Goal: Task Accomplishment & Management: Complete application form

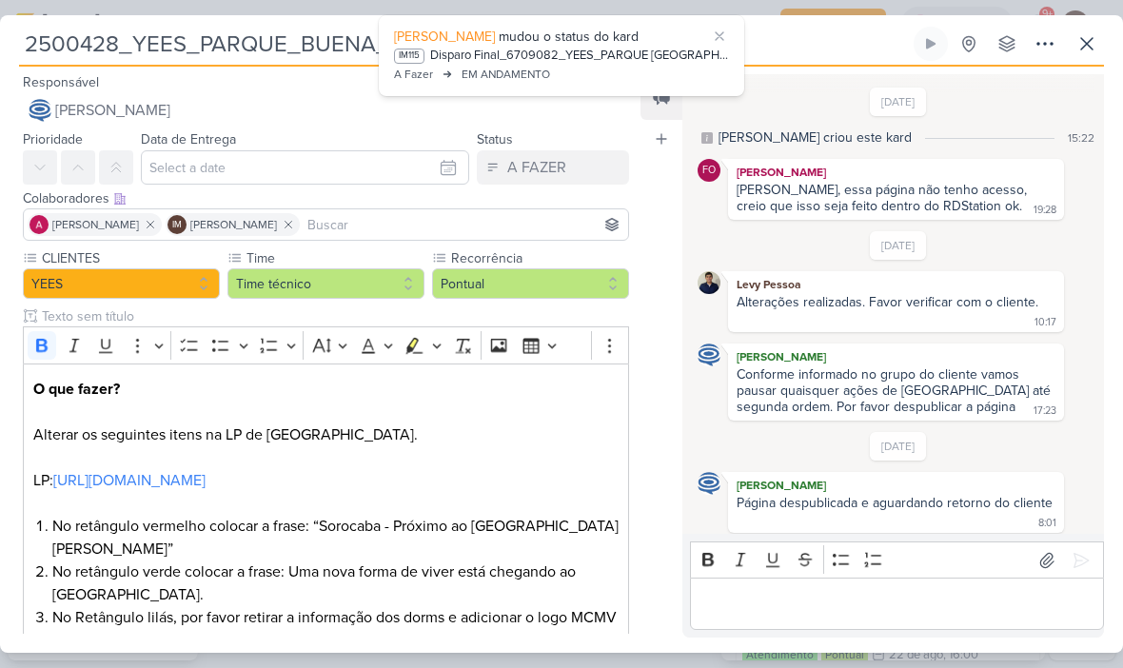
scroll to position [42, 0]
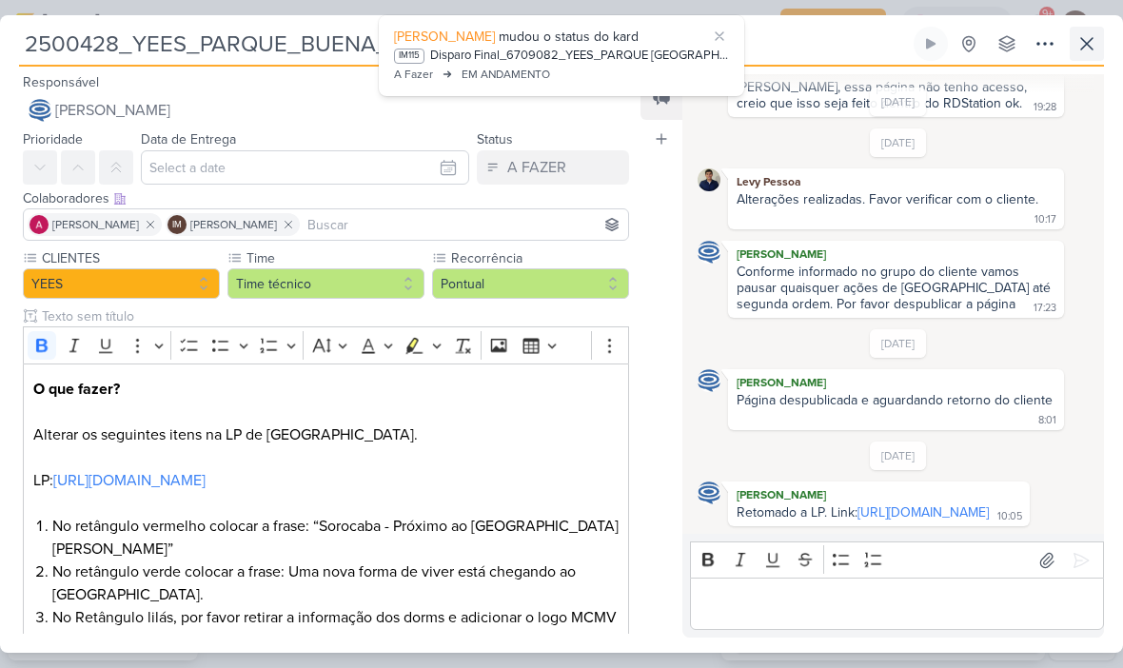
click at [1081, 52] on icon at bounding box center [1086, 43] width 23 height 23
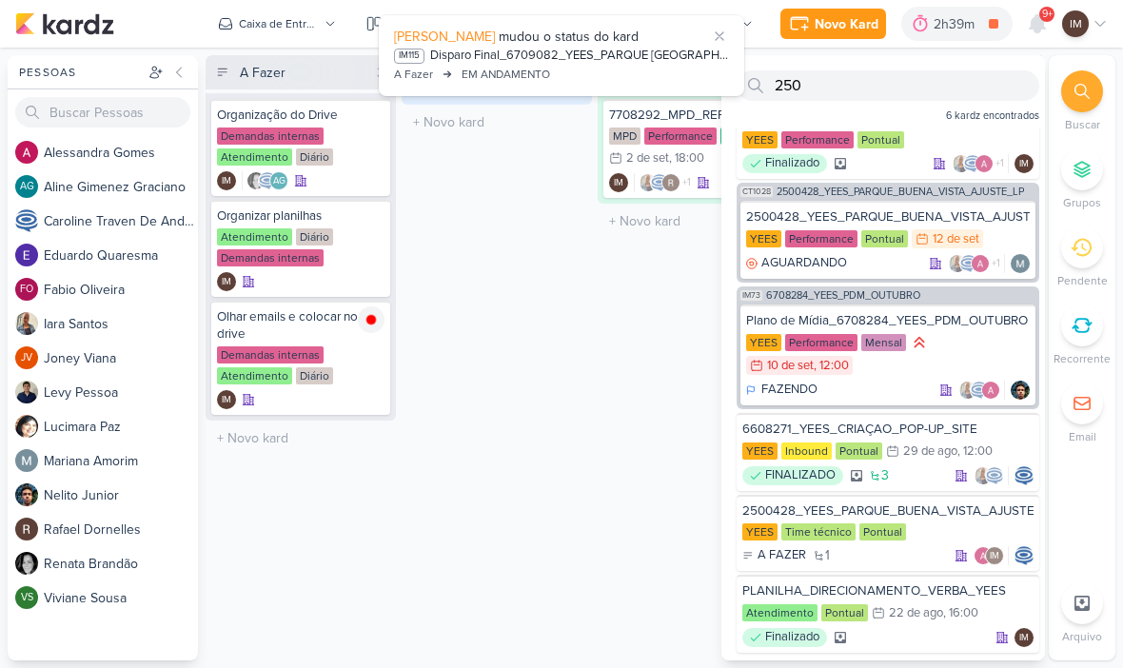
click at [842, 26] on div "Novo Kard" at bounding box center [847, 24] width 64 height 20
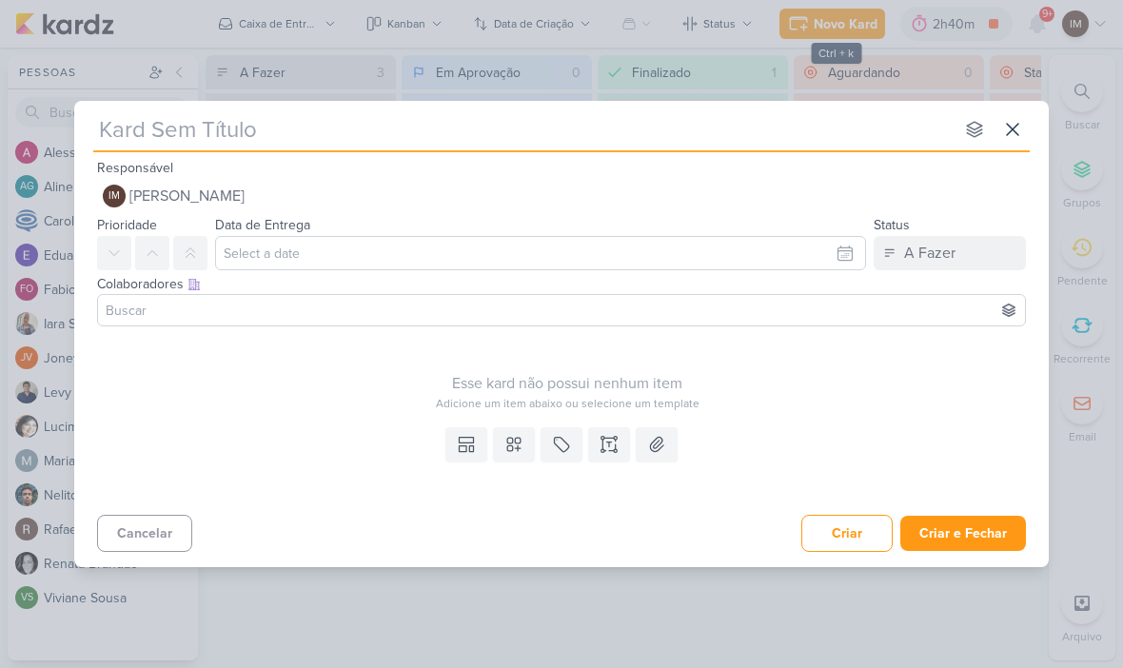
click at [230, 132] on input "text" at bounding box center [523, 129] width 860 height 34
click at [217, 134] on input "text" at bounding box center [523, 129] width 860 height 34
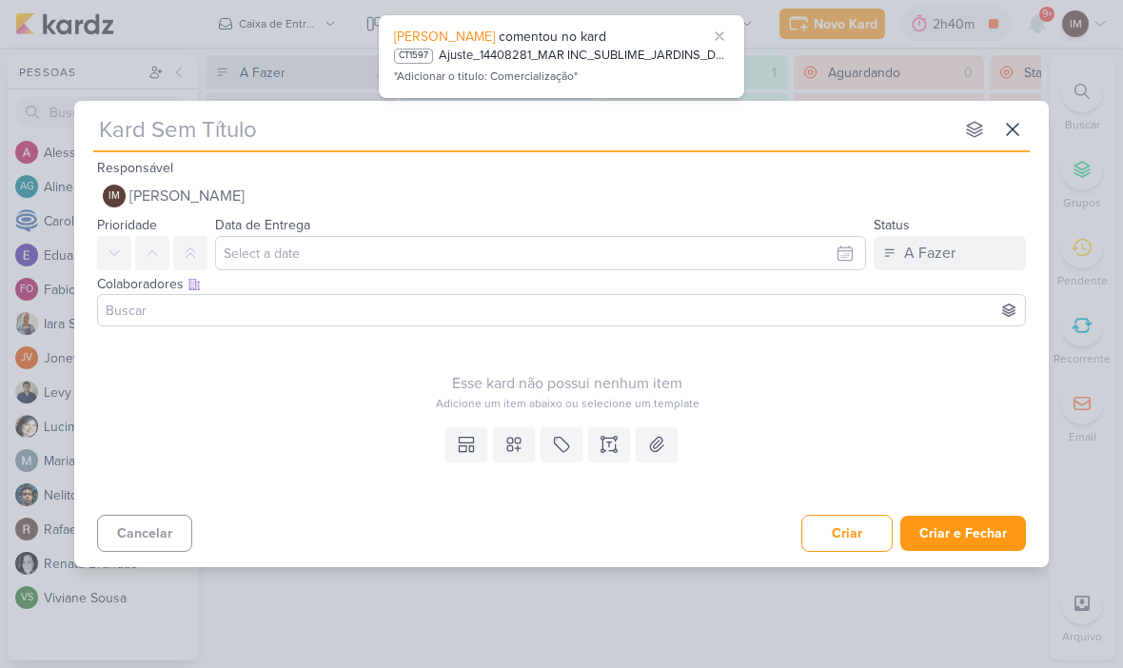
click at [123, 132] on input "text" at bounding box center [523, 129] width 860 height 34
paste input "14709121_MAR_REPORT_SEMANAL_19.09"
type input "14709121_MAR_REPORT_SEMANAL_19.09"
click at [248, 130] on input "14709121_MAR_REPORT_SEMANAL_19.09" at bounding box center [523, 129] width 860 height 34
click at [258, 119] on input "14709121_MAR_REPORT_SEMANAL_19.09" at bounding box center [523, 129] width 860 height 34
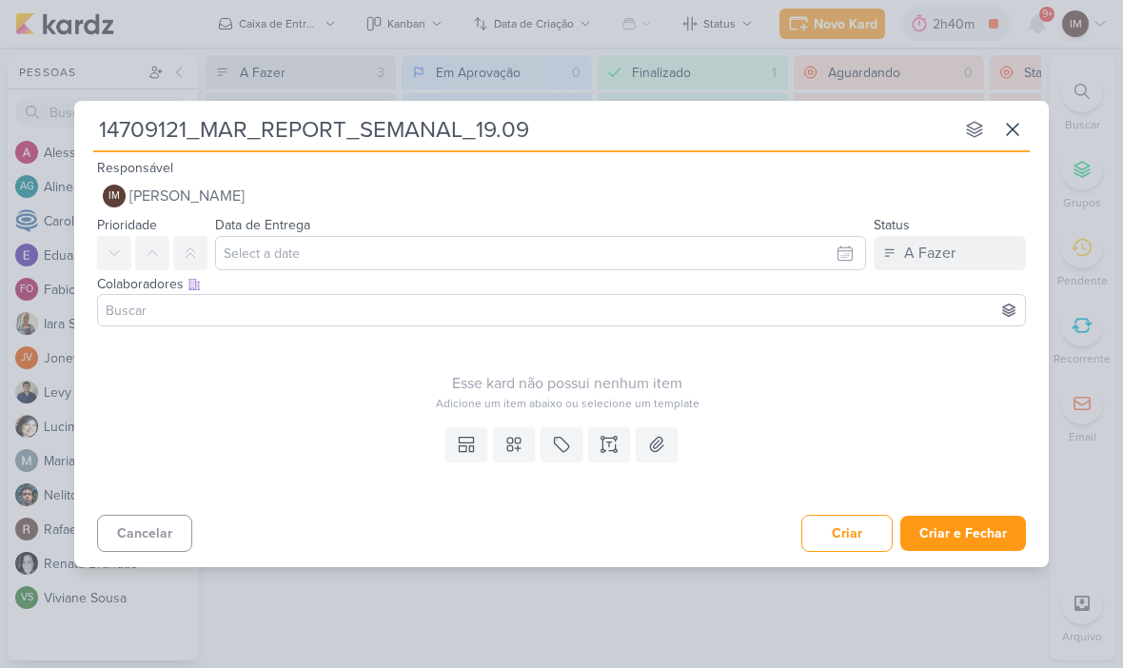
type input "14709121_MAR _REPORT_SEMANAL_19.09"
type input "14709121_MAR INV_REPORT_SEMANAL_19.09"
type input "14709121_MAR INC_REPORT_SEMANAL_19.09"
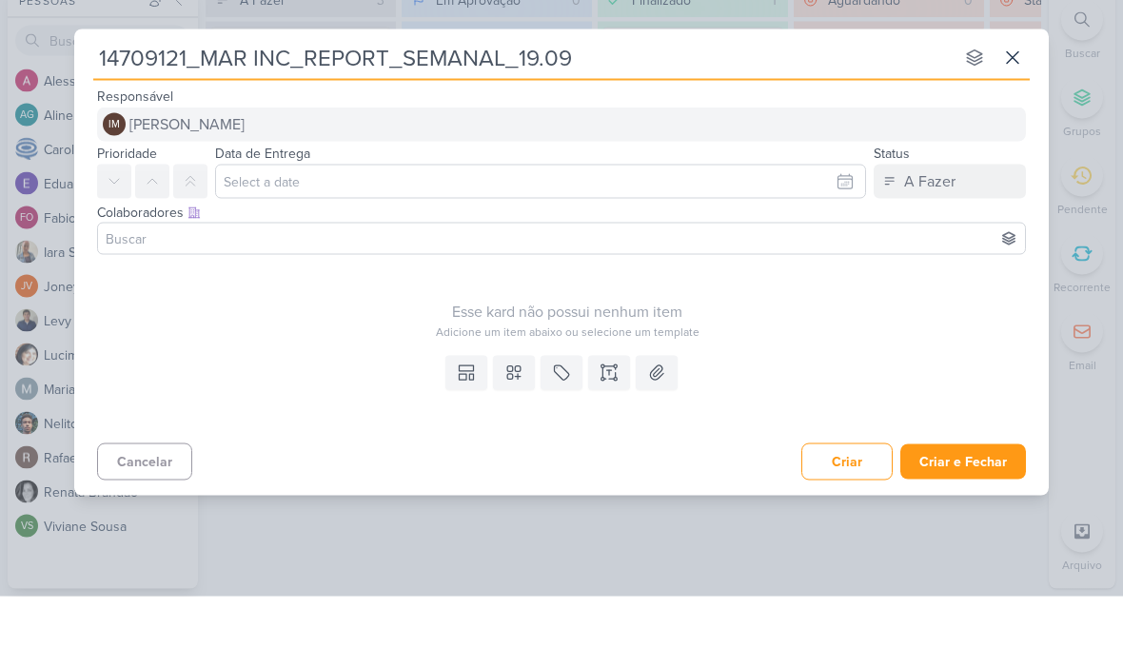
type input "14709121_MAR INC_REPORT_SEMANAL_19.09"
click at [764, 179] on button "IM [PERSON_NAME]" at bounding box center [561, 196] width 929 height 34
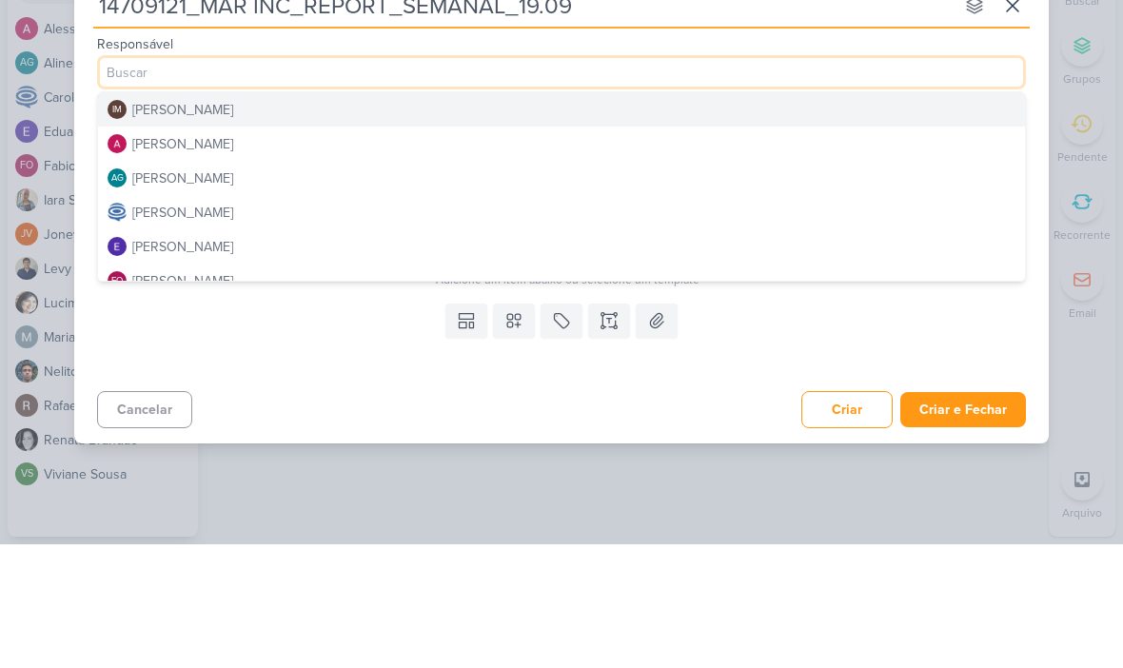
scroll to position [78, 0]
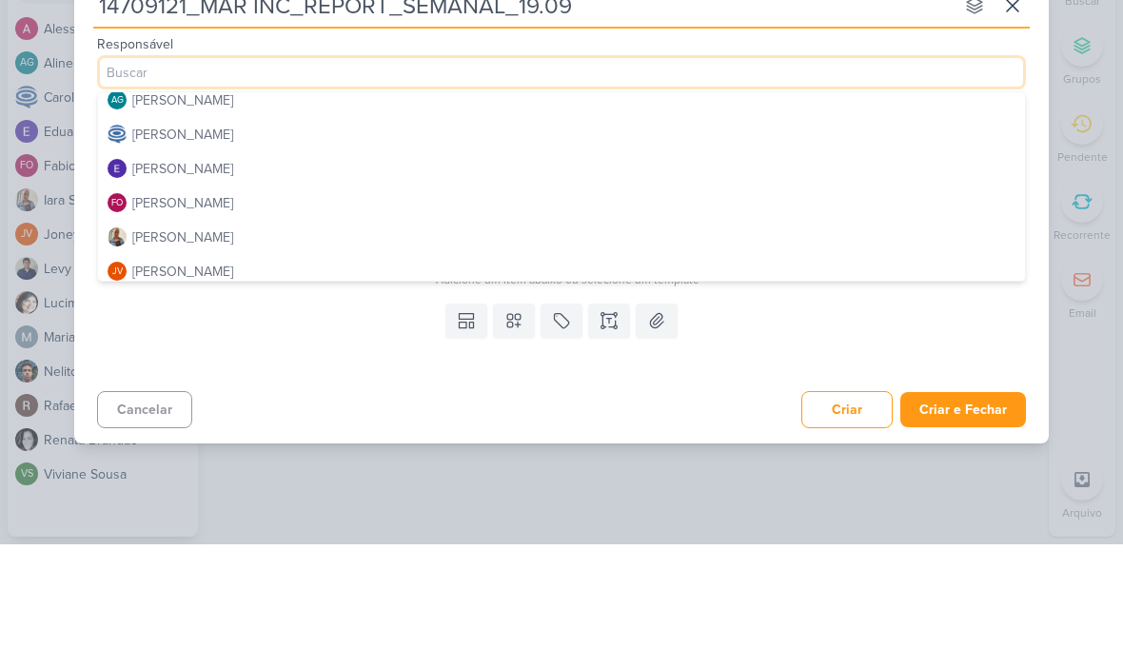
click at [1072, 114] on div "14709121_MAR INC_REPORT_SEMANAL_19.09 nenhum grupo disponível esc Responsável I…" at bounding box center [561, 334] width 1123 height 668
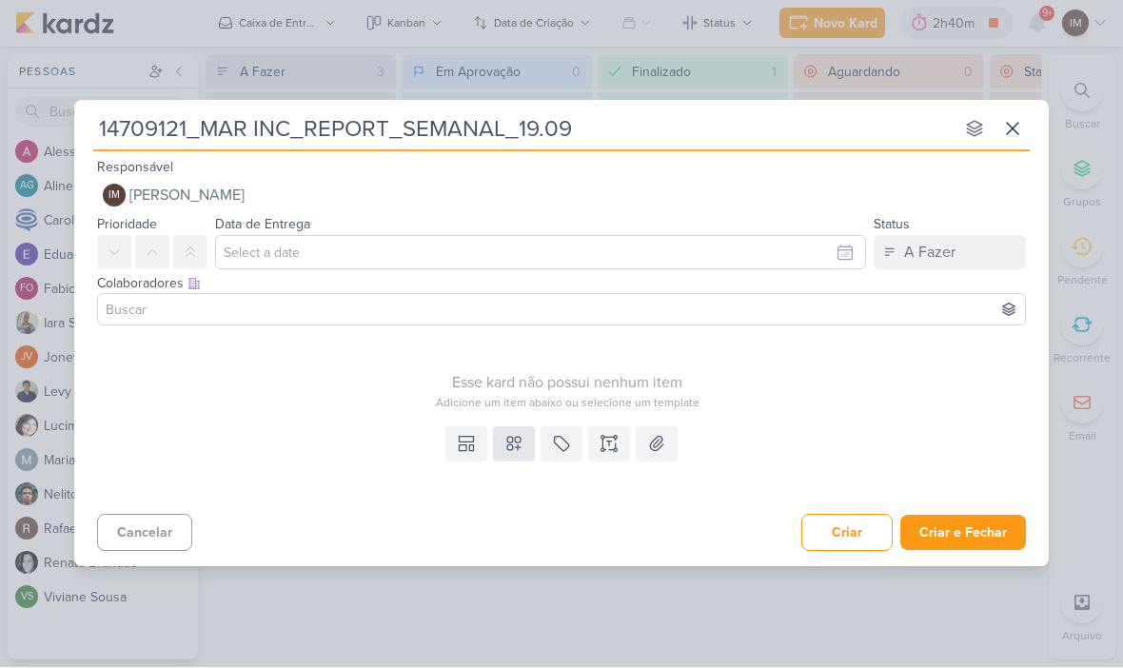
click at [517, 445] on icon at bounding box center [513, 444] width 19 height 19
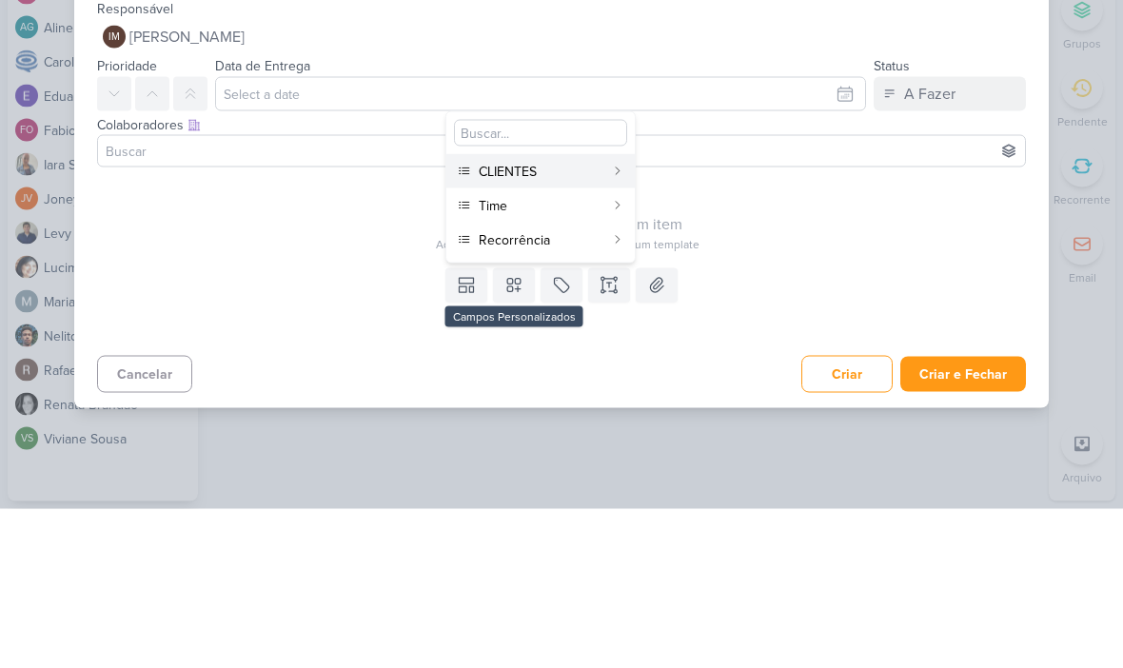
click at [604, 313] on button "CLIENTES" at bounding box center [540, 330] width 188 height 34
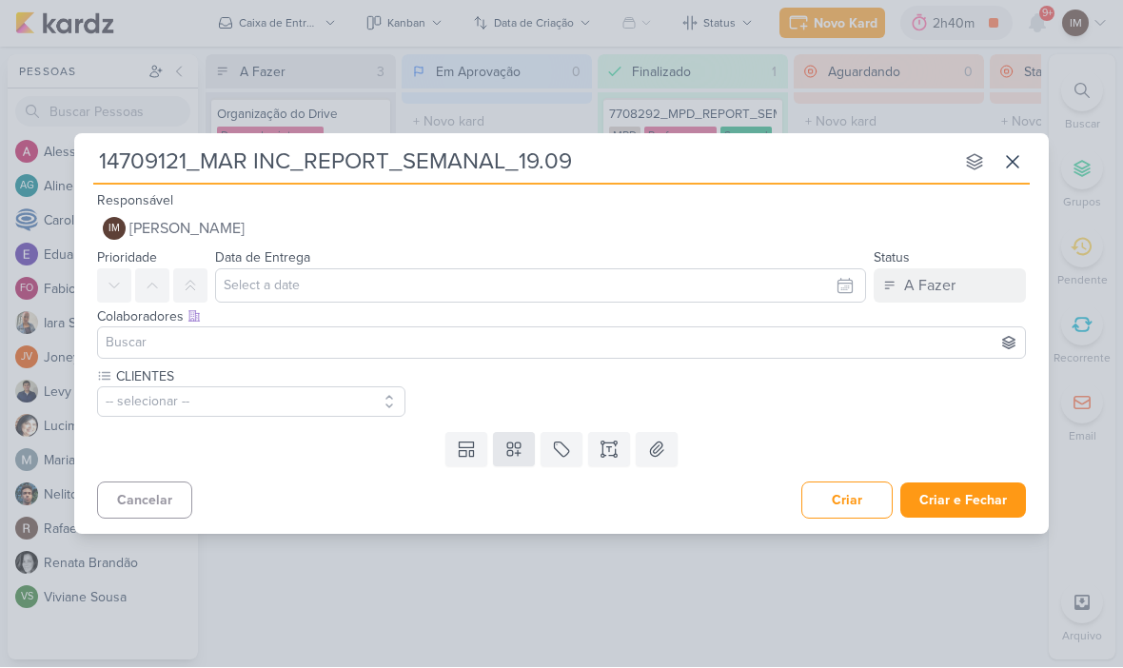
click at [527, 456] on button at bounding box center [514, 450] width 42 height 34
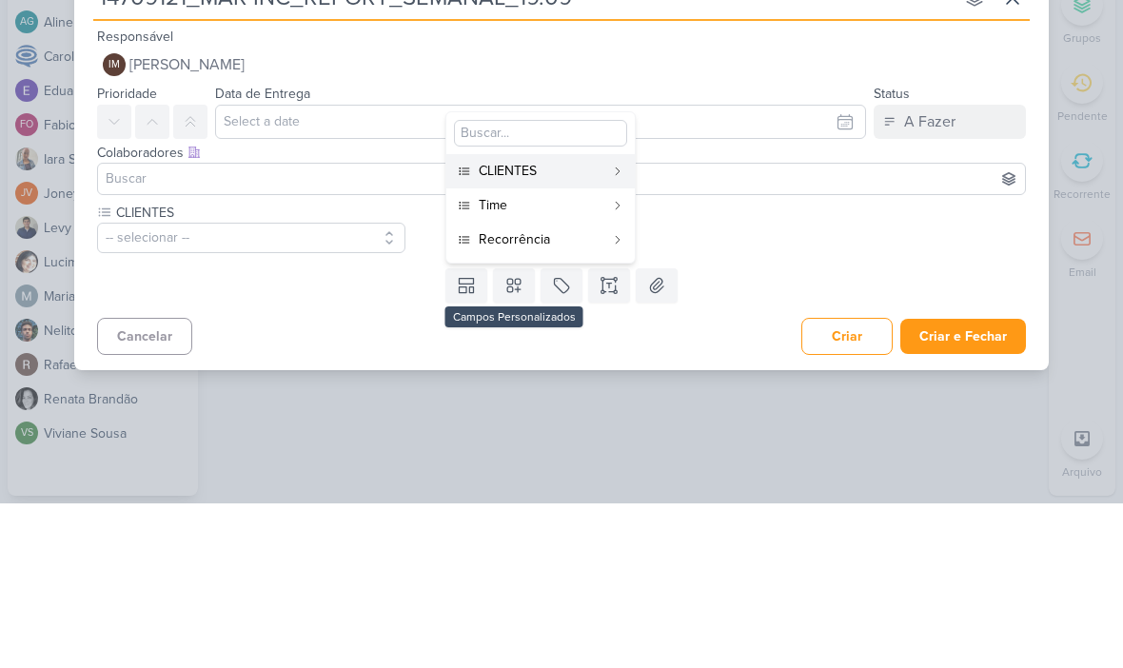
click at [577, 360] on div "Time" at bounding box center [542, 370] width 126 height 20
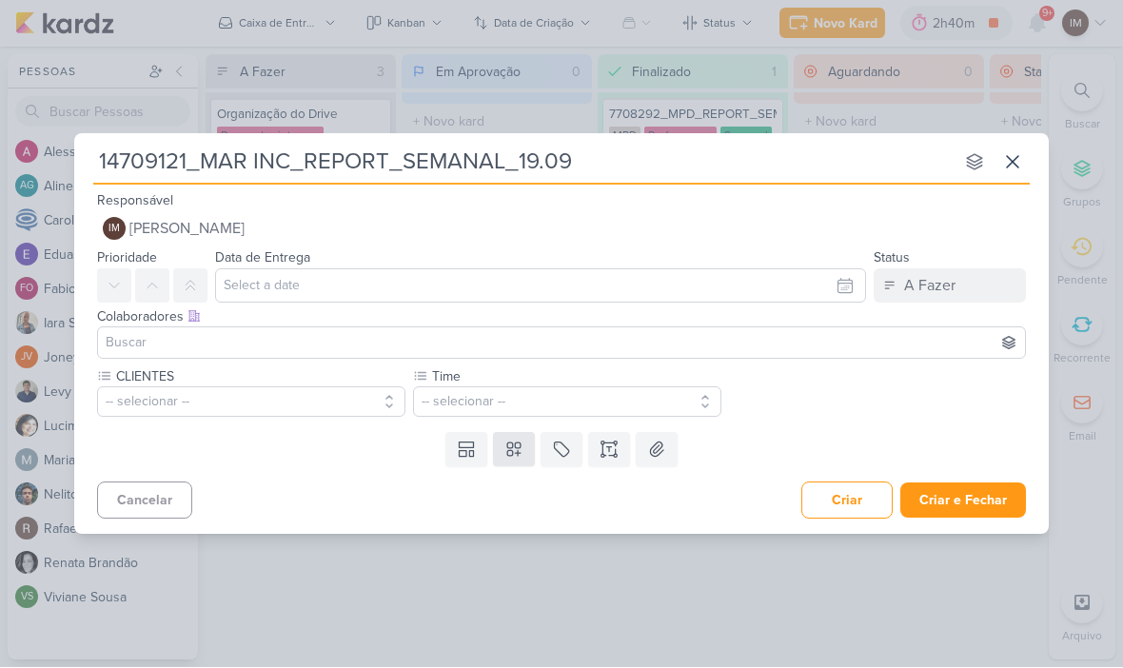
click at [515, 460] on button at bounding box center [514, 450] width 42 height 34
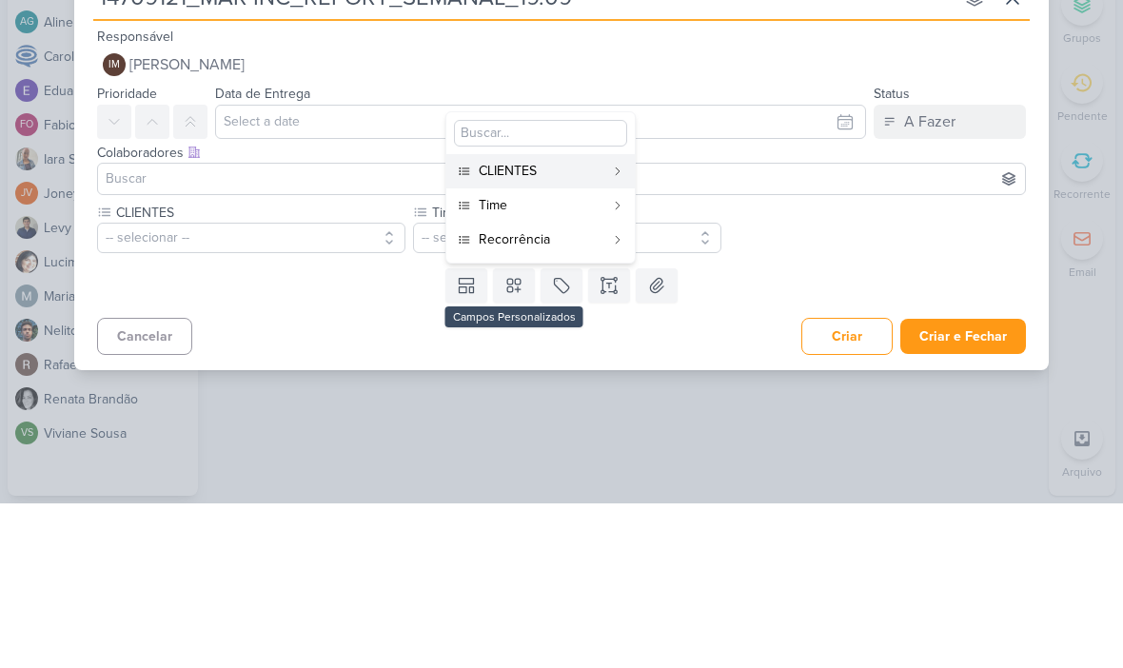
click at [567, 394] on div "Recorrência" at bounding box center [542, 404] width 126 height 20
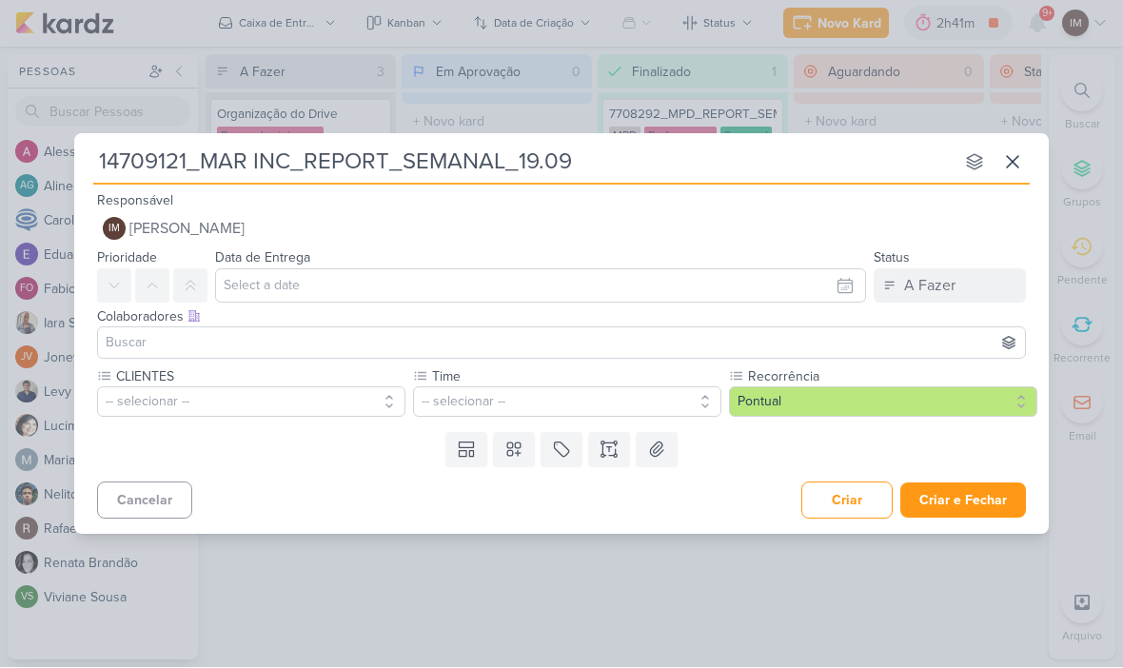
click at [142, 403] on button "-- selecionar --" at bounding box center [251, 402] width 308 height 30
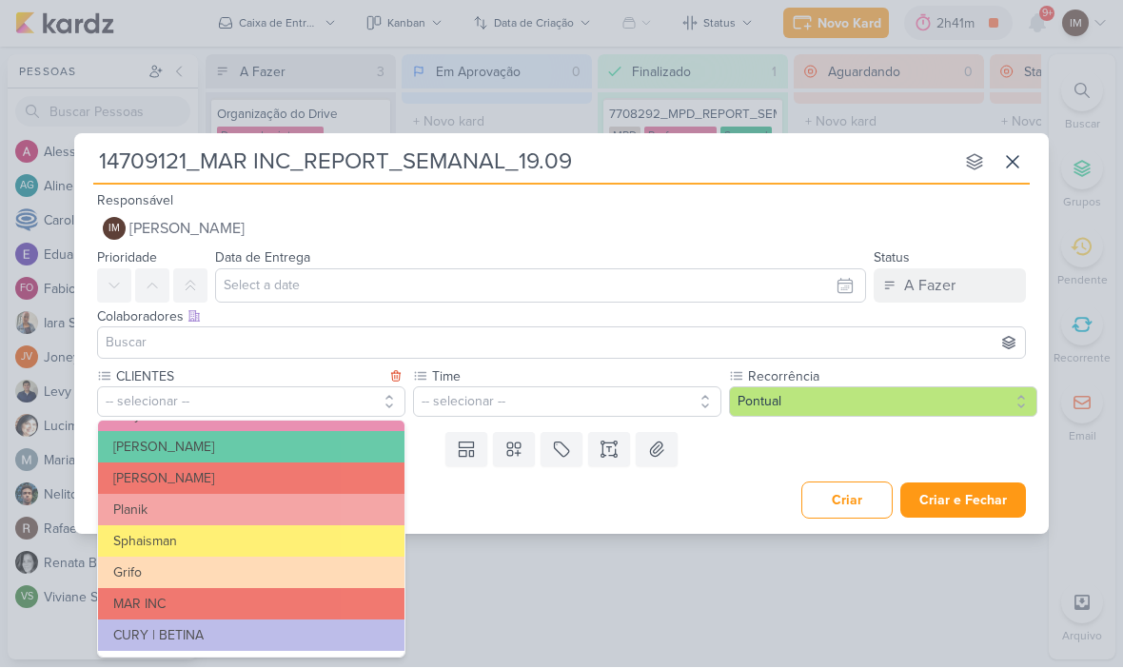
scroll to position [309, 0]
click at [148, 594] on button "MAR INC" at bounding box center [251, 604] width 306 height 31
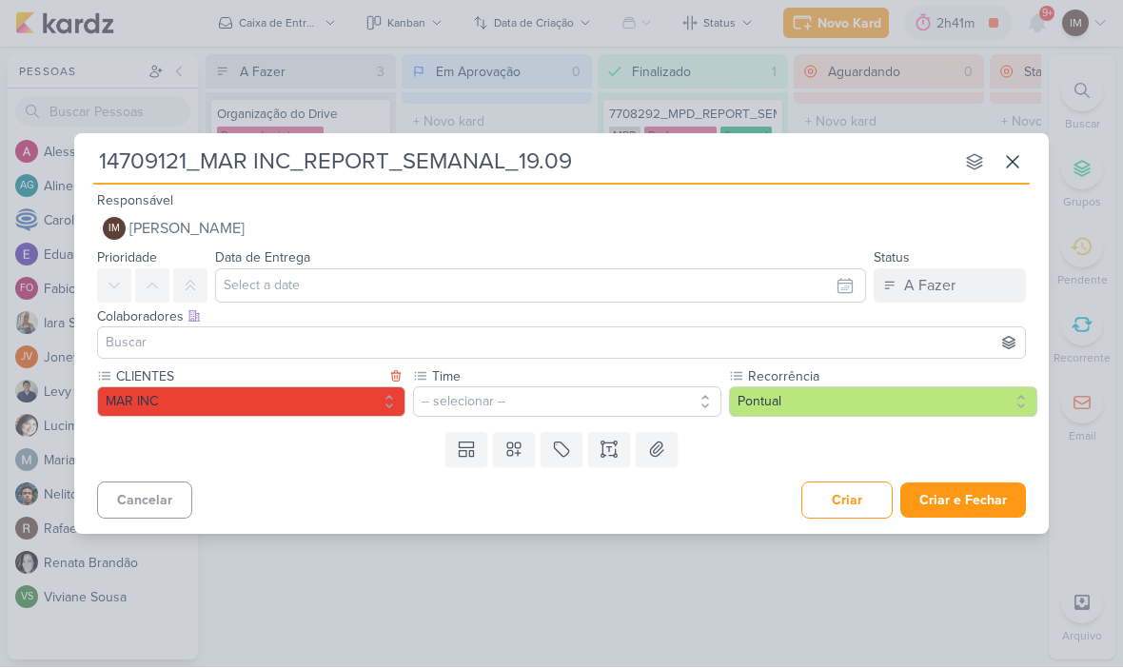
click at [633, 394] on button "-- selecionar --" at bounding box center [567, 402] width 308 height 30
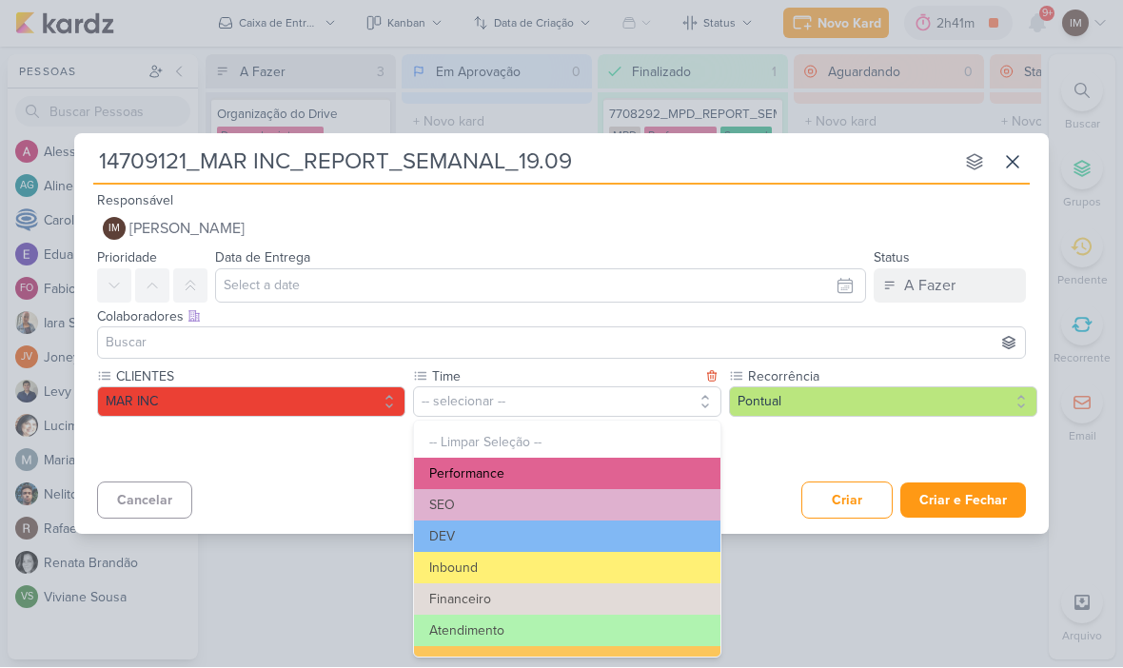
click at [619, 471] on button "Performance" at bounding box center [567, 474] width 306 height 31
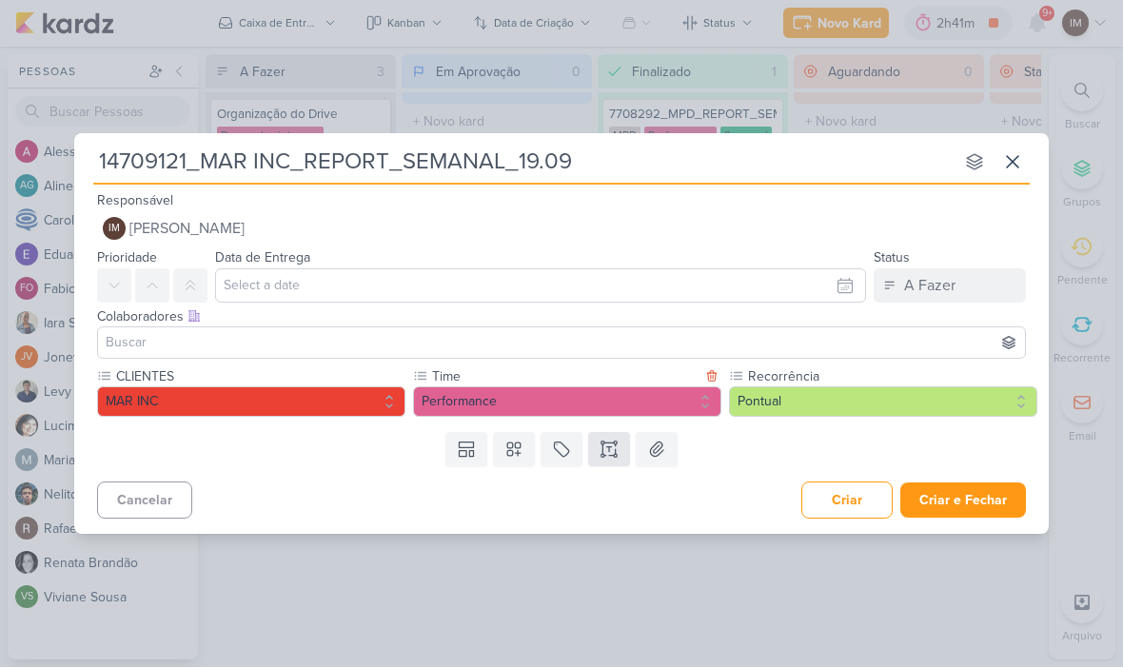
click at [613, 458] on icon at bounding box center [609, 450] width 19 height 19
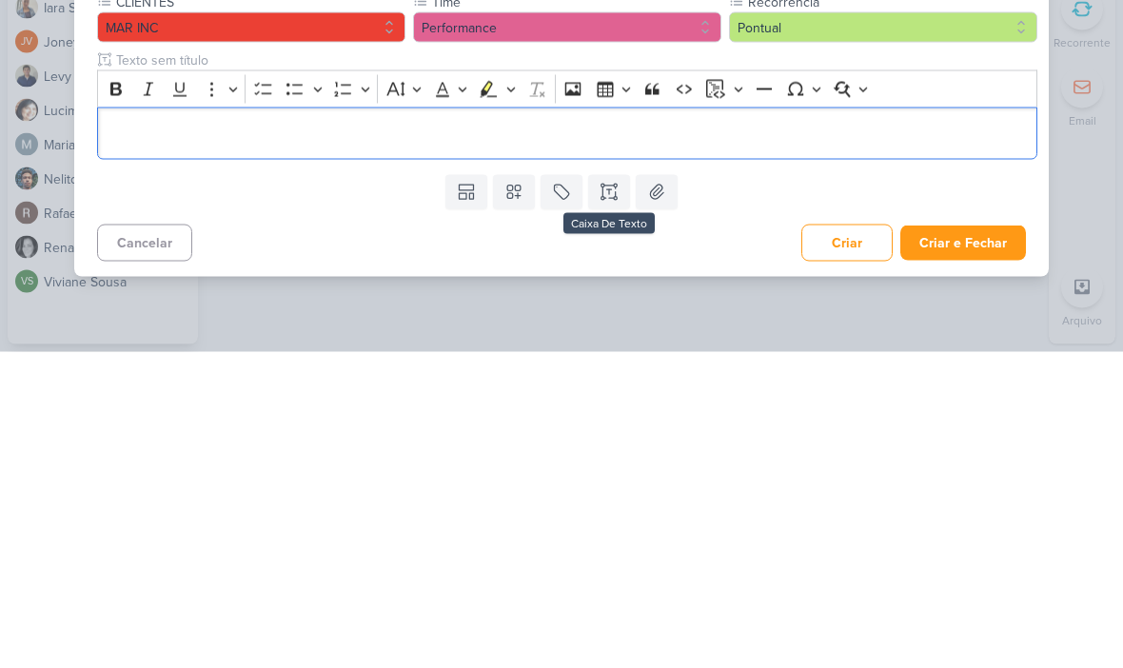
click at [824, 328] on button "Pontual" at bounding box center [883, 343] width 308 height 30
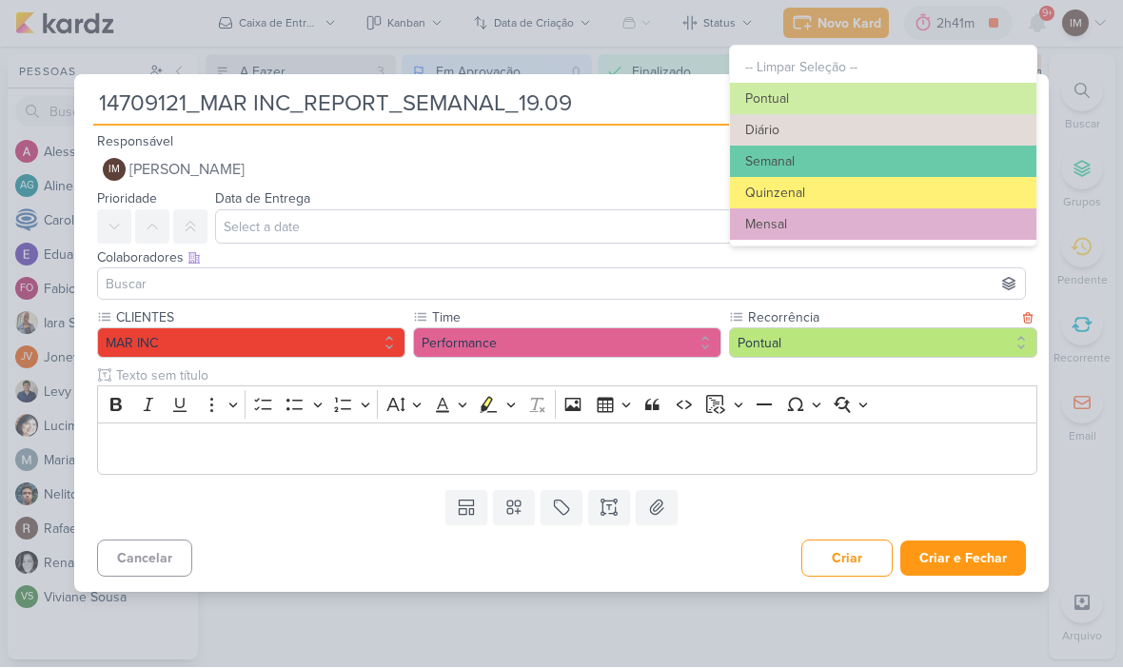
click at [782, 330] on button "Pontual" at bounding box center [883, 343] width 308 height 30
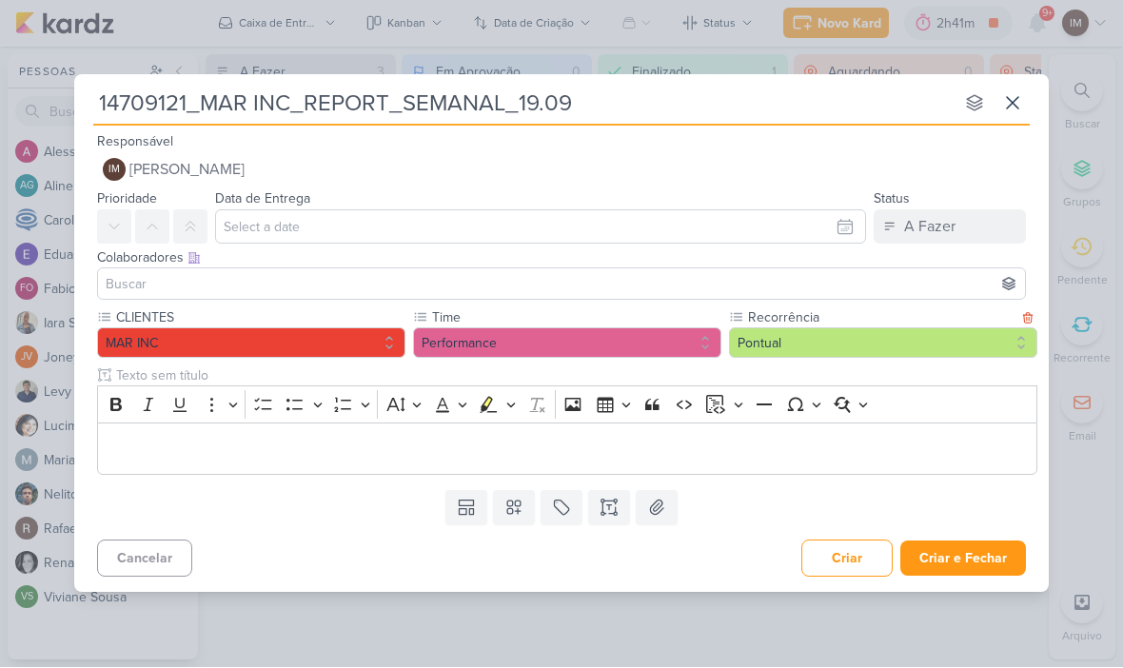
click at [797, 340] on button "Pontual" at bounding box center [883, 343] width 308 height 30
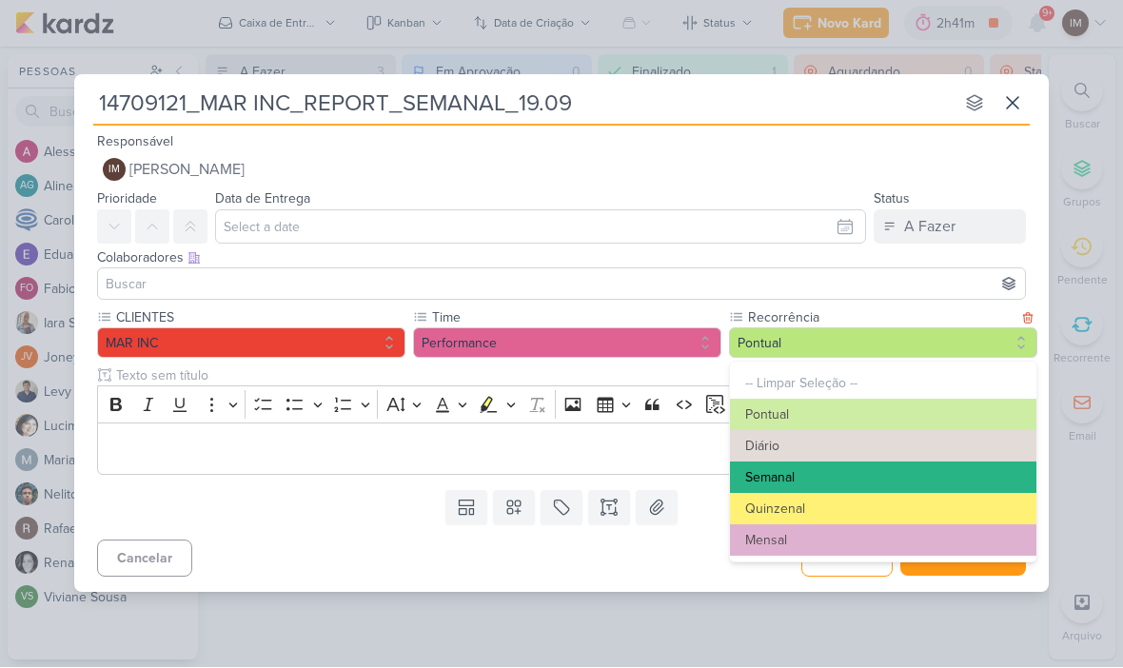
click at [806, 481] on button "Semanal" at bounding box center [883, 478] width 306 height 31
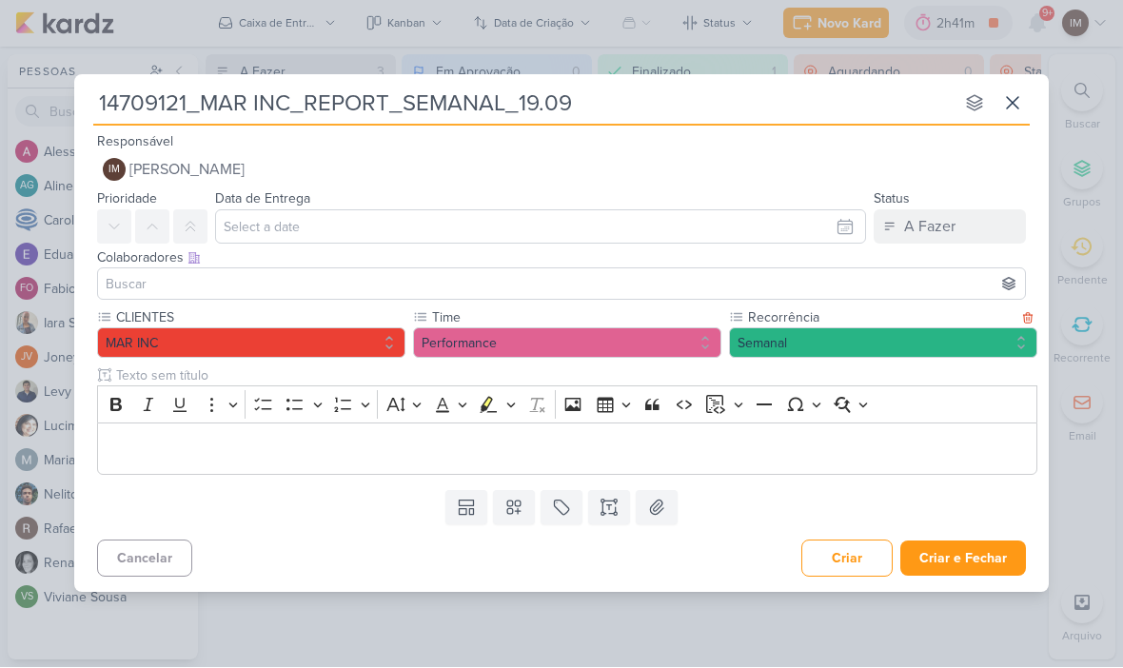
click at [720, 457] on p "Editor editing area: main" at bounding box center [568, 449] width 920 height 23
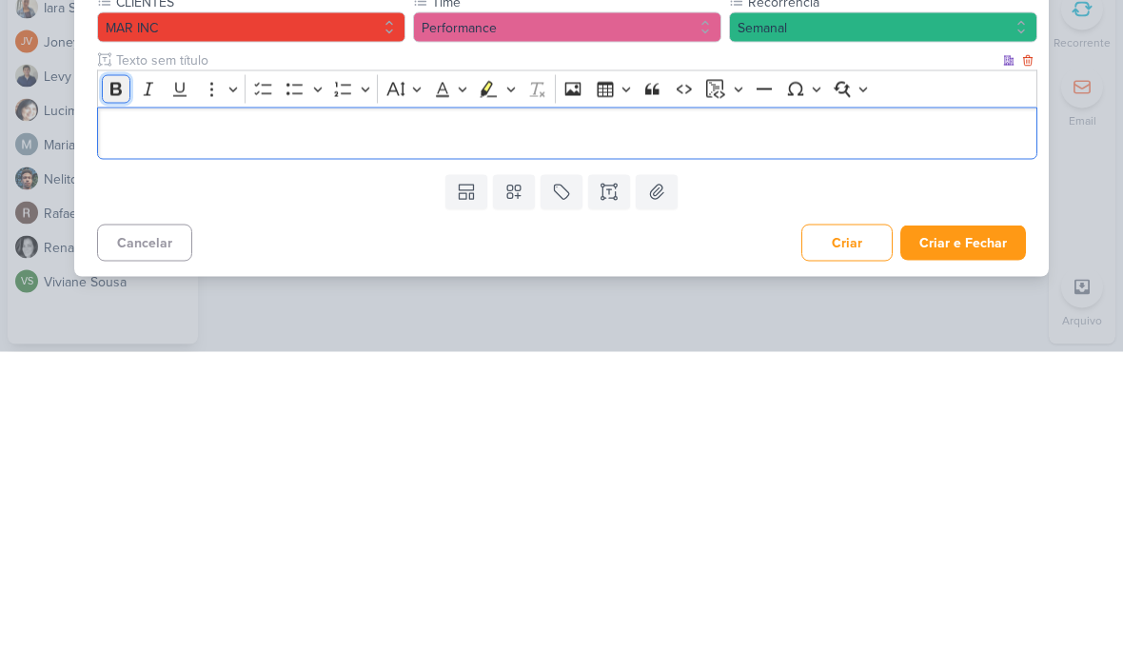
click at [113, 396] on icon "Editor toolbar" at bounding box center [116, 405] width 19 height 19
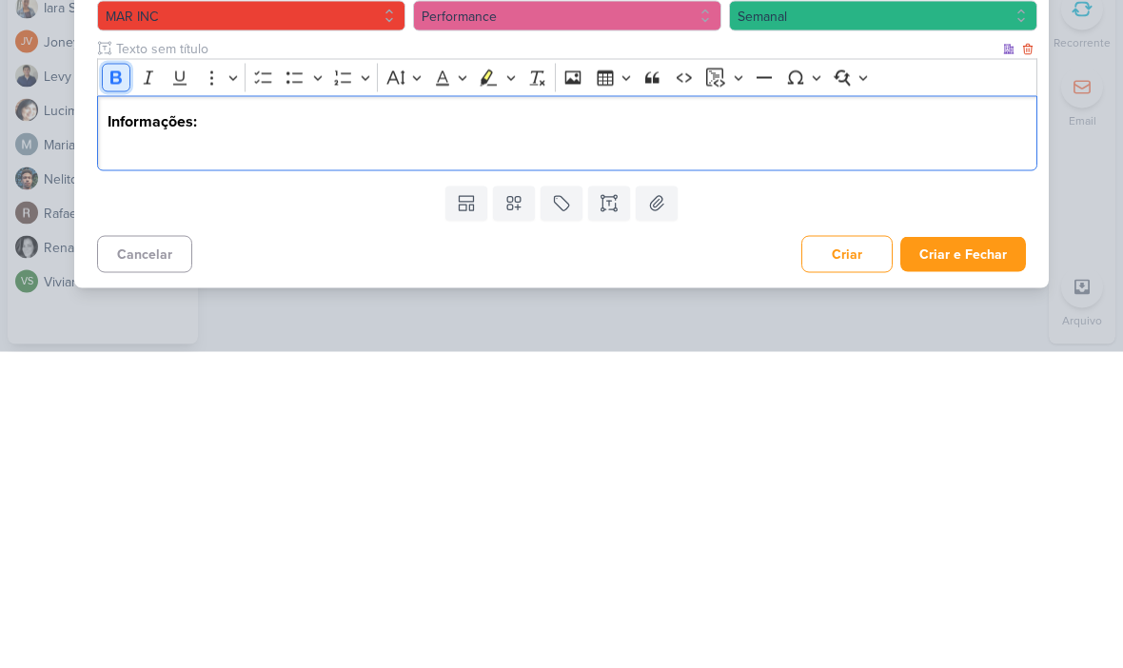
click at [123, 384] on icon "Editor toolbar" at bounding box center [116, 393] width 19 height 19
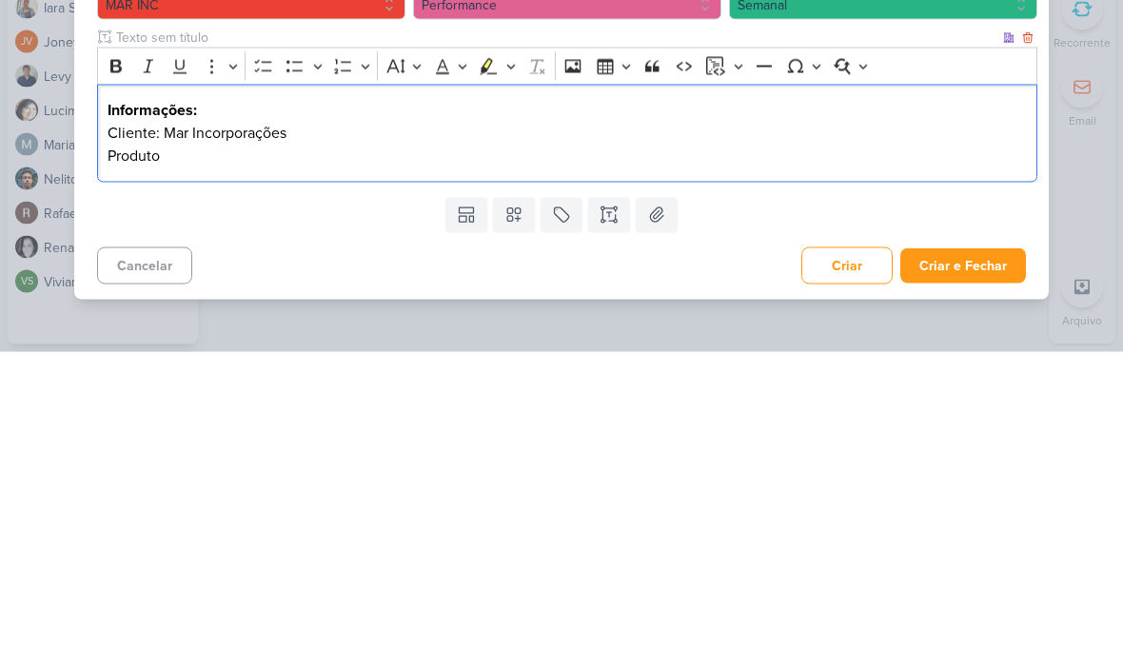
click at [103, 401] on div "Informações: Cliente: Mar Incorporações Produto" at bounding box center [567, 450] width 940 height 98
click at [185, 438] on p "Cliente: Mar Incorporações" at bounding box center [568, 449] width 920 height 23
click at [204, 461] on p "Produto" at bounding box center [568, 472] width 920 height 23
click at [276, 461] on p "-Produto" at bounding box center [568, 472] width 920 height 23
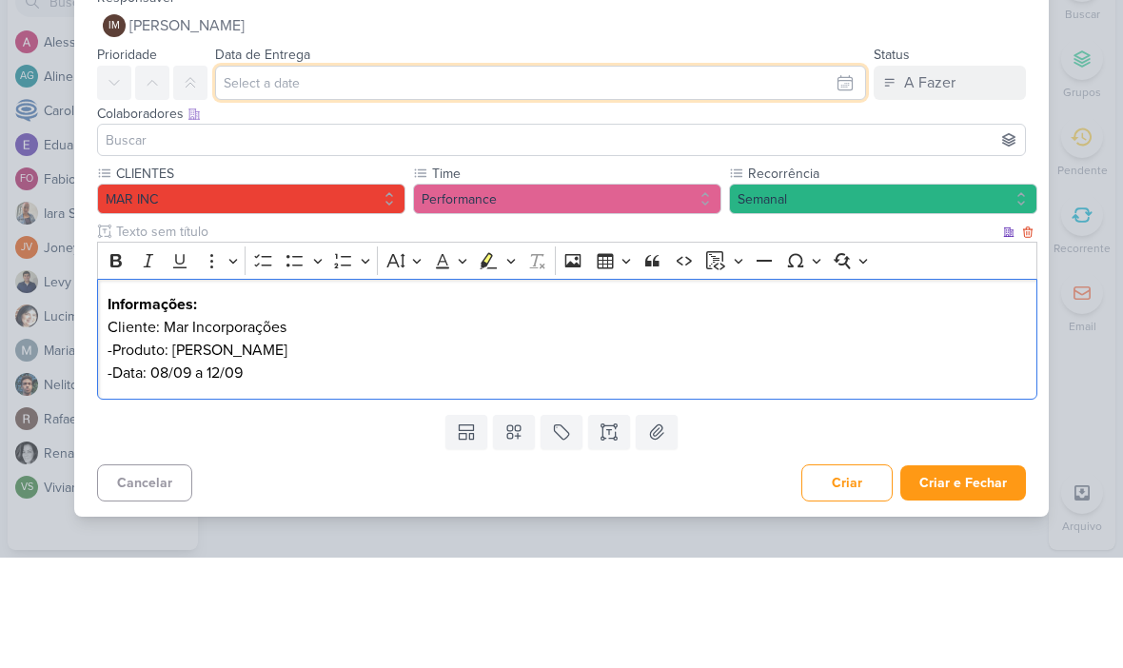
click at [822, 176] on input "text" at bounding box center [540, 193] width 651 height 34
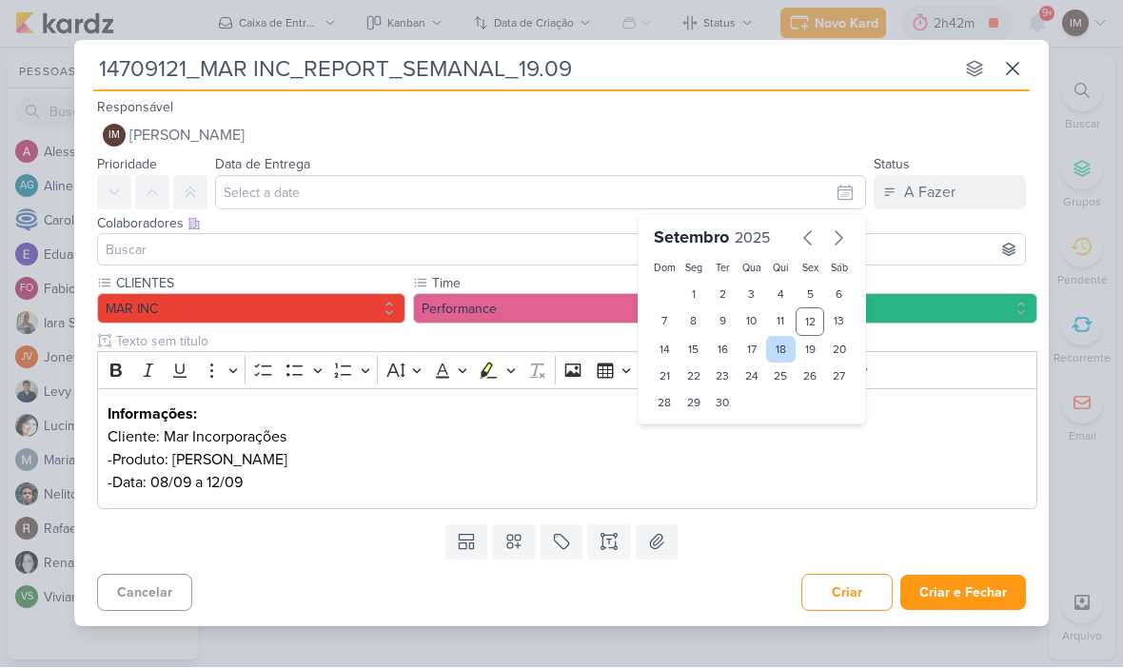
click at [783, 344] on div "18" at bounding box center [781, 350] width 30 height 27
type input "[DATE] 23:59"
click at [694, 429] on select "00 01 02 03 04 05 06 07 08 09 10 11 12 13 14 15 16 17 18 19 20 21 22 23" at bounding box center [693, 435] width 27 height 23
select select "18"
type input "[DATE] 18:59"
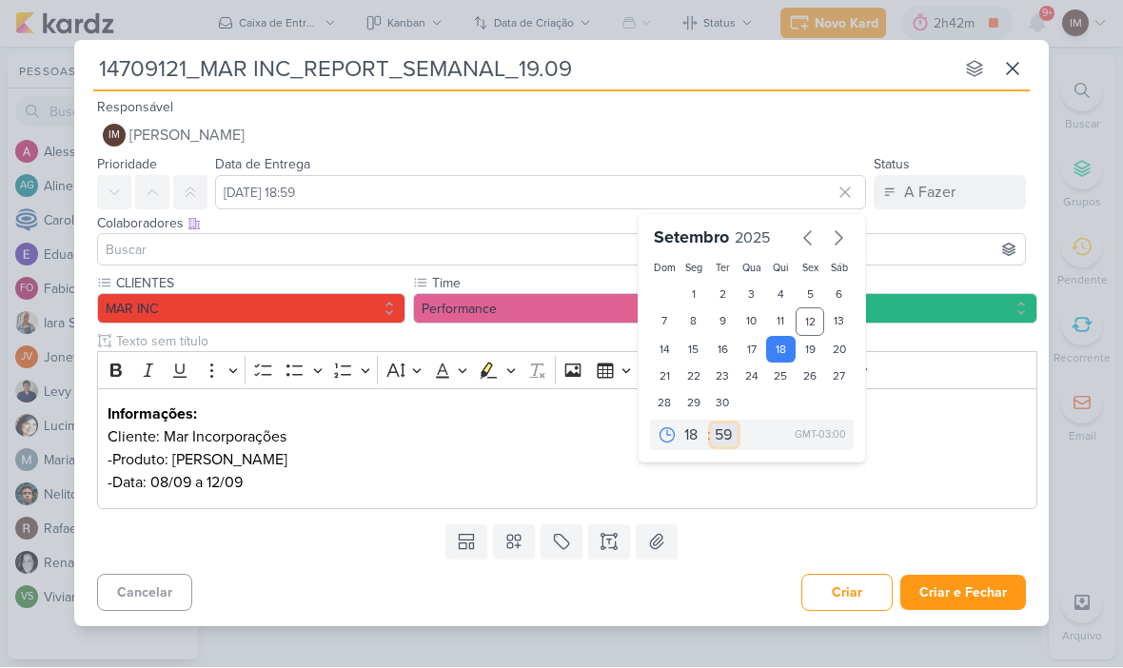
click at [723, 434] on select "00 05 10 15 20 25 30 35 40 45 50 55 59" at bounding box center [724, 435] width 27 height 23
select select "0"
type input "[DATE] 18:00"
click at [985, 584] on button "Criar e Fechar" at bounding box center [963, 593] width 126 height 35
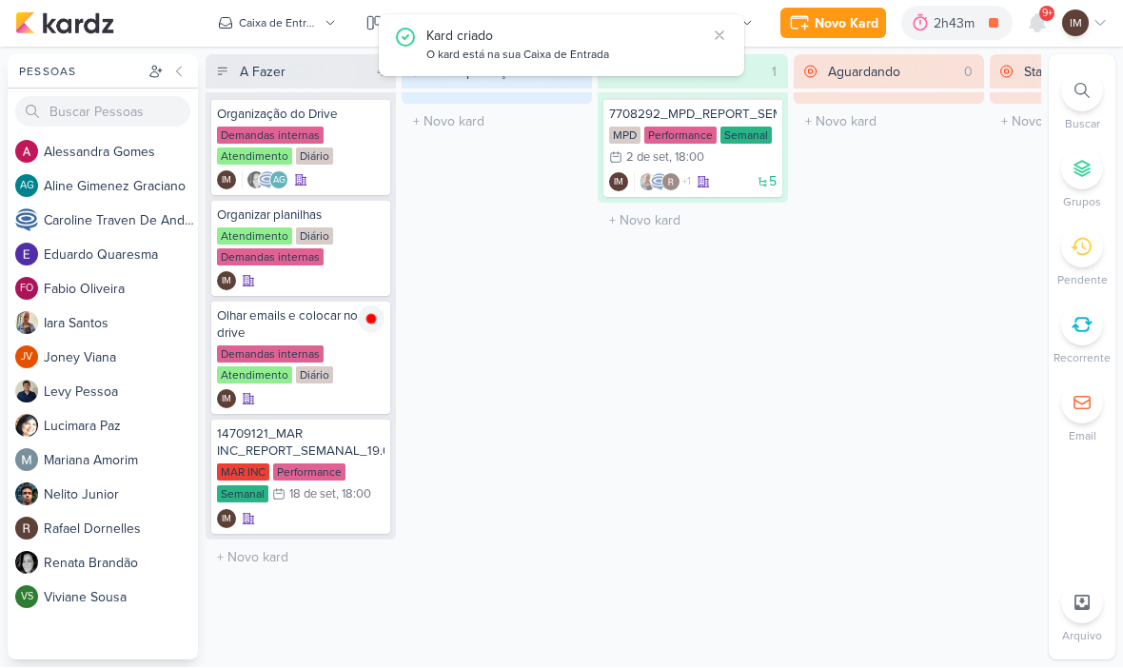
click at [827, 17] on div "Novo Kard" at bounding box center [847, 24] width 64 height 20
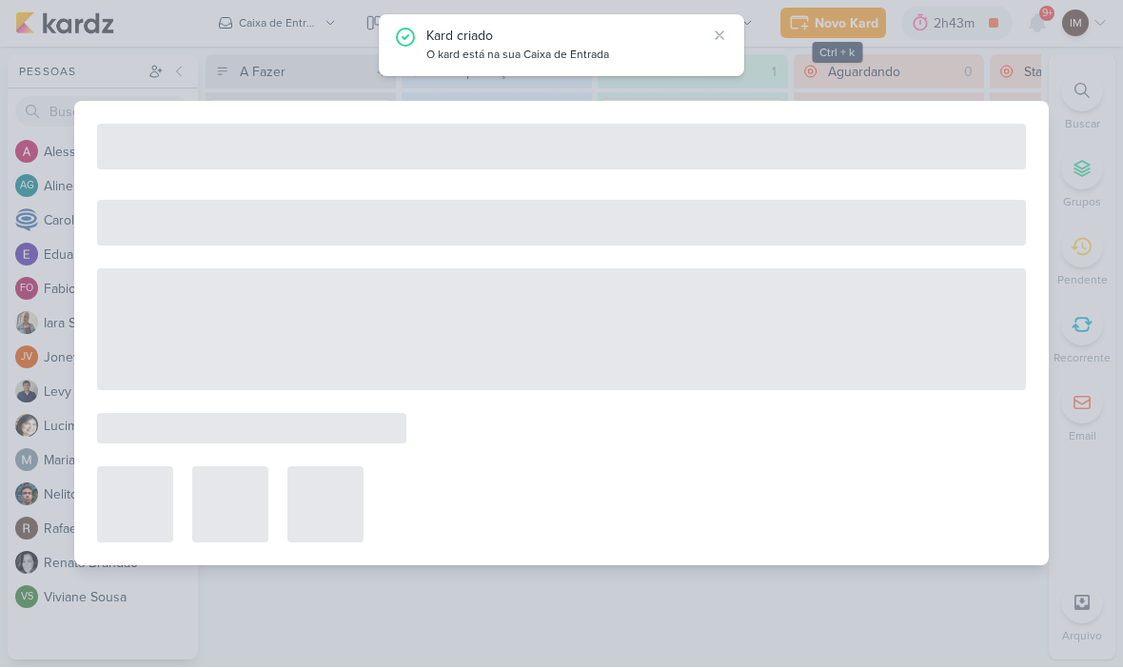
click at [833, 22] on div at bounding box center [561, 334] width 1123 height 668
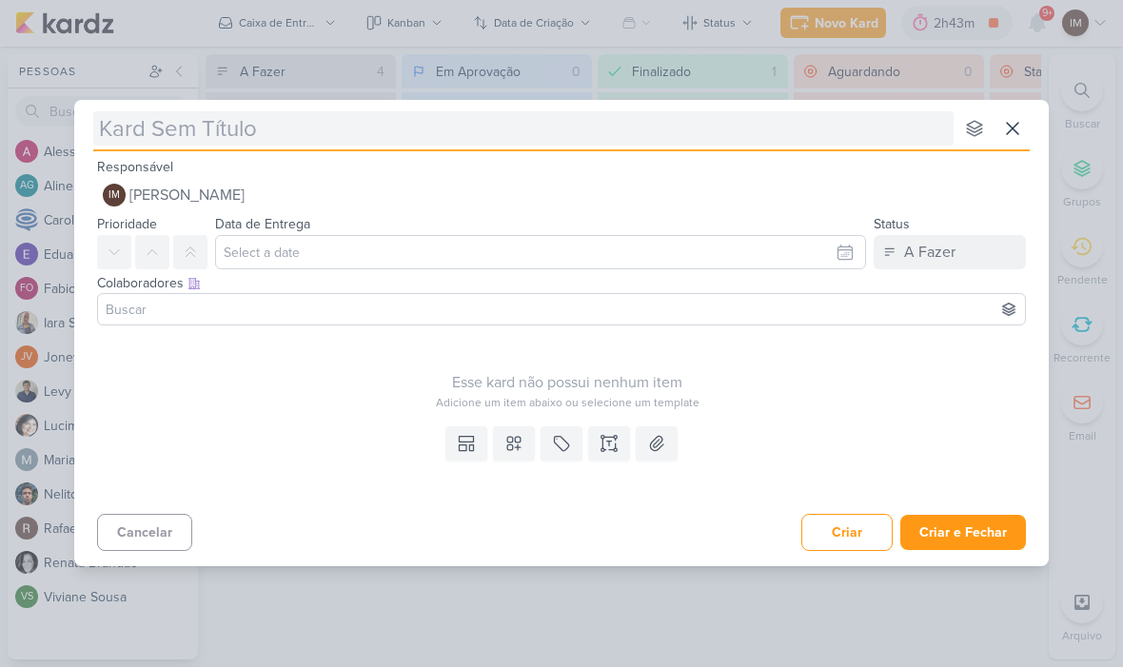
click at [695, 121] on input "text" at bounding box center [523, 129] width 860 height 34
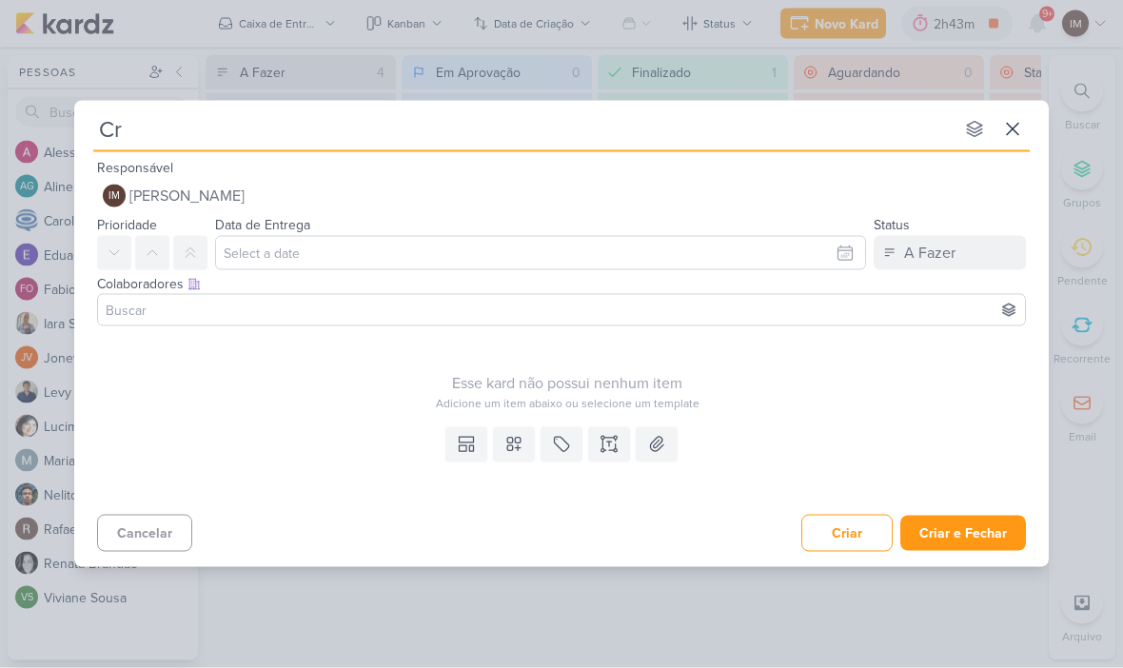
type input "Cra"
type input "Cri"
type input "Cria"
type input "Criação"
type input "Criação D"
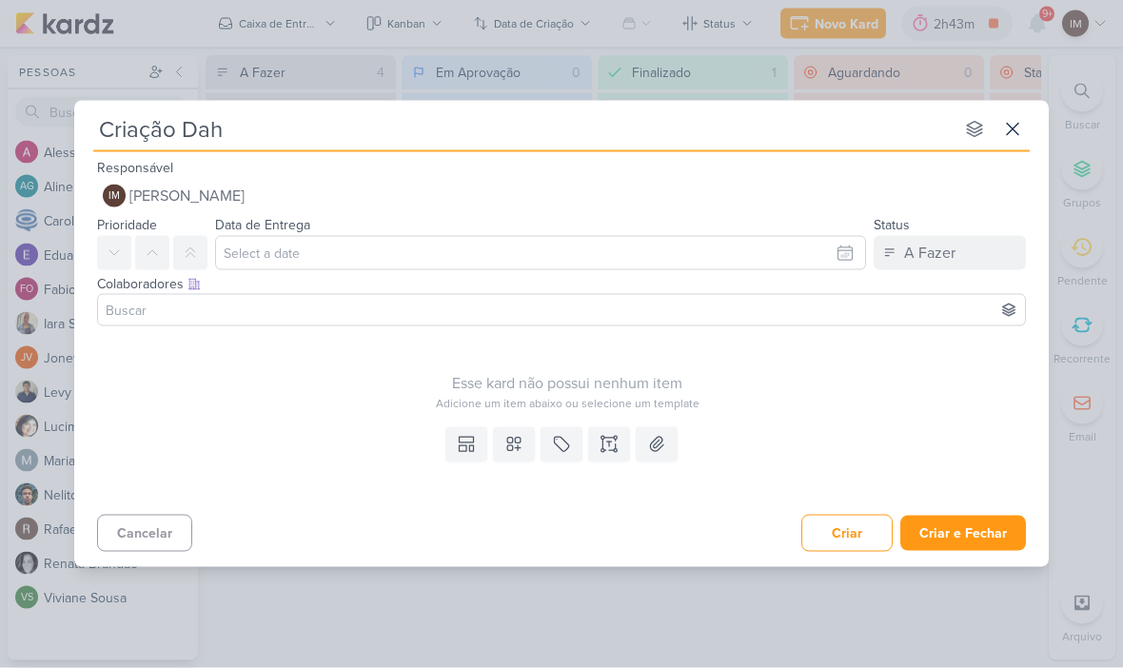
type input "Criação Dah"
type input "Criação Dash"
type input "Criação Dash R"
type input "Criação Dash Re"
type input "Criação Dash Report"
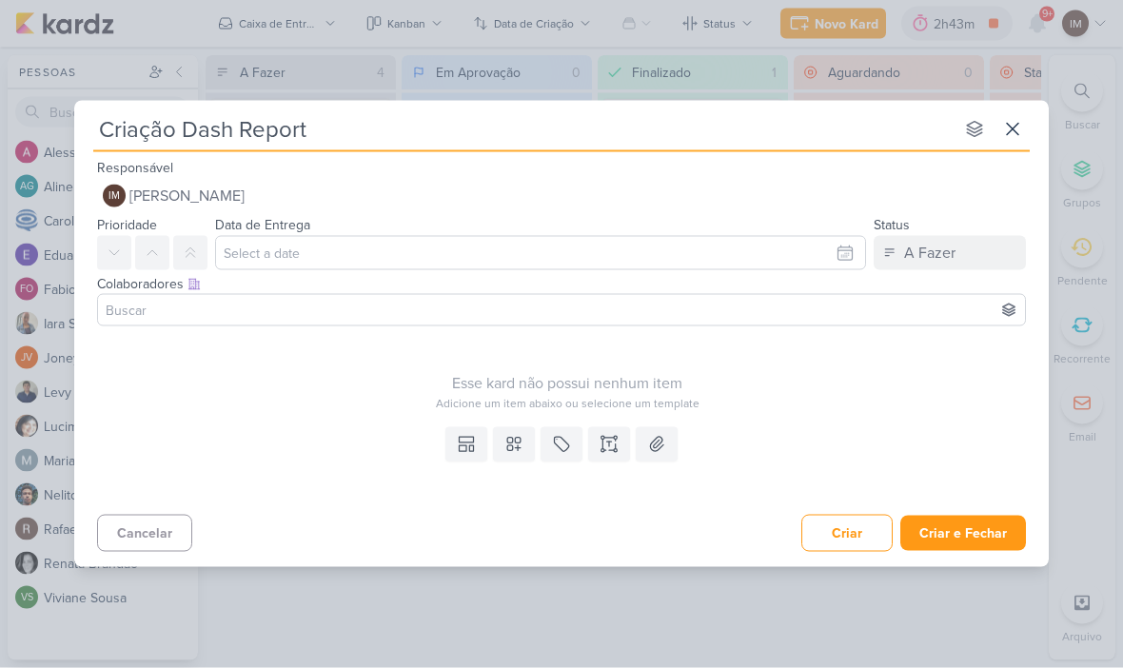
type input "Criação Dash Report_"
click at [349, 131] on input "Criação Dash Report_" at bounding box center [523, 129] width 860 height 34
paste input "14709121_MAR_REPORT_SEMANAL_19.09"
type input "Criação Dash Report_ 14709121_MAR_REPORT_SEMANAL_19.09"
click at [467, 139] on input "Criação Dash Report_ 14709121_MAR_REPORT_SEMANAL_19.09" at bounding box center [523, 129] width 860 height 34
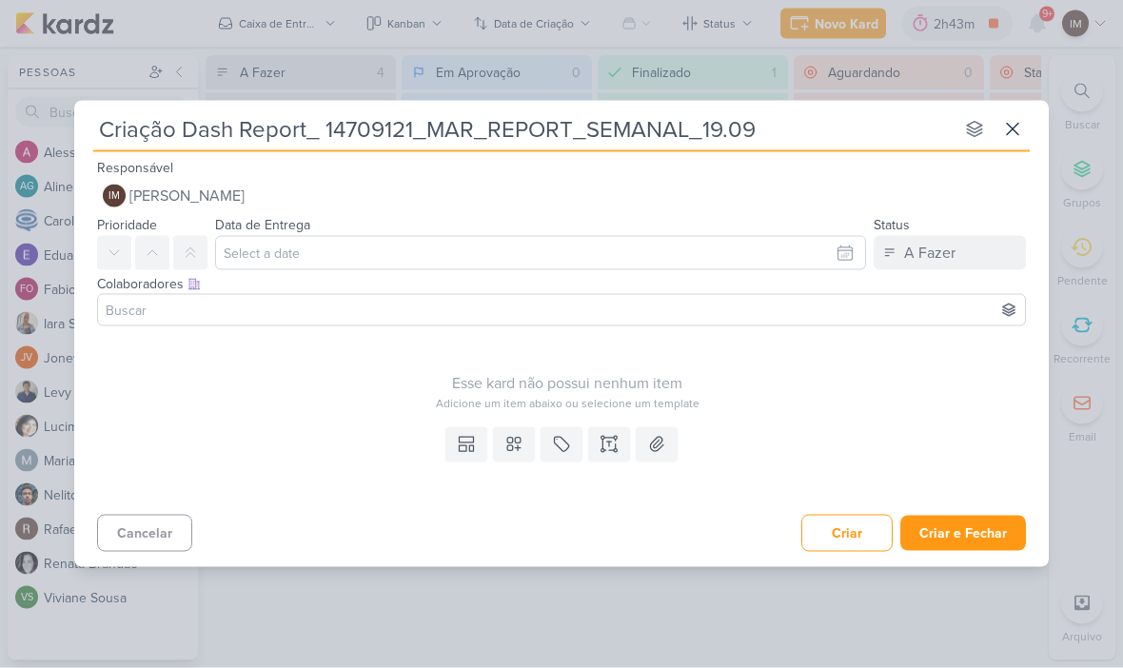
click at [473, 130] on input "Criação Dash Report_ 14709121_MAR_REPORT_SEMANAL_19.09" at bounding box center [523, 129] width 860 height 34
click at [483, 124] on input "Criação Dash Report_ 14709121_MAR_REPORT_SEMANAL_19.09" at bounding box center [523, 129] width 860 height 34
type input "Criação Dash Report_ 14709121_MAR _REPORT_SEMANAL_19.09"
type input "Criação Dash Report_ 14709121_MAR INC_REPORT_SEMANAL_19.09"
click at [587, 130] on input "Criação Dash Report_ 14709121_MAR INC_REPORT_SEMANAL_19.09" at bounding box center [523, 129] width 860 height 34
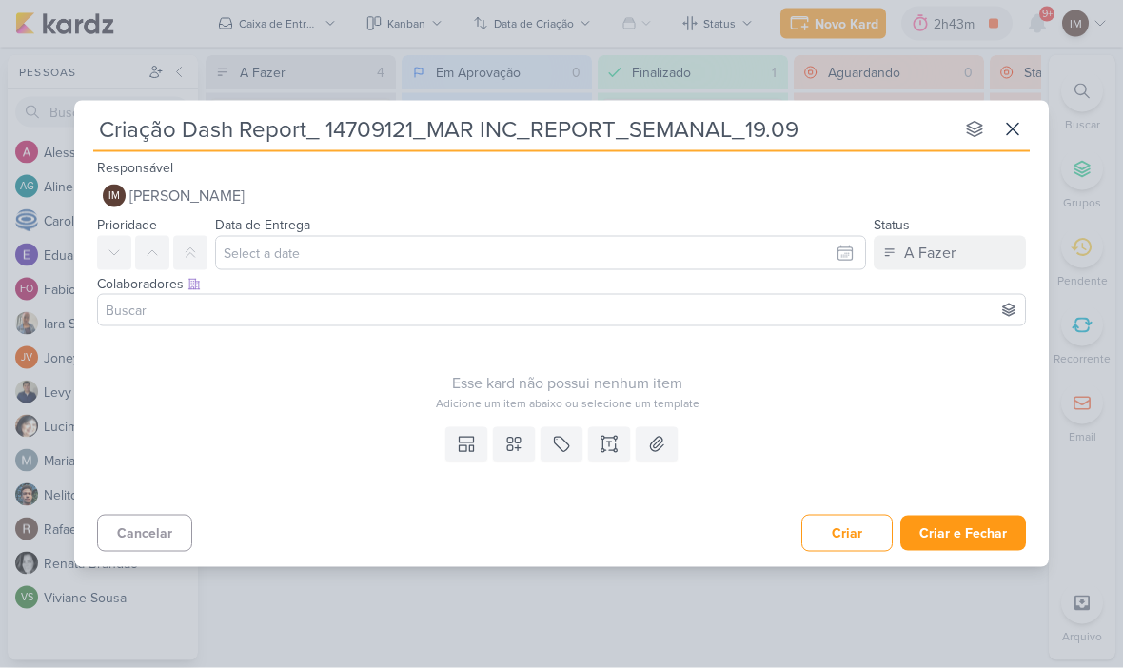
click at [584, 126] on input "Criação Dash Report_ 14709121_MAR INC_REPORT_SEMANAL_19.09" at bounding box center [523, 129] width 860 height 34
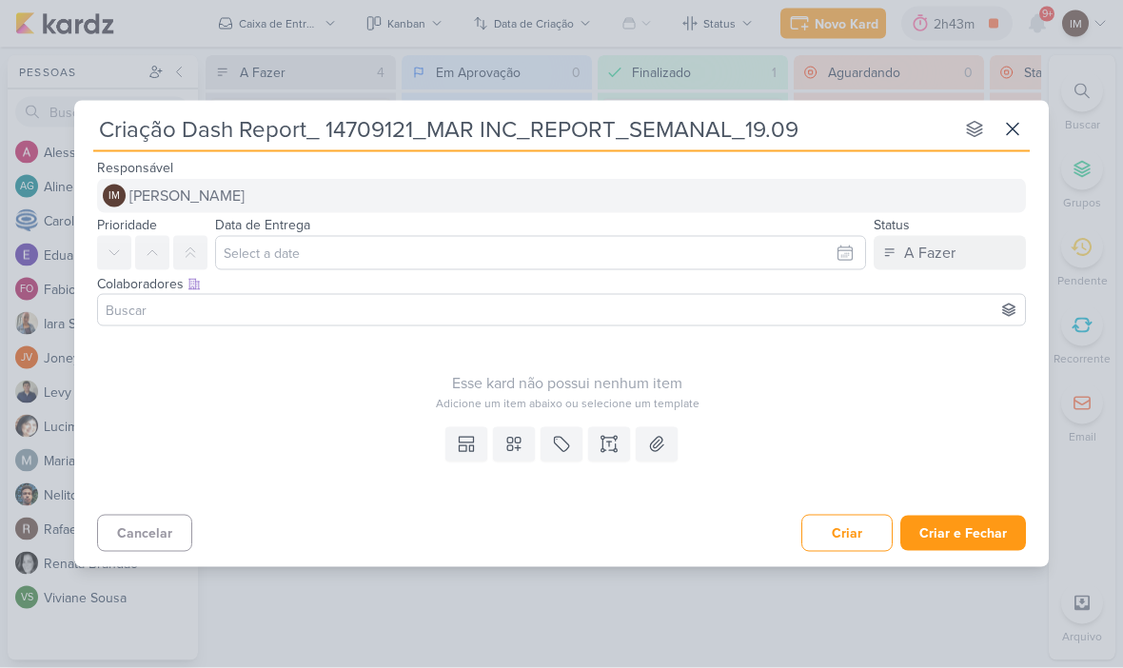
click at [463, 191] on button "IM [PERSON_NAME]" at bounding box center [561, 196] width 929 height 34
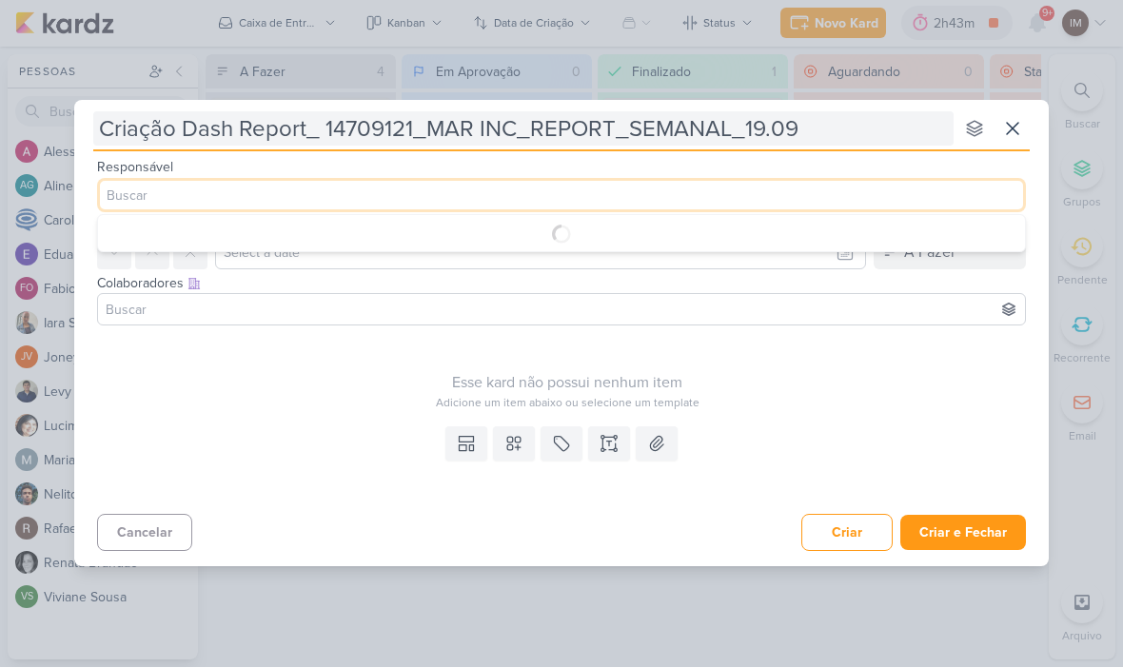
click at [332, 123] on input "Criação Dash Report_ 14709121_MAR INC_REPORT_SEMANAL_19.09" at bounding box center [523, 129] width 860 height 34
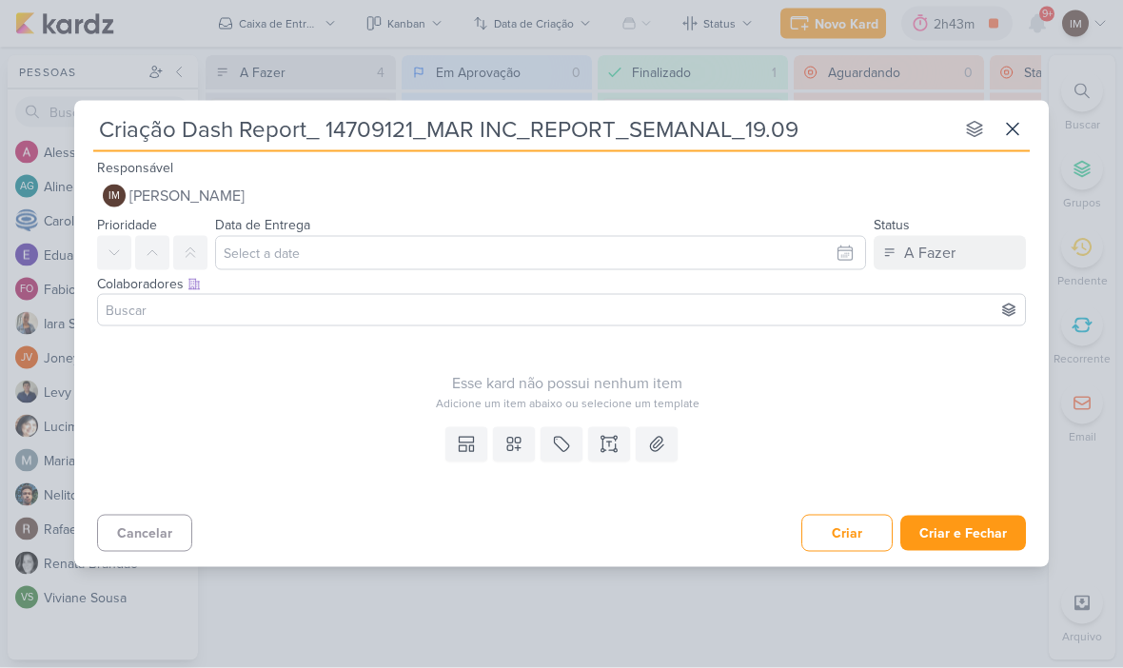
type input "Criação Dash Report_14709121_MAR INC_REPORT_SEMANAL_19.09"
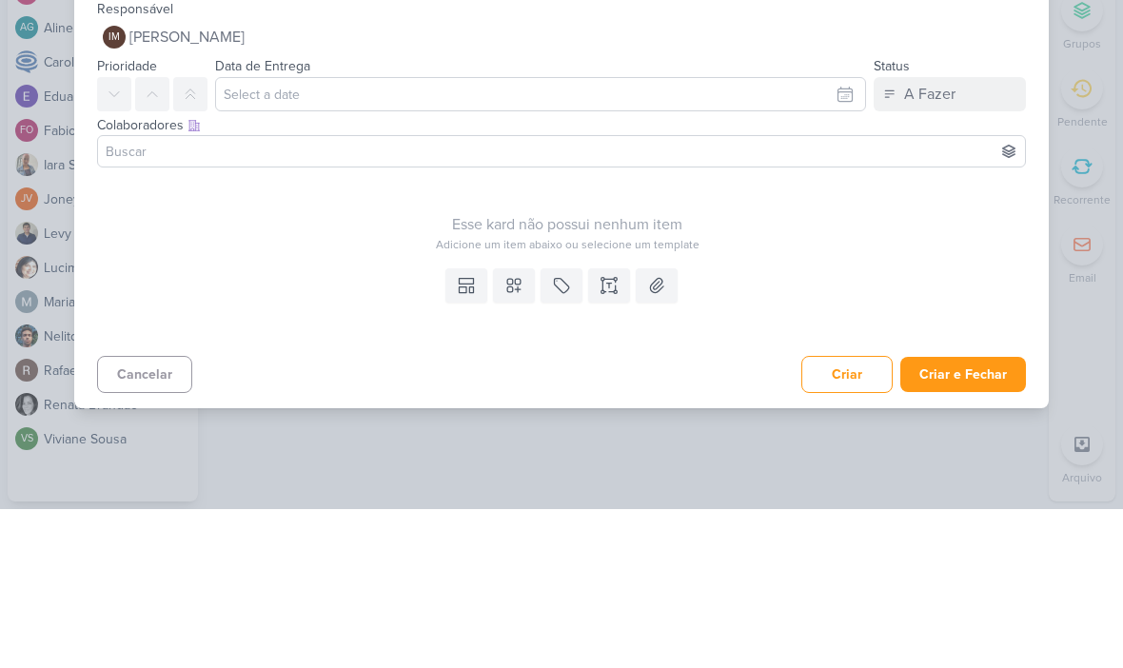
type input "Criação Dash Report_14709121_MAR INC_REPORT_SEMANAL_19.09"
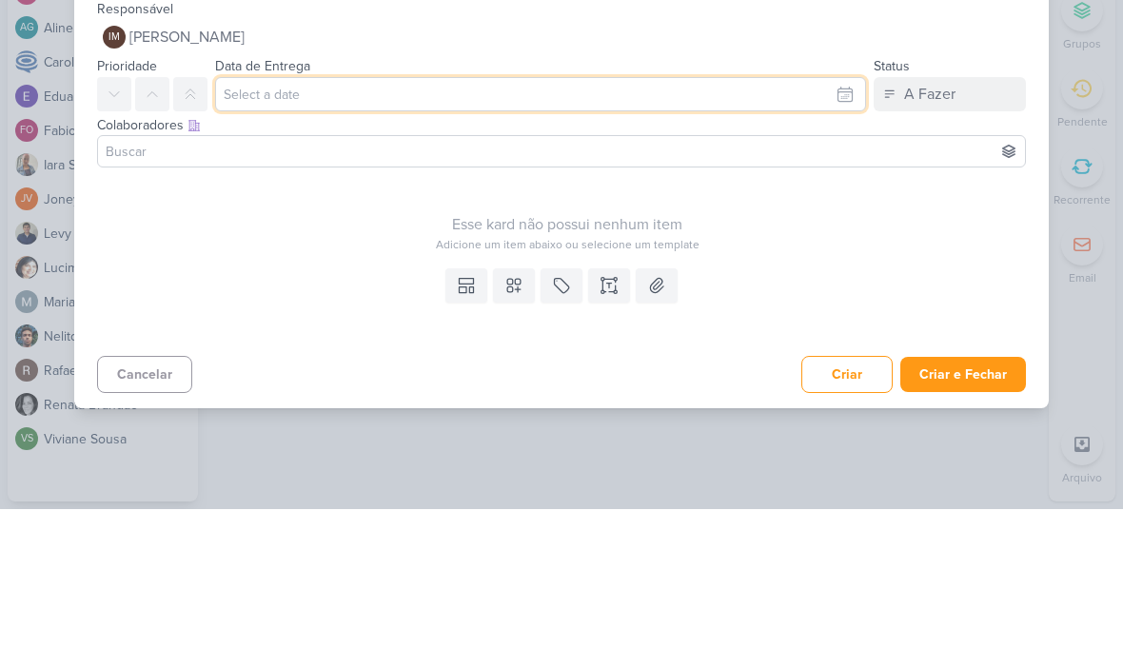
click at [799, 236] on input "text" at bounding box center [540, 253] width 651 height 34
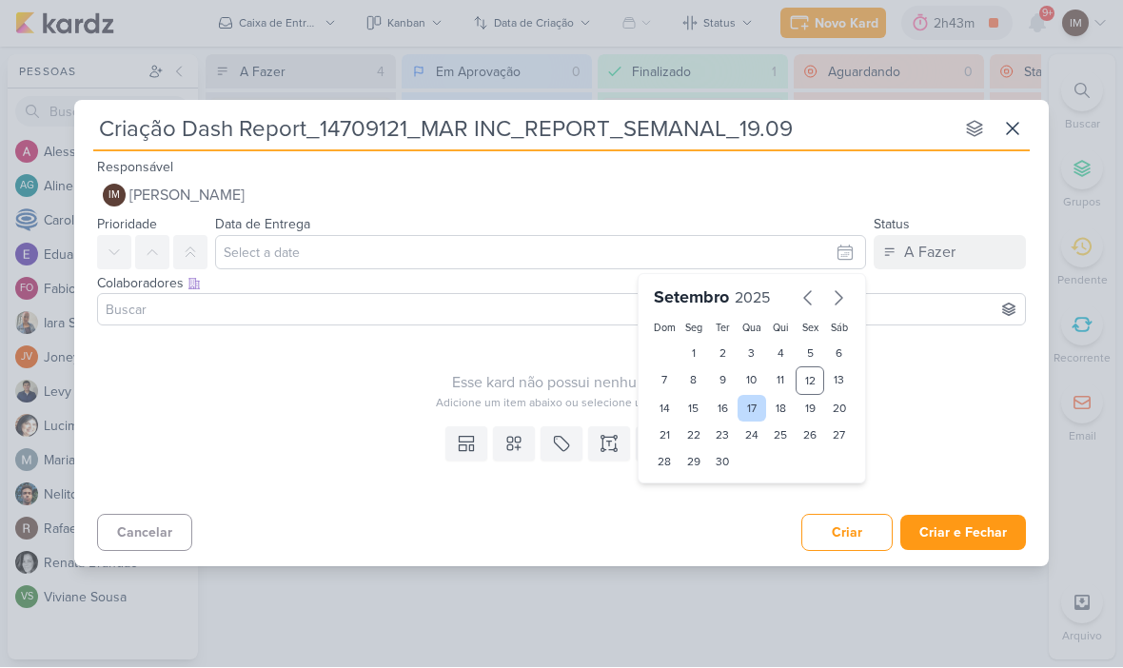
click at [749, 406] on div "17" at bounding box center [753, 409] width 30 height 27
type input "[DATE] 23:59"
click at [158, 257] on icon at bounding box center [152, 253] width 15 height 15
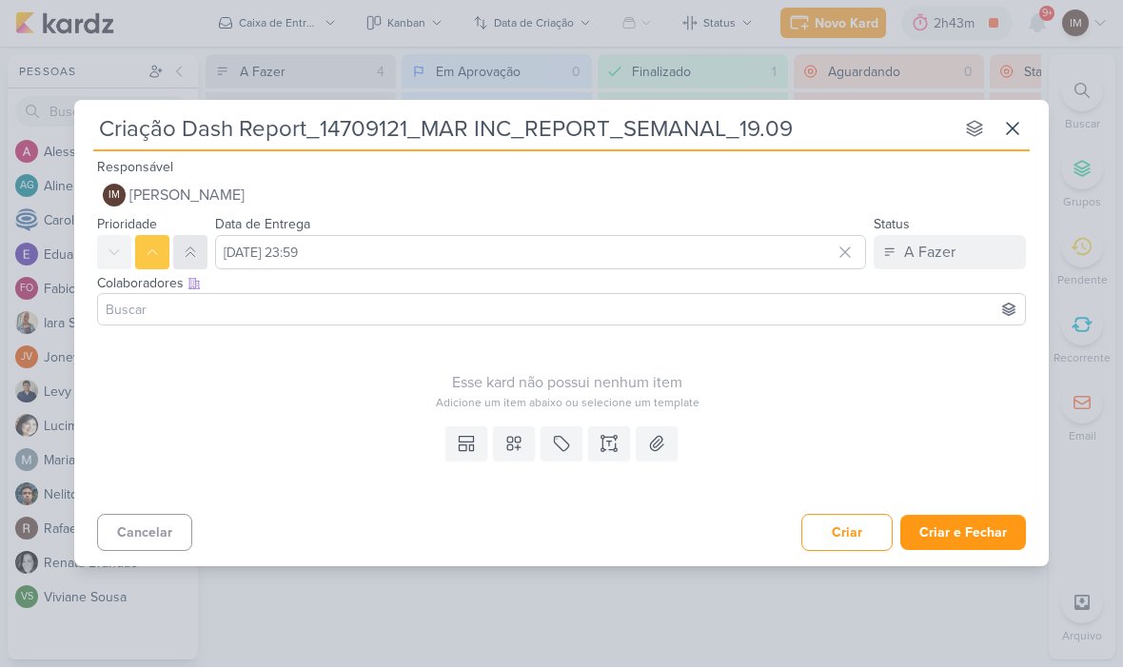
click at [185, 259] on icon at bounding box center [190, 253] width 15 height 15
click at [149, 256] on icon at bounding box center [152, 253] width 15 height 15
click at [521, 442] on icon at bounding box center [513, 444] width 13 height 13
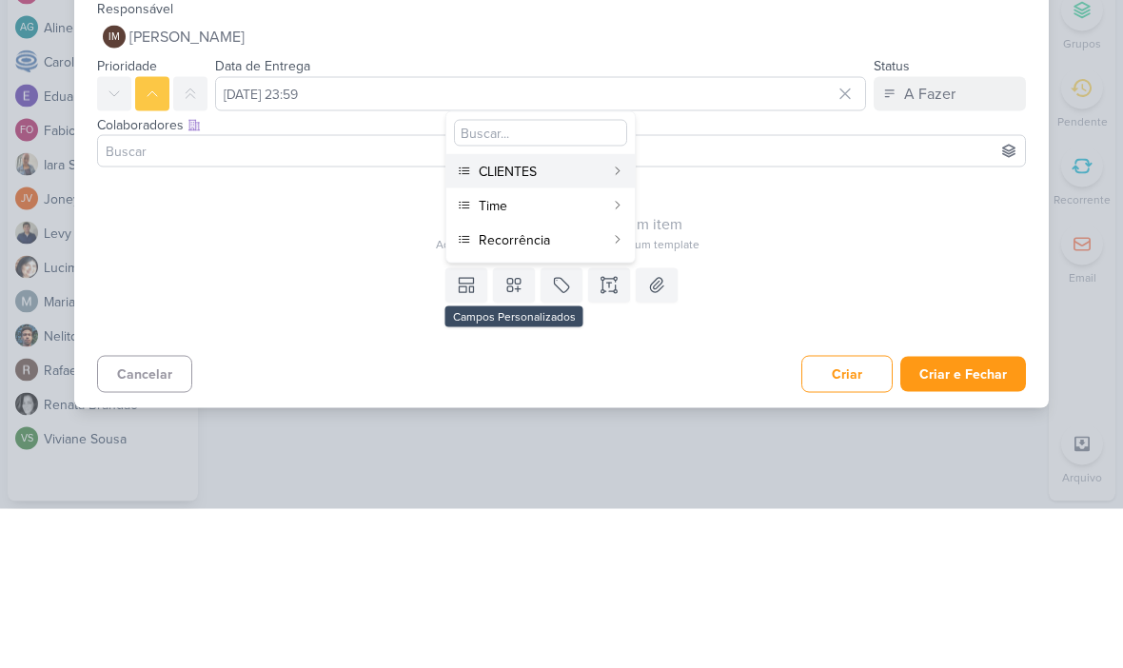
click at [578, 321] on div "CLIENTES" at bounding box center [542, 331] width 126 height 20
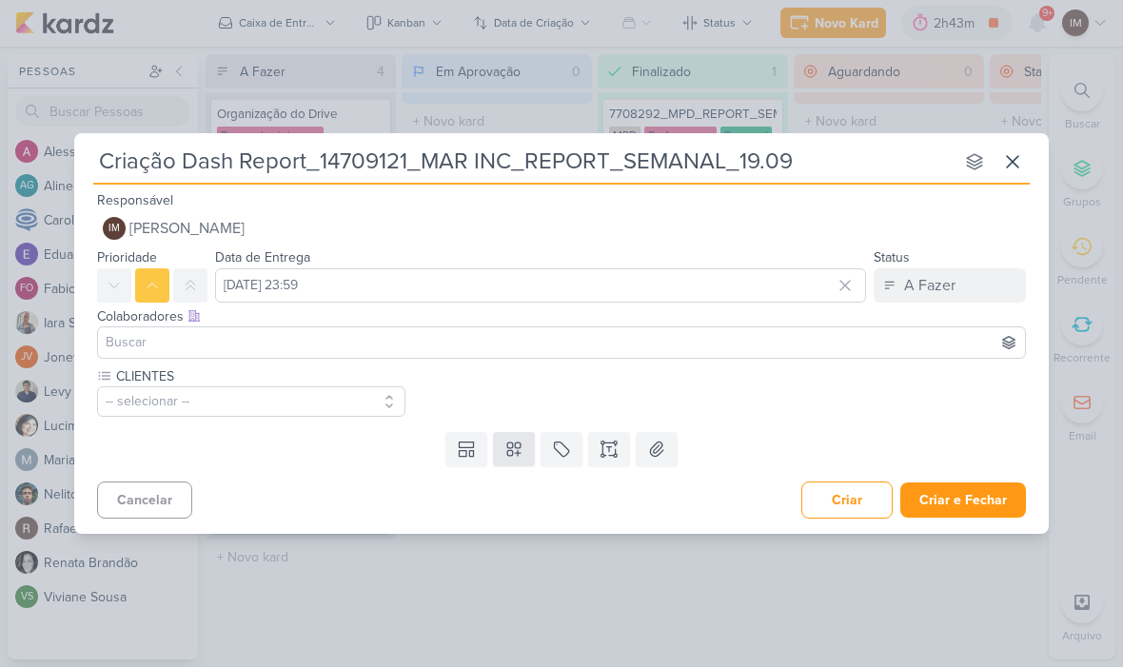
click at [507, 444] on icon at bounding box center [513, 450] width 13 height 13
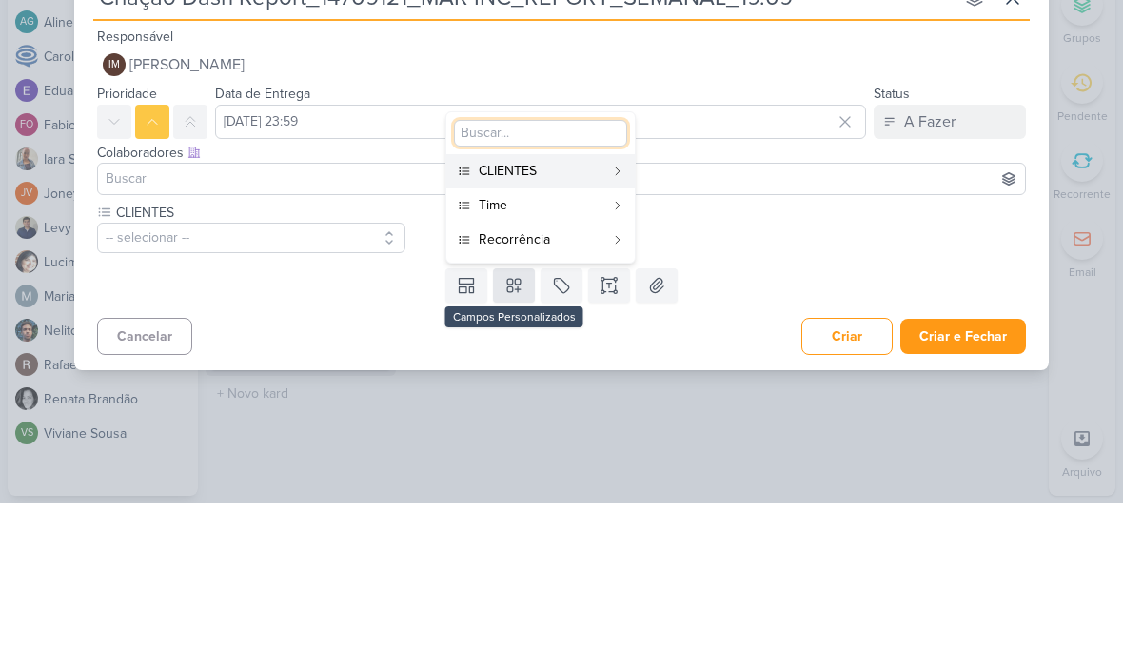
type input "y"
click at [816, 367] on div "CLIENTES -- selecionar --" at bounding box center [567, 392] width 940 height 50
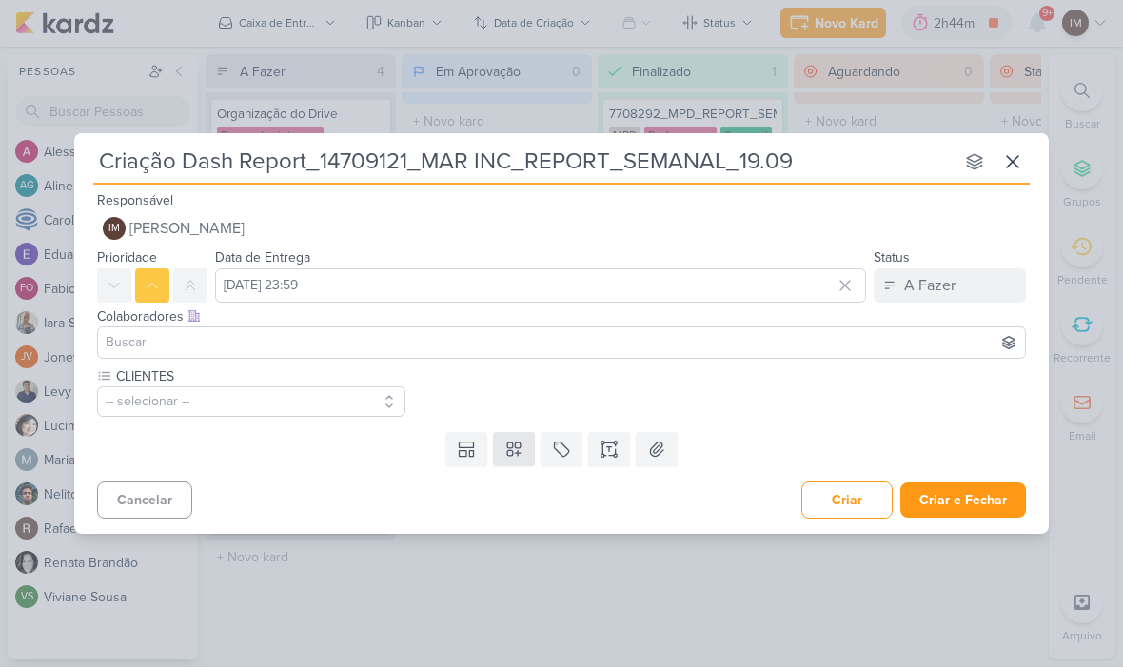
click at [497, 443] on button at bounding box center [514, 450] width 42 height 34
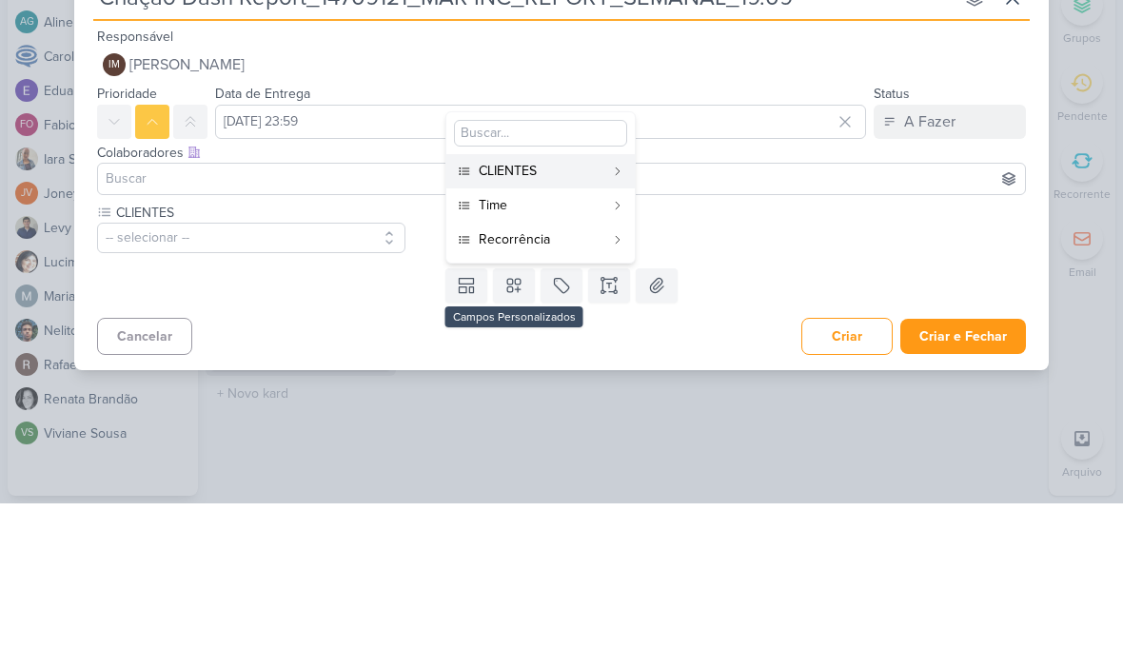
click at [580, 360] on div "Time" at bounding box center [542, 370] width 126 height 20
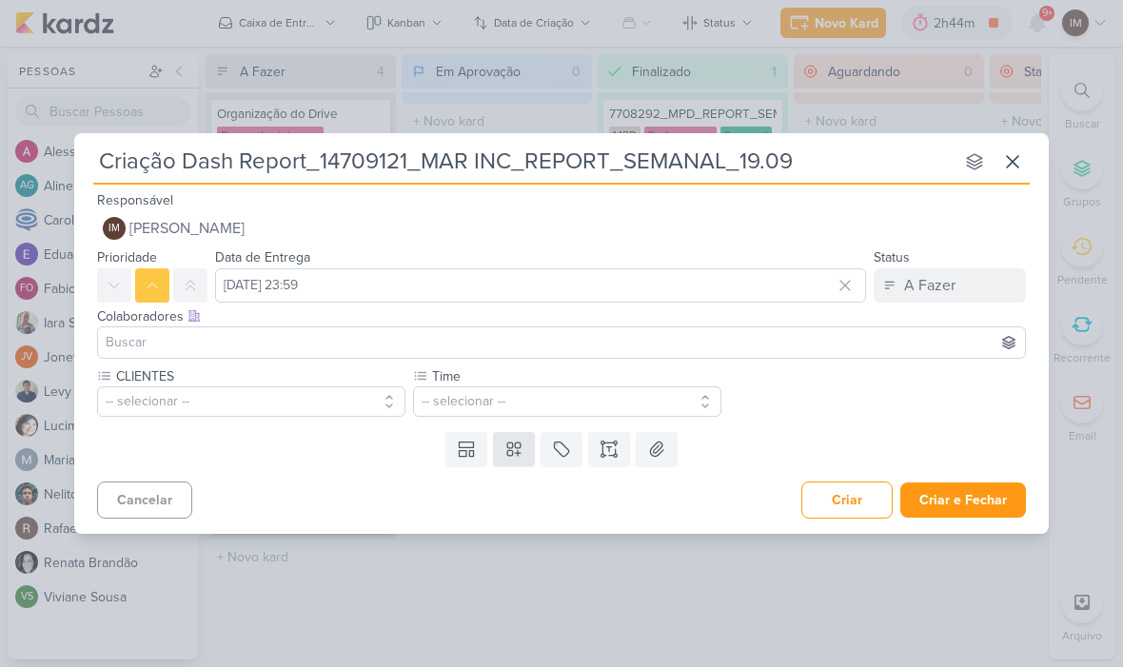
click at [508, 454] on icon at bounding box center [513, 450] width 19 height 19
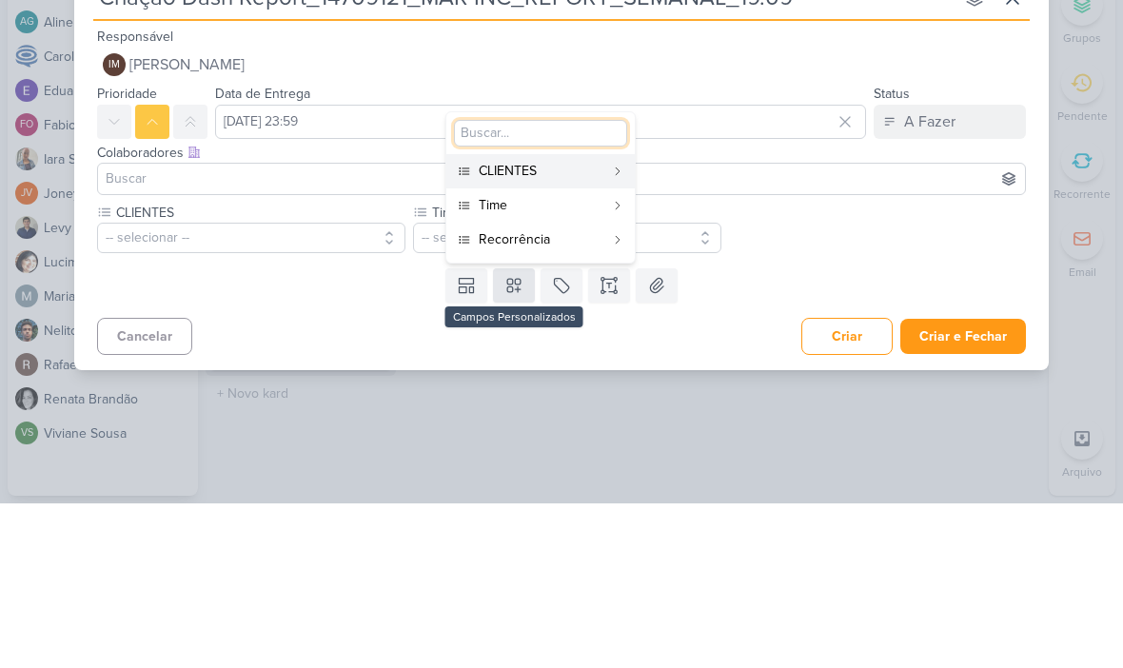
type input "g"
click at [593, 394] on div "Recorrência" at bounding box center [542, 404] width 126 height 20
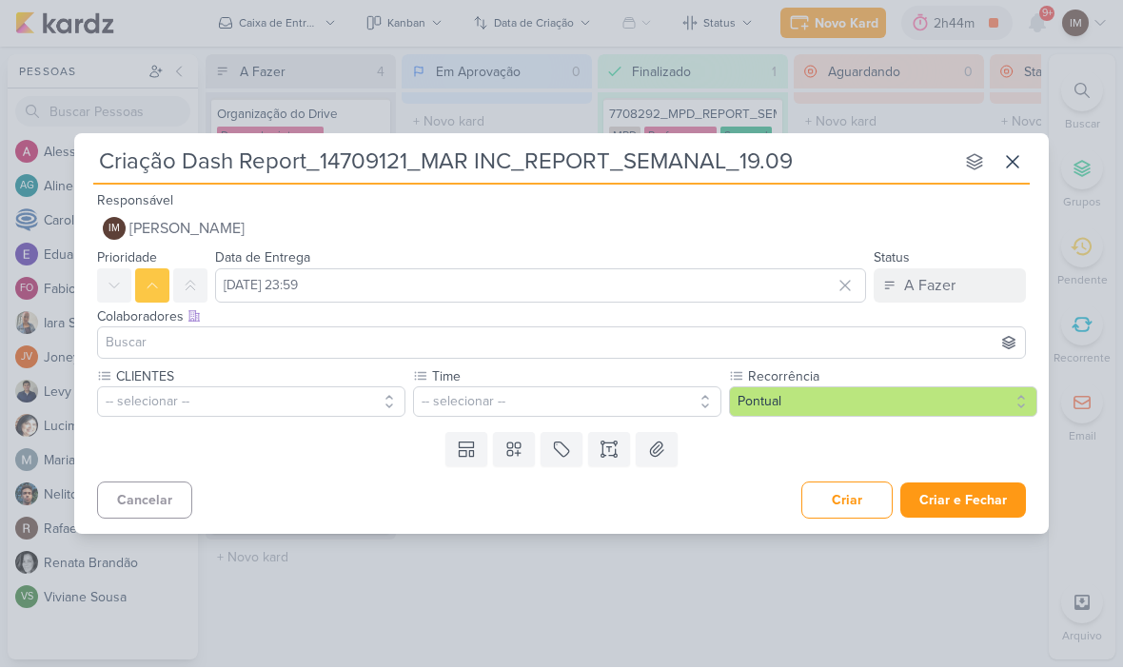
click at [355, 397] on button "-- selecionar --" at bounding box center [251, 402] width 308 height 30
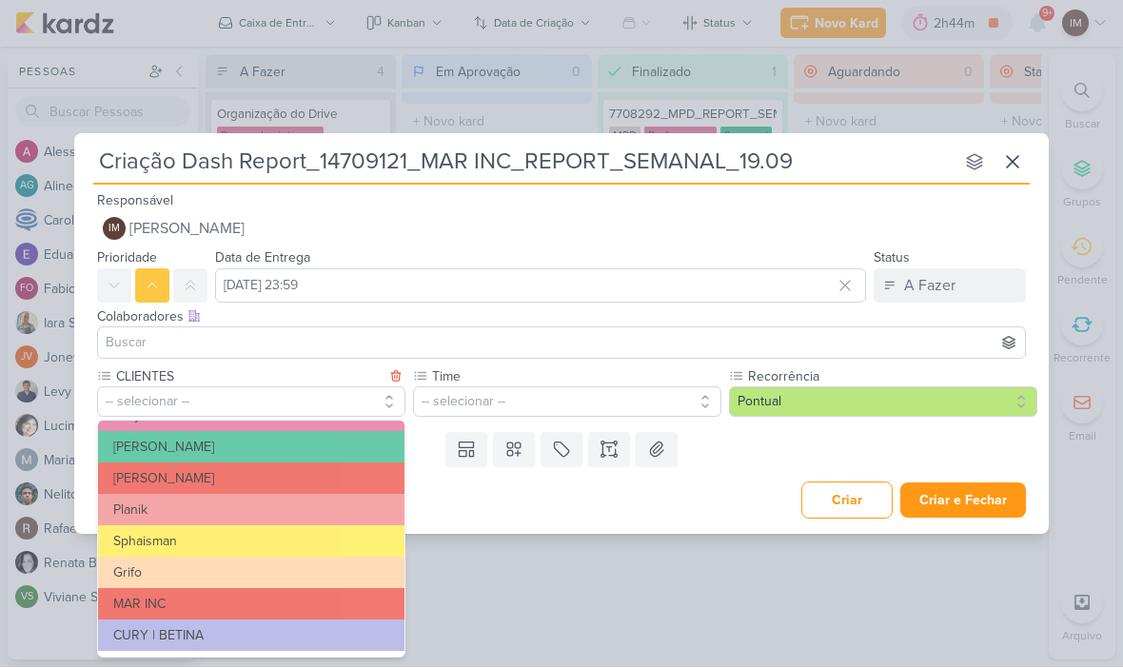
scroll to position [310, 0]
click at [294, 605] on button "MAR INC" at bounding box center [251, 604] width 306 height 31
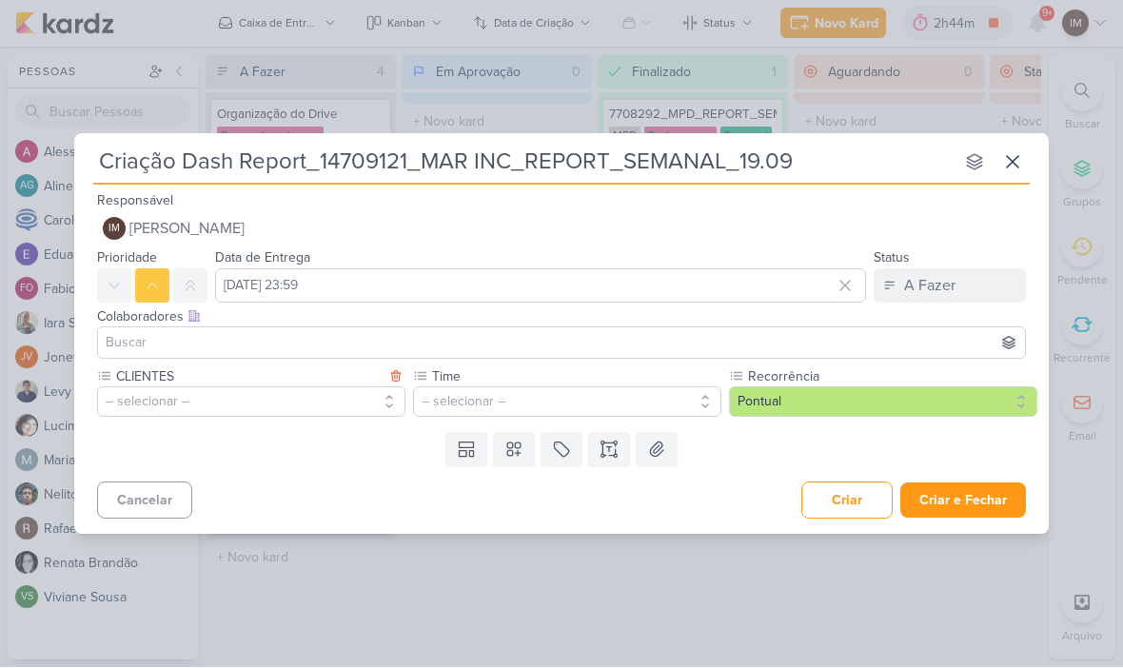
scroll to position [0, 0]
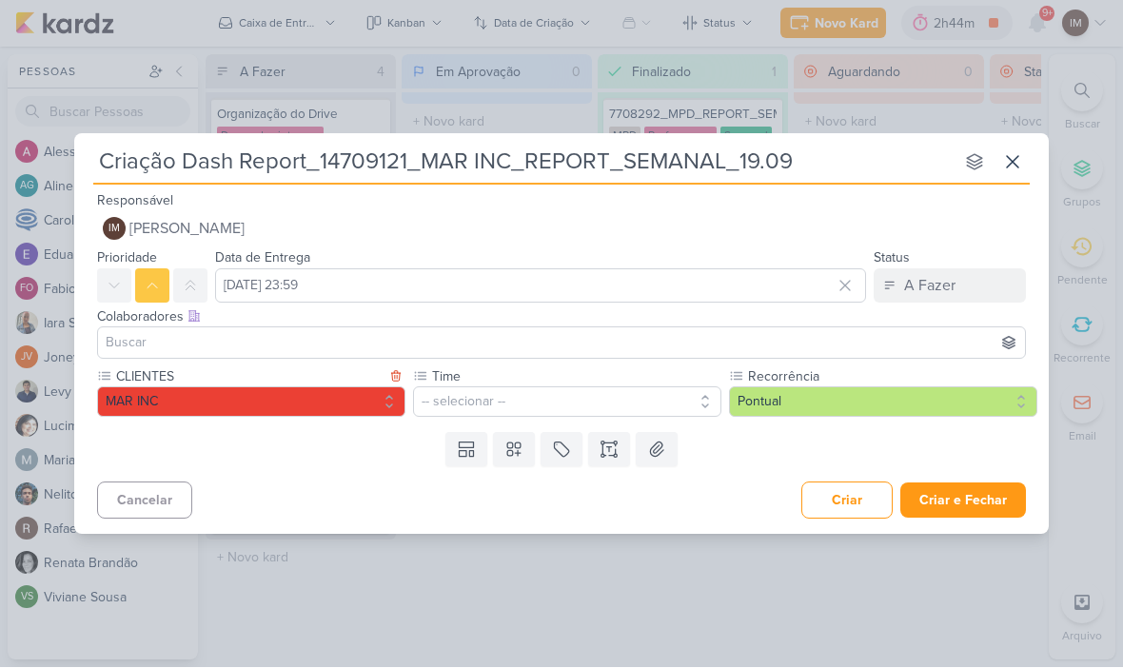
click at [522, 404] on button "-- selecionar --" at bounding box center [567, 402] width 308 height 30
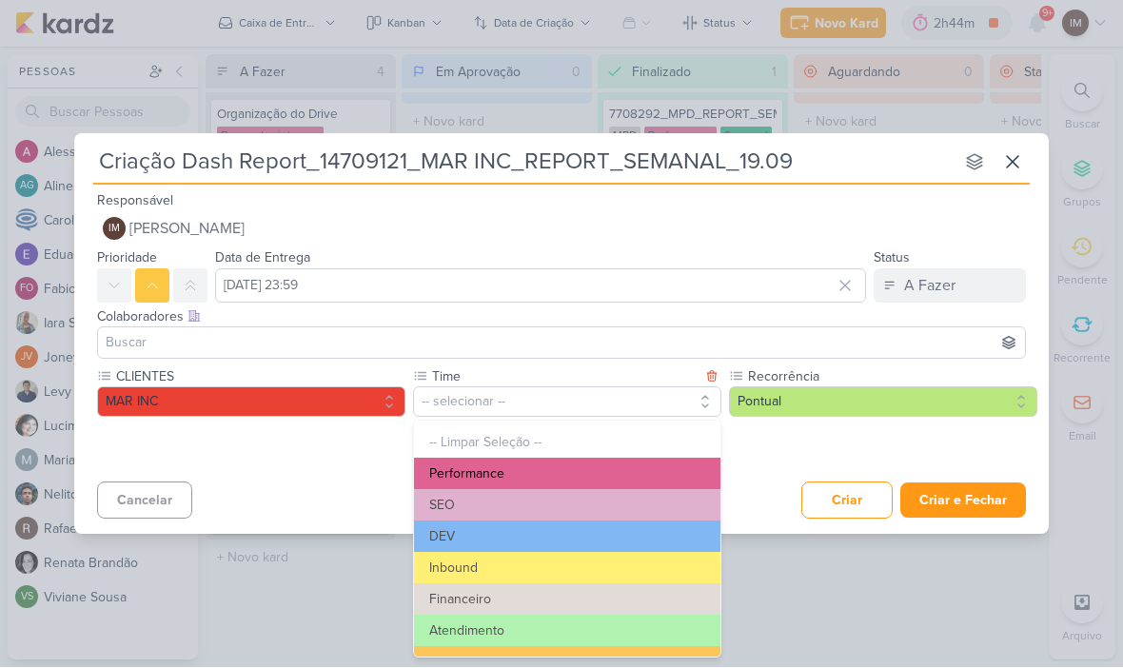
click at [588, 469] on button "Performance" at bounding box center [567, 474] width 306 height 31
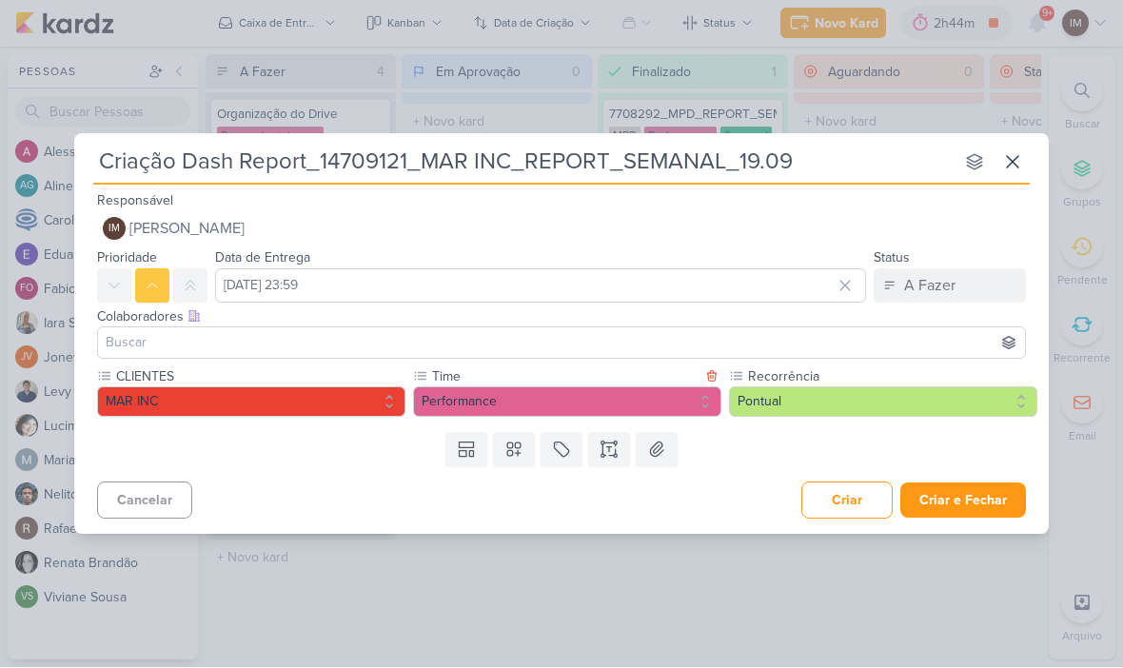
click at [816, 399] on button "Pontual" at bounding box center [883, 402] width 308 height 30
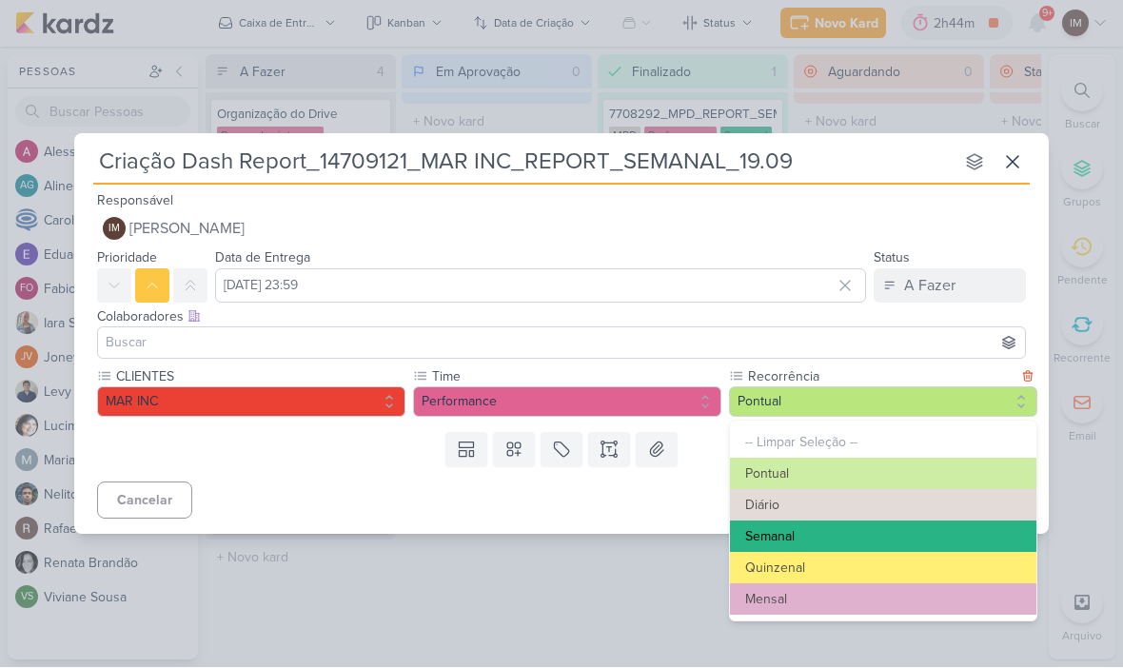
click at [921, 535] on button "Semanal" at bounding box center [883, 537] width 306 height 31
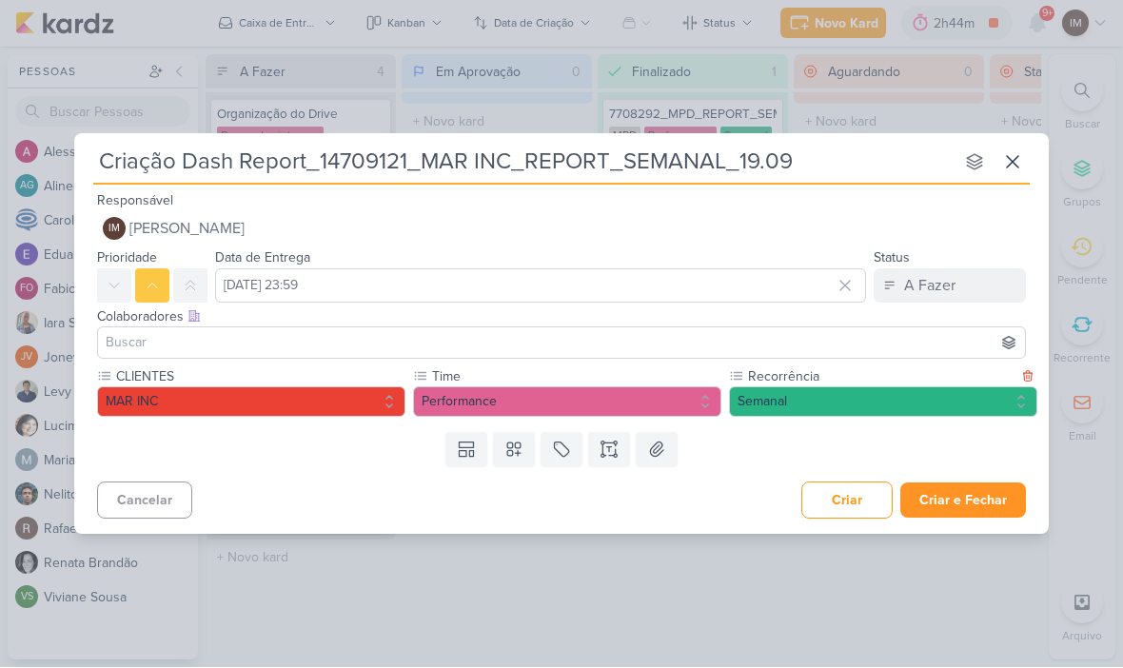
click at [966, 500] on button "Criar e Fechar" at bounding box center [963, 500] width 126 height 35
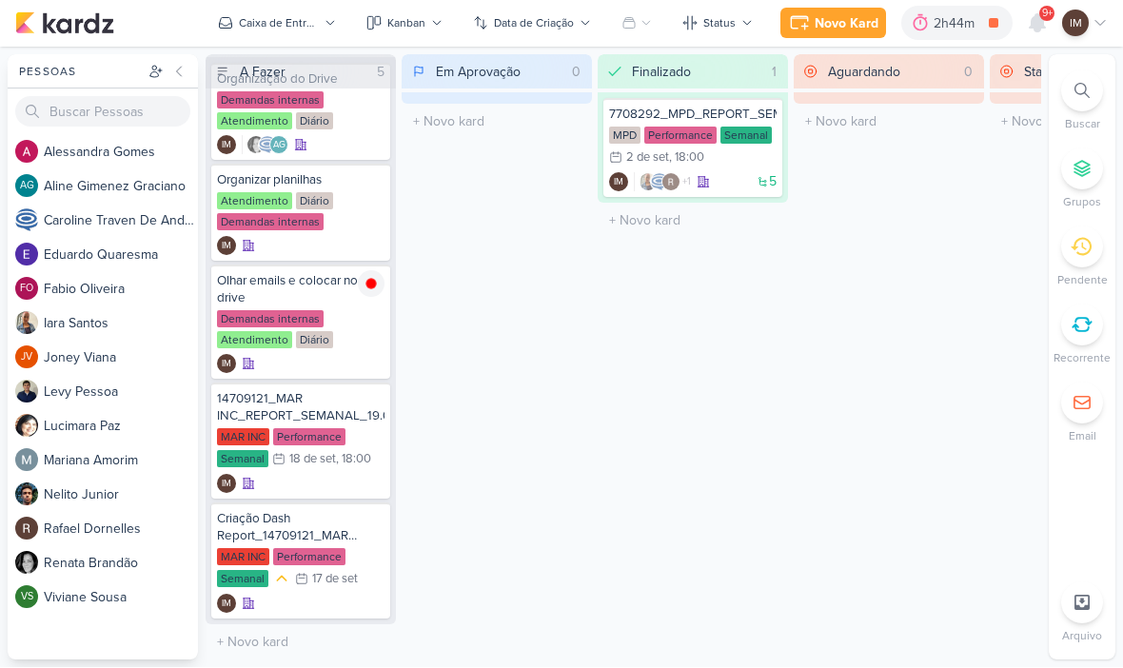
scroll to position [35, 0]
click at [351, 484] on div "IM" at bounding box center [301, 484] width 168 height 19
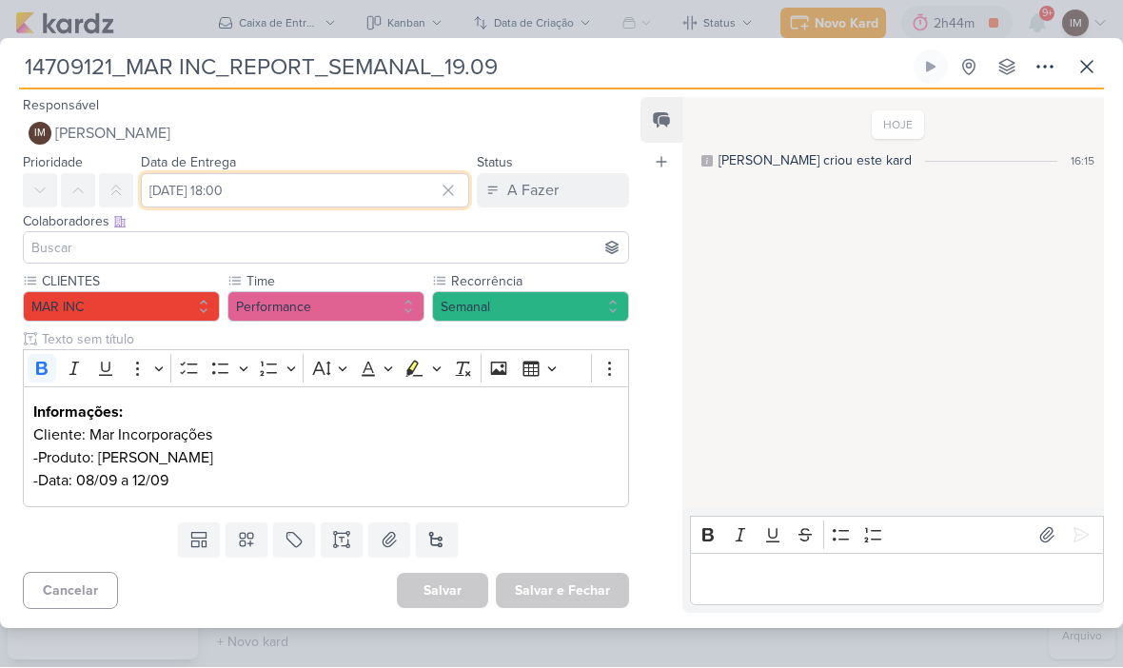
click at [367, 200] on input "[DATE] 18:00" at bounding box center [305, 191] width 328 height 34
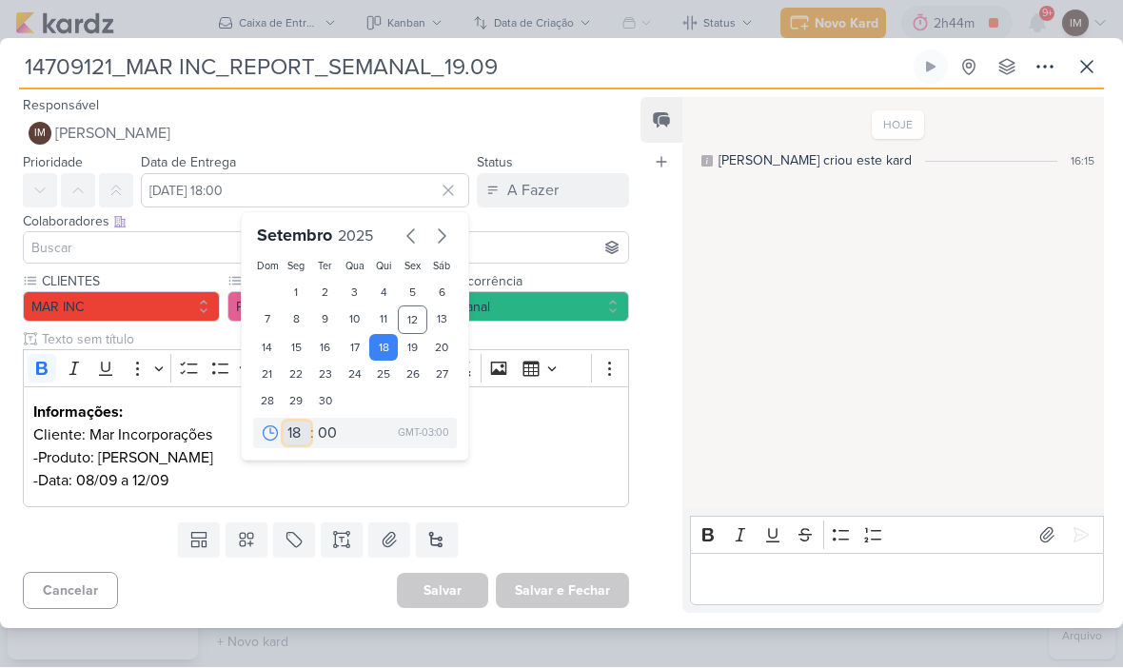
click at [296, 432] on select "00 01 02 03 04 05 06 07 08 09 10 11 12 13 14 15 16 17 18 19 20 21 22 23" at bounding box center [297, 434] width 27 height 23
click at [415, 340] on div "19" at bounding box center [413, 348] width 30 height 27
type input "[DATE] 18:00"
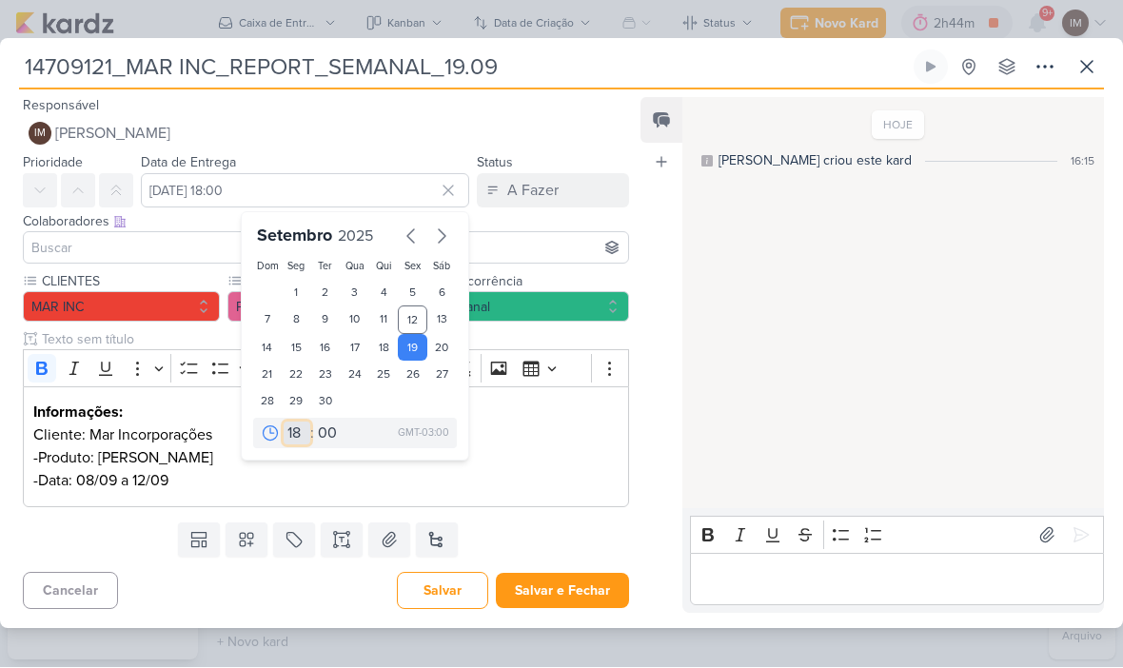
click at [287, 424] on select "00 01 02 03 04 05 06 07 08 09 10 11 12 13 14 15 16 17 18 19 20 21 22 23" at bounding box center [297, 434] width 27 height 23
select select "14"
type input "[DATE] 14:00"
click at [325, 432] on select "00 05 10 15 20 25 30 35 40 45 50 55 59" at bounding box center [327, 434] width 27 height 23
click at [585, 584] on button "Salvar e Fechar" at bounding box center [562, 591] width 133 height 35
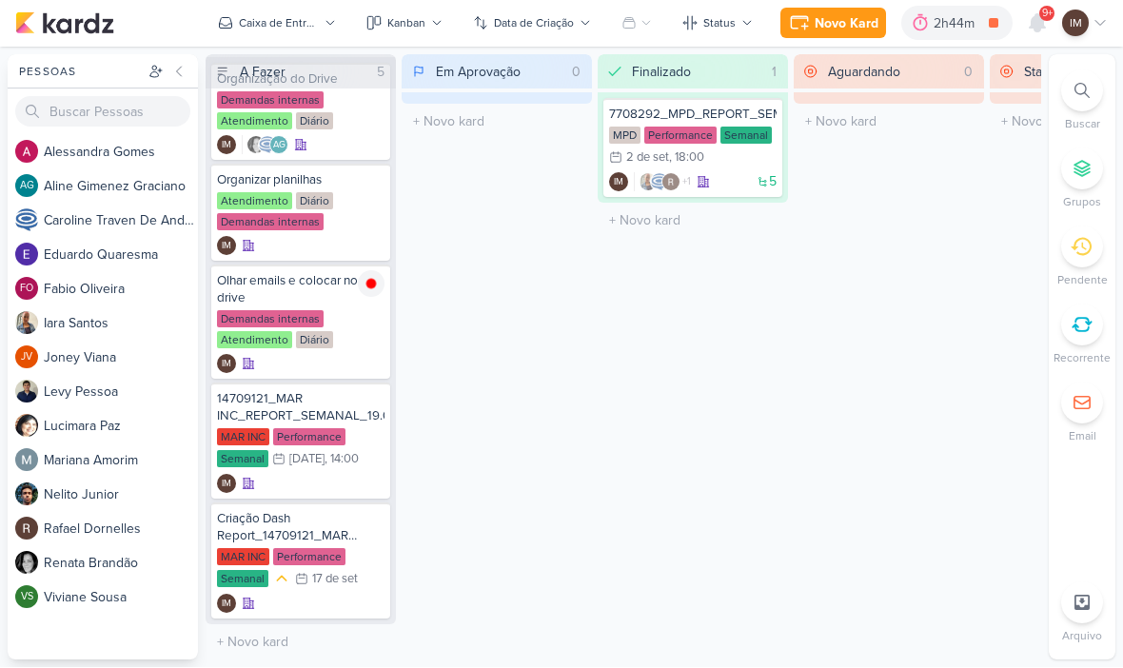
click at [840, 27] on div "Novo Kard" at bounding box center [847, 24] width 64 height 20
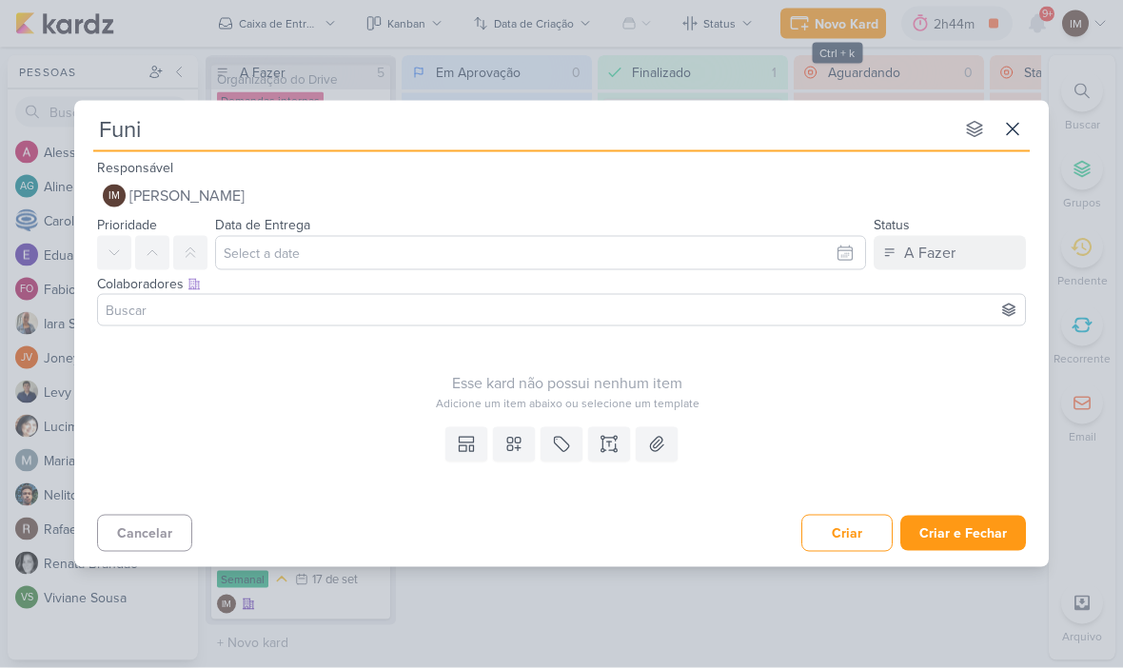
type input "Funil"
type input "Funil de V"
type input "Funil de Ve"
type input "Funil de Vendas"
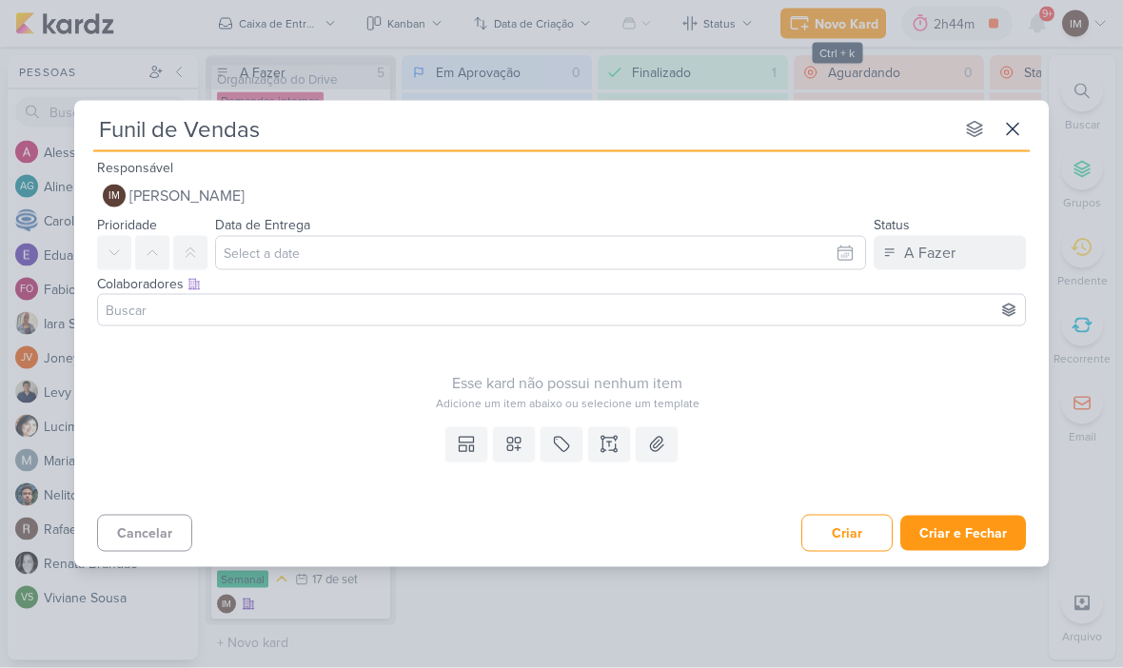
type input "Funil de Vendas_"
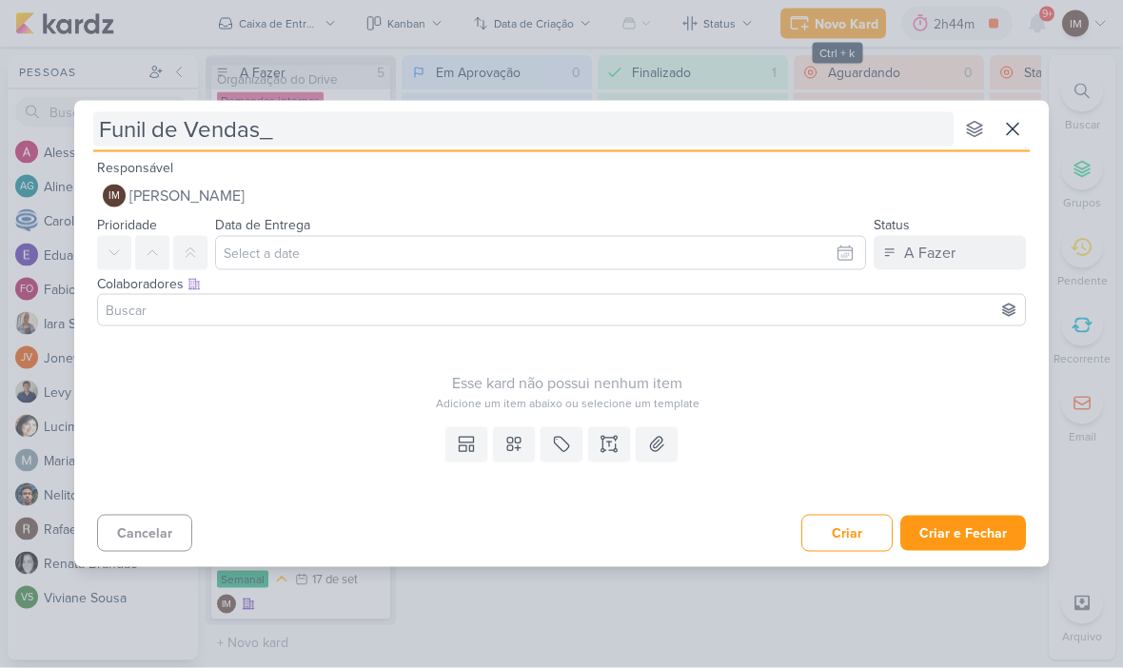
click at [285, 144] on input "Funil de Vendas_" at bounding box center [523, 129] width 860 height 34
type input "Funil de Vendas_ 14709121_MAR INC_REPORT_SEMANAL_19.09"
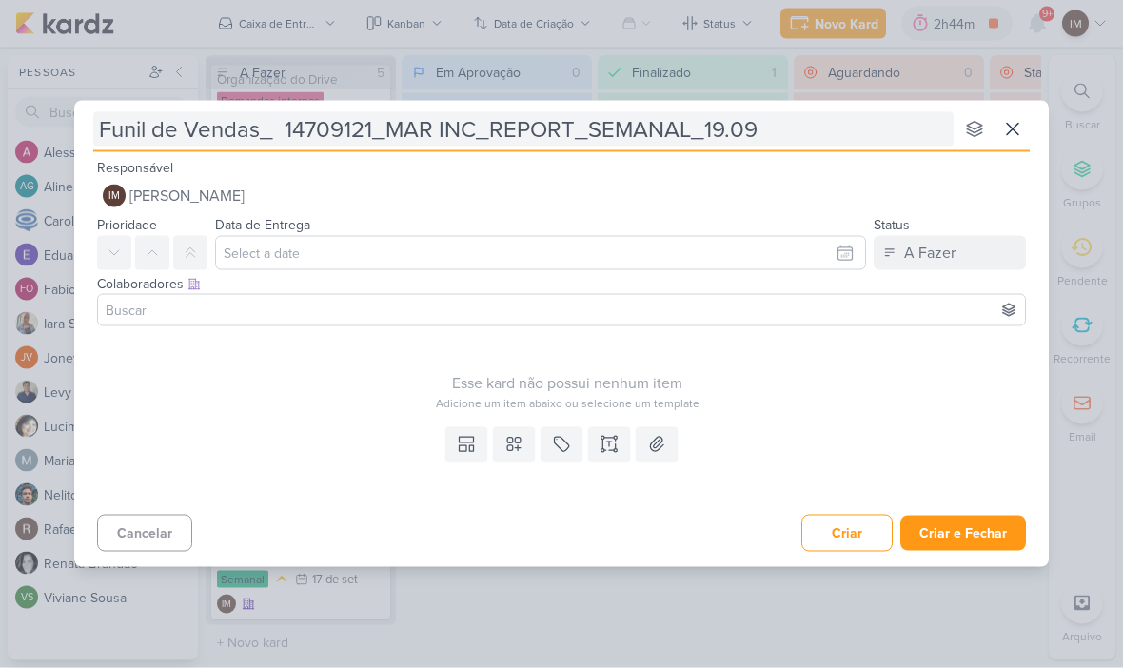
click at [277, 121] on input "Funil de Vendas_ 14709121_MAR INC_REPORT_SEMANAL_19.09" at bounding box center [523, 129] width 860 height 34
type input "Funil de Vendas_ 14709121_MAR INC_REPORT_SEMANAL_19.09"
click at [286, 131] on input "Funil de Vendas_ 14709121_MAR INC_REPORT_SEMANAL_19.09" at bounding box center [523, 129] width 860 height 34
type input "Funil de Vendas_14709121_MAR INC_REPORT_SEMANAL_19.09"
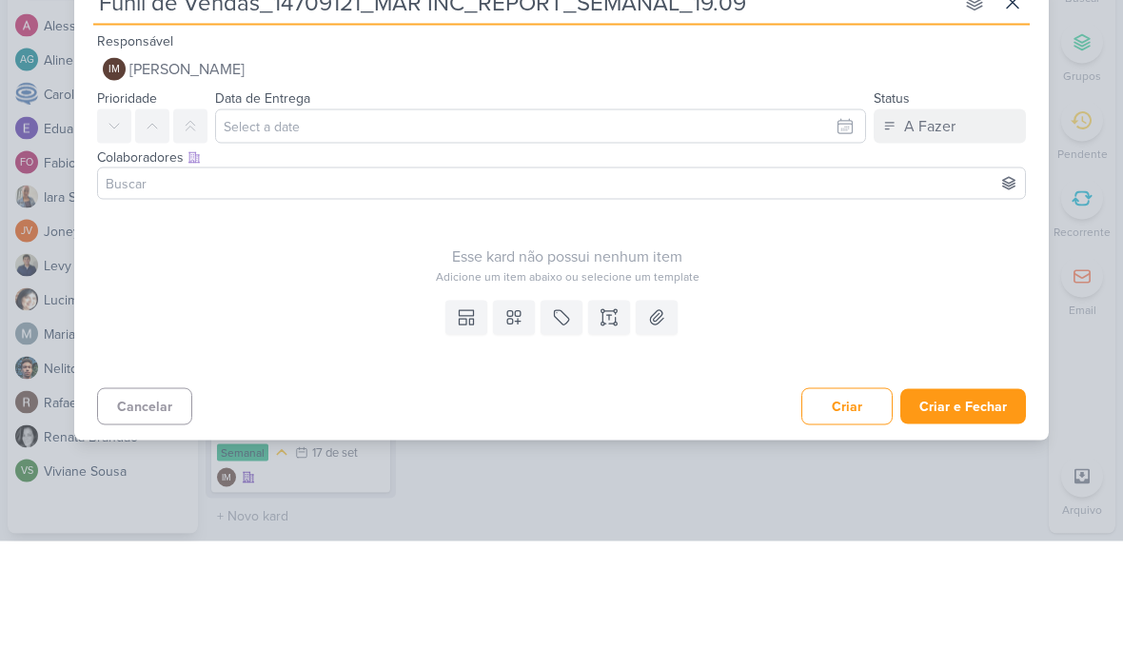
type input "Funil de Vendas_14709121_MAR INC_REPORT_SEMANAL_19.09"
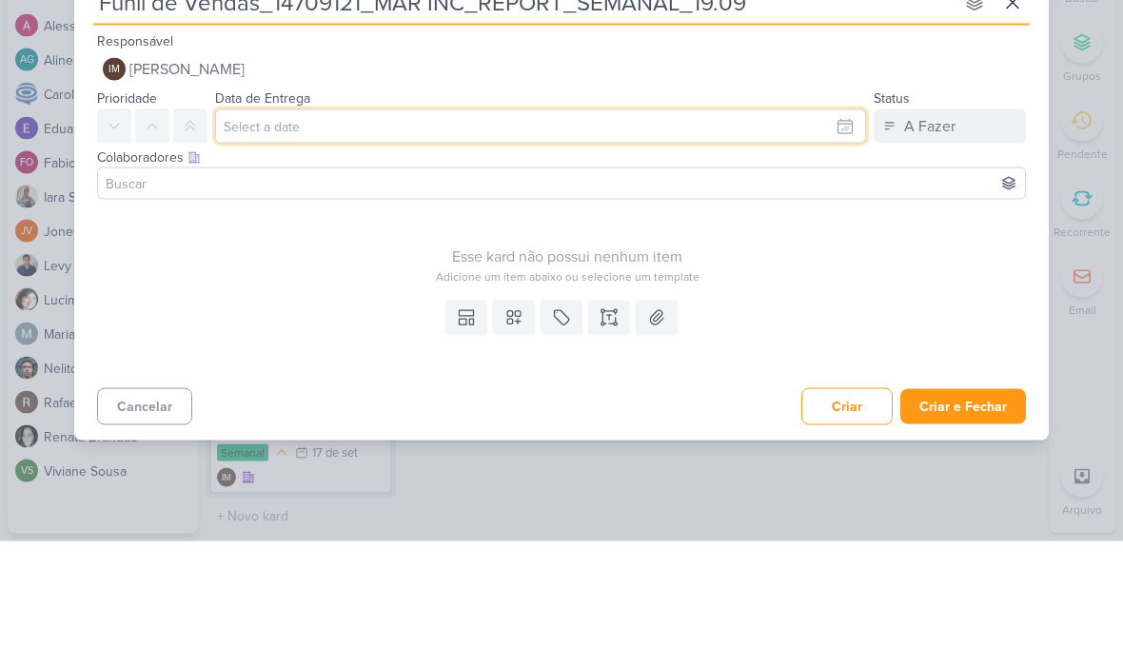
click at [819, 236] on input "text" at bounding box center [540, 253] width 651 height 34
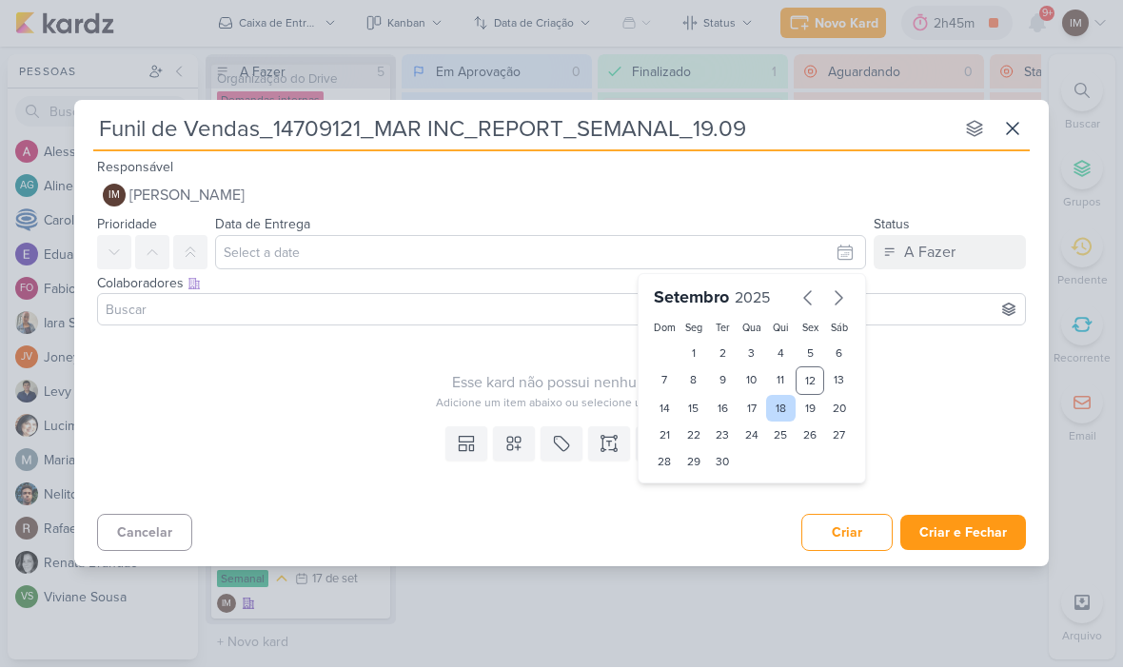
click at [787, 404] on div "18" at bounding box center [781, 409] width 30 height 27
type input "[DATE] 23:59"
click at [691, 492] on select "00 01 02 03 04 05 06 07 08 09 10 11 12 13 14 15 16 17 18 19 20 21 22 23" at bounding box center [693, 494] width 27 height 23
select select "18"
type input "[DATE] 18:59"
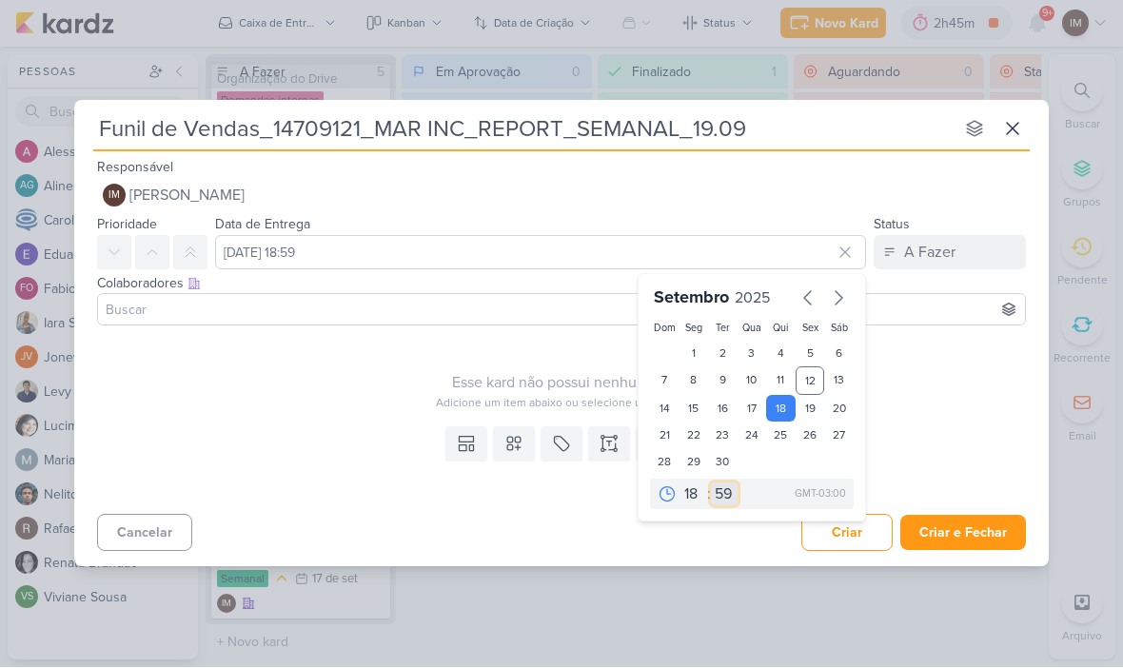
click at [723, 495] on select "00 05 10 15 20 25 30 35 40 45 50 55 59" at bounding box center [724, 494] width 27 height 23
select select "0"
type input "[DATE] 18:00"
click at [513, 445] on icon at bounding box center [513, 444] width 13 height 13
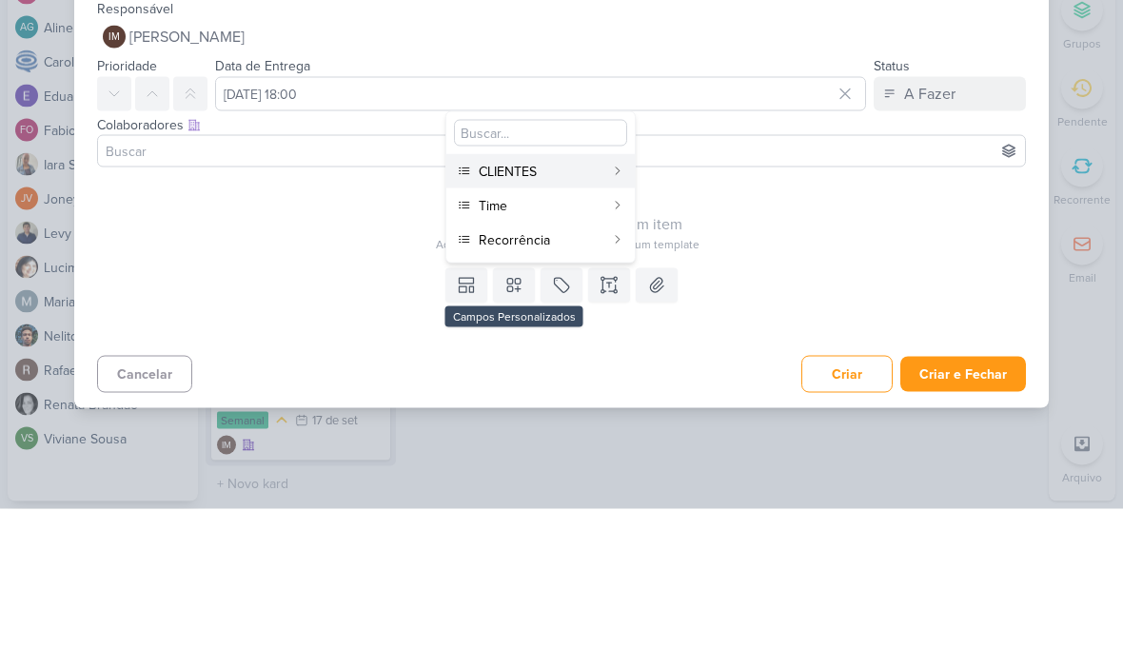
click at [601, 321] on div "CLIENTES" at bounding box center [542, 331] width 126 height 20
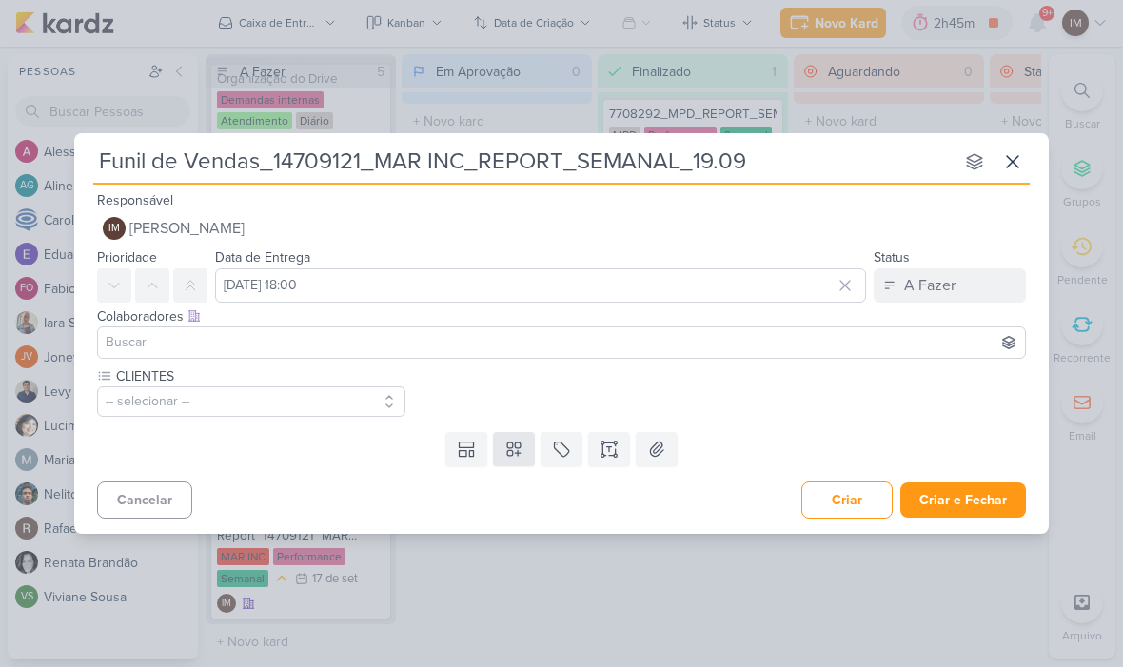
click at [511, 445] on icon at bounding box center [513, 450] width 19 height 19
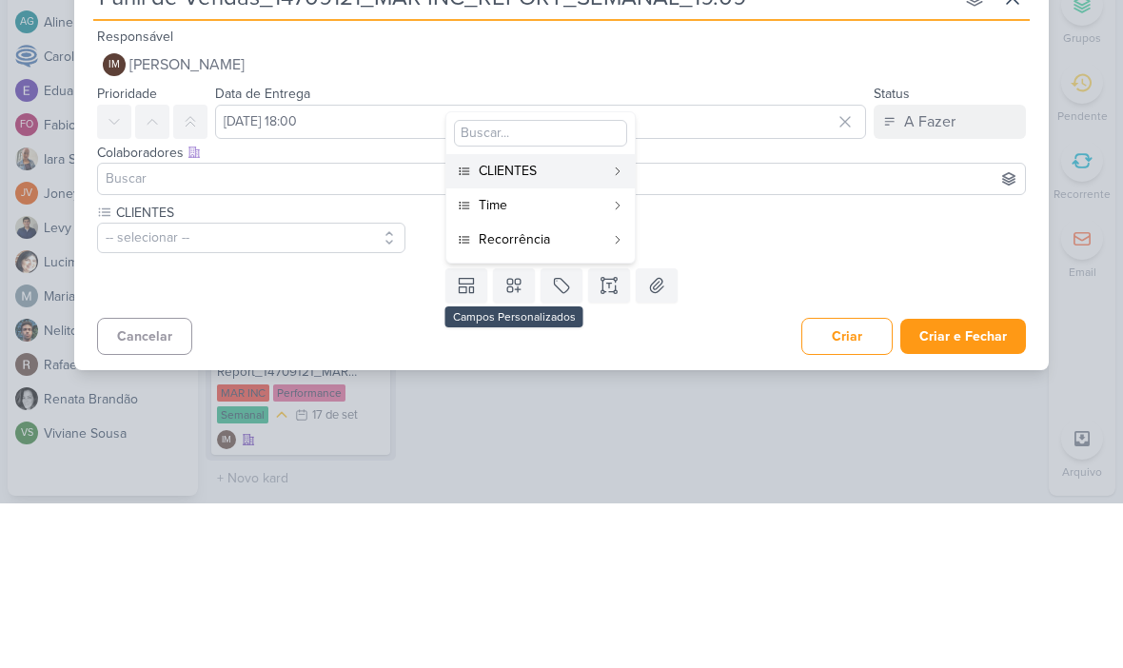
click at [560, 387] on button "Recorrência" at bounding box center [540, 404] width 188 height 34
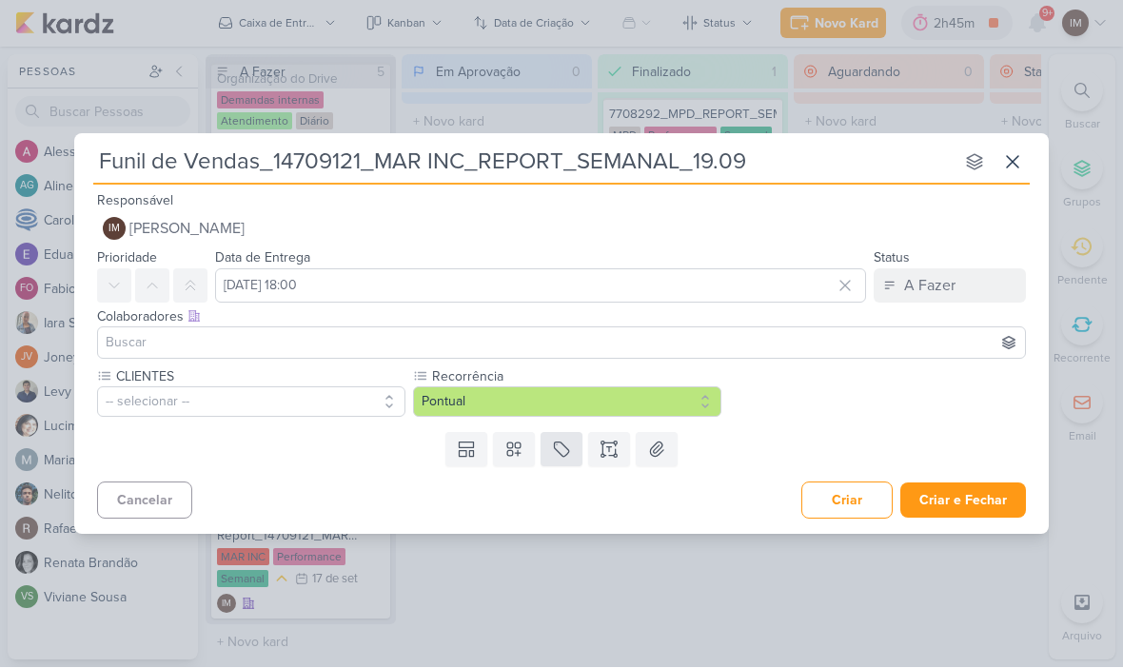
click at [551, 437] on button at bounding box center [562, 450] width 42 height 34
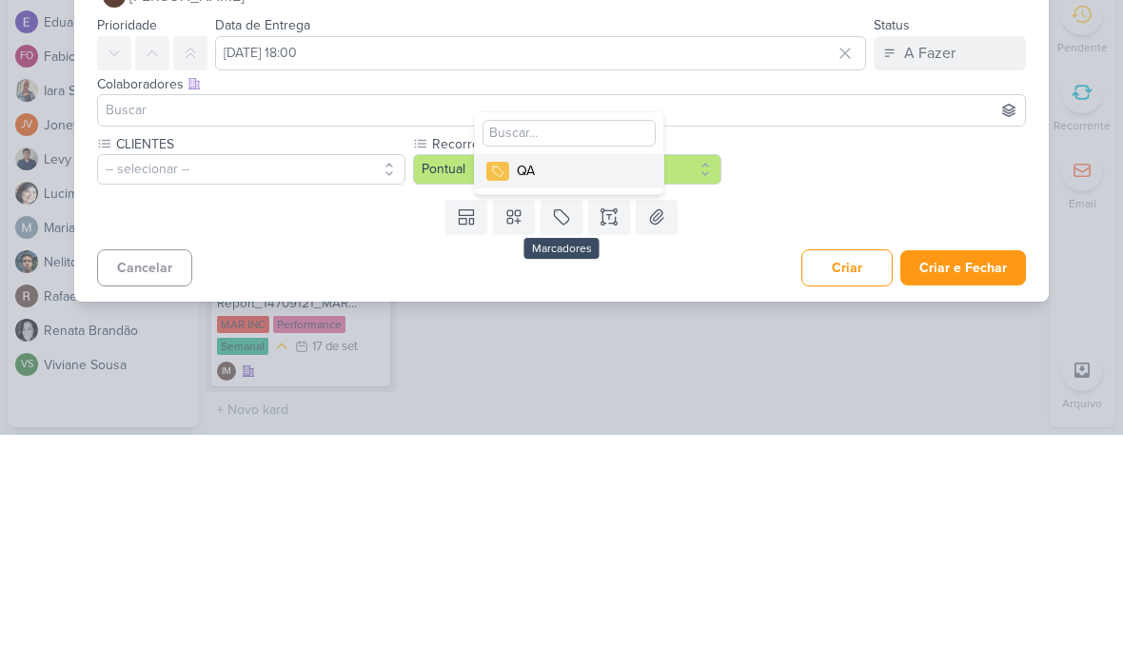
click at [796, 425] on div "Templates Campos Personalizados CLIENTES [PERSON_NAME] MPD" at bounding box center [561, 449] width 975 height 49
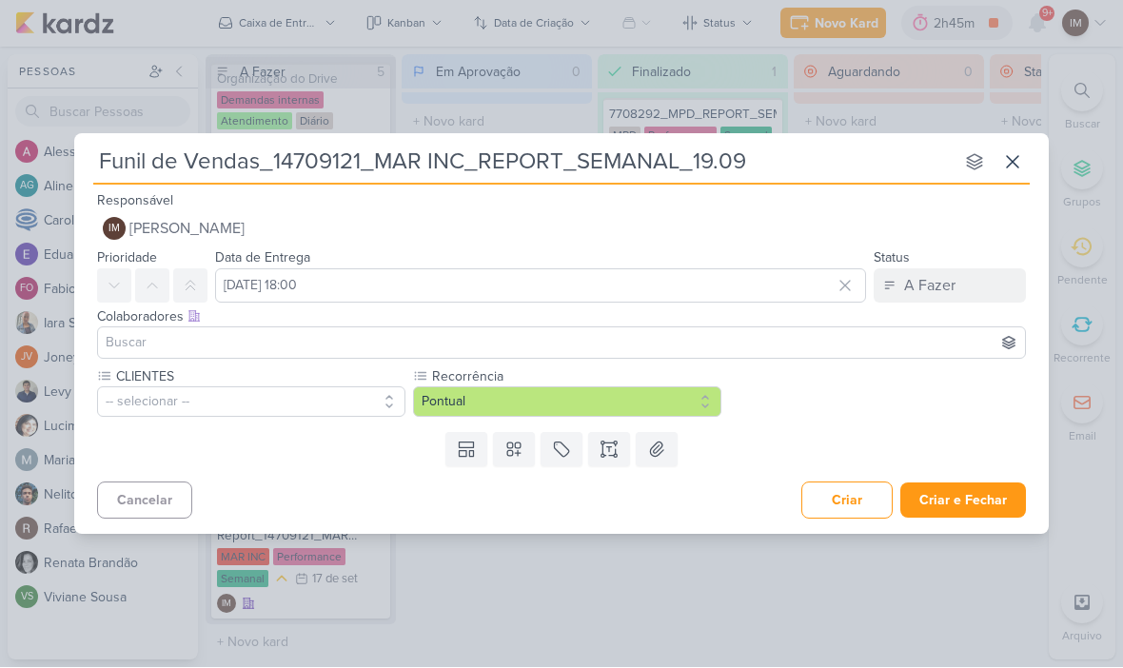
click at [526, 402] on button "Pontual" at bounding box center [567, 402] width 308 height 30
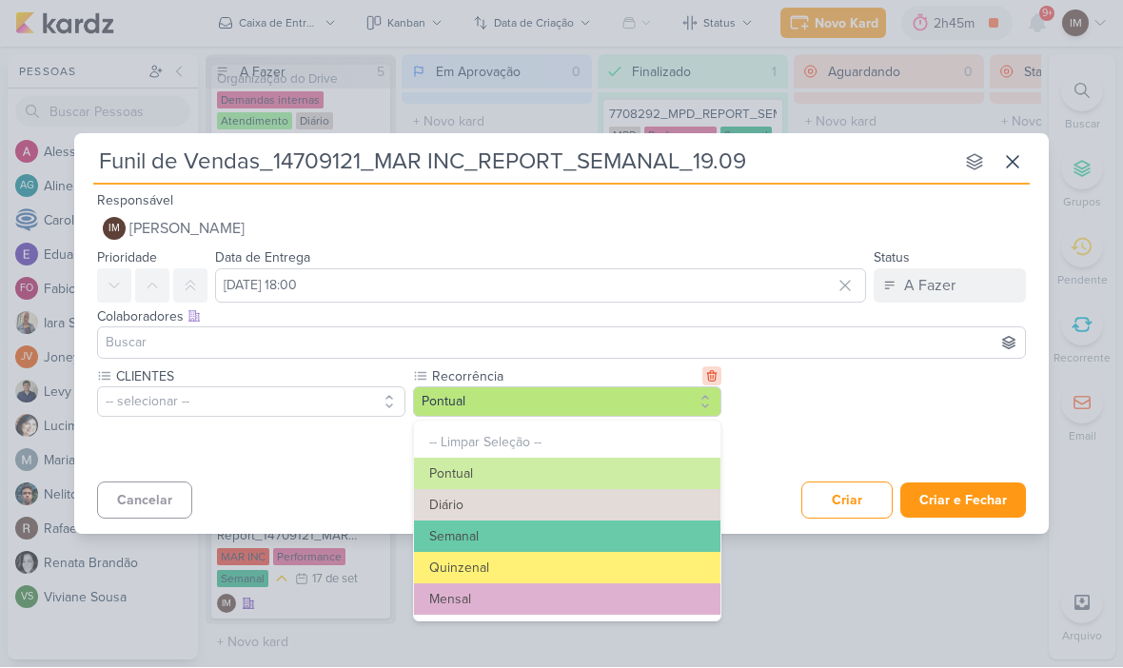
click at [715, 373] on icon at bounding box center [711, 377] width 9 height 10
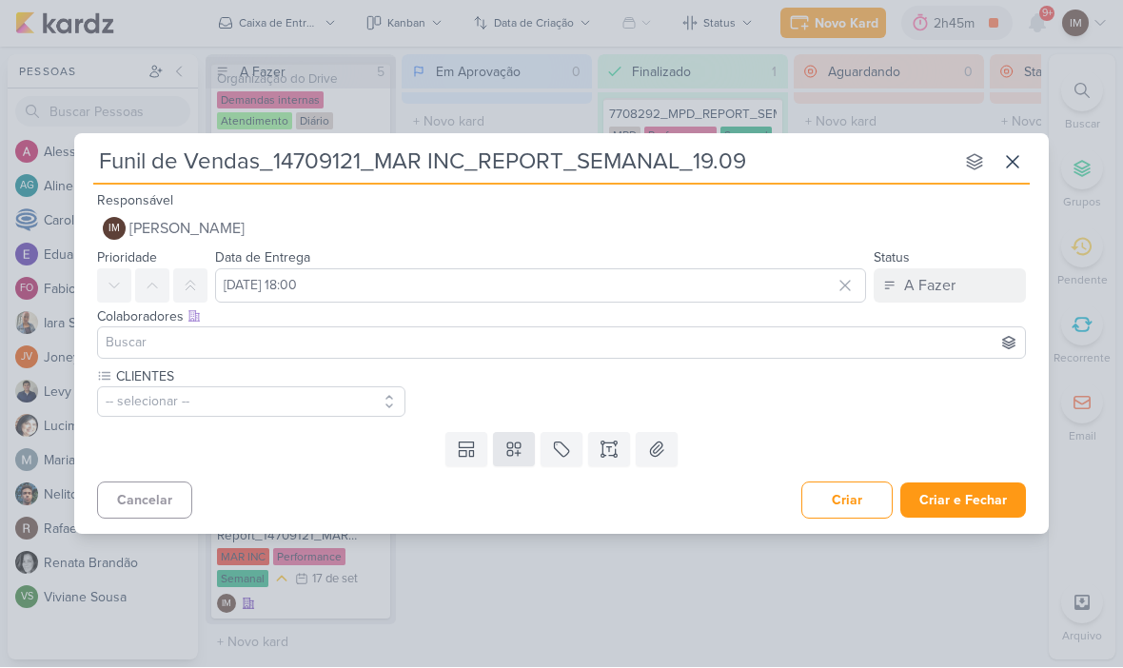
click at [495, 445] on button at bounding box center [514, 450] width 42 height 34
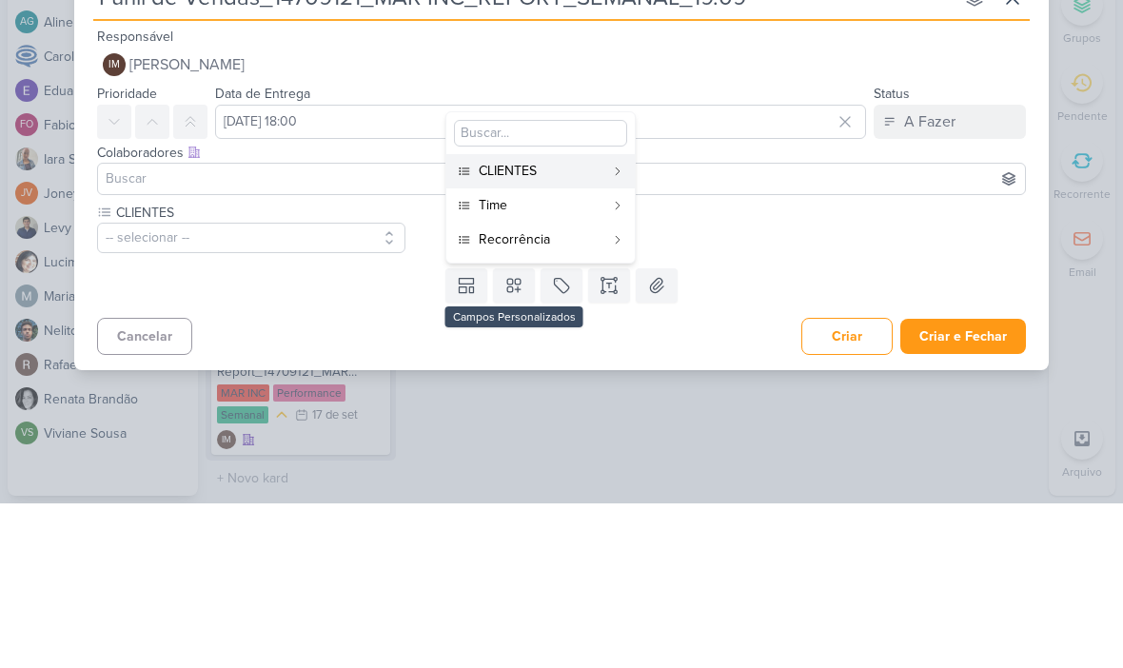
click at [571, 360] on div "Time" at bounding box center [542, 370] width 126 height 20
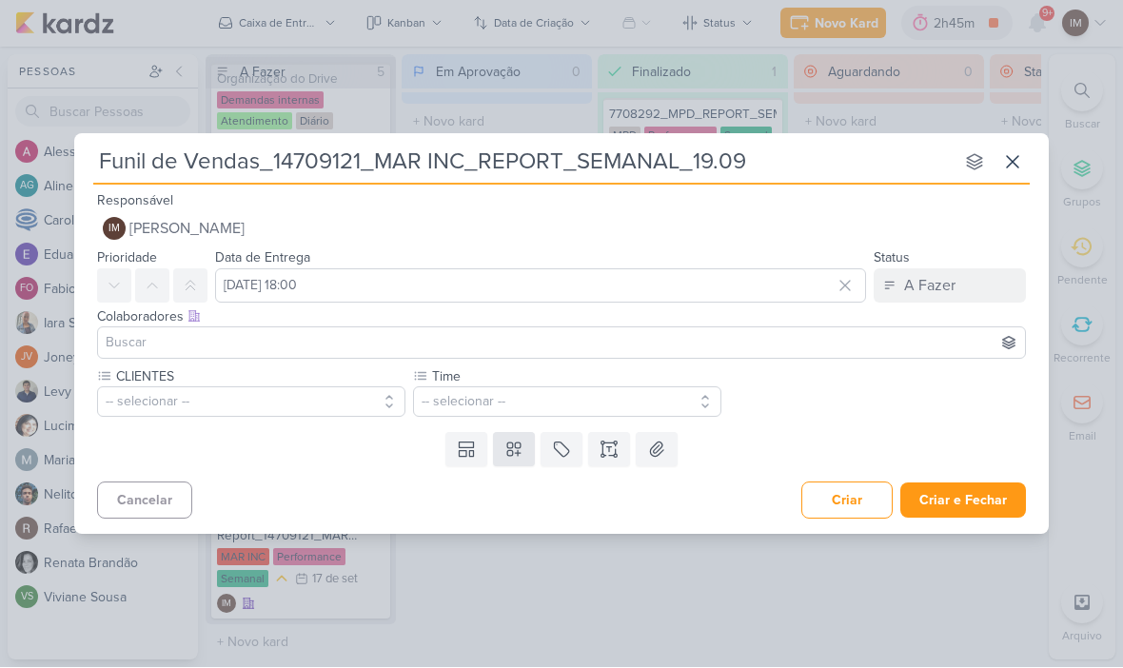
click at [520, 445] on icon at bounding box center [513, 450] width 19 height 19
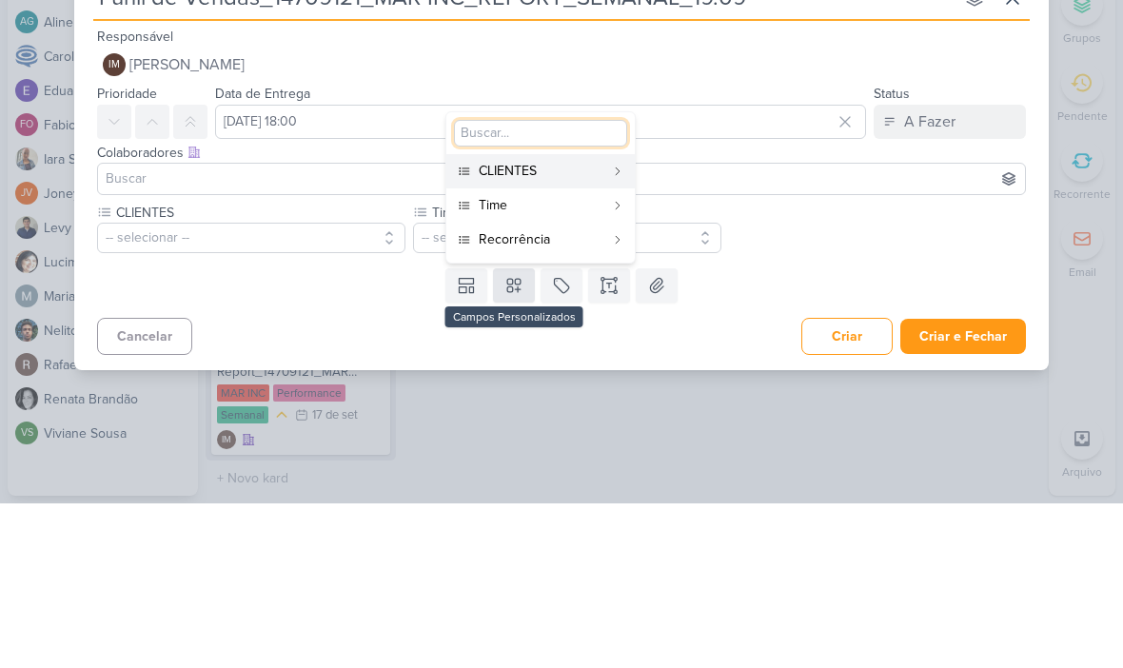
type input "g"
click at [872, 367] on div "CLIENTES -- selecionar -- Time" at bounding box center [567, 392] width 940 height 50
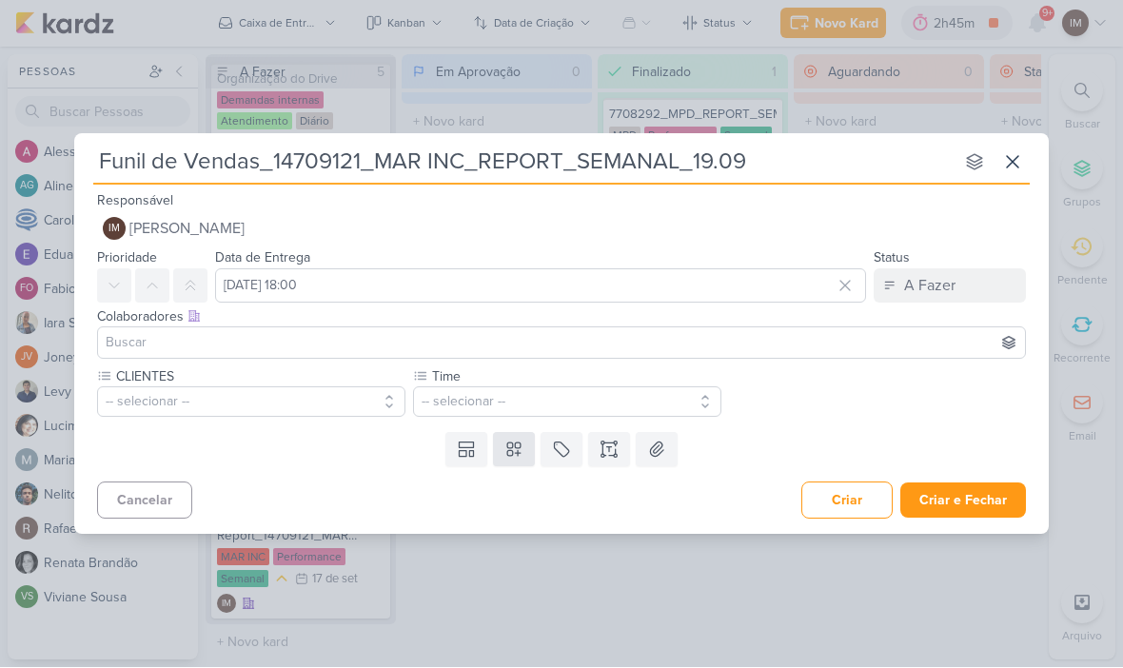
click at [507, 454] on icon at bounding box center [513, 450] width 13 height 13
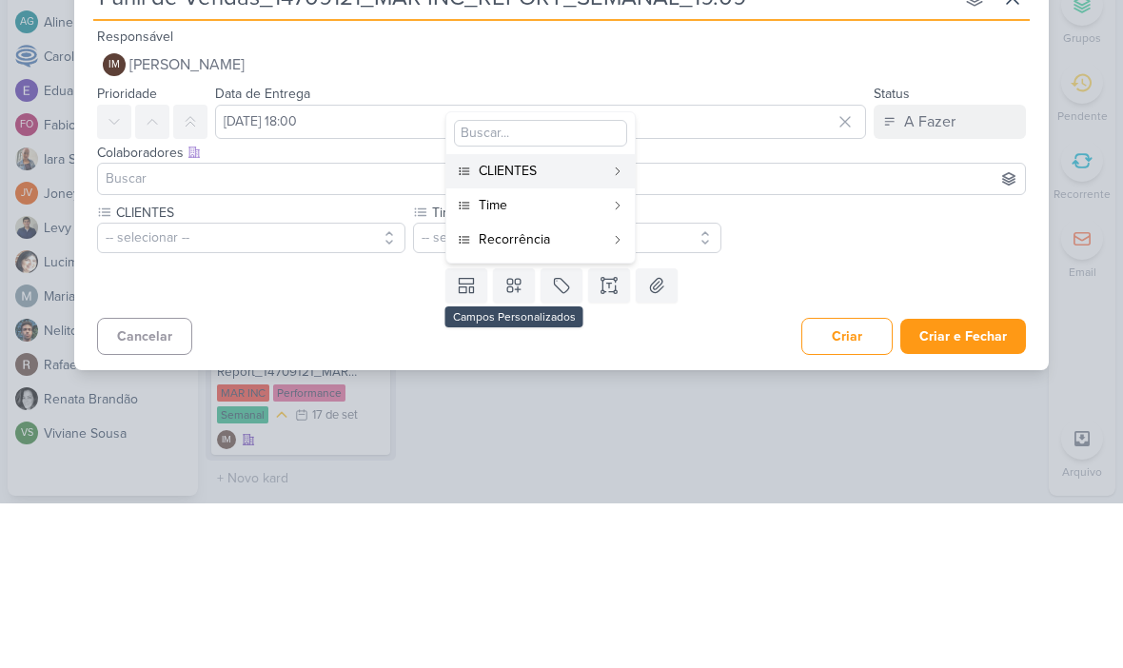
click at [603, 394] on div "Recorrência" at bounding box center [542, 404] width 126 height 20
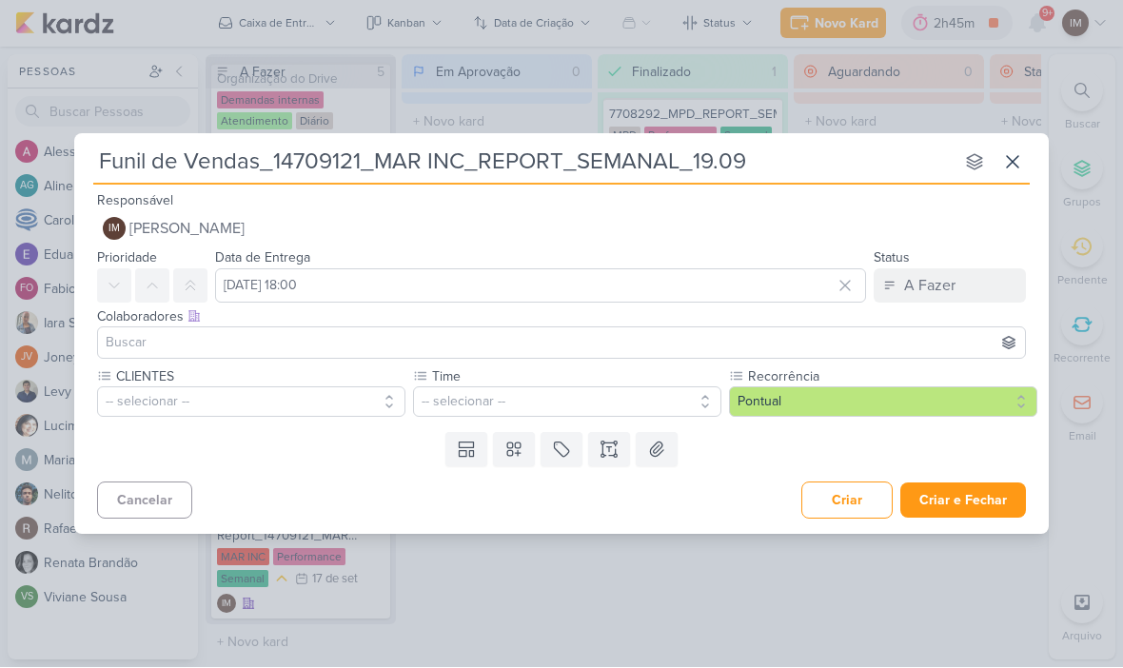
click at [179, 409] on button "-- selecionar --" at bounding box center [251, 402] width 308 height 30
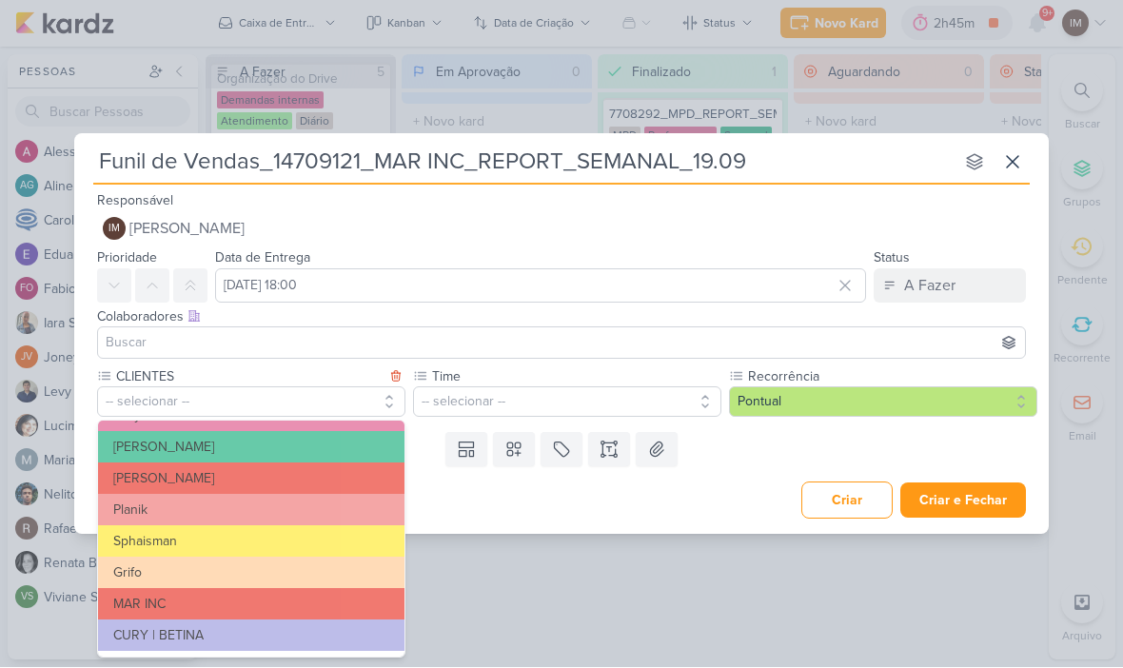
scroll to position [309, 0]
click at [312, 598] on button "MAR INC" at bounding box center [251, 604] width 306 height 31
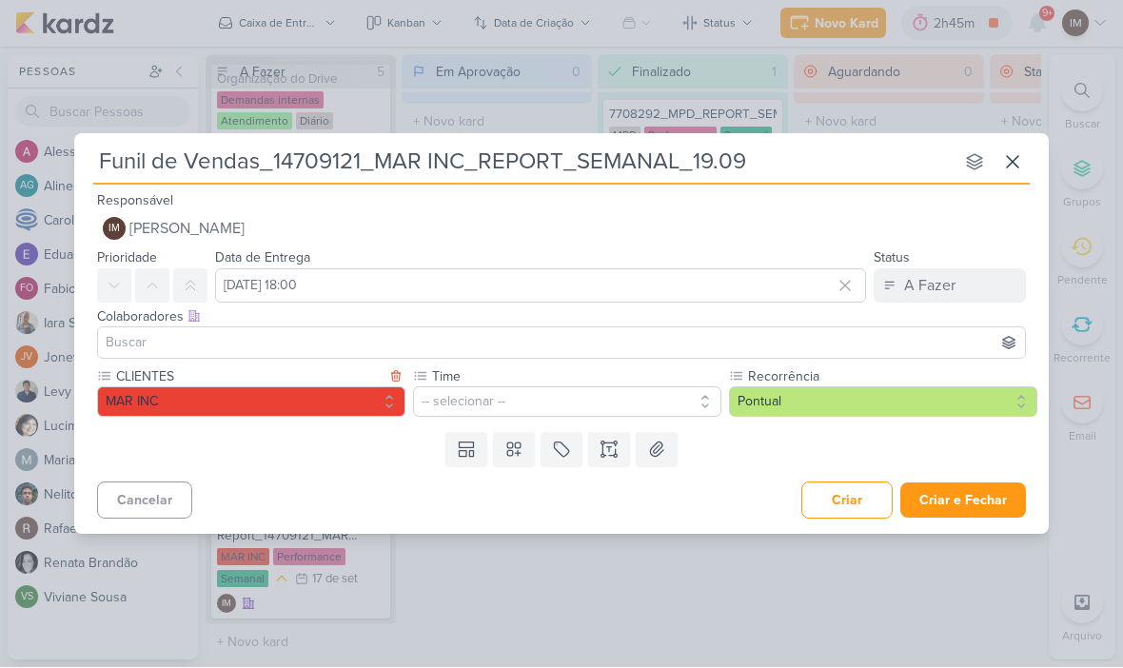
click at [476, 397] on button "-- selecionar --" at bounding box center [567, 402] width 308 height 30
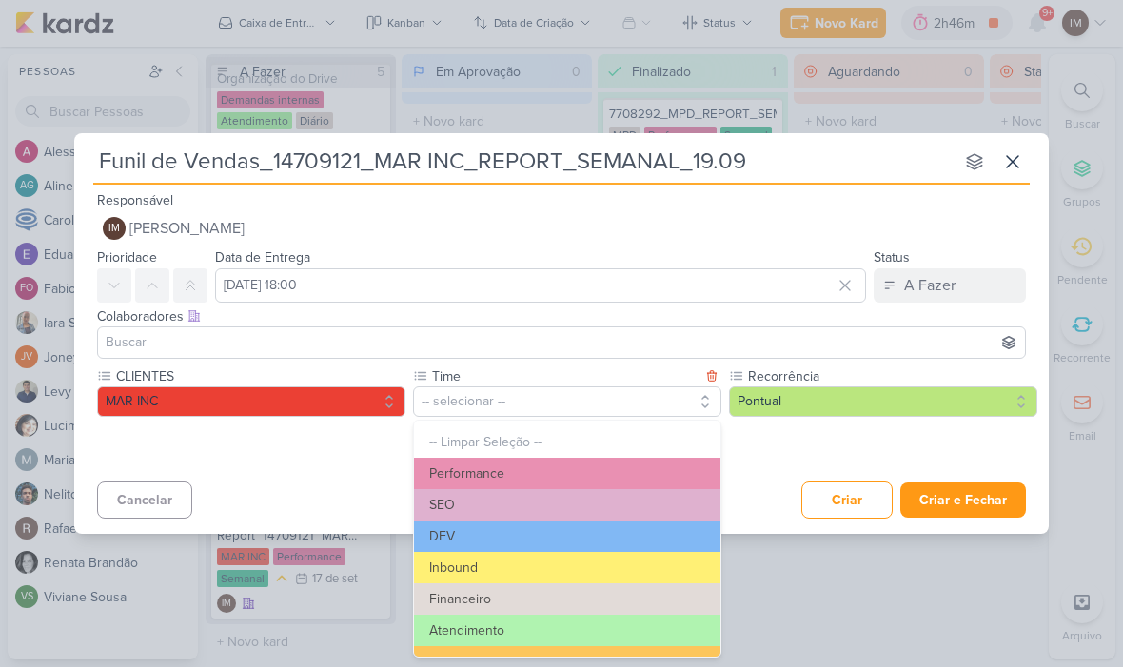
scroll to position [53, 0]
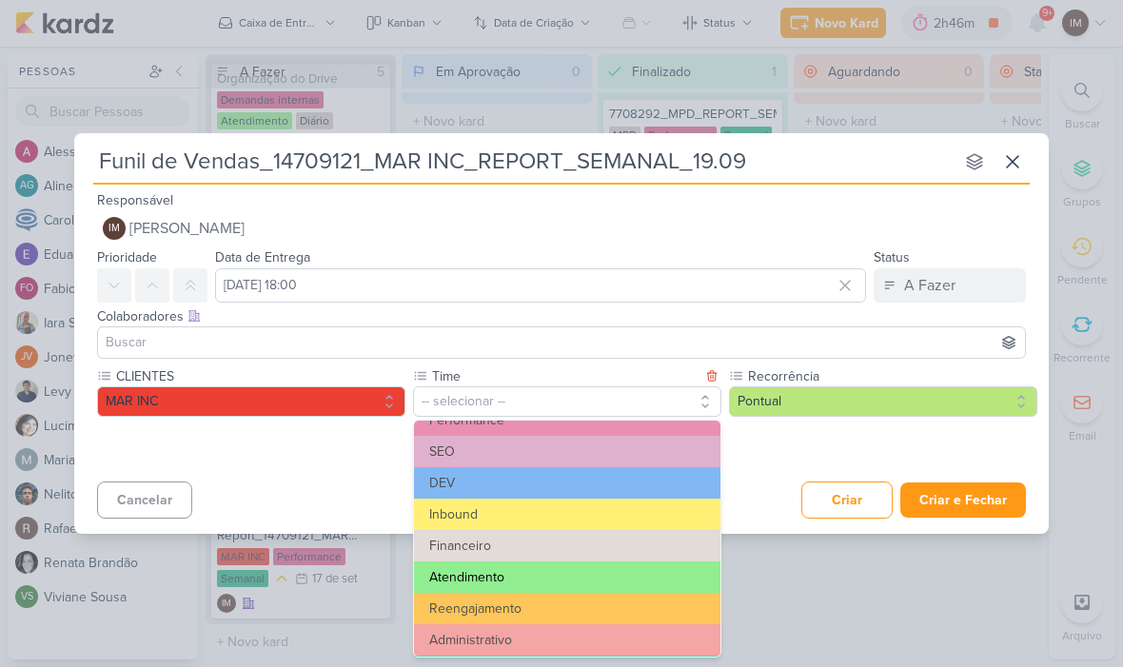
click at [584, 571] on button "Atendimento" at bounding box center [567, 577] width 306 height 31
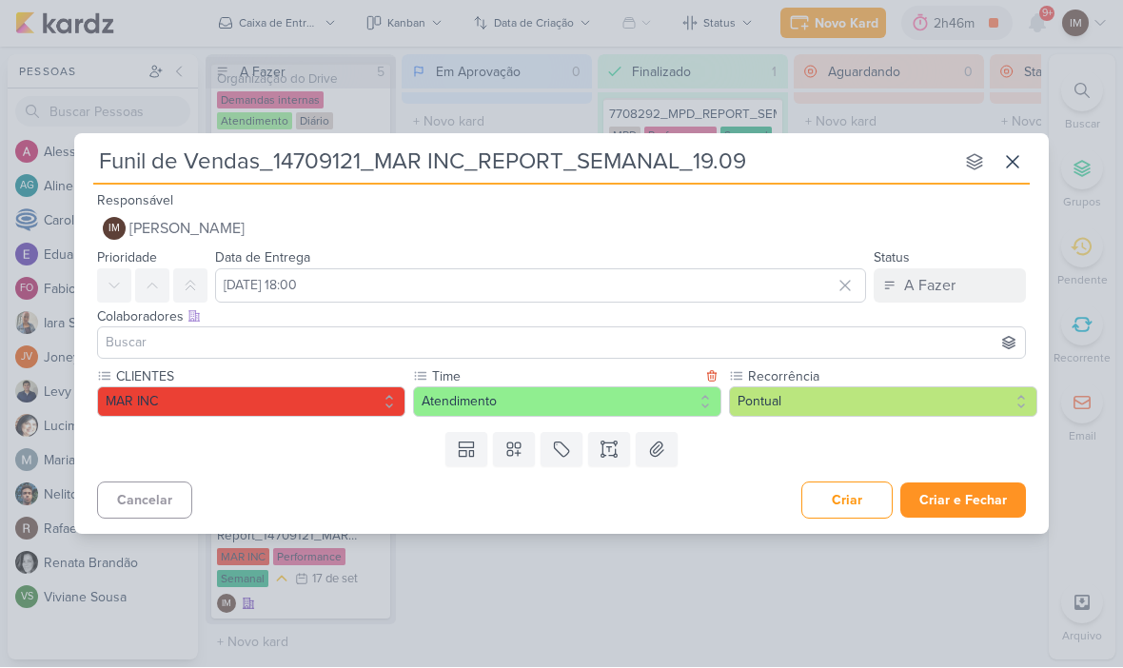
click at [957, 501] on button "Criar e Fechar" at bounding box center [963, 500] width 126 height 35
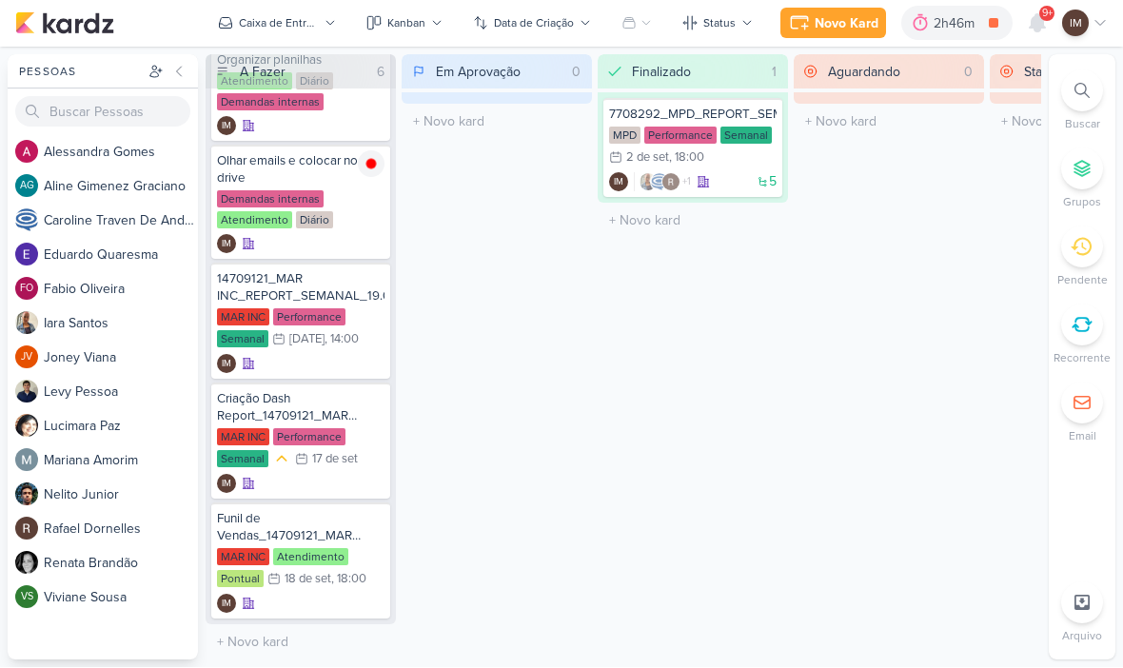
scroll to position [155, 0]
click at [325, 592] on div "Funil de Vendas_14709121_MAR INC_REPORT_SEMANAL_19.09 MAR INC Atendimento Pontu…" at bounding box center [300, 561] width 179 height 116
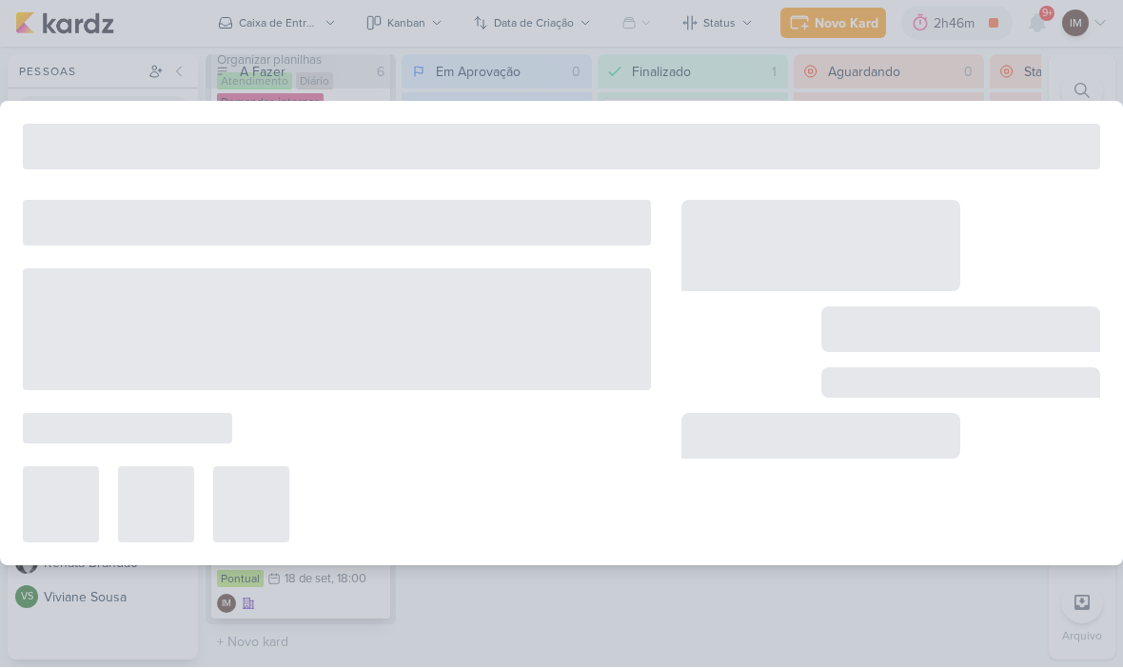
type input "Funil de Vendas_14709121_MAR INC_REPORT_SEMANAL_19.09"
type input "[DATE] 18:00"
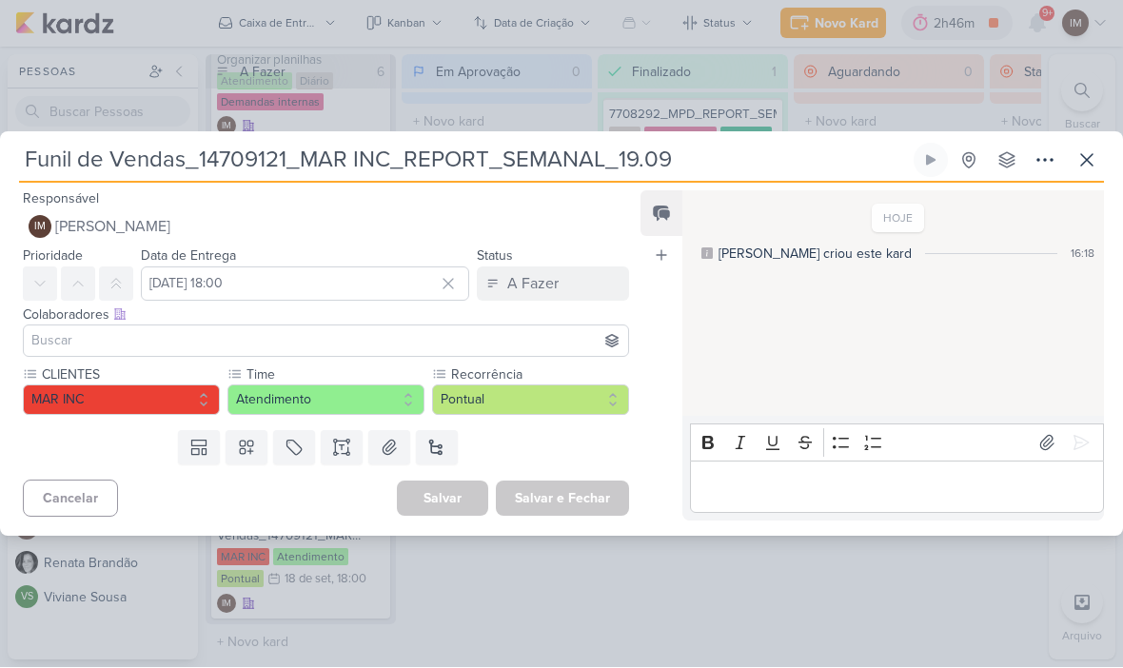
click at [524, 399] on button "Pontual" at bounding box center [530, 400] width 197 height 30
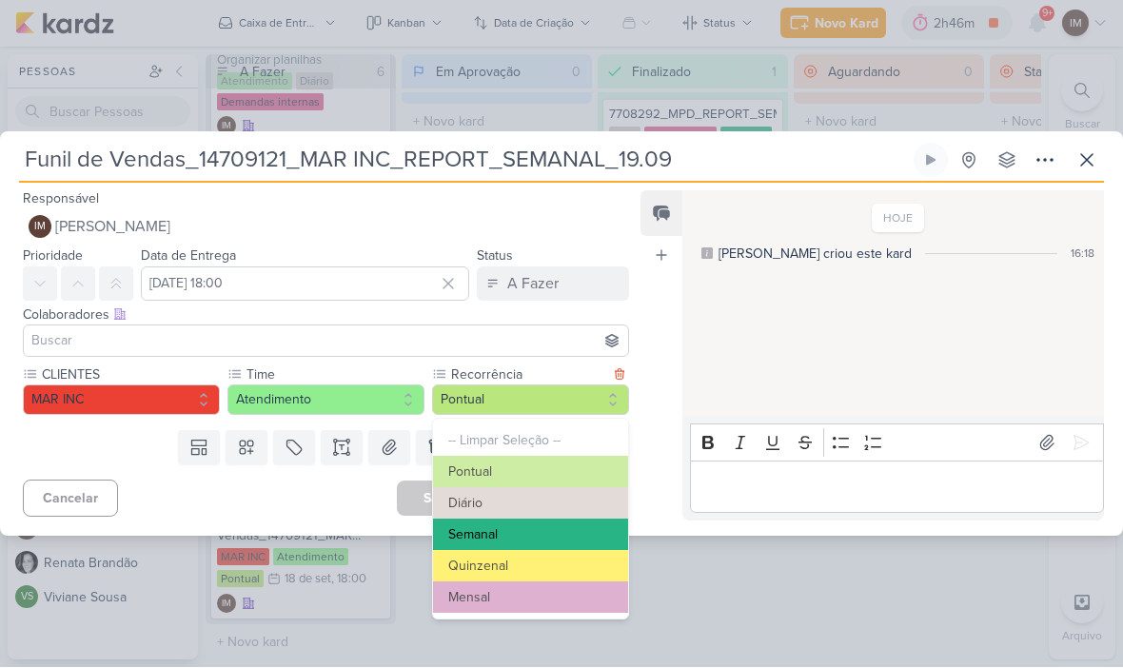
click at [569, 524] on button "Semanal" at bounding box center [530, 535] width 195 height 31
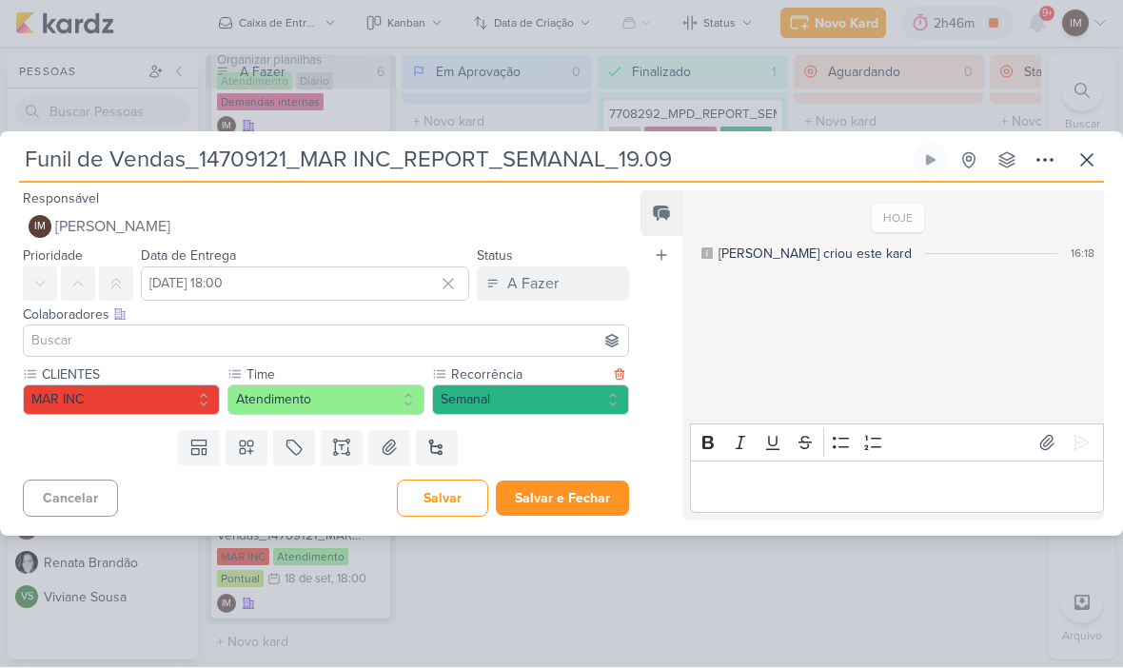
click at [587, 491] on button "Salvar e Fechar" at bounding box center [562, 499] width 133 height 35
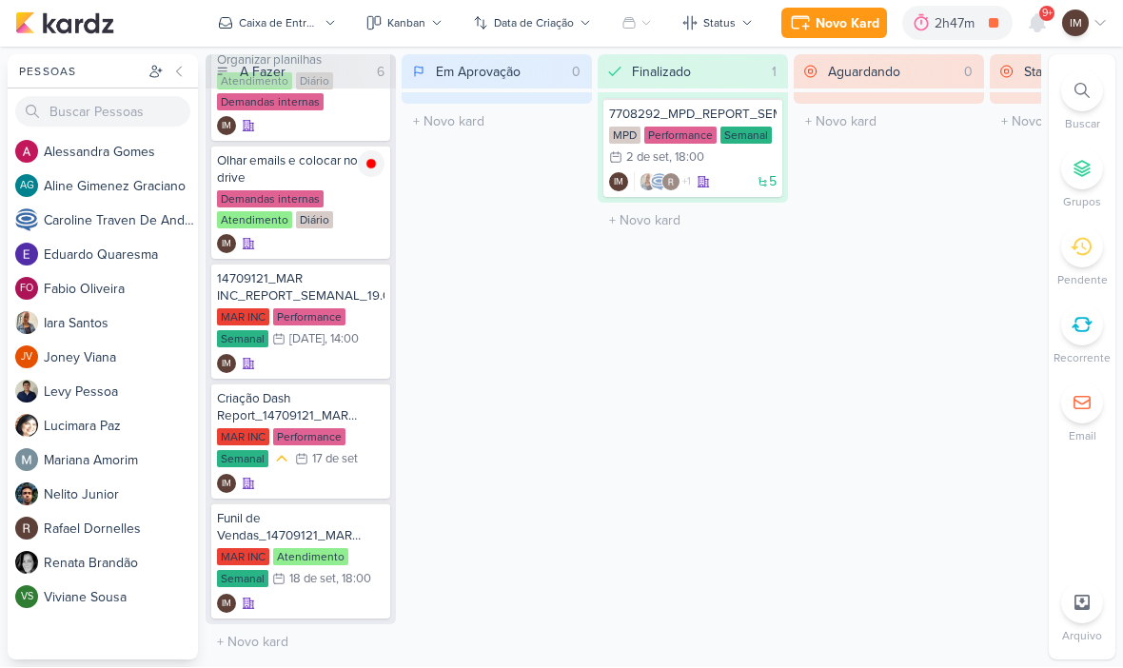
click at [824, 26] on div "Novo Kard" at bounding box center [848, 24] width 64 height 20
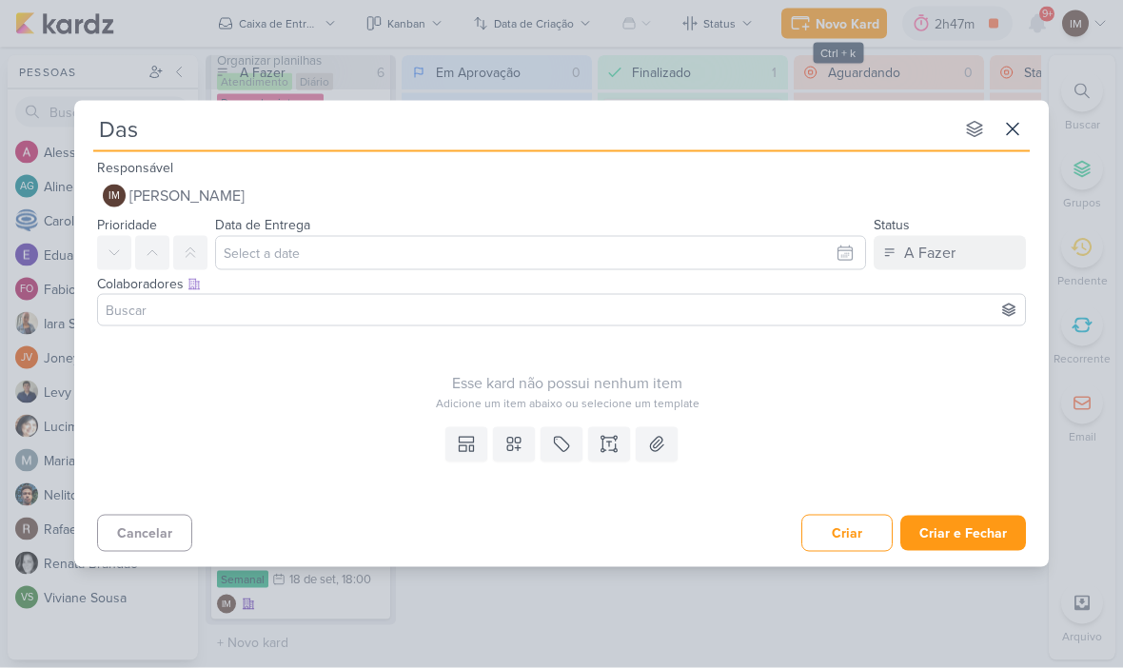
type input "Dash"
type input "D"
type input "R"
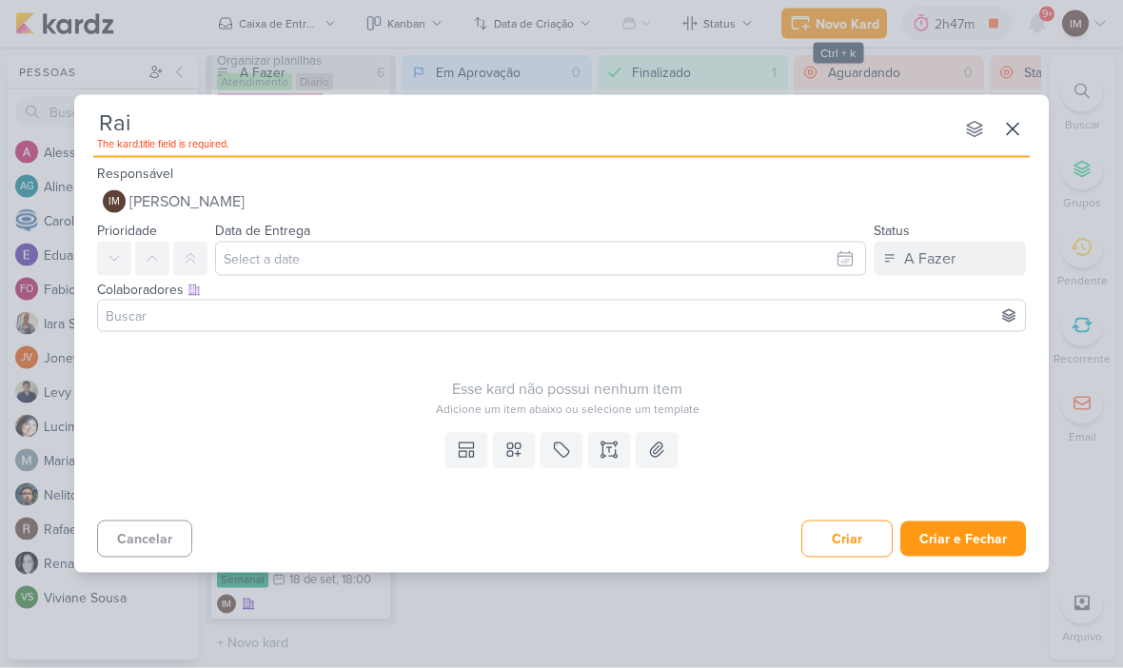
type input "Raio"
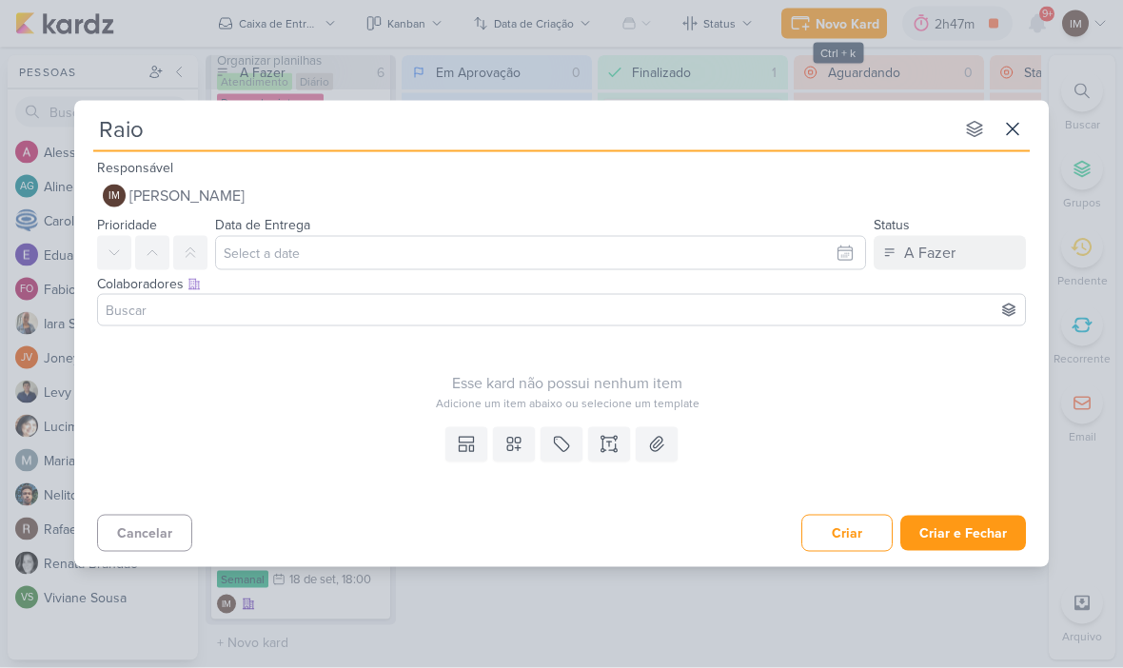
type input "Raio-"
type input "Raio-X"
type input "Raio-X_"
type input "Raio-X_ 14709121_MAR INC_REPORT_SEMANAL_19.09"
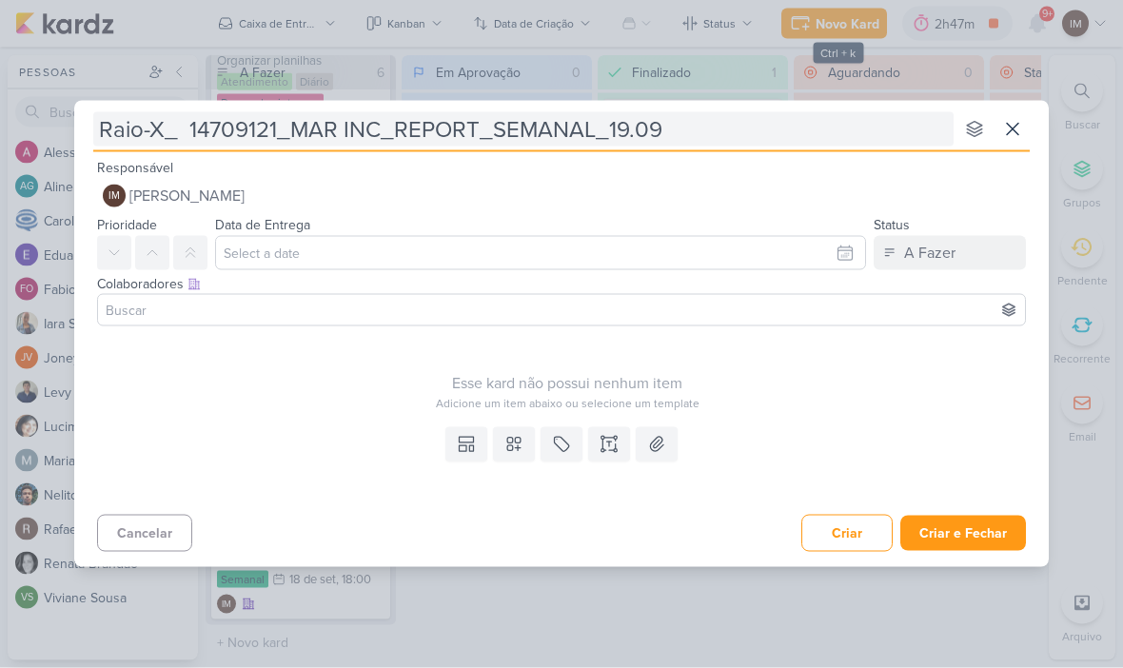
click at [190, 135] on input "Raio-X_ 14709121_MAR INC_REPORT_SEMANAL_19.09" at bounding box center [523, 129] width 860 height 34
type input "Raio-X_14709121_MAR INC_REPORT_SEMANAL_19.09"
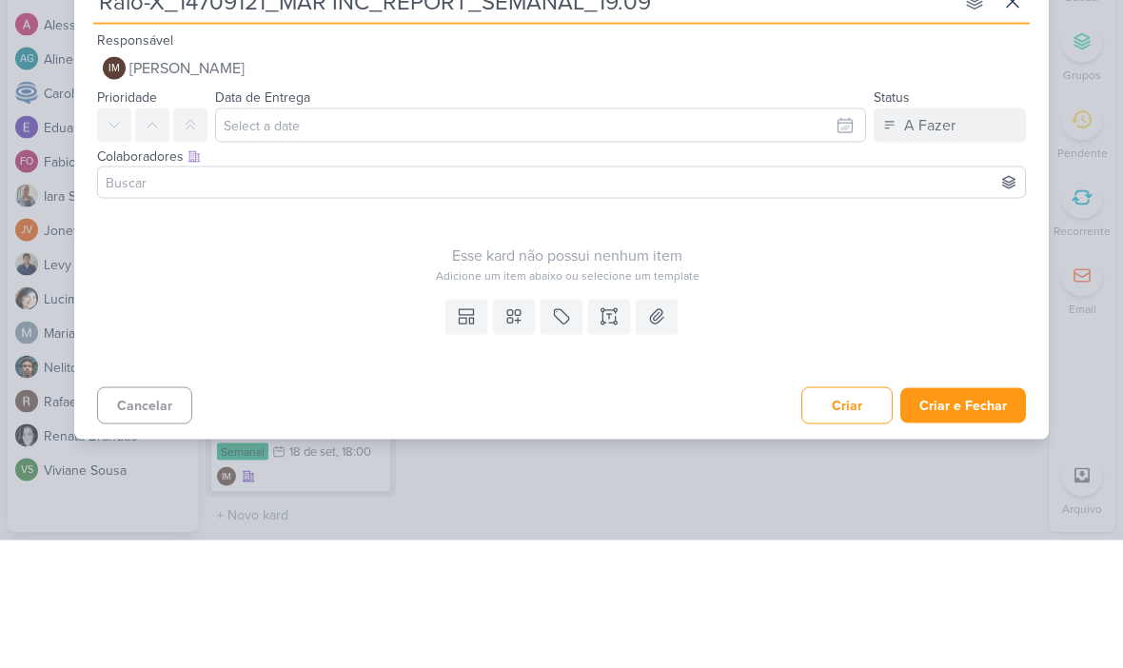
type input "Raio-X_14709121_MAR INC_REPORT_SEMANAL_19.09"
click at [751, 236] on input "text" at bounding box center [540, 253] width 651 height 34
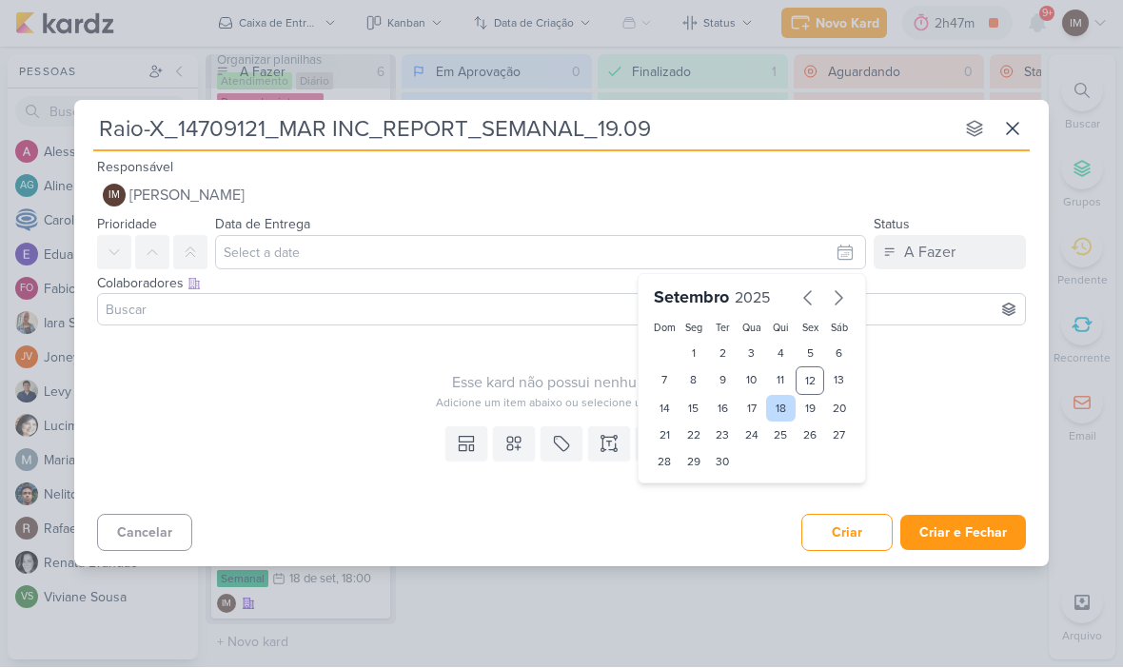
click at [790, 407] on div "18" at bounding box center [781, 409] width 30 height 27
type input "[DATE] 23:59"
click at [692, 498] on select "00 01 02 03 04 05 06 07 08 09 10 11 12 13 14 15 16 17 18 19 20 21 22 23" at bounding box center [693, 494] width 27 height 23
select select "18"
type input "[DATE] 18:59"
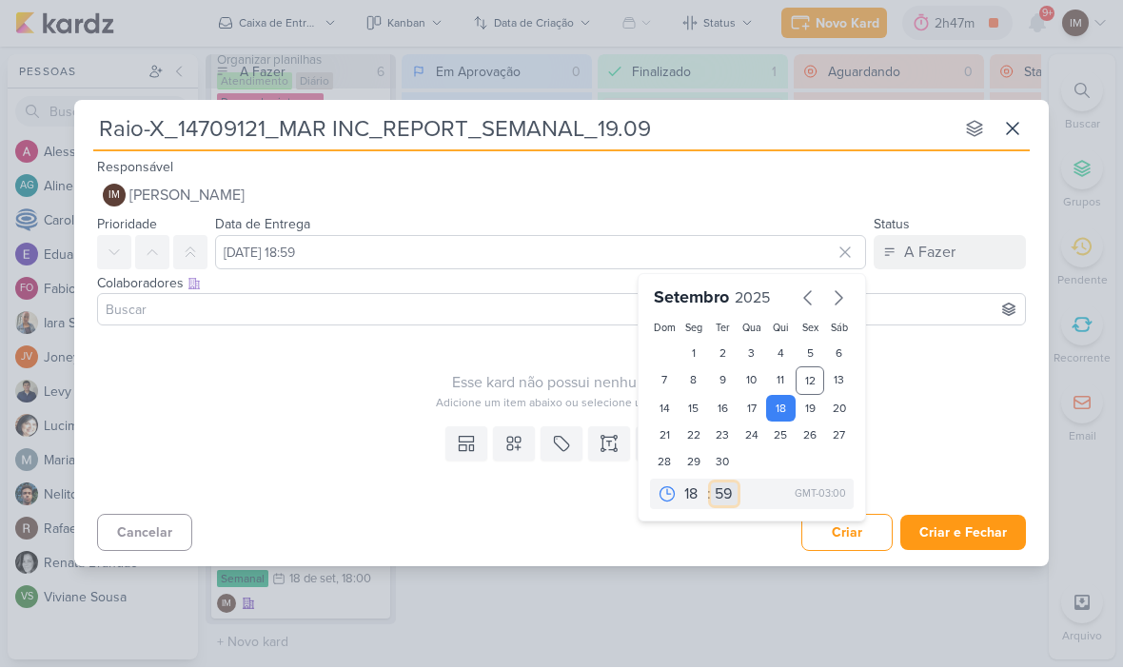
click at [721, 497] on select "00 05 10 15 20 25 30 35 40 45 50 55 59" at bounding box center [724, 494] width 27 height 23
select select "0"
type input "[DATE] 18:00"
click at [502, 458] on button at bounding box center [514, 444] width 42 height 34
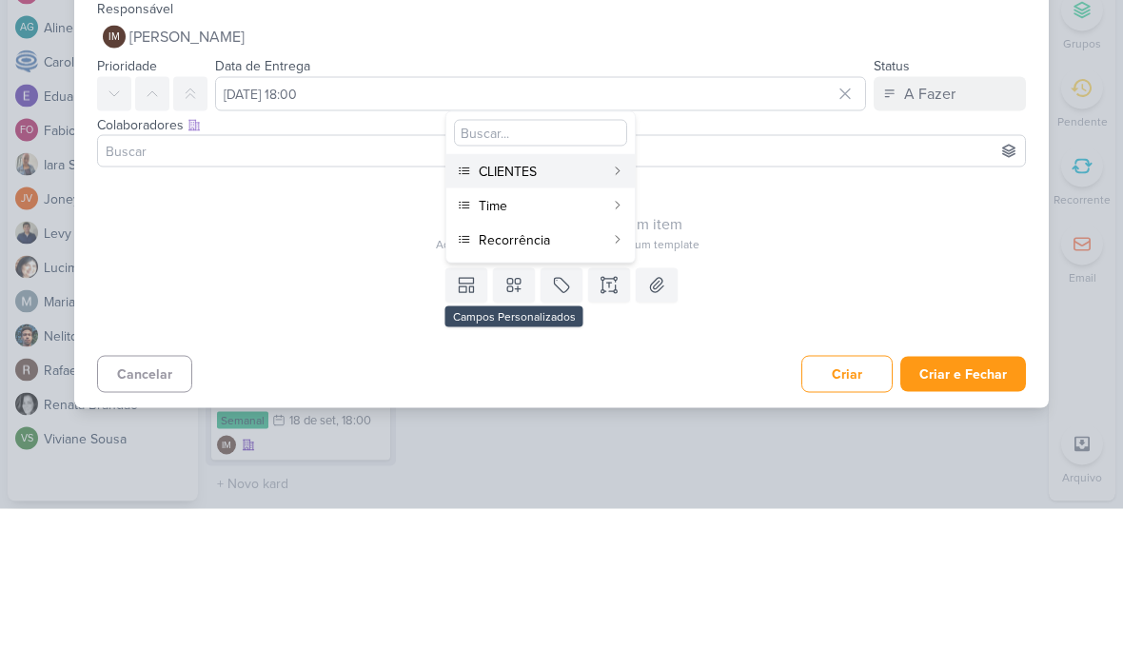
click at [564, 321] on div "CLIENTES" at bounding box center [542, 331] width 126 height 20
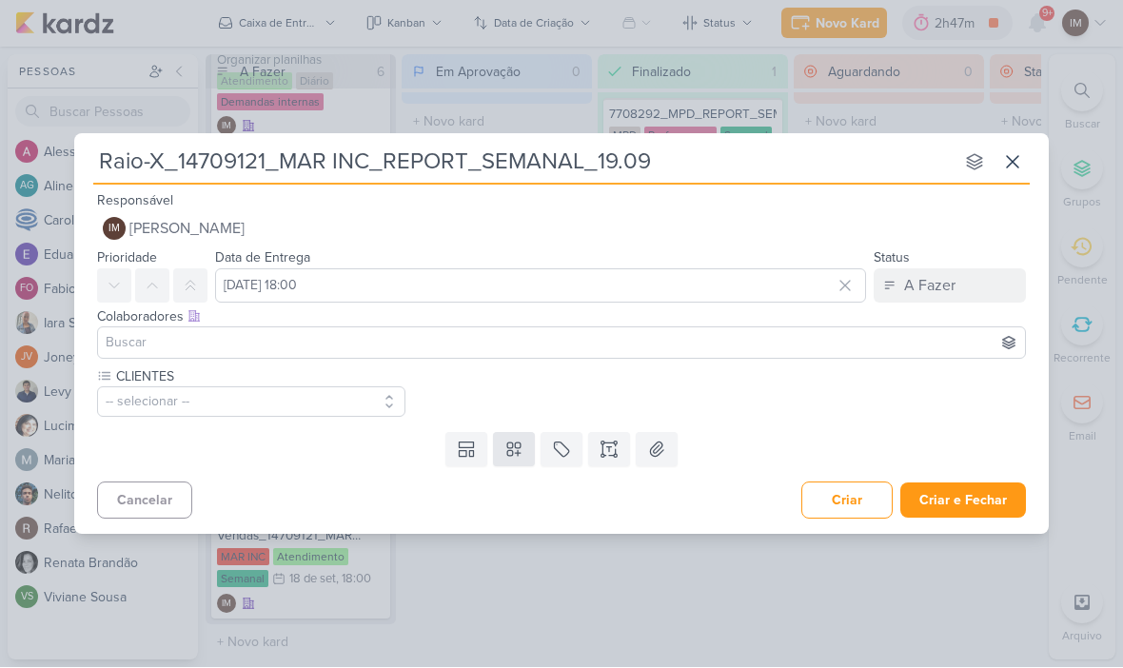
click at [520, 463] on button at bounding box center [514, 450] width 42 height 34
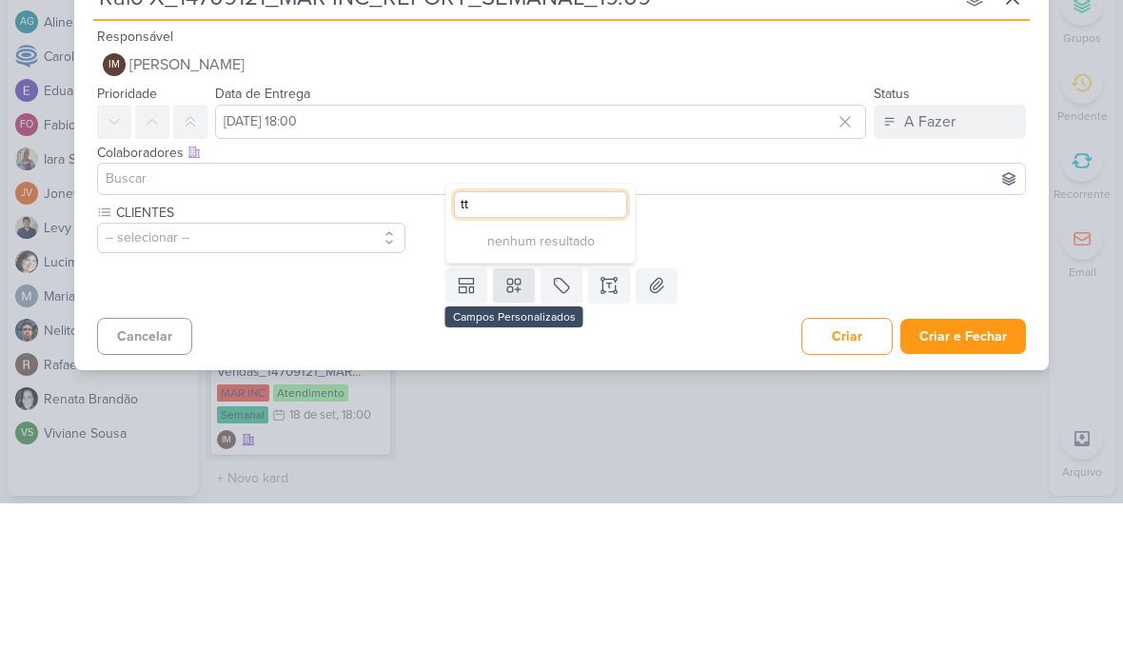
type input "t"
click at [817, 367] on div "CLIENTES -- selecionar --" at bounding box center [567, 392] width 940 height 50
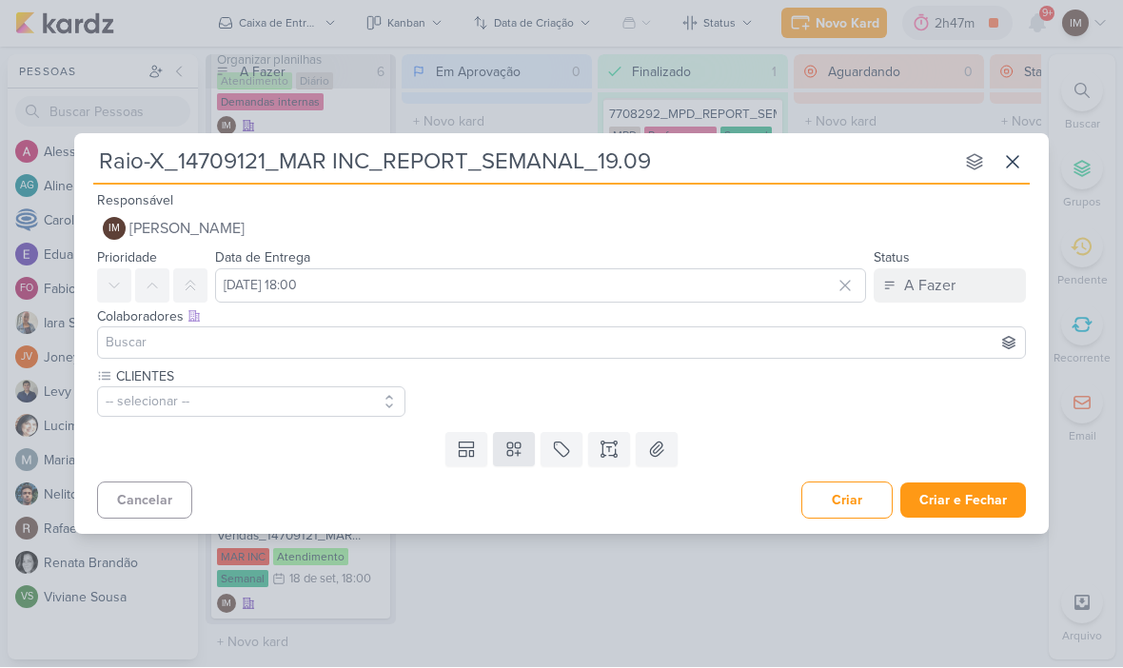
click at [518, 449] on icon at bounding box center [513, 450] width 19 height 19
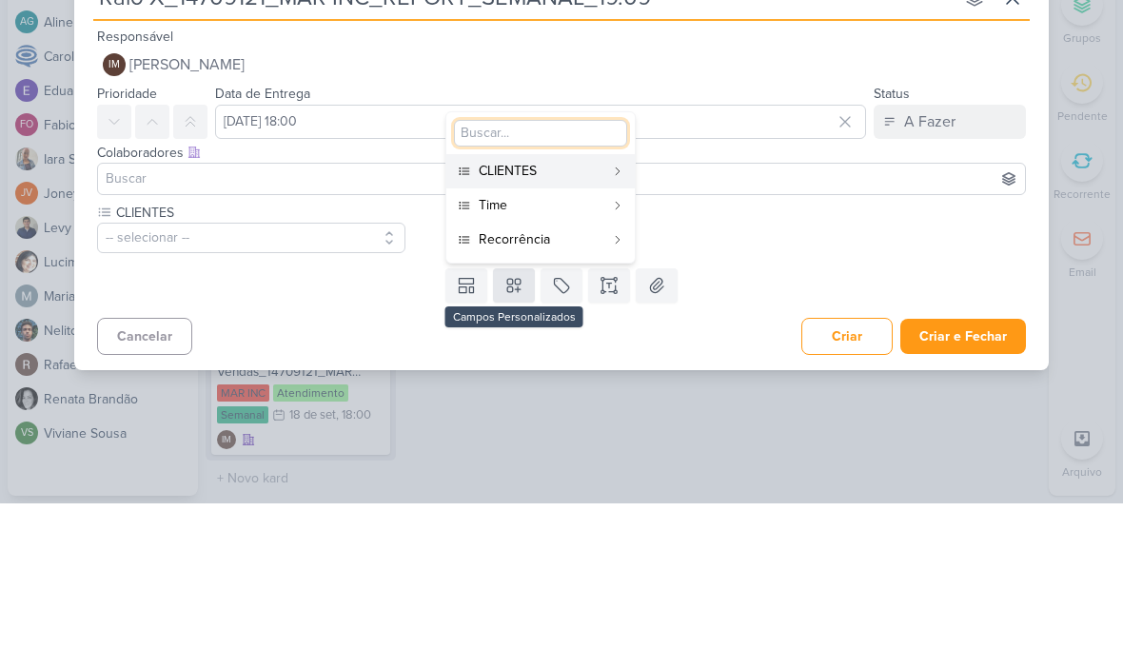
type input "t"
click at [761, 367] on div "CLIENTES -- selecionar --" at bounding box center [567, 392] width 940 height 50
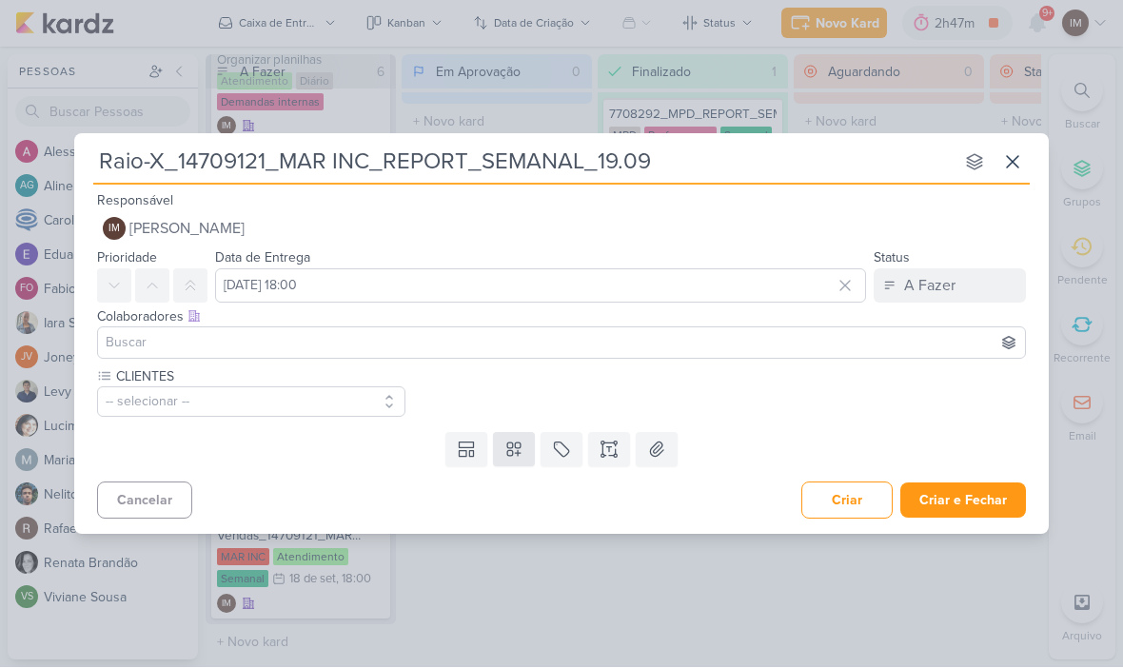
click at [513, 455] on icon at bounding box center [513, 450] width 19 height 19
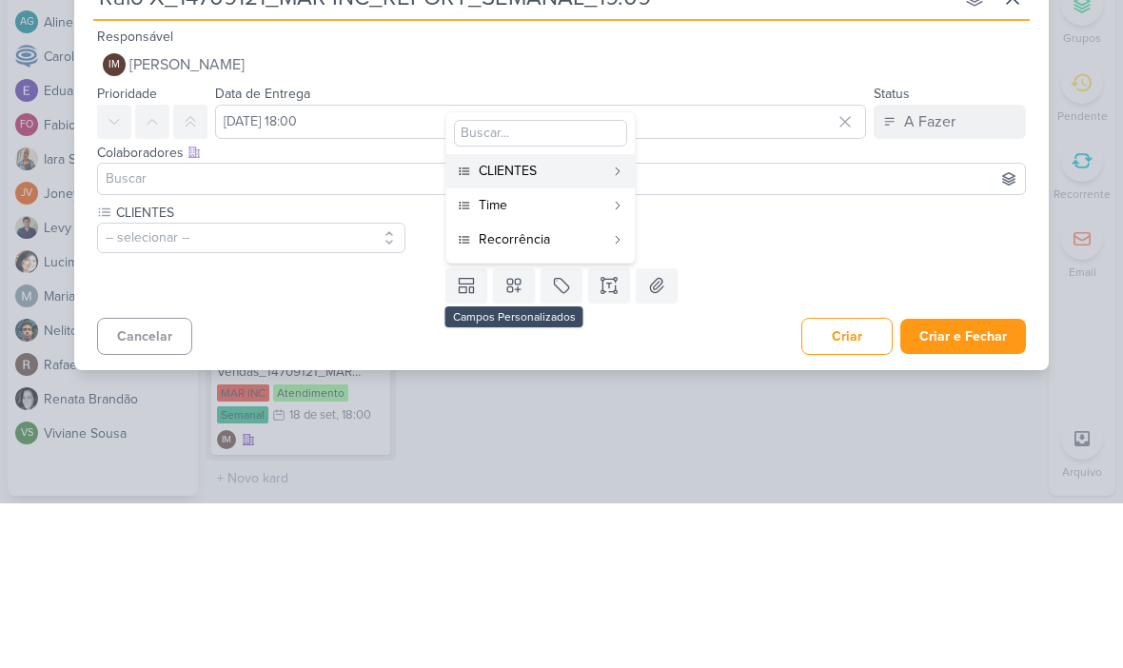
click at [573, 360] on div "Time" at bounding box center [542, 370] width 126 height 20
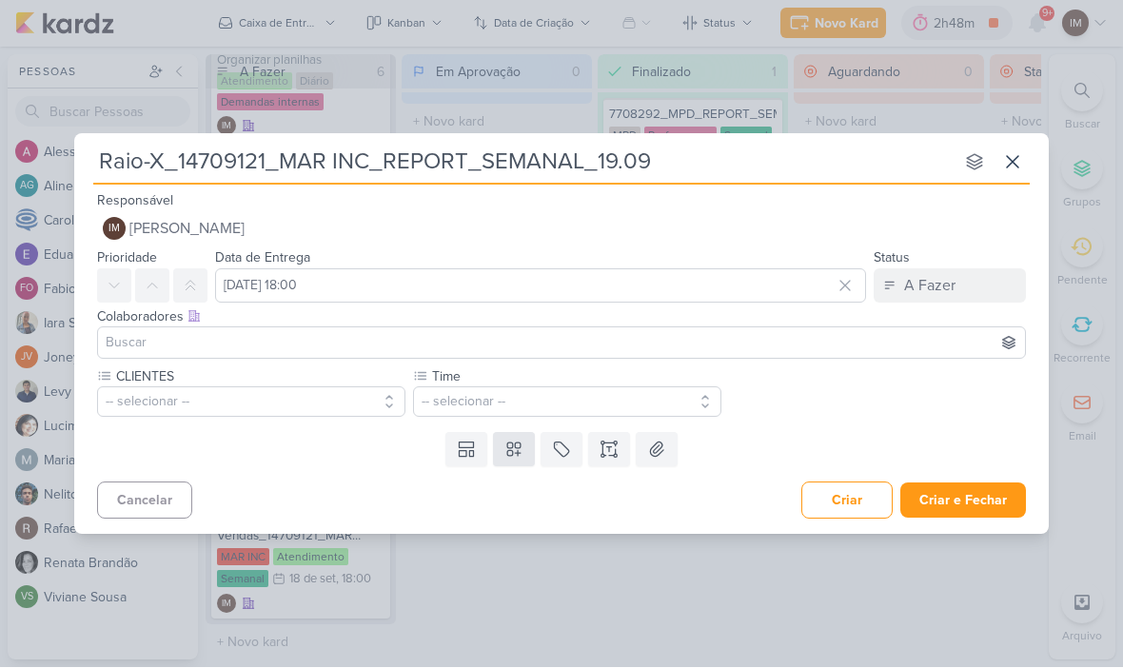
click at [513, 448] on icon at bounding box center [513, 450] width 19 height 19
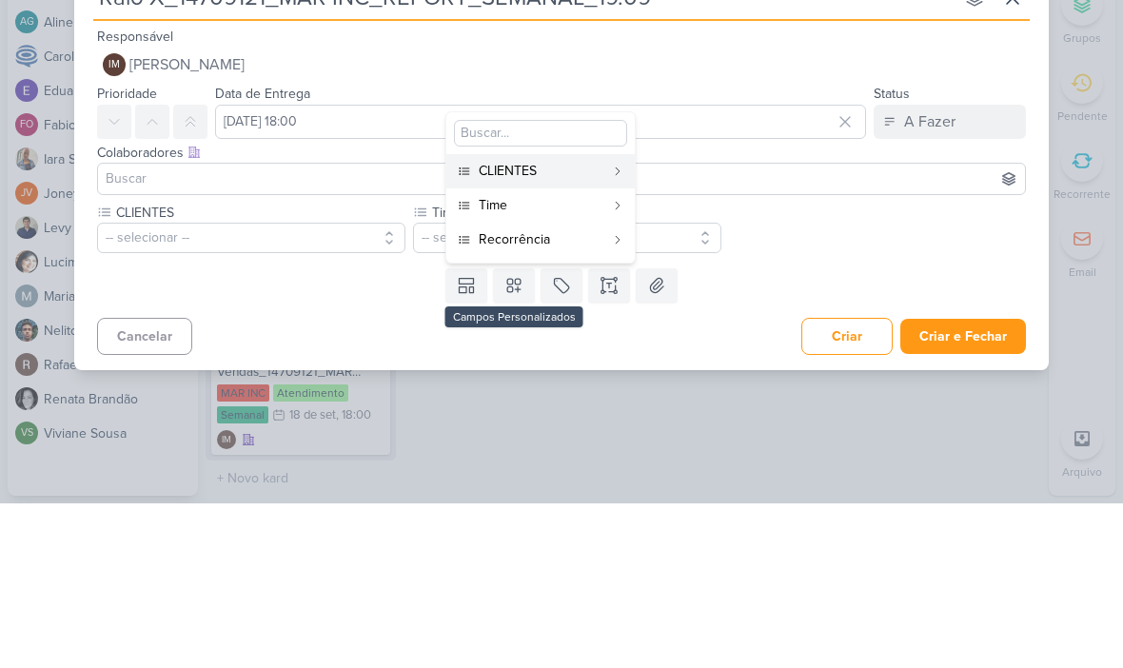
click at [594, 387] on button "Recorrência" at bounding box center [540, 404] width 188 height 34
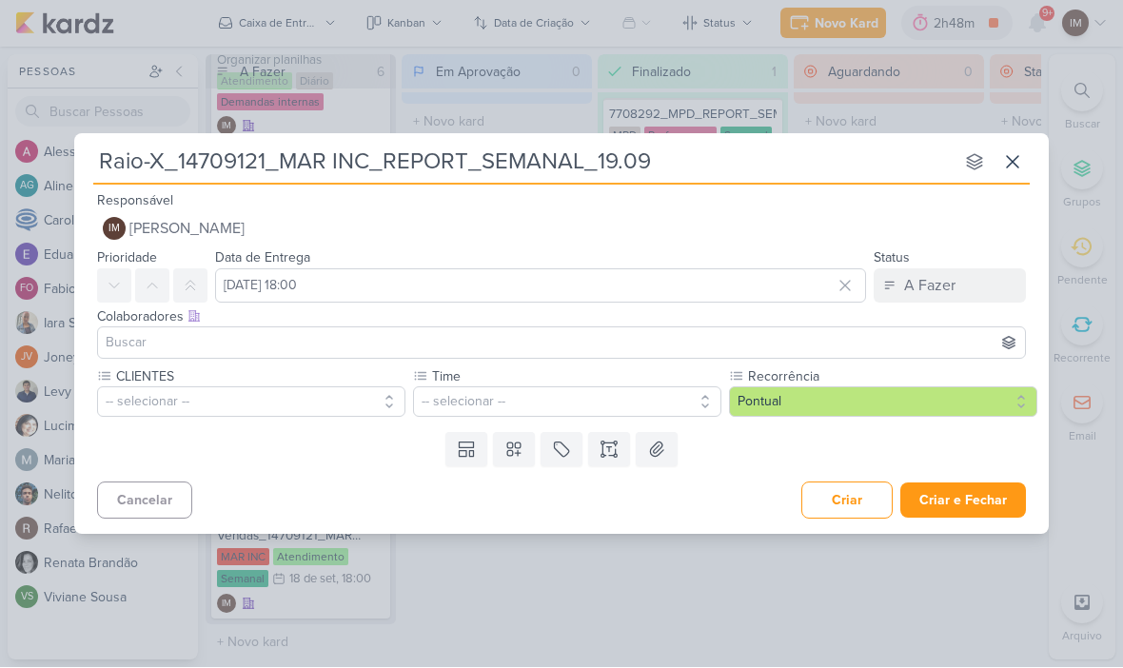
click at [349, 403] on button "-- selecionar --" at bounding box center [251, 402] width 308 height 30
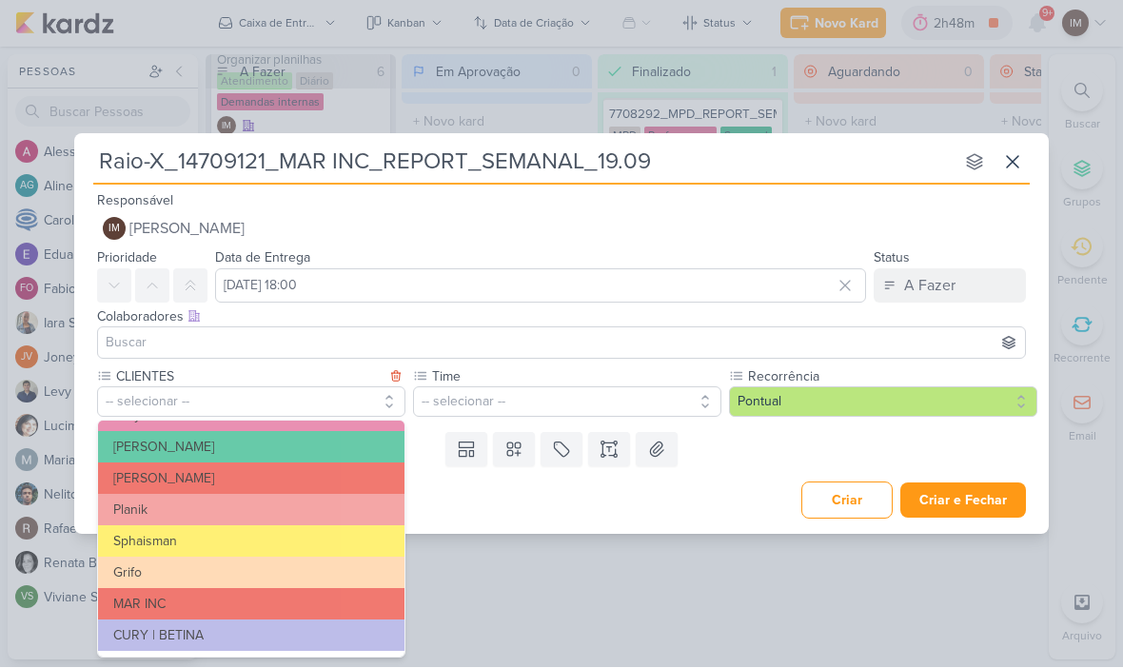
scroll to position [309, 0]
click at [326, 599] on button "MAR INC" at bounding box center [251, 604] width 306 height 31
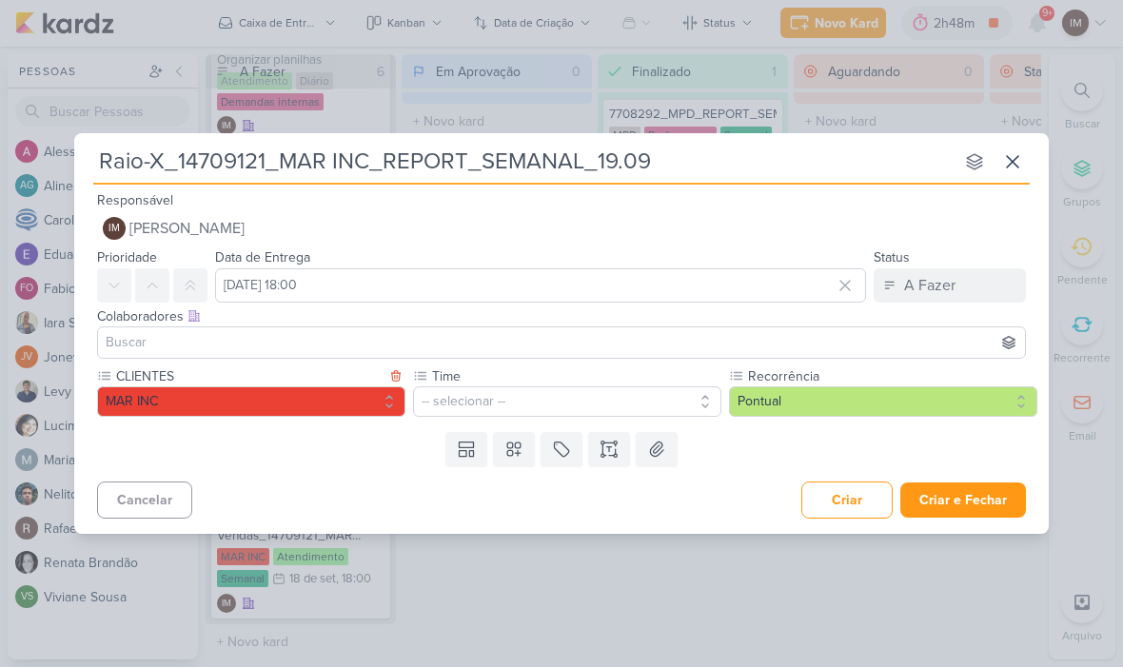
click at [475, 393] on button "-- selecionar --" at bounding box center [567, 402] width 308 height 30
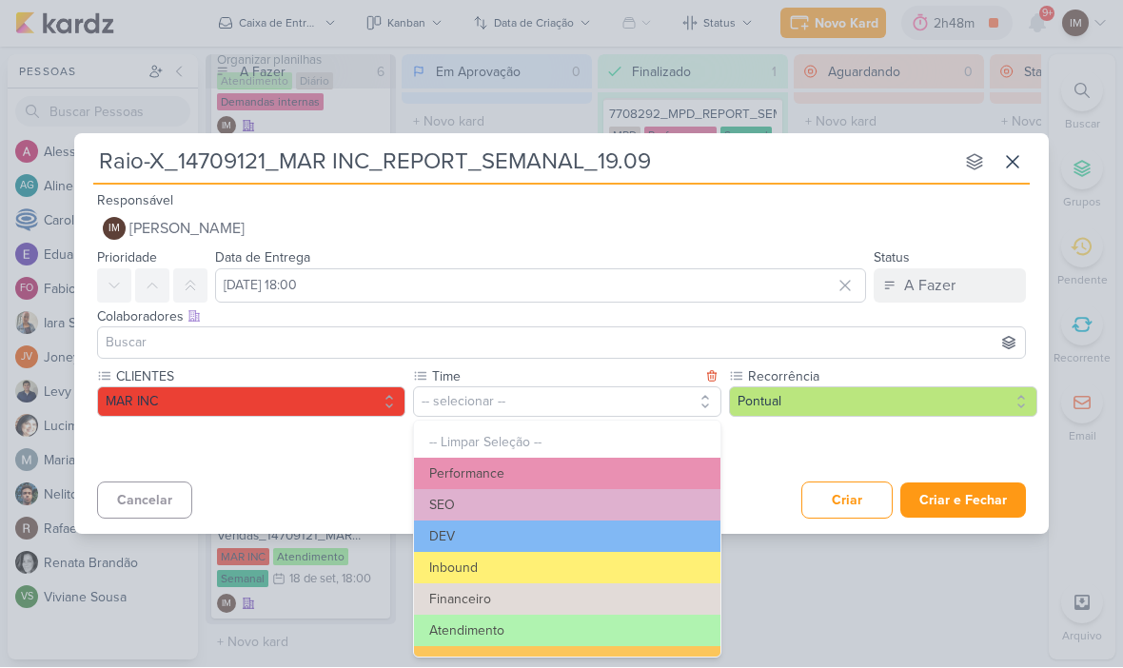
scroll to position [0, 0]
click at [601, 462] on button "Performance" at bounding box center [567, 474] width 306 height 31
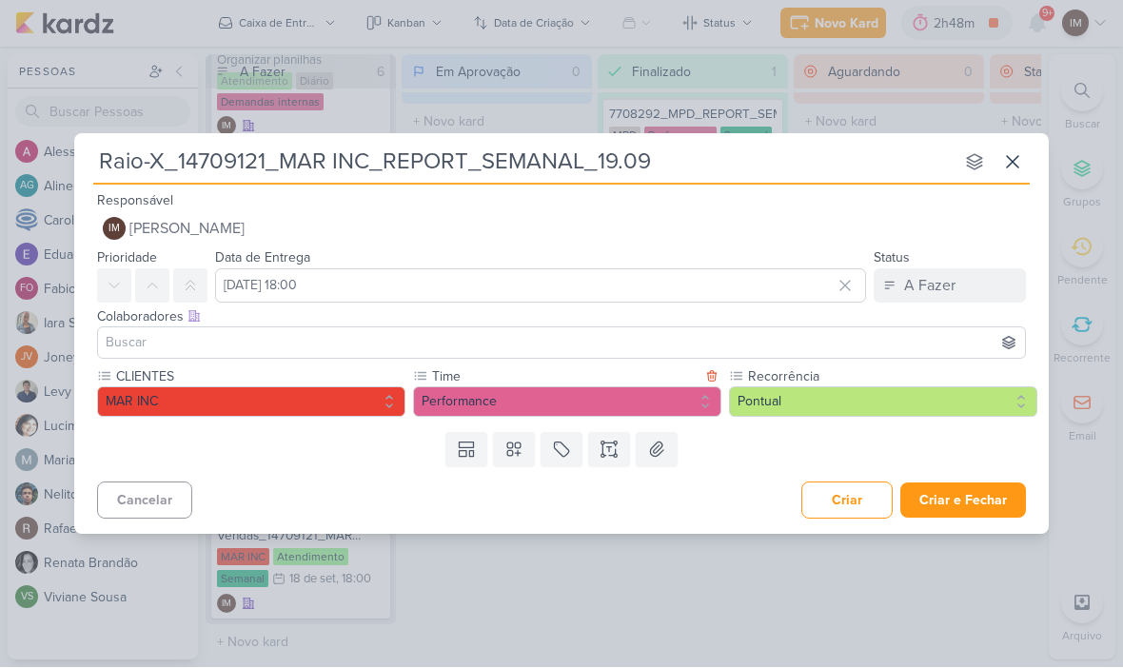
click at [821, 408] on button "Pontual" at bounding box center [883, 402] width 308 height 30
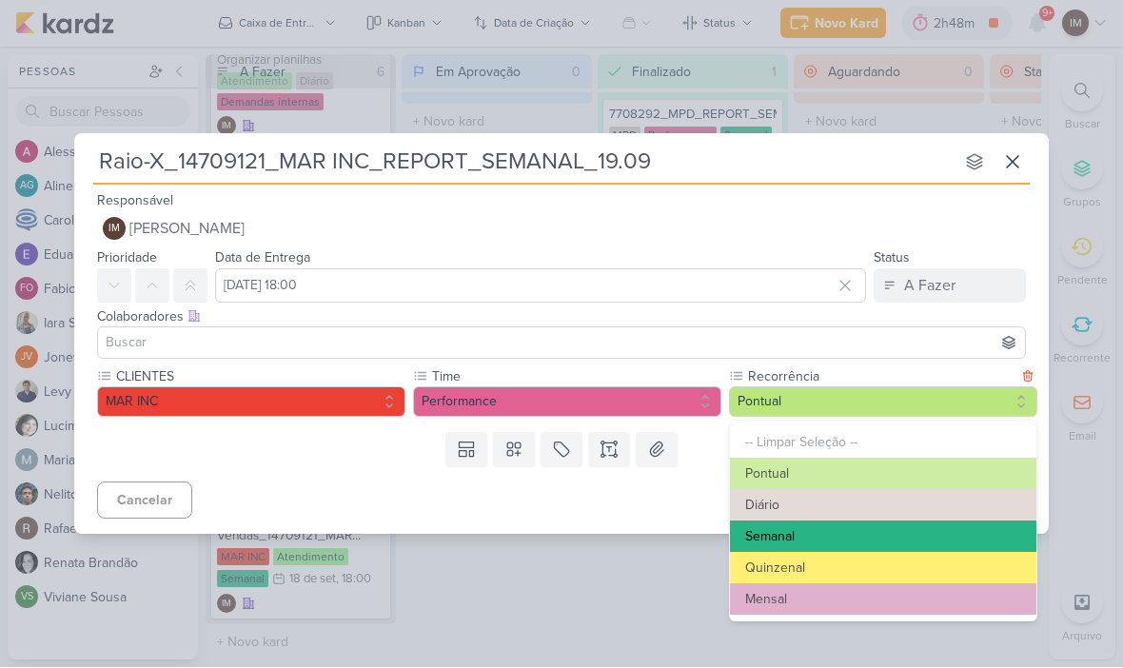
click at [824, 527] on button "Semanal" at bounding box center [883, 537] width 306 height 31
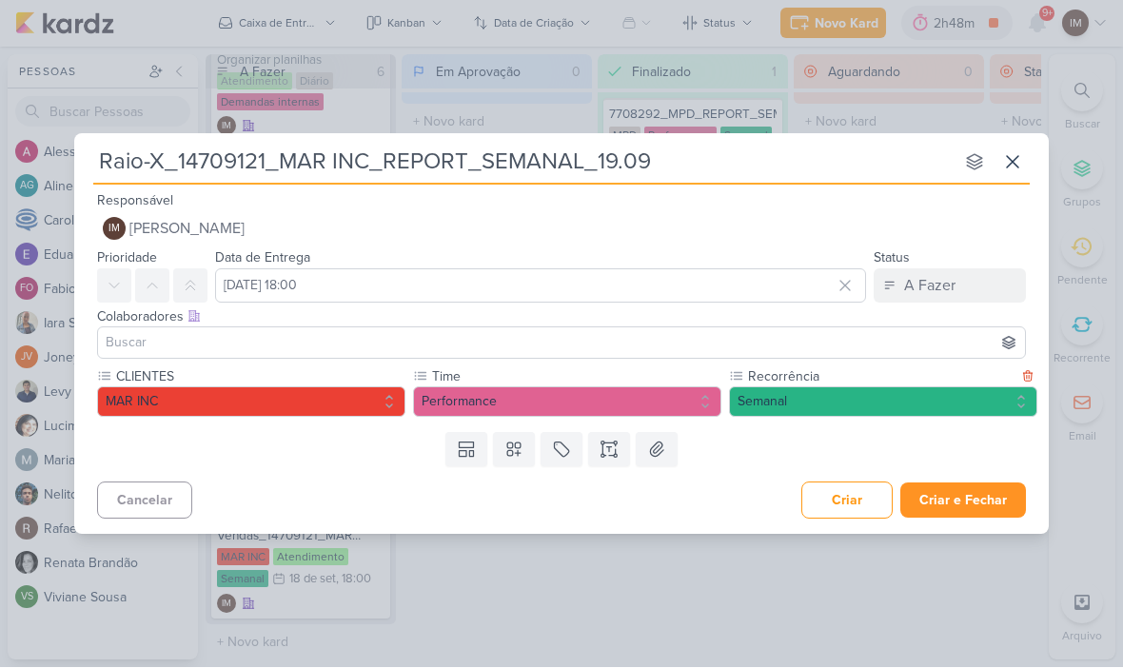
click at [996, 499] on button "Criar e Fechar" at bounding box center [963, 500] width 126 height 35
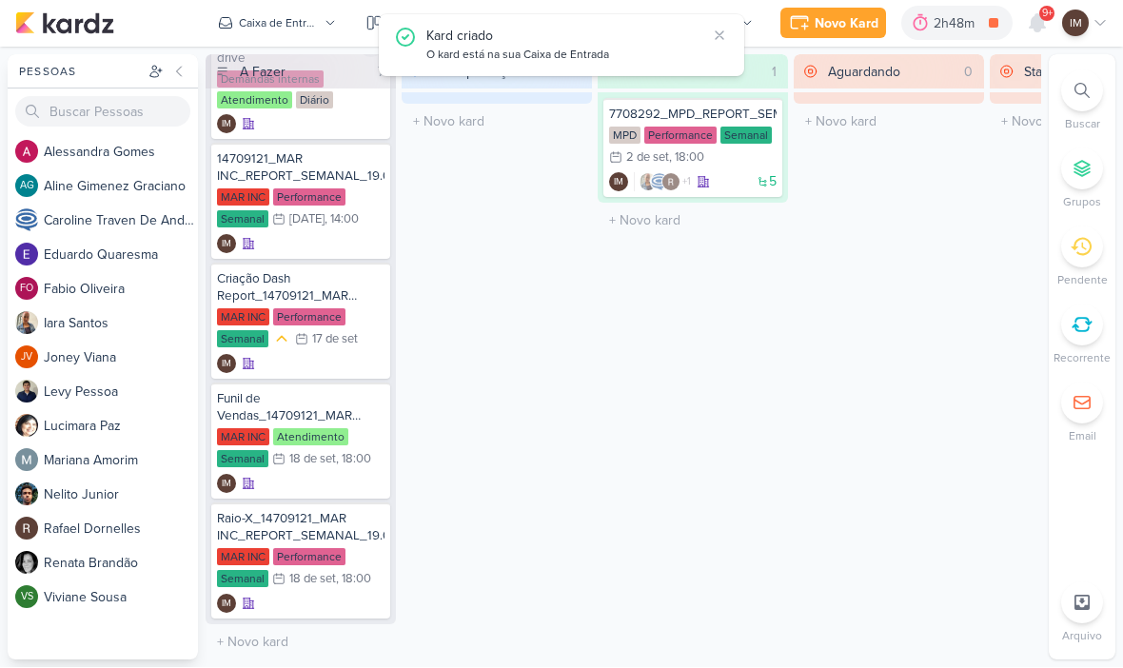
scroll to position [275, 0]
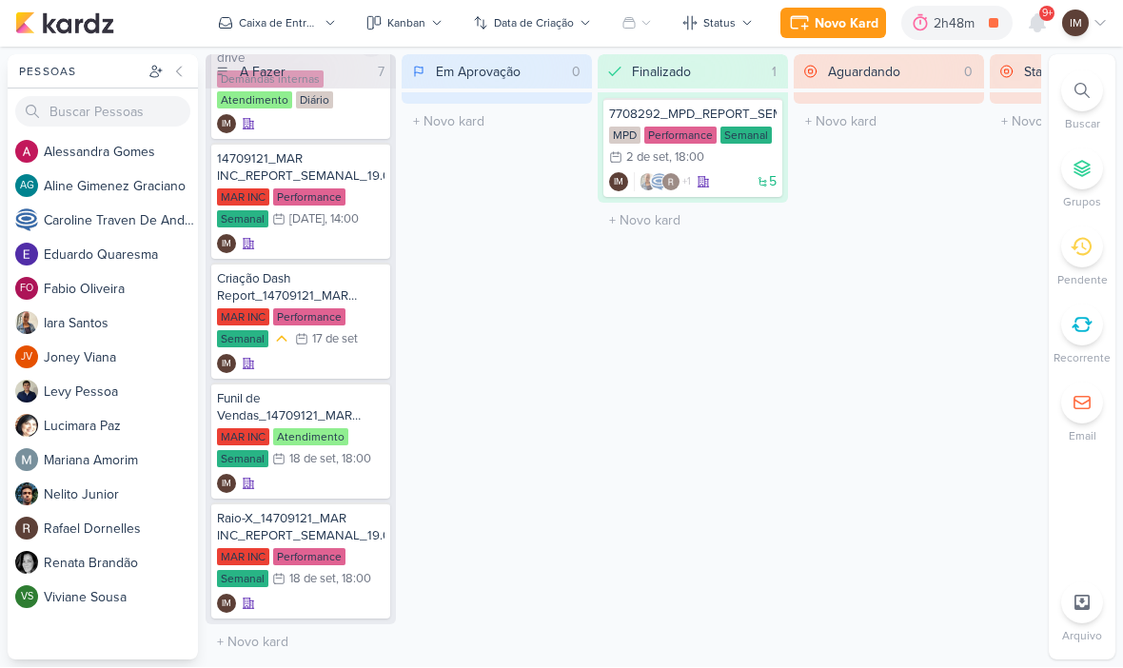
click at [827, 21] on div "Novo Kard" at bounding box center [847, 24] width 64 height 20
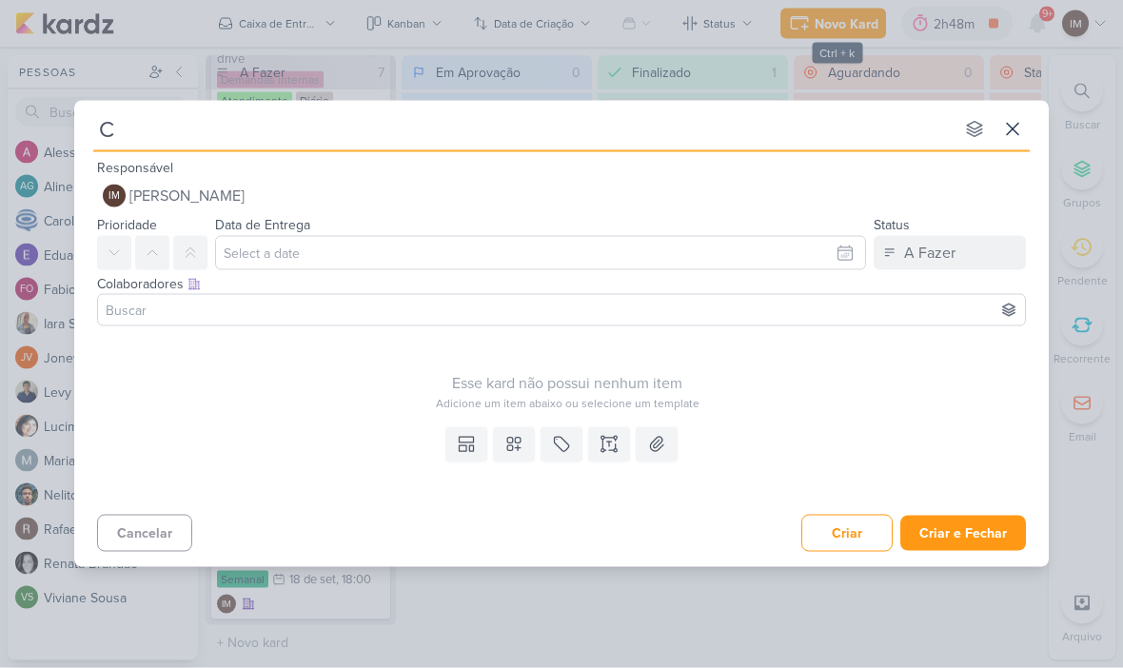
type input "Co"
type input "Comen"
type input "Comentário"
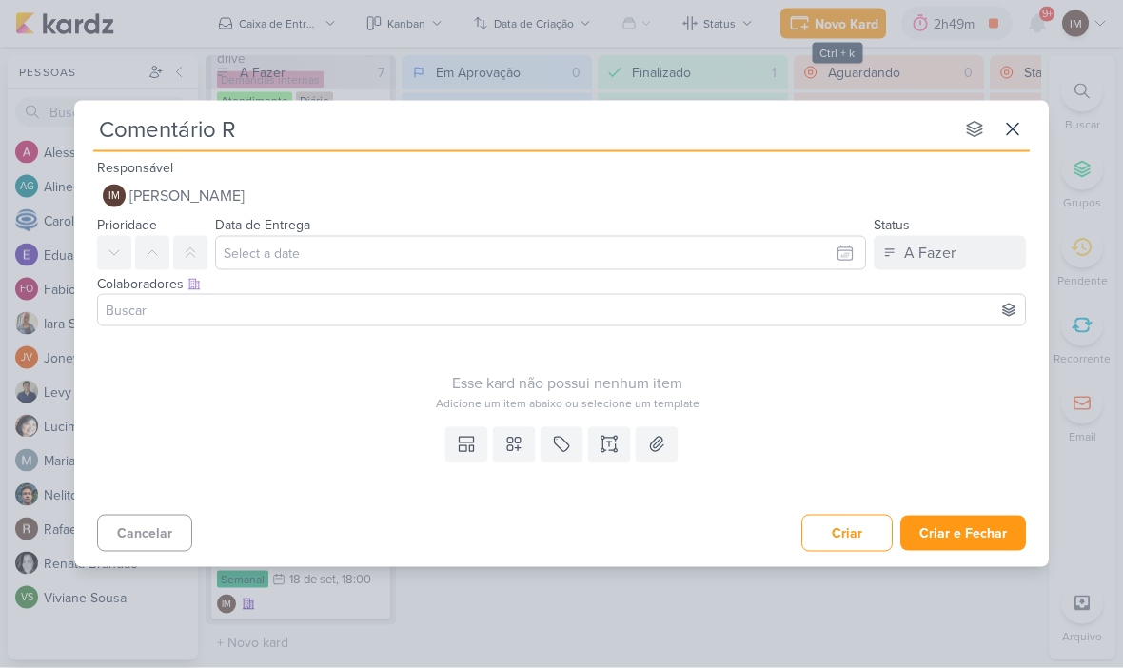
type input "Comentário Ra"
type input "Comentário Raio"
type input "Comentário Raio-"
type input "Comentário Raio-X"
type input "Comentário Raio-X_"
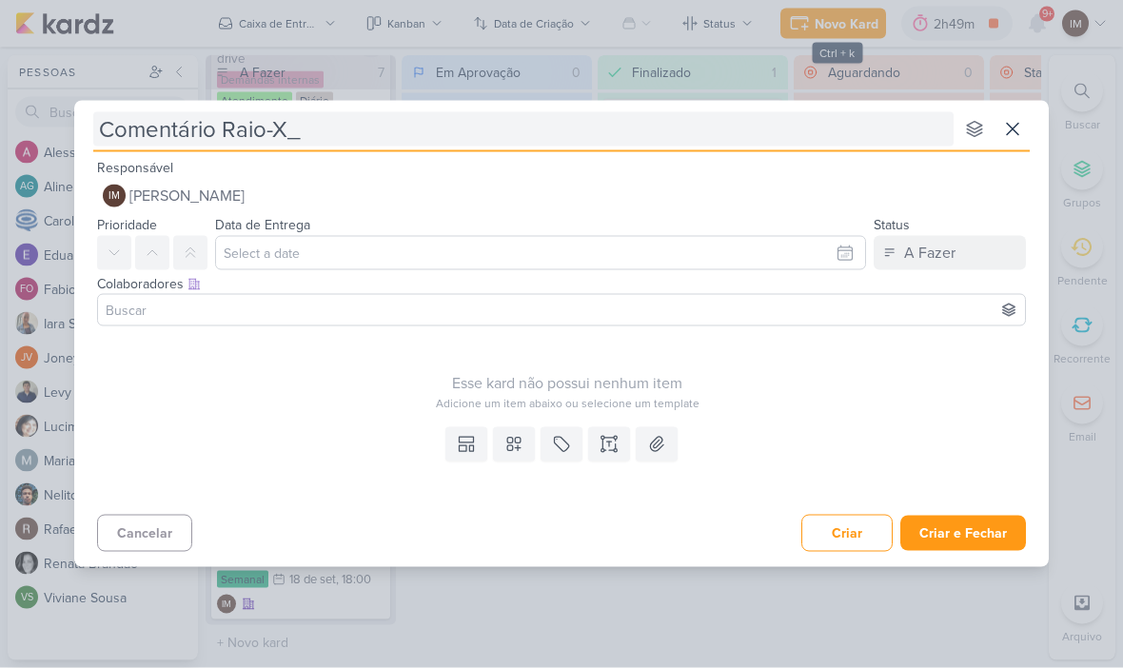
click at [322, 138] on input "Comentário Raio-X_" at bounding box center [523, 129] width 860 height 34
type input "Comentário Raio-X_ 14709121_MAR INC_REPORT_SEMANAL_19.09"
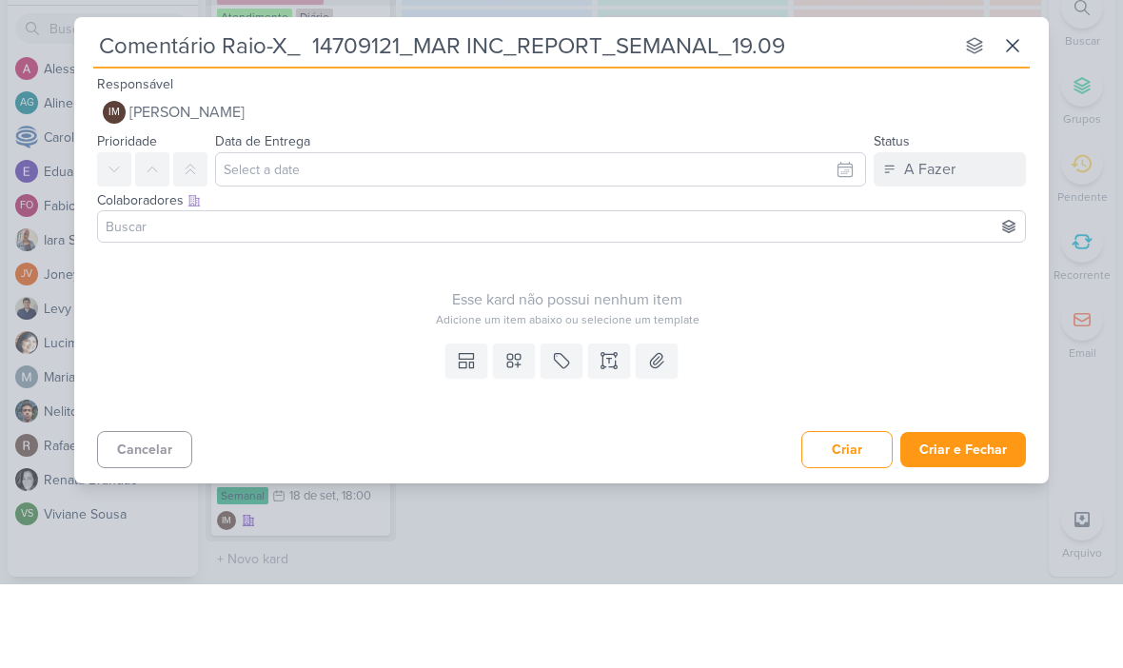
type input "Comentário Raio-X_ 14709121_MAR INC_REPORT_SEMANAL_19.09"
click at [797, 236] on input "text" at bounding box center [540, 253] width 651 height 34
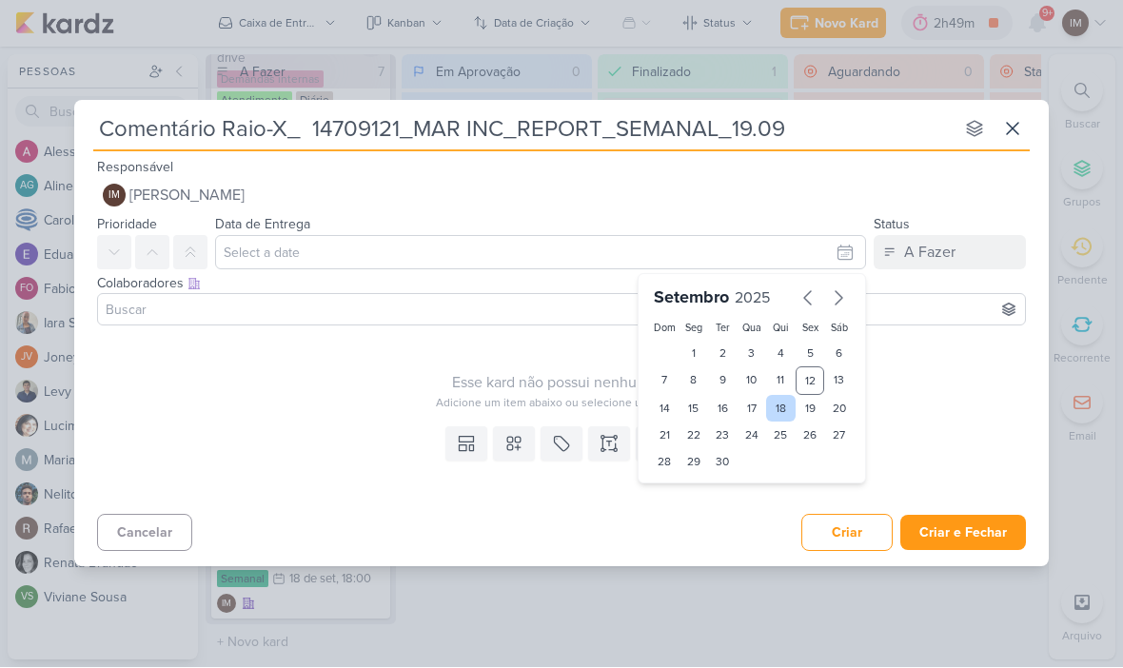
click at [788, 413] on div "18" at bounding box center [781, 409] width 30 height 27
type input "[DATE] 23:59"
click at [690, 500] on select "00 01 02 03 04 05 06 07 08 09 10 11 12 13 14 15 16 17 18 19 20 21 22 23" at bounding box center [693, 494] width 27 height 23
select select "18"
type input "[DATE] 18:59"
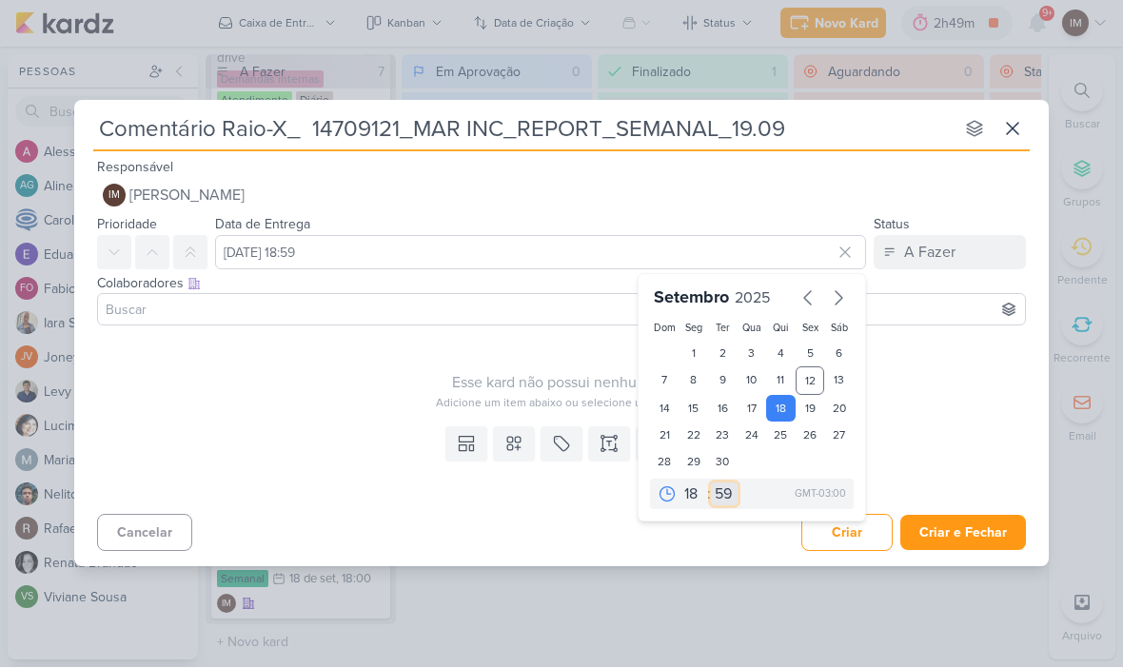
click at [735, 494] on select "00 05 10 15 20 25 30 35 40 45 50 55 59" at bounding box center [724, 494] width 27 height 23
select select "0"
type input "[DATE] 18:00"
click at [520, 435] on icon at bounding box center [513, 444] width 19 height 19
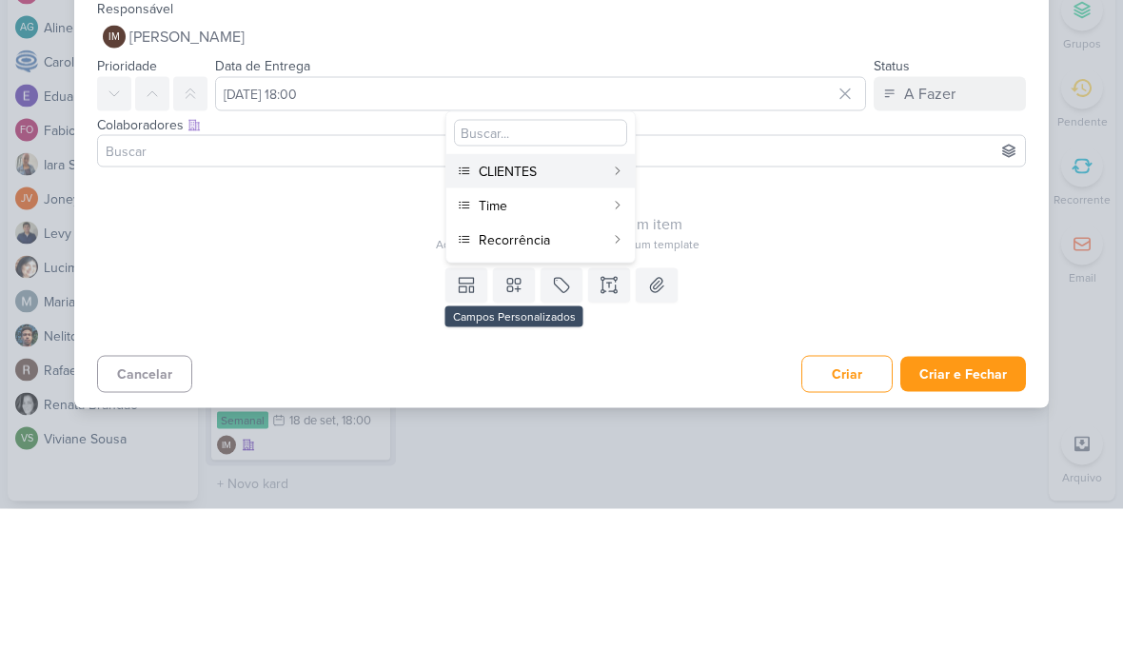
click at [599, 321] on div "CLIENTES" at bounding box center [542, 331] width 126 height 20
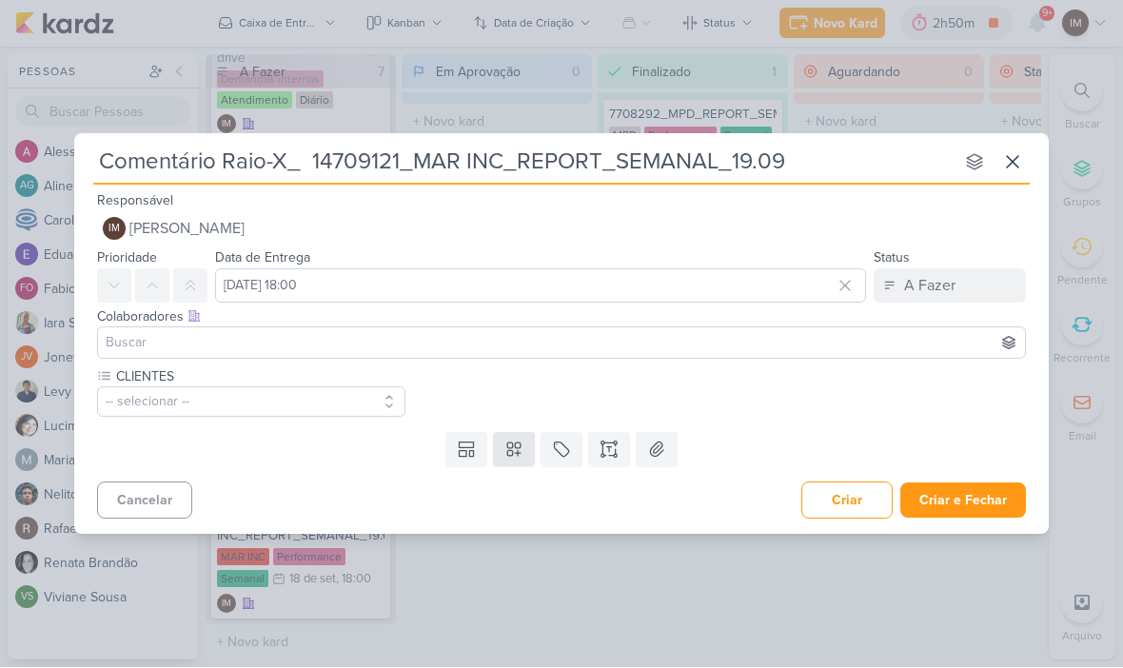
click at [513, 458] on icon at bounding box center [513, 450] width 19 height 19
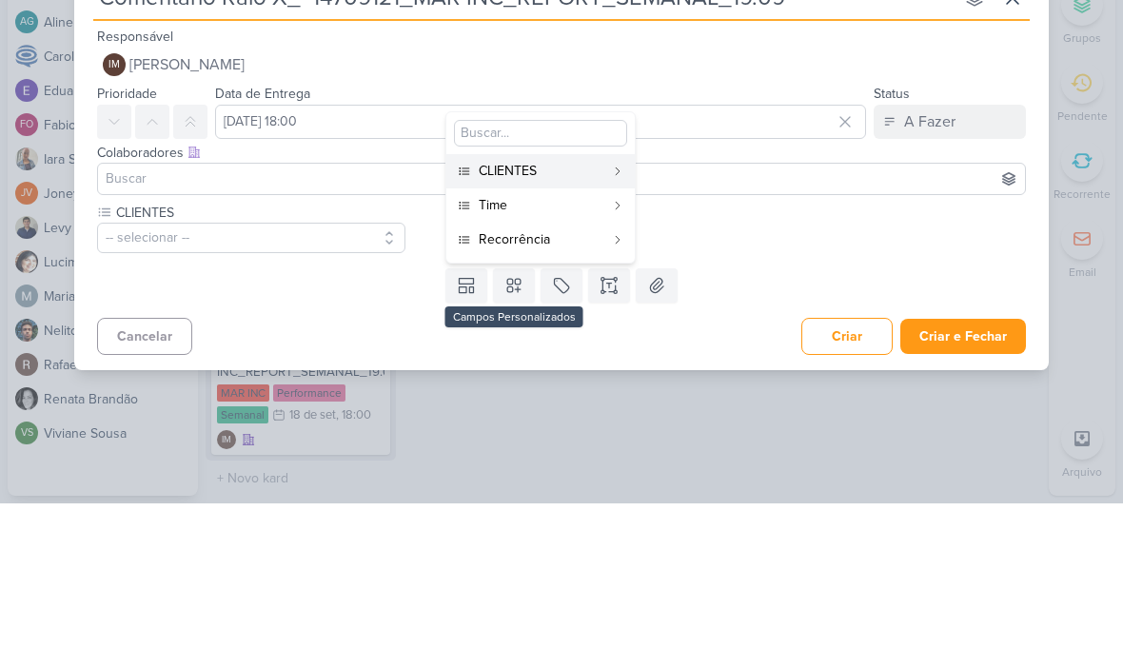
click at [591, 360] on div "Time" at bounding box center [542, 370] width 126 height 20
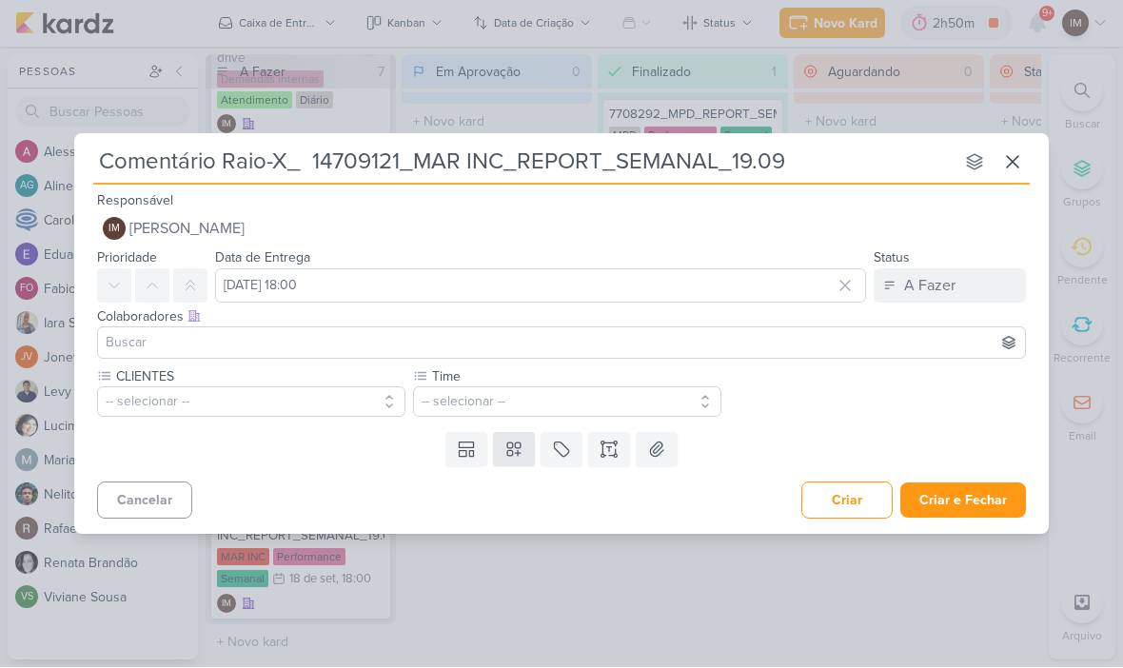
click at [514, 454] on icon at bounding box center [513, 450] width 19 height 19
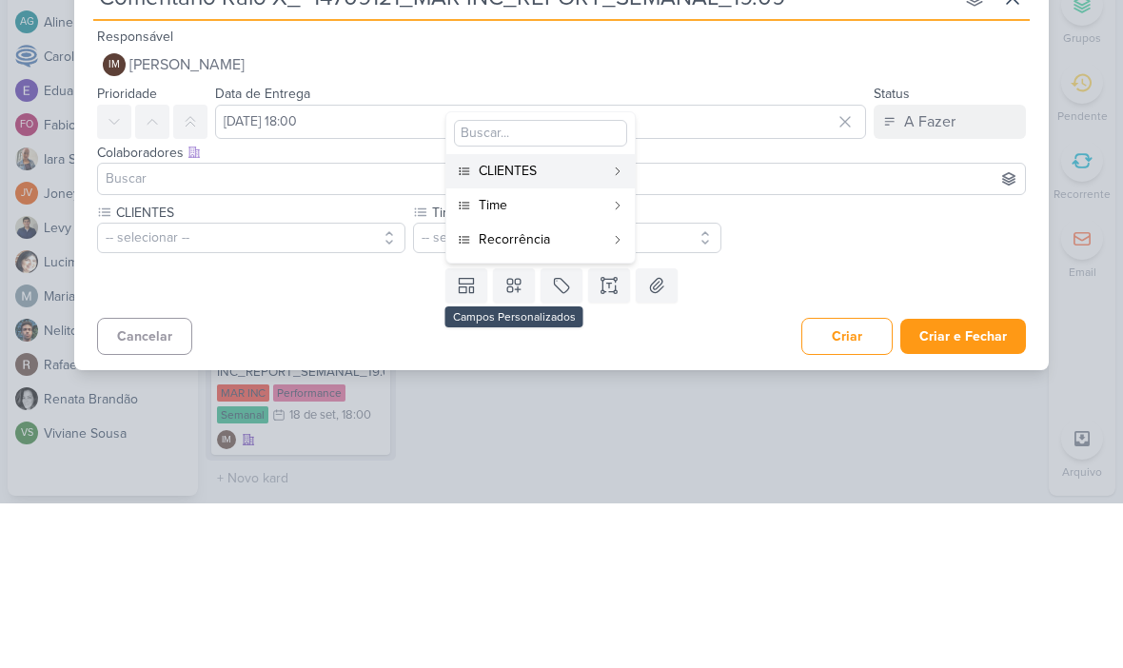
click at [592, 394] on div "Recorrência" at bounding box center [542, 404] width 126 height 20
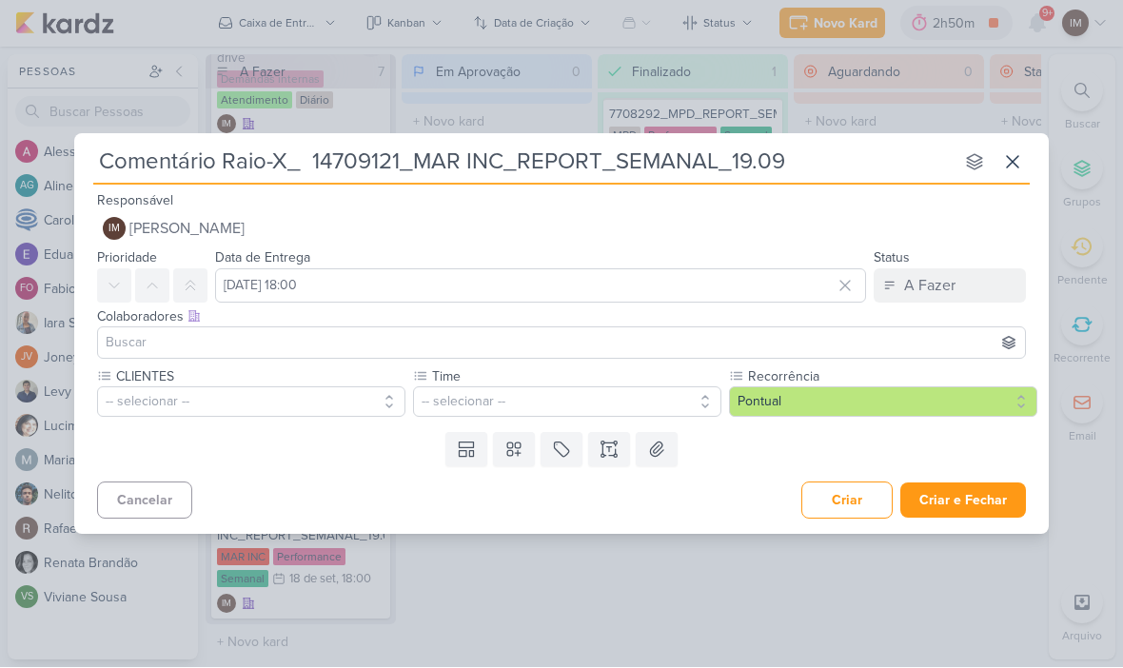
click at [307, 393] on button "-- selecionar --" at bounding box center [251, 402] width 308 height 30
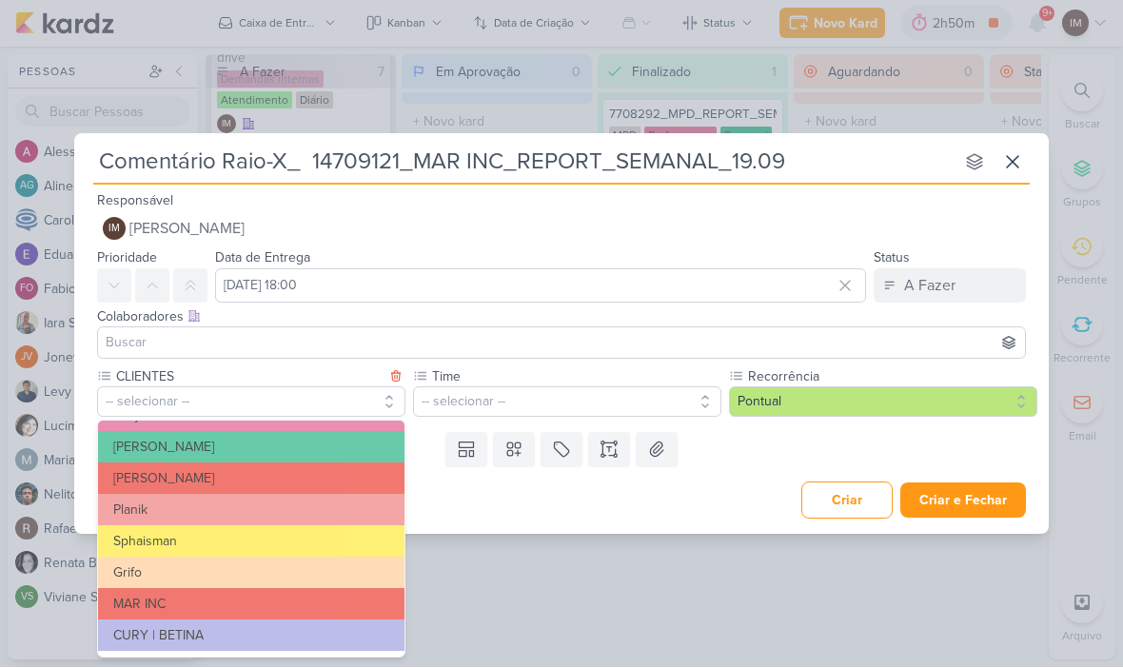
scroll to position [309, 0]
click at [282, 598] on button "MAR INC" at bounding box center [251, 604] width 306 height 31
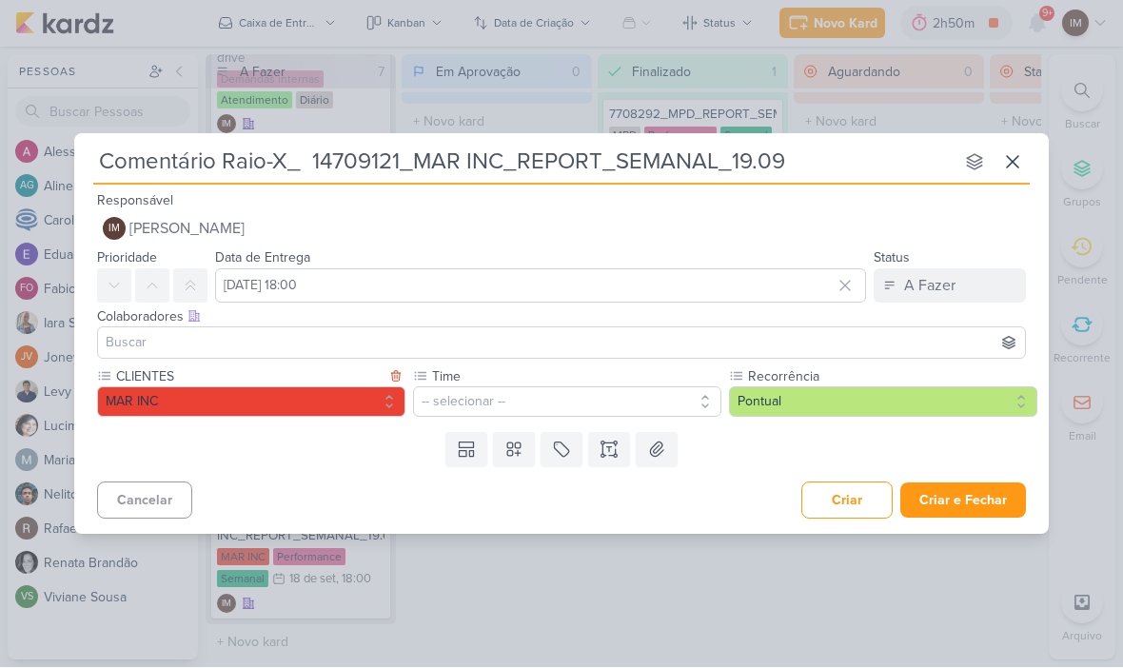
click at [460, 401] on button "-- selecionar --" at bounding box center [567, 402] width 308 height 30
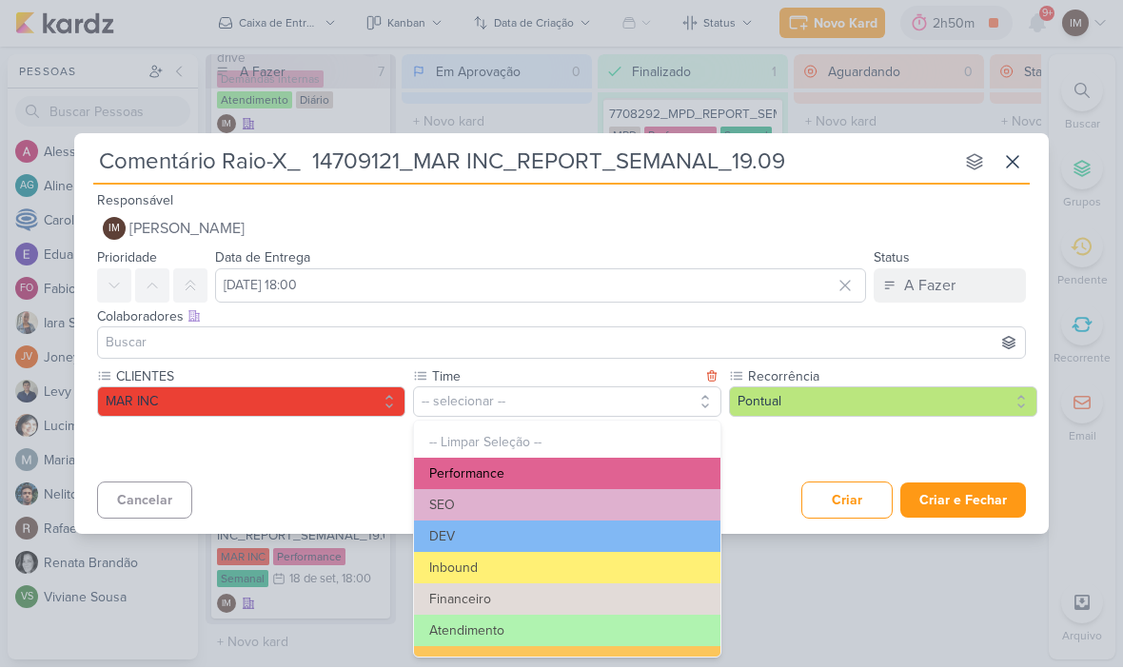
click at [523, 462] on button "Performance" at bounding box center [567, 474] width 306 height 31
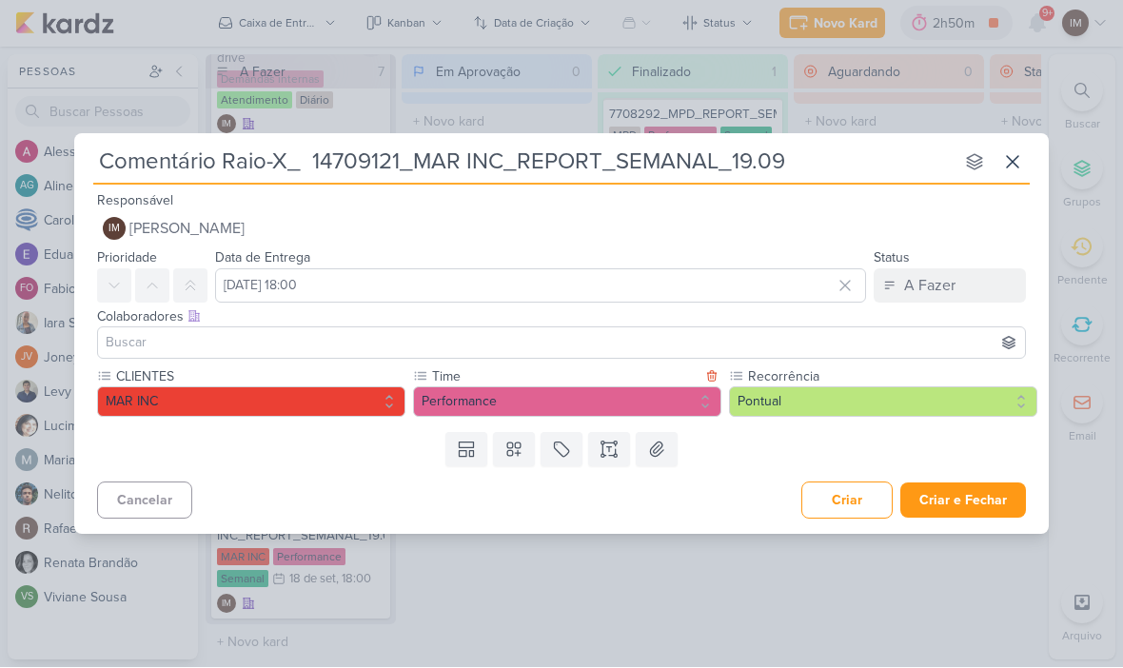
click at [832, 400] on button "Pontual" at bounding box center [883, 402] width 308 height 30
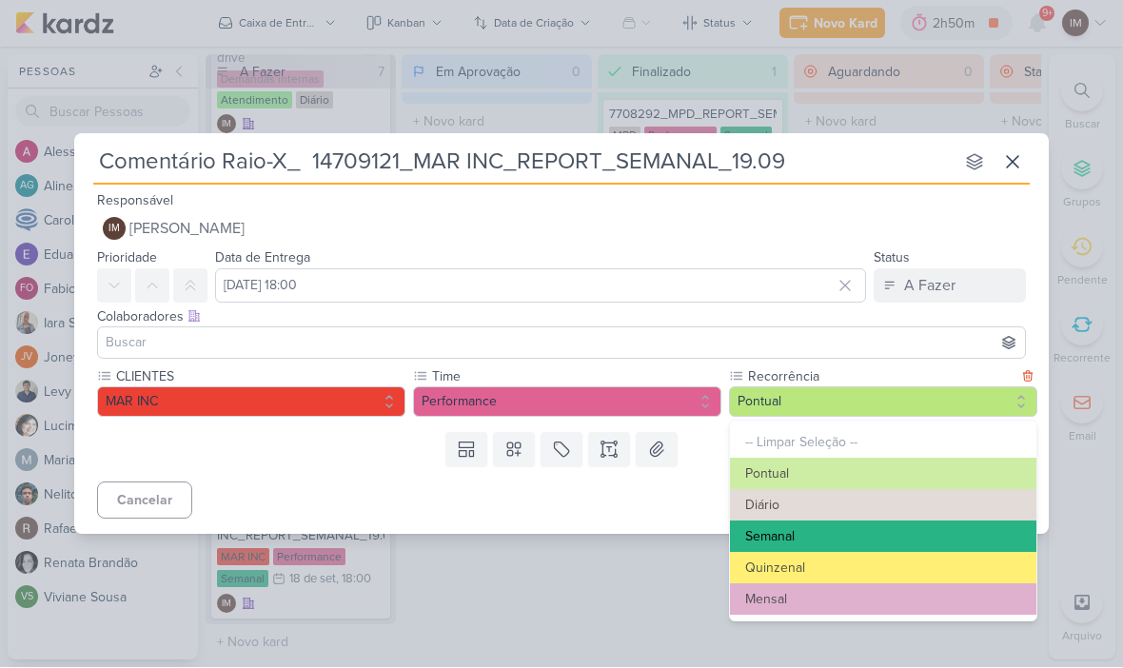
click at [809, 531] on button "Semanal" at bounding box center [883, 537] width 306 height 31
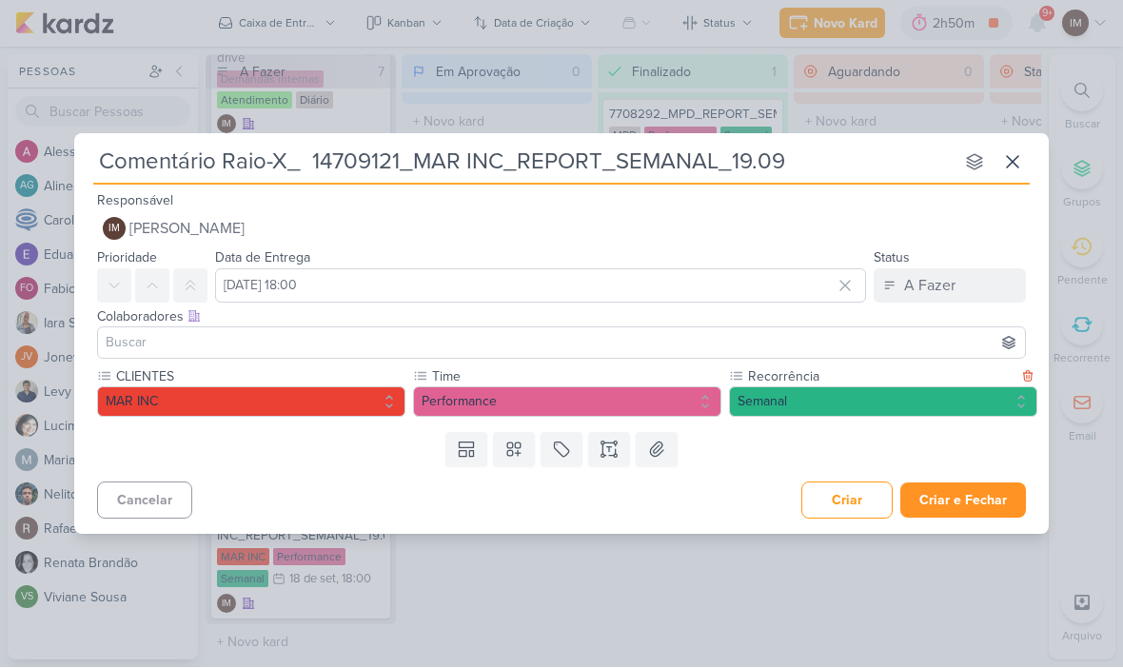
click at [954, 494] on button "Criar e Fechar" at bounding box center [963, 500] width 126 height 35
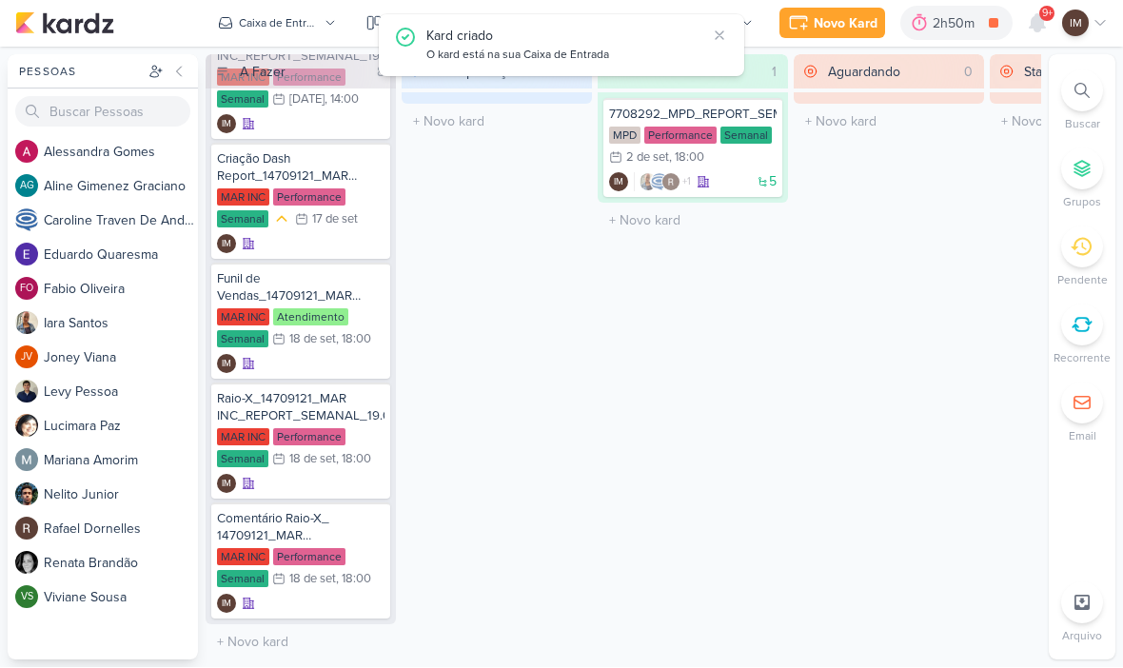
scroll to position [395, 0]
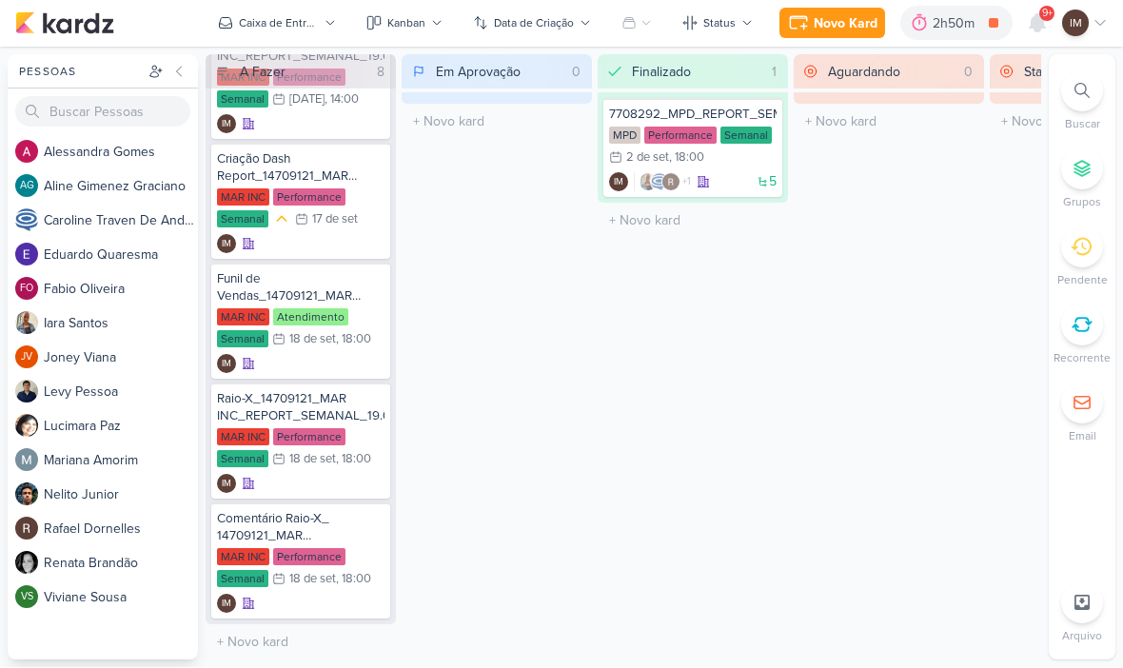
click at [845, 30] on div "Novo Kard" at bounding box center [846, 24] width 64 height 20
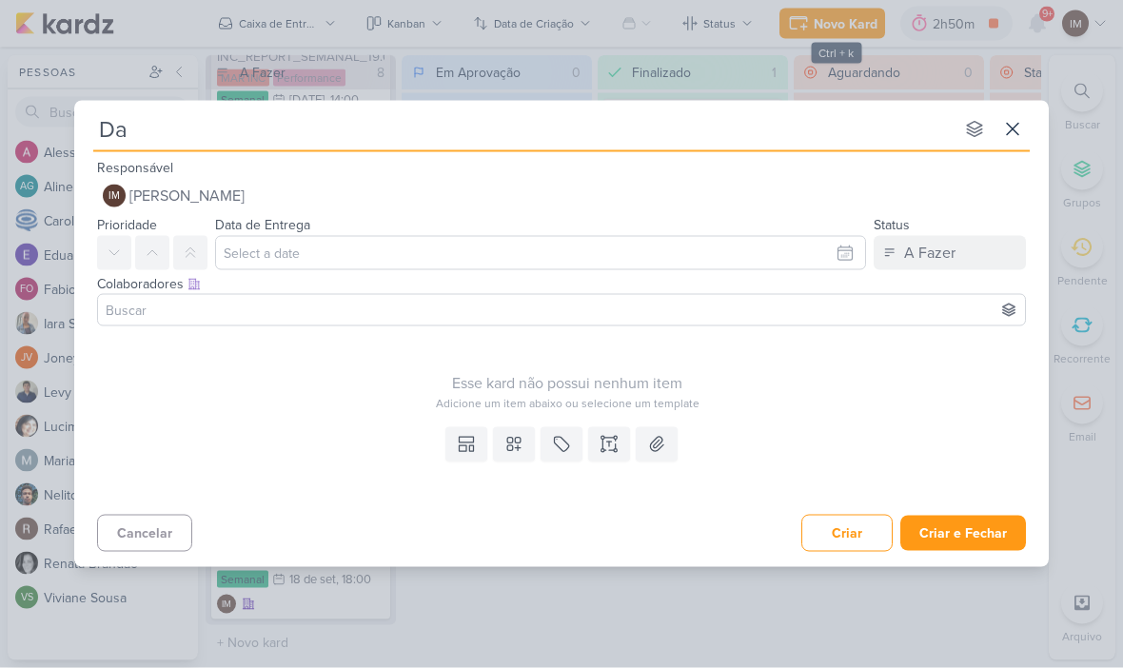
type input "Das"
type input "Dash"
type input "Dash Rep"
type input "Dash Repor"
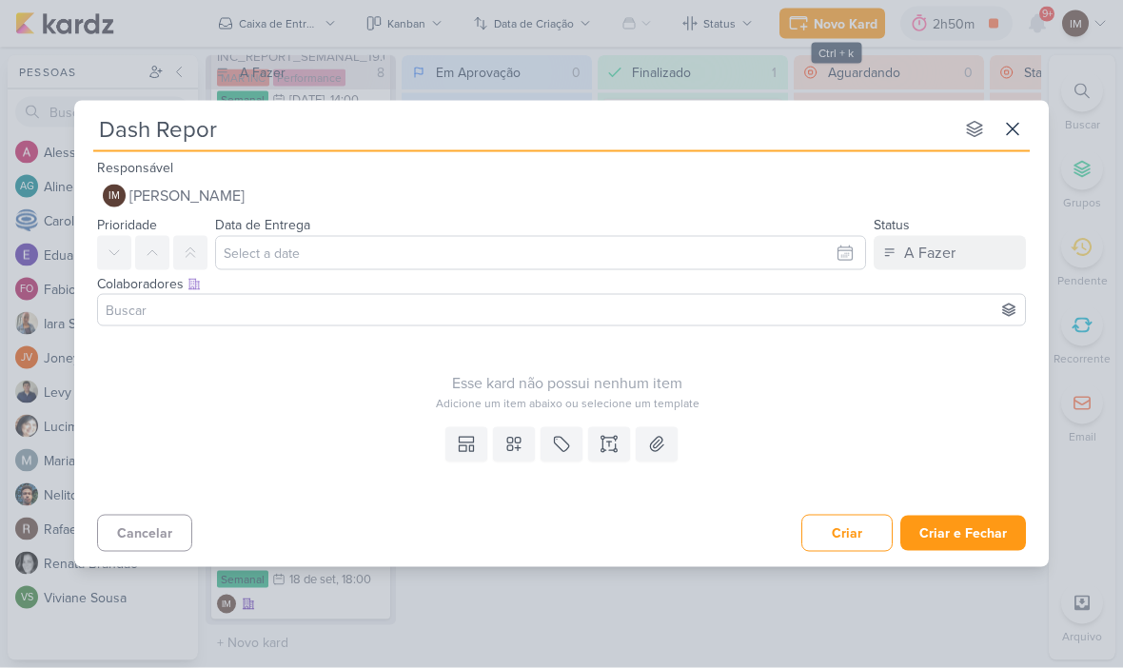
type input "Dash Report"
type input "Dash Report_"
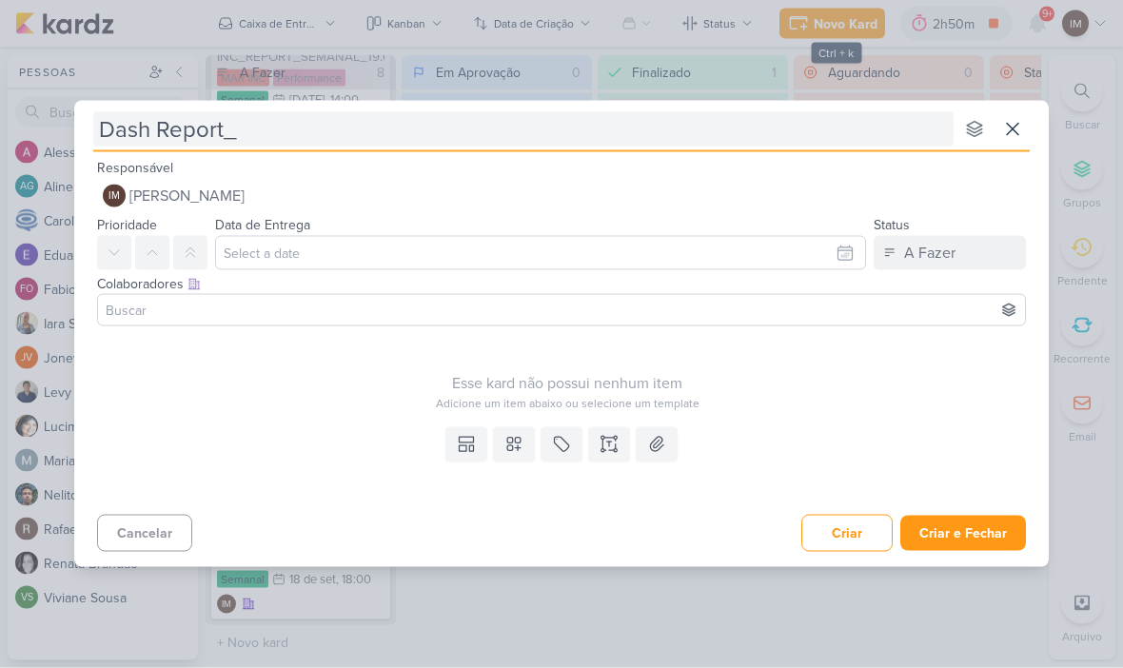
click at [250, 127] on input "Dash Report_" at bounding box center [523, 129] width 860 height 34
type input "Dash Report_ 14709121_MAR INC_REPORT_SEMANAL_19.09"
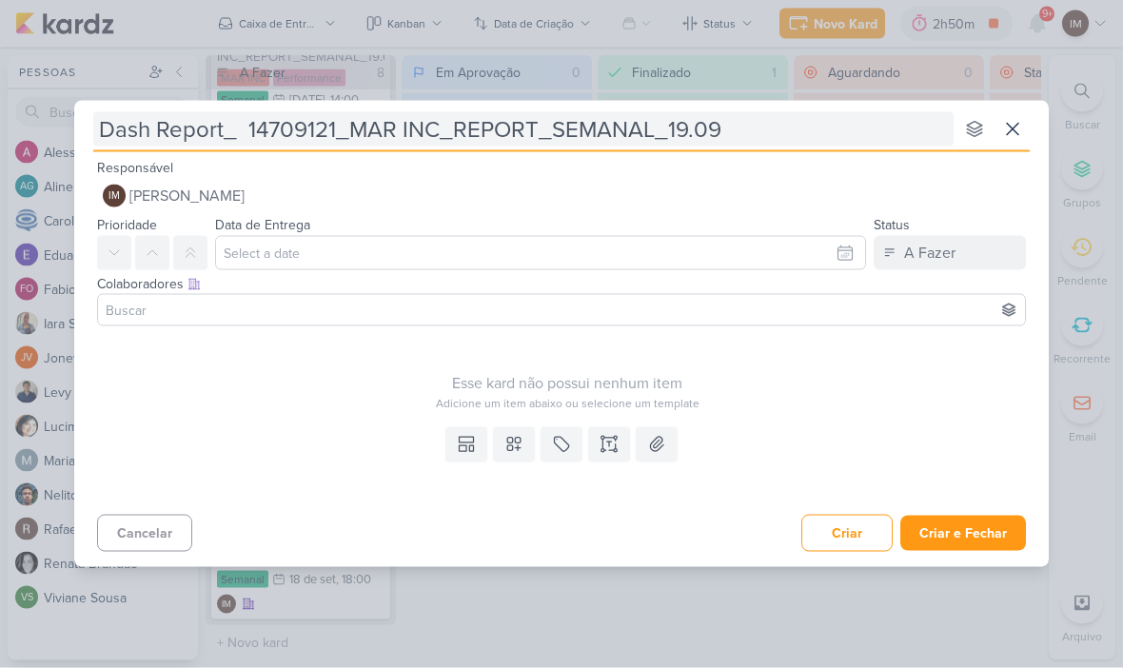
click at [237, 128] on input "Dash Report_ 14709121_MAR INC_REPORT_SEMANAL_19.09" at bounding box center [523, 129] width 860 height 34
type input "Dash Report 14709121_MAR INC_REPORT_SEMANAL_19.09"
click at [237, 125] on input "Dash Report 14709121_MAR INC_REPORT_SEMANAL_19.09" at bounding box center [523, 129] width 860 height 34
type input "Dash Report14709121_MAR INC_REPORT_SEMANAL_19.09"
type input "Dash Report_14709121_MAR INC_REPORT_SEMANAL_19.09"
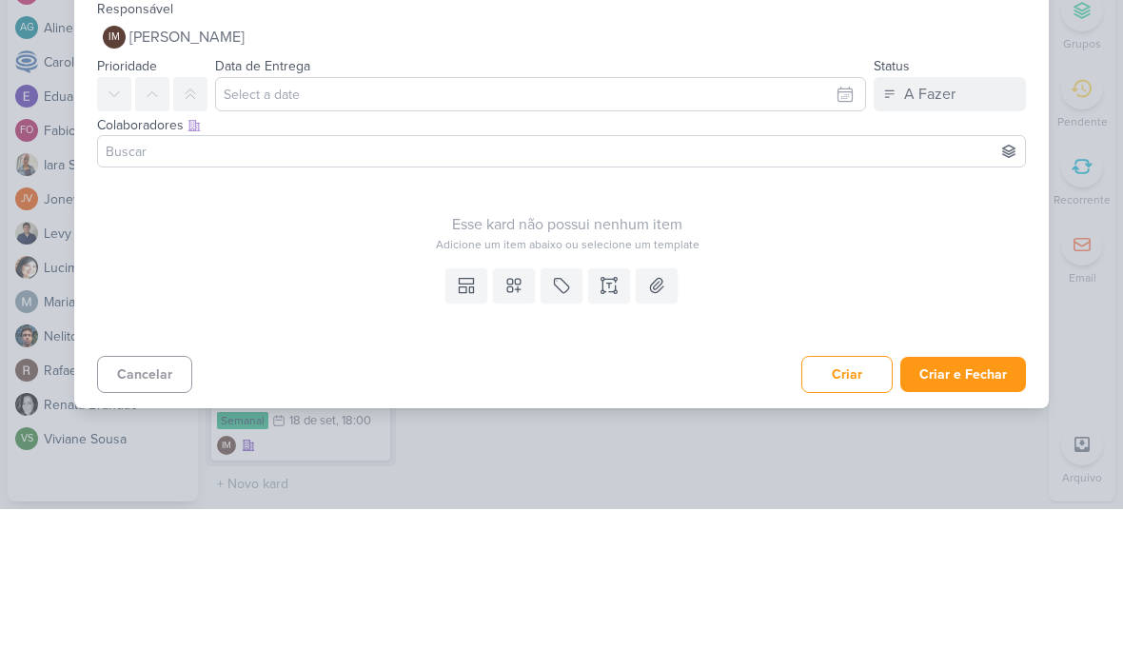
type input "Dash Report_14709121_MAR INC_REPORT_SEMANAL_19.09"
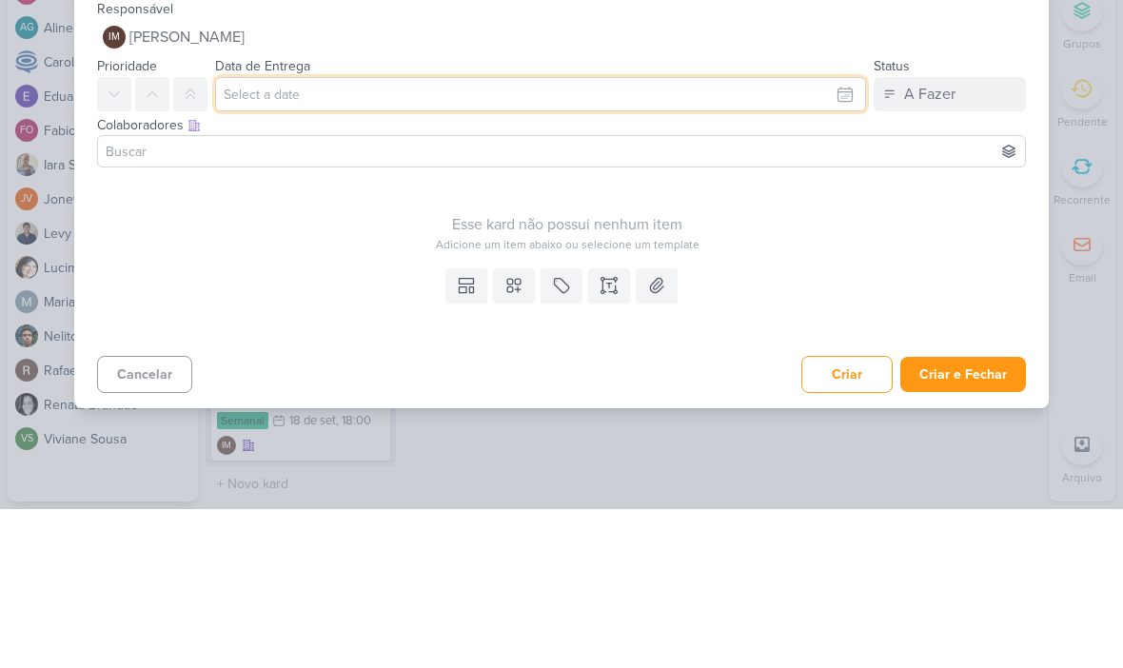
click at [702, 236] on input "text" at bounding box center [540, 253] width 651 height 34
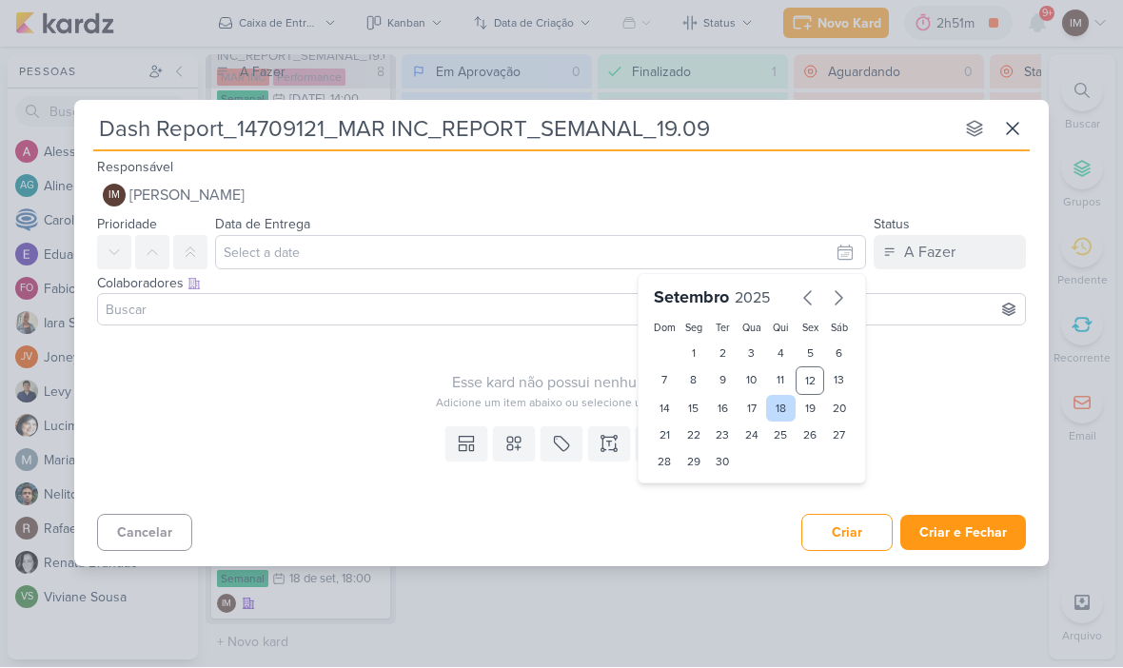
click at [787, 401] on div "18" at bounding box center [781, 409] width 30 height 27
type input "[DATE] 23:59"
click at [693, 489] on select "00 01 02 03 04 05 06 07 08 09 10 11 12 13 14 15 16 17 18 19 20 21 22 23" at bounding box center [693, 494] width 27 height 23
select select "18"
type input "[DATE] 18:59"
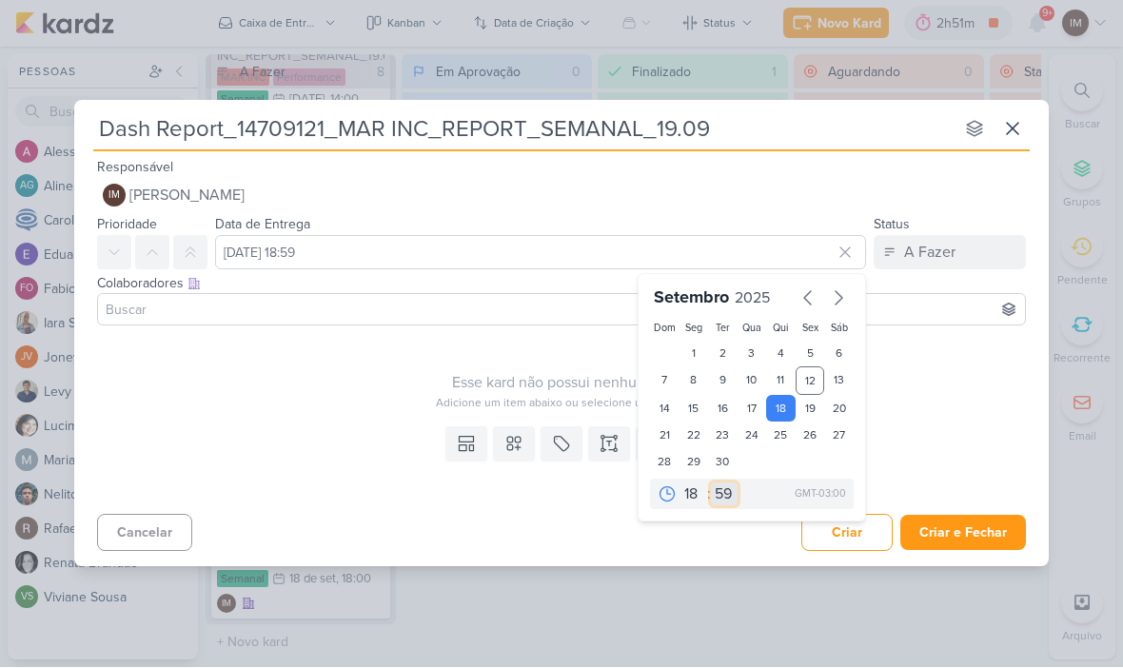
click at [725, 485] on select "00 05 10 15 20 25 30 35 40 45 50 55 59" at bounding box center [724, 494] width 27 height 23
select select "0"
type input "[DATE] 18:00"
click at [523, 437] on icon at bounding box center [513, 444] width 19 height 19
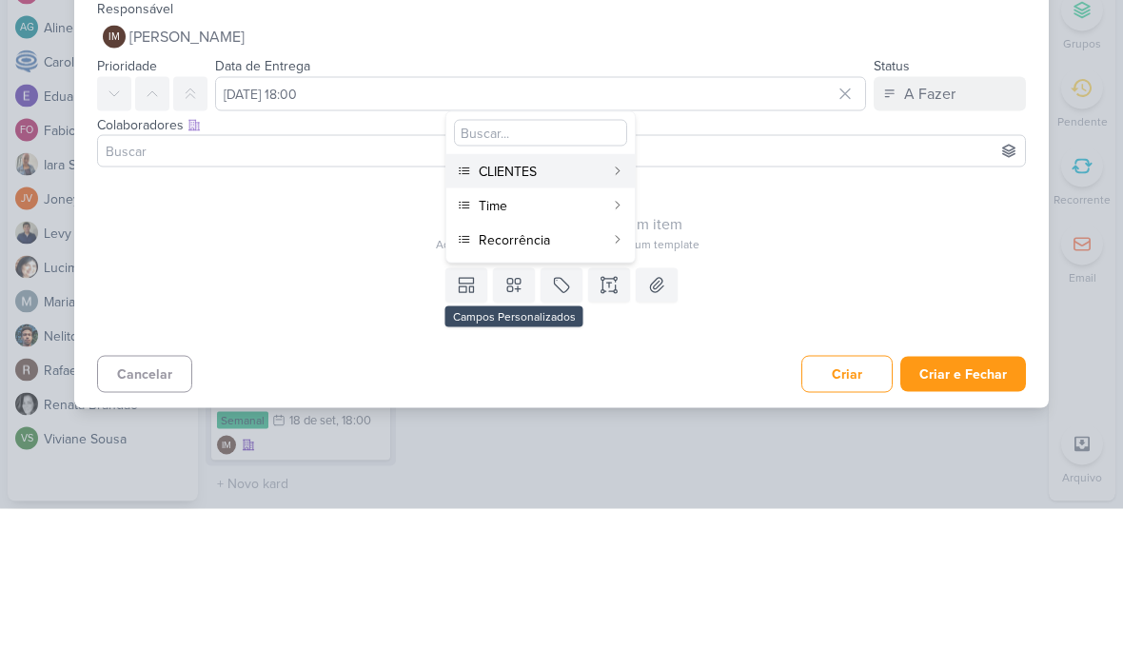
click at [602, 321] on div "CLIENTES" at bounding box center [542, 331] width 126 height 20
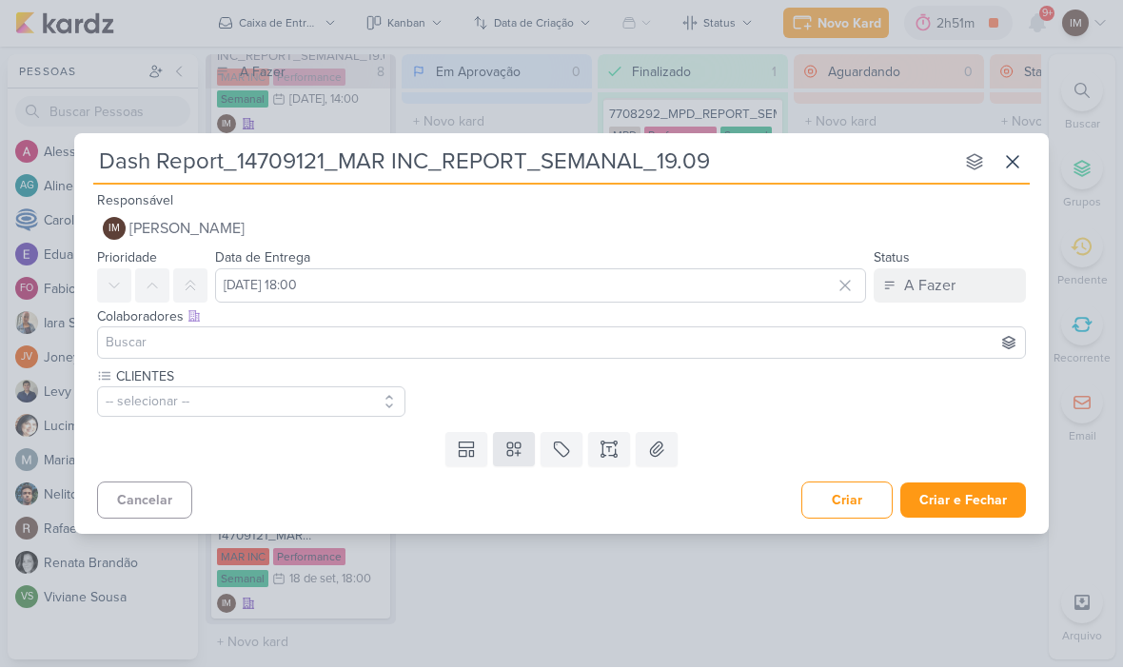
click at [518, 446] on icon at bounding box center [513, 450] width 19 height 19
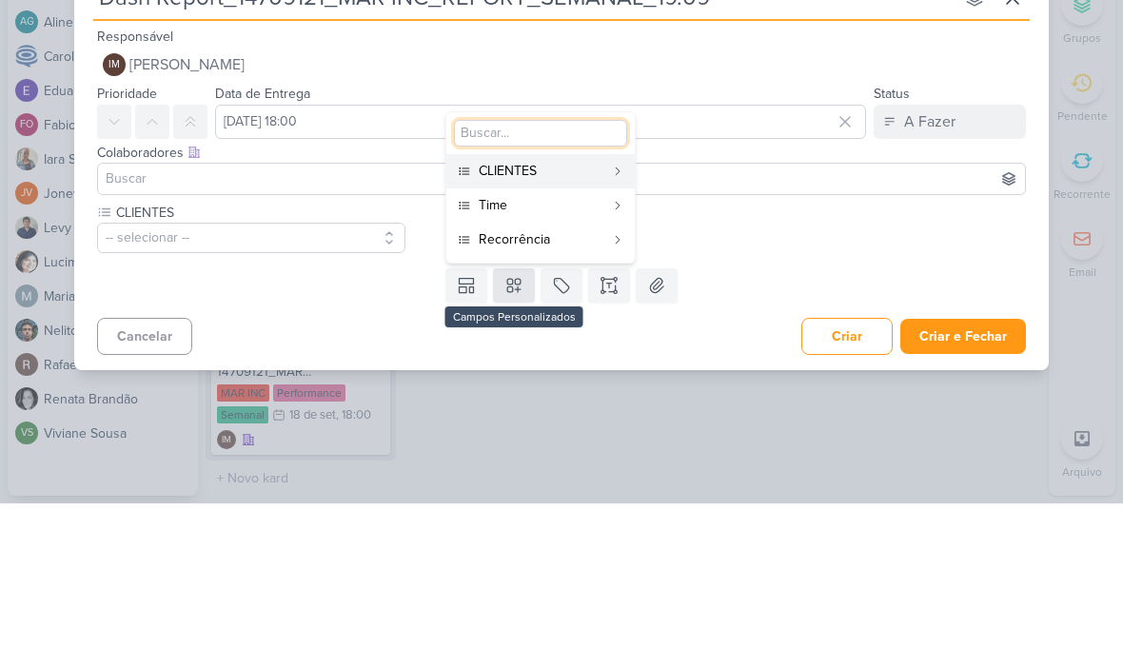
type input "y"
click at [579, 360] on div "Time" at bounding box center [542, 370] width 126 height 20
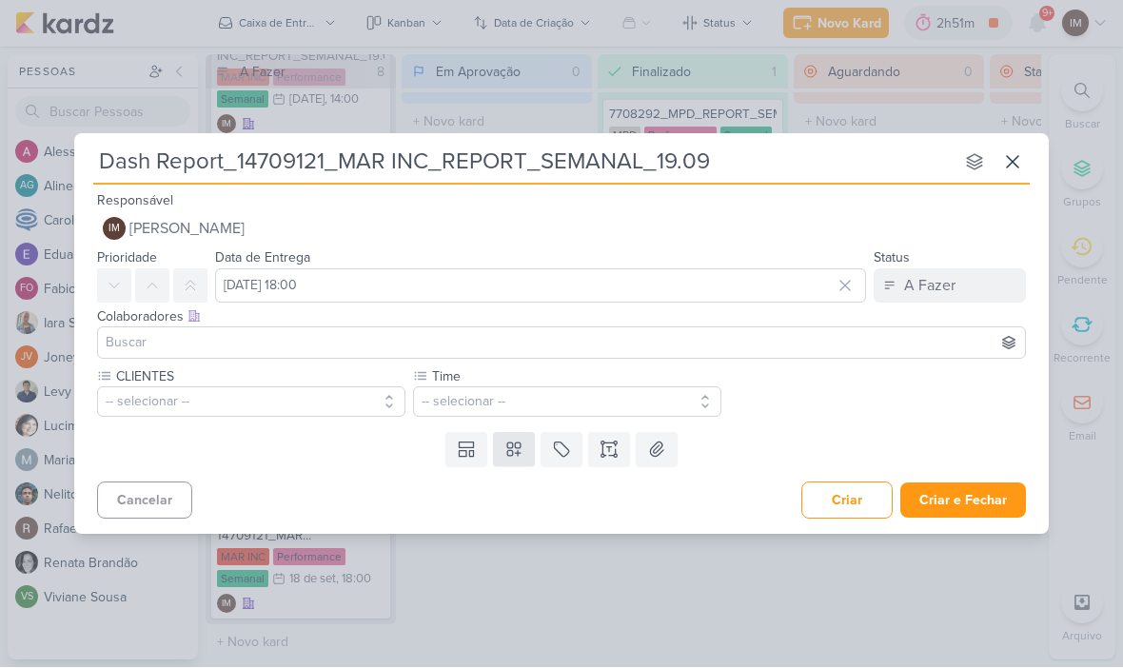
click at [510, 448] on icon at bounding box center [513, 450] width 19 height 19
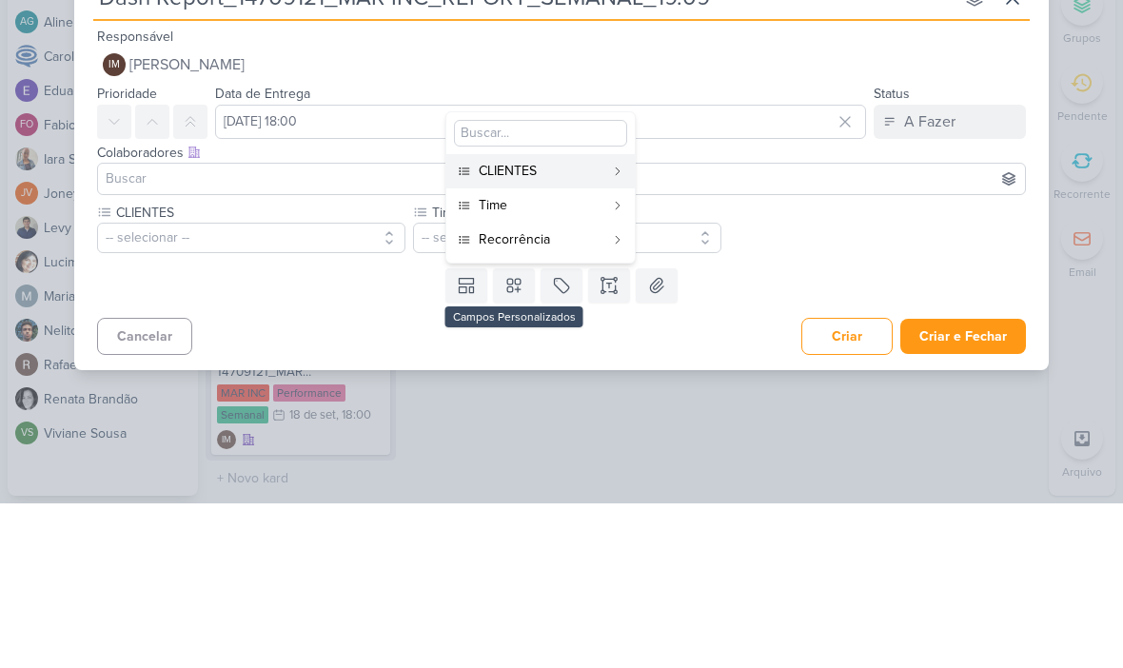
click at [601, 394] on div "Recorrência" at bounding box center [542, 404] width 126 height 20
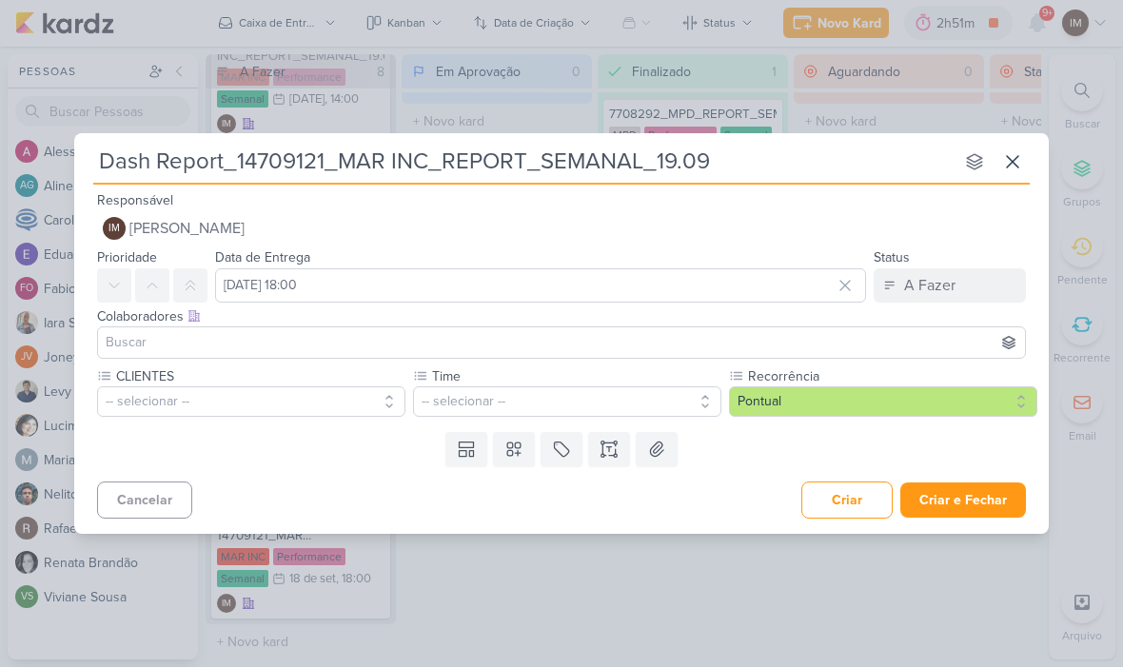
click at [353, 387] on button "-- selecionar --" at bounding box center [251, 402] width 308 height 30
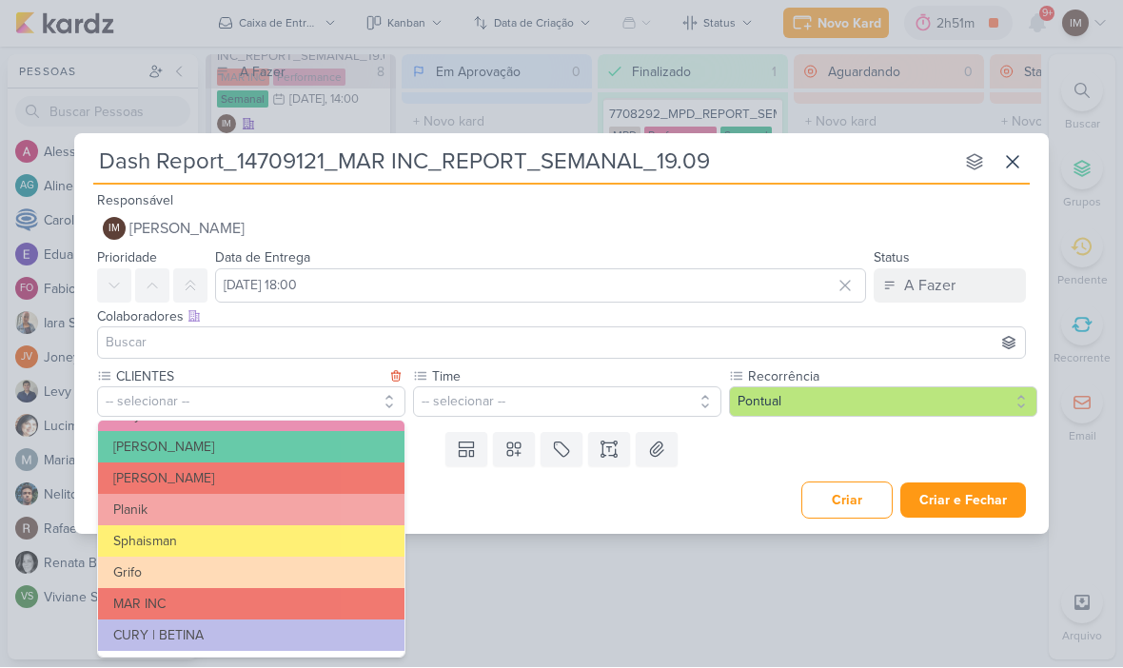
scroll to position [309, 0]
click at [329, 600] on button "MAR INC" at bounding box center [251, 604] width 306 height 31
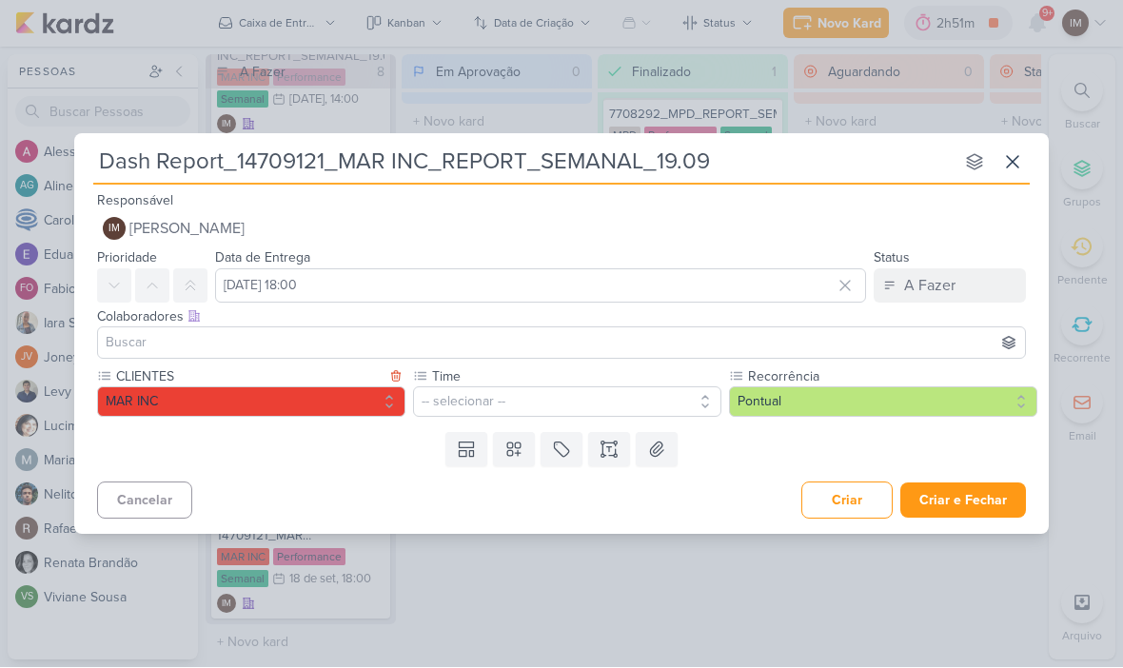
click at [538, 404] on button "-- selecionar --" at bounding box center [567, 402] width 308 height 30
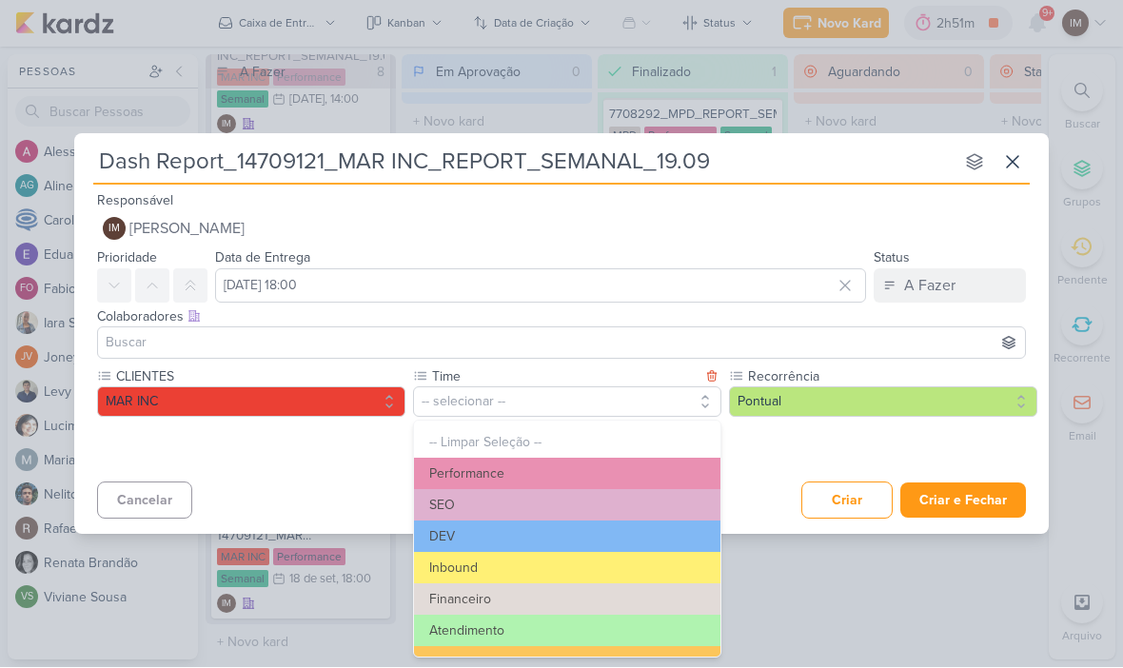
scroll to position [0, 0]
click at [571, 466] on button "Performance" at bounding box center [567, 474] width 306 height 31
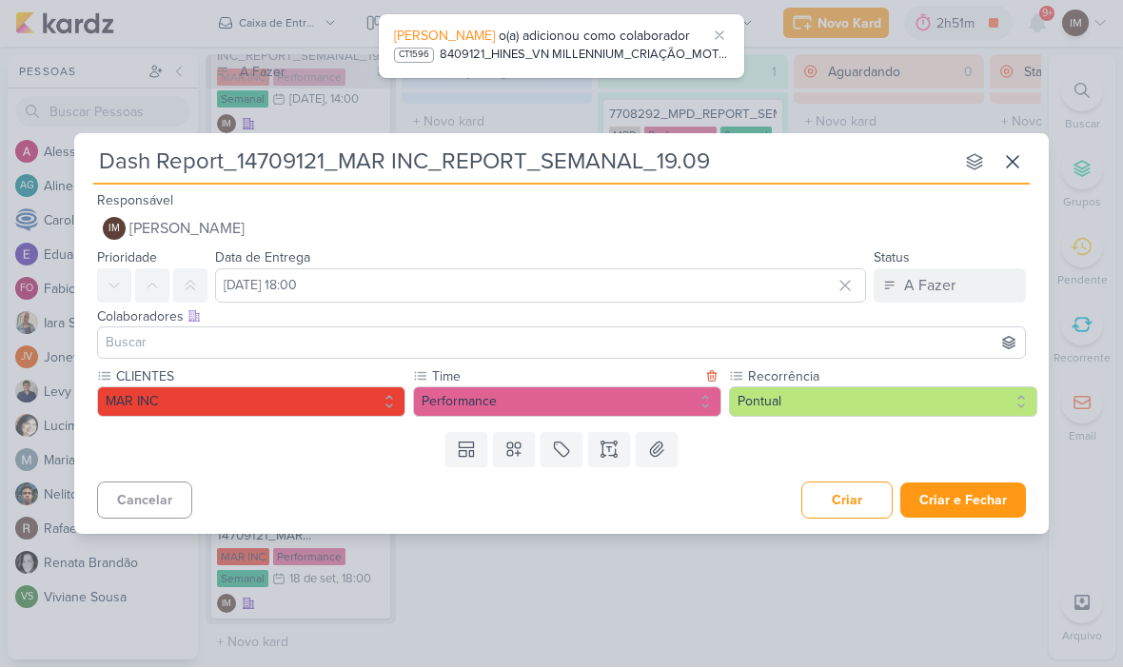
click at [779, 402] on button "Pontual" at bounding box center [883, 402] width 308 height 30
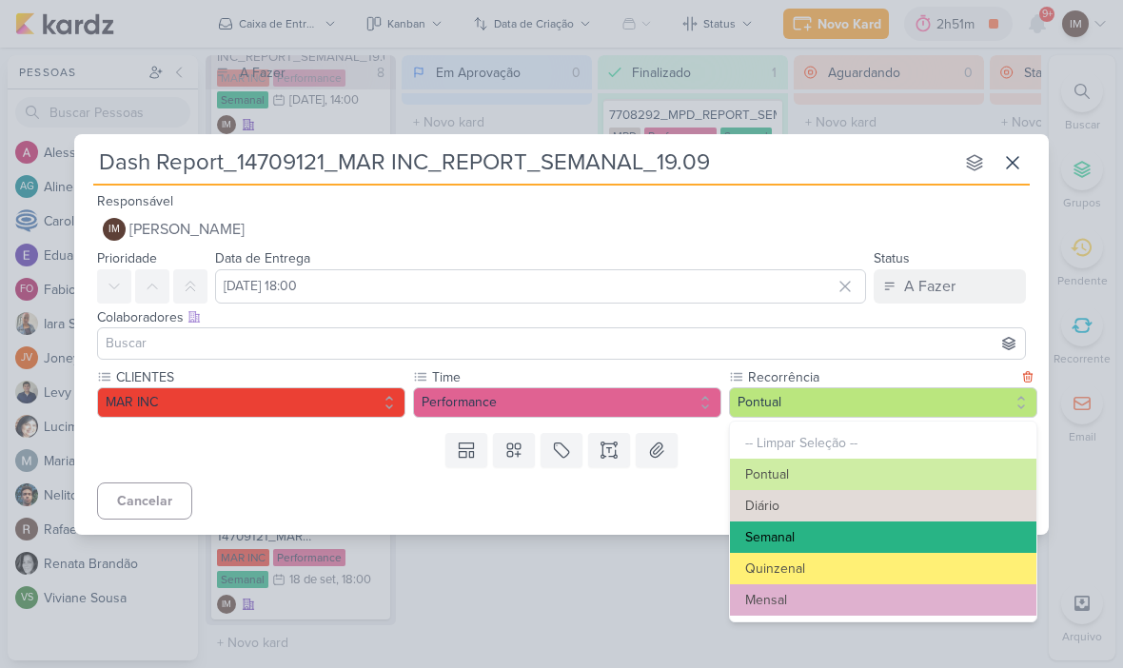
click at [934, 533] on button "Semanal" at bounding box center [883, 537] width 306 height 31
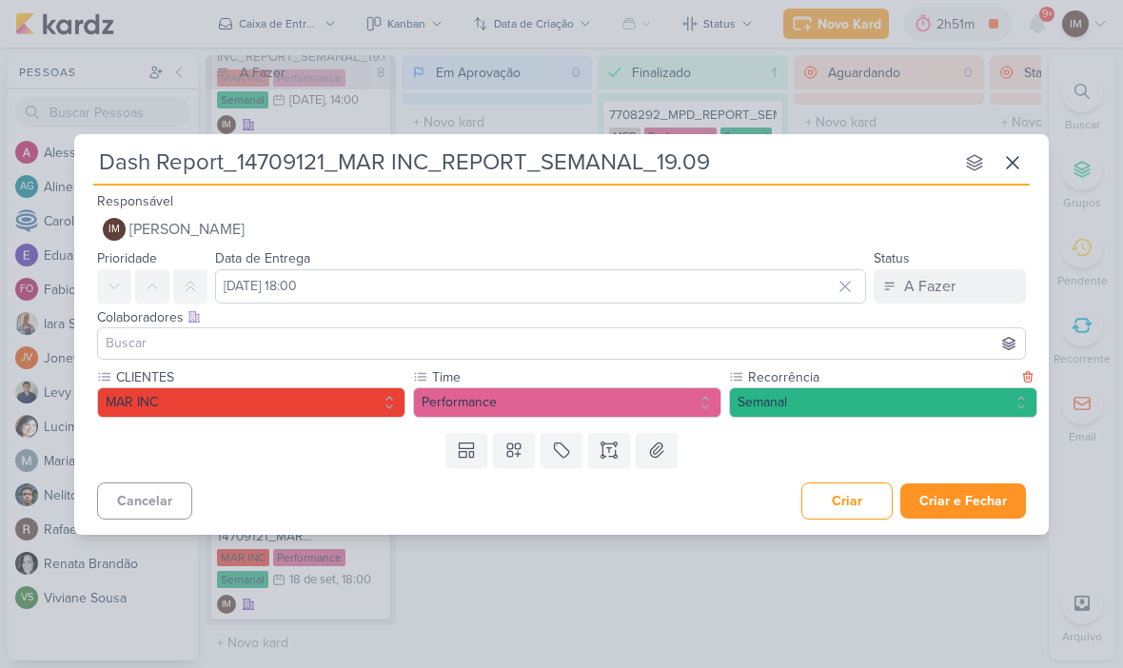
click at [974, 499] on button "Criar e Fechar" at bounding box center [963, 500] width 126 height 35
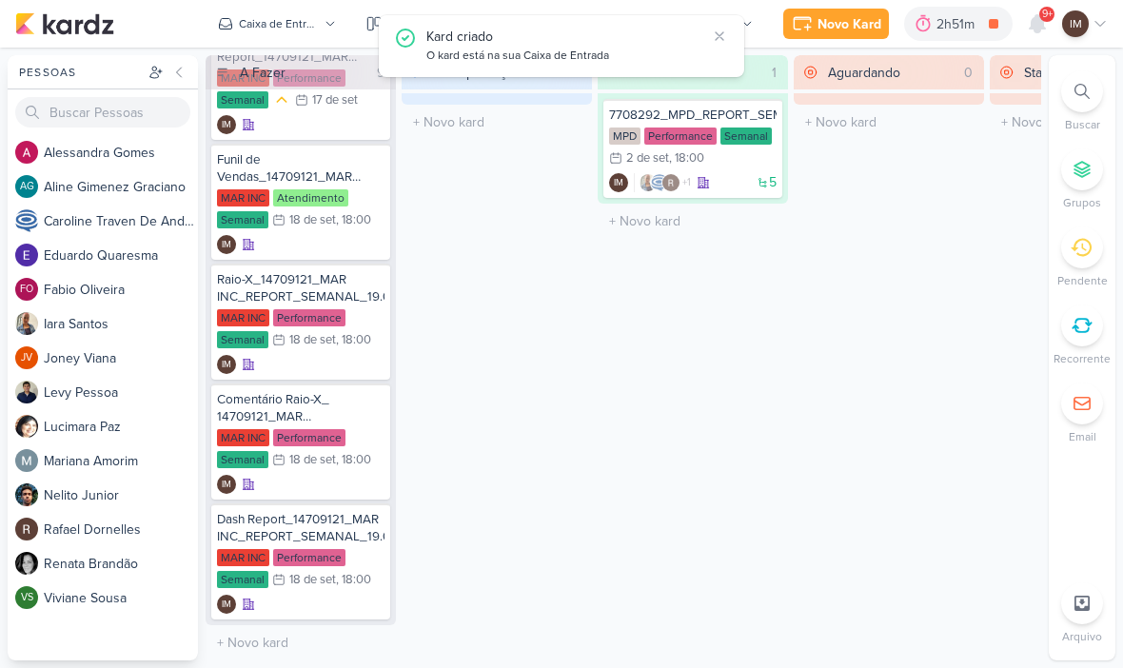
scroll to position [515, 0]
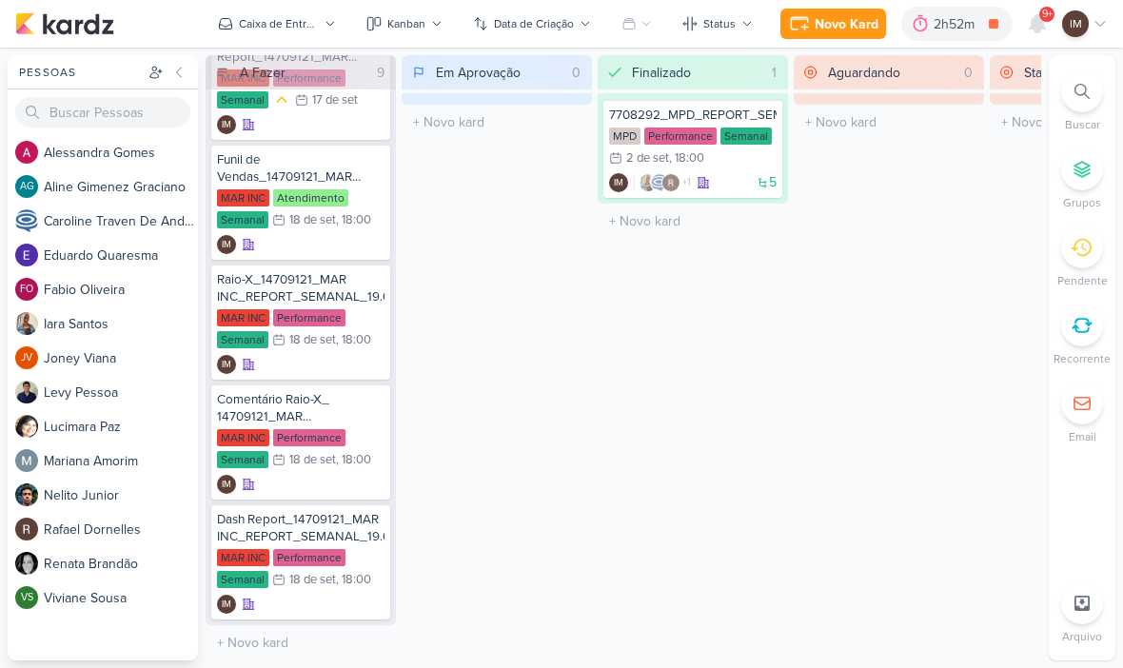
click at [847, 16] on div "Novo Kard" at bounding box center [847, 24] width 64 height 20
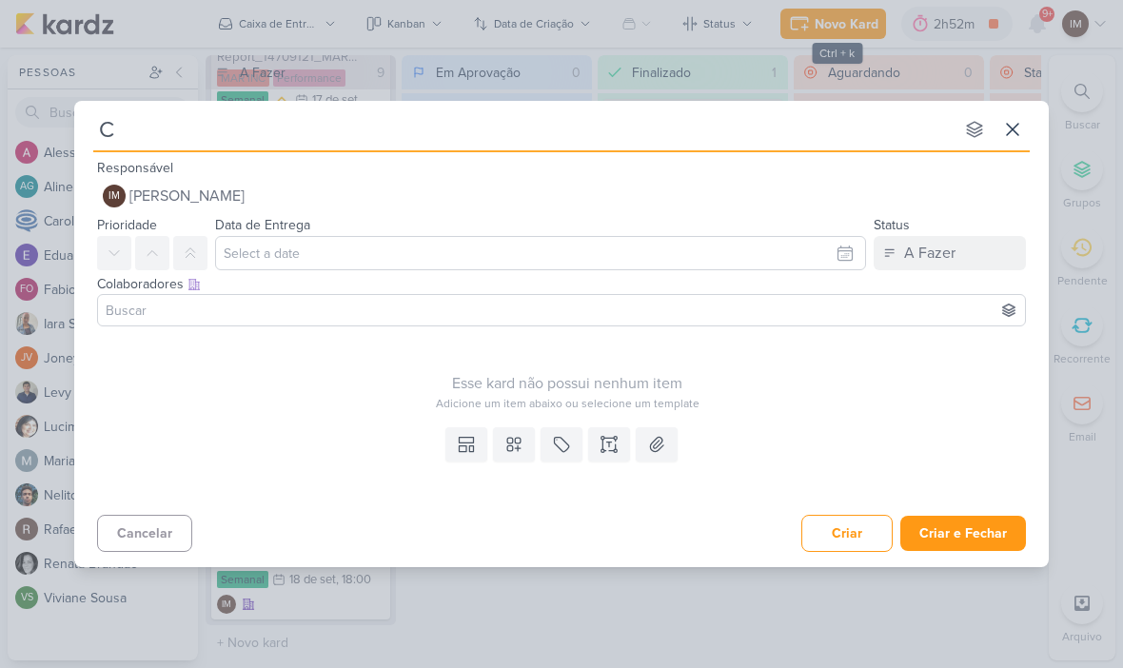
type input "Co"
type input "Comen"
type input "Comentário"
type input "Comentários"
type input "Comentários Dash"
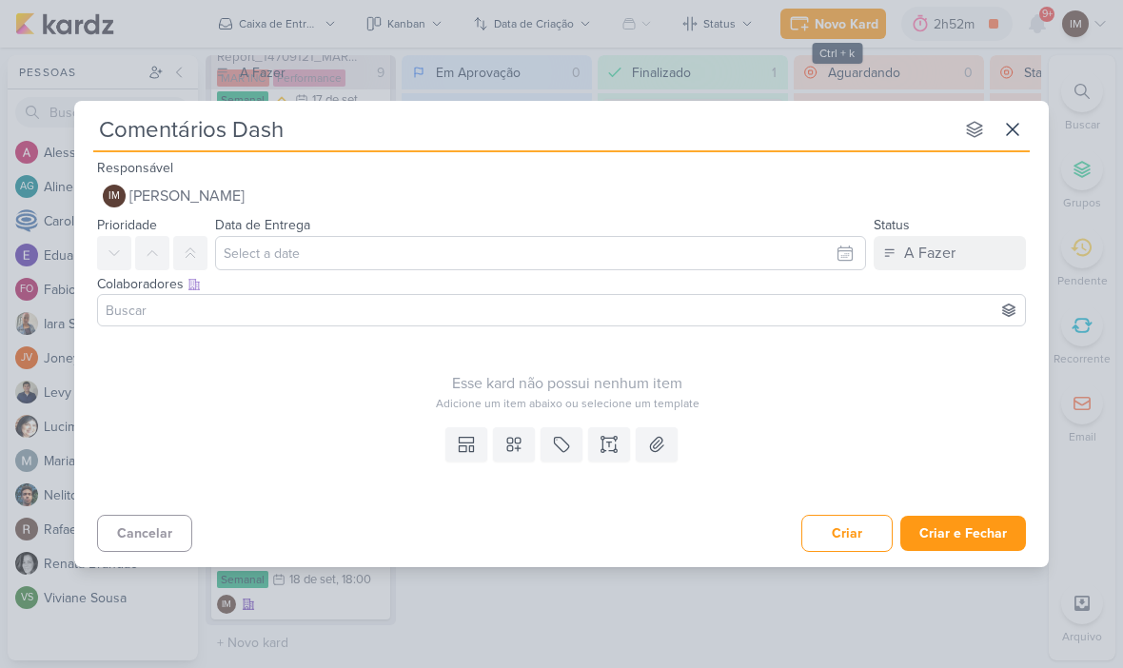
type input "Comentários Dash_"
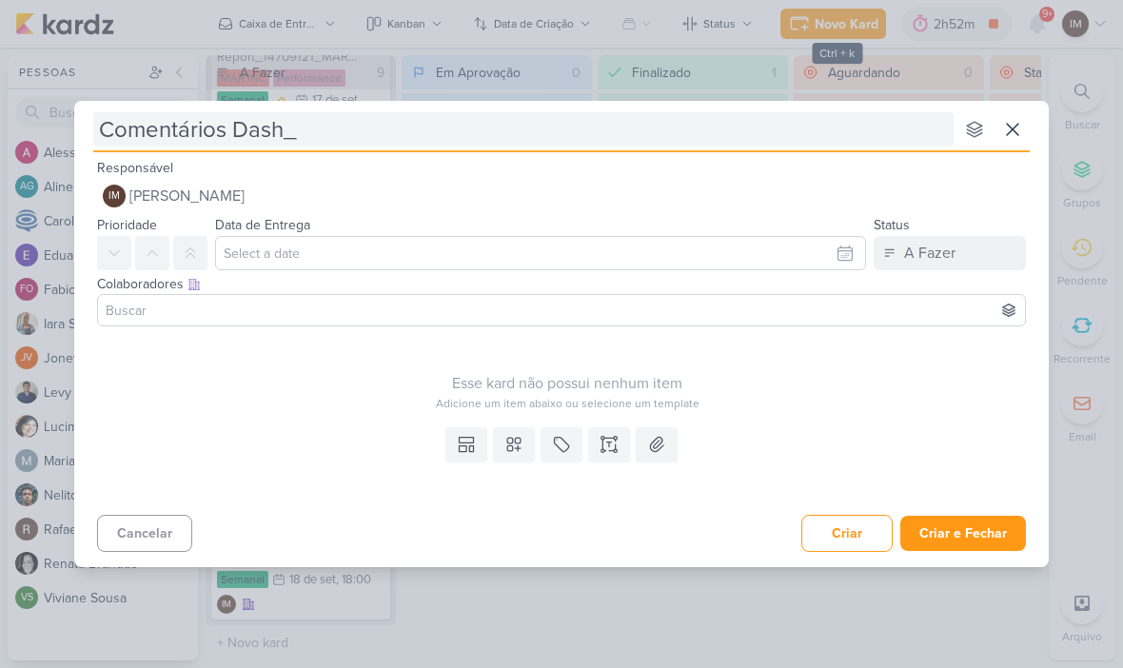
click at [302, 142] on input "Comentários Dash_" at bounding box center [523, 129] width 860 height 34
type input "Comentários Dash_ 14709121_MAR INC_REPORT_SEMANAL_19.09"
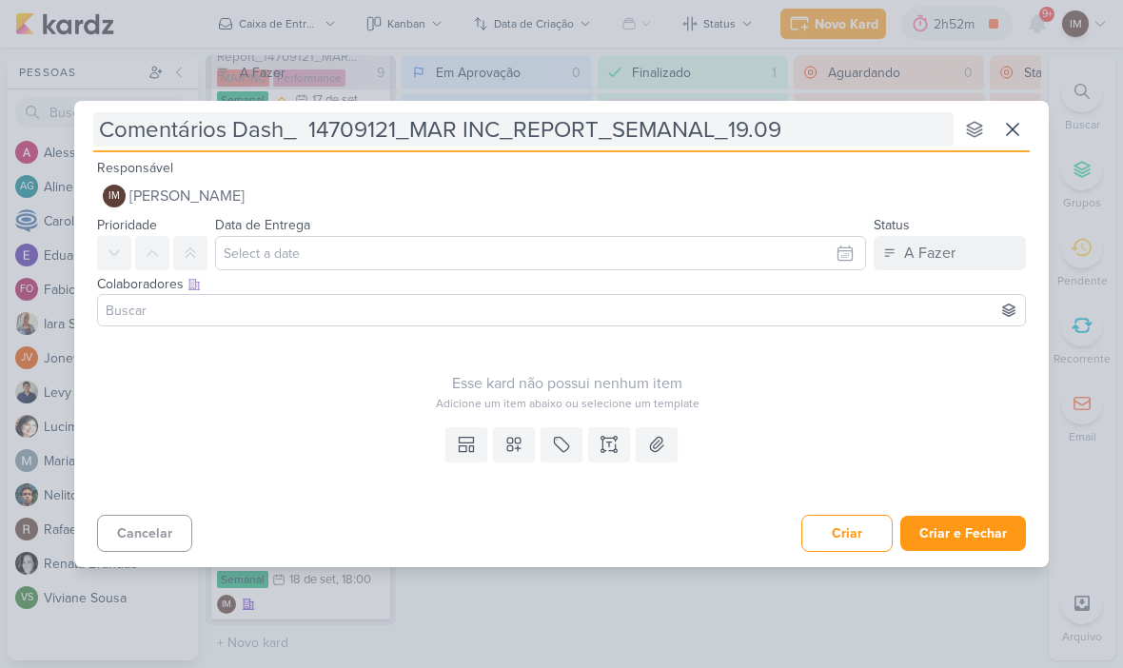
click at [315, 125] on input "Comentários Dash_ 14709121_MAR INC_REPORT_SEMANAL_19.09" at bounding box center [523, 129] width 860 height 34
type input "Comentários Dash_ 14709121_MAR INC_REPORT_SEMANAL_19.09"
type input "Comentários Dash_14709121_MAR INC_REPORT_SEMANAL_19.09"
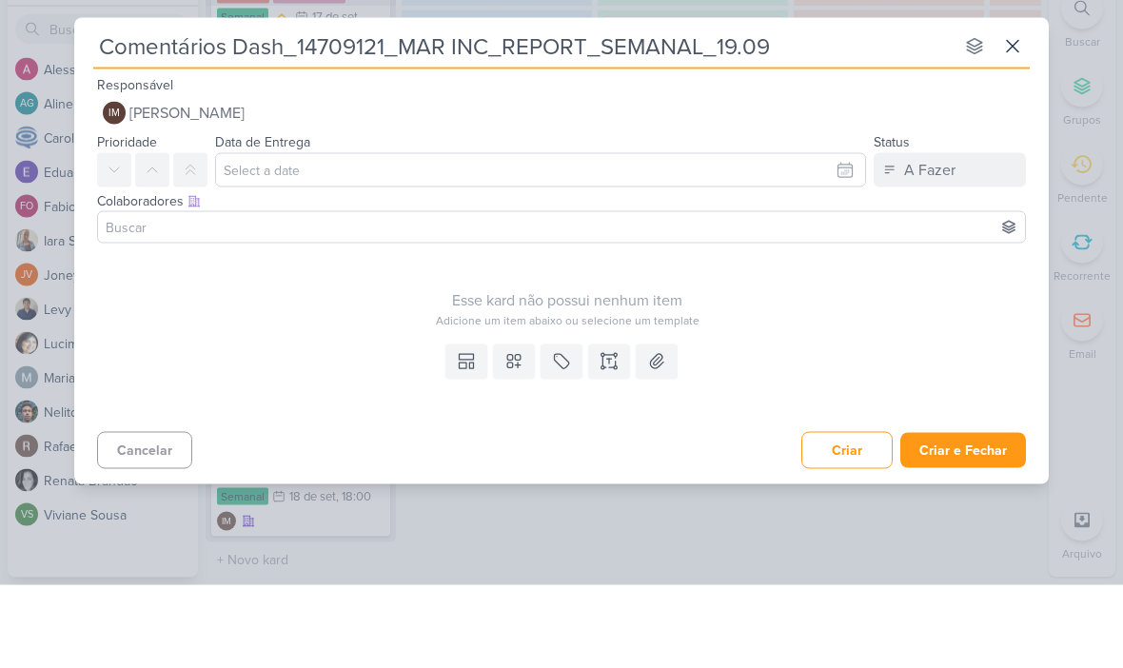
type input "Comentários Dash_14709121_MAR INC_REPORT_SEMANAL_19.09"
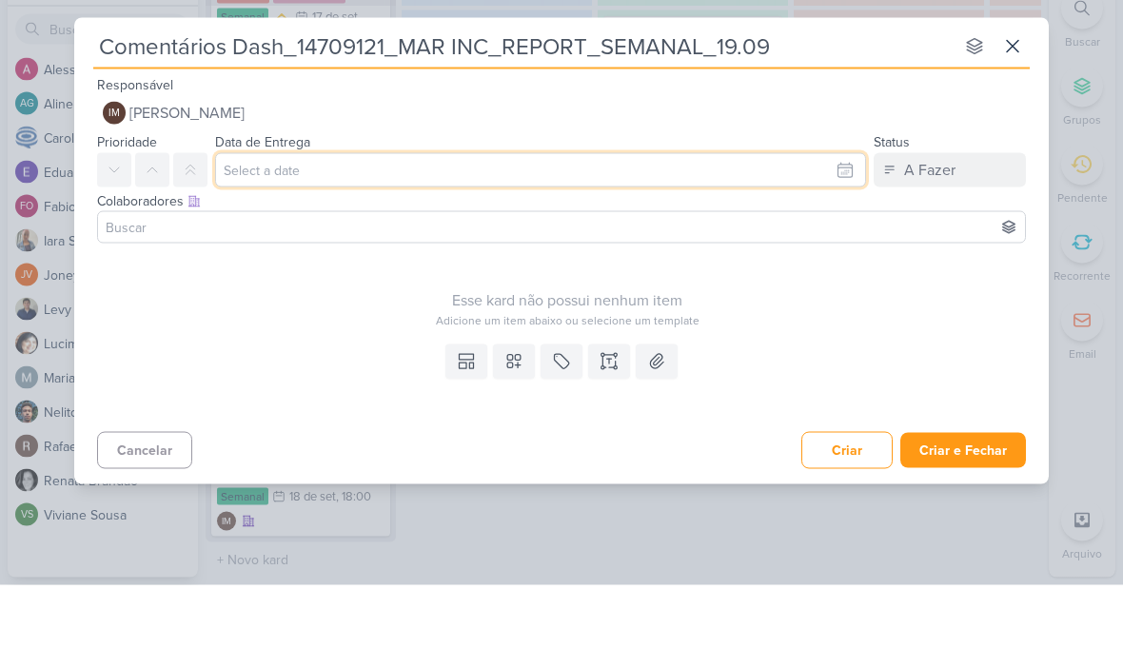
click at [799, 236] on input "text" at bounding box center [540, 253] width 651 height 34
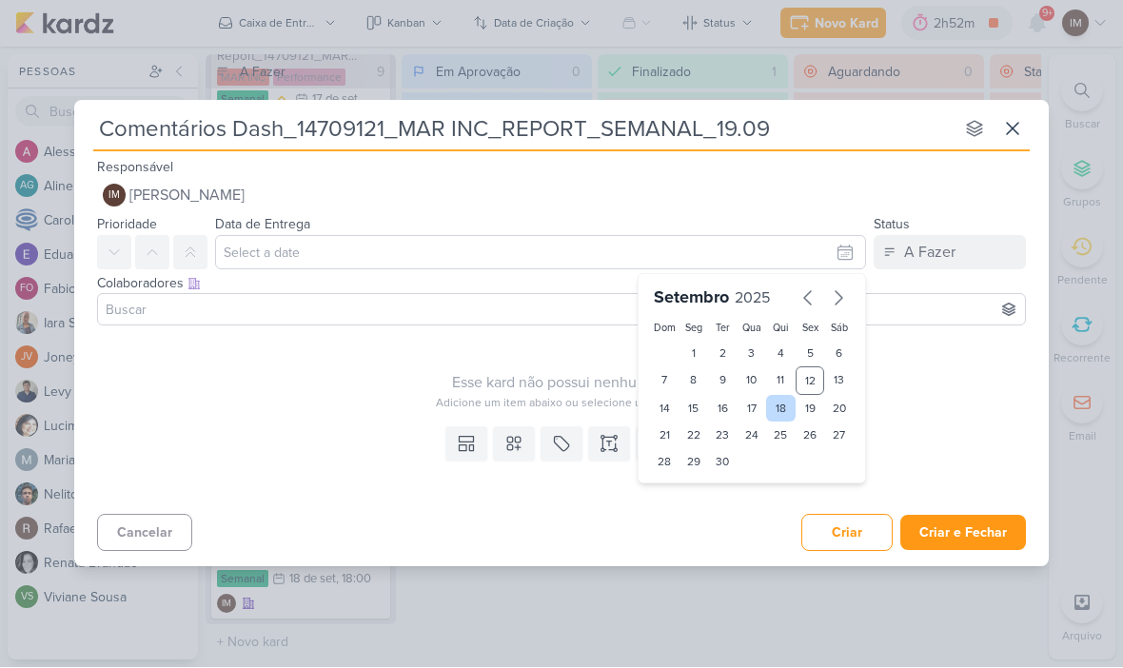
click at [774, 400] on div "18" at bounding box center [781, 409] width 30 height 27
type input "[DATE] 23:59"
click at [699, 494] on select "00 01 02 03 04 05 06 07 08 09 10 11 12 13 14 15 16 17 18 19 20 21 22 23" at bounding box center [693, 494] width 27 height 23
select select "18"
type input "[DATE] 18:59"
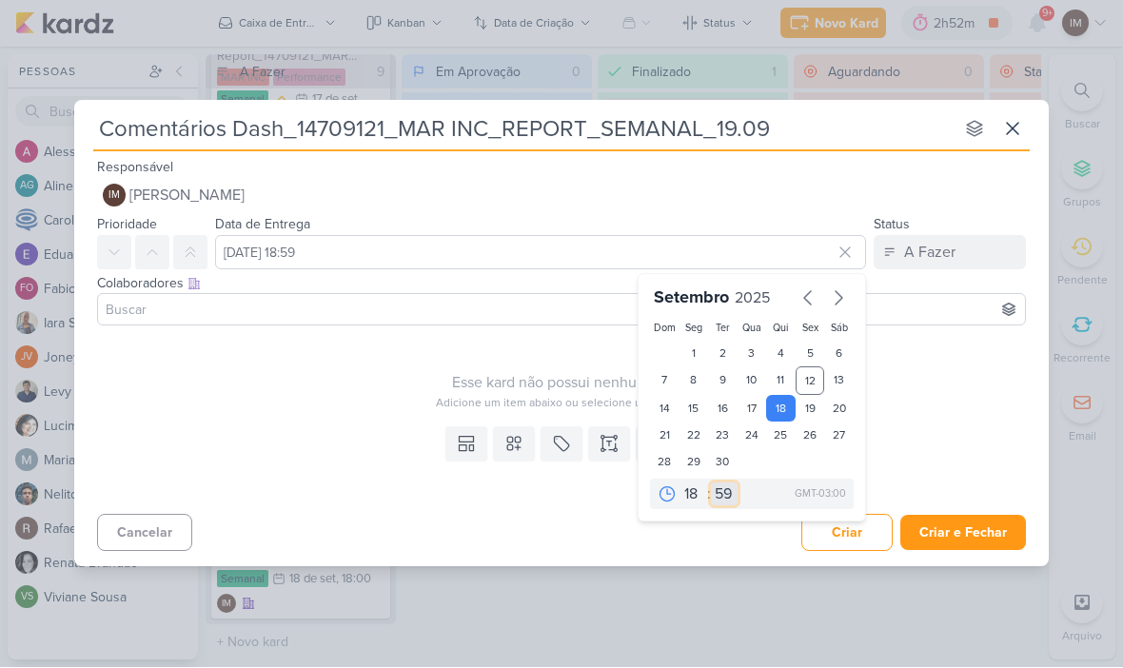
click at [725, 492] on select "00 05 10 15 20 25 30 35 40 45 50 55 59" at bounding box center [724, 494] width 27 height 23
select select "0"
type input "[DATE] 18:00"
click at [506, 440] on icon at bounding box center [513, 444] width 19 height 19
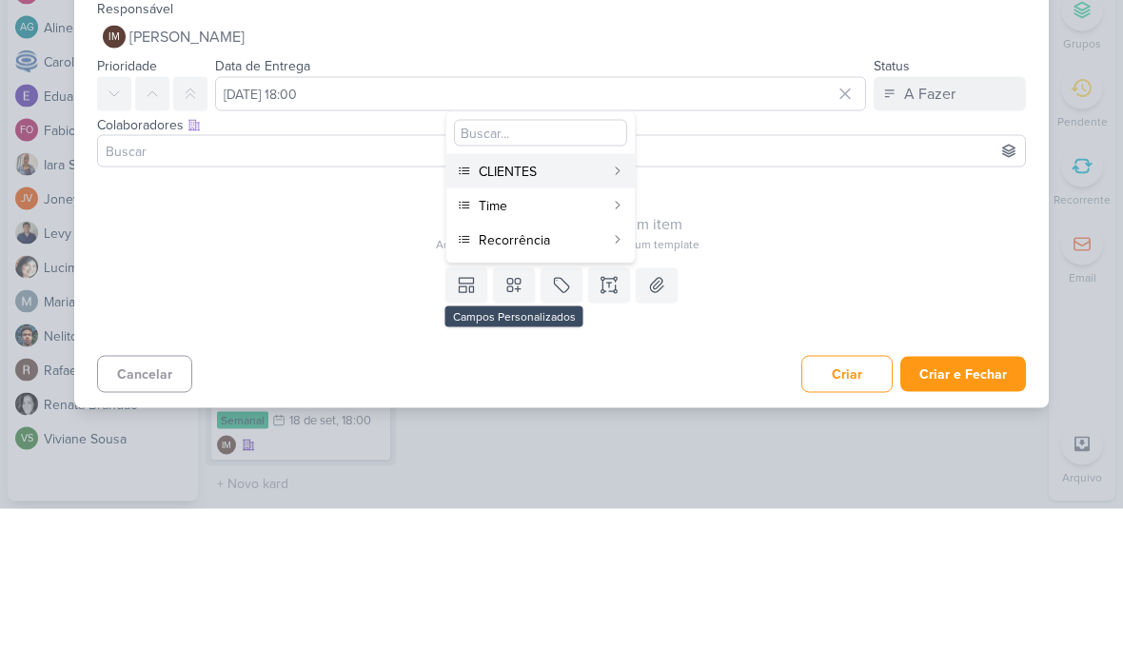
click at [591, 321] on div "CLIENTES" at bounding box center [542, 331] width 126 height 20
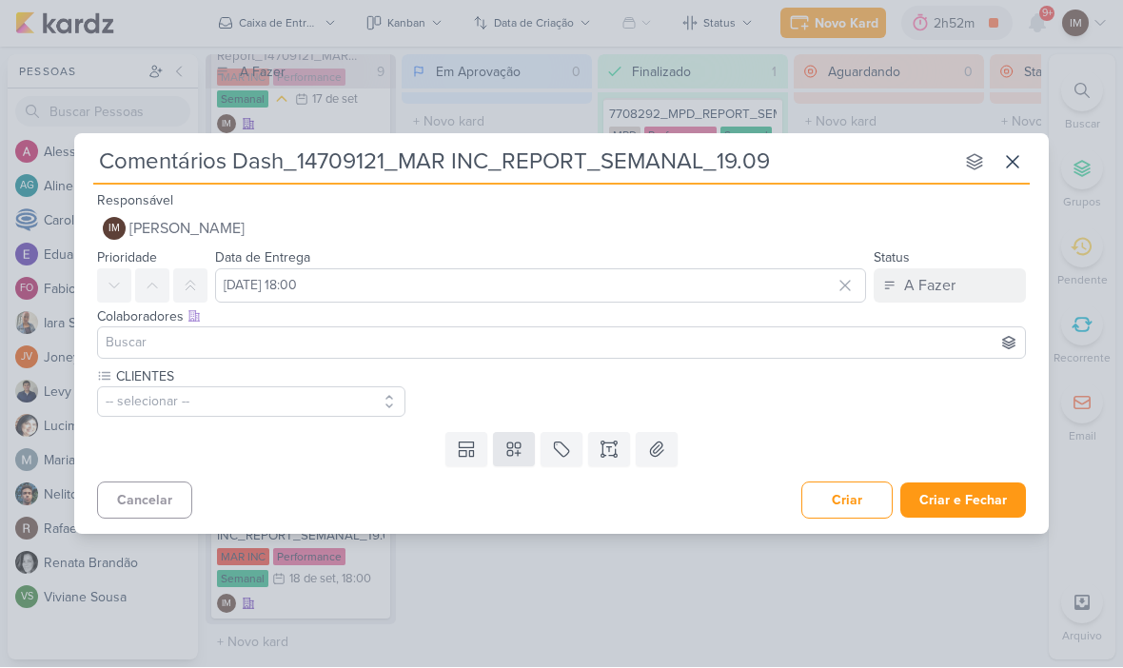
click at [515, 451] on icon at bounding box center [513, 450] width 19 height 19
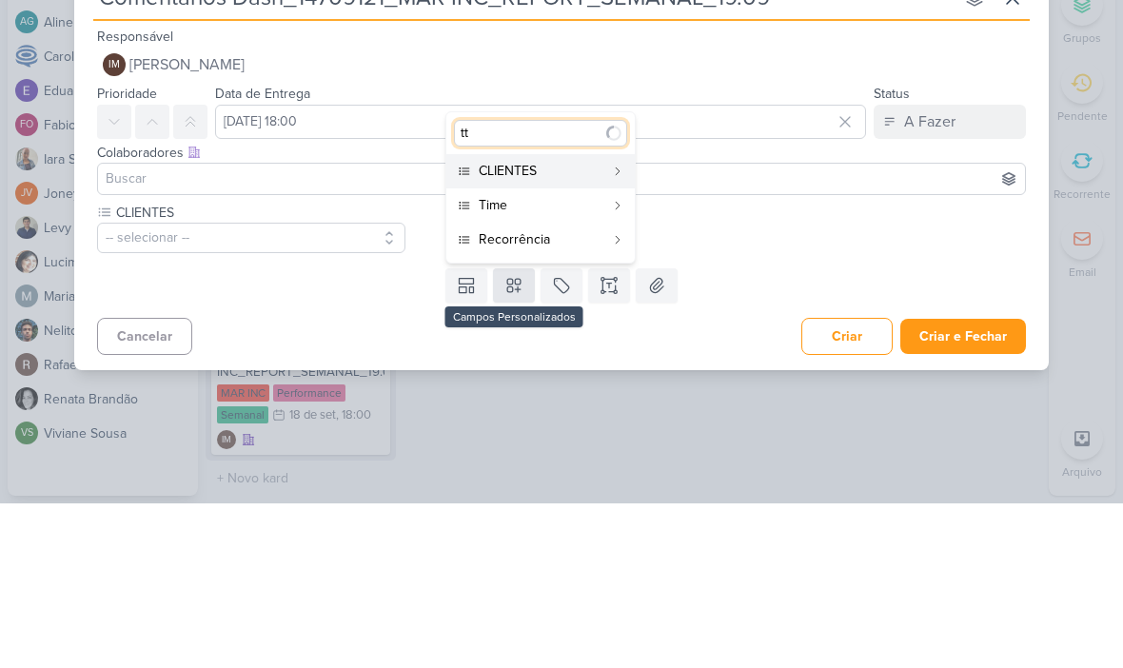
type input "t"
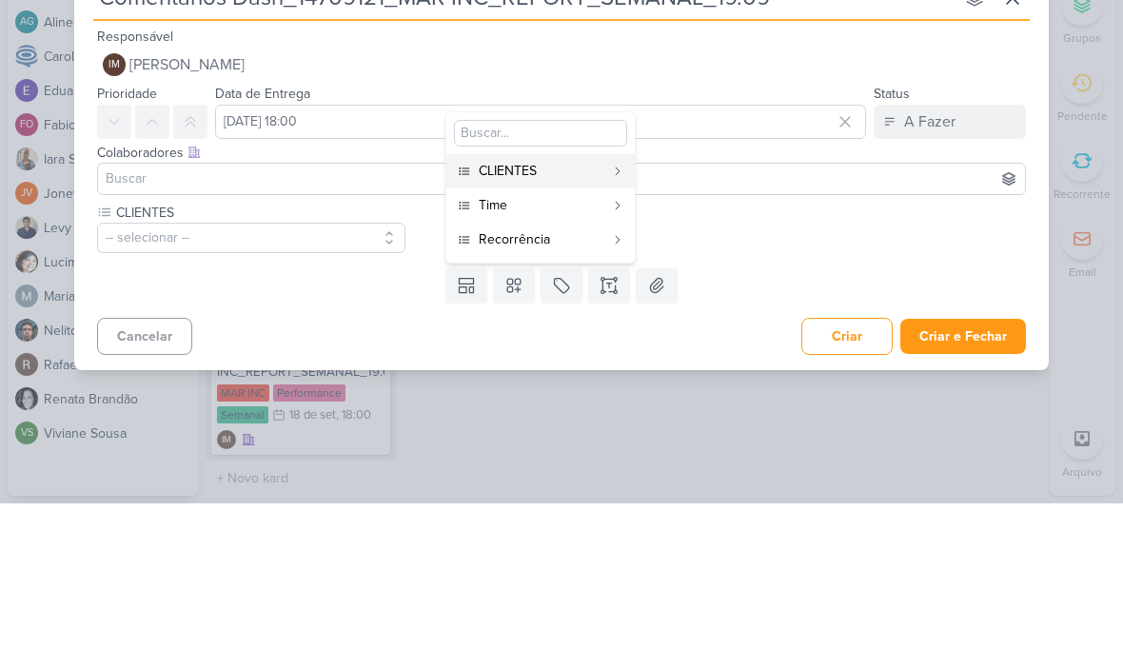
click at [764, 367] on div "CLIENTES -- selecionar --" at bounding box center [567, 392] width 940 height 50
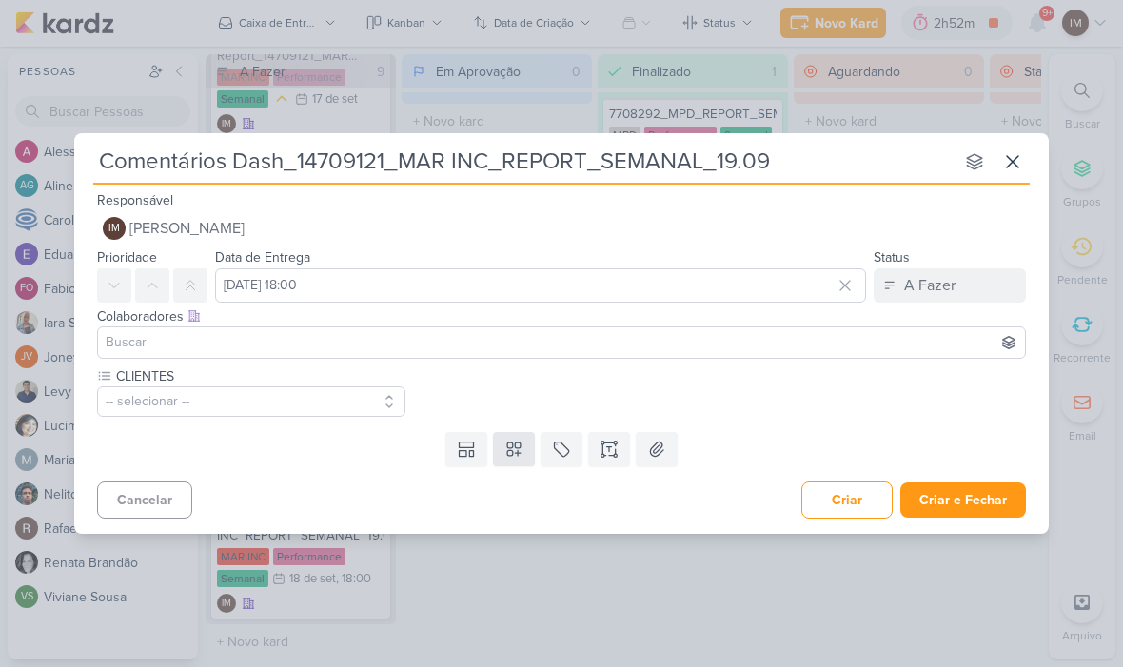
click at [519, 456] on icon at bounding box center [513, 450] width 19 height 19
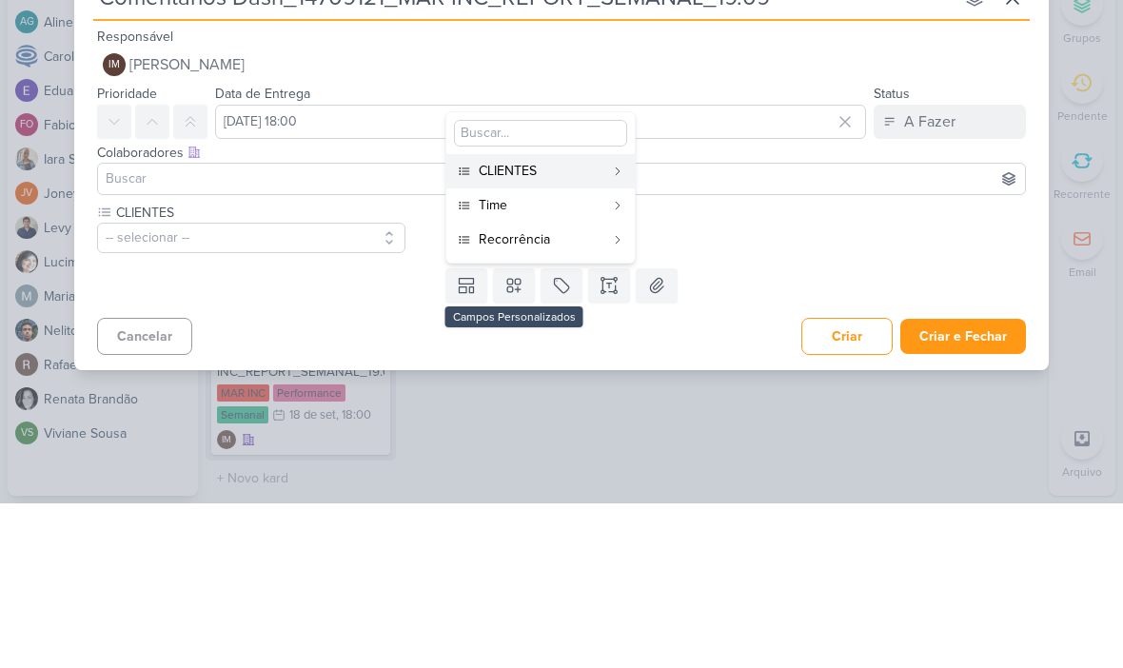
click at [565, 360] on div "Time" at bounding box center [542, 370] width 126 height 20
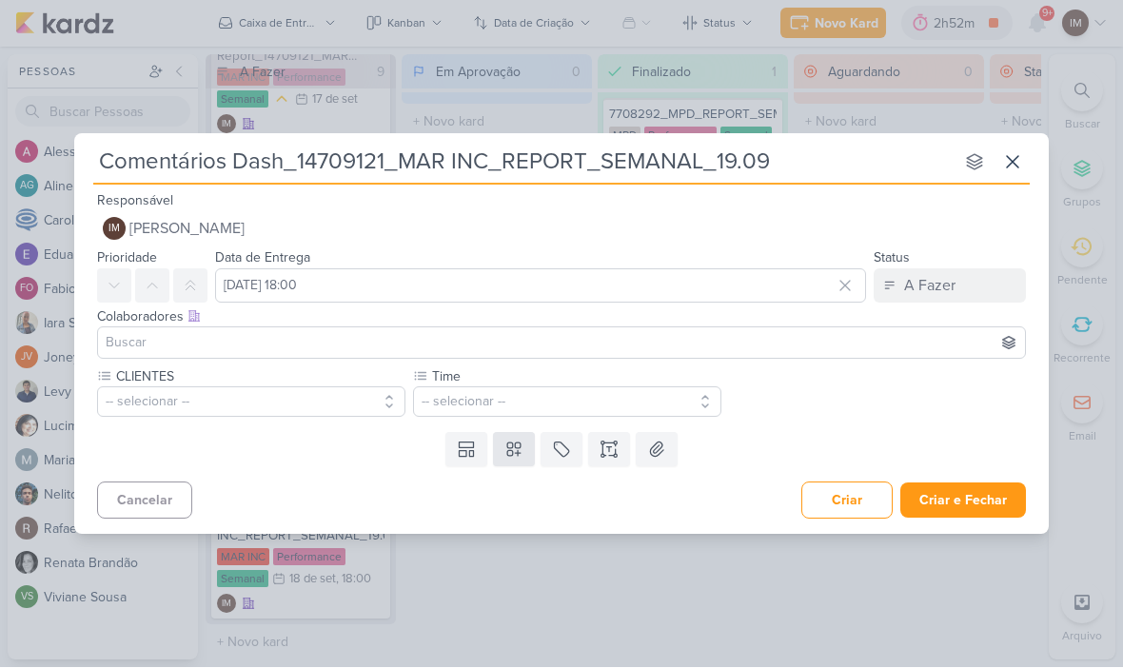
click at [519, 444] on icon at bounding box center [513, 450] width 19 height 19
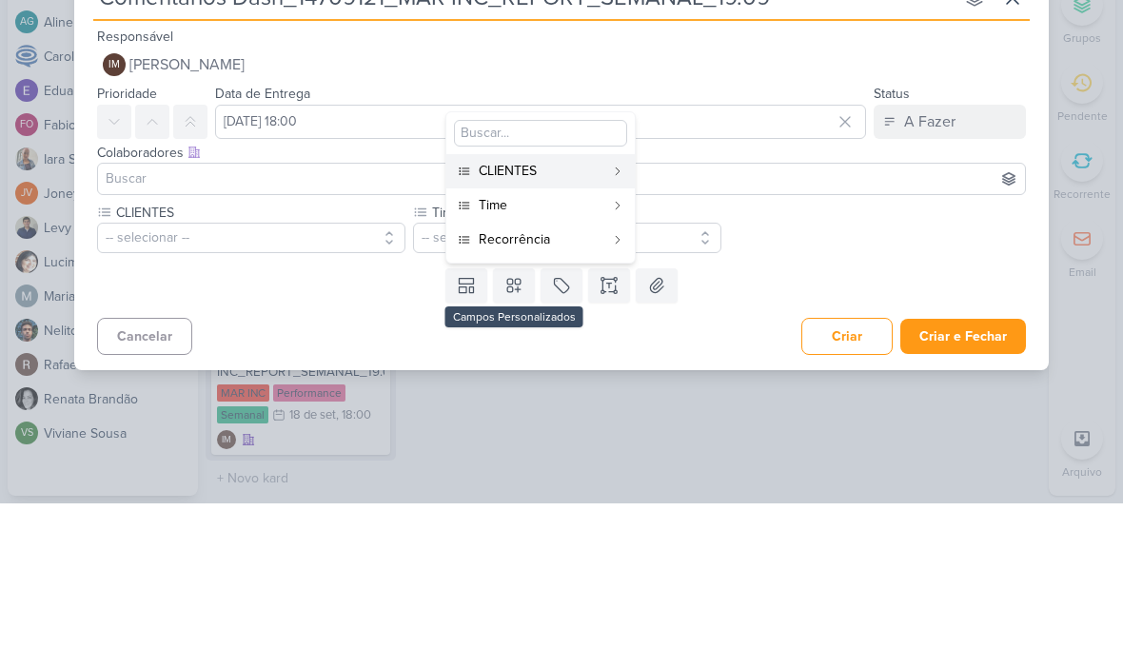
click at [568, 394] on div "Recorrência" at bounding box center [542, 404] width 126 height 20
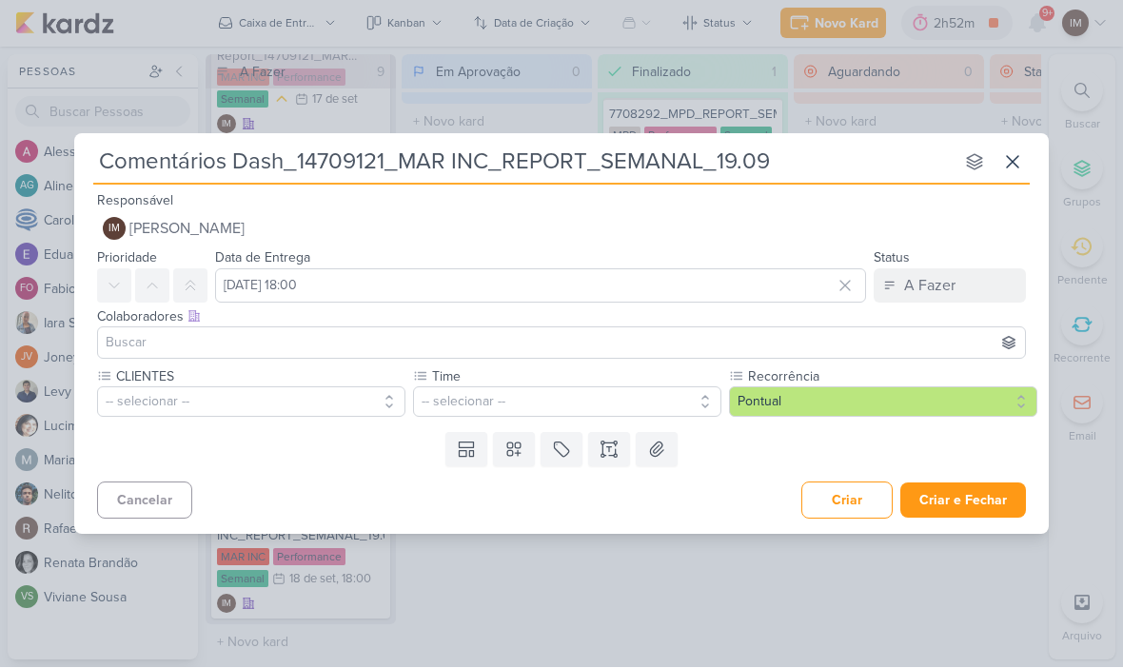
click at [325, 414] on button "-- selecionar --" at bounding box center [251, 402] width 308 height 30
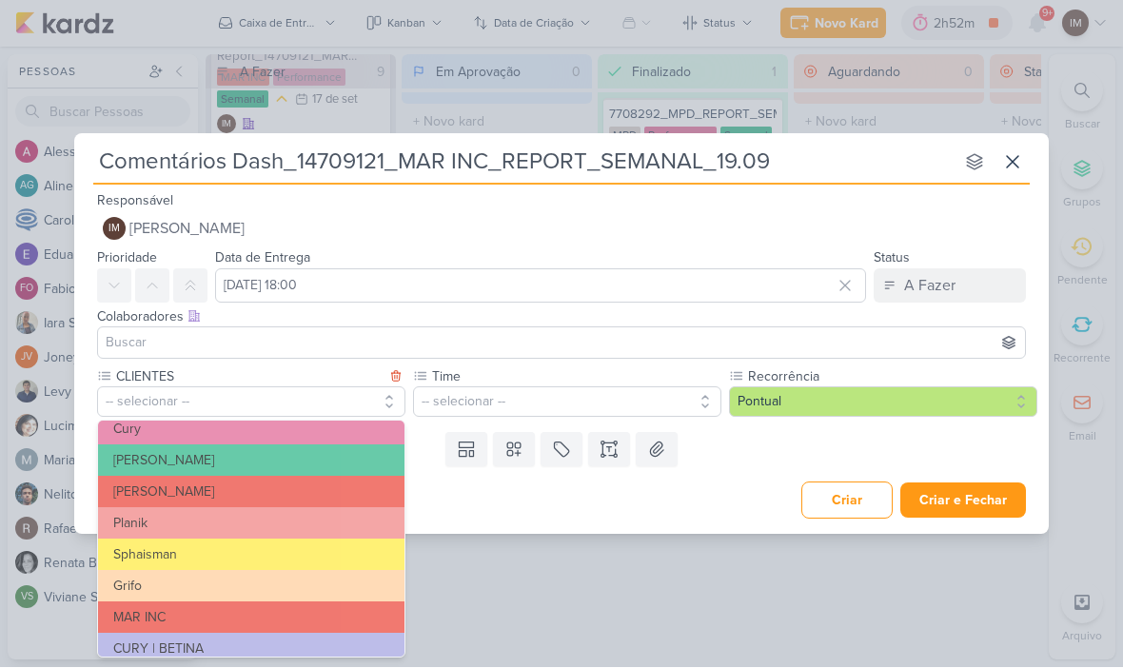
scroll to position [300, 0]
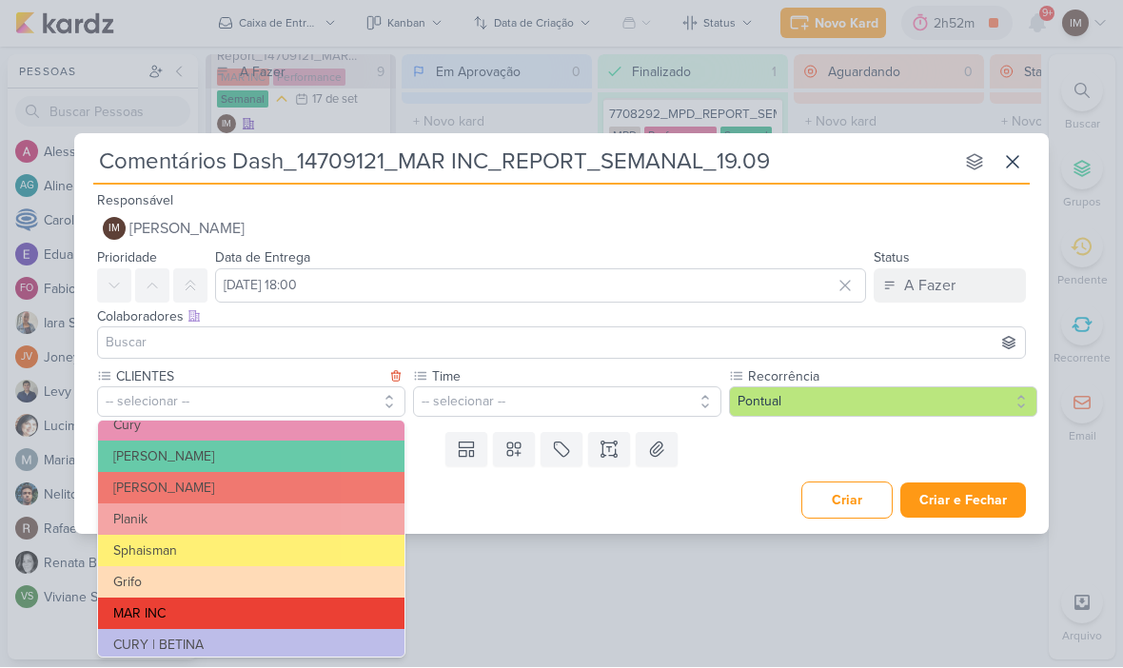
click at [314, 601] on button "MAR INC" at bounding box center [251, 614] width 306 height 31
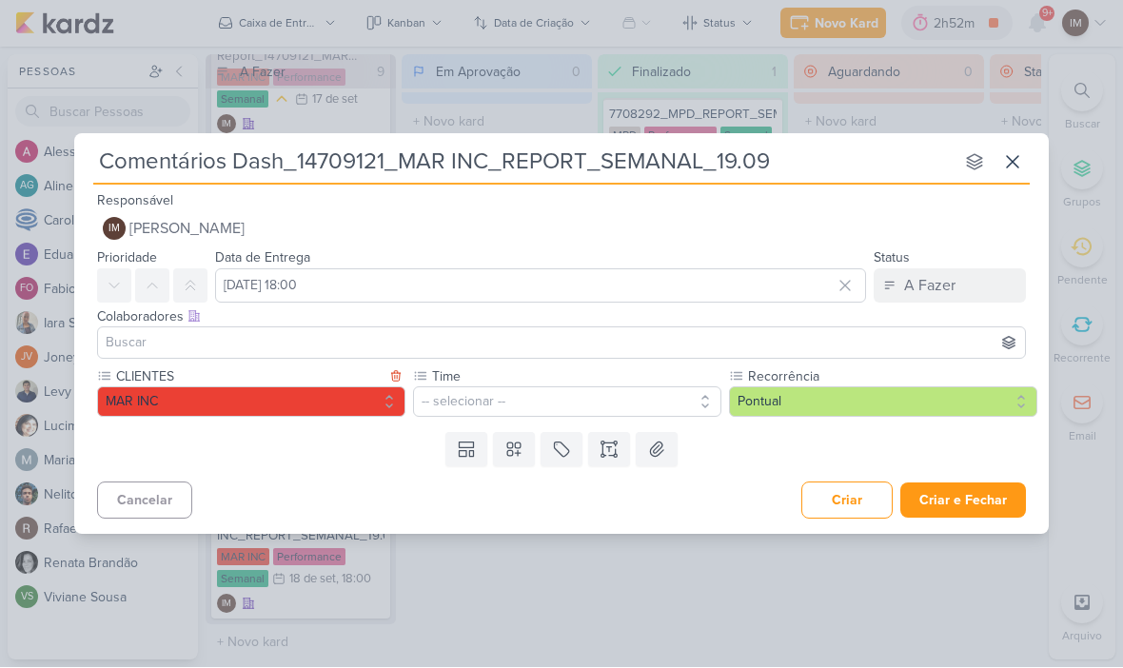
click at [479, 399] on button "-- selecionar --" at bounding box center [567, 402] width 308 height 30
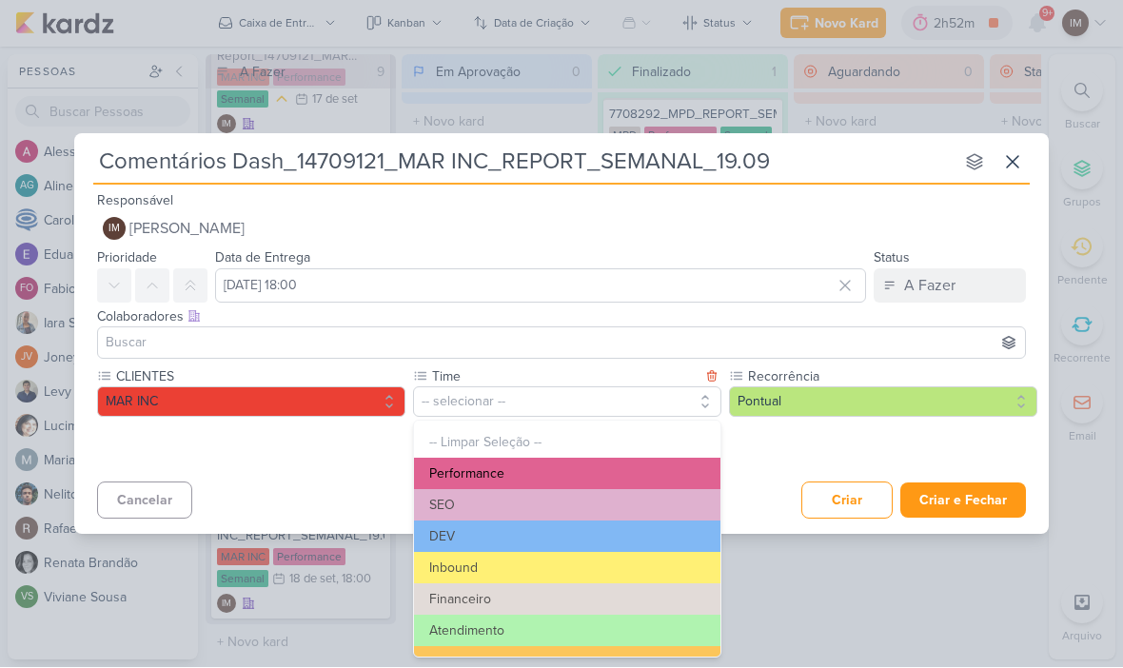
click at [561, 463] on button "Performance" at bounding box center [567, 474] width 306 height 31
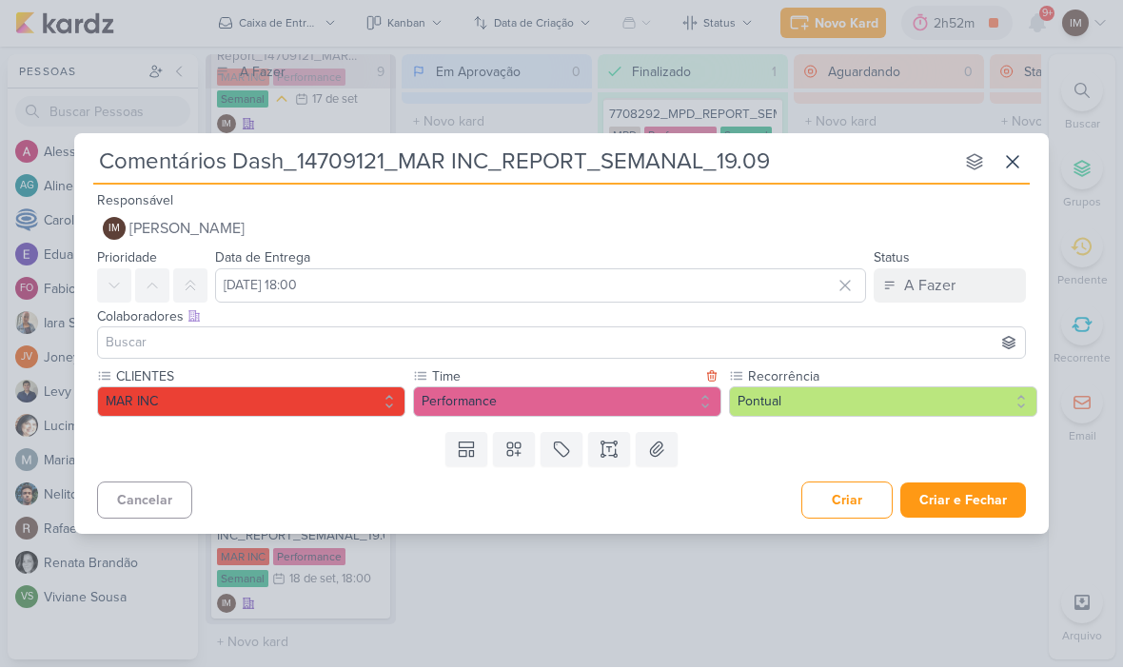
click at [794, 397] on button "Pontual" at bounding box center [883, 402] width 308 height 30
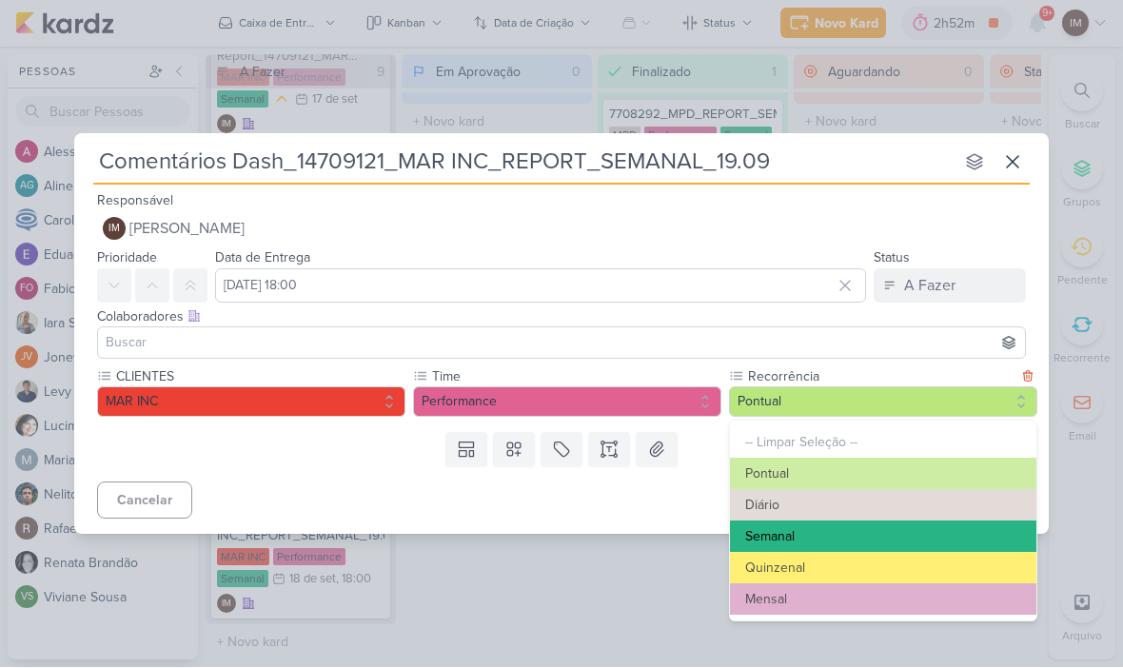
click at [753, 534] on button "Semanal" at bounding box center [883, 537] width 306 height 31
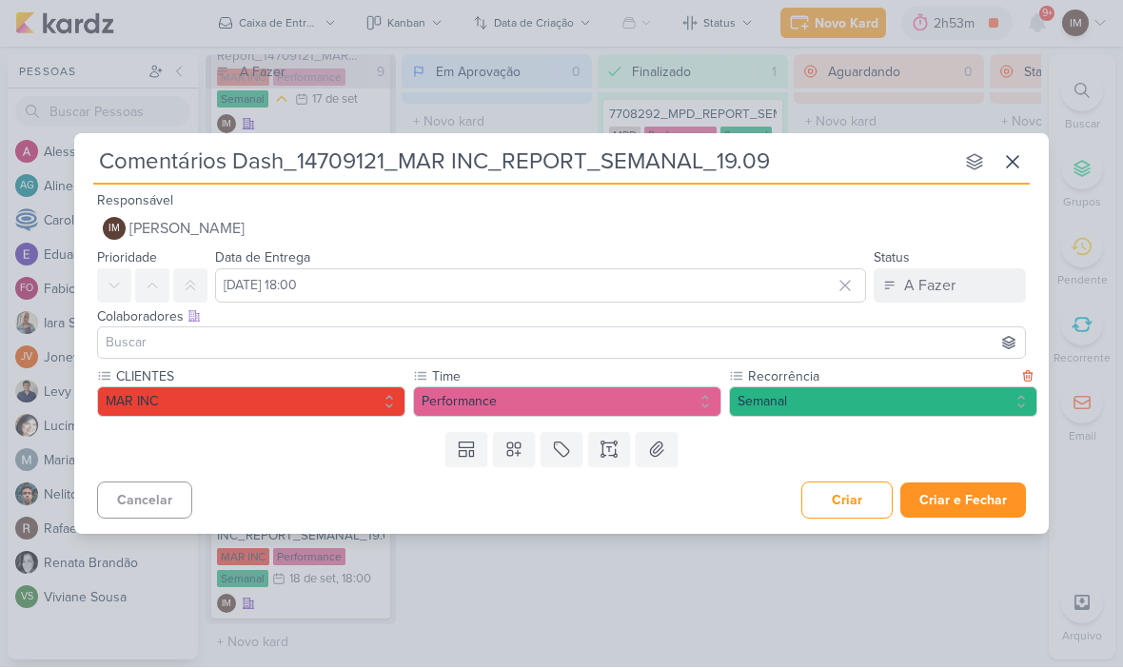
click at [964, 495] on button "Criar e Fechar" at bounding box center [963, 500] width 126 height 35
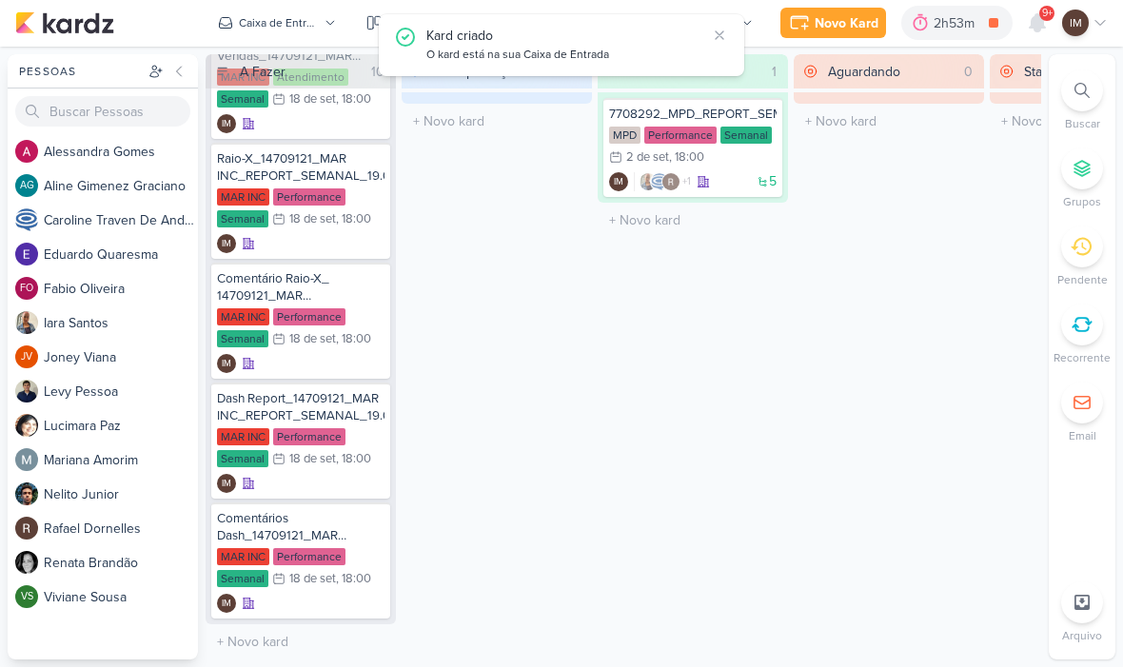
scroll to position [635, 0]
click at [852, 16] on div "Novo Kard" at bounding box center [847, 24] width 64 height 20
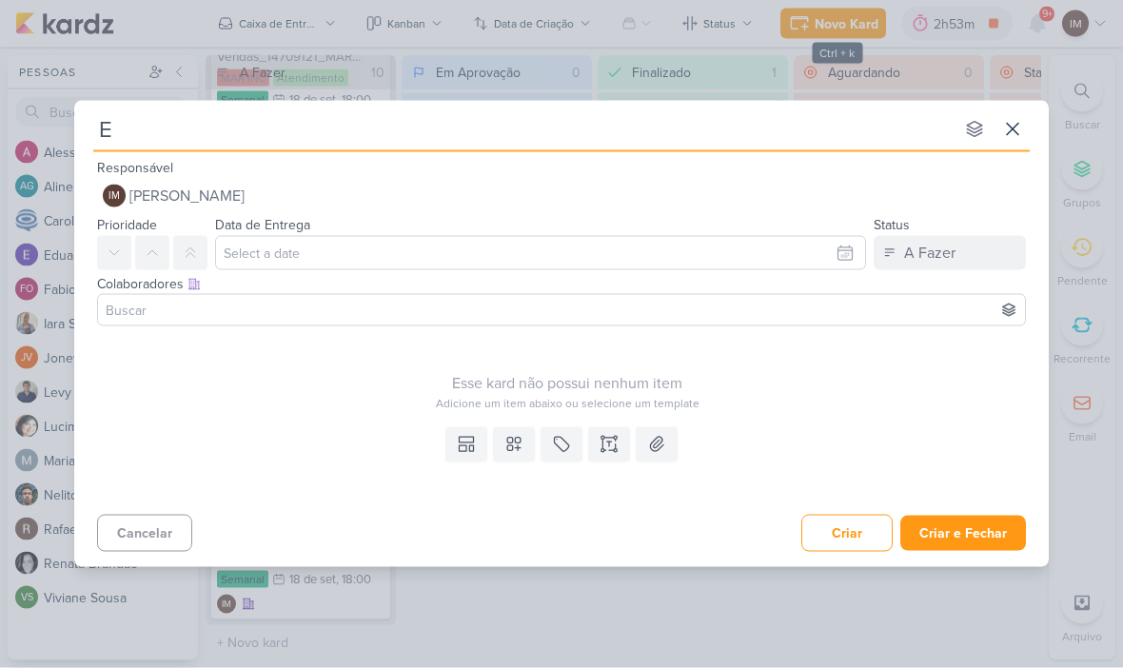
type input "En"
type input "Entega"
type input "Entrega"
type input "Entrega_"
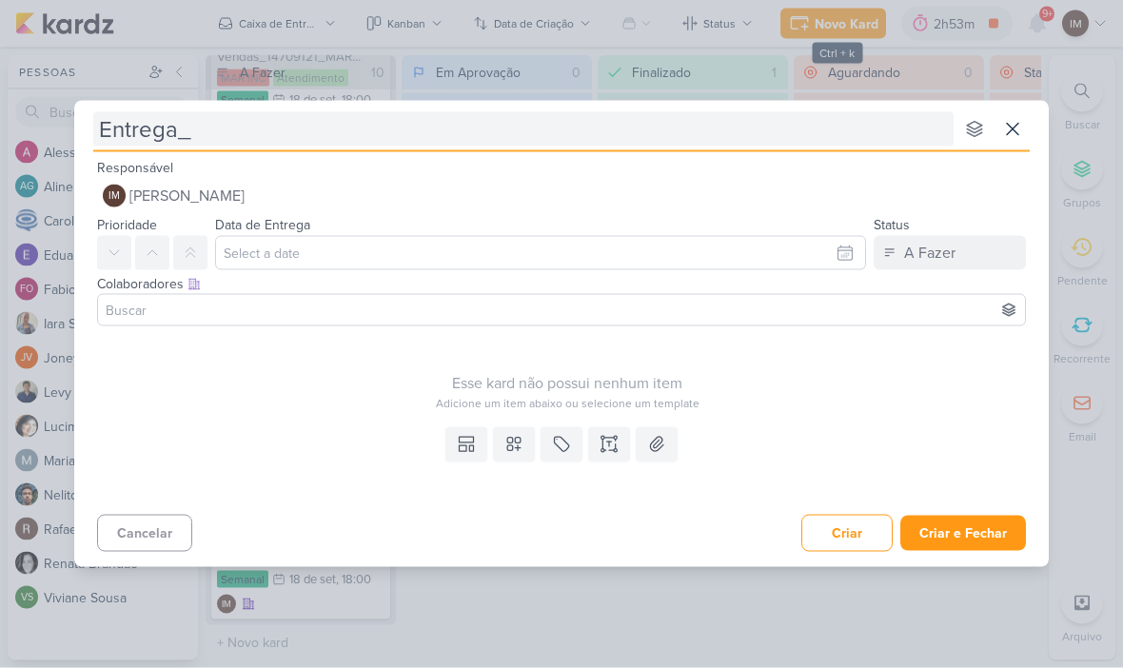
click at [196, 136] on input "Entrega_" at bounding box center [523, 129] width 860 height 34
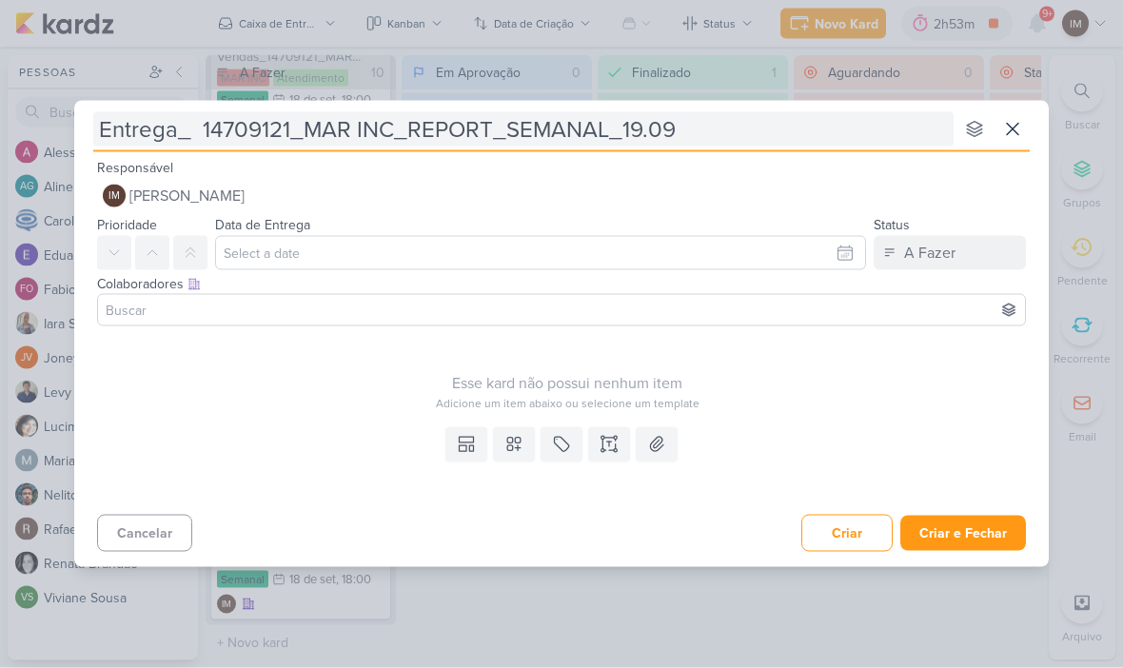
click at [197, 125] on input "Entrega_ 14709121_MAR INC_REPORT_SEMANAL_19.09" at bounding box center [523, 129] width 860 height 34
click at [200, 124] on input "Entrega_ 14709121_MAR INC_REPORT_SEMANAL_19.09" at bounding box center [523, 129] width 860 height 34
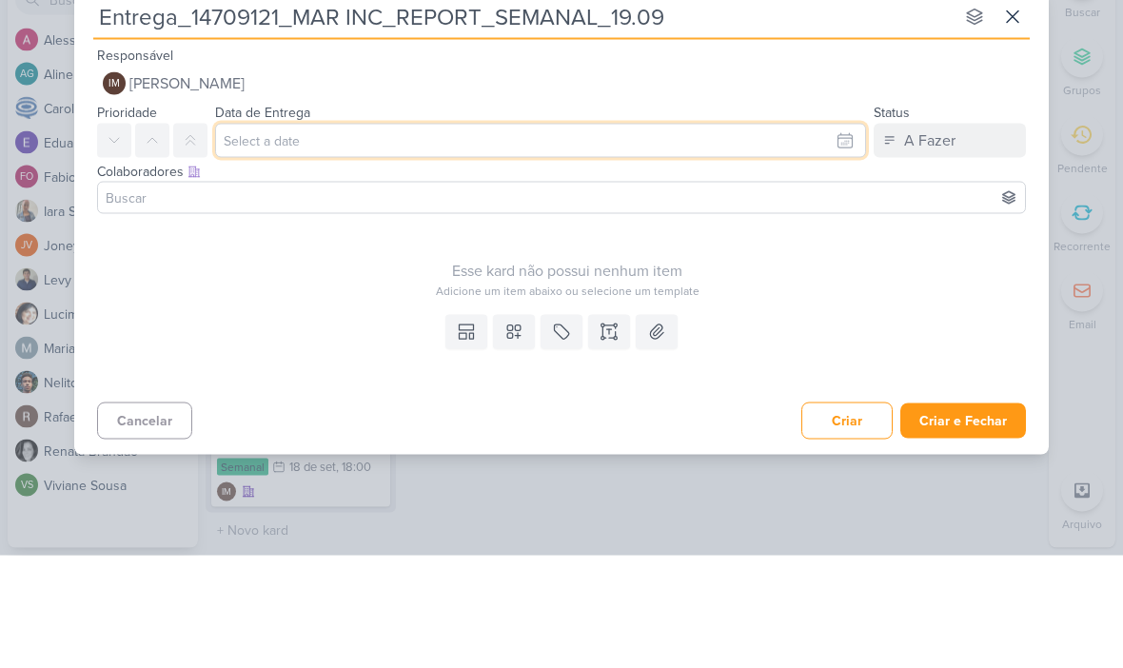
click at [799, 236] on input "text" at bounding box center [540, 253] width 651 height 34
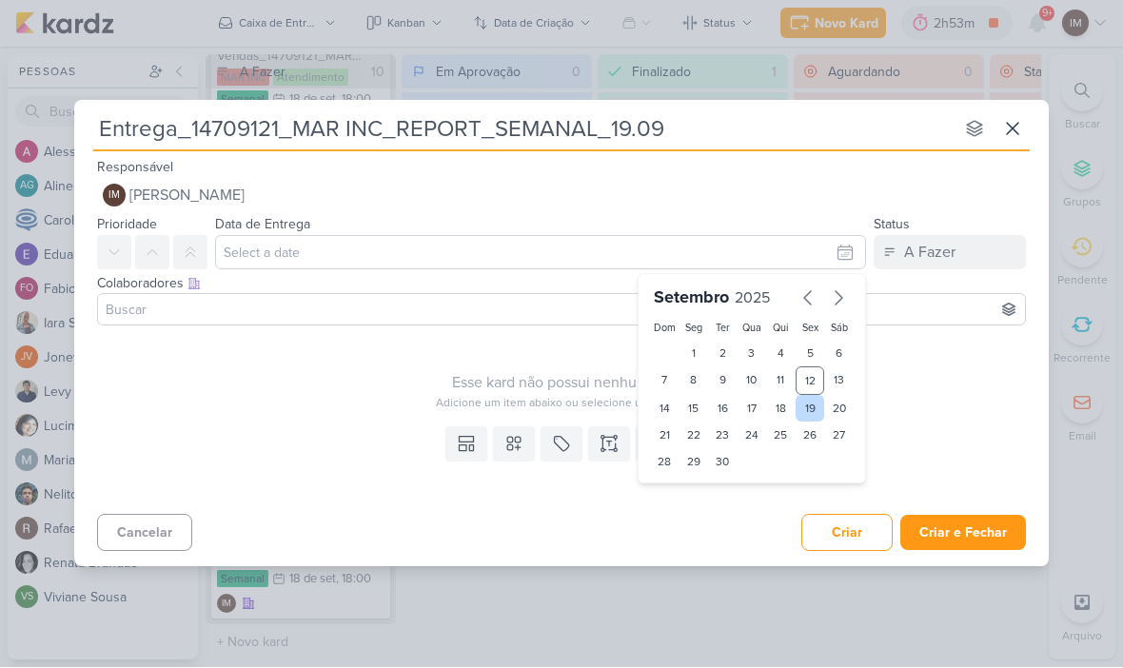
click at [808, 405] on div "19" at bounding box center [811, 409] width 30 height 27
click at [693, 487] on select "00 01 02 03 04 05 06 07 08 09 10 11 12 13 14 15 16 17 18 19 20 21 22 23" at bounding box center [693, 494] width 27 height 23
click at [726, 487] on select "00 05 10 15 20 25 30 35 40 45 50 55 59" at bounding box center [724, 494] width 27 height 23
click at [531, 447] on button at bounding box center [514, 444] width 42 height 34
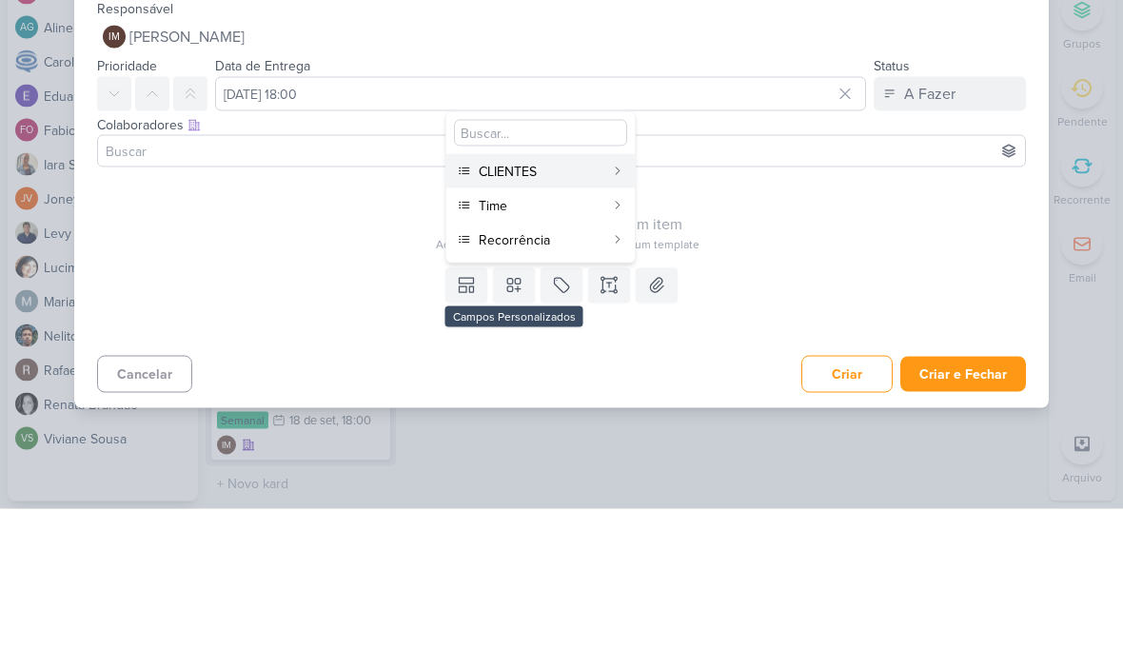
click at [601, 321] on div "CLIENTES" at bounding box center [542, 331] width 126 height 20
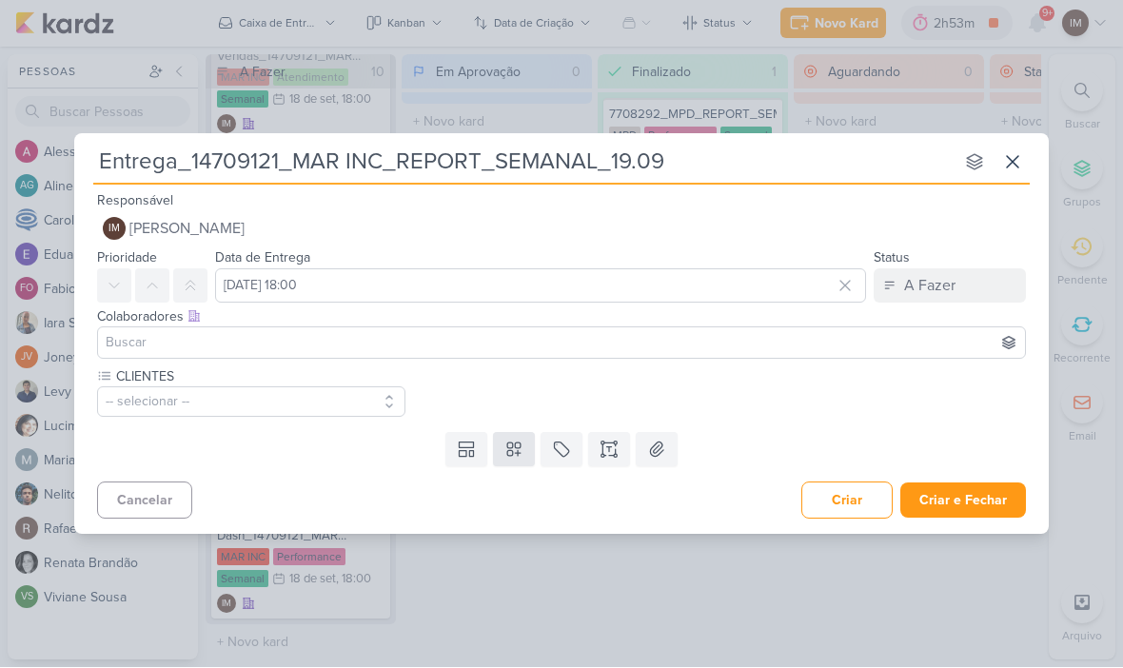
click at [518, 445] on icon at bounding box center [513, 450] width 19 height 19
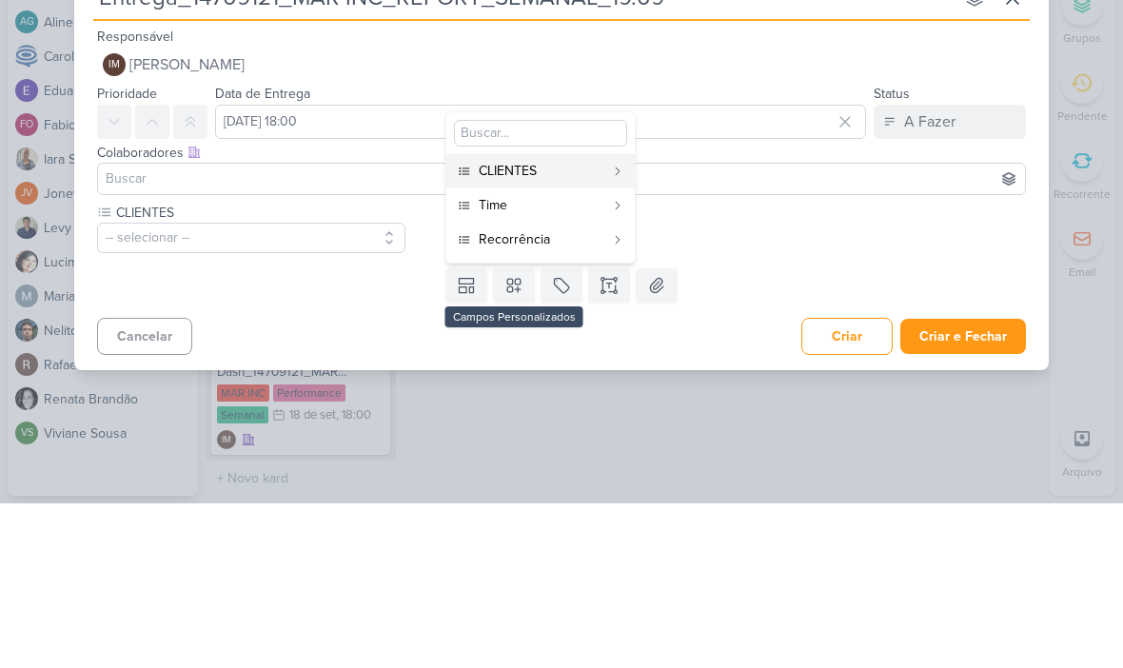
click at [614, 365] on icon at bounding box center [617, 370] width 11 height 11
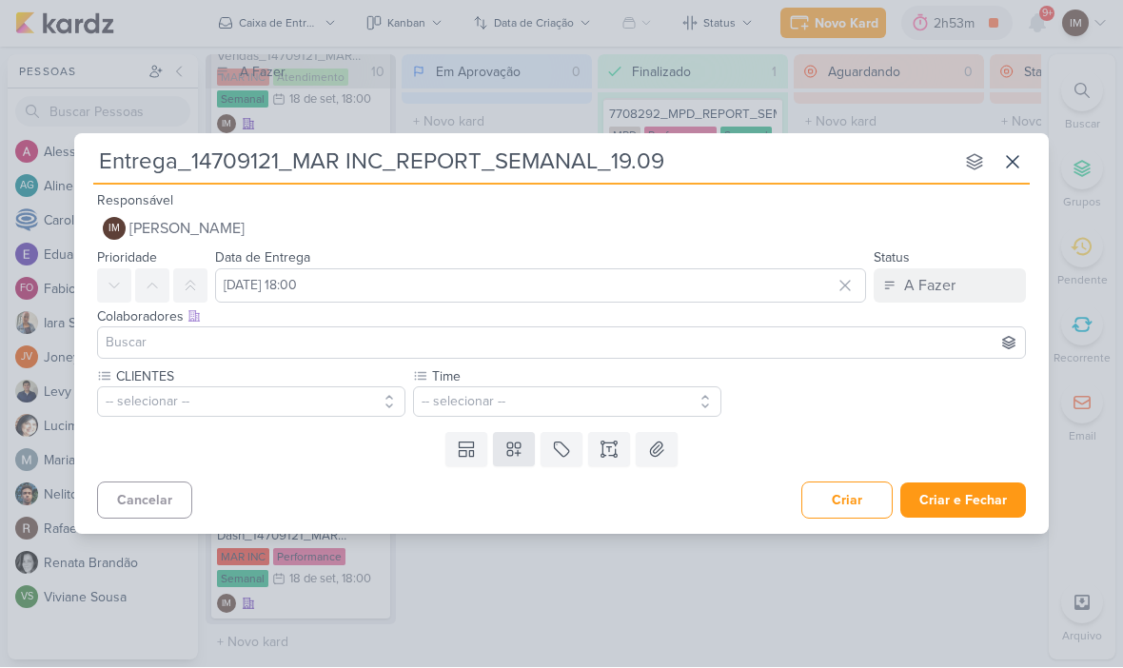
click at [515, 452] on icon at bounding box center [513, 450] width 13 height 13
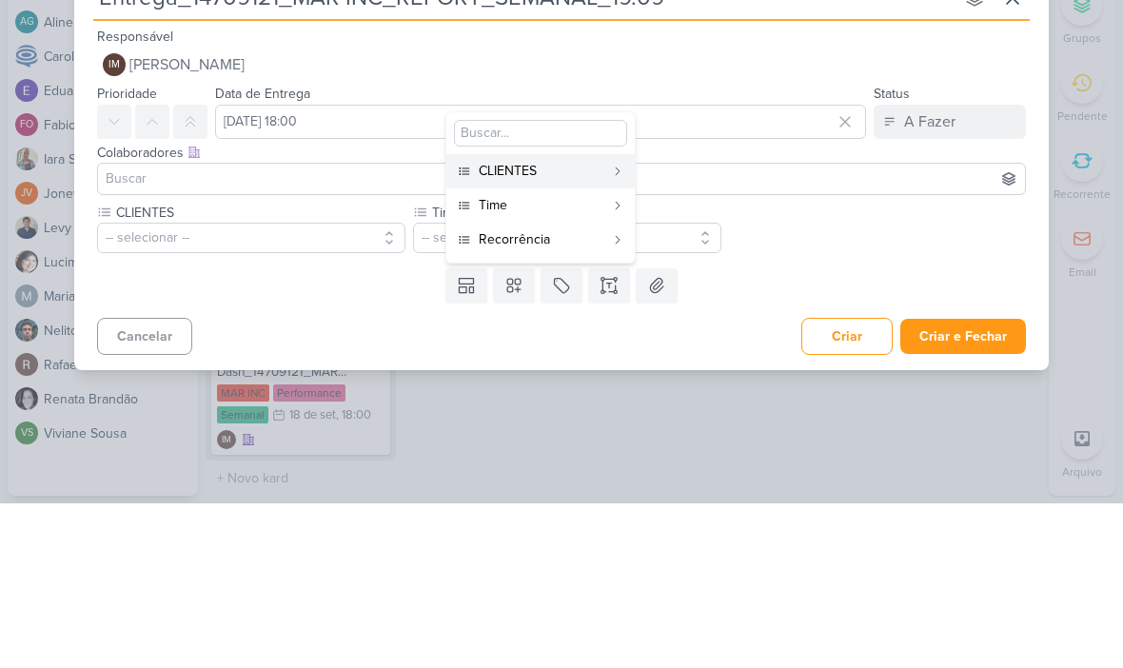
click at [782, 367] on div "CLIENTES -- selecionar -- Time" at bounding box center [567, 392] width 940 height 50
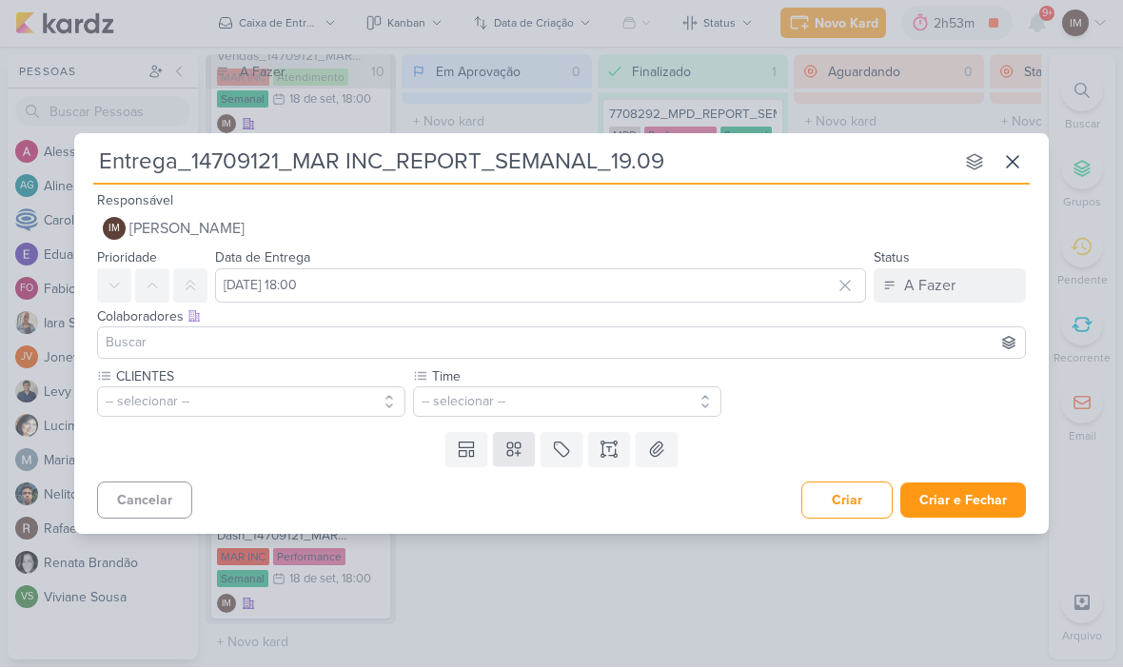
click at [506, 463] on button at bounding box center [514, 450] width 42 height 34
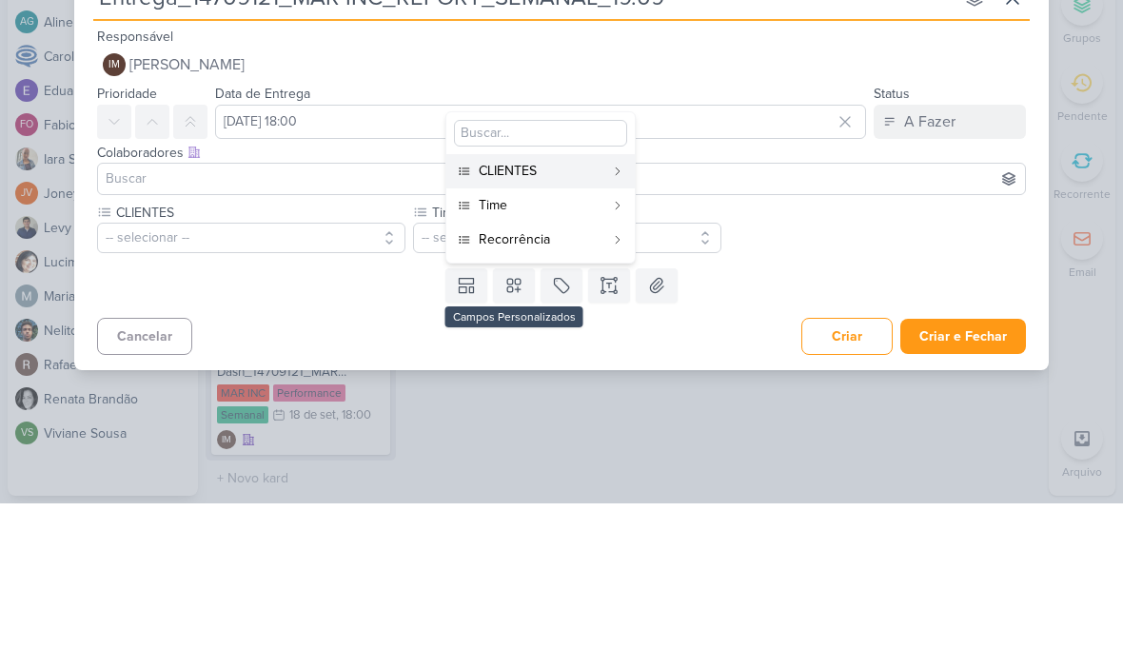
click at [592, 394] on div "Recorrência" at bounding box center [542, 404] width 126 height 20
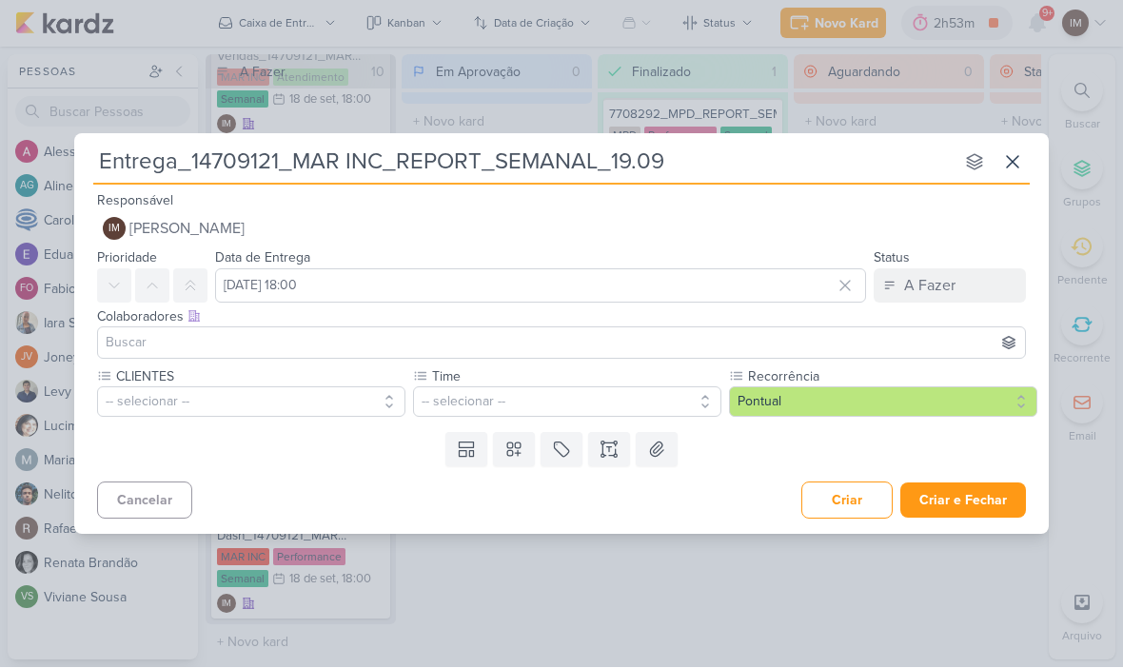
click at [126, 395] on button "-- selecionar --" at bounding box center [251, 402] width 308 height 30
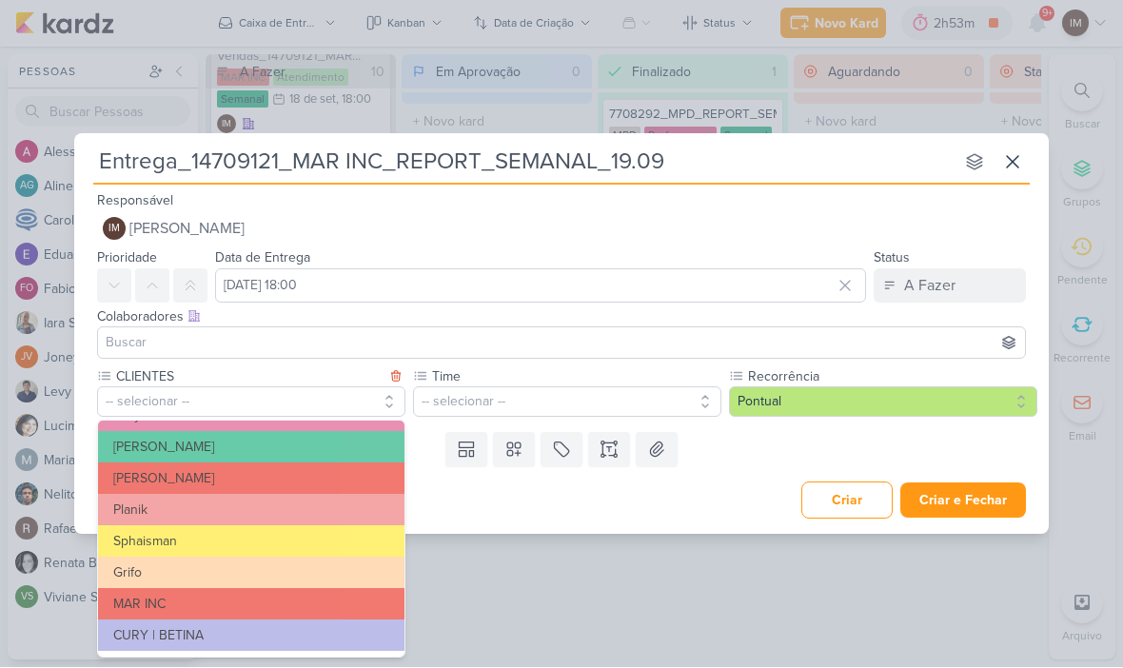
scroll to position [309, 0]
click at [340, 601] on button "MAR INC" at bounding box center [251, 604] width 306 height 31
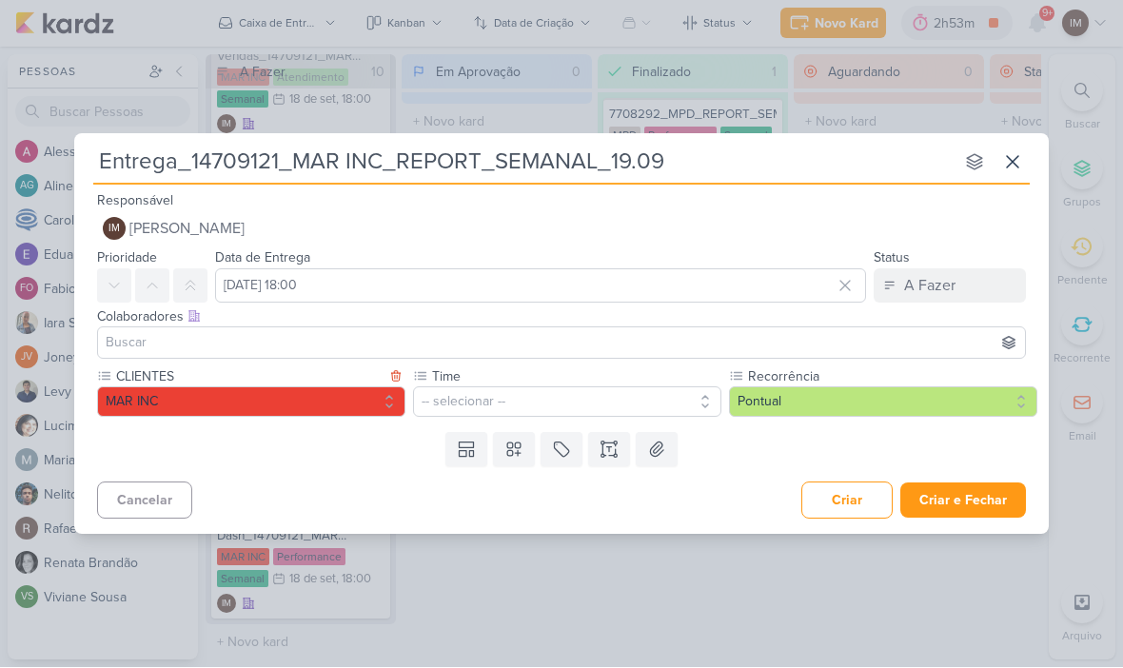
click at [605, 403] on button "-- selecionar --" at bounding box center [567, 402] width 308 height 30
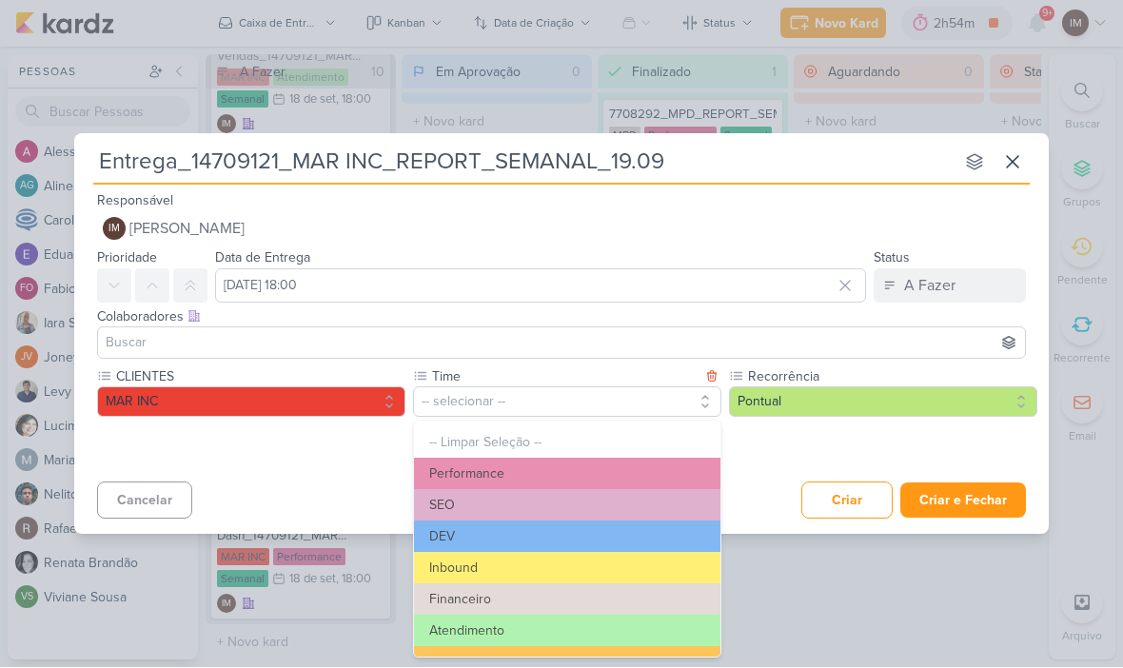
scroll to position [0, 0]
click at [552, 627] on button "Atendimento" at bounding box center [567, 631] width 306 height 31
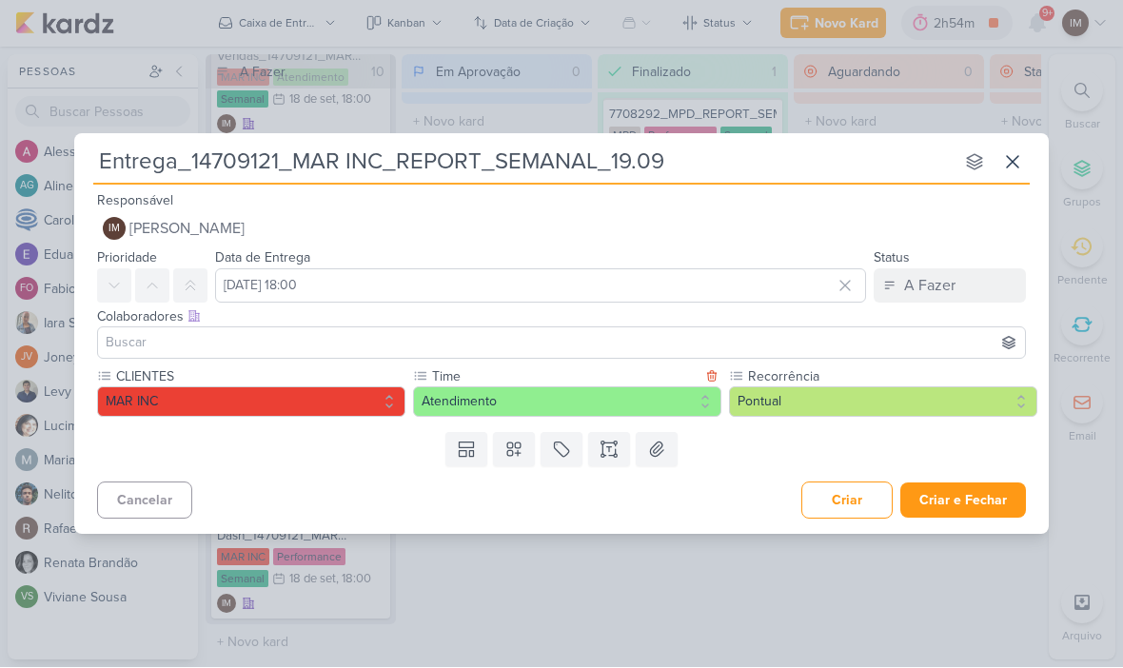
click at [774, 404] on button "Pontual" at bounding box center [883, 402] width 308 height 30
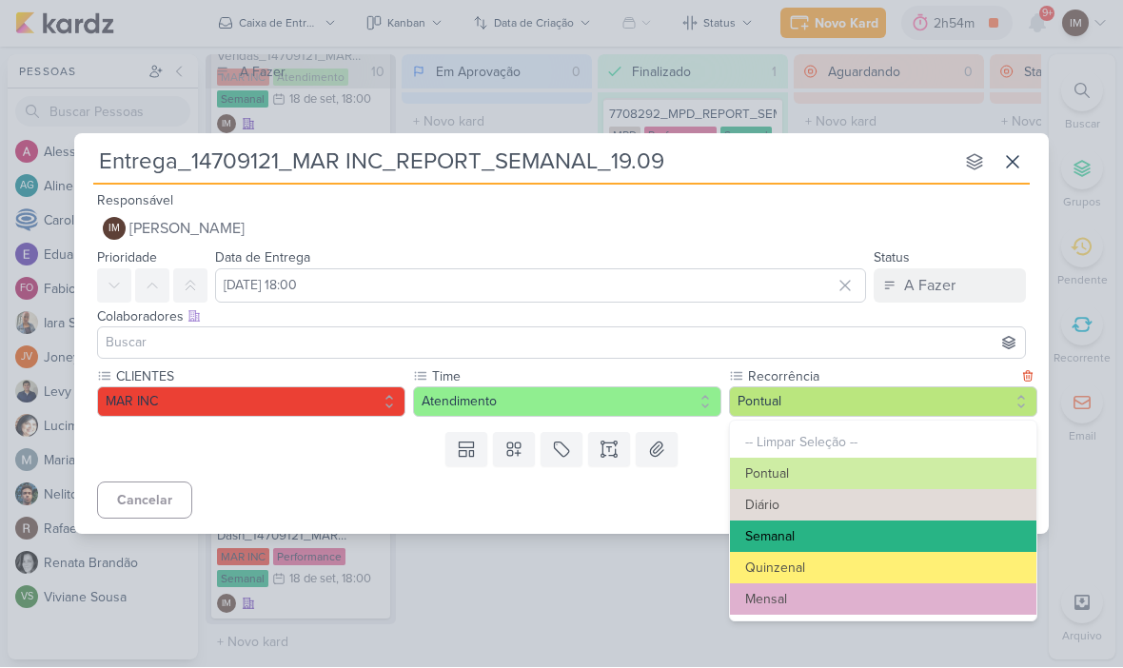
click at [775, 528] on button "Semanal" at bounding box center [883, 537] width 306 height 31
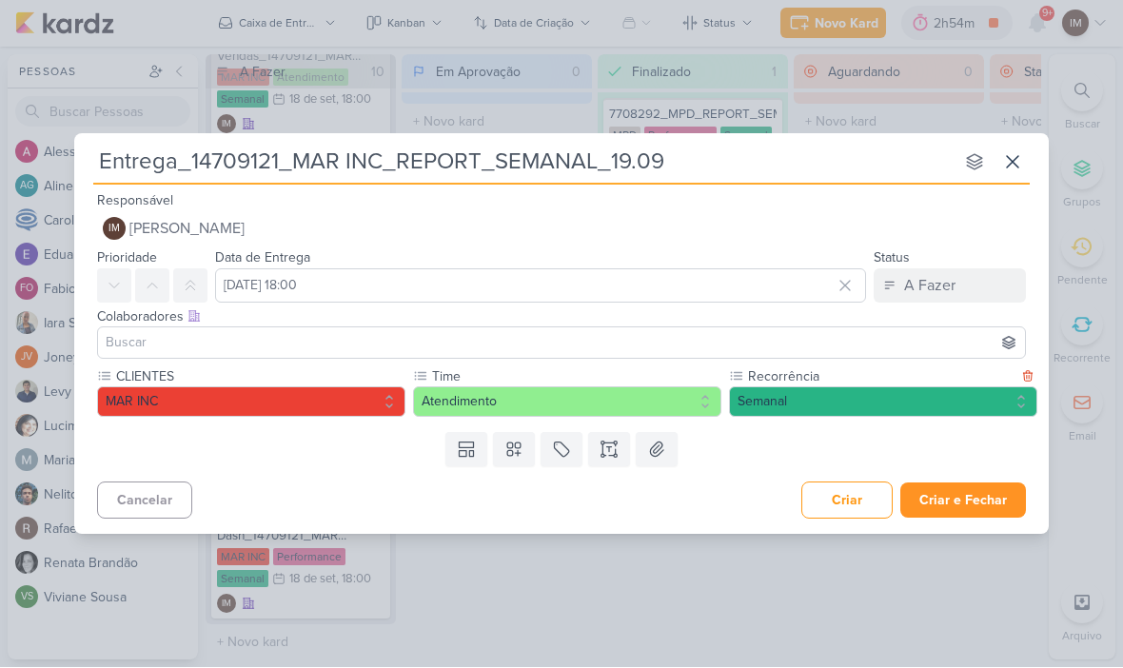
click at [985, 487] on button "Criar e Fechar" at bounding box center [963, 500] width 126 height 35
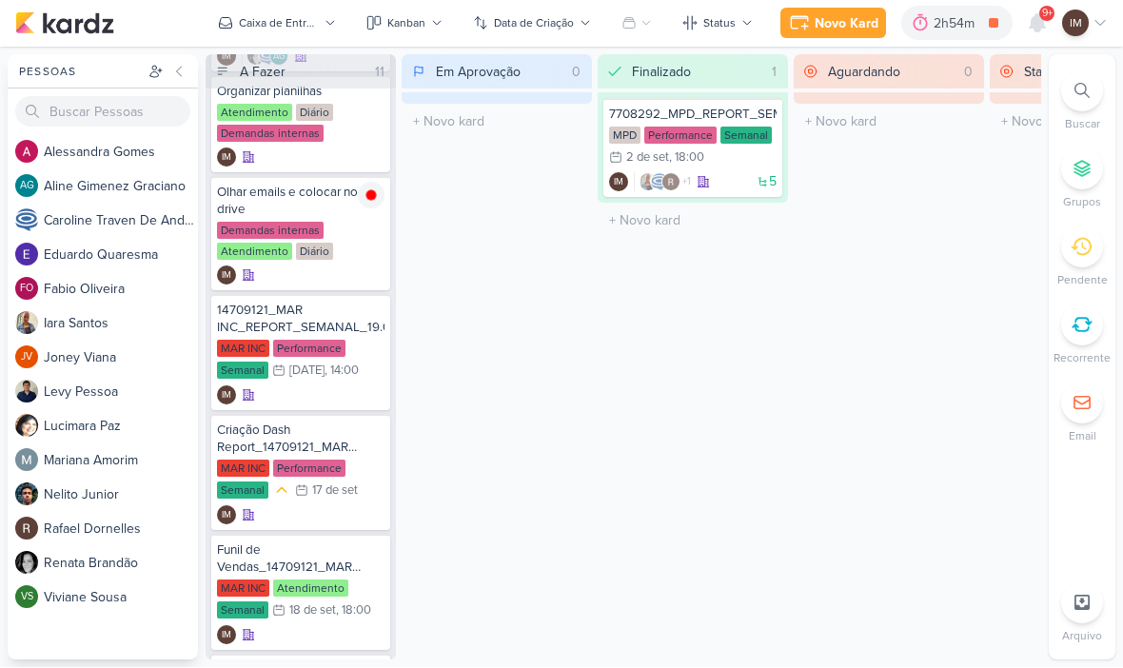
scroll to position [123, 0]
click at [336, 513] on div "IM" at bounding box center [301, 516] width 168 height 19
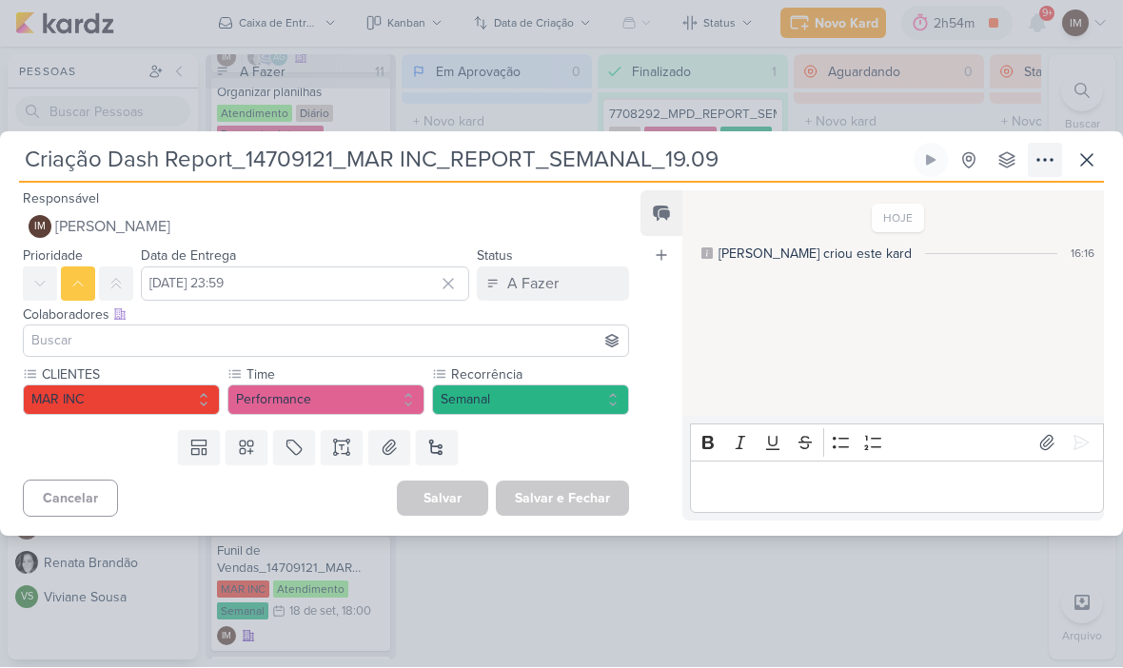
click at [1039, 163] on icon at bounding box center [1045, 160] width 23 height 23
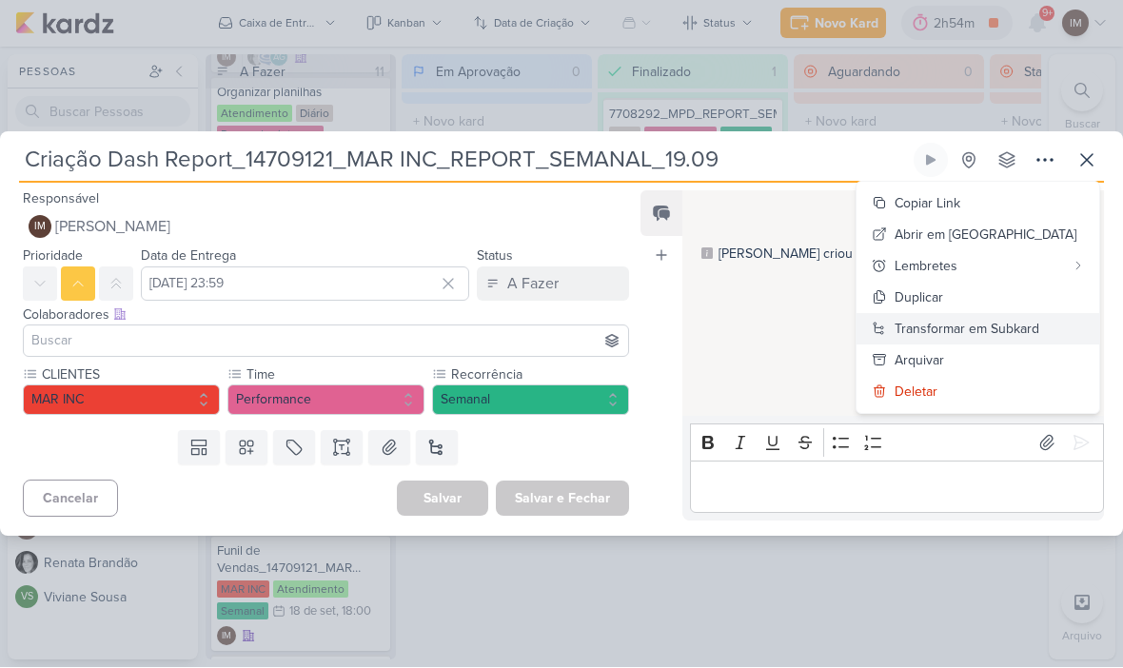
click at [1017, 330] on div "Transformar em Subkard" at bounding box center [967, 330] width 145 height 20
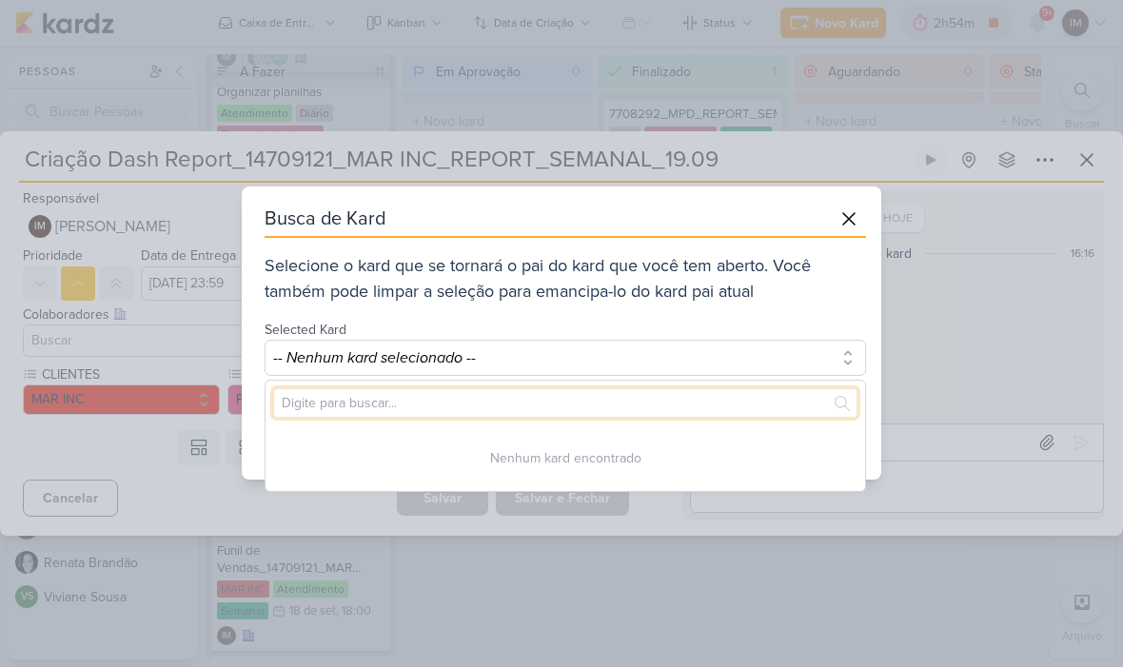
click at [705, 390] on input "text" at bounding box center [565, 404] width 584 height 30
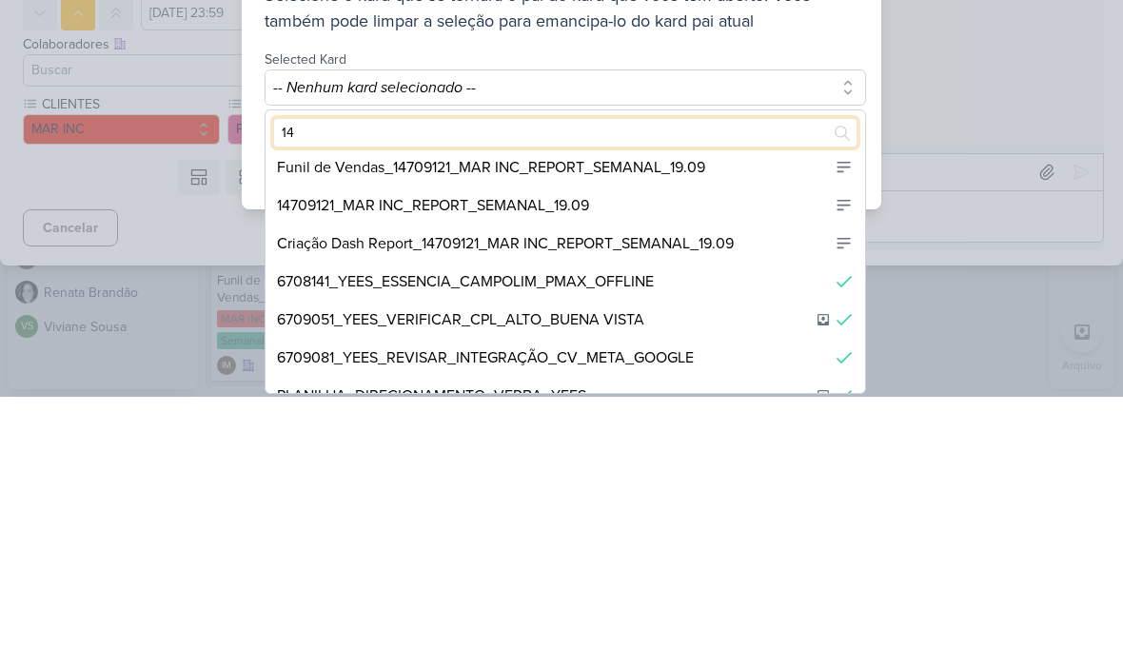
scroll to position [236, 0]
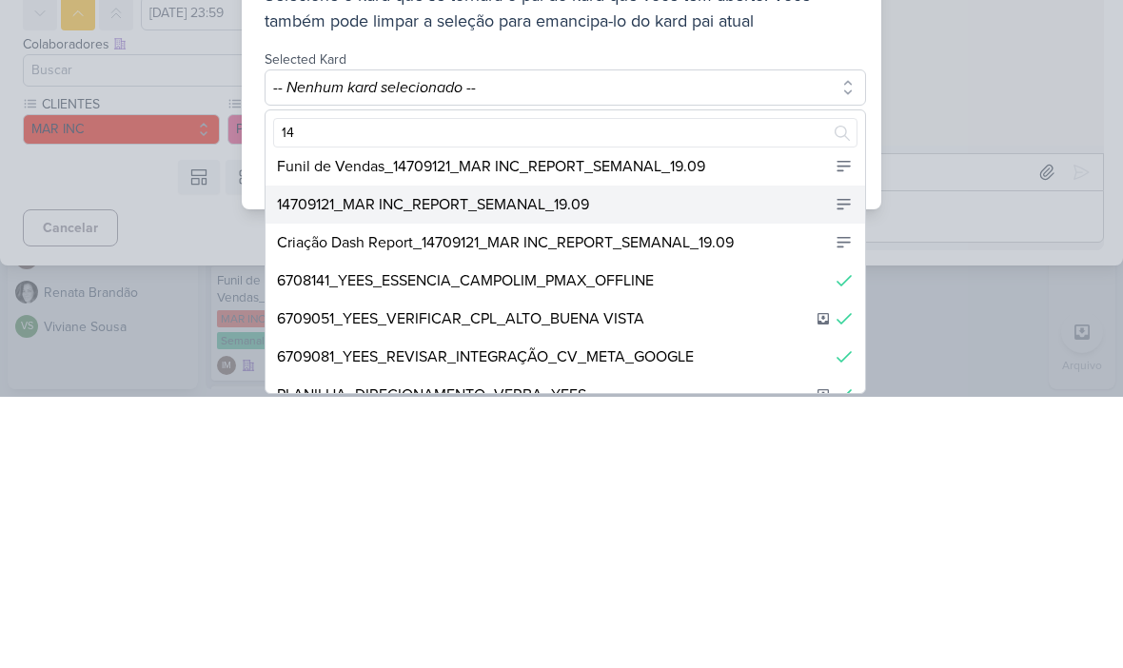
click at [693, 457] on div "14709121_MAR INC_REPORT_SEMANAL_19.09" at bounding box center [566, 476] width 600 height 38
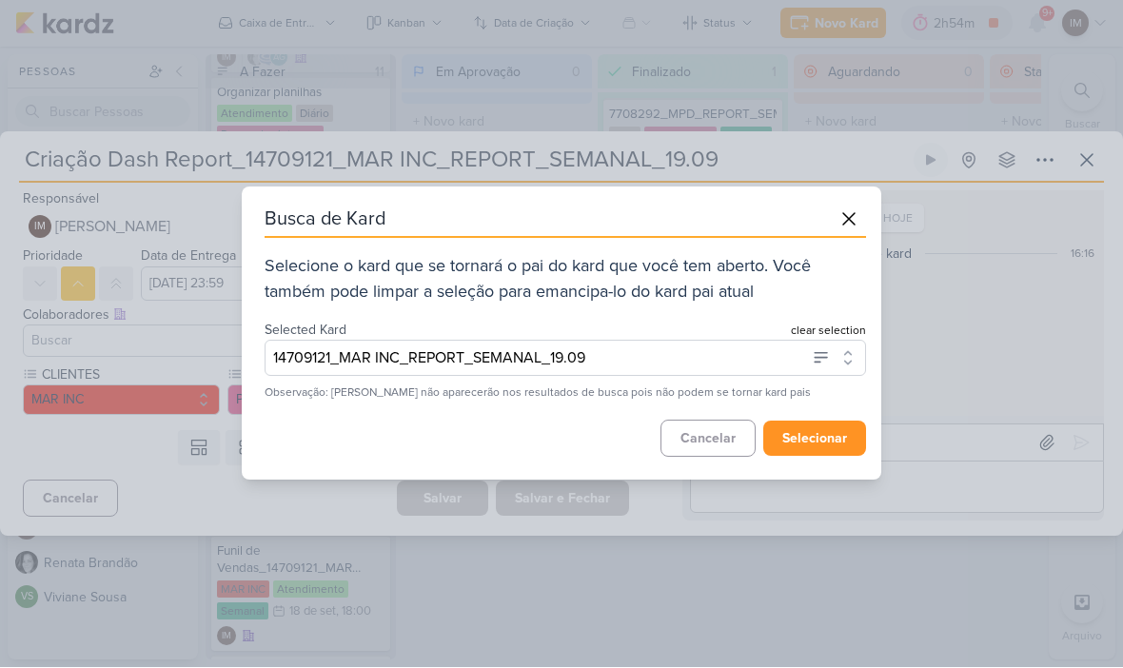
click at [825, 446] on button "selecionar" at bounding box center [814, 439] width 103 height 35
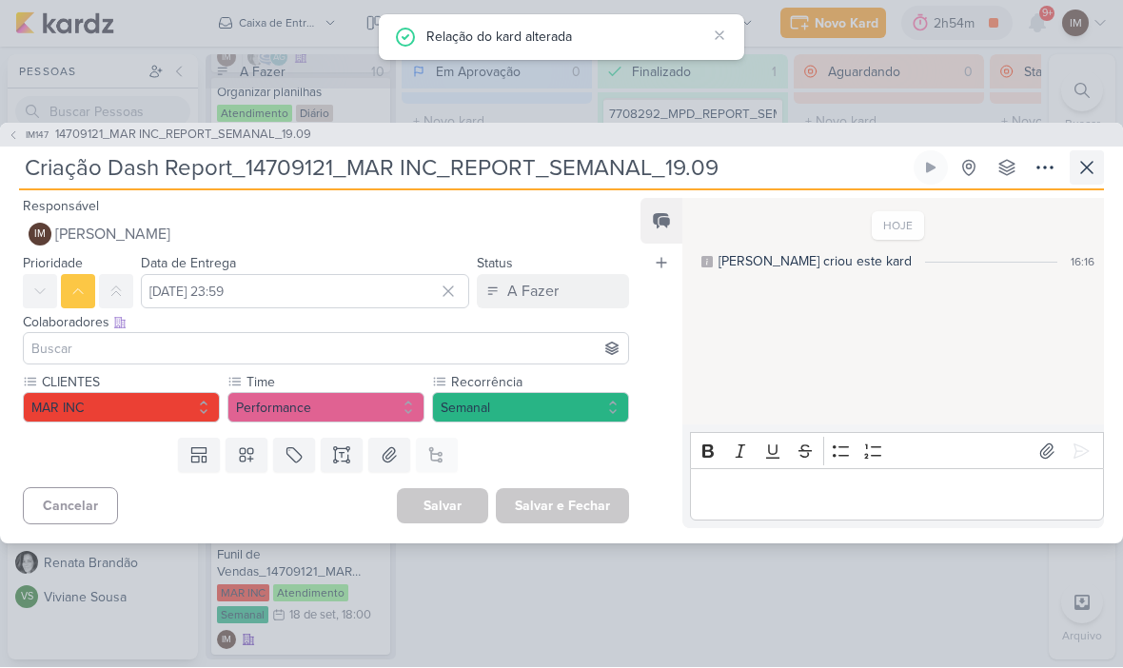
click at [1088, 169] on icon at bounding box center [1086, 168] width 11 height 11
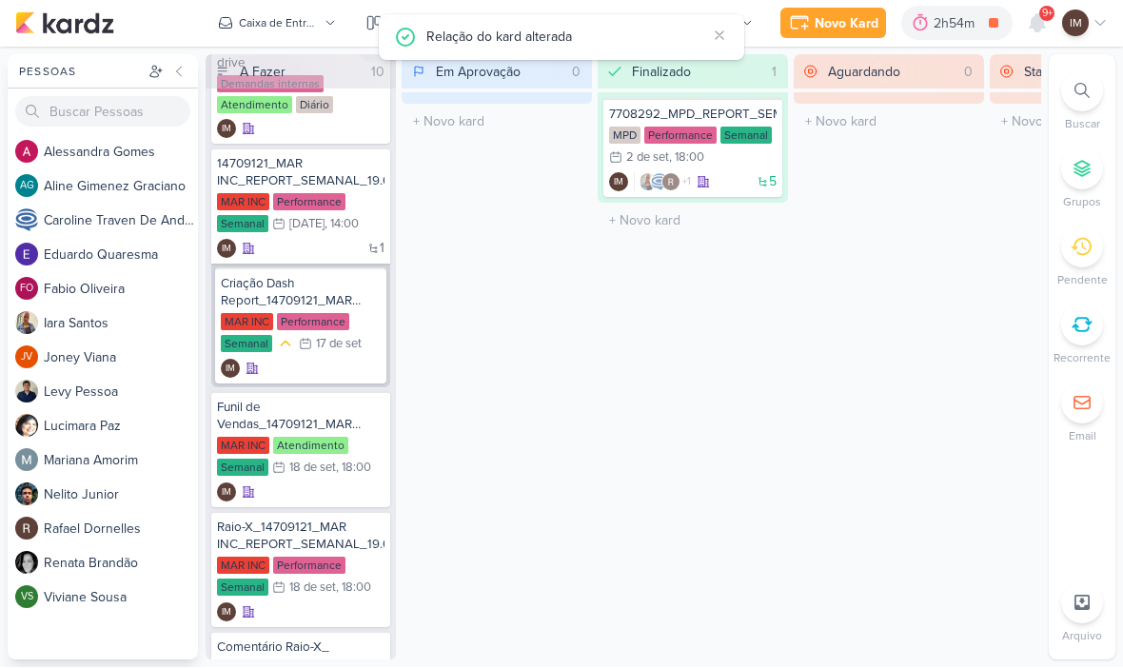
scroll to position [323, 0]
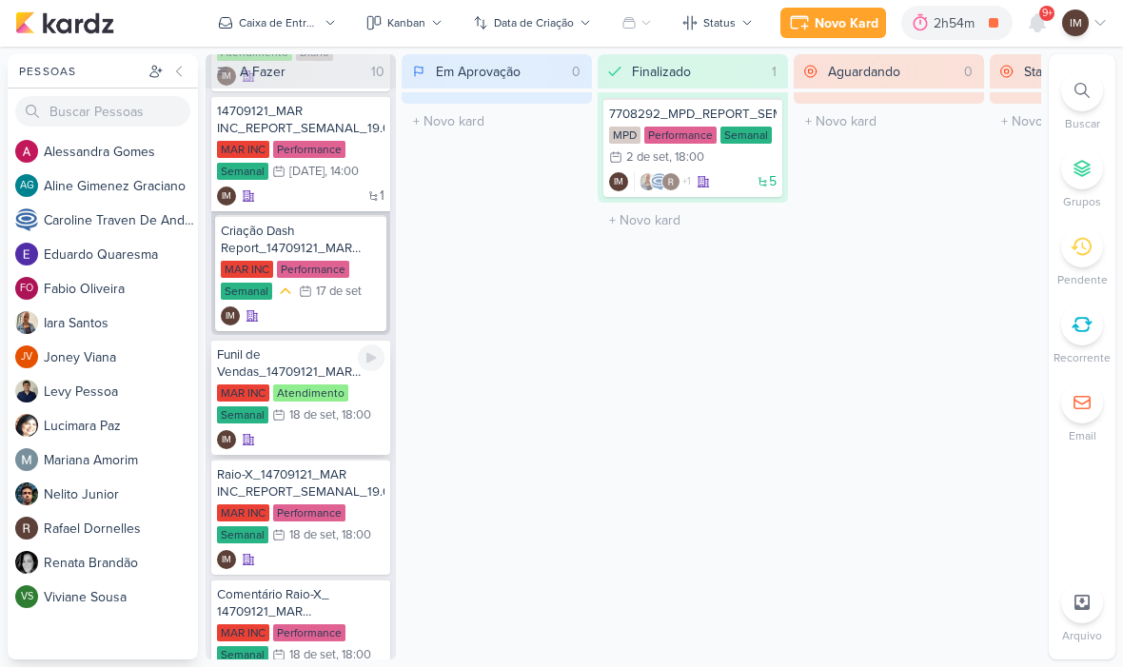
click at [326, 440] on div "IM" at bounding box center [301, 440] width 168 height 19
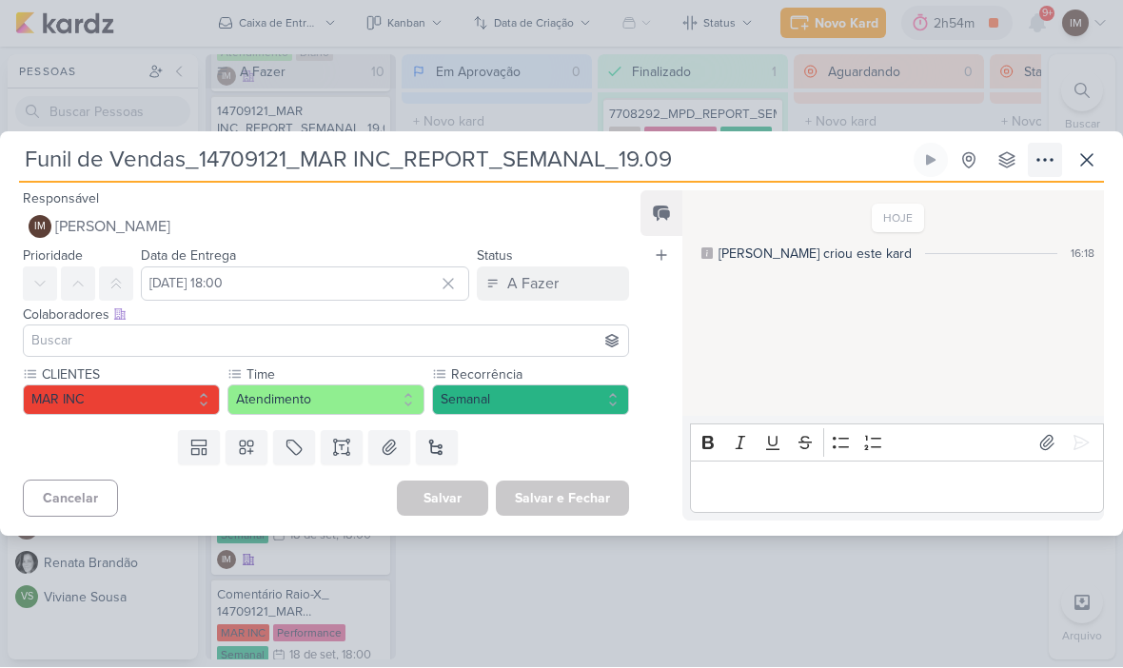
click at [1040, 159] on icon at bounding box center [1045, 160] width 23 height 23
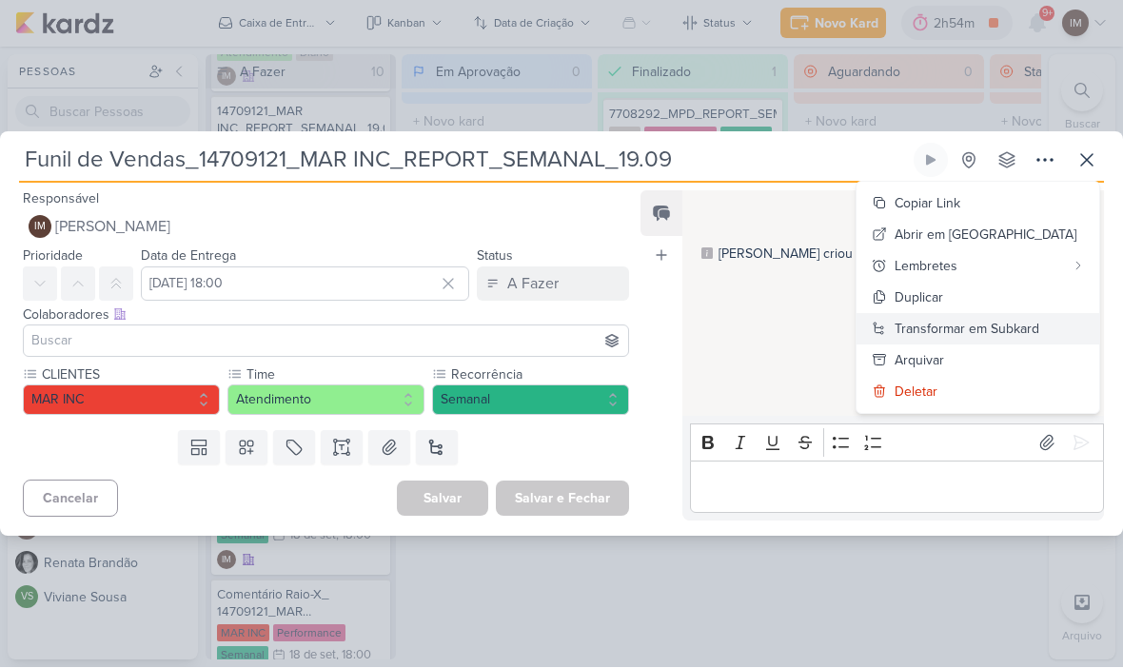
click at [995, 327] on div "Transformar em Subkard" at bounding box center [967, 330] width 145 height 20
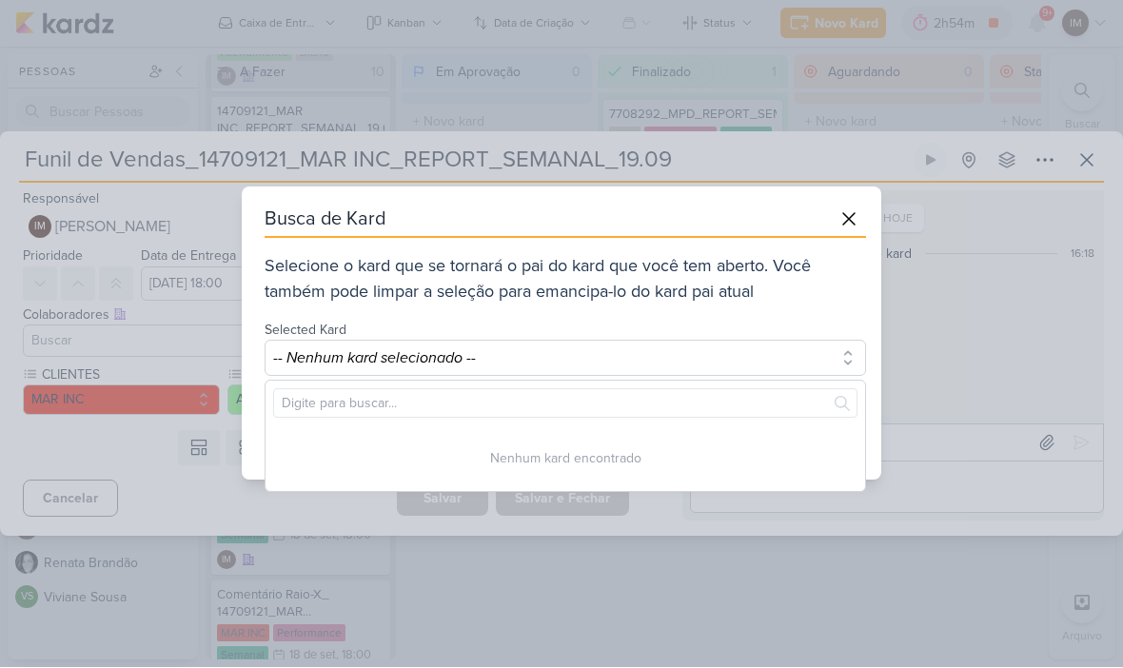
scroll to position [0, 0]
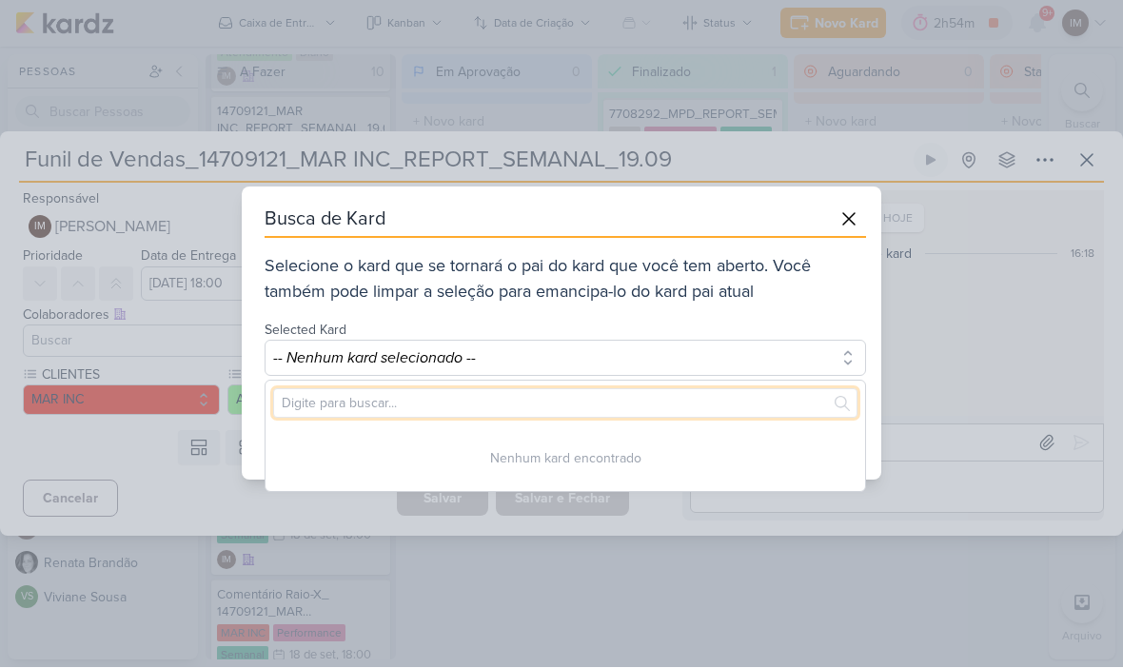
click at [735, 396] on input "text" at bounding box center [565, 404] width 584 height 30
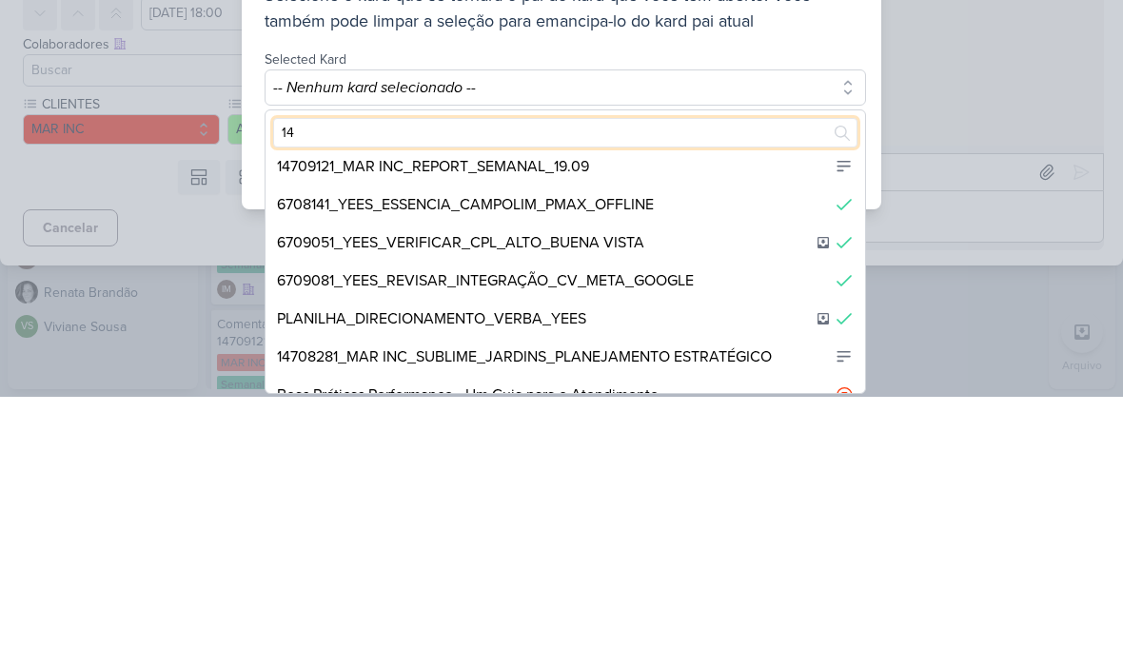
scroll to position [254, 0]
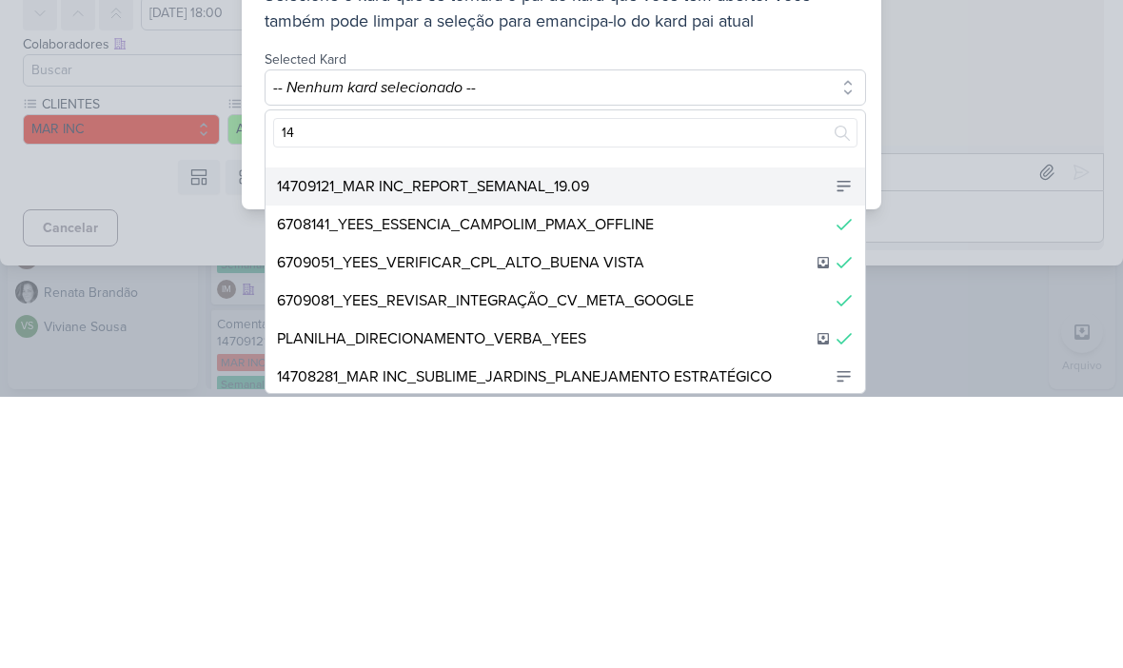
click at [724, 439] on div "14709121_MAR INC_REPORT_SEMANAL_19.09" at bounding box center [566, 458] width 600 height 38
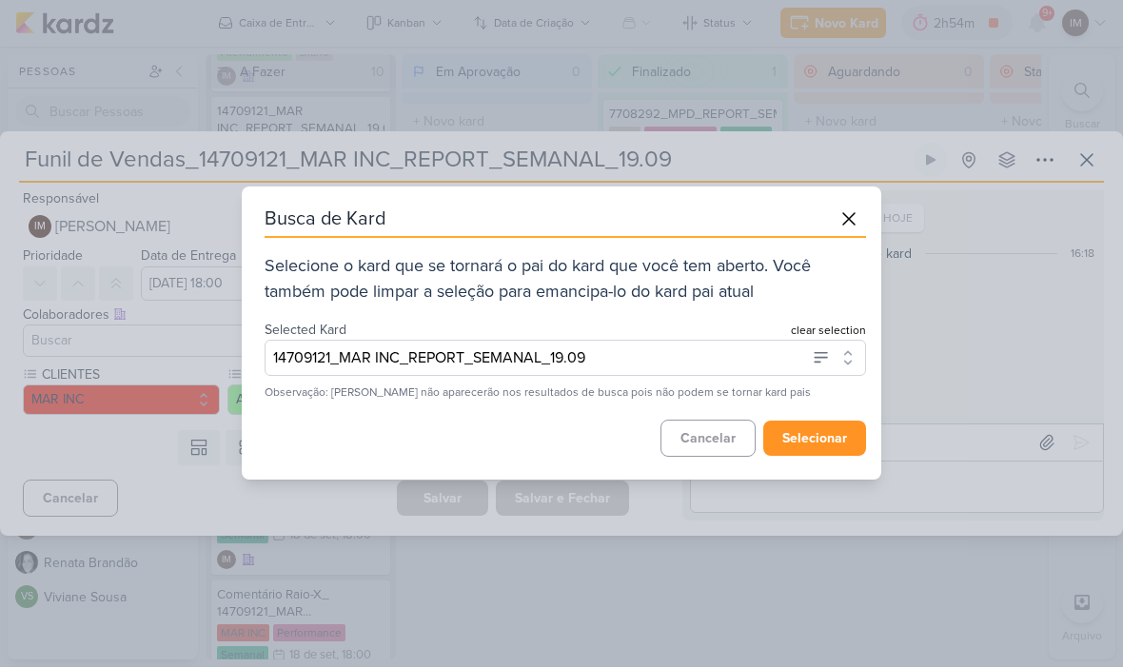
click at [834, 437] on button "selecionar" at bounding box center [814, 439] width 103 height 35
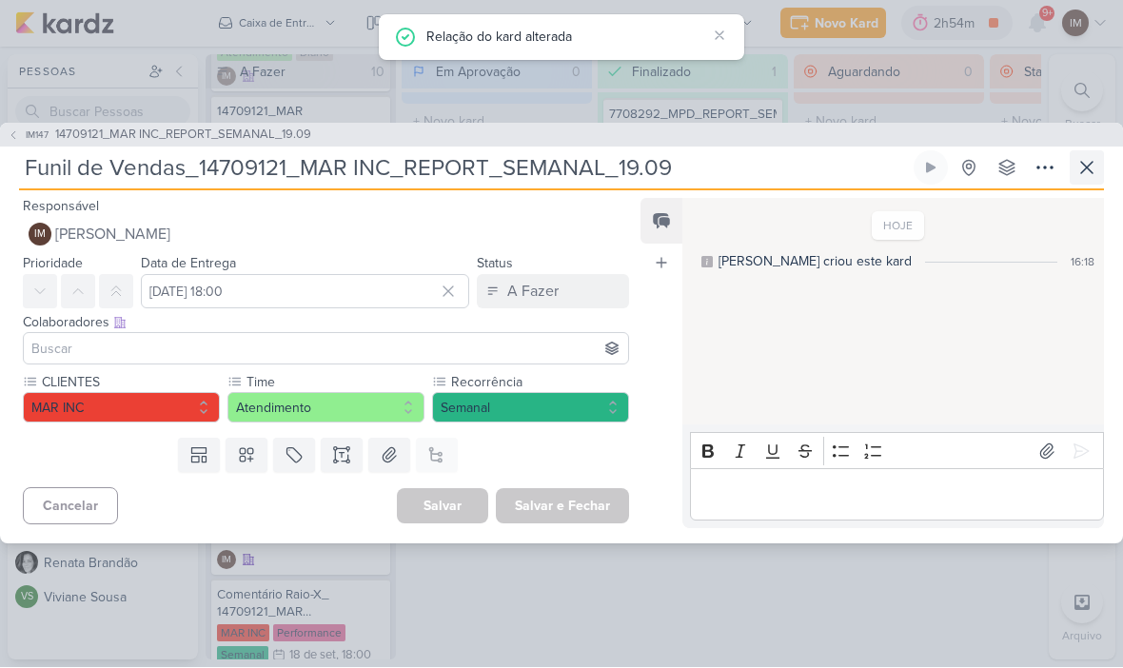
click at [1090, 171] on icon at bounding box center [1086, 168] width 11 height 11
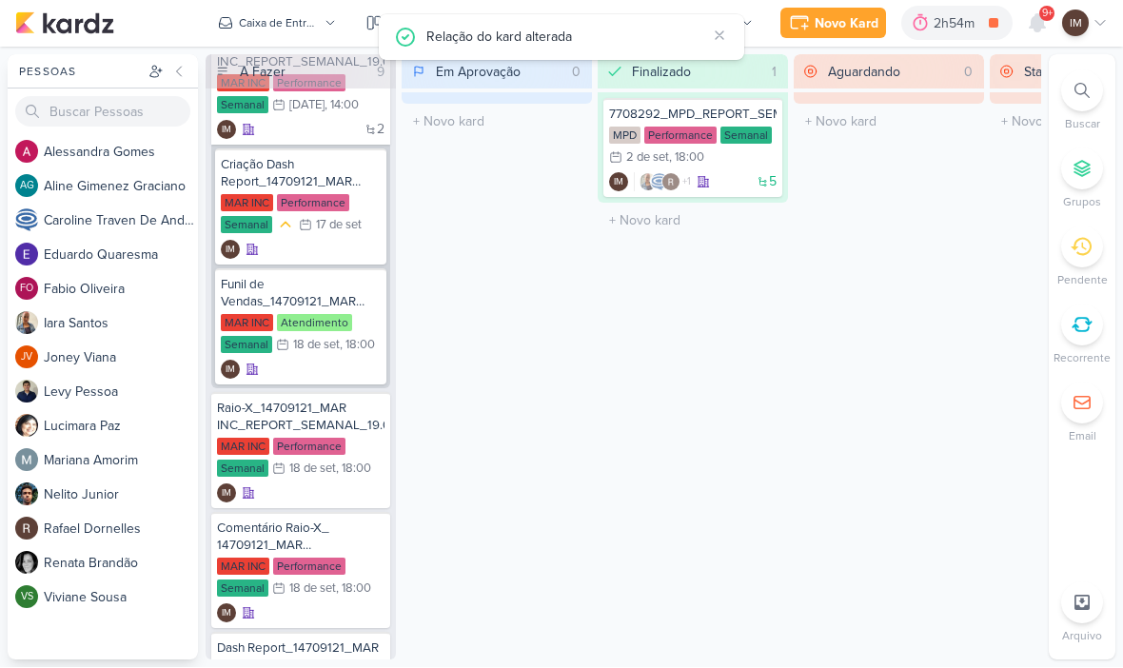
scroll to position [392, 0]
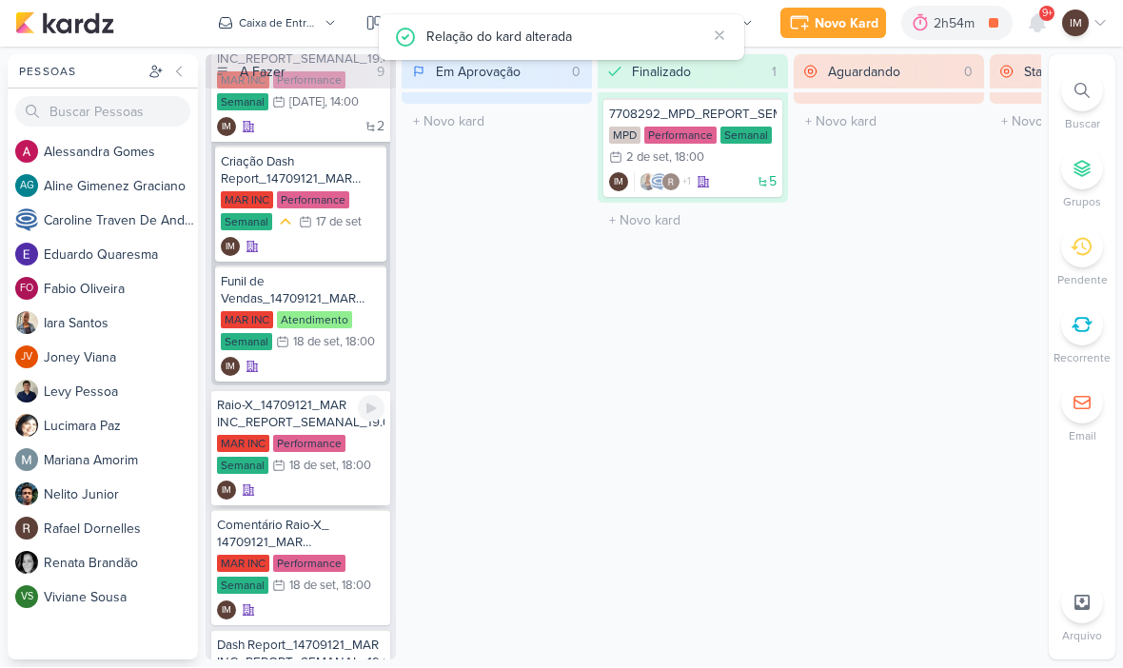
click at [328, 483] on div "IM" at bounding box center [301, 491] width 168 height 19
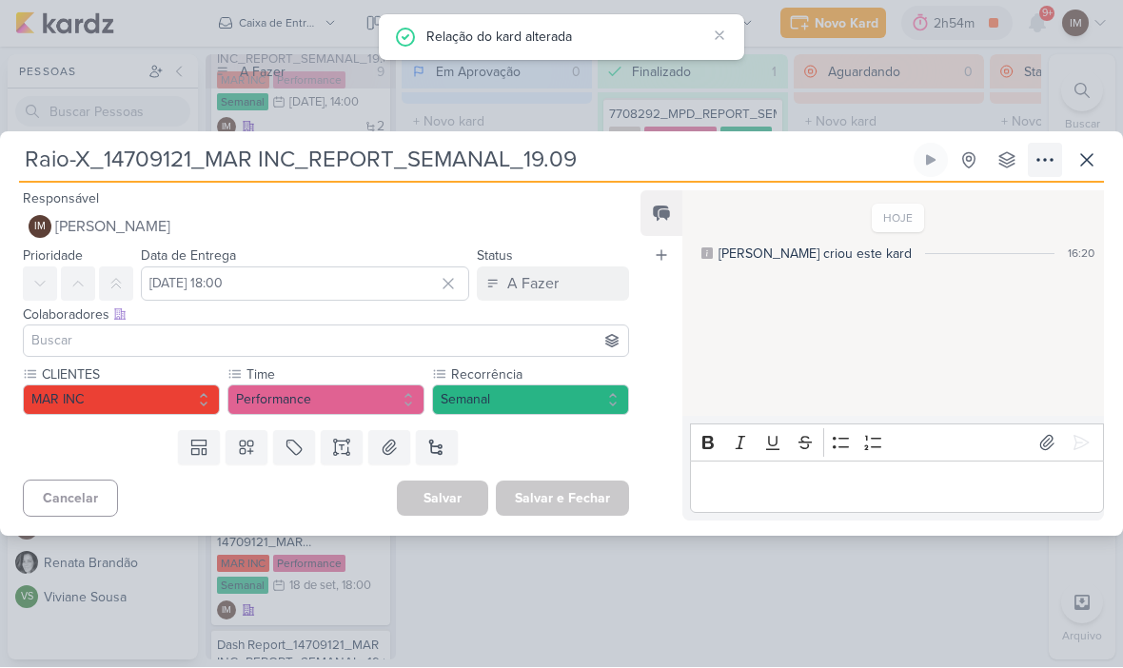
click at [1028, 166] on button at bounding box center [1045, 161] width 34 height 34
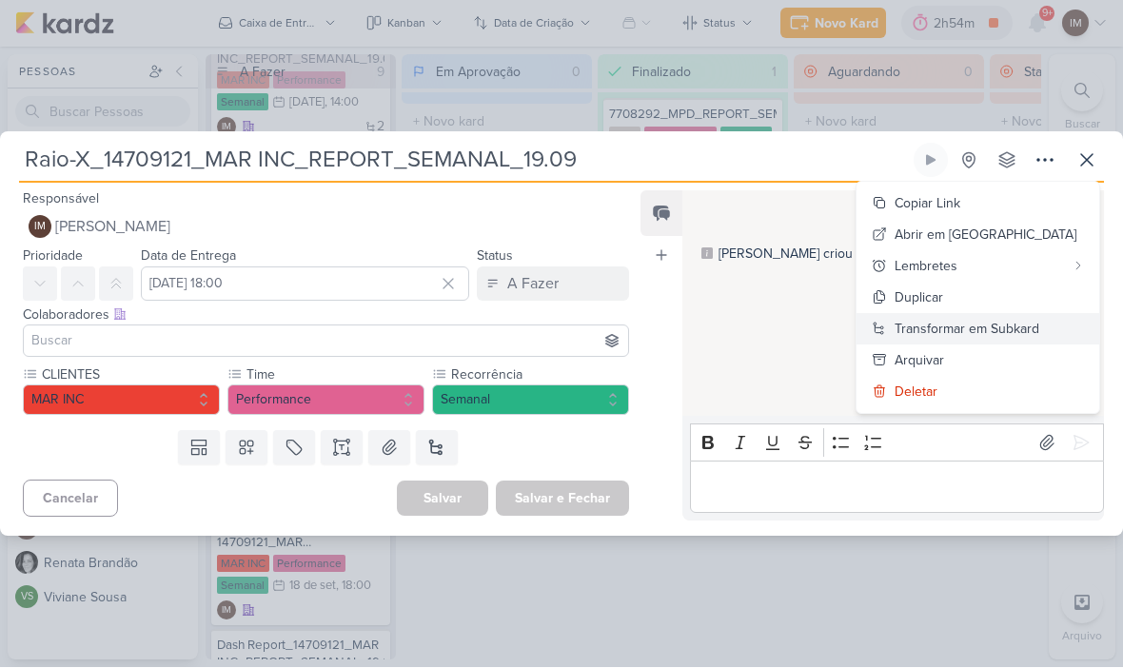
click at [937, 320] on div "Transformar em Subkard" at bounding box center [967, 330] width 145 height 20
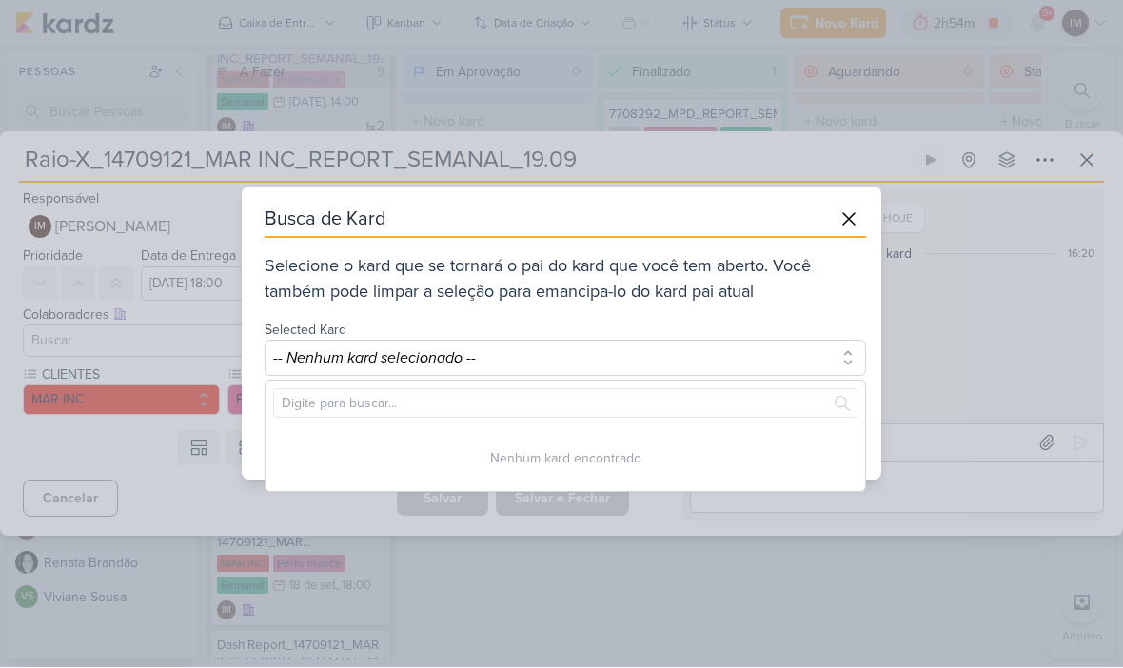
scroll to position [0, 0]
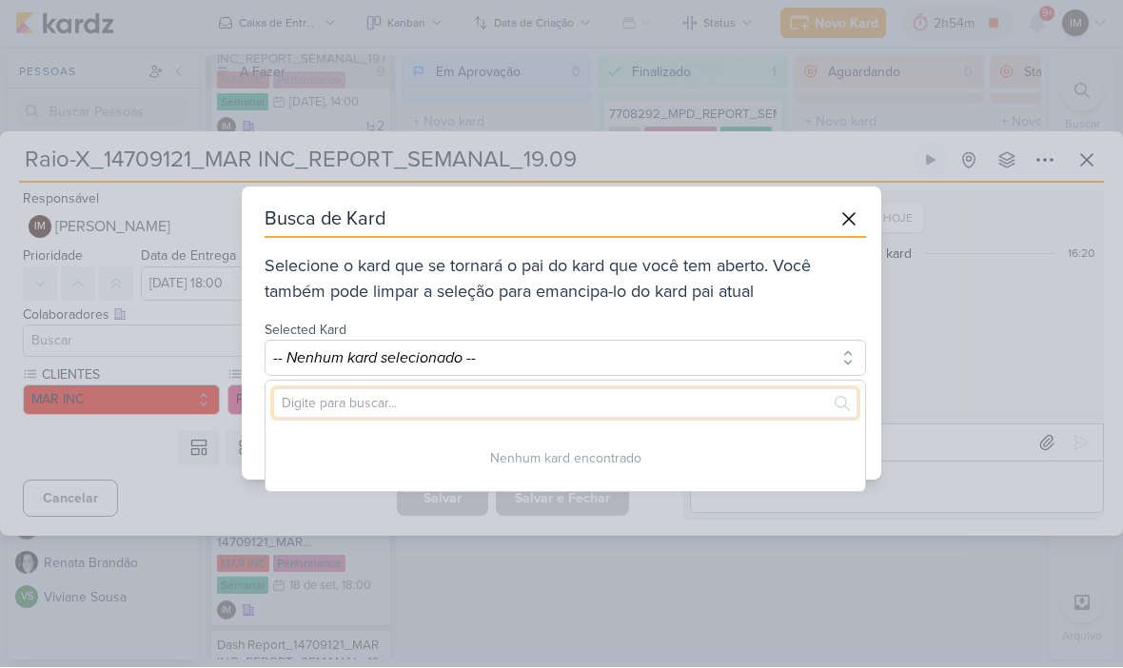
click at [710, 407] on input "text" at bounding box center [565, 404] width 584 height 30
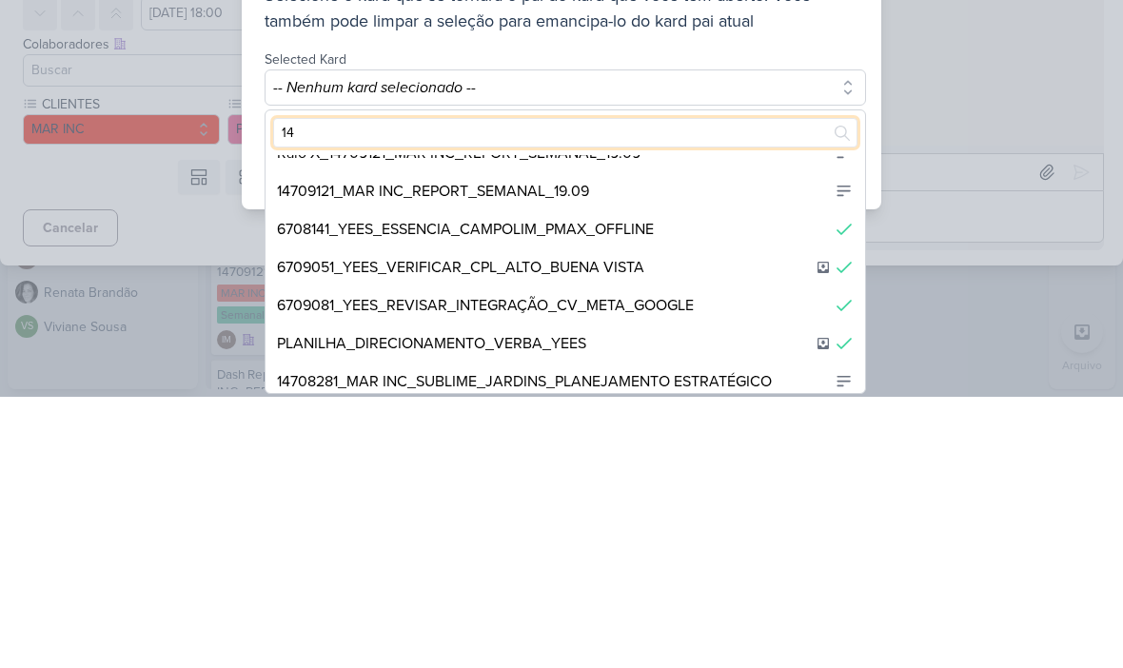
scroll to position [206, 0]
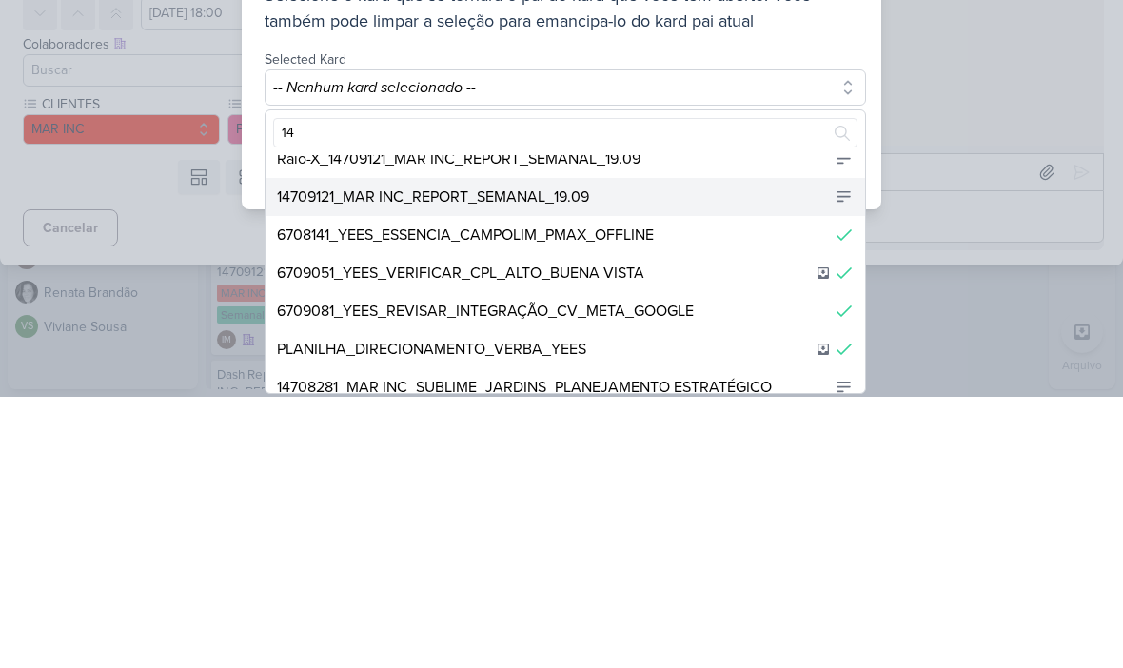
click at [691, 449] on div "14709121_MAR INC_REPORT_SEMANAL_19.09" at bounding box center [566, 468] width 600 height 38
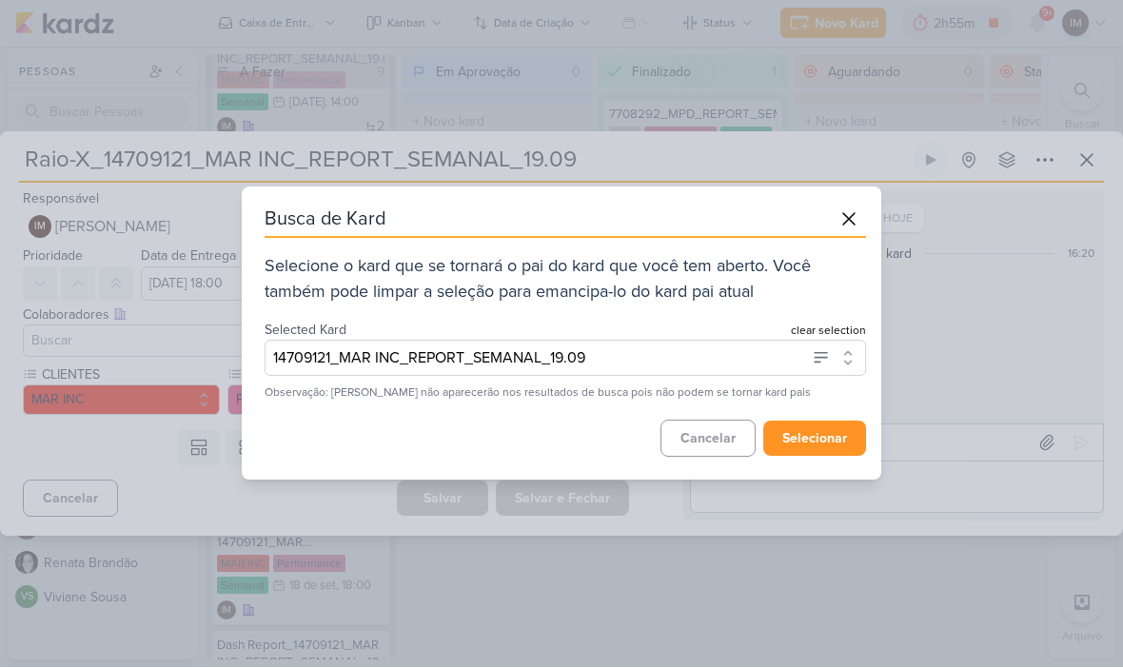
click at [835, 435] on button "selecionar" at bounding box center [814, 439] width 103 height 35
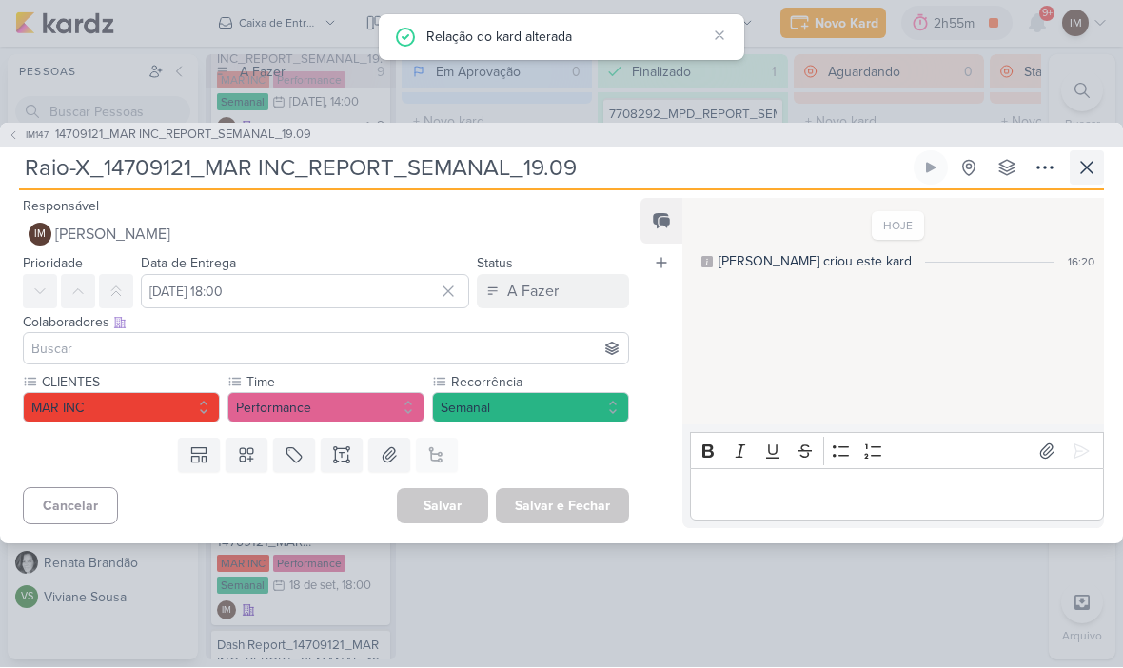
click at [1092, 168] on icon at bounding box center [1086, 168] width 23 height 23
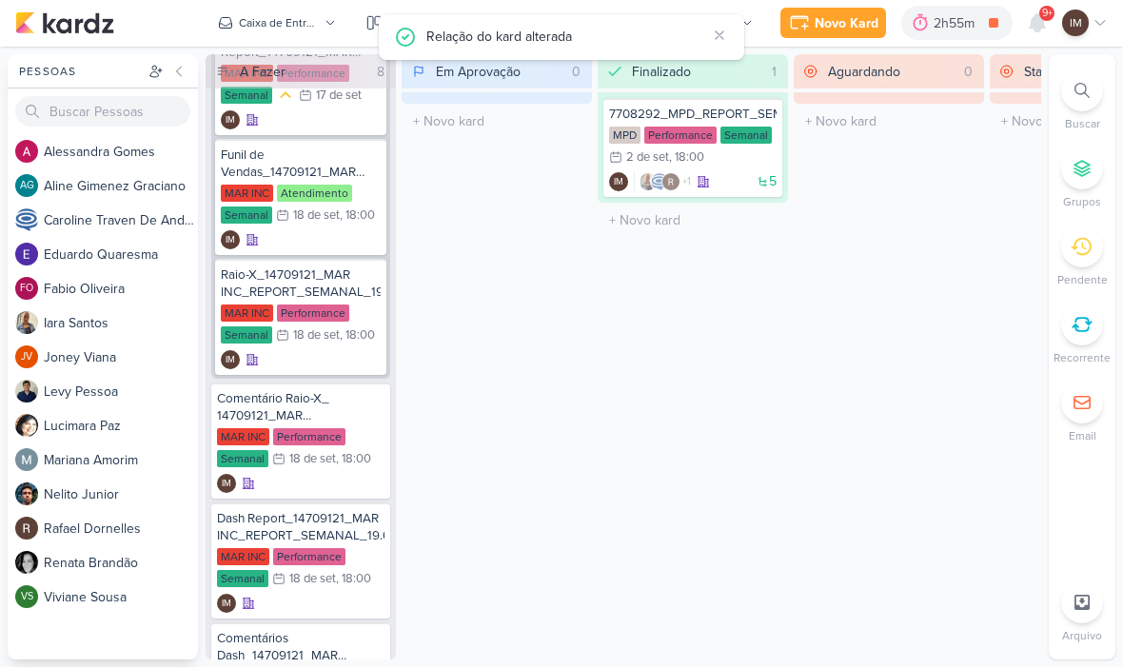
scroll to position [522, 0]
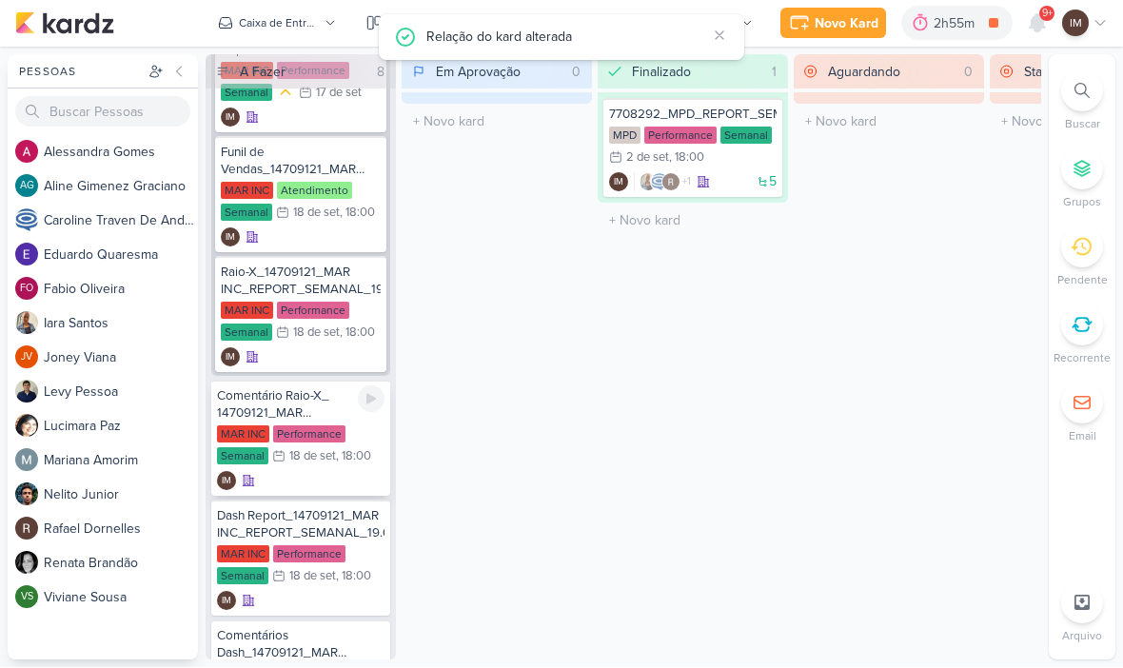
click at [315, 489] on div "IM" at bounding box center [301, 481] width 168 height 19
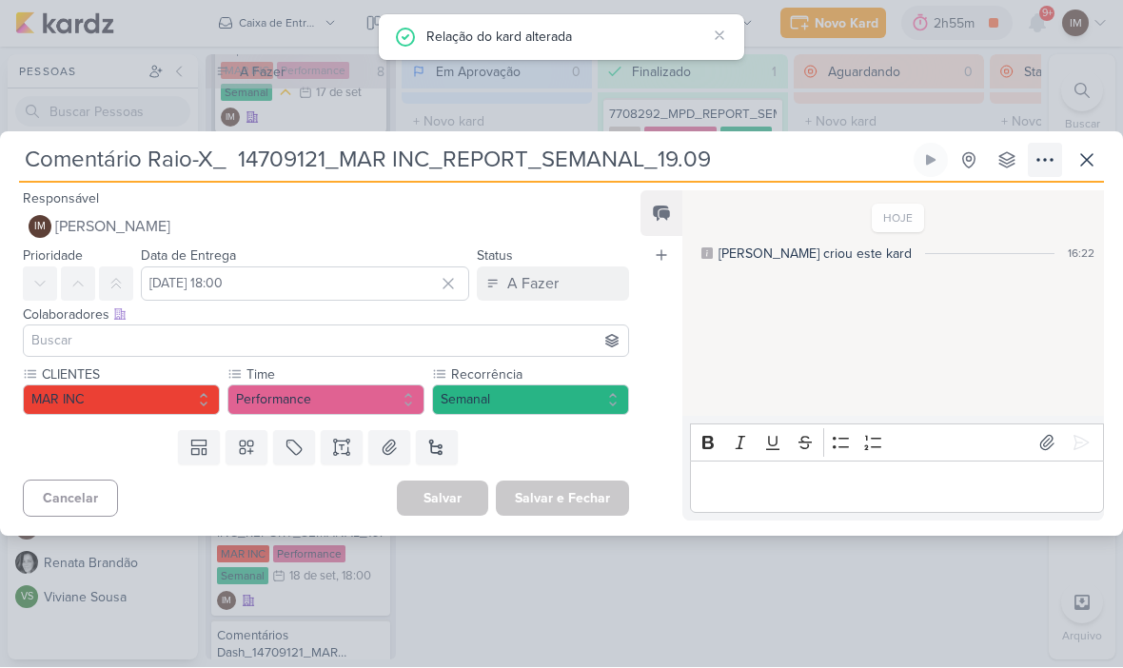
click at [1045, 166] on icon at bounding box center [1045, 160] width 23 height 23
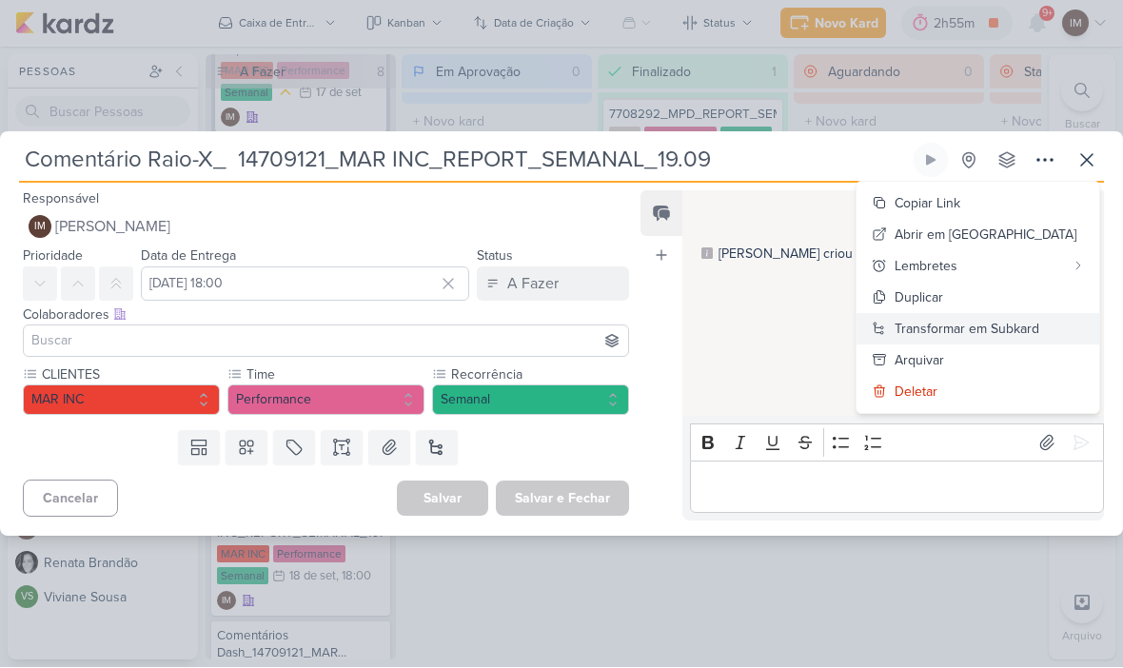
click at [1008, 325] on div "Transformar em Subkard" at bounding box center [967, 330] width 145 height 20
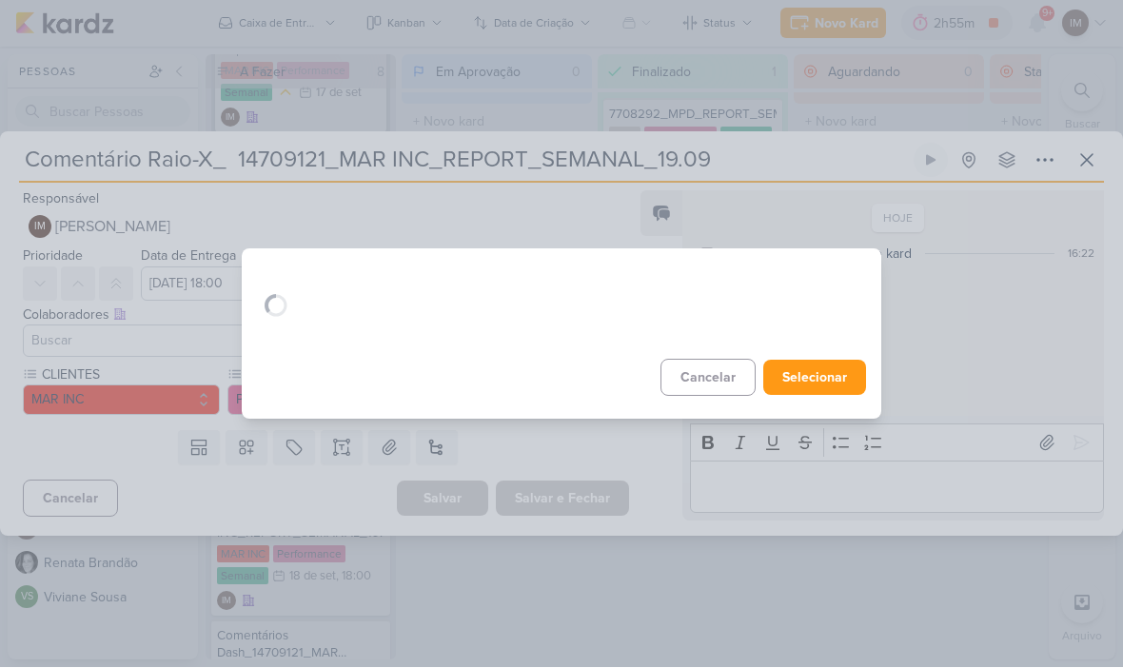
scroll to position [0, 0]
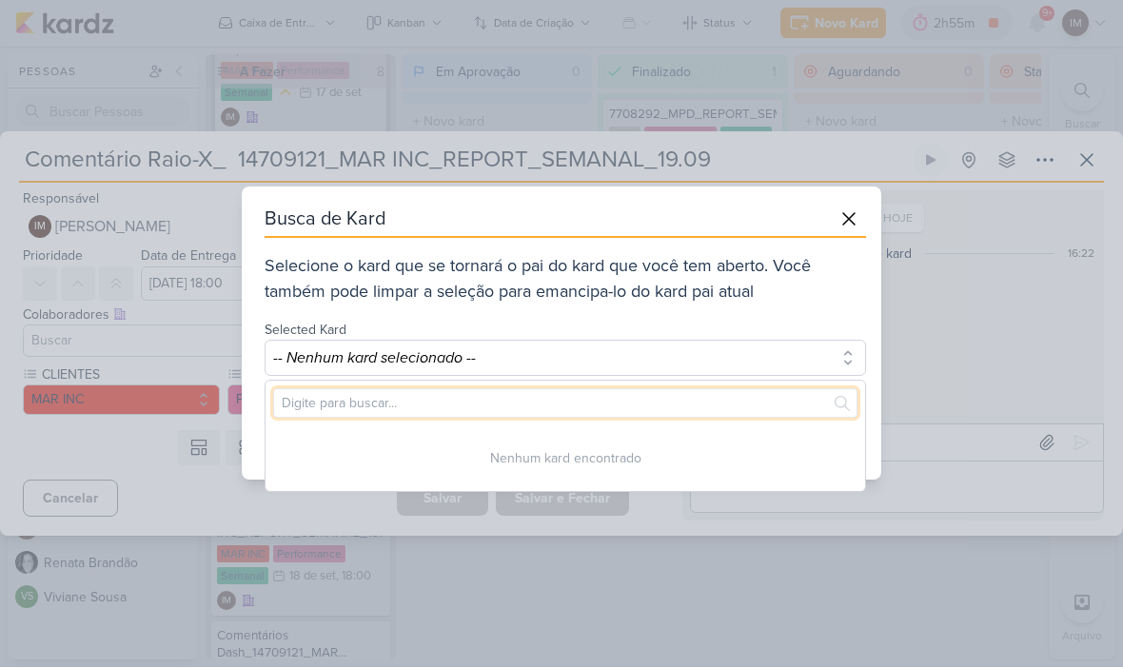
click at [495, 403] on input "text" at bounding box center [565, 404] width 584 height 30
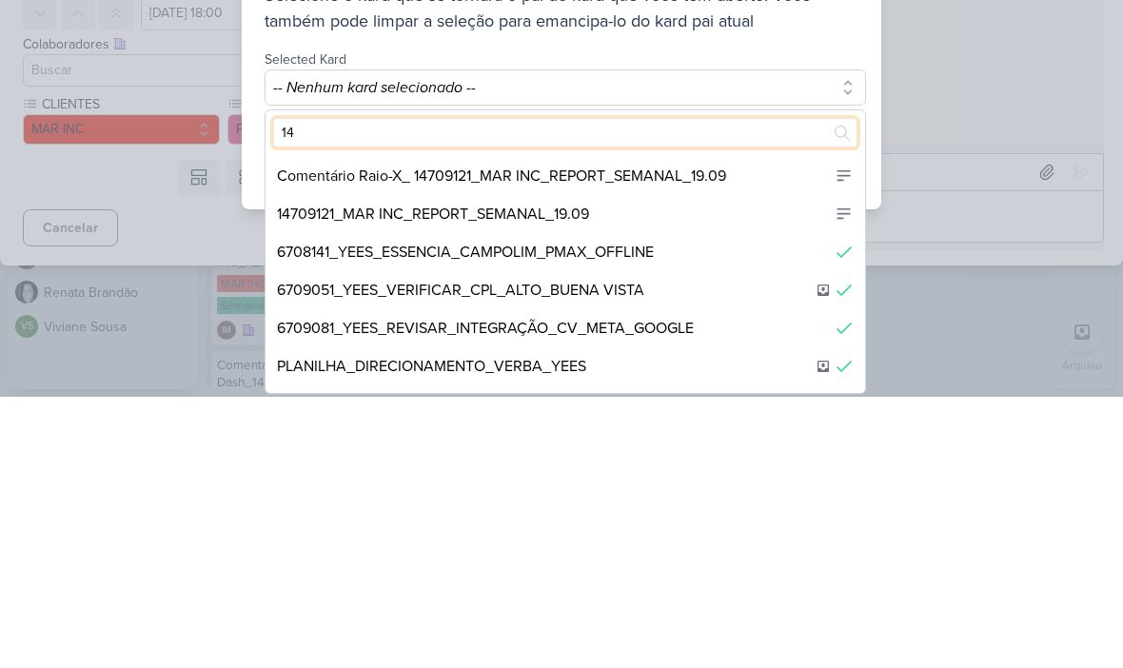
scroll to position [165, 0]
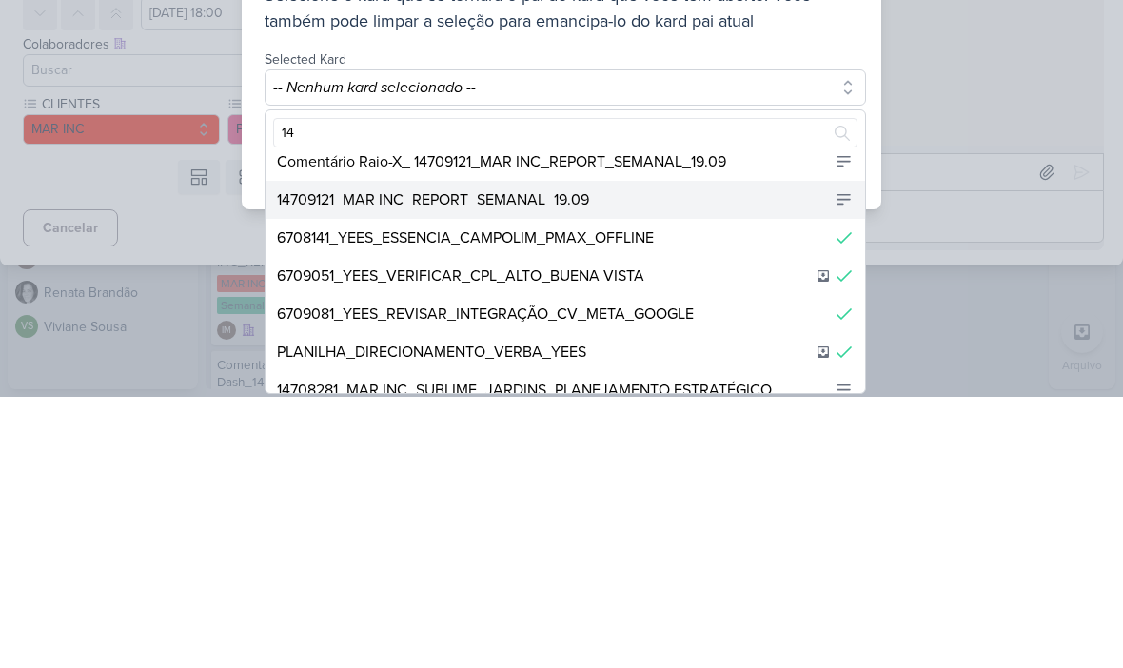
click at [716, 452] on div "14709121_MAR INC_REPORT_SEMANAL_19.09" at bounding box center [566, 471] width 600 height 38
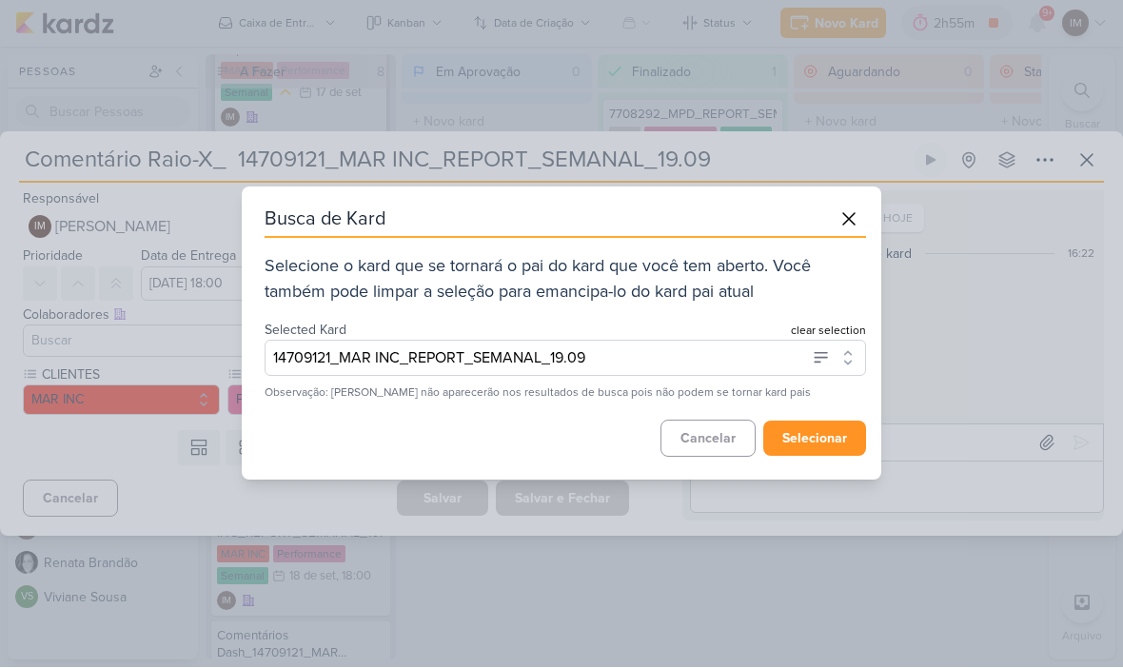
click at [827, 445] on button "selecionar" at bounding box center [814, 439] width 103 height 35
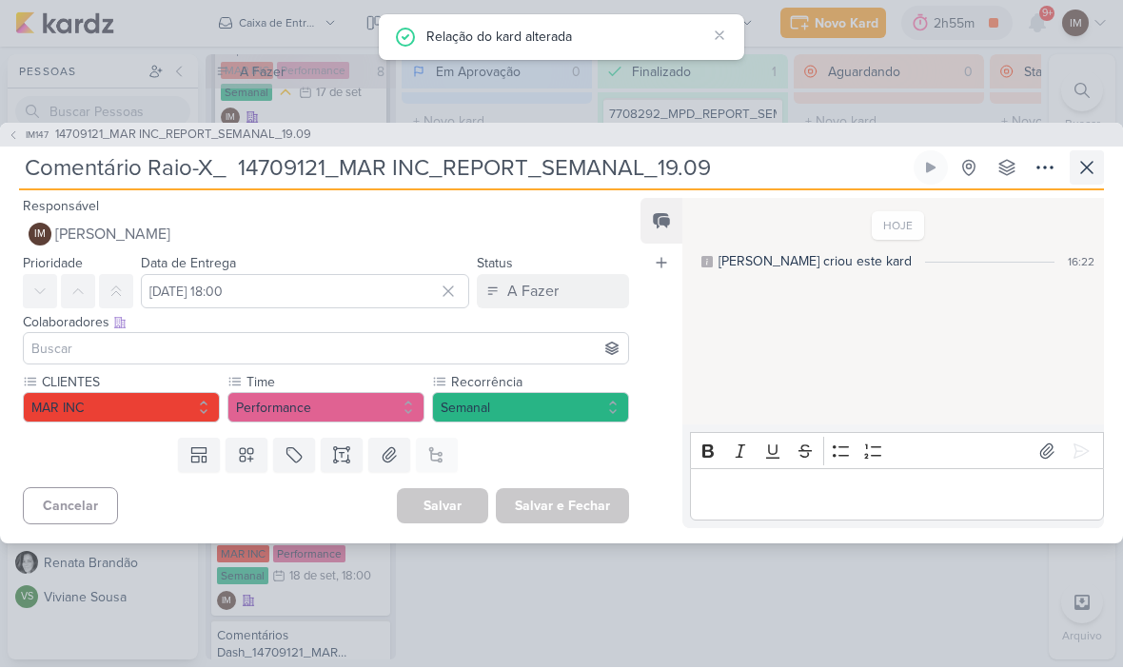
click at [1096, 178] on icon at bounding box center [1086, 168] width 23 height 23
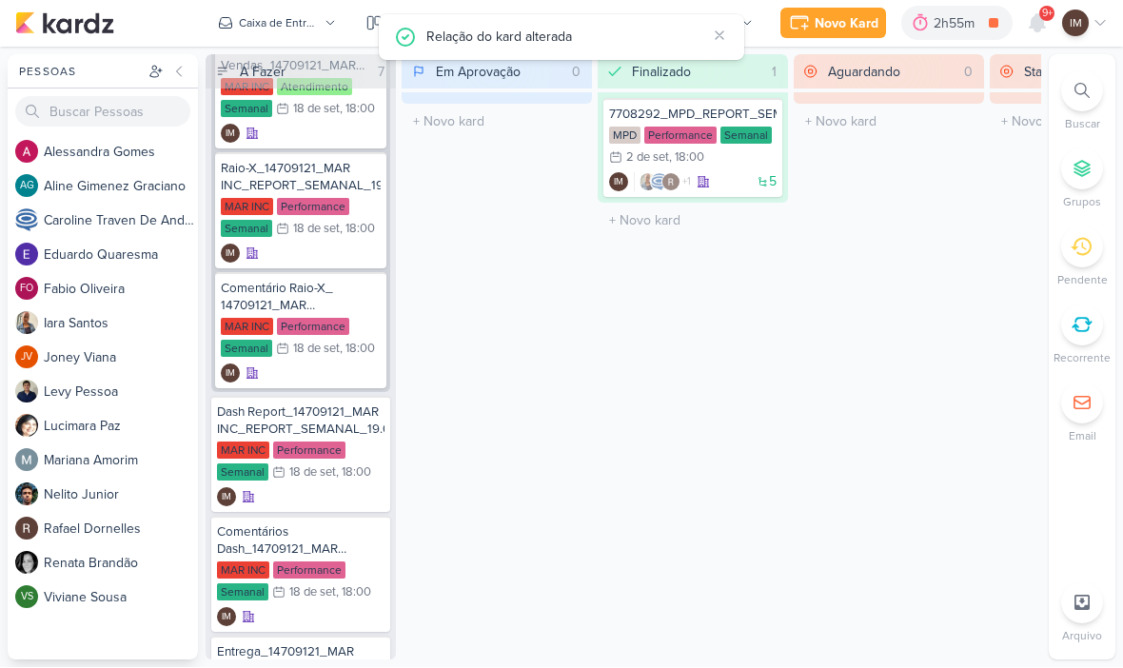
scroll to position [638, 0]
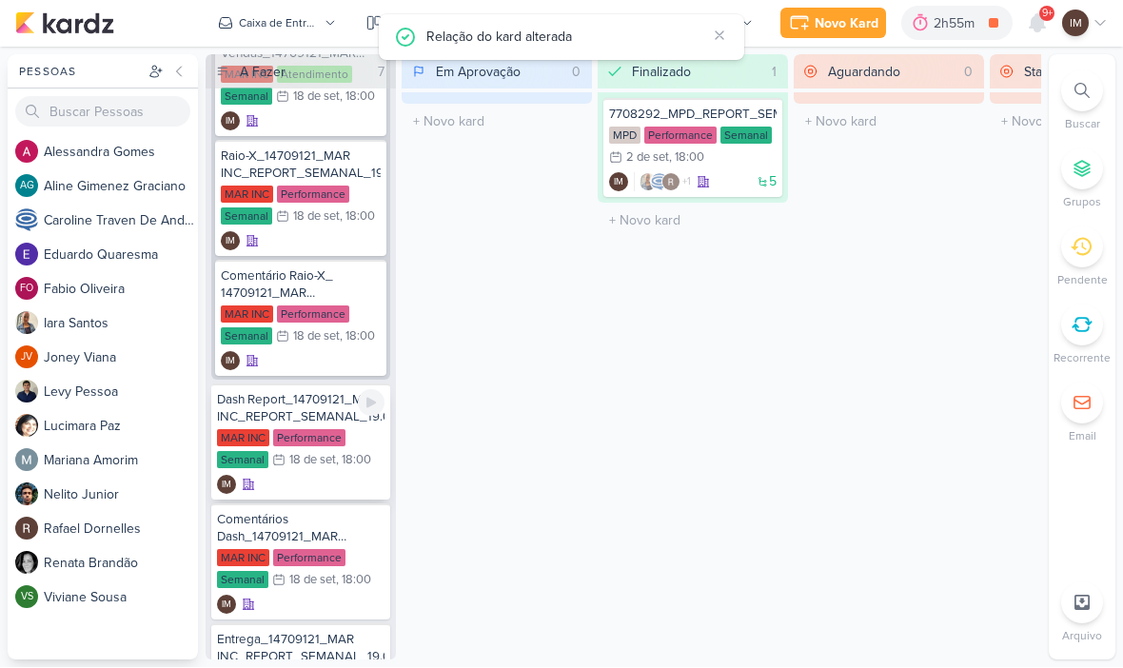
click at [326, 488] on div "IM" at bounding box center [301, 485] width 168 height 19
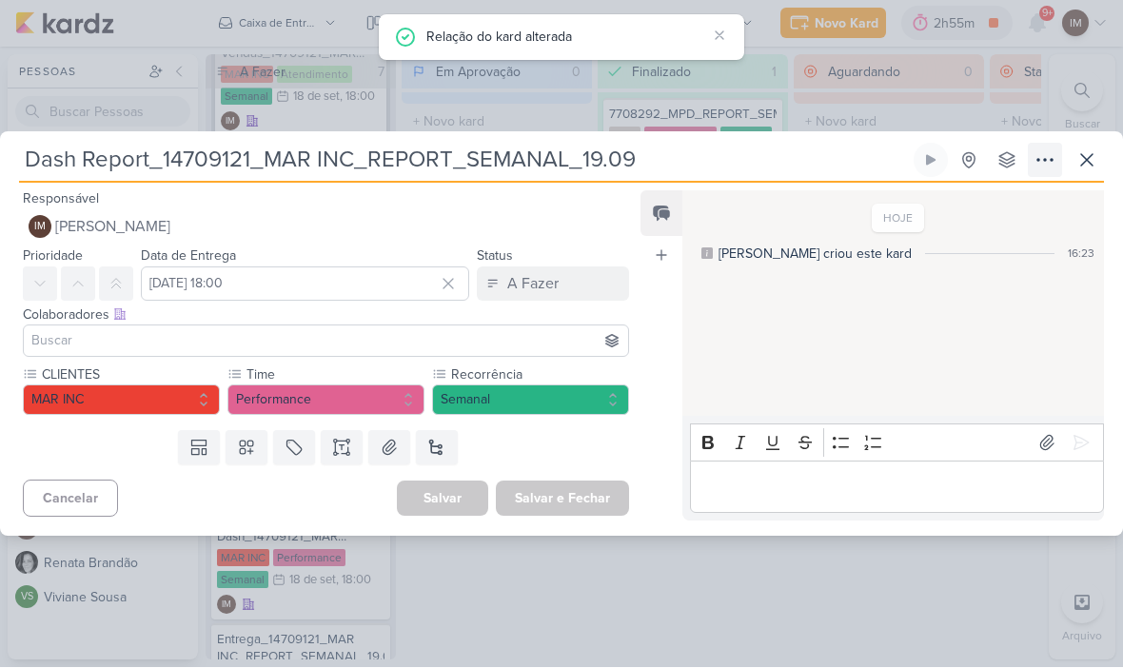
click at [1044, 163] on icon at bounding box center [1045, 160] width 23 height 23
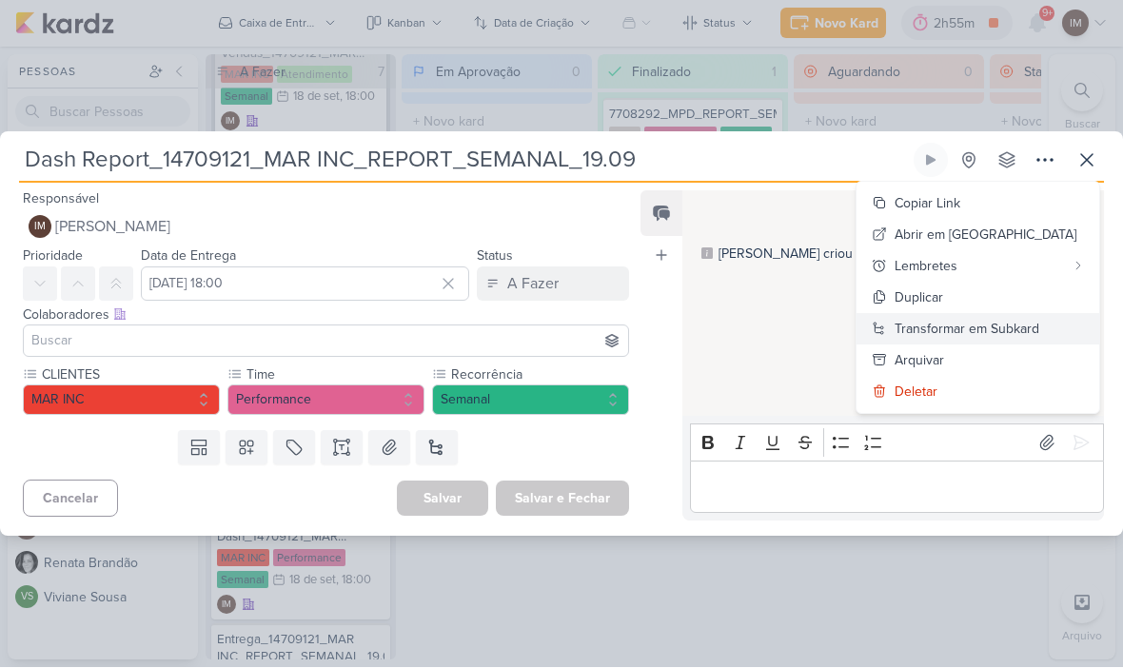
click at [986, 332] on div "Transformar em Subkard" at bounding box center [967, 330] width 145 height 20
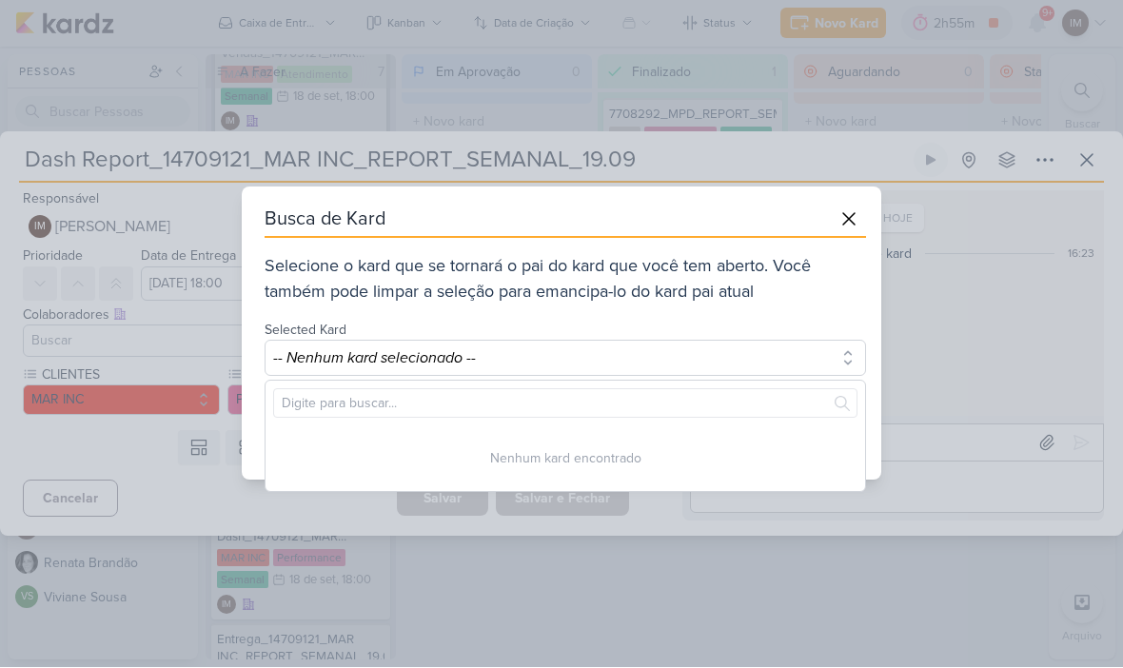
scroll to position [0, 0]
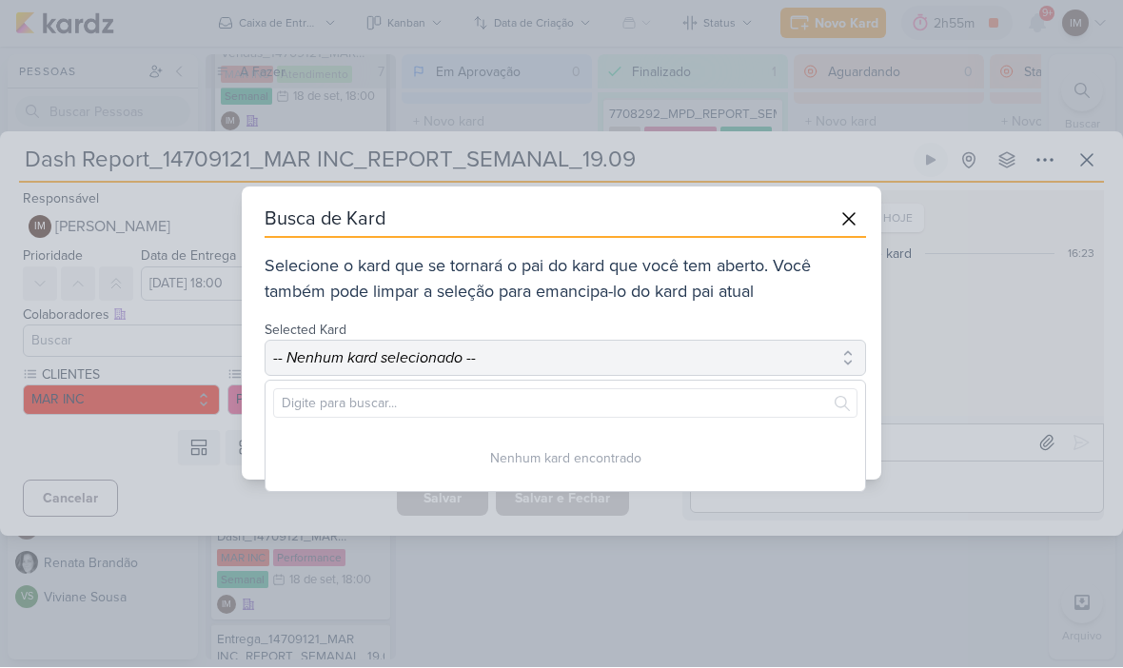
click at [714, 373] on button "-- Nenhum kard selecionado --" at bounding box center [565, 359] width 601 height 36
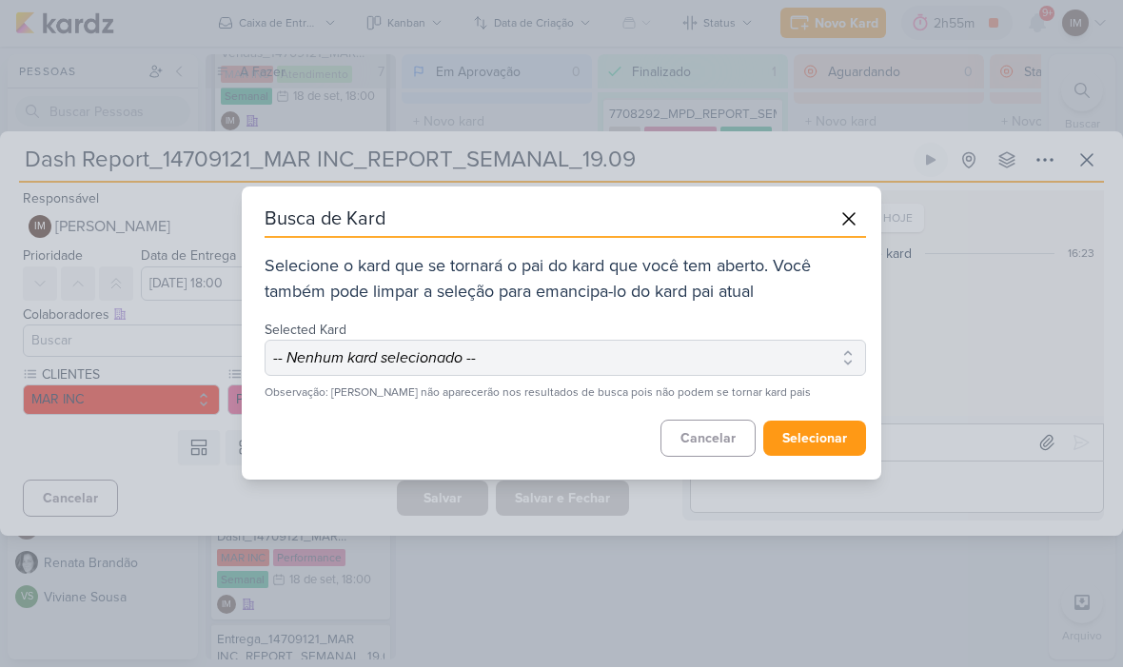
click at [793, 362] on button "-- Nenhum kard selecionado --" at bounding box center [565, 359] width 601 height 36
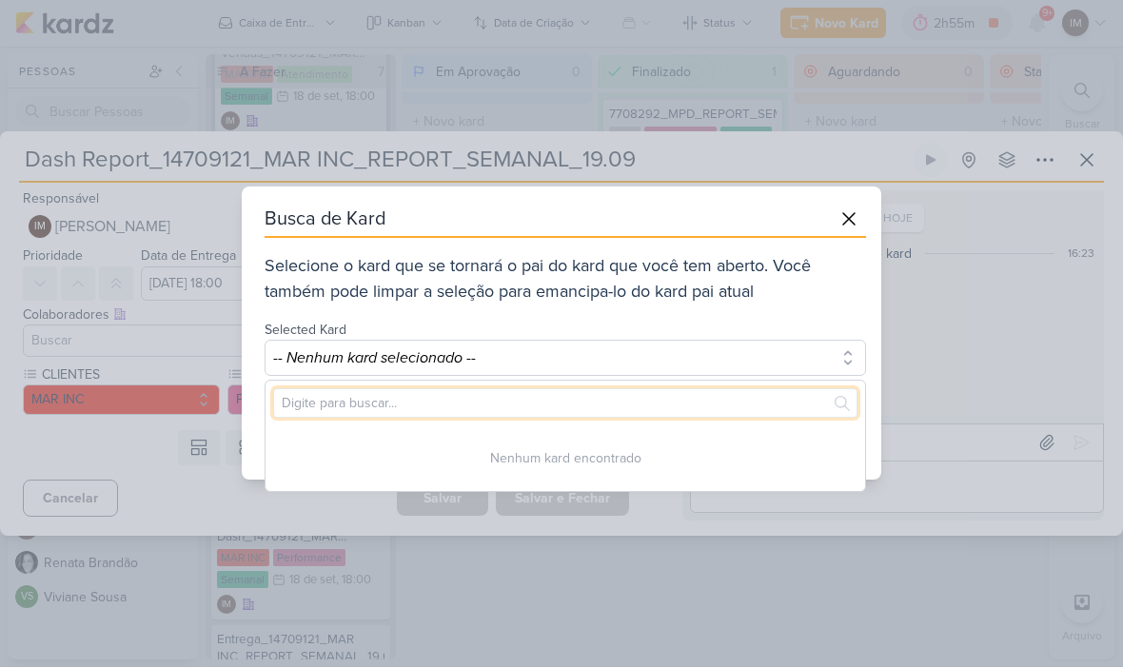
click at [759, 403] on input "text" at bounding box center [565, 404] width 584 height 30
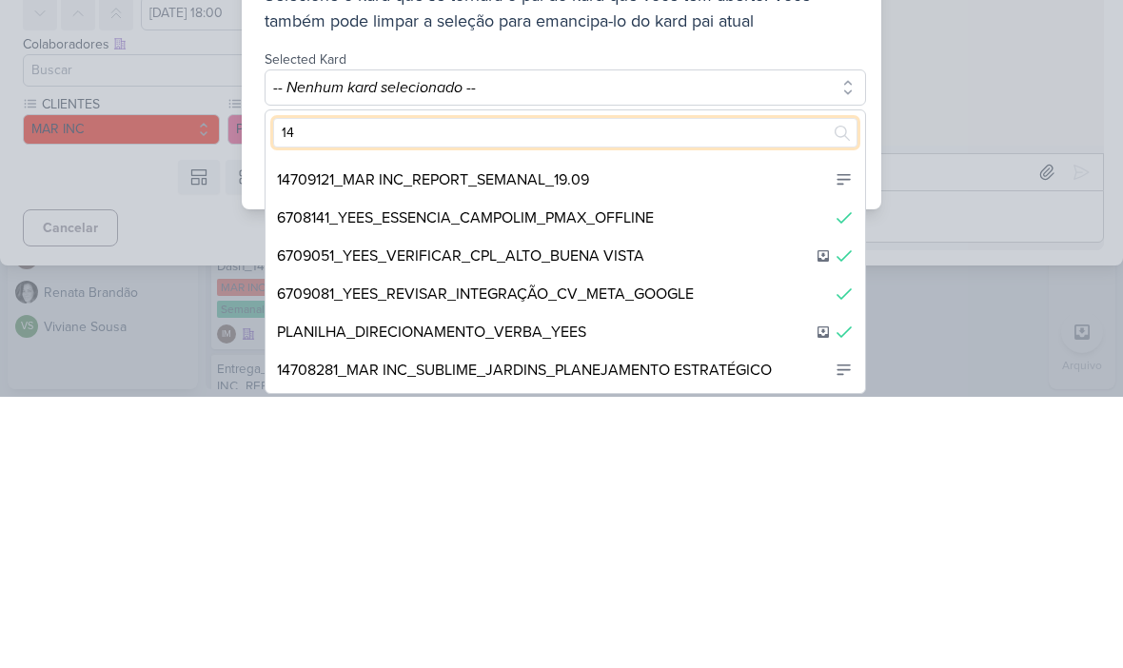
scroll to position [148, 0]
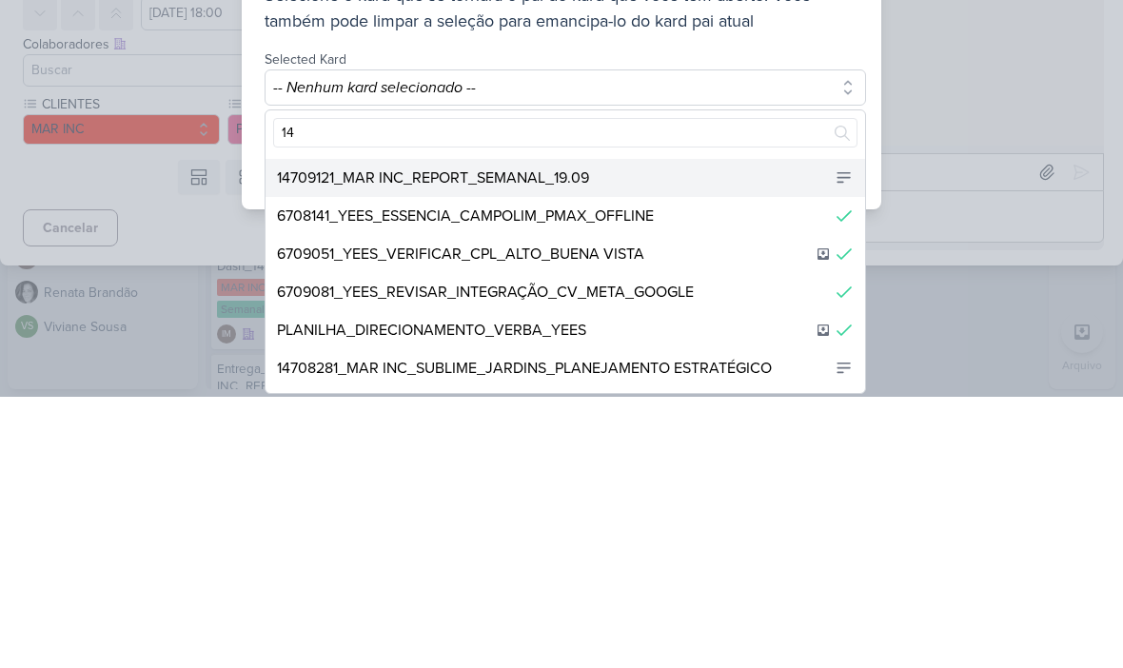
click at [690, 430] on div "14709121_MAR INC_REPORT_SEMANAL_19.09" at bounding box center [566, 449] width 600 height 38
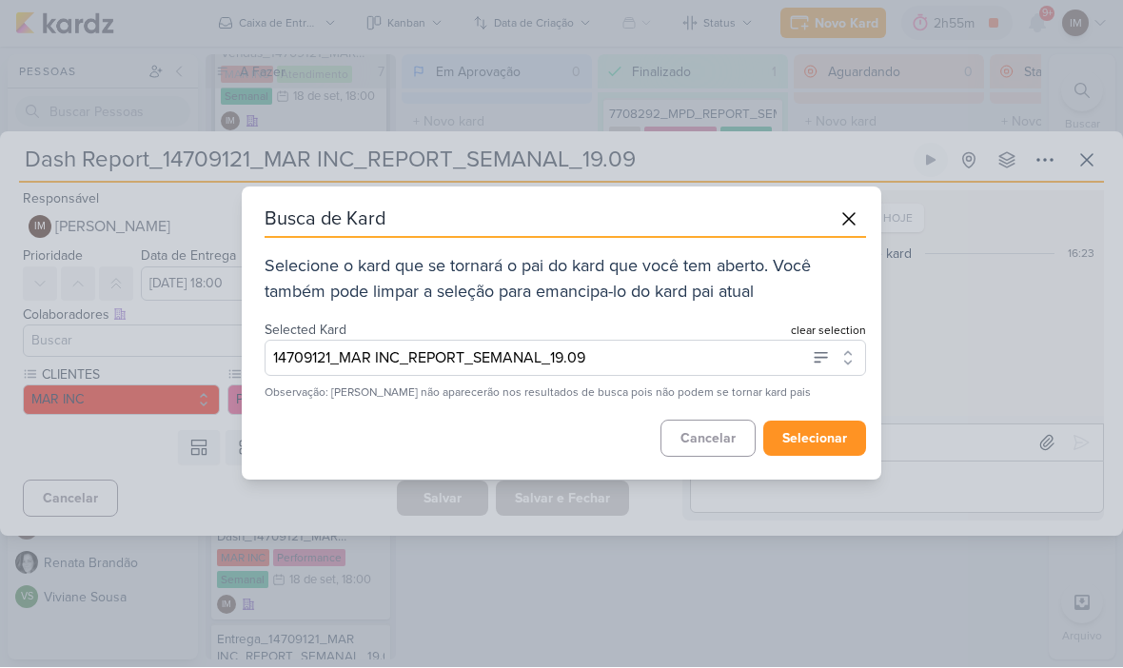
click at [825, 438] on button "selecionar" at bounding box center [814, 439] width 103 height 35
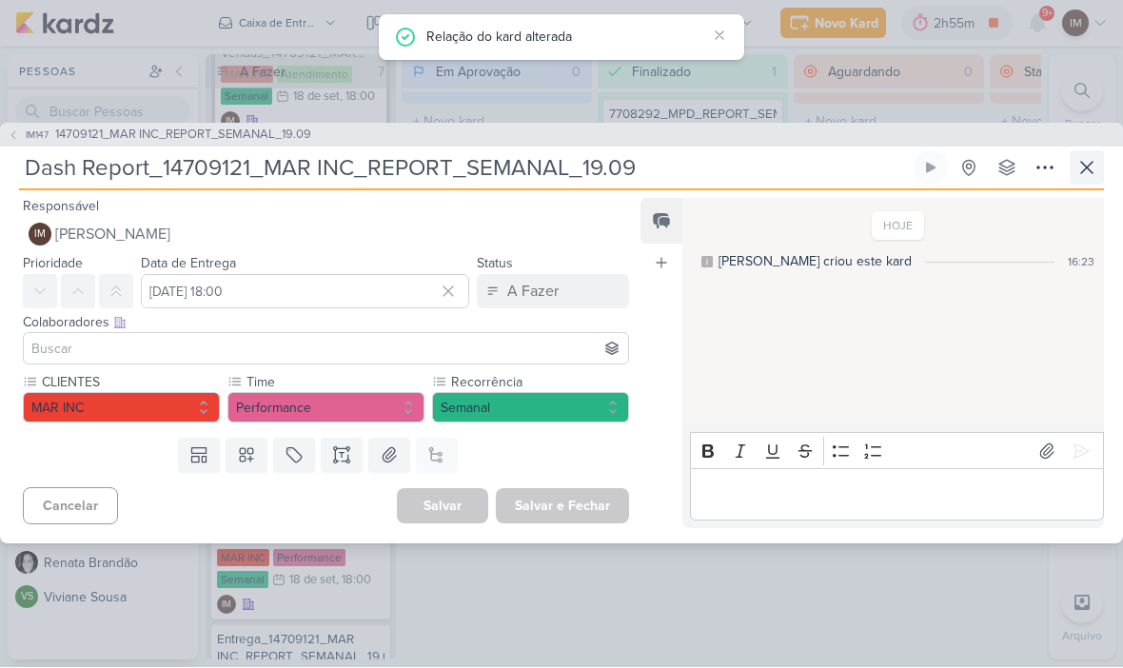
click at [1090, 168] on icon at bounding box center [1086, 168] width 23 height 23
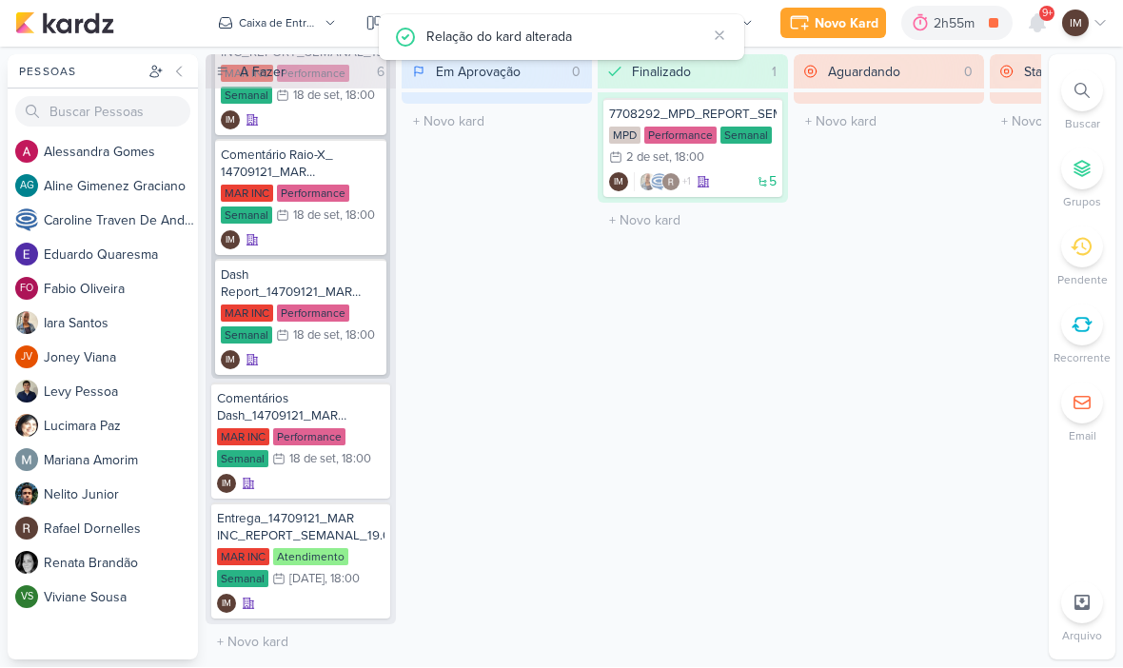
scroll to position [759, 0]
click at [328, 483] on div "IM" at bounding box center [301, 484] width 168 height 19
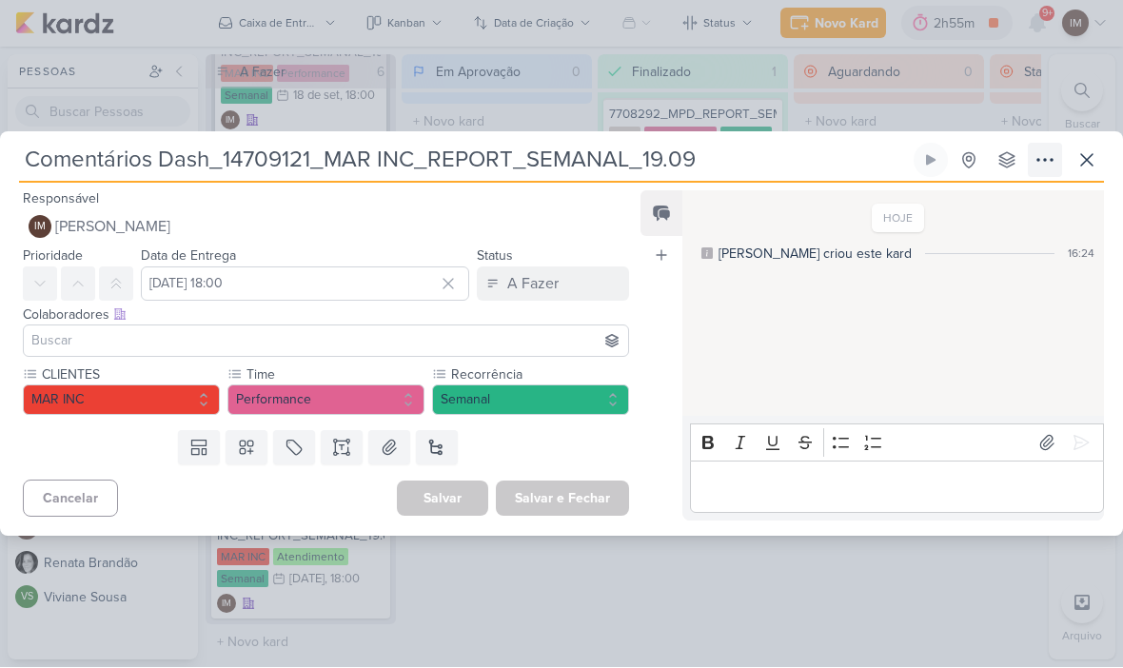
click at [1037, 167] on icon at bounding box center [1045, 160] width 23 height 23
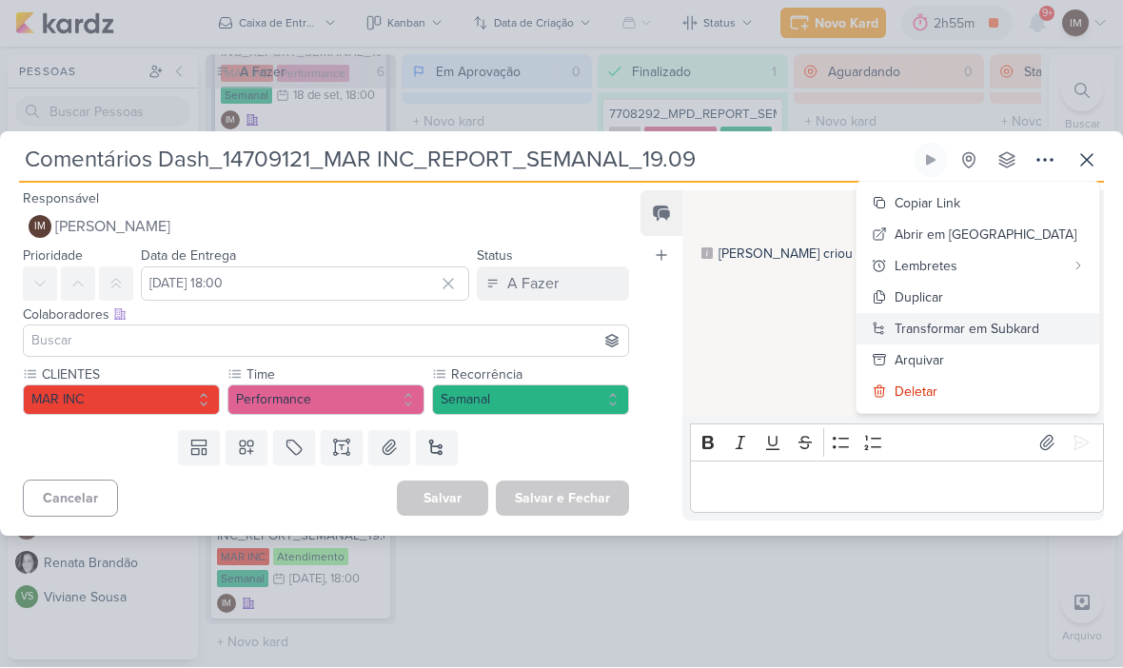
click at [993, 325] on div "Transformar em Subkard" at bounding box center [967, 330] width 145 height 20
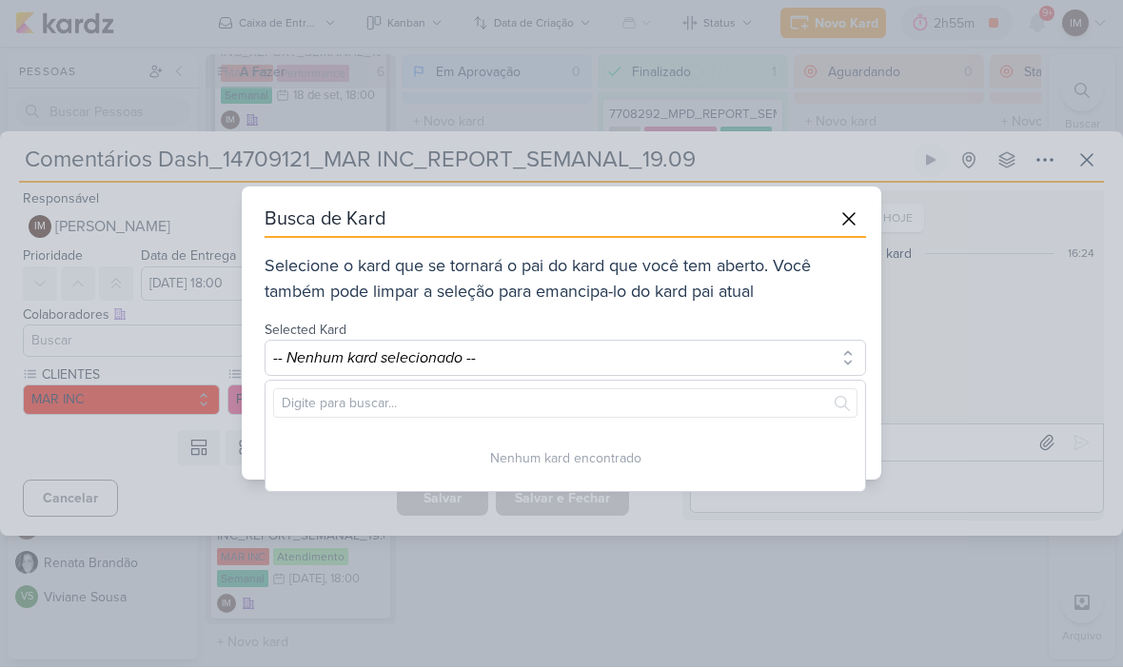
scroll to position [0, 0]
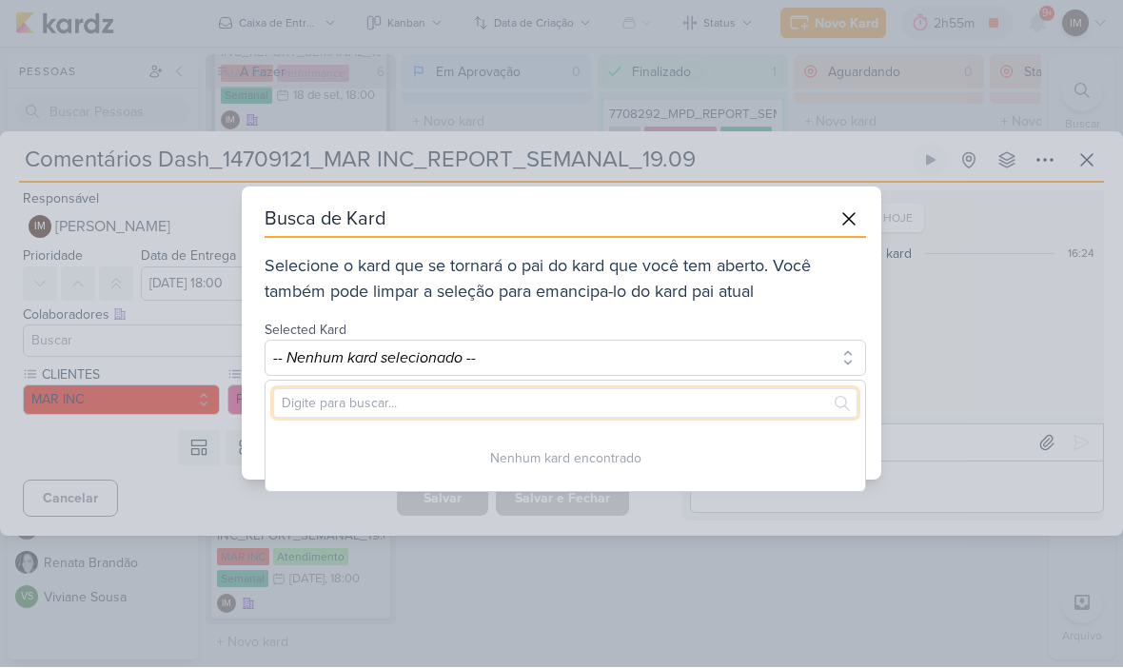
click at [695, 394] on input "text" at bounding box center [565, 404] width 584 height 30
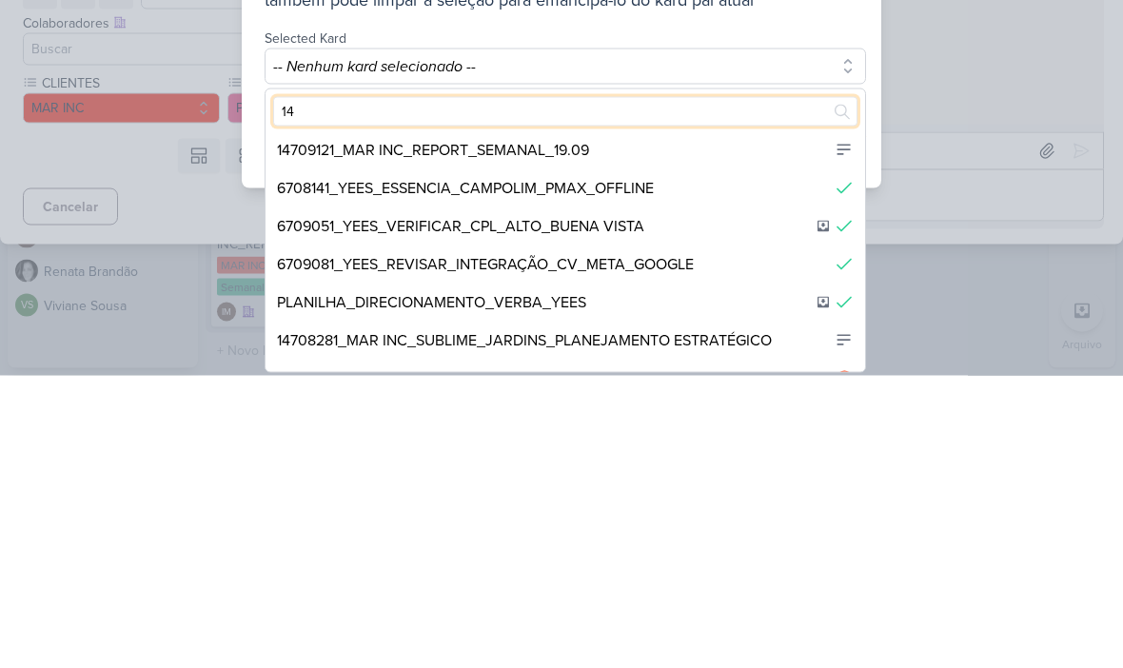
scroll to position [112, 0]
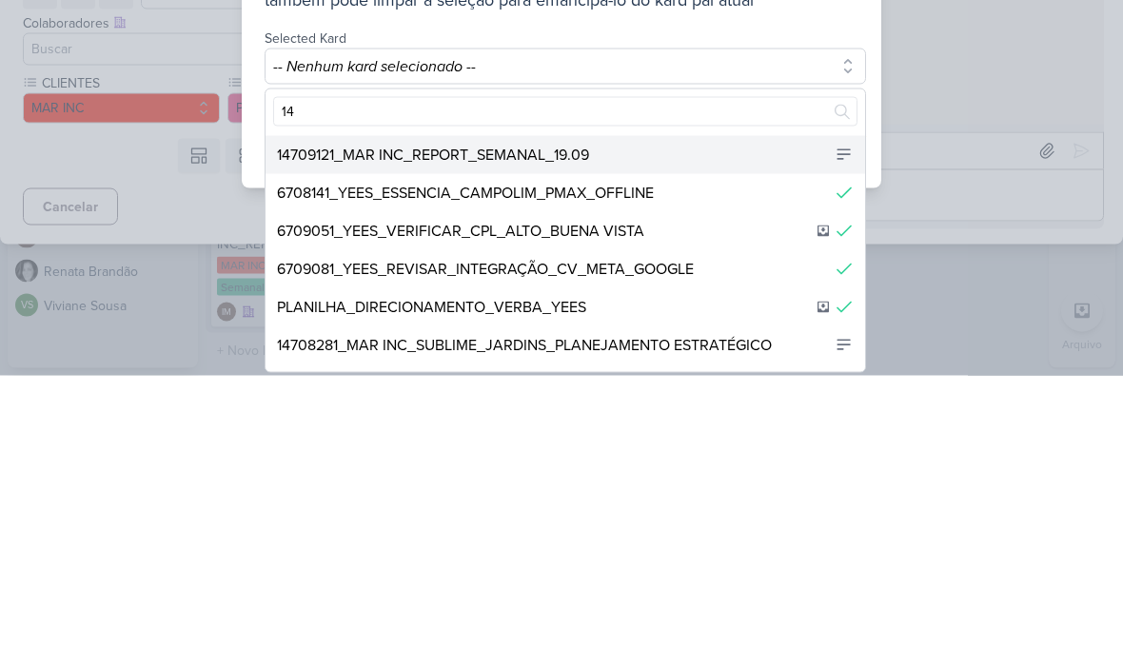
click at [680, 428] on div "14709121_MAR INC_REPORT_SEMANAL_19.09" at bounding box center [566, 447] width 600 height 38
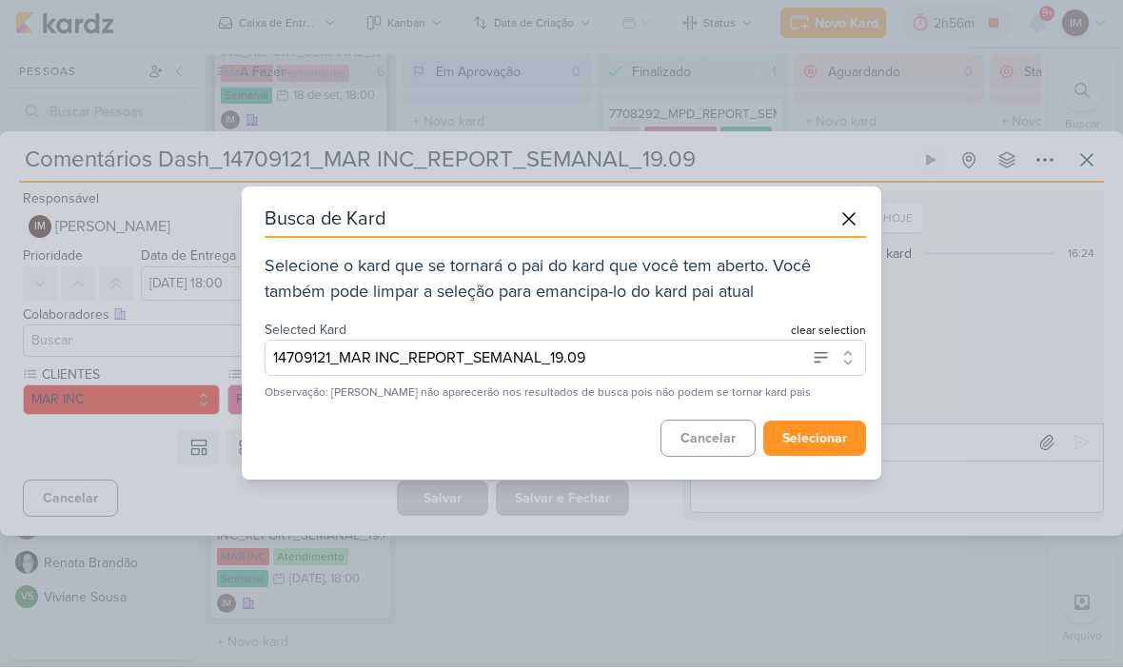
click at [814, 438] on button "selecionar" at bounding box center [814, 439] width 103 height 35
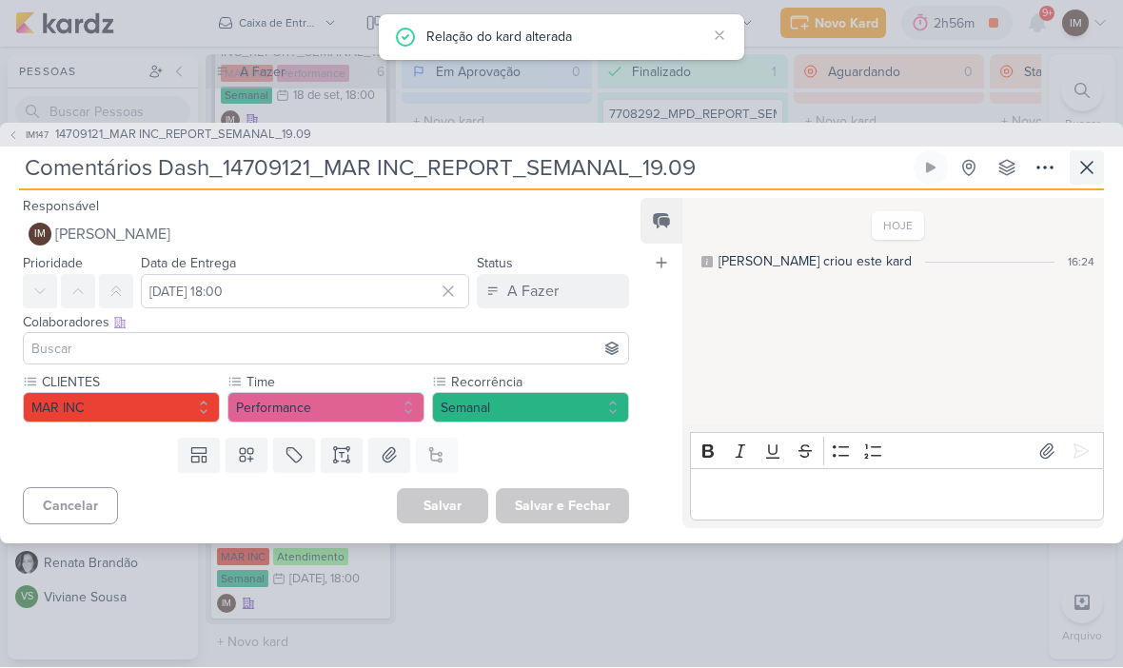
click at [1089, 171] on icon at bounding box center [1086, 168] width 23 height 23
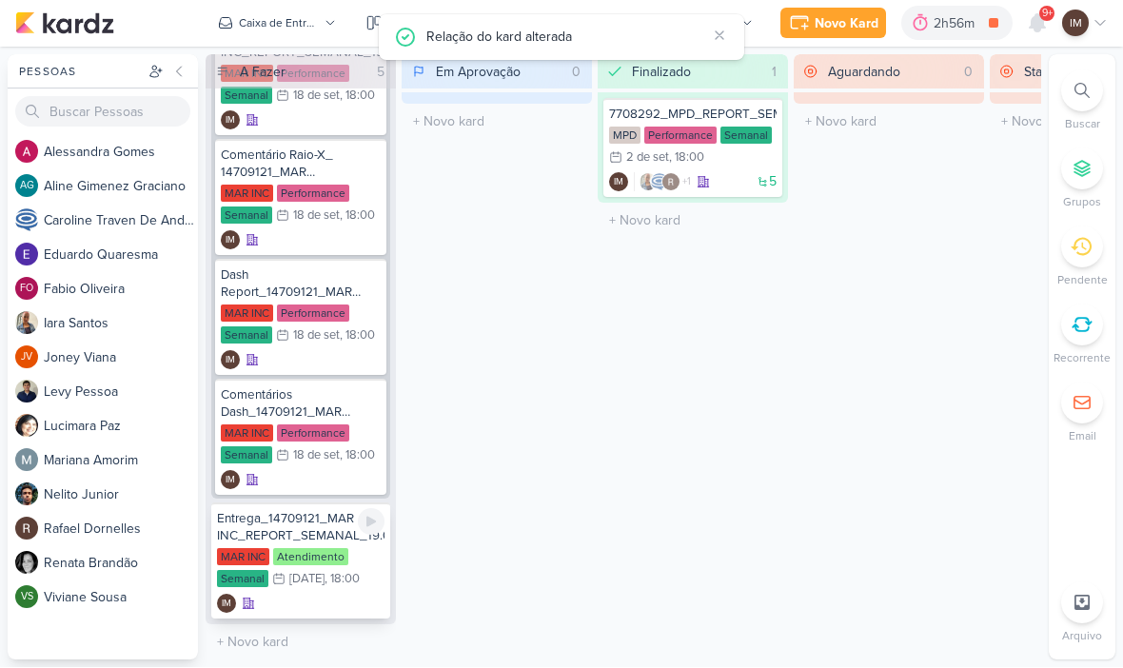
click at [317, 599] on div "IM" at bounding box center [301, 604] width 168 height 19
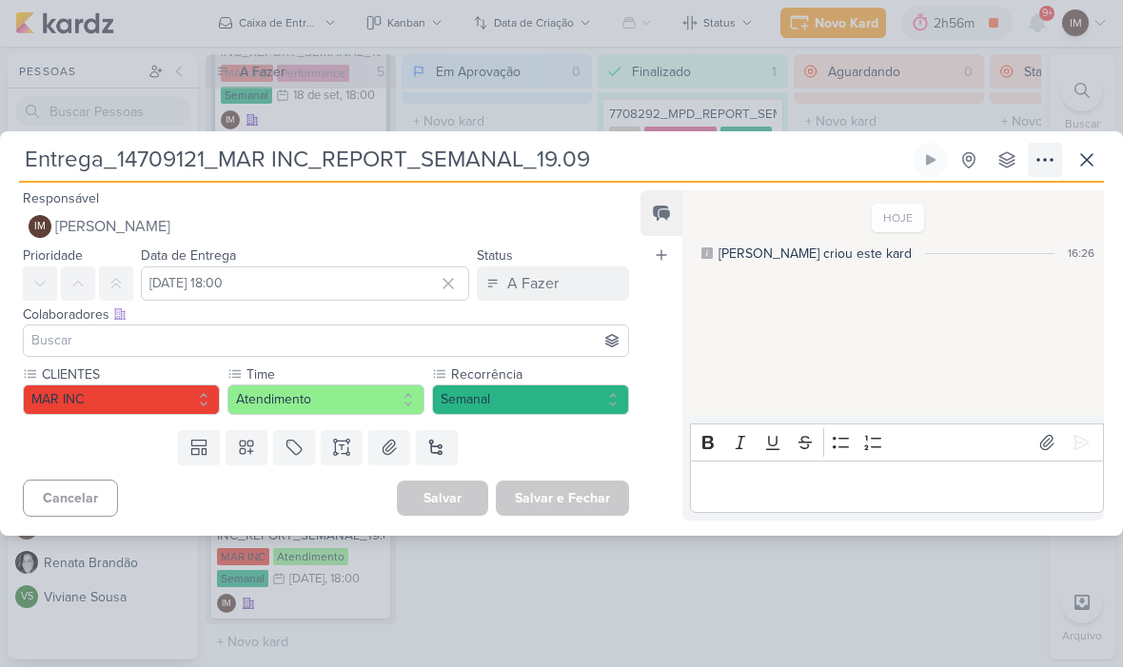
click at [1033, 159] on button at bounding box center [1045, 161] width 34 height 34
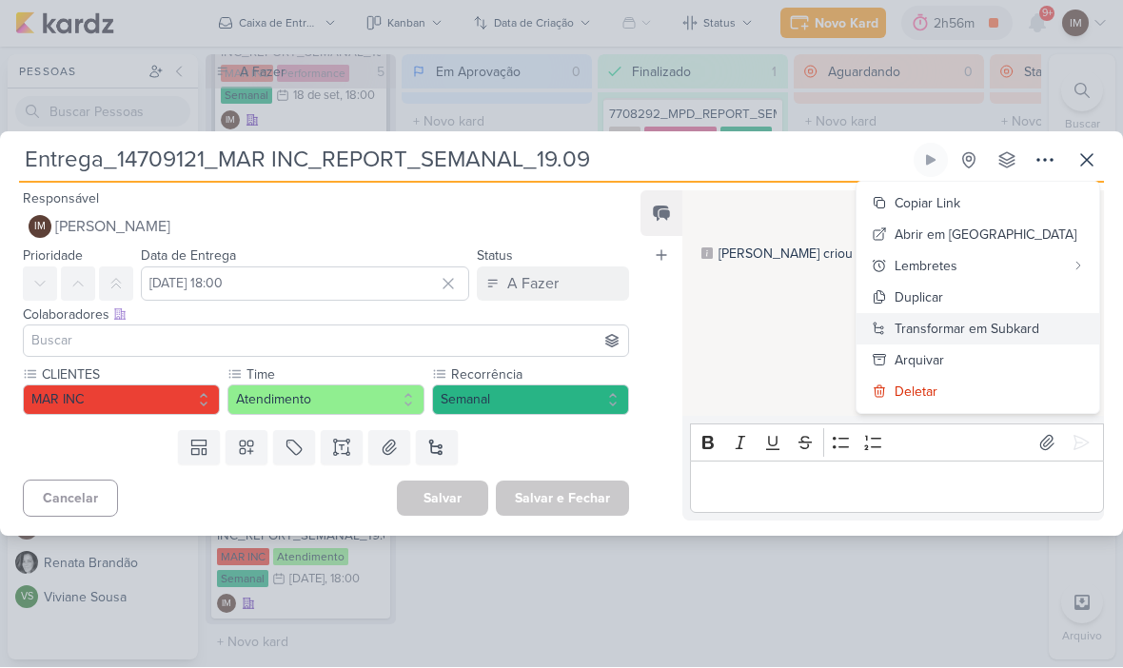
click at [953, 335] on div "Transformar em Subkard" at bounding box center [967, 330] width 145 height 20
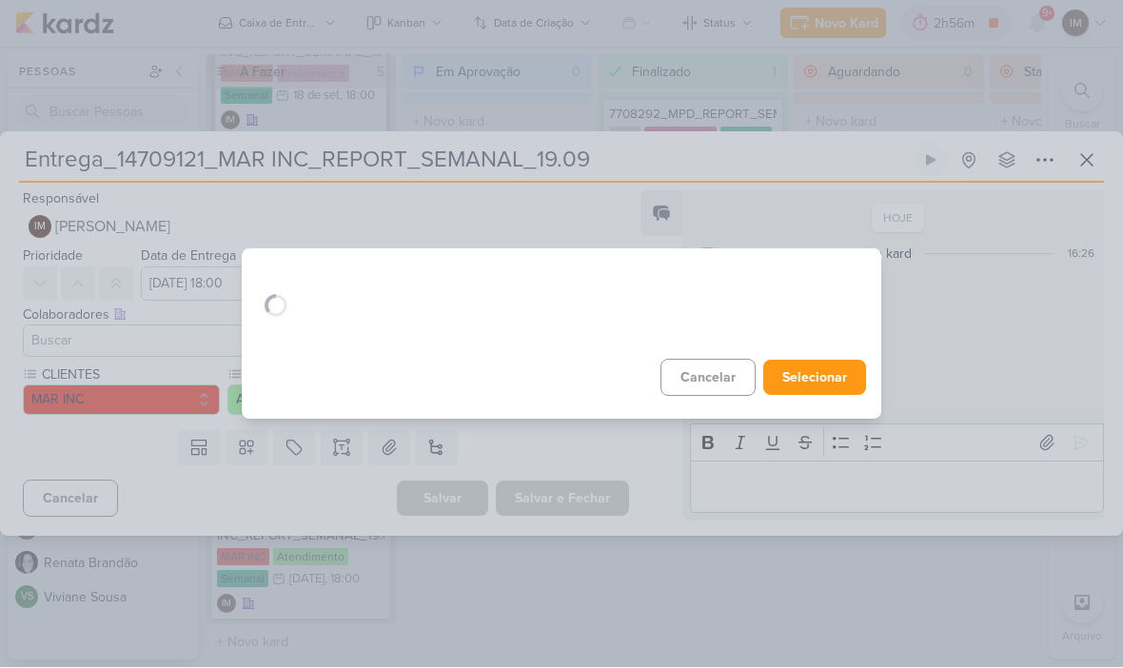
scroll to position [0, 0]
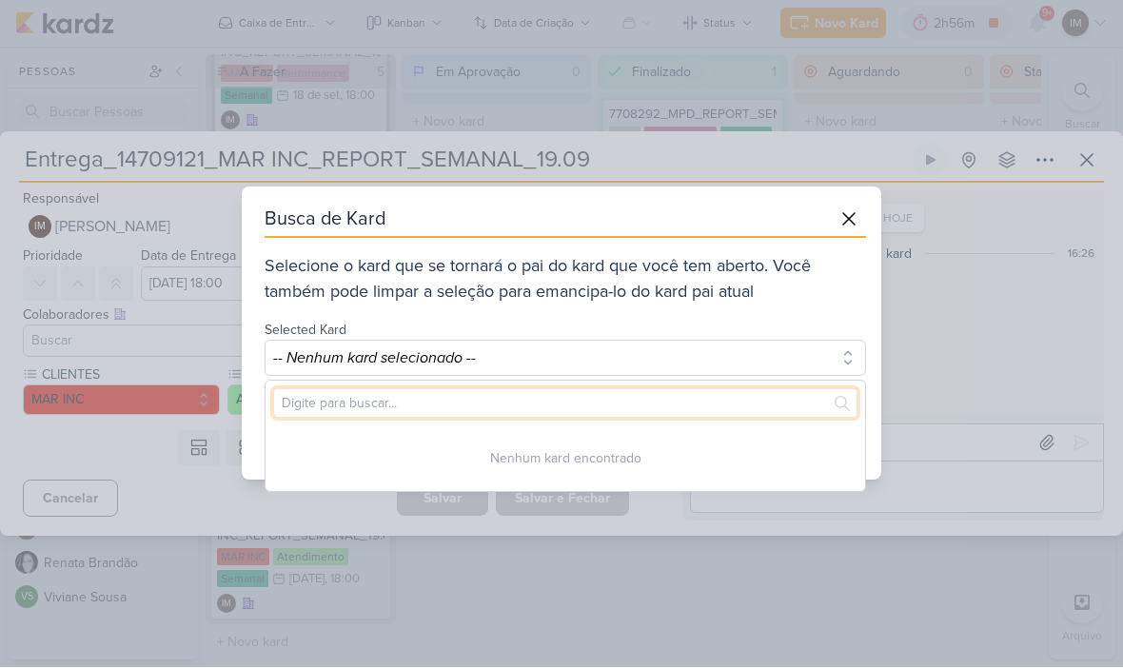
click at [700, 405] on input "text" at bounding box center [565, 404] width 584 height 30
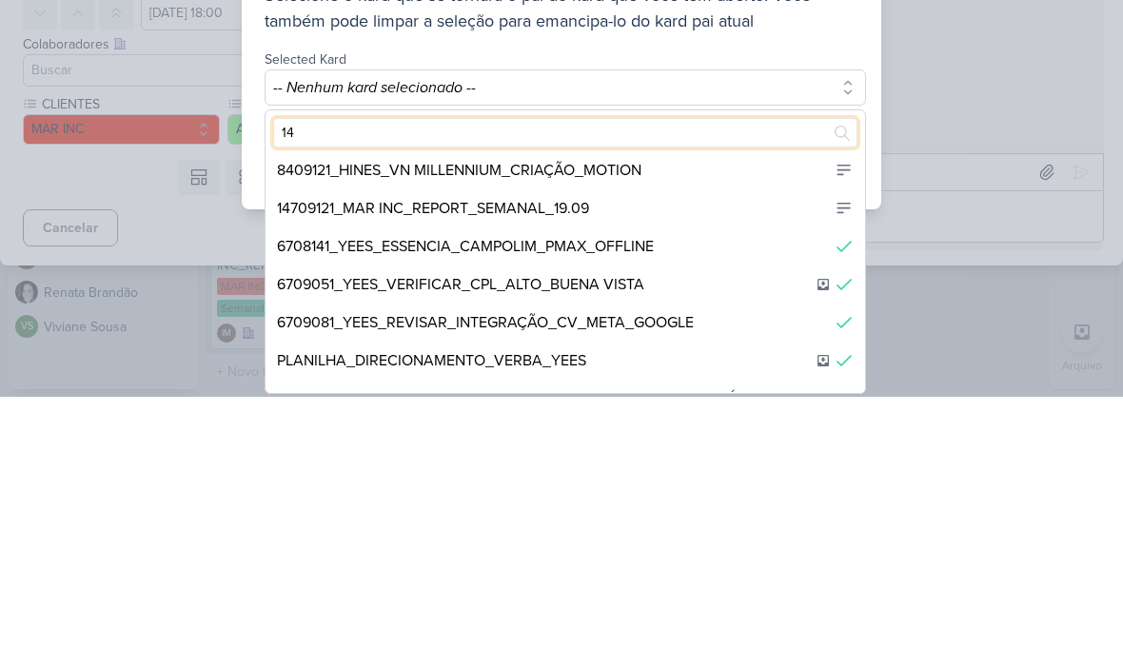
scroll to position [44, 0]
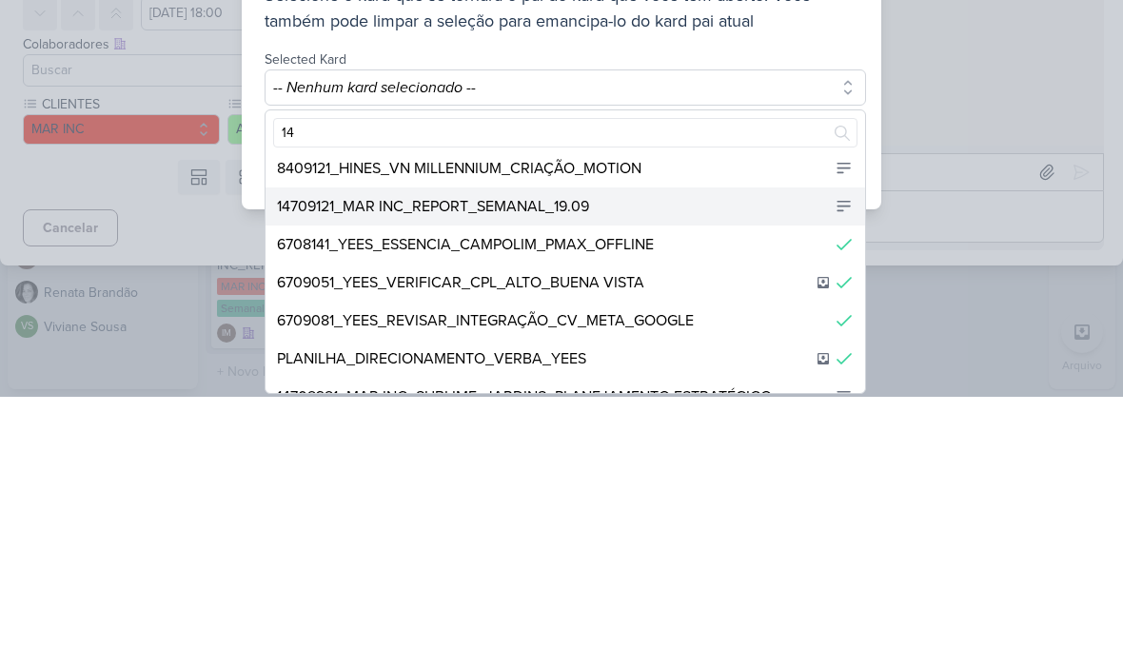
click at [716, 459] on div "14709121_MAR INC_REPORT_SEMANAL_19.09" at bounding box center [566, 478] width 600 height 38
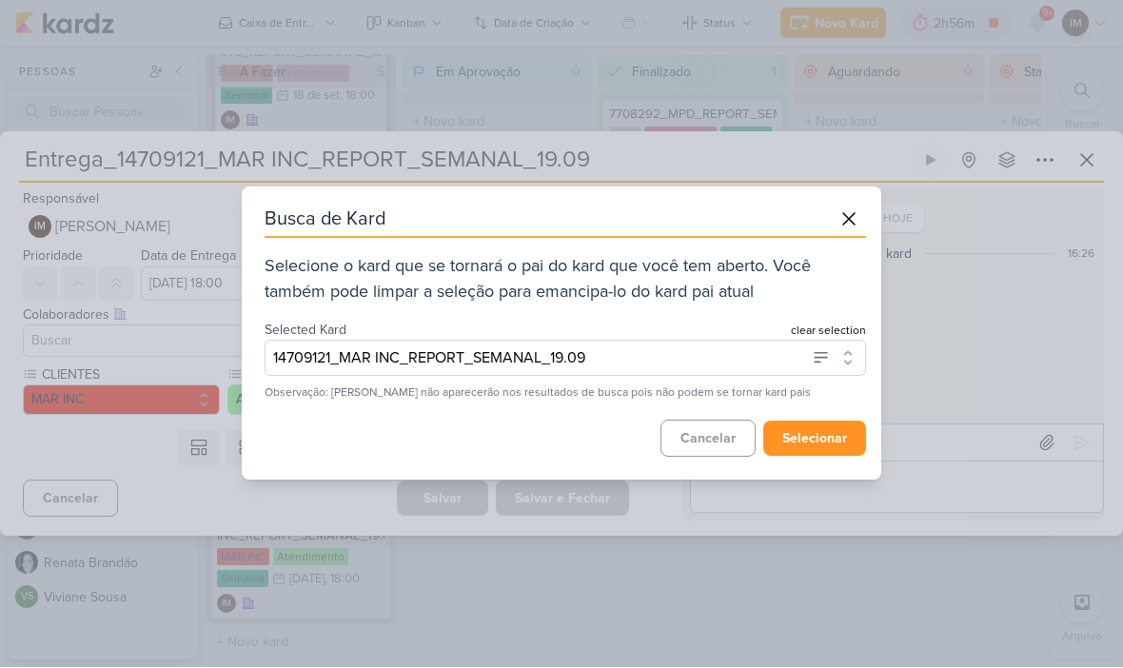
click at [826, 429] on button "selecionar" at bounding box center [814, 439] width 103 height 35
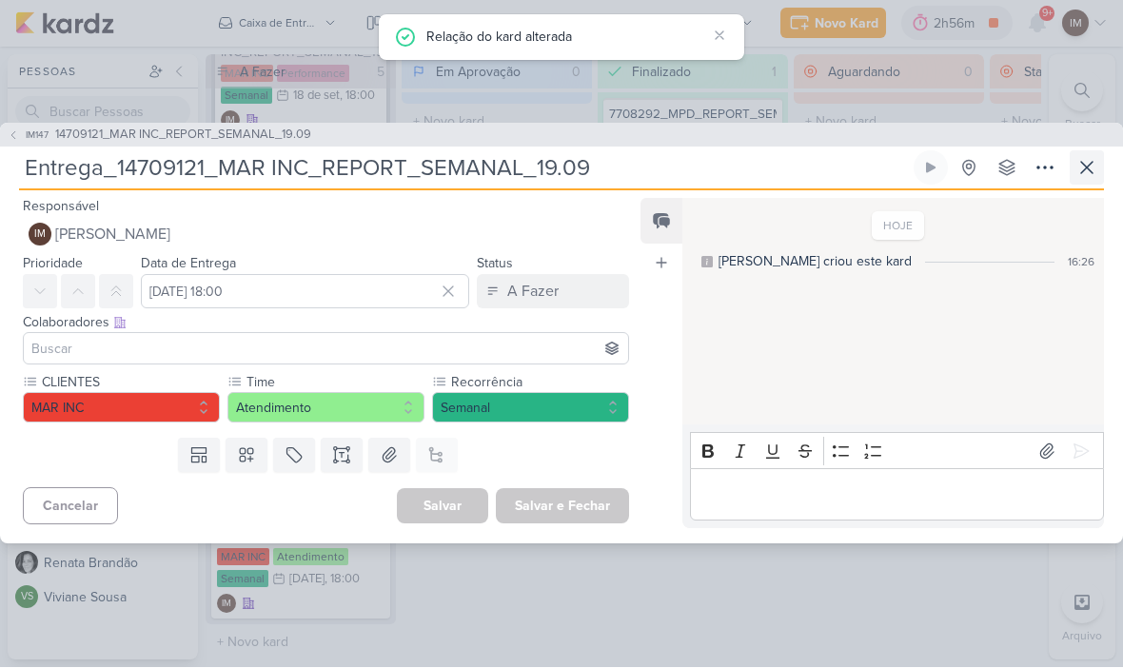
click at [1093, 178] on icon at bounding box center [1086, 168] width 23 height 23
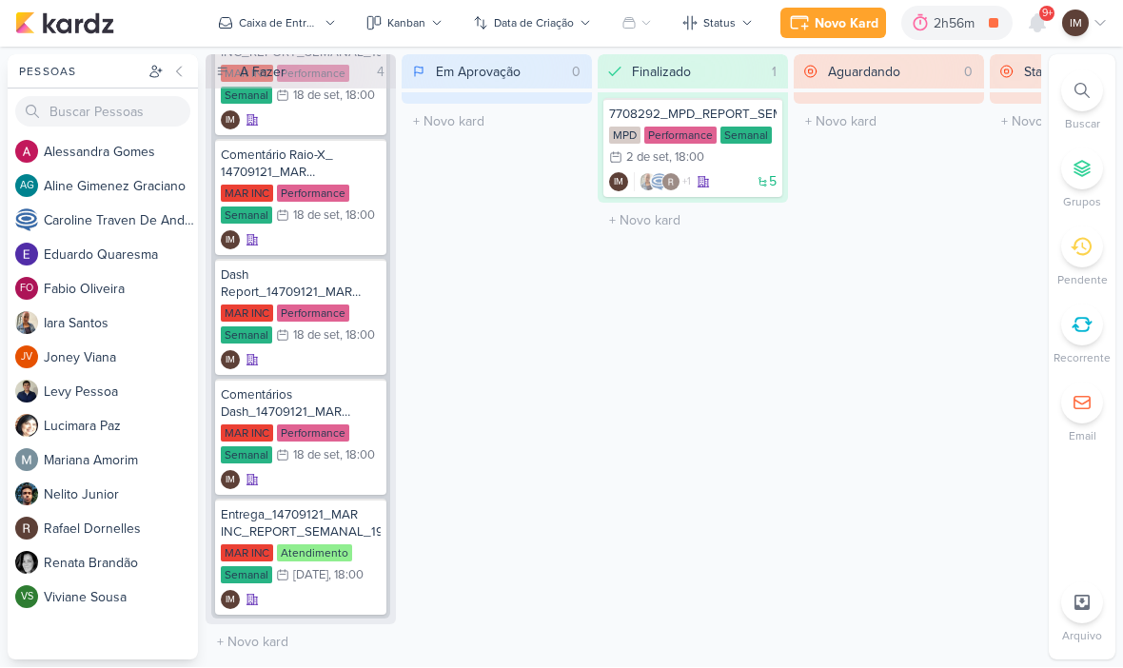
scroll to position [759, 0]
click at [322, 594] on div "IM" at bounding box center [301, 600] width 160 height 19
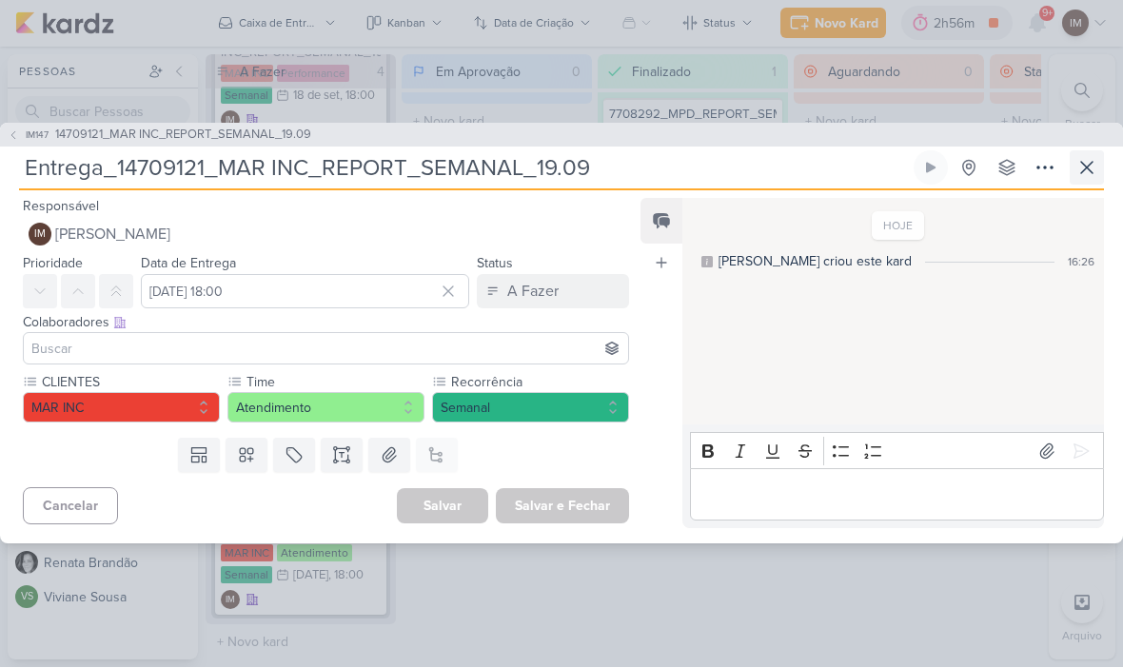
click at [1087, 163] on icon at bounding box center [1086, 168] width 23 height 23
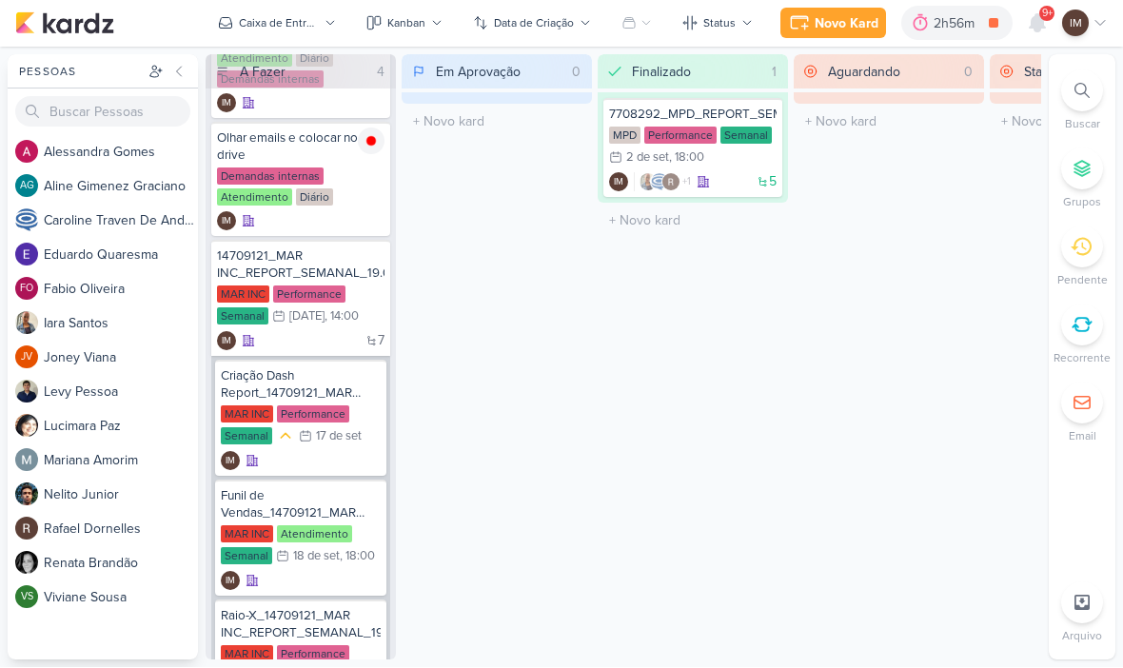
scroll to position [176, 0]
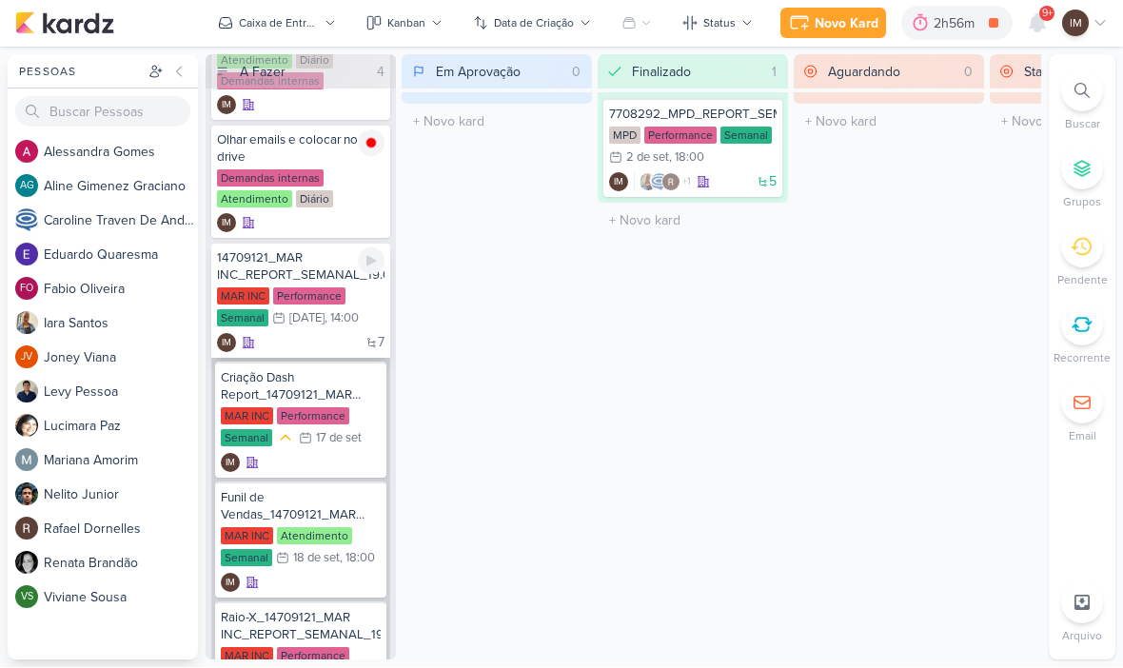
click at [320, 351] on div "7 IM" at bounding box center [301, 343] width 168 height 19
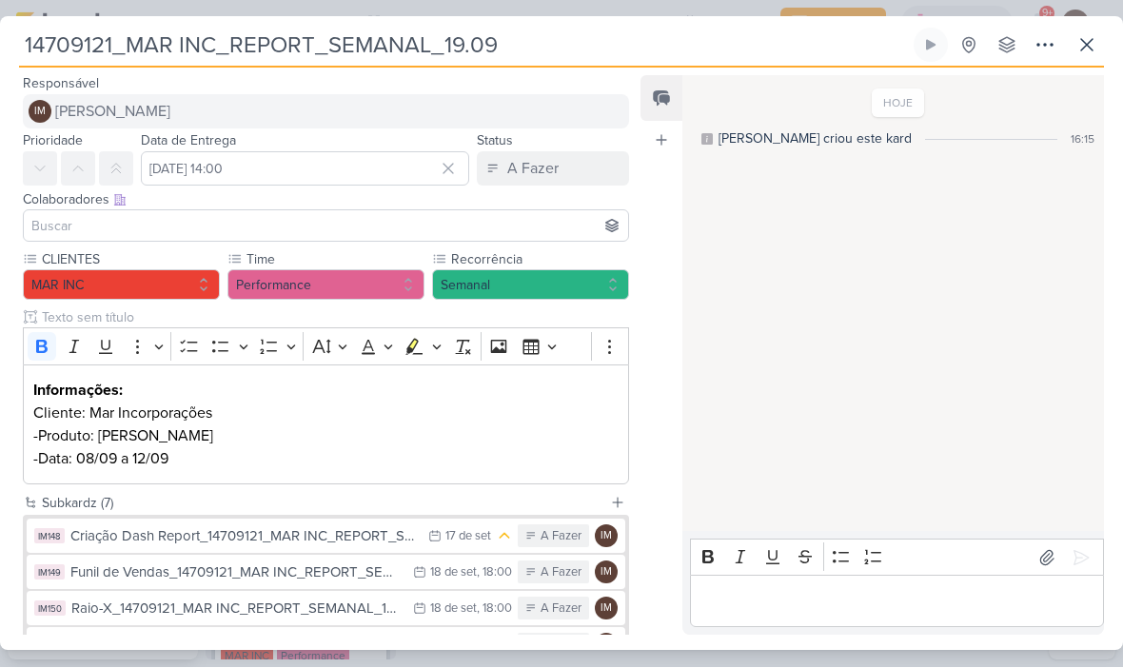
click at [96, 104] on span "[PERSON_NAME]" at bounding box center [112, 112] width 115 height 23
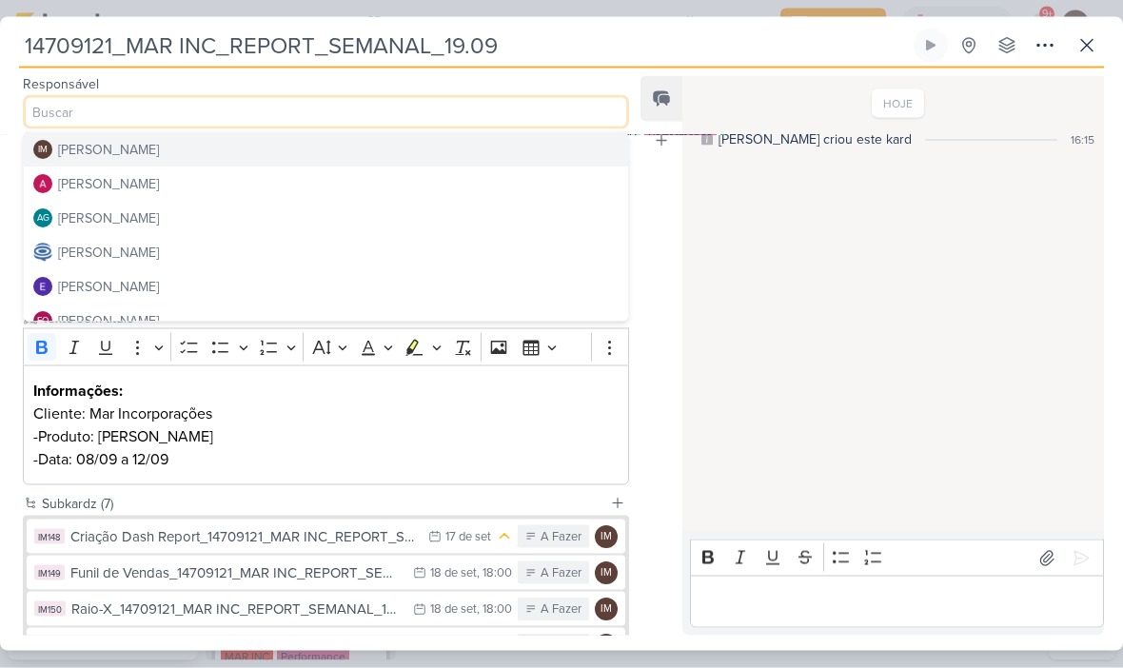
click at [391, 194] on button "[PERSON_NAME]" at bounding box center [326, 184] width 604 height 34
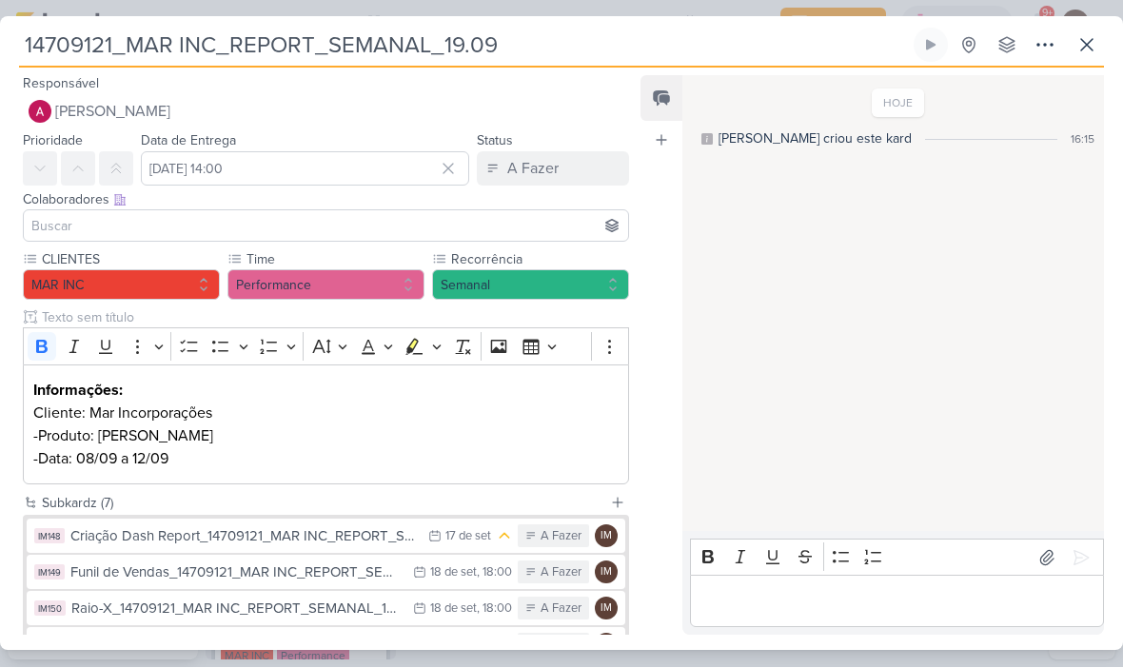
click at [396, 217] on input at bounding box center [326, 226] width 597 height 23
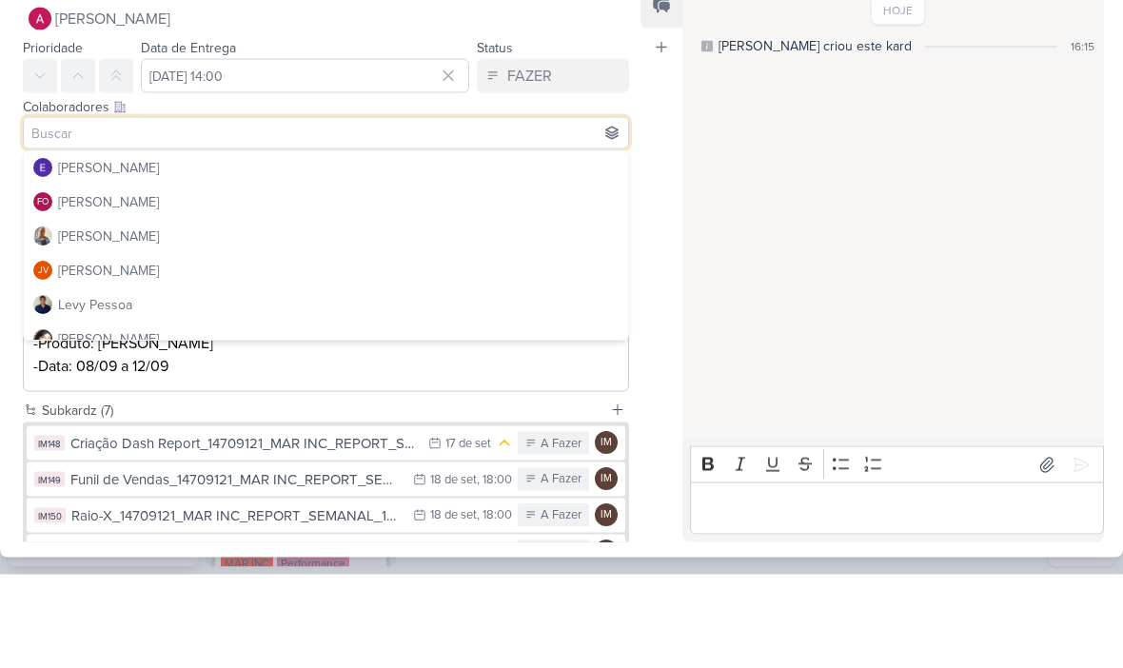
scroll to position [139, 0]
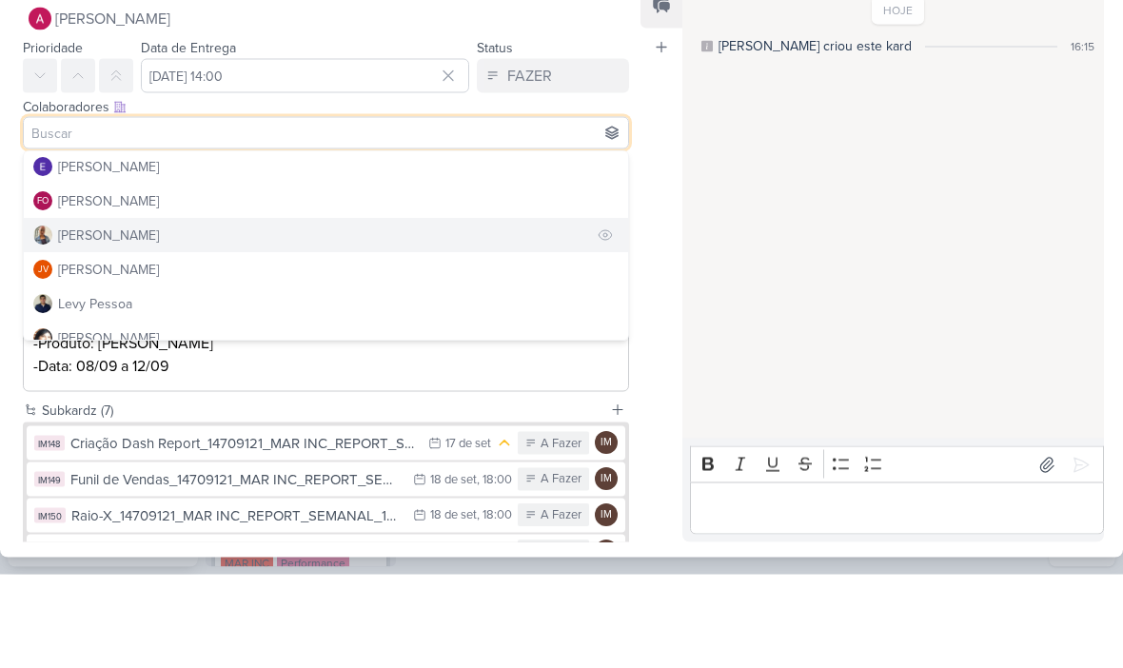
click at [450, 312] on button "[PERSON_NAME]" at bounding box center [326, 329] width 604 height 34
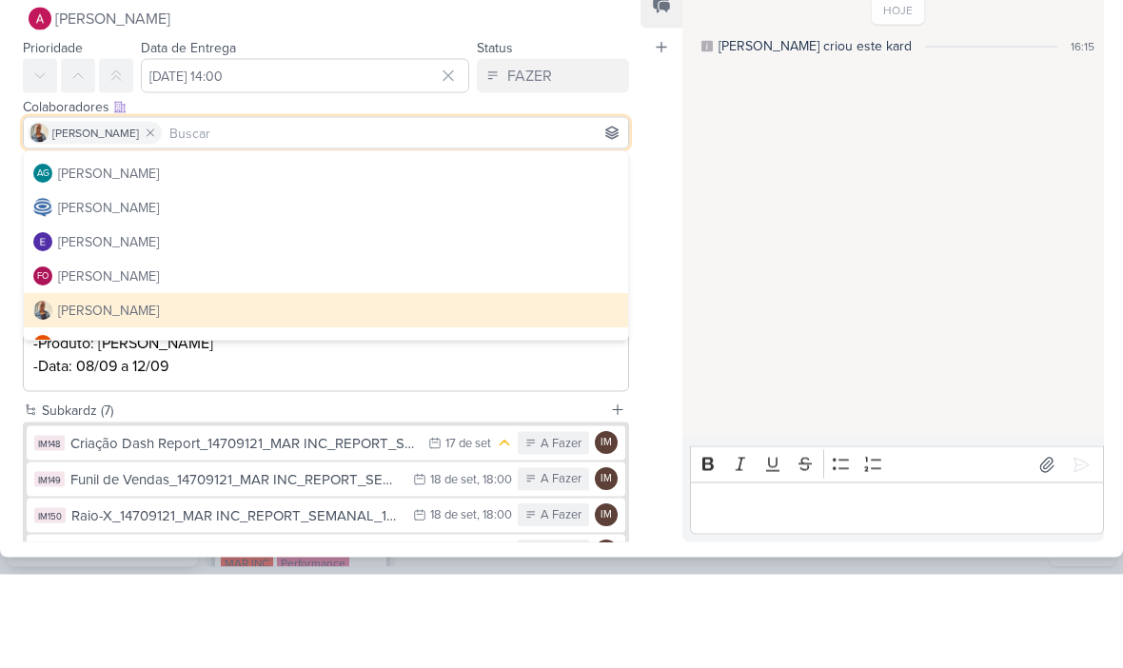
scroll to position [51, 0]
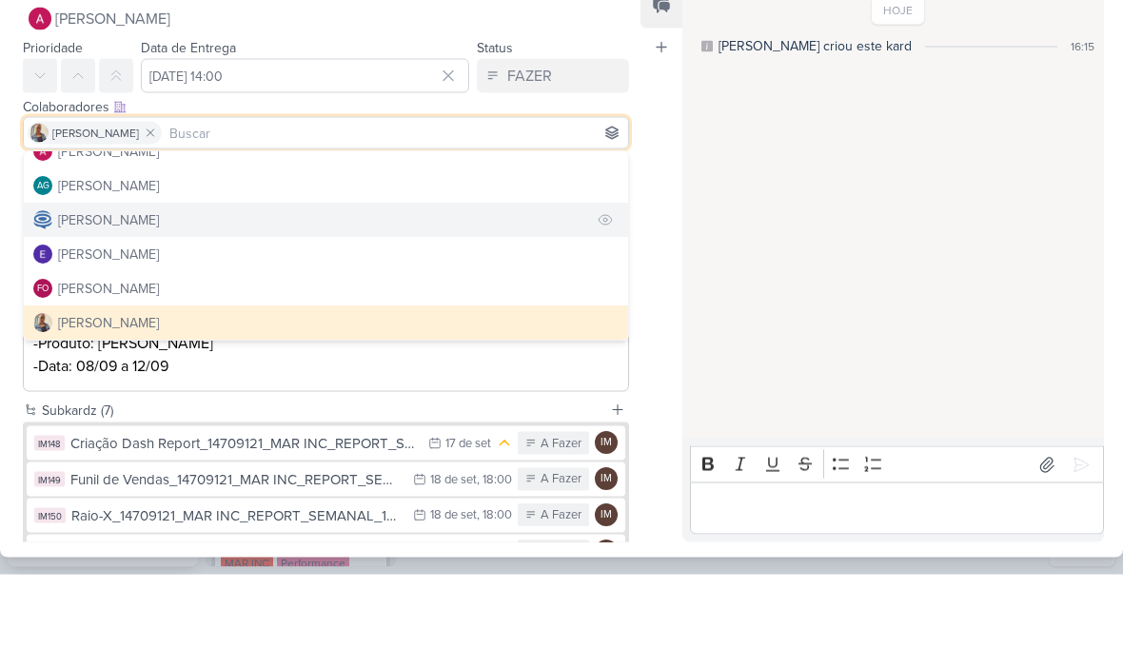
click at [506, 297] on button "[PERSON_NAME]" at bounding box center [326, 314] width 604 height 34
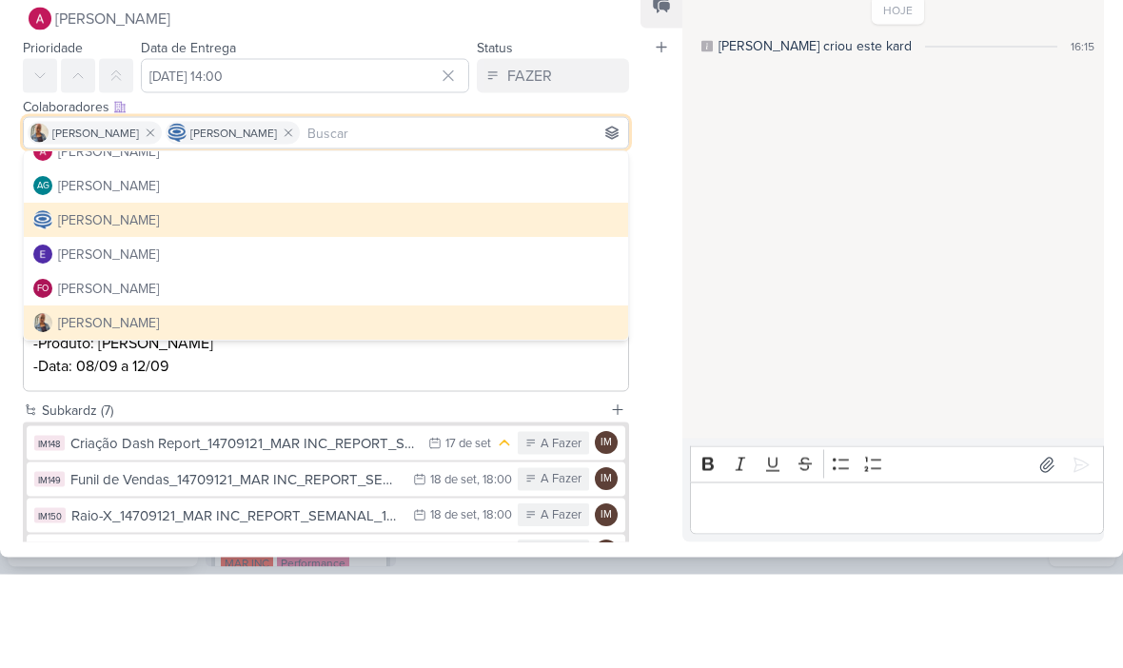
click at [649, 216] on div "Feed Atrelar email Solte o email para atrelar ao kard" at bounding box center [662, 356] width 42 height 560
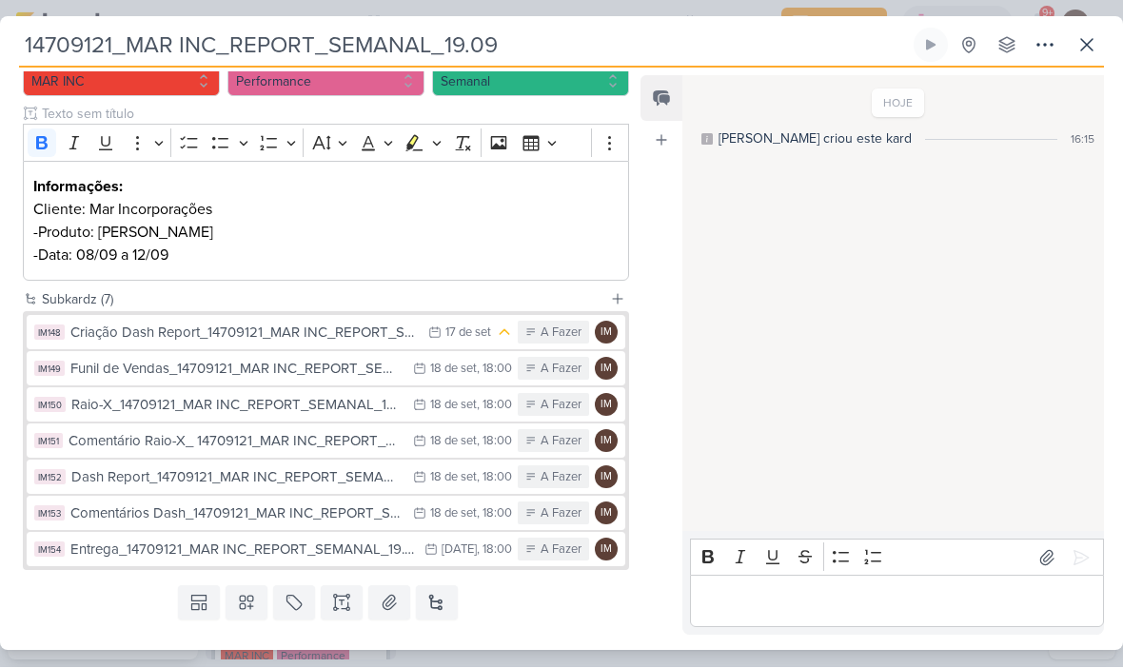
scroll to position [240, 0]
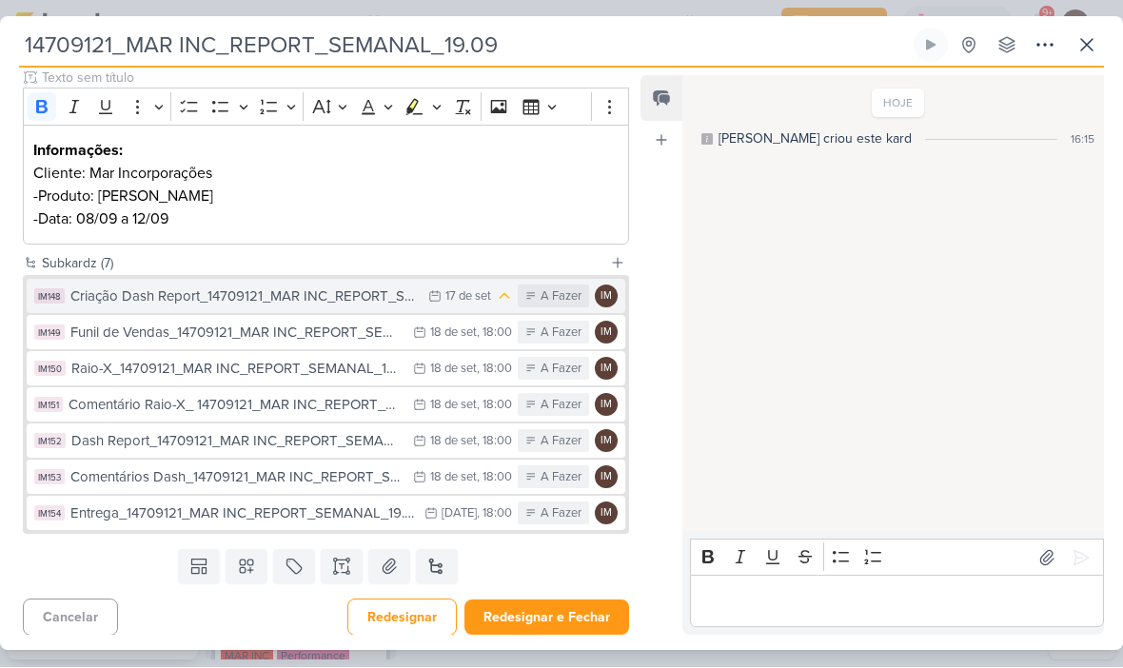
click at [370, 291] on div "Criação Dash Report_14709121_MAR INC_REPORT_SEMANAL_19.09" at bounding box center [244, 297] width 348 height 22
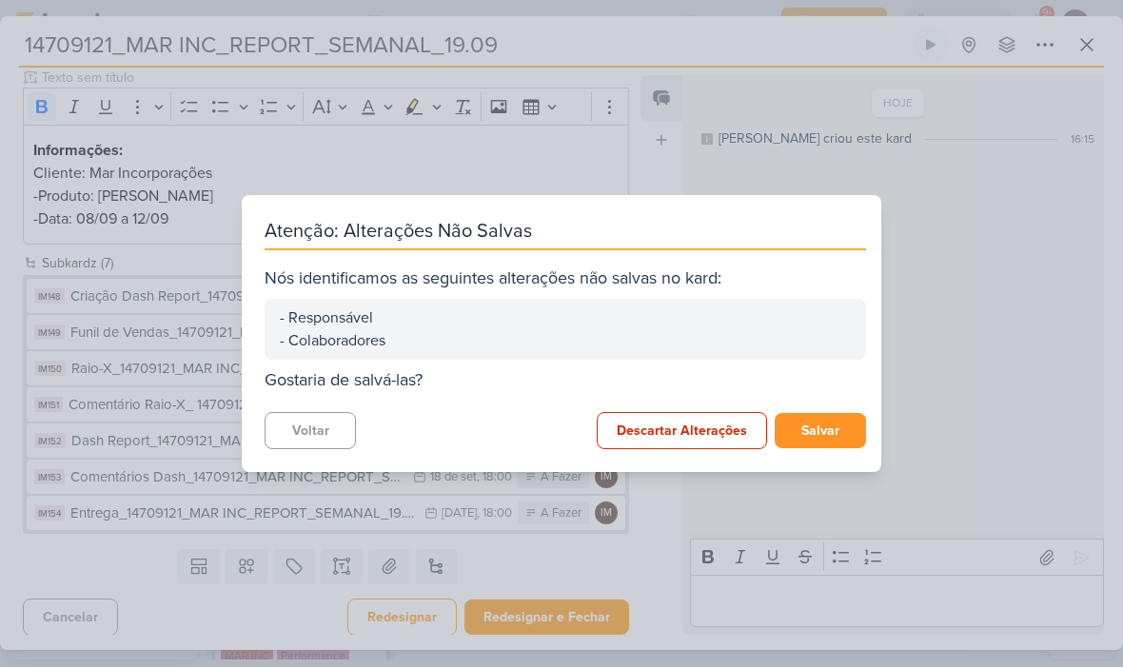
click at [818, 434] on button "Salvar" at bounding box center [820, 431] width 91 height 35
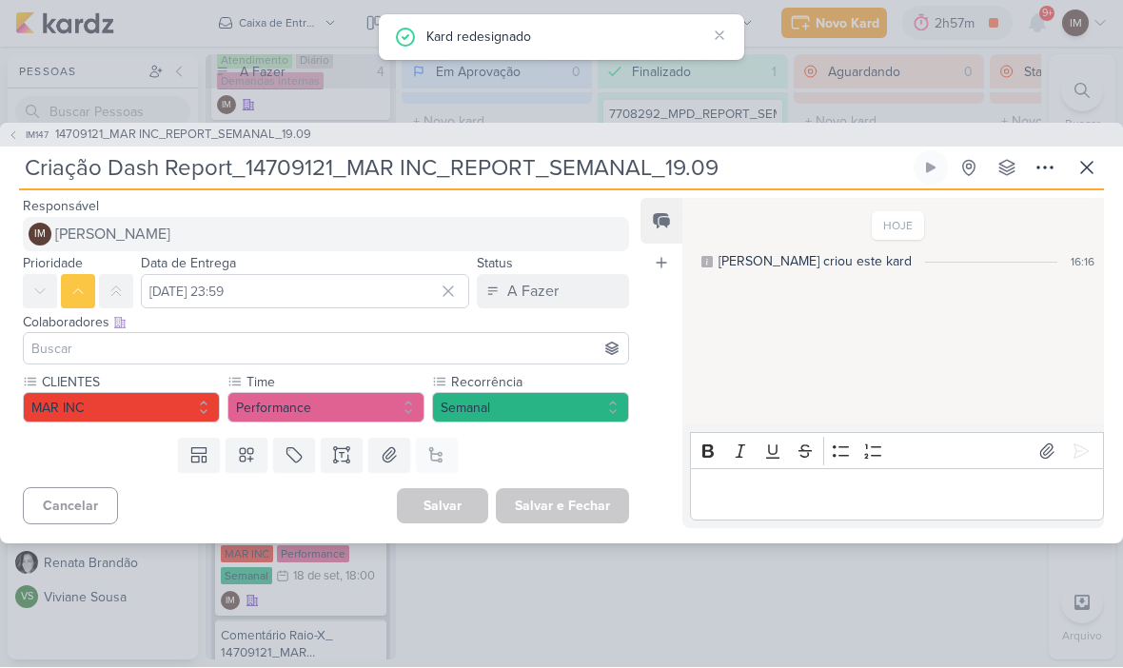
click at [88, 222] on button "IM [PERSON_NAME]" at bounding box center [326, 235] width 606 height 34
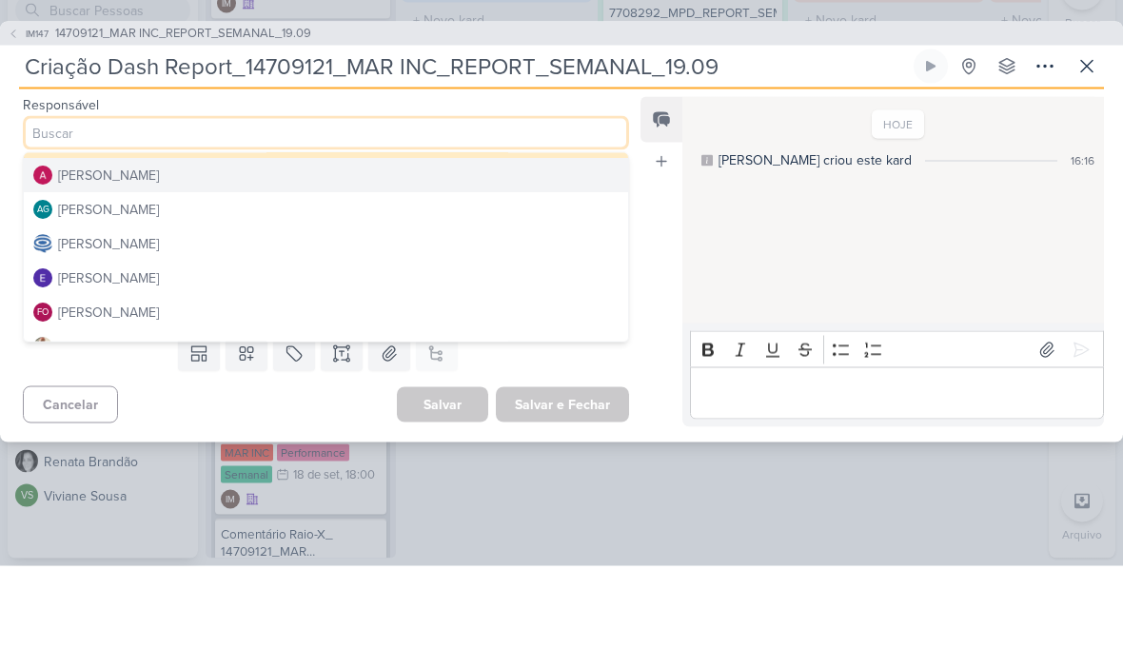
scroll to position [33, 0]
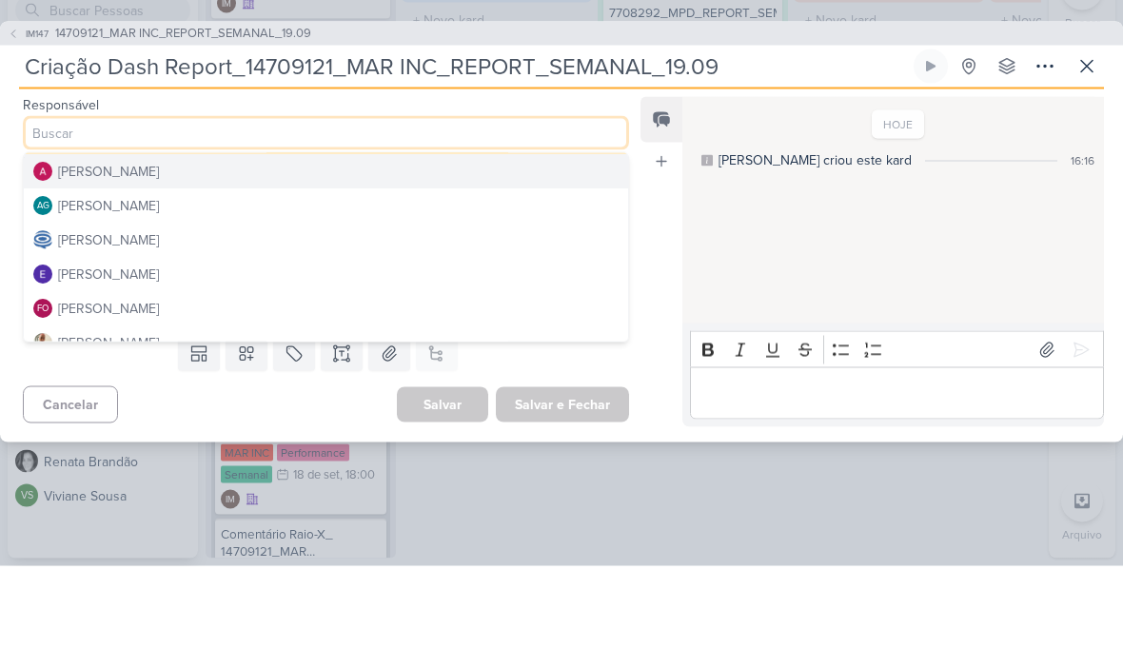
click at [524, 256] on button "[PERSON_NAME]" at bounding box center [326, 273] width 604 height 34
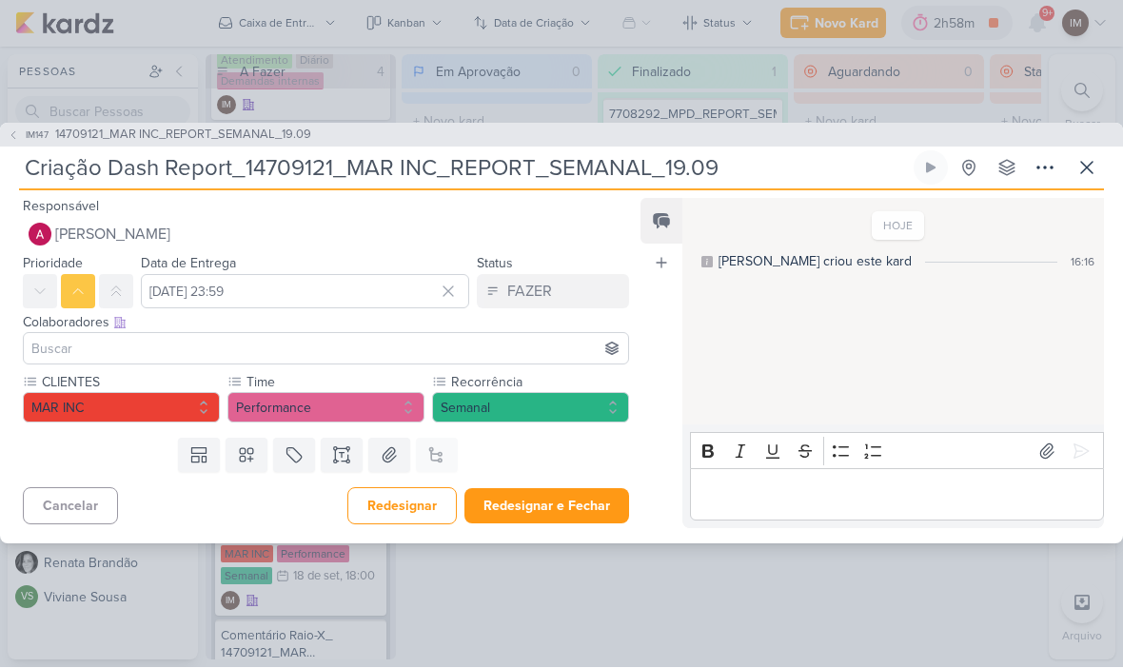
click at [464, 348] on input at bounding box center [326, 349] width 597 height 23
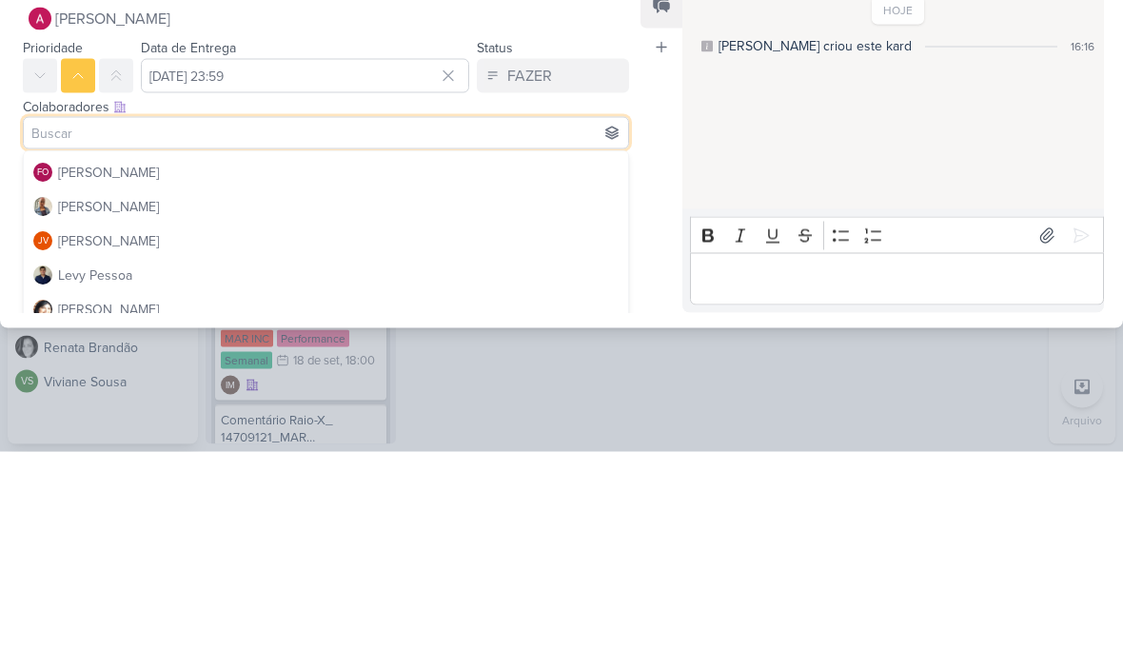
scroll to position [169, 0]
click at [496, 404] on button "[PERSON_NAME]" at bounding box center [326, 421] width 604 height 34
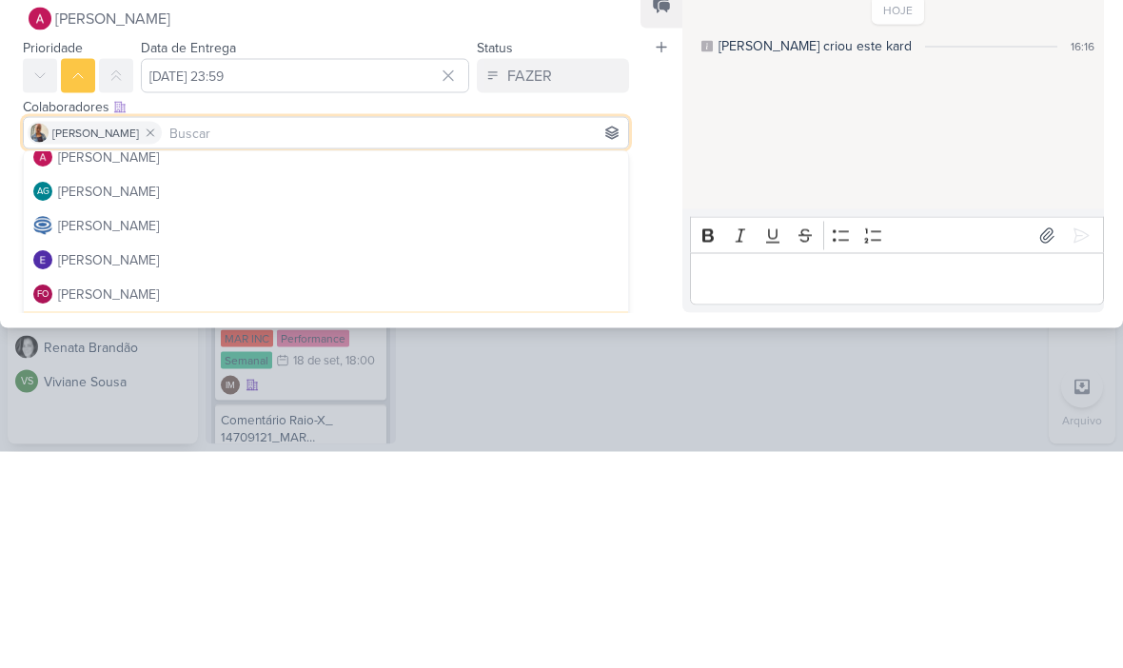
scroll to position [39, 0]
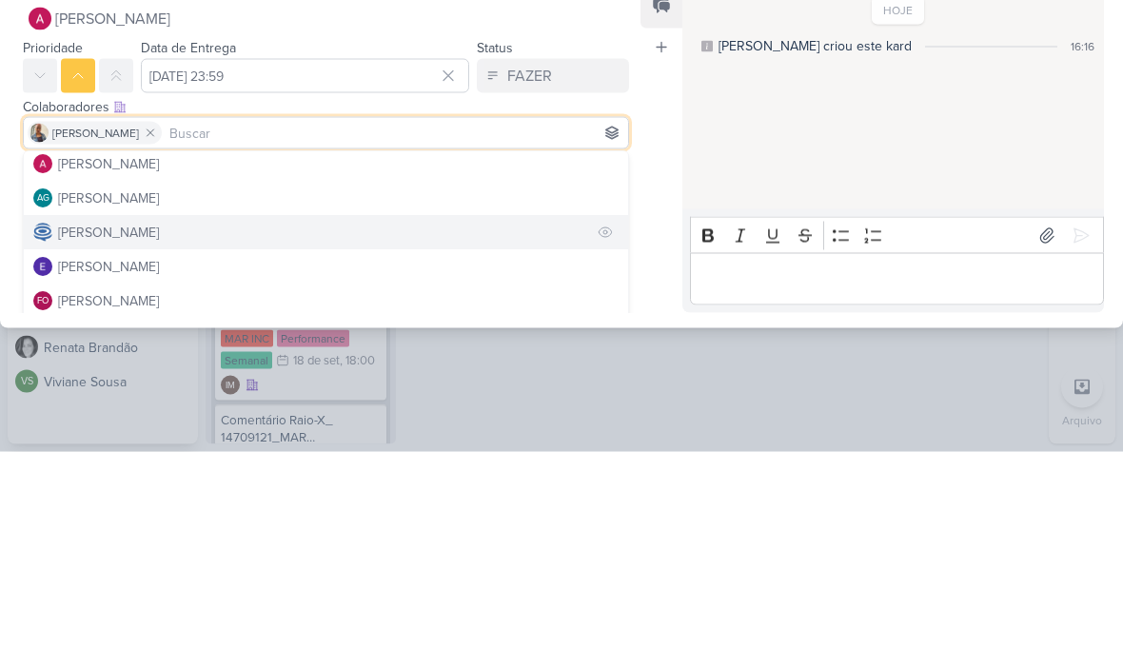
click at [522, 432] on button "[PERSON_NAME]" at bounding box center [326, 449] width 604 height 34
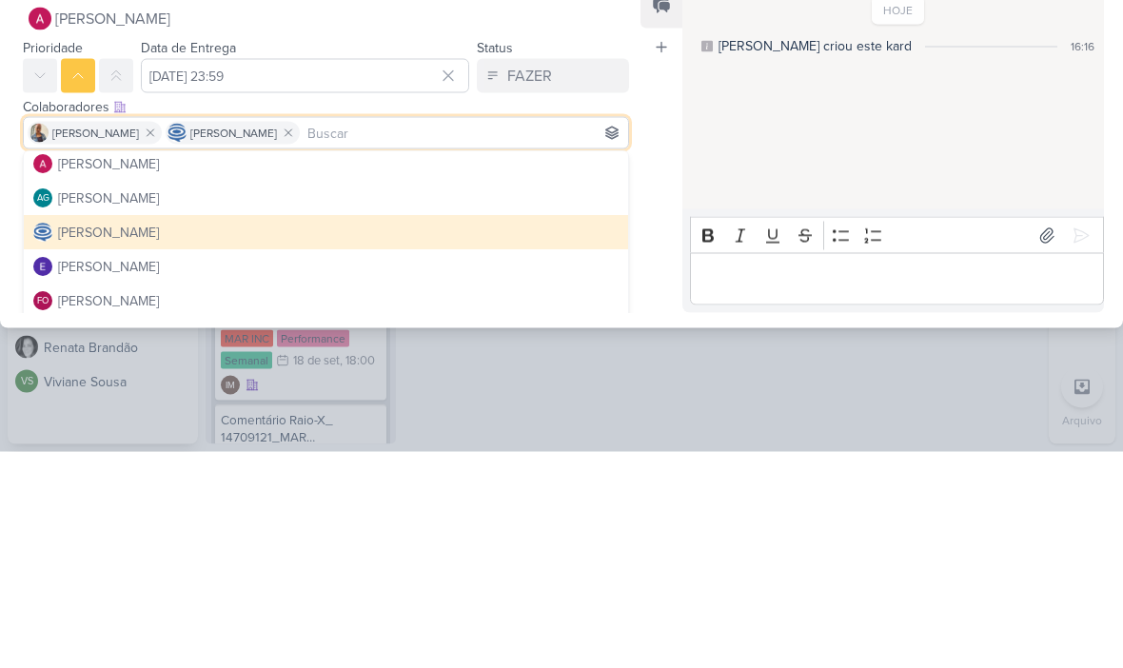
click at [672, 217] on div "Feed Atrelar email Solte o email para atrelar ao kard" at bounding box center [662, 364] width 42 height 330
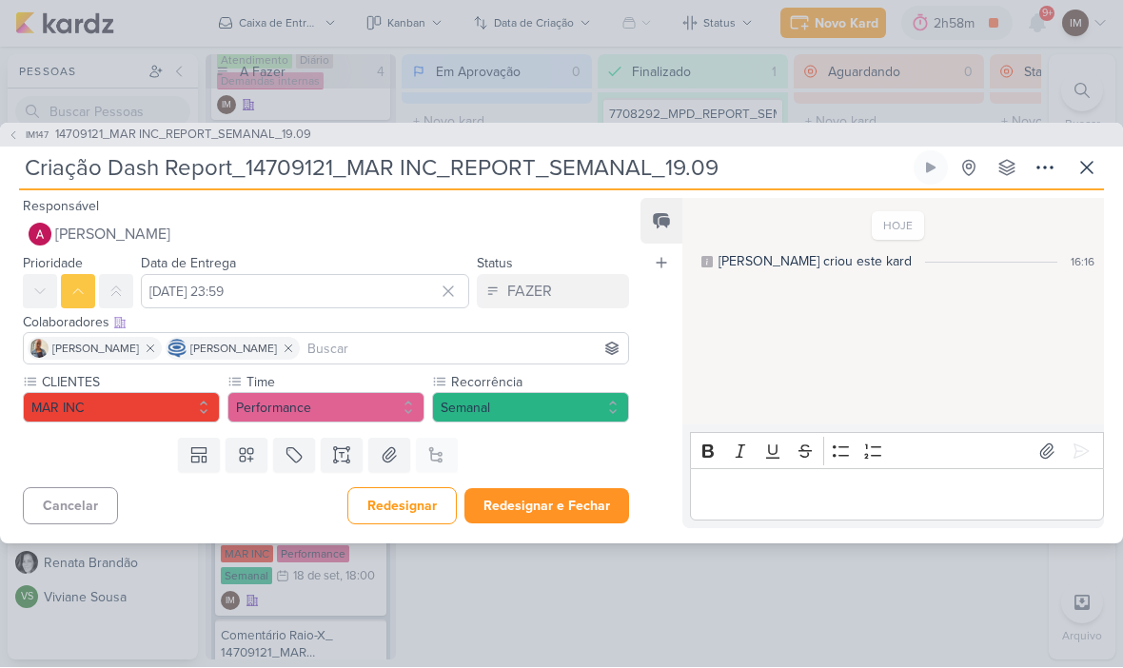
click at [548, 515] on button "Redesignar e Fechar" at bounding box center [546, 506] width 165 height 35
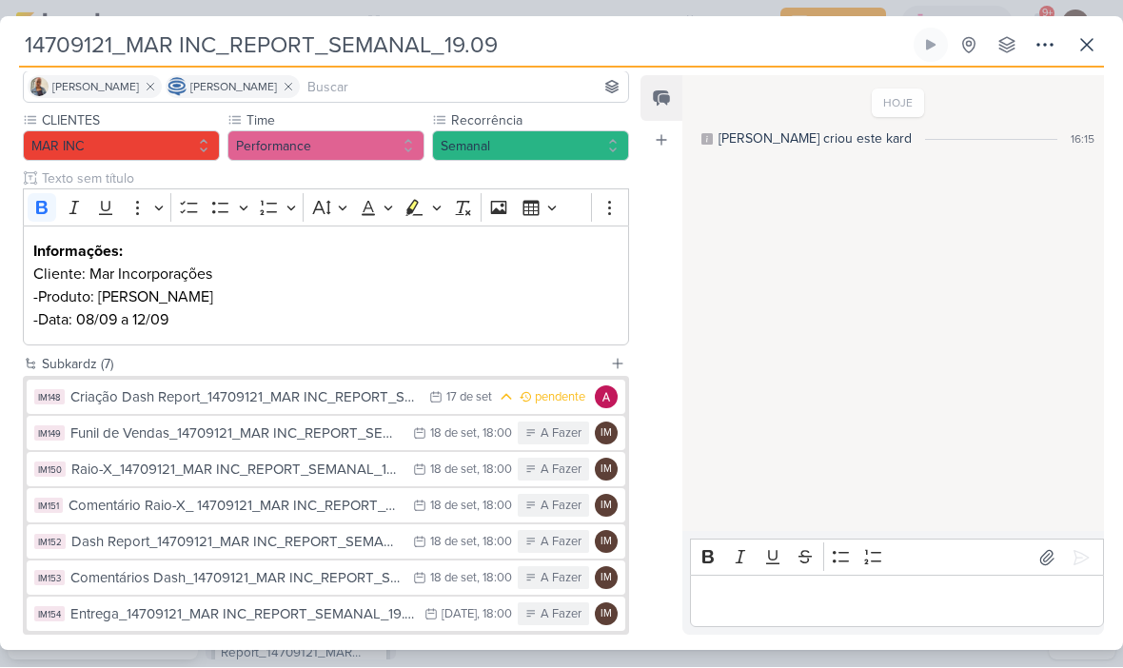
scroll to position [143, 0]
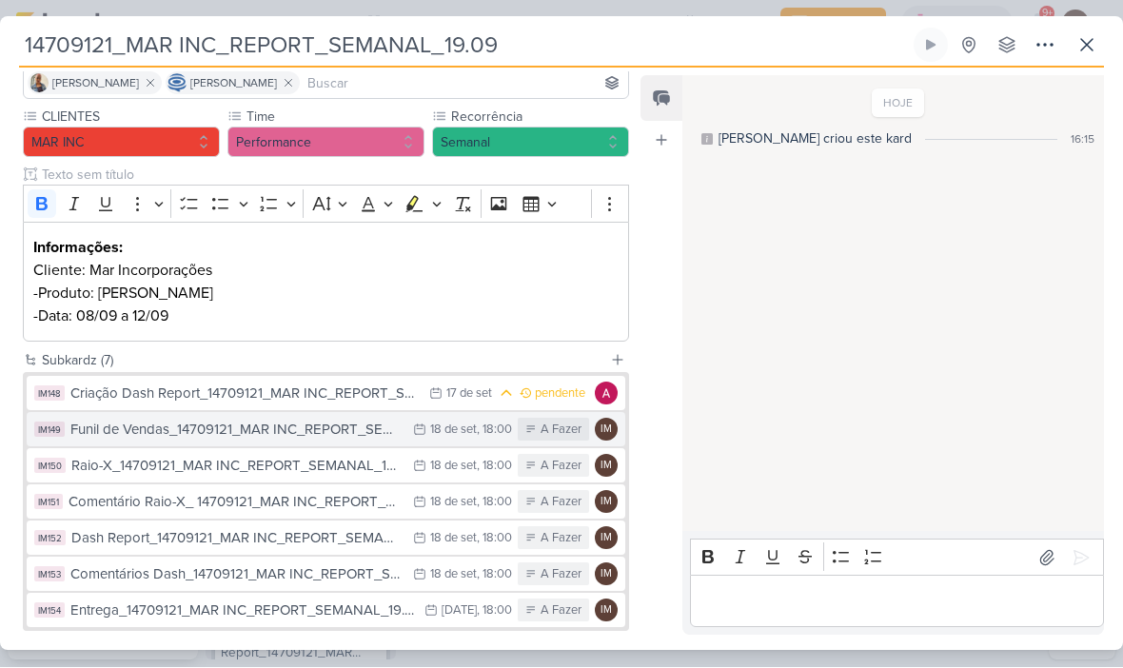
click at [436, 431] on div "18 de set" at bounding box center [453, 430] width 47 height 12
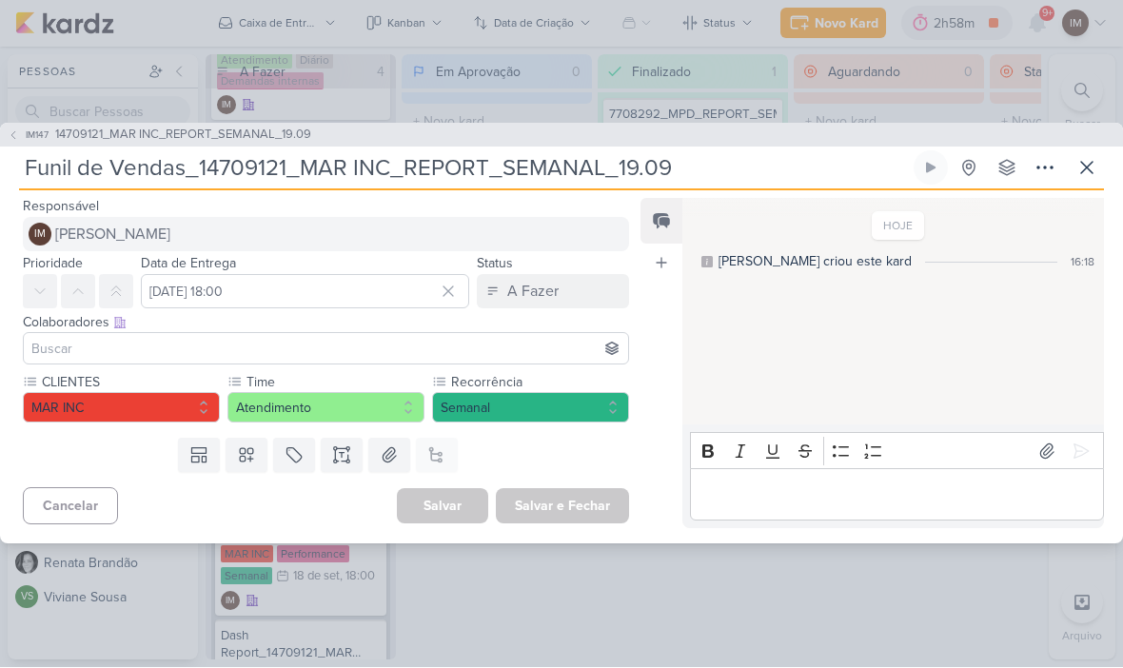
click at [113, 227] on span "[PERSON_NAME]" at bounding box center [112, 235] width 115 height 23
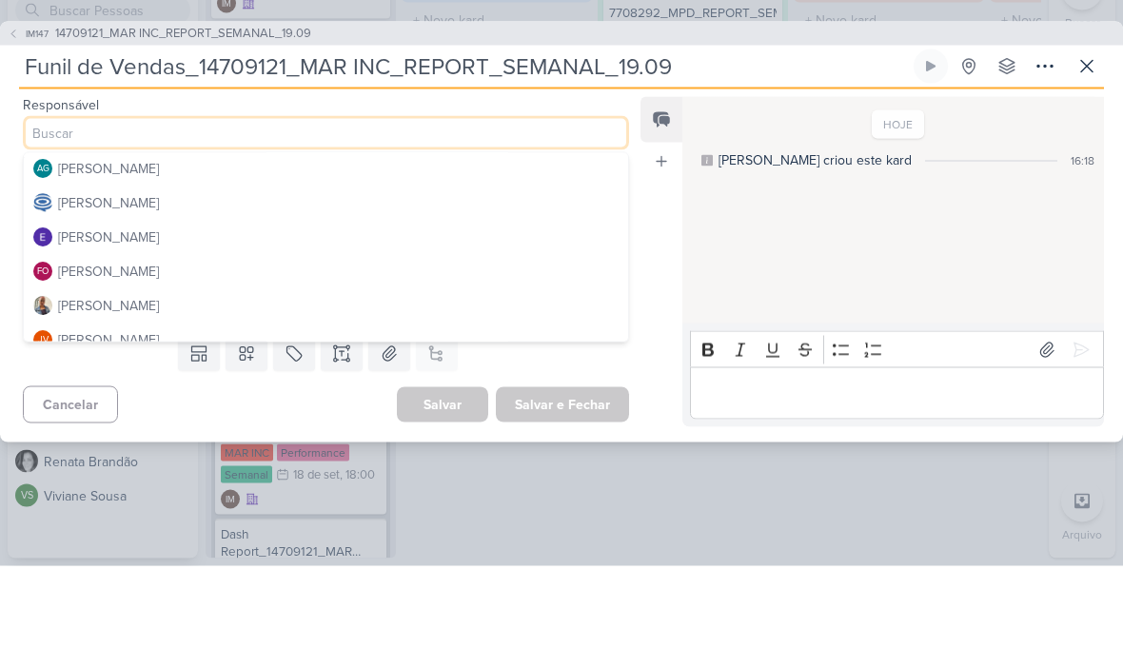
scroll to position [82, 0]
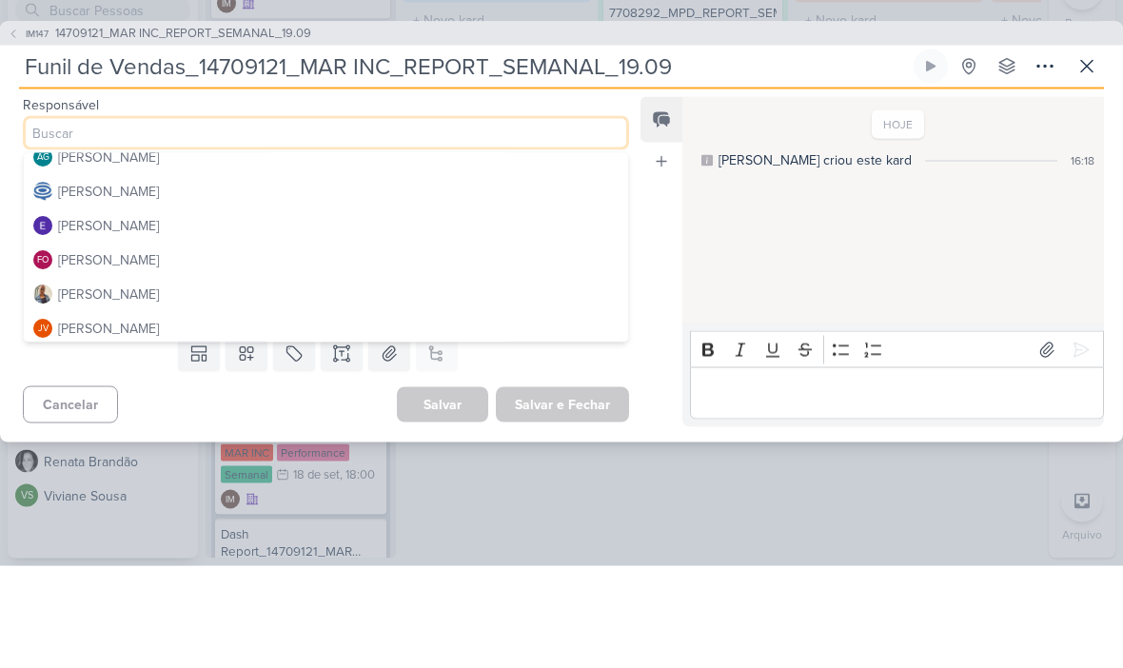
click at [442, 276] on button "[PERSON_NAME]" at bounding box center [326, 293] width 604 height 34
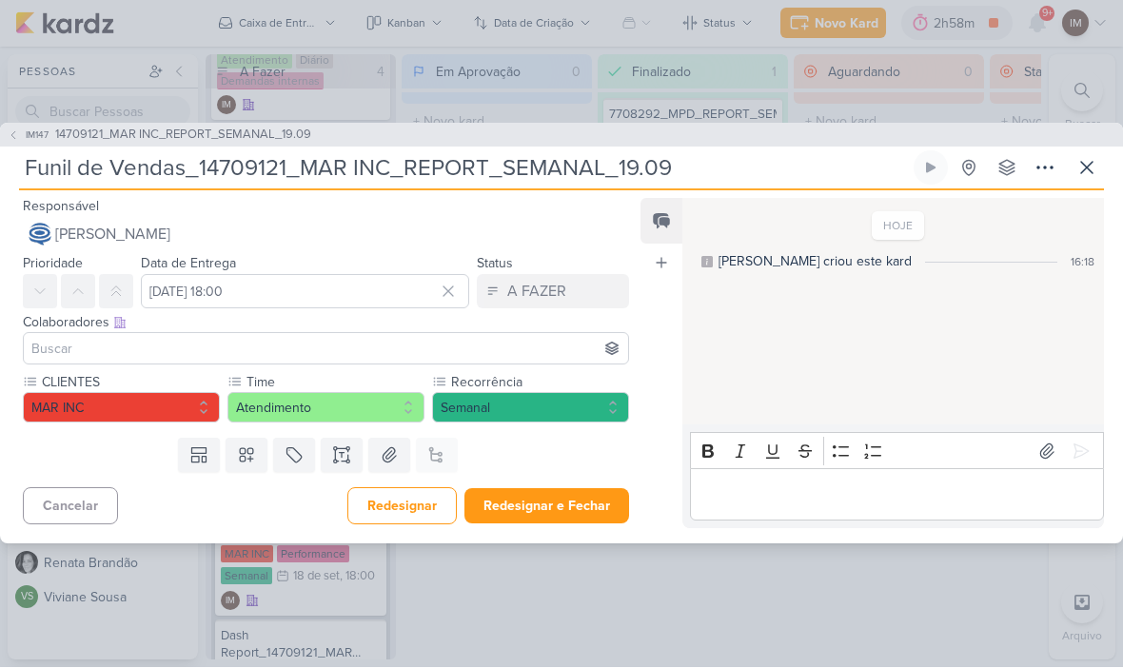
click at [423, 344] on input at bounding box center [326, 349] width 597 height 23
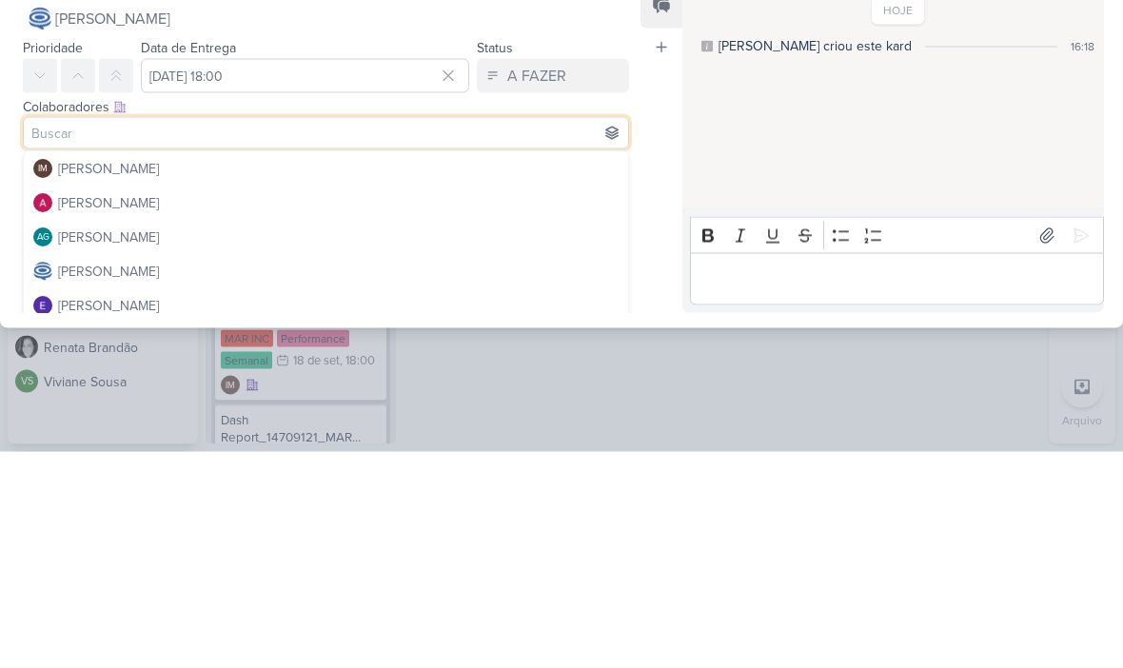
scroll to position [0, 0]
click at [487, 403] on button "[PERSON_NAME]" at bounding box center [326, 420] width 604 height 34
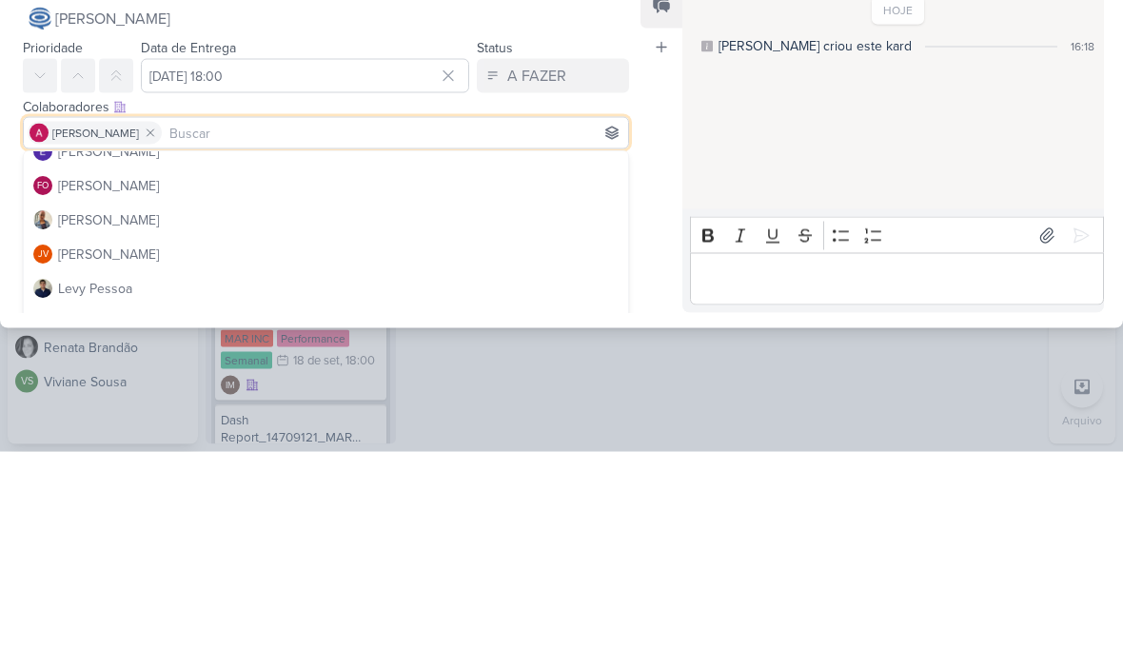
scroll to position [162, 0]
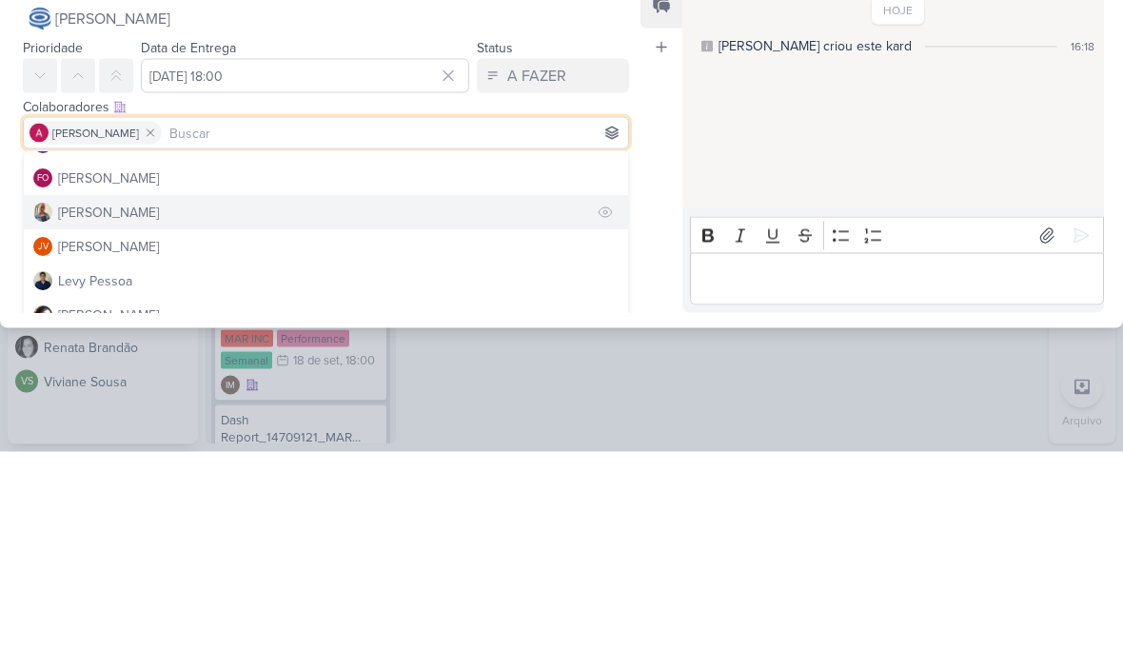
click at [437, 412] on button "[PERSON_NAME]" at bounding box center [326, 429] width 604 height 34
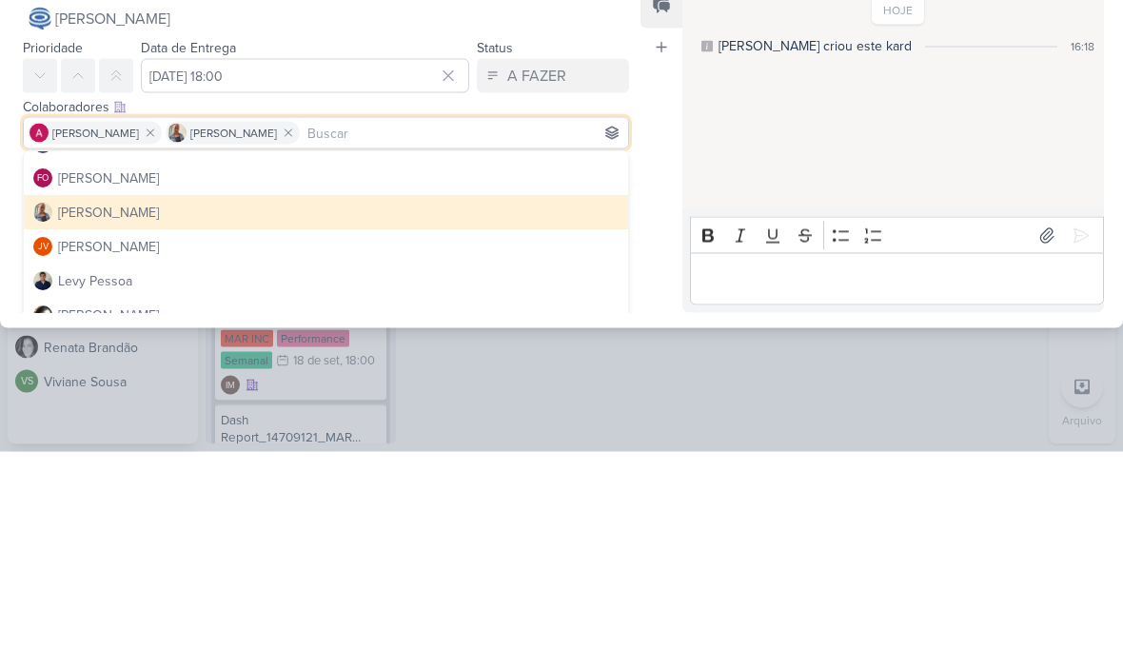
click at [675, 232] on div "Feed Atrelar email Solte o email para atrelar ao kard" at bounding box center [662, 364] width 42 height 330
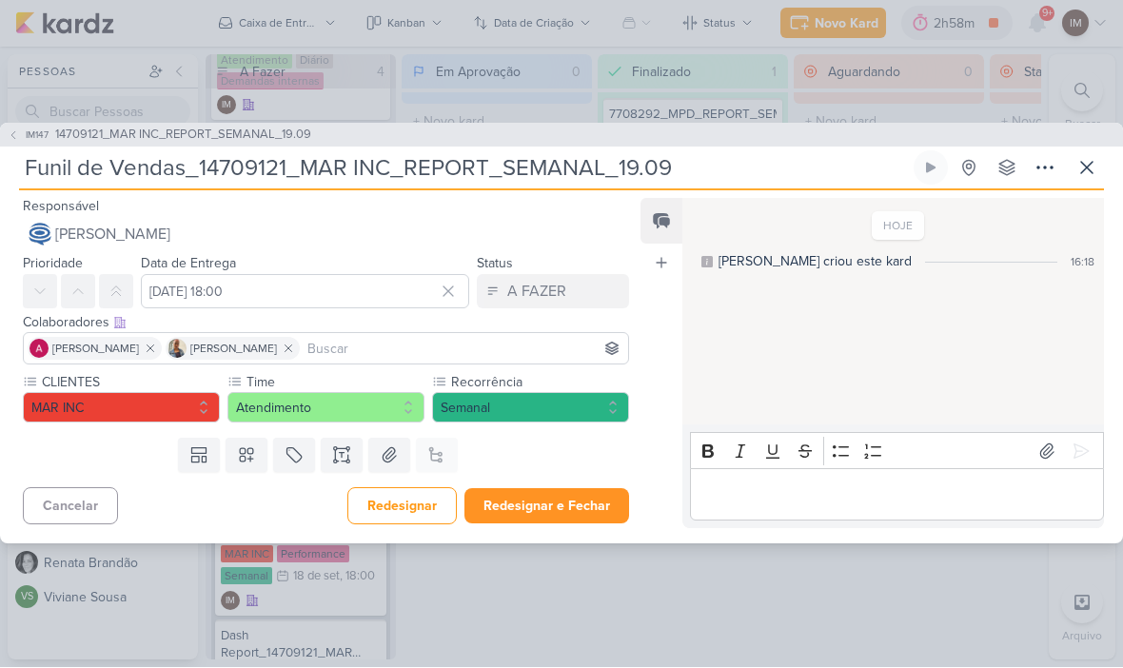
click at [539, 511] on button "Redesignar e Fechar" at bounding box center [546, 506] width 165 height 35
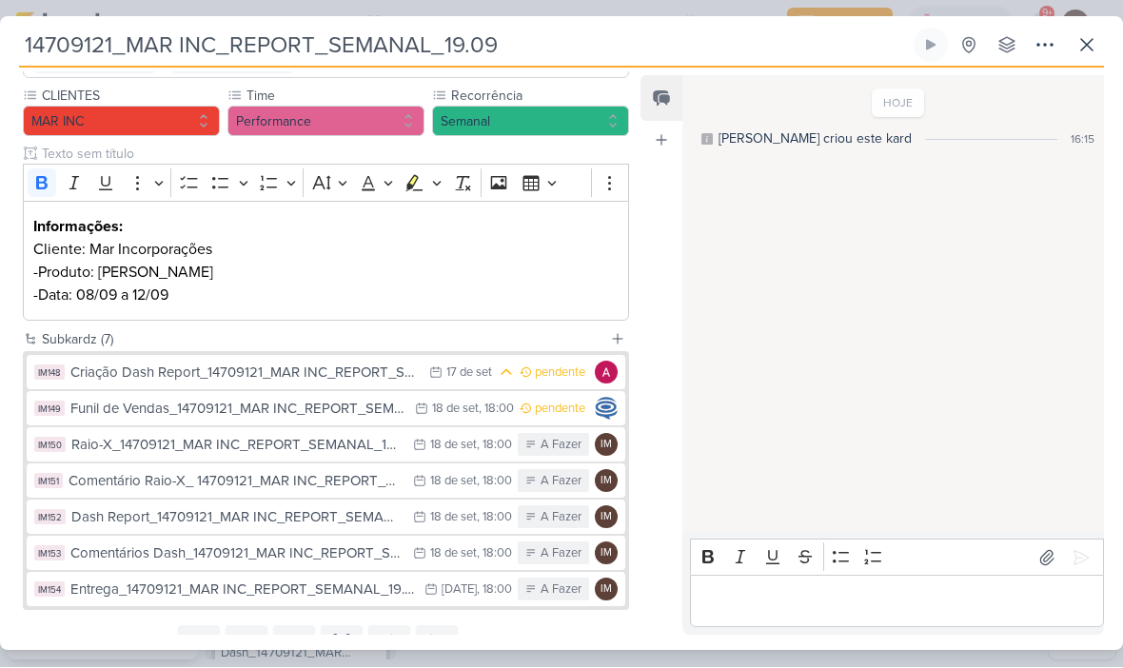
scroll to position [173, 0]
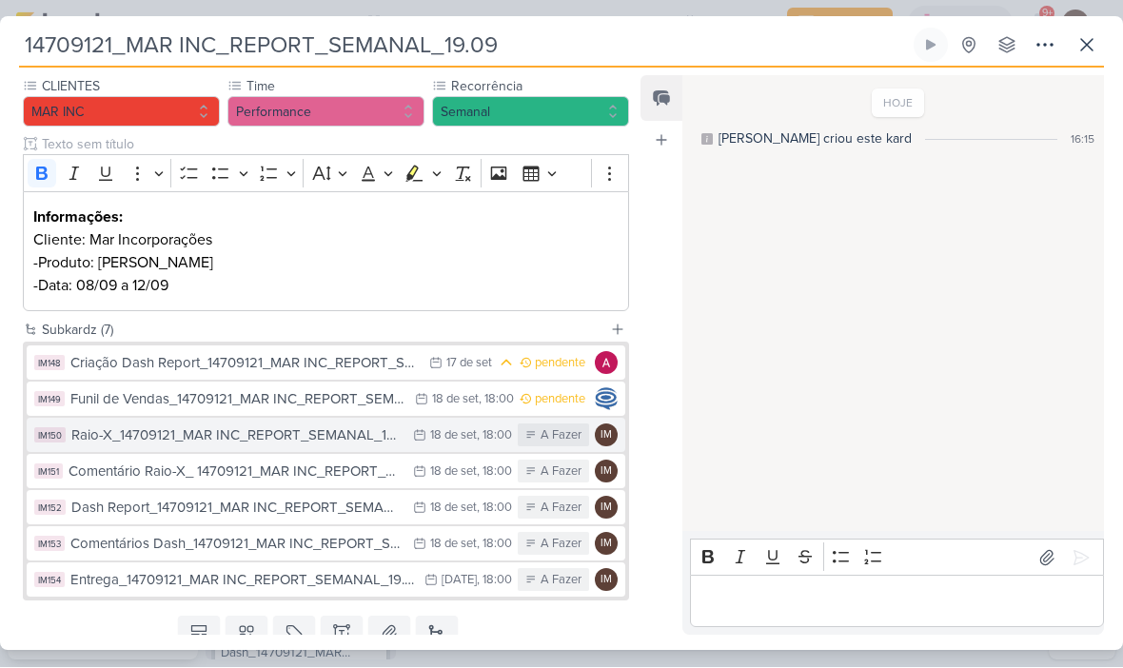
click at [462, 438] on div "18 de set" at bounding box center [453, 436] width 47 height 12
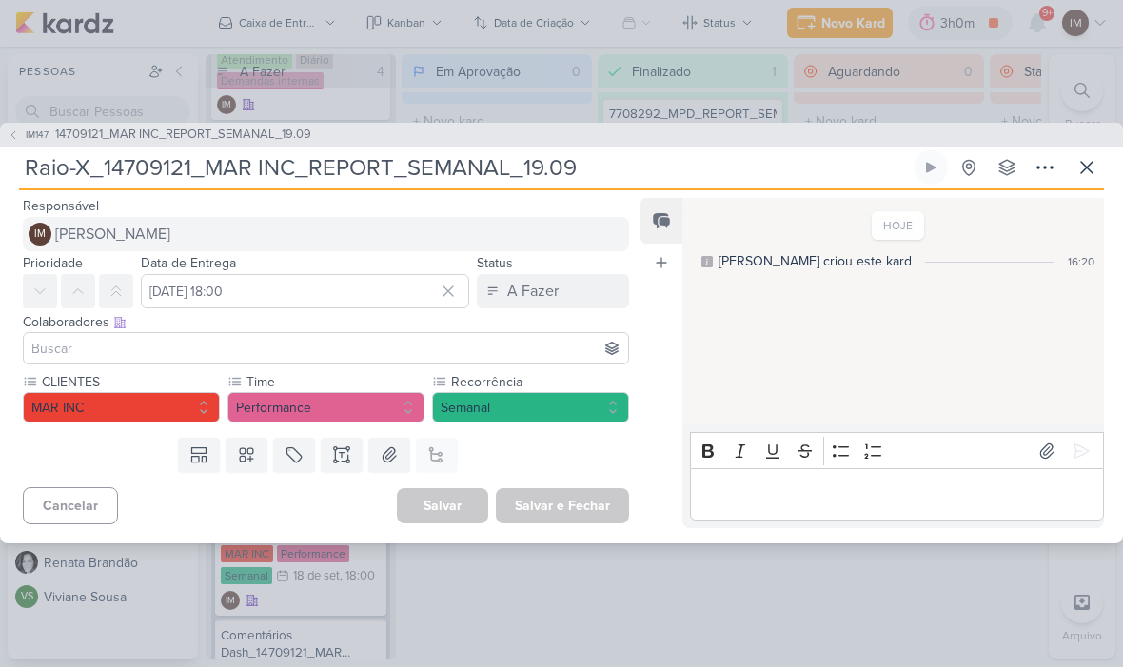
click at [547, 227] on button "IM [PERSON_NAME]" at bounding box center [326, 235] width 606 height 34
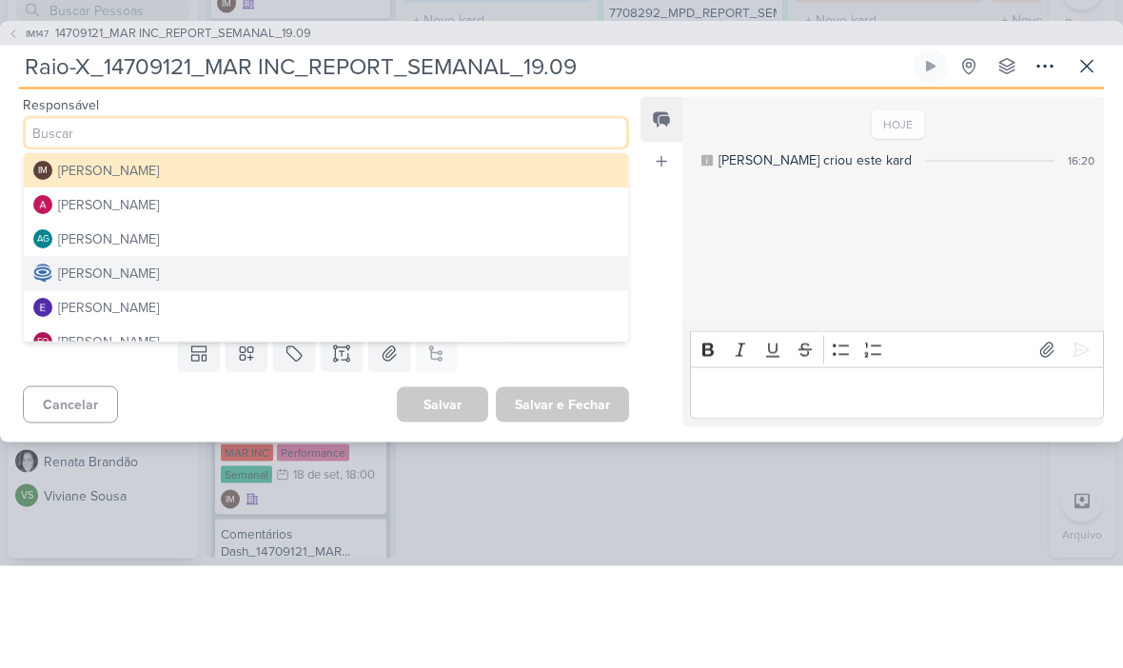
click at [506, 289] on button "[PERSON_NAME]" at bounding box center [326, 306] width 604 height 34
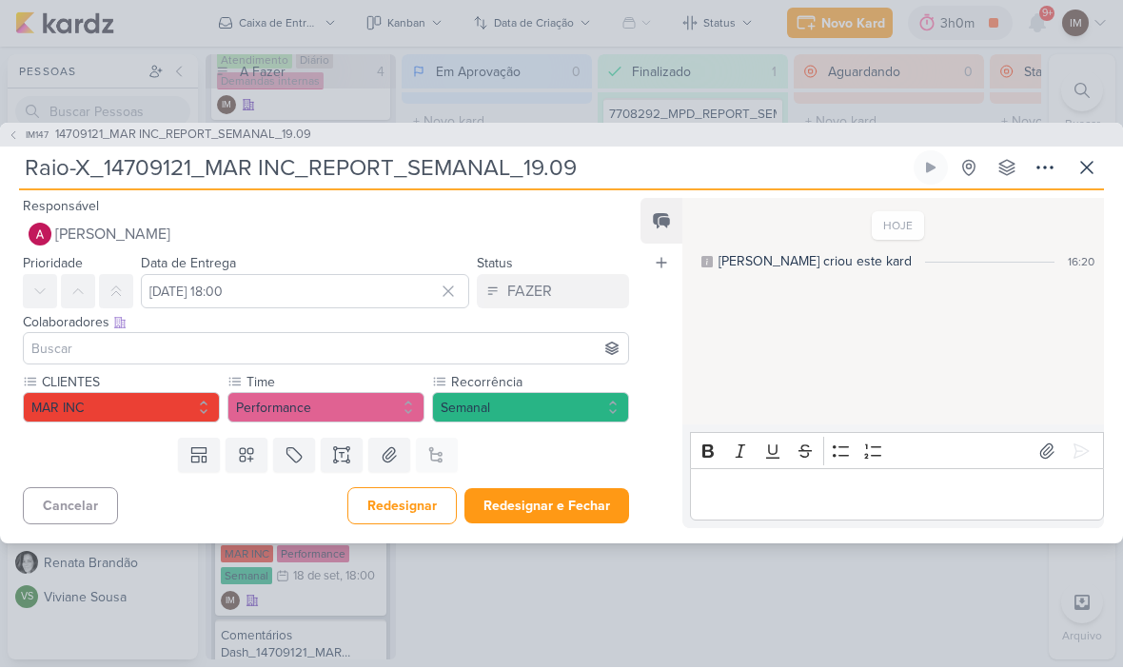
click at [443, 355] on input at bounding box center [326, 349] width 597 height 23
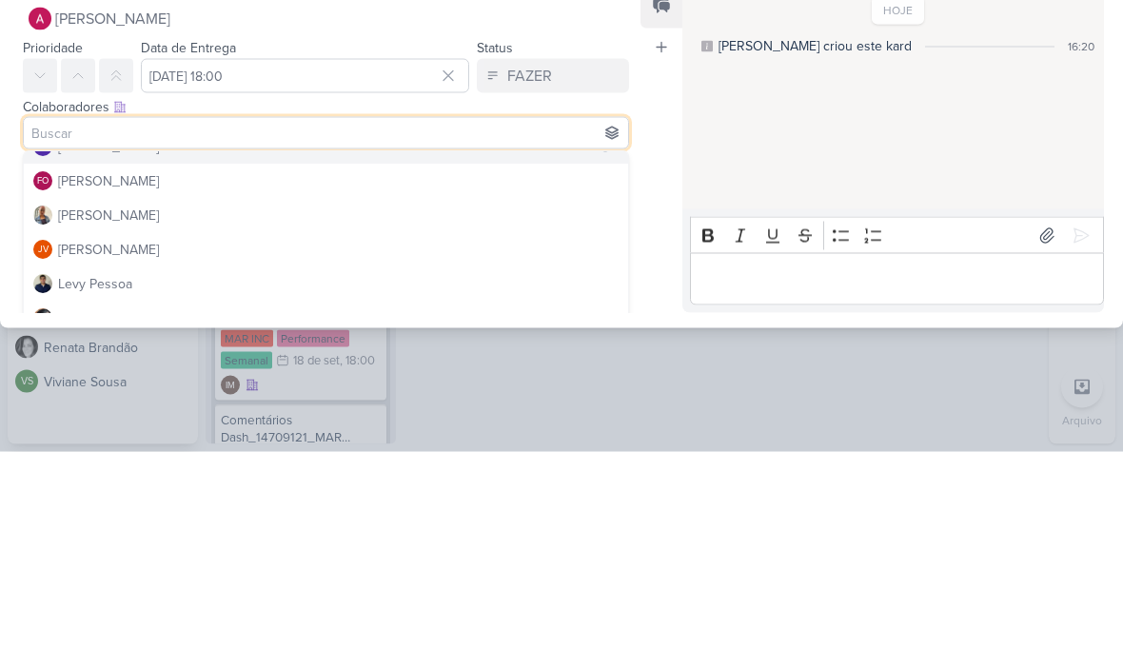
scroll to position [216, 0]
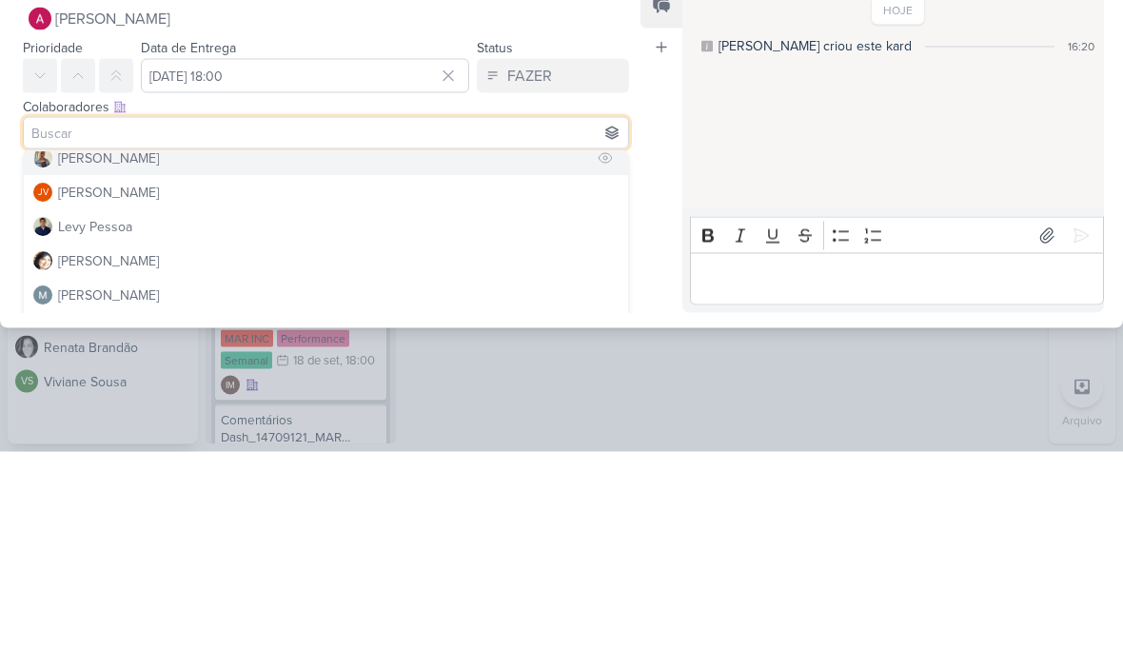
click at [523, 358] on button "[PERSON_NAME]" at bounding box center [326, 375] width 604 height 34
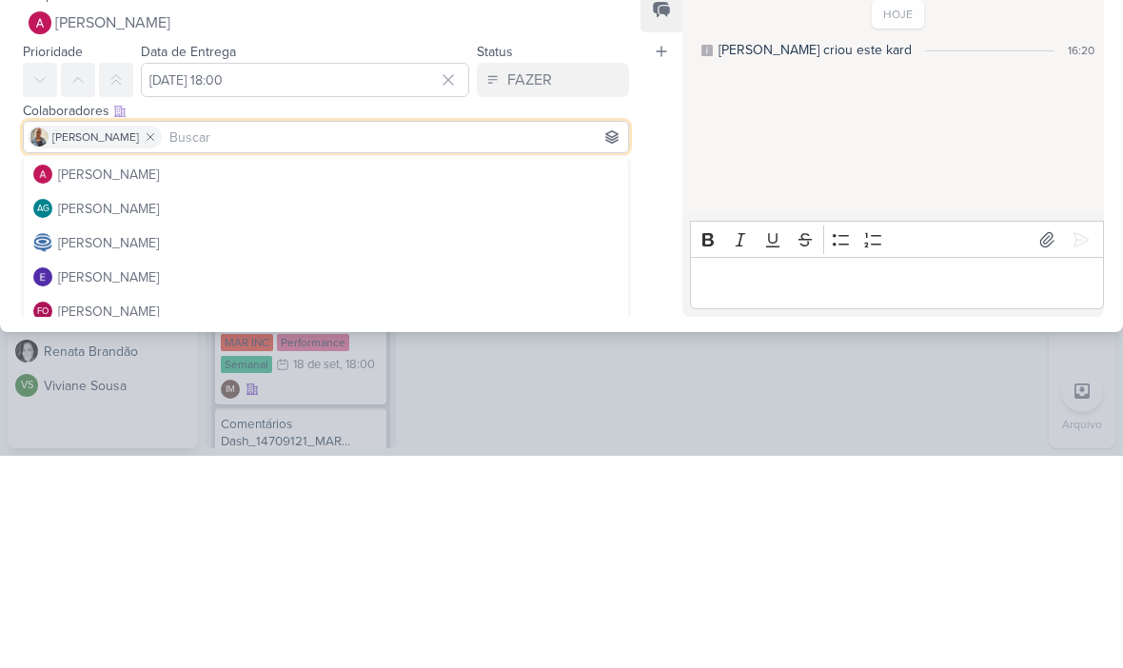
scroll to position [40, 0]
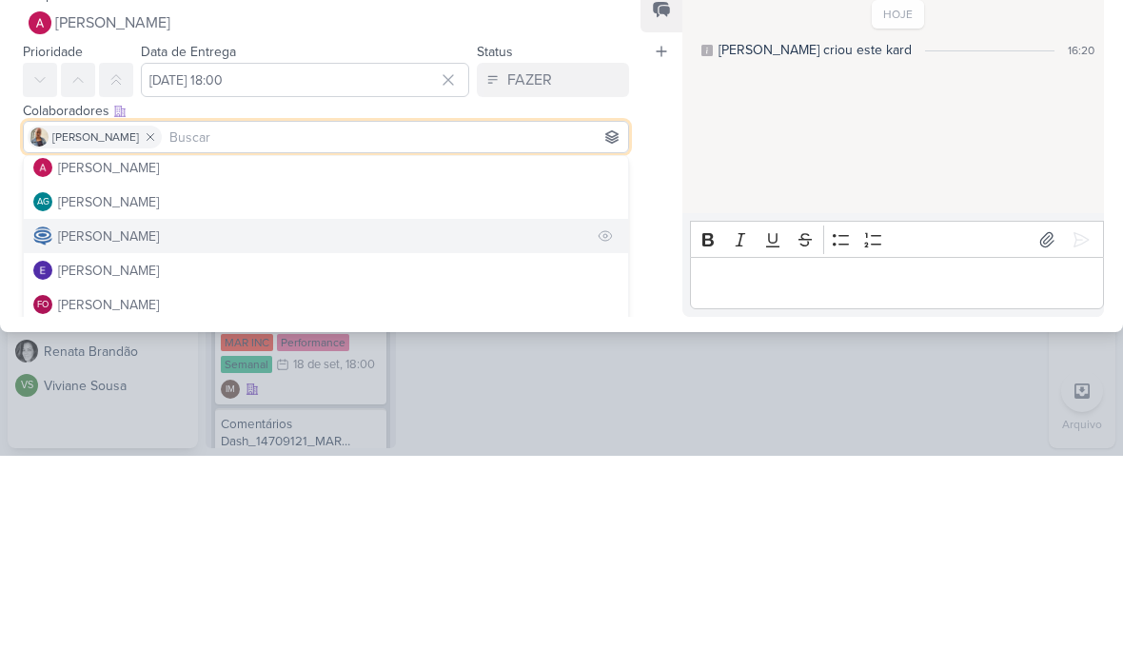
click at [525, 431] on button "[PERSON_NAME]" at bounding box center [326, 448] width 604 height 34
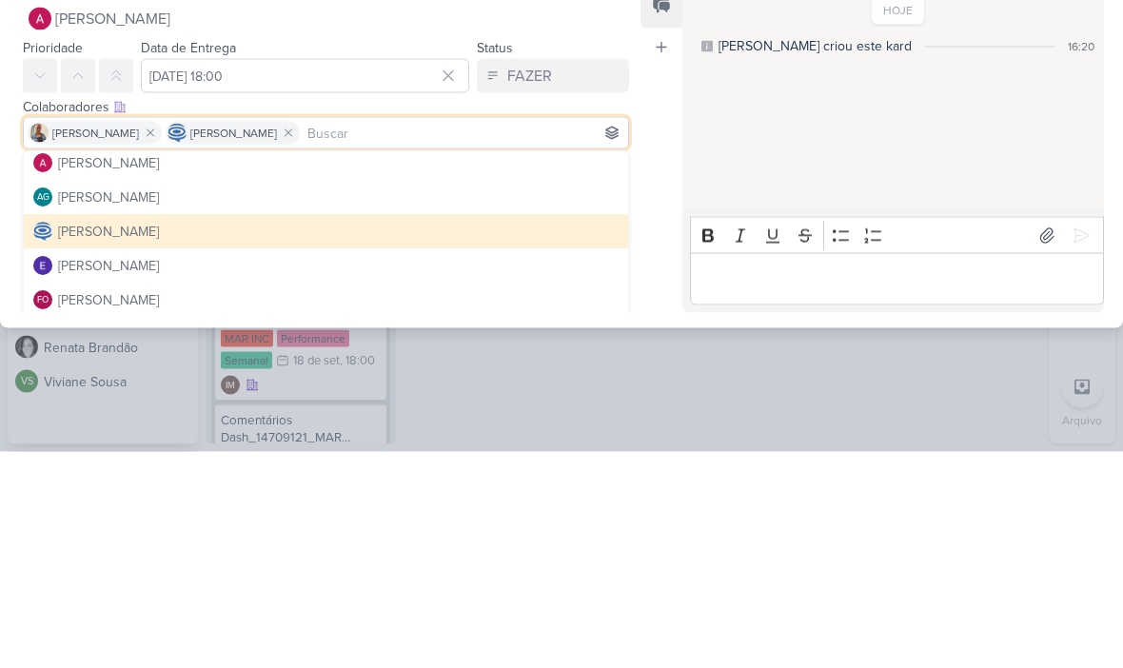
click at [659, 199] on div "Feed Atrelar email Solte o email para atrelar ao kard" at bounding box center [662, 364] width 42 height 330
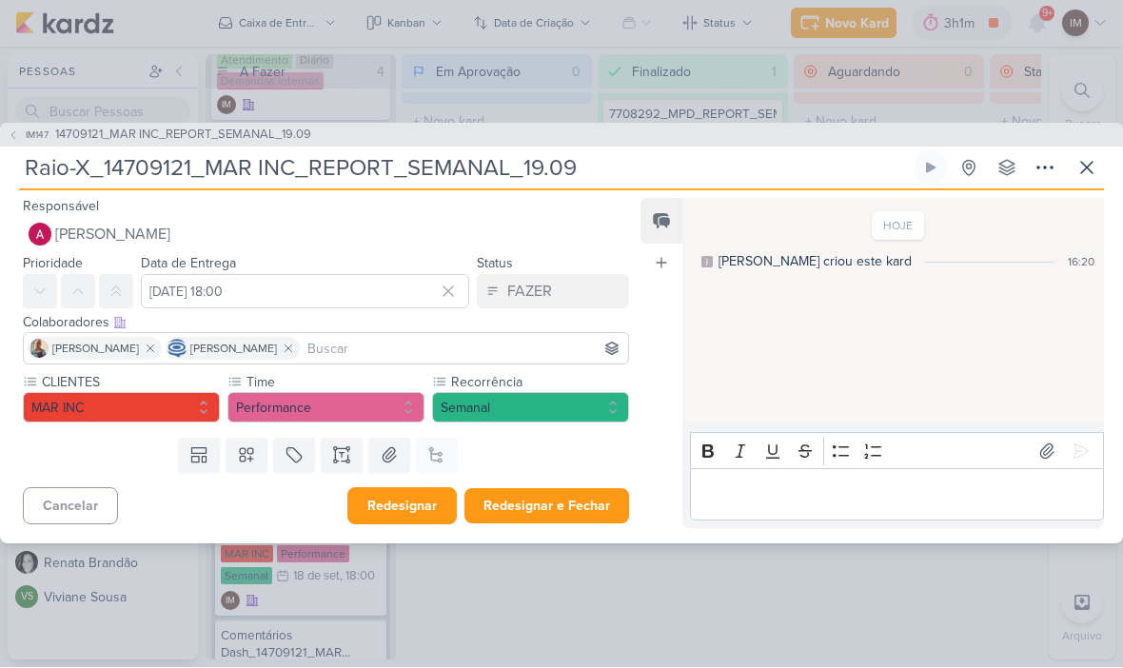
click at [414, 500] on button "Redesignar" at bounding box center [401, 506] width 109 height 37
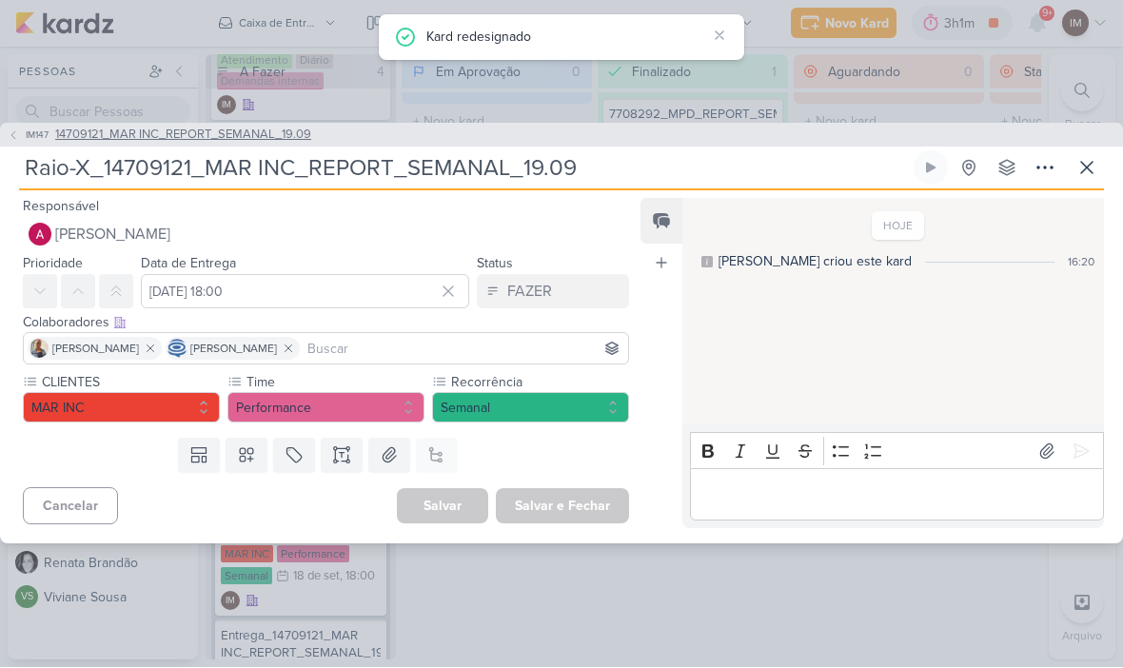
click at [14, 143] on button "IM147 14709121_MAR INC_REPORT_SEMANAL_19.09" at bounding box center [160, 136] width 304 height 19
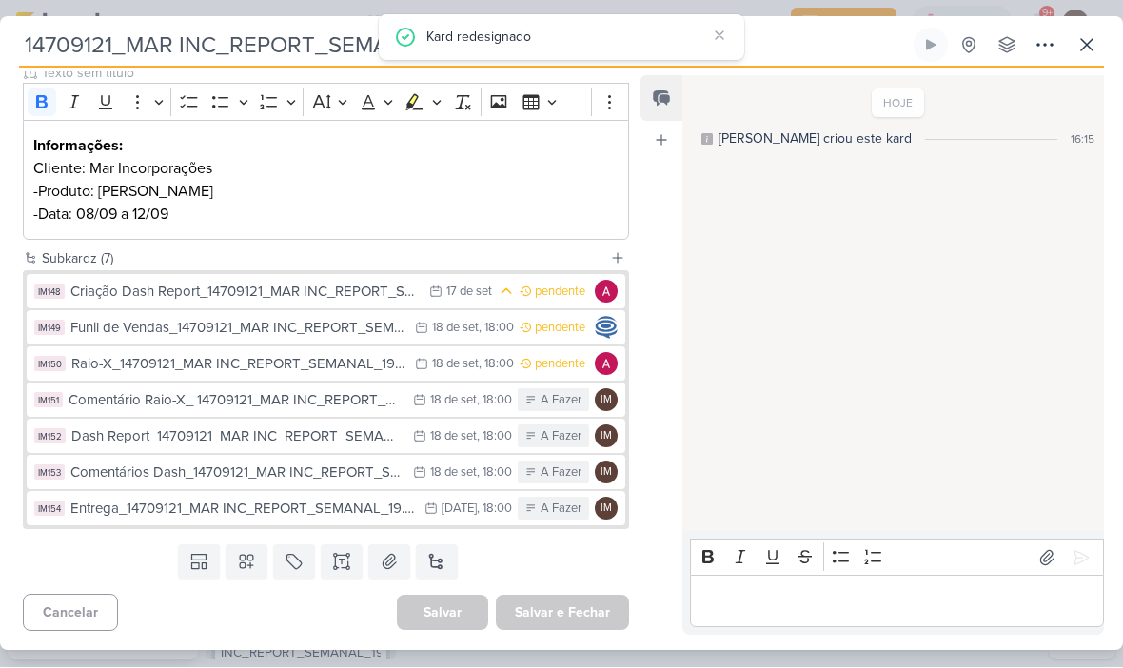
scroll to position [245, 0]
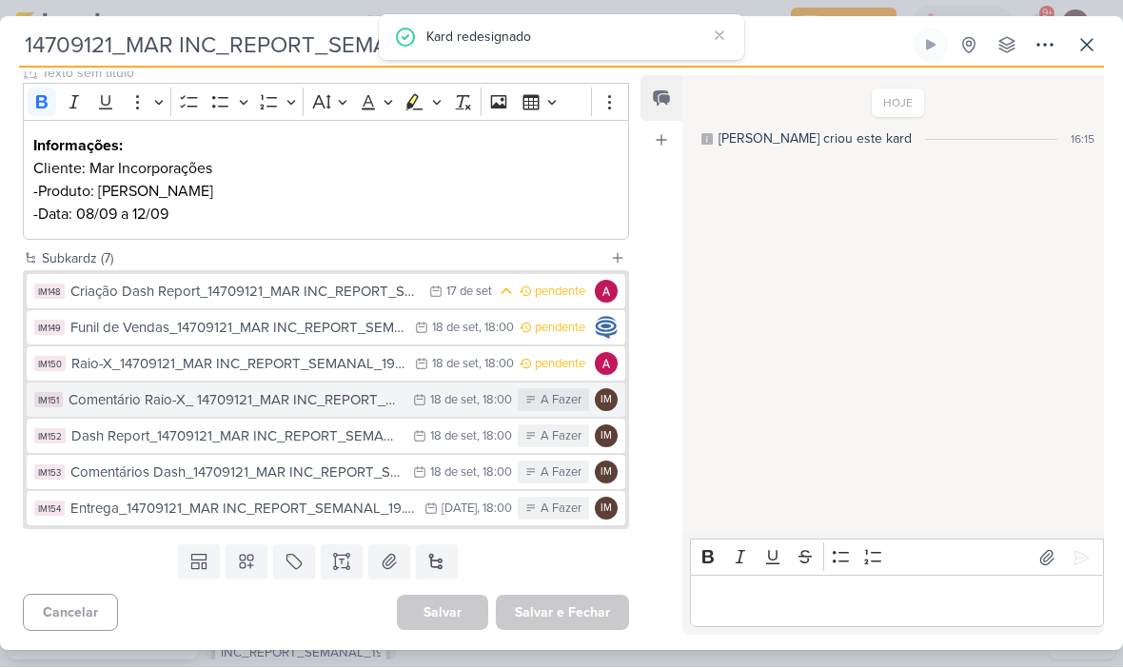
click at [424, 404] on icon at bounding box center [419, 400] width 13 height 13
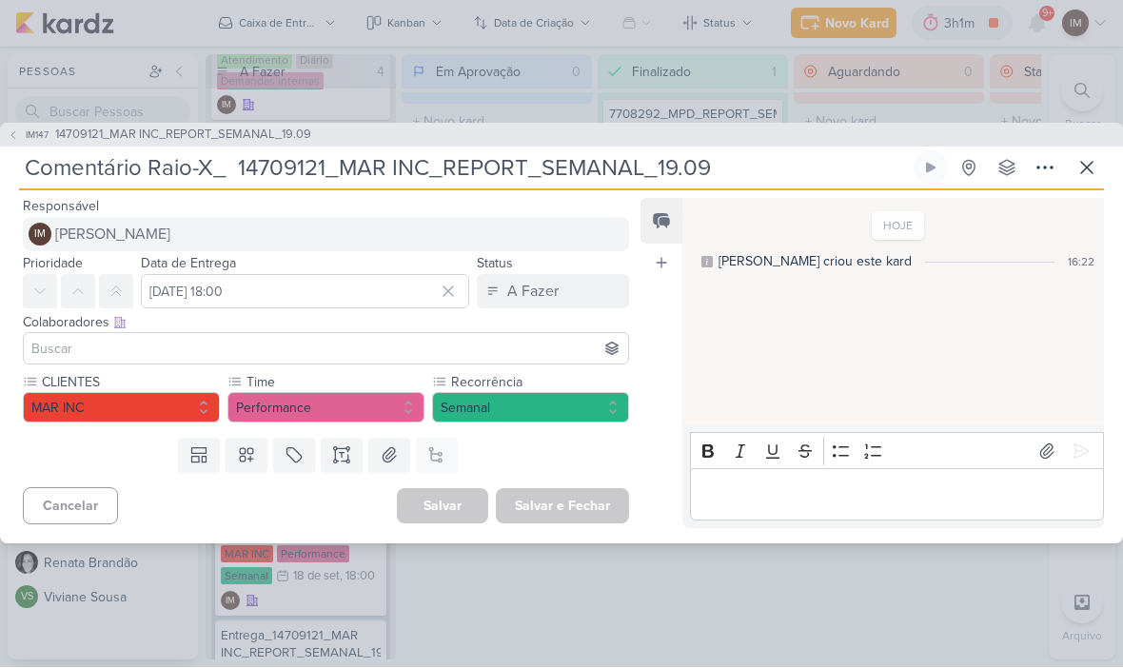
click at [471, 227] on button "IM [PERSON_NAME]" at bounding box center [326, 235] width 606 height 34
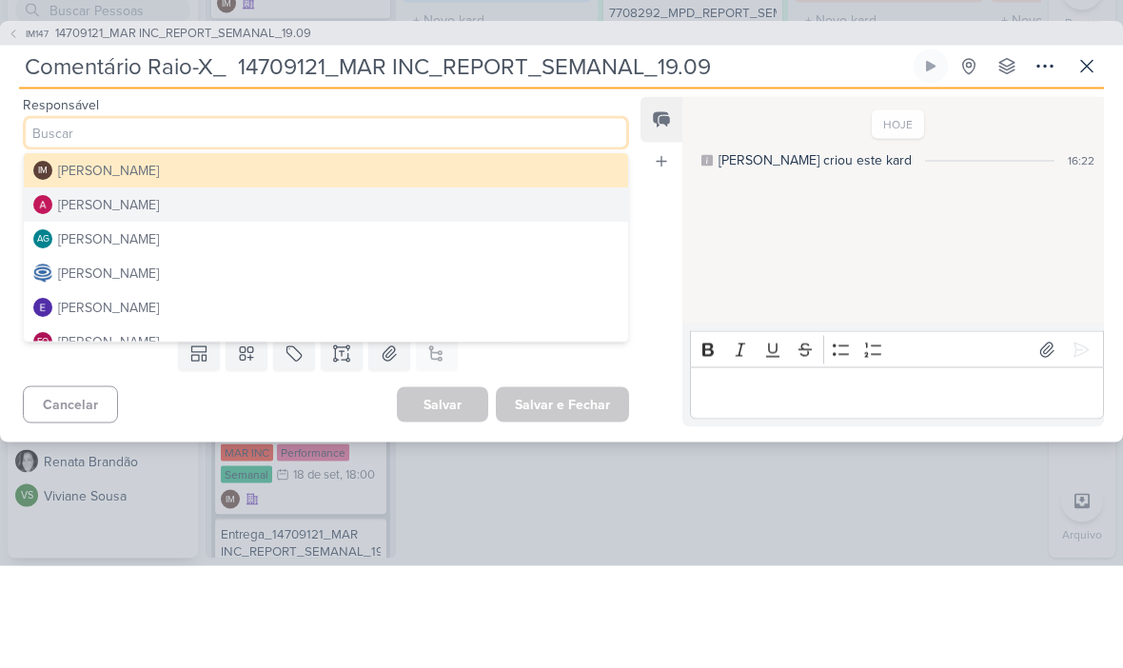
click at [472, 289] on button "[PERSON_NAME]" at bounding box center [326, 306] width 604 height 34
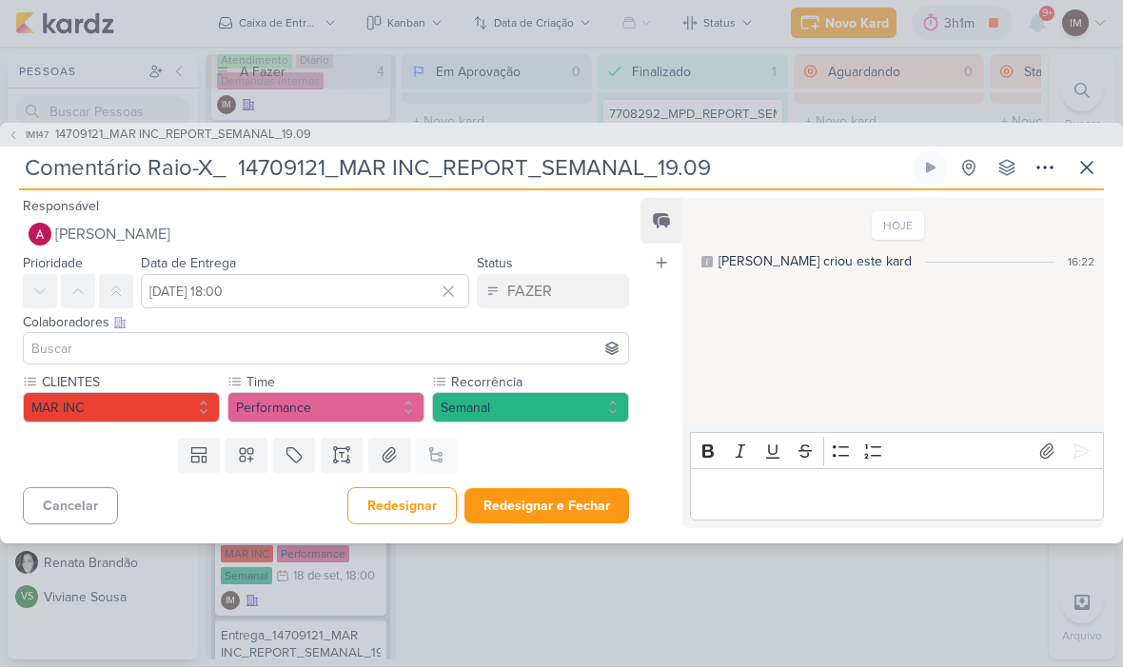
click at [421, 355] on input at bounding box center [326, 349] width 597 height 23
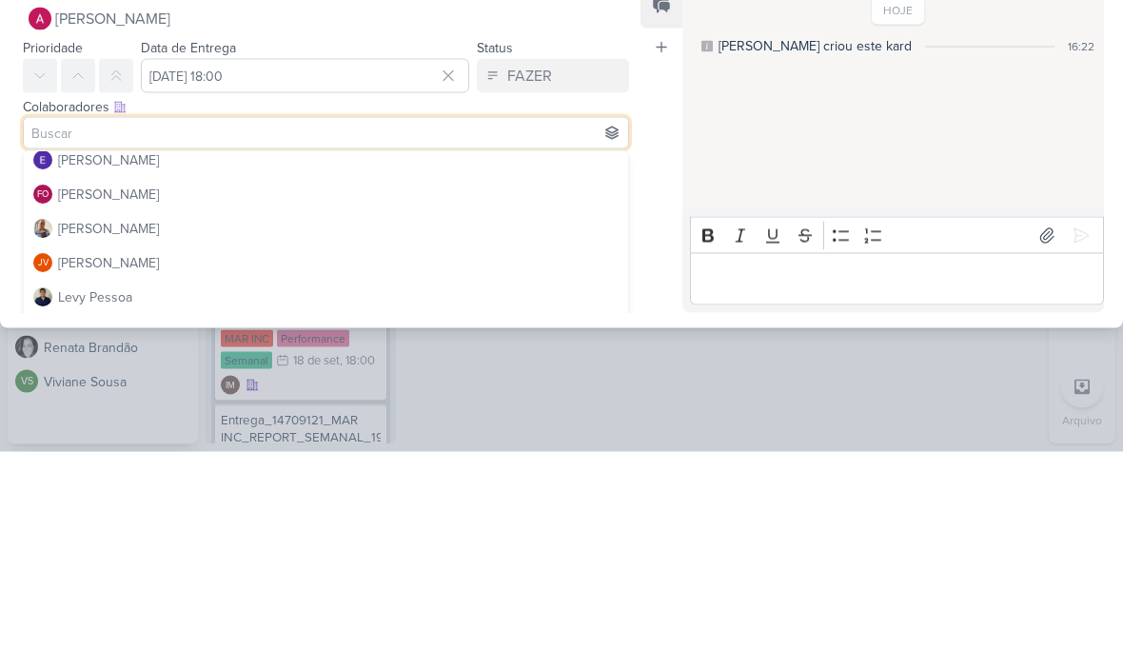
scroll to position [159, 0]
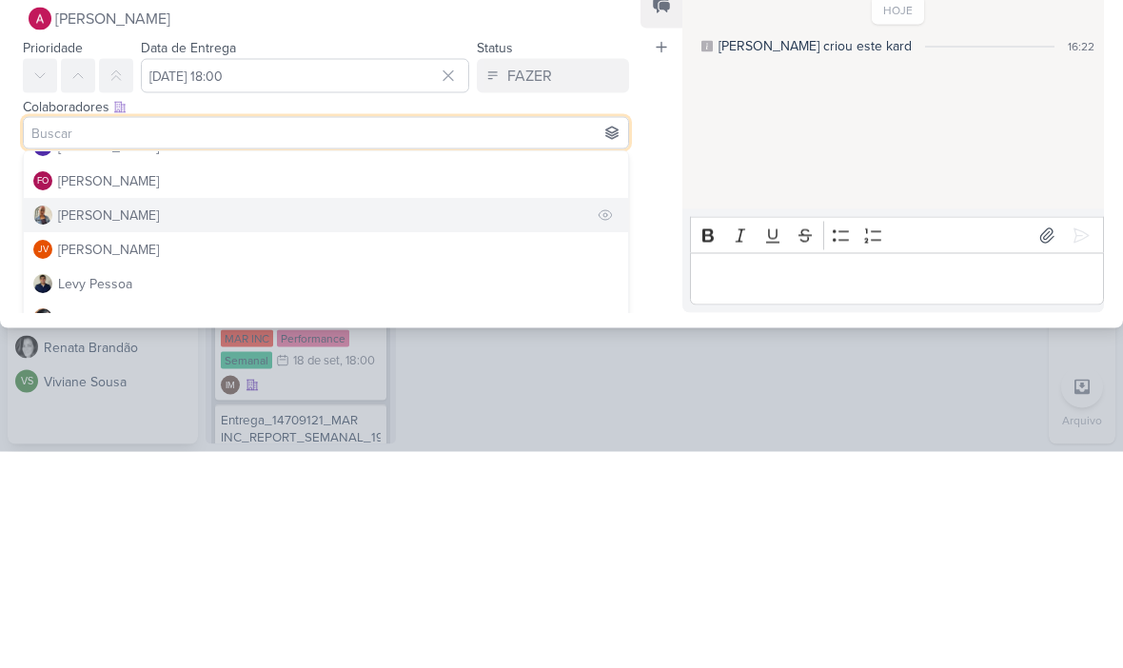
click at [465, 415] on button "[PERSON_NAME]" at bounding box center [326, 432] width 604 height 34
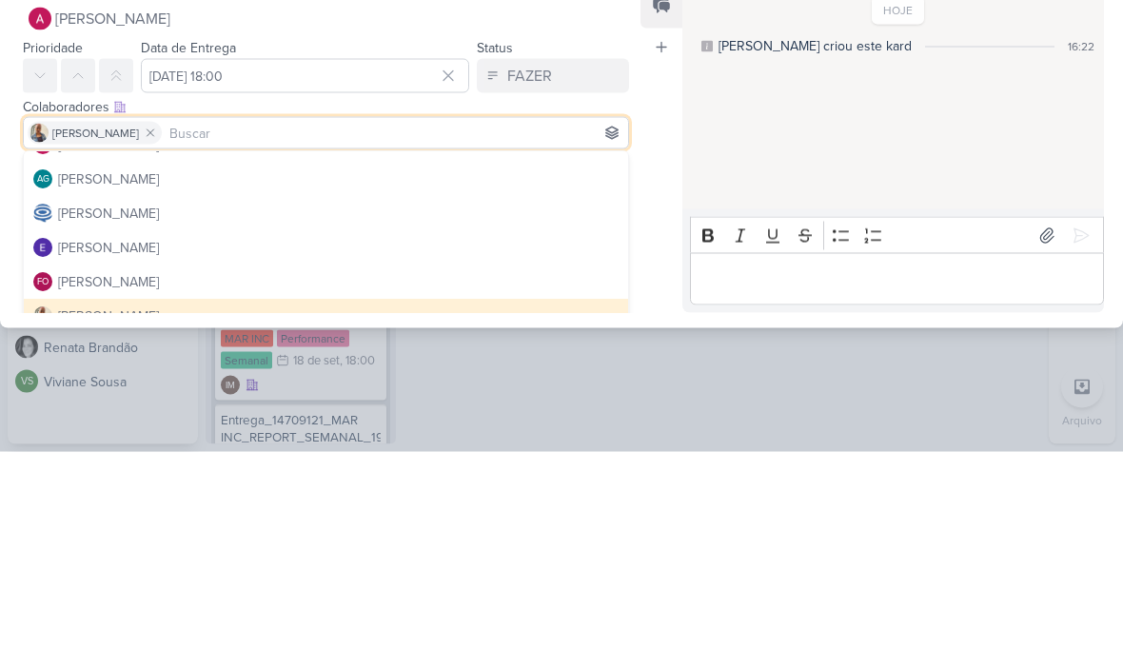
scroll to position [52, 0]
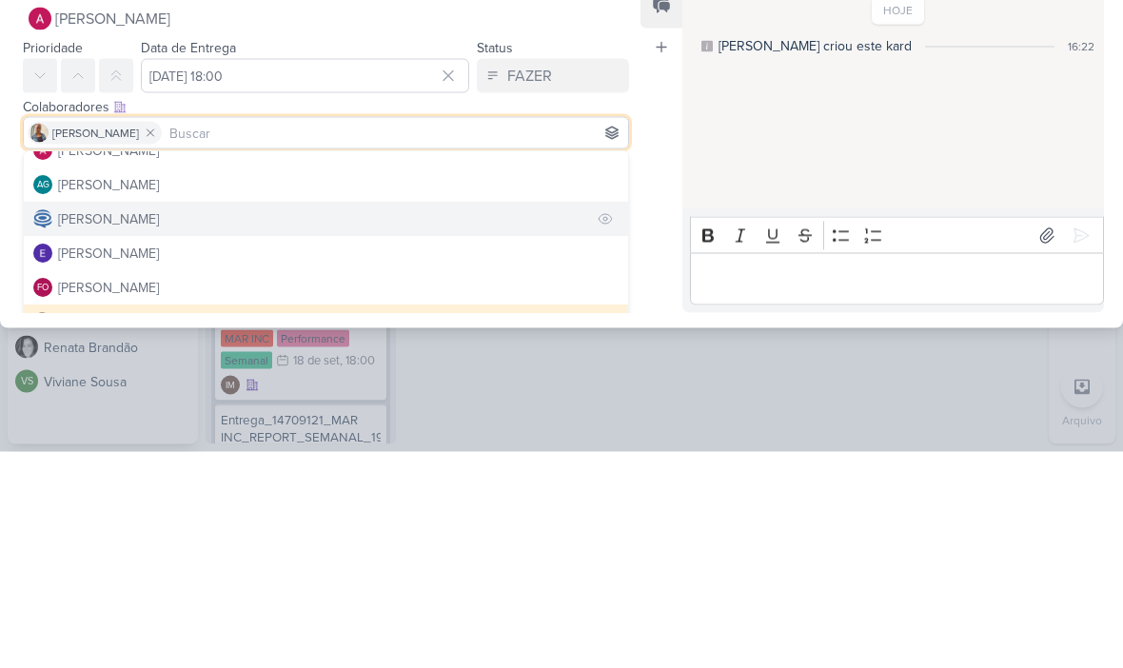
click at [483, 419] on button "[PERSON_NAME]" at bounding box center [326, 436] width 604 height 34
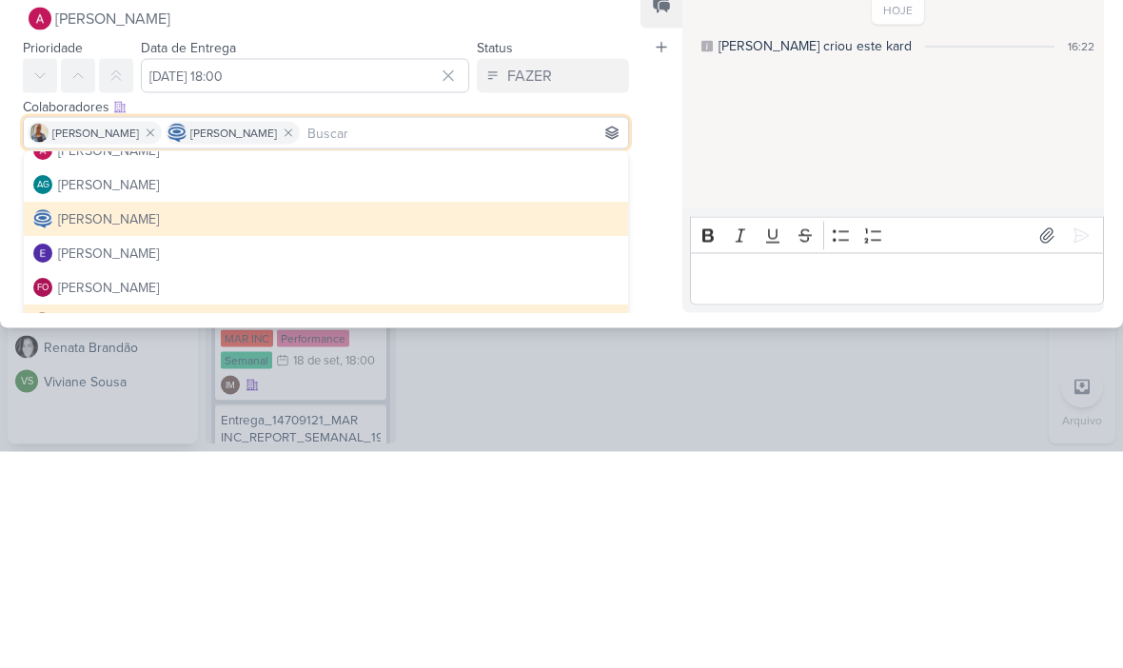
click at [650, 199] on div "Feed Atrelar email Solte o email para atrelar ao kard" at bounding box center [662, 364] width 42 height 330
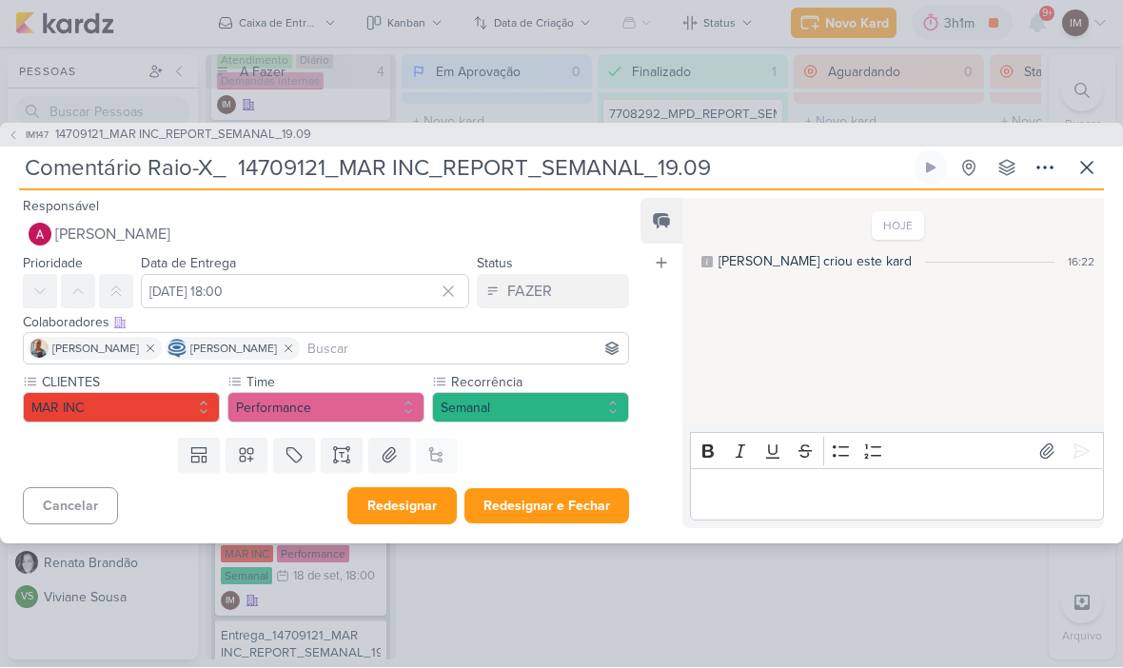
click at [414, 503] on button "Redesignar" at bounding box center [401, 506] width 109 height 37
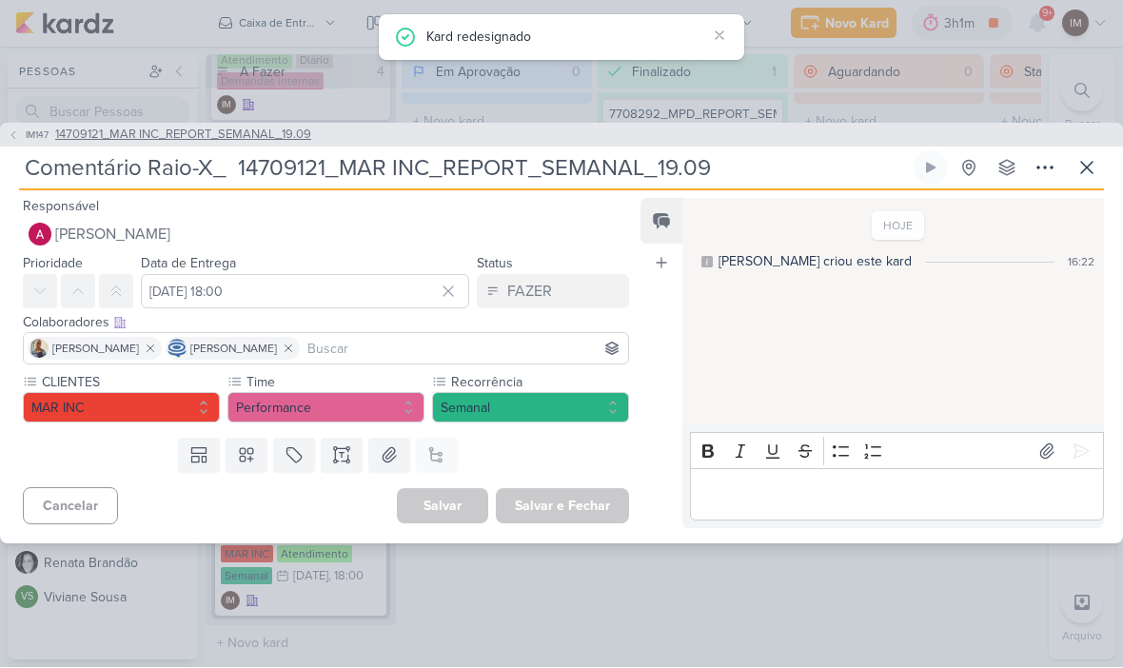
click at [10, 130] on icon at bounding box center [13, 135] width 11 height 11
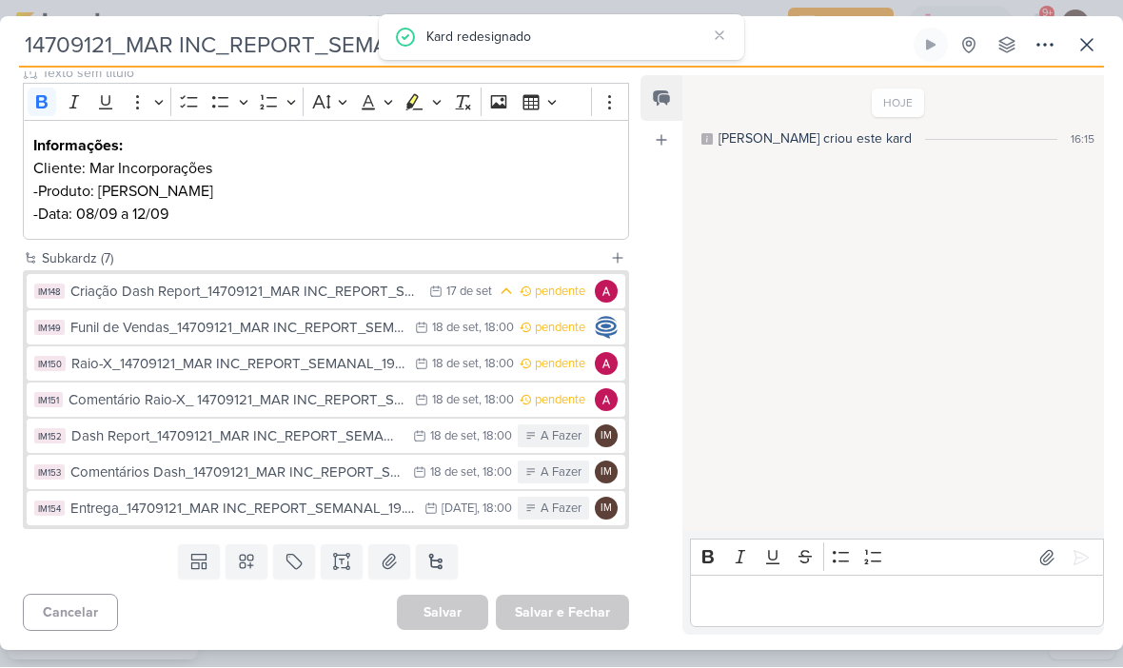
scroll to position [245, 0]
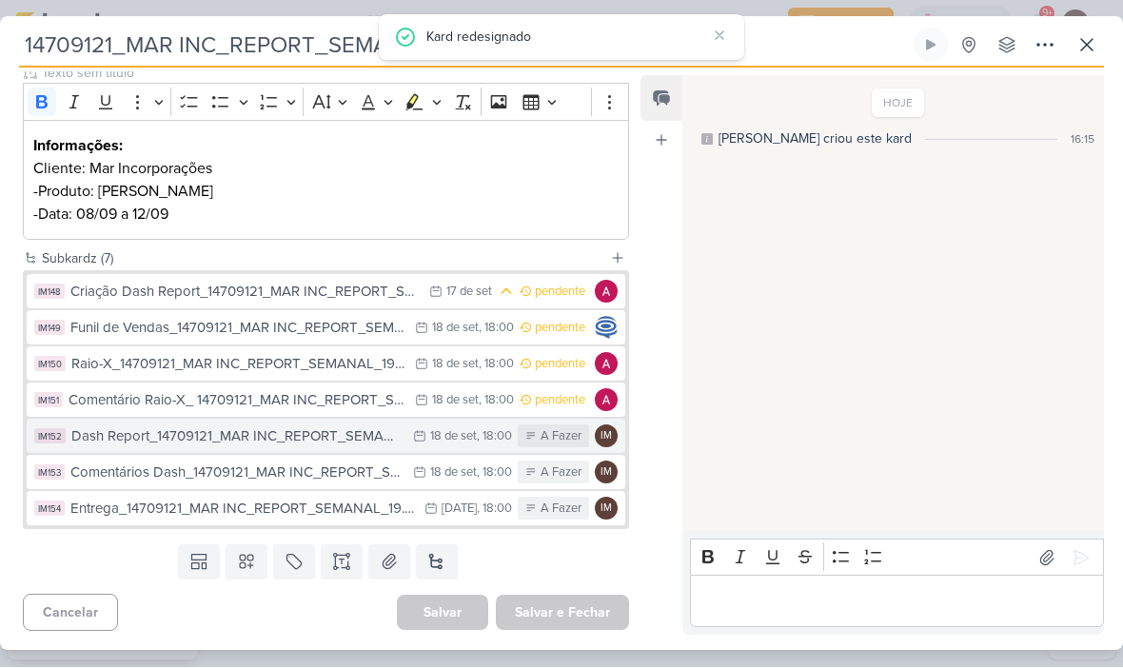
click at [390, 444] on div "Dash Report_14709121_MAR INC_REPORT_SEMANAL_19.09" at bounding box center [237, 437] width 332 height 22
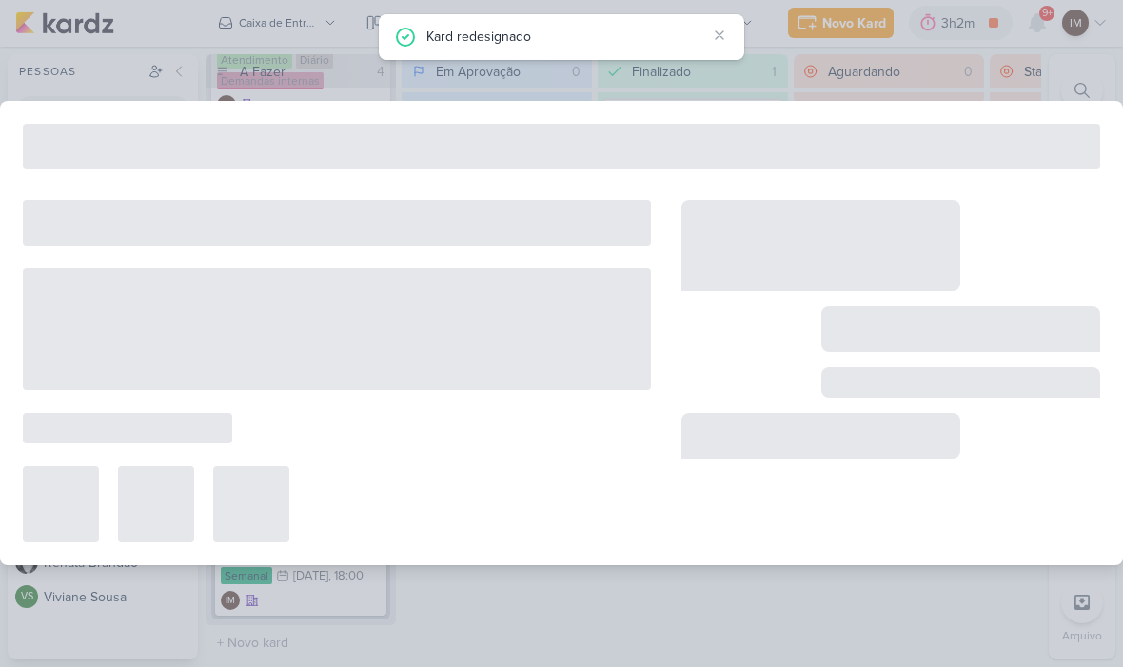
click at [382, 439] on div at bounding box center [337, 372] width 628 height 343
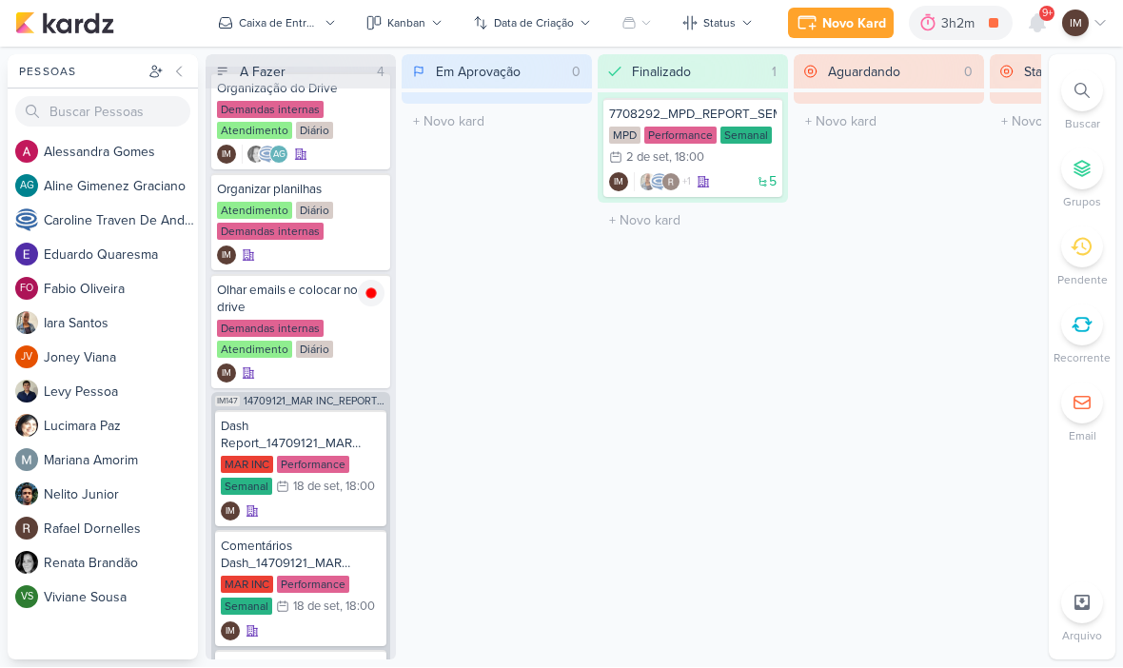
scroll to position [25, 0]
click at [324, 512] on div "IM" at bounding box center [301, 512] width 160 height 19
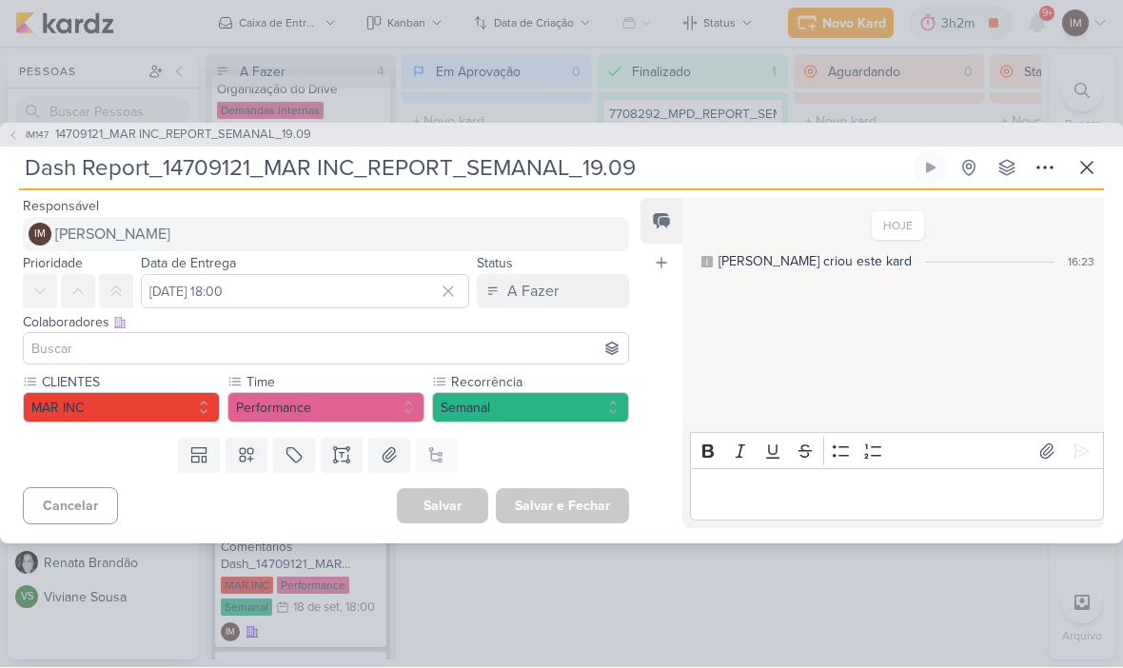
click at [48, 241] on div "IM" at bounding box center [40, 235] width 23 height 23
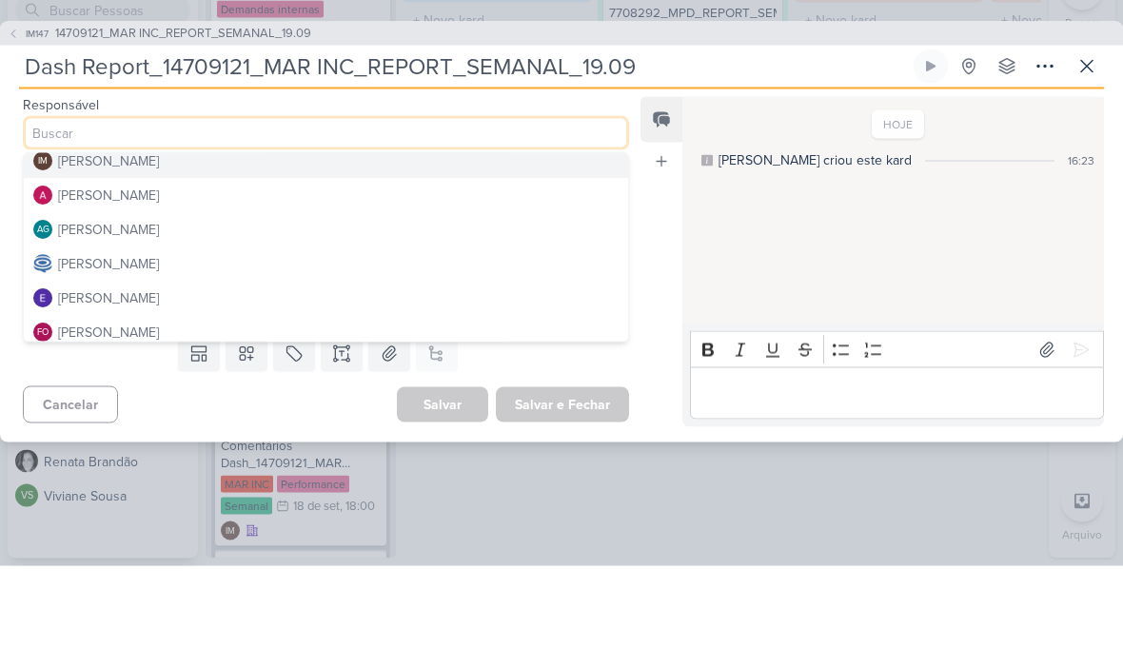
scroll to position [11, 0]
click at [55, 278] on button "[PERSON_NAME]" at bounding box center [326, 295] width 604 height 34
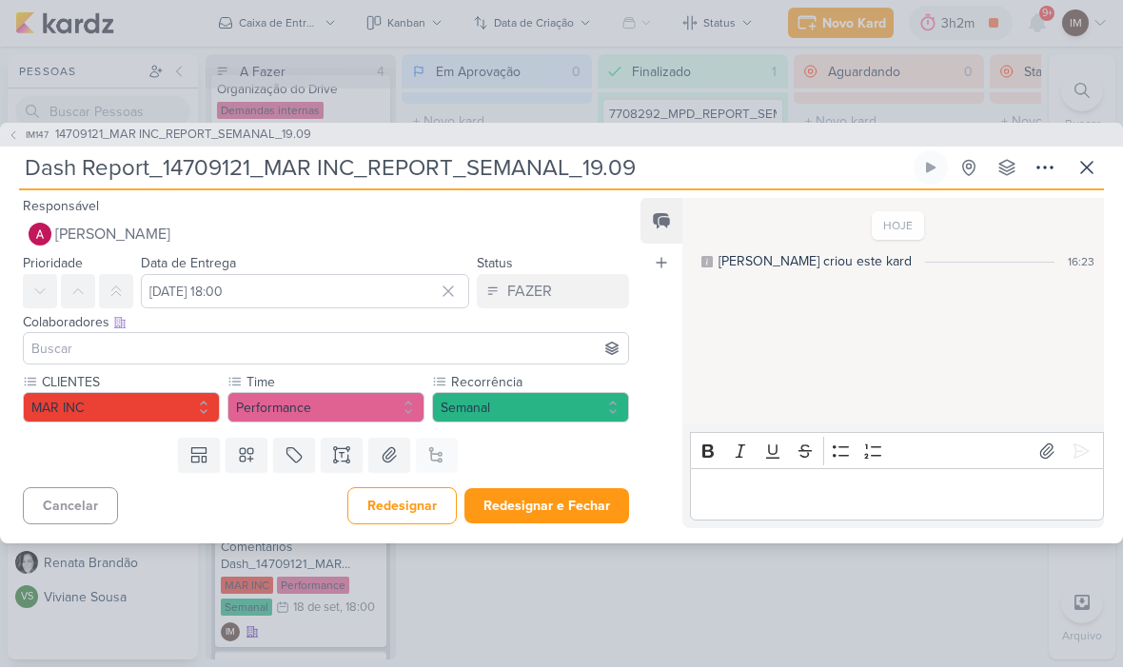
click at [41, 351] on input at bounding box center [326, 349] width 597 height 23
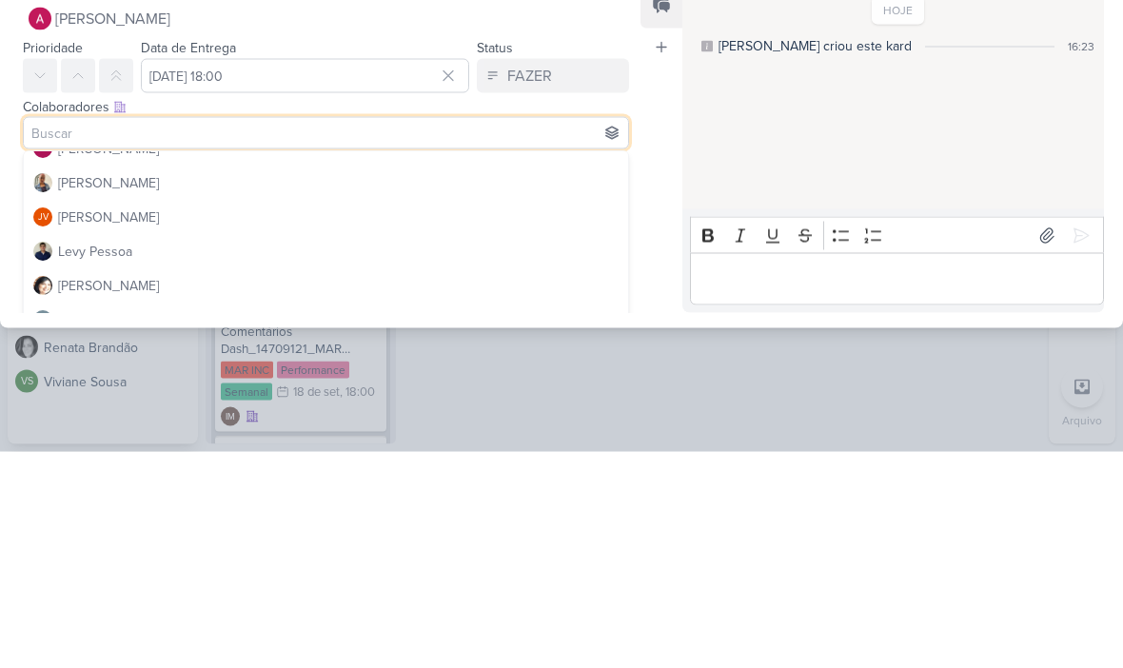
scroll to position [190, 0]
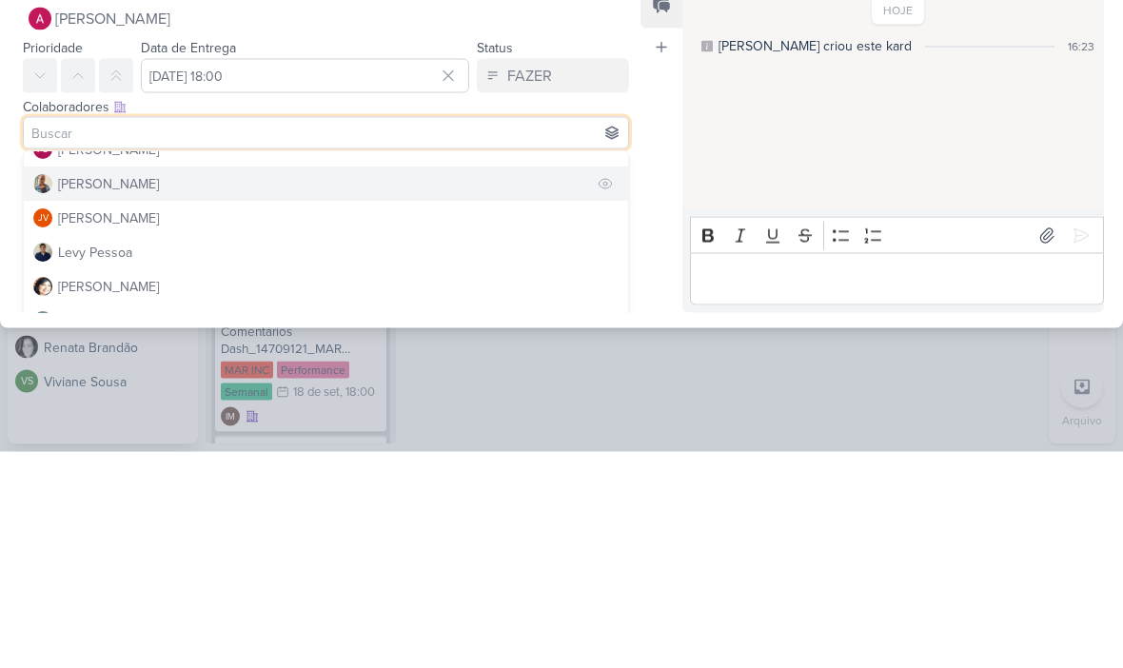
click at [49, 391] on img at bounding box center [42, 400] width 19 height 19
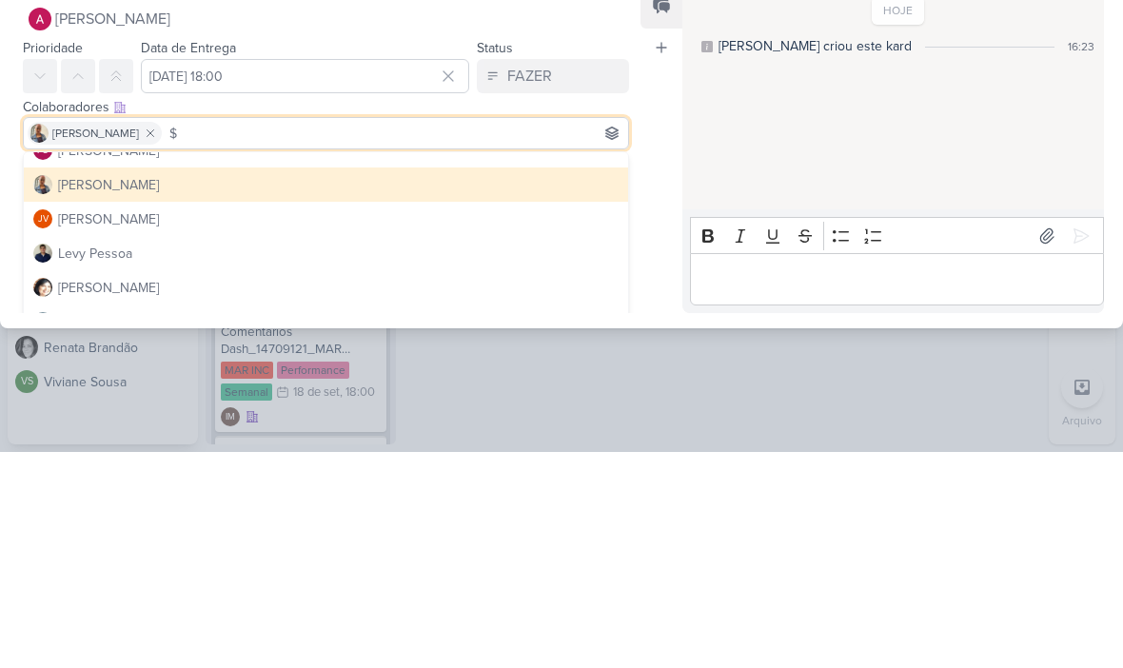
scroll to position [0, 0]
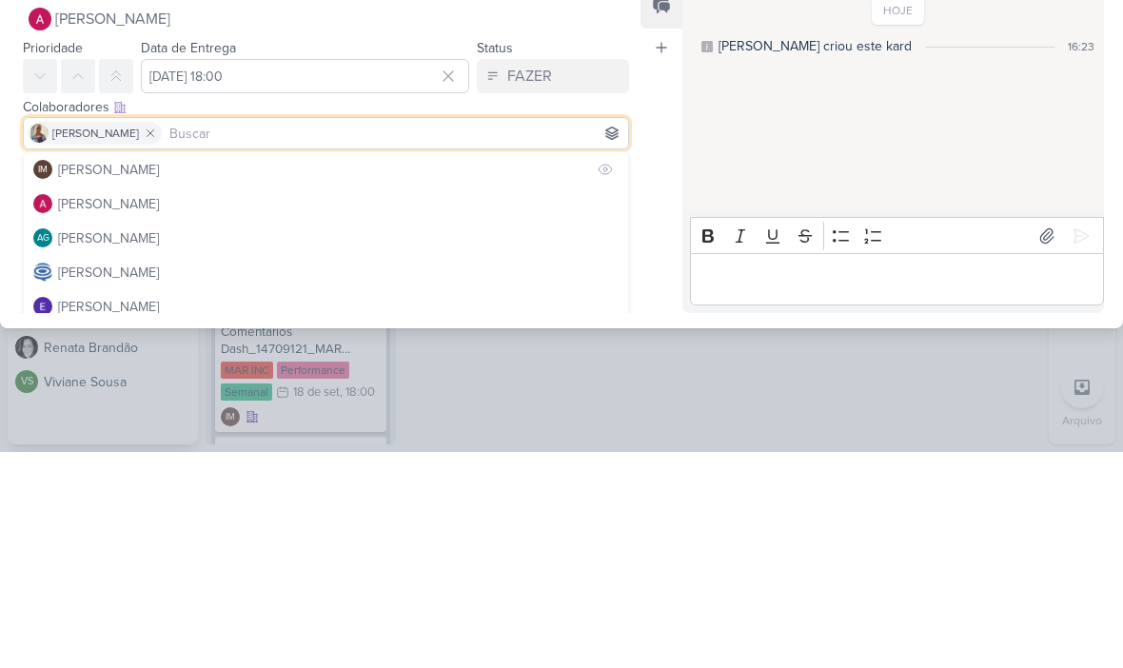
click at [365, 368] on button "IM [PERSON_NAME]" at bounding box center [326, 385] width 604 height 34
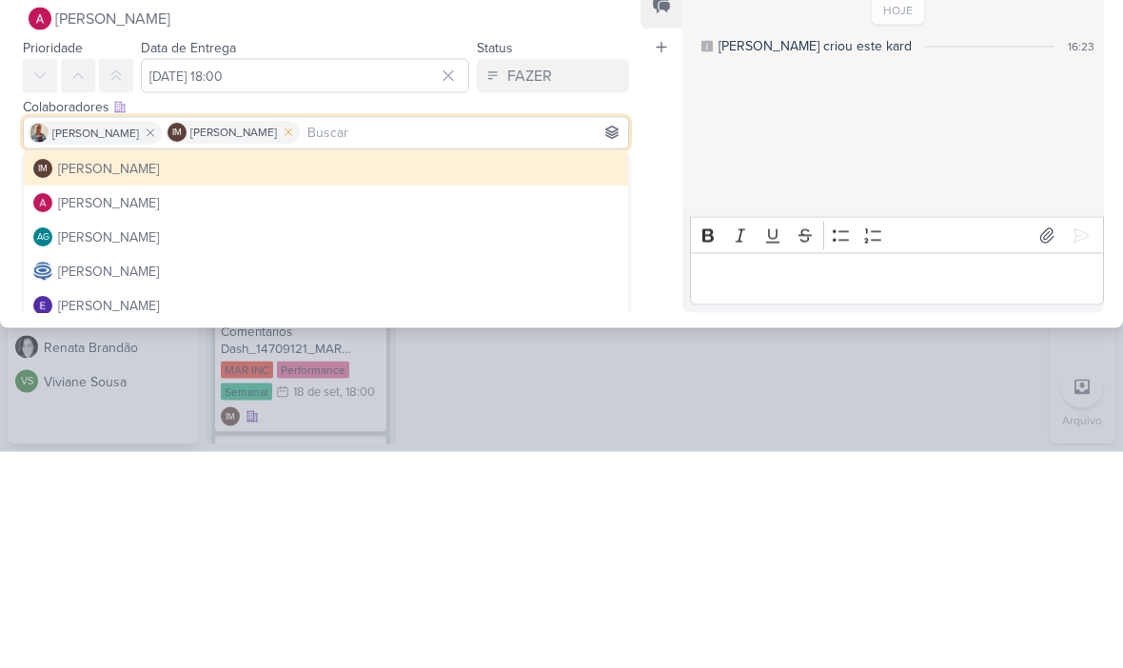
click at [295, 343] on icon at bounding box center [288, 349] width 13 height 13
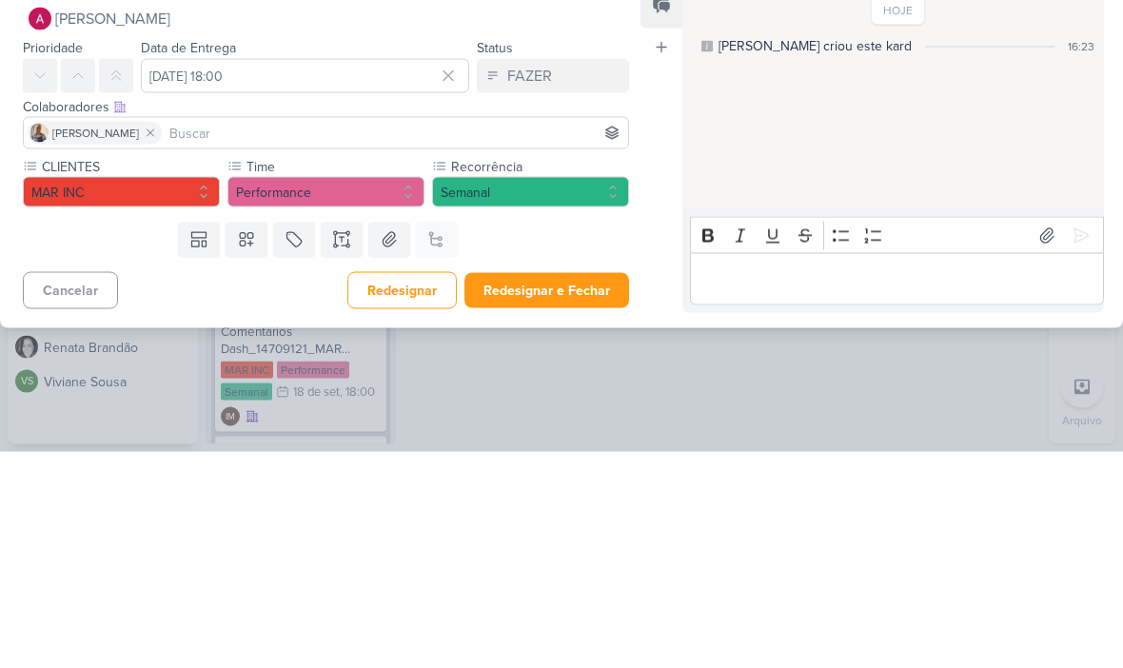
click at [370, 338] on input at bounding box center [395, 349] width 459 height 23
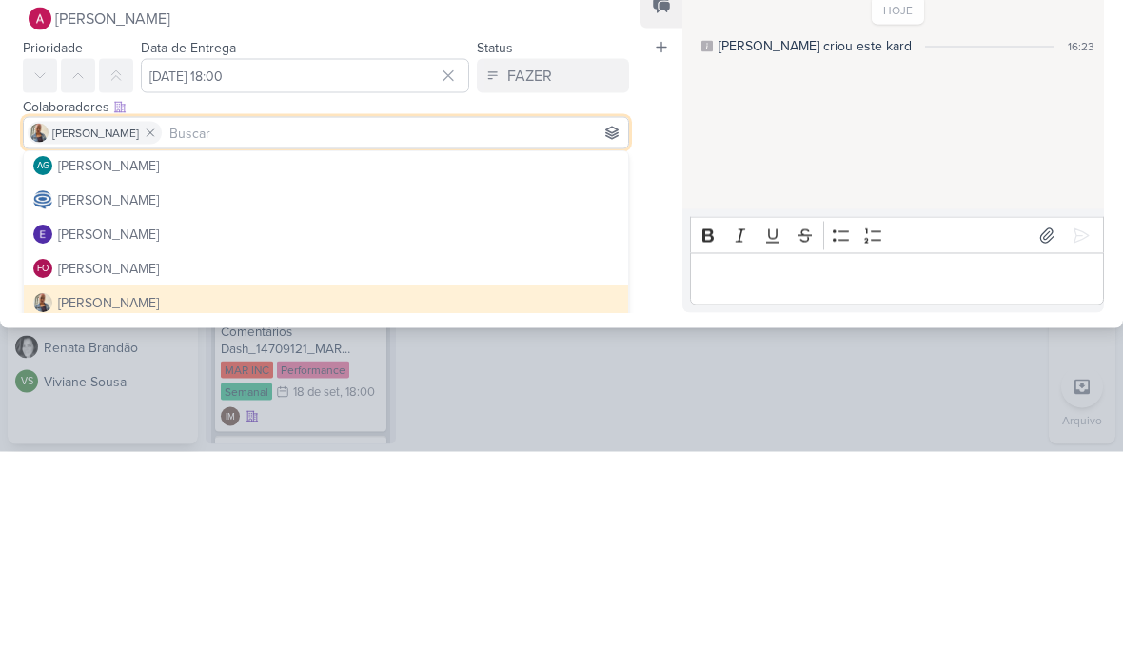
scroll to position [72, 0]
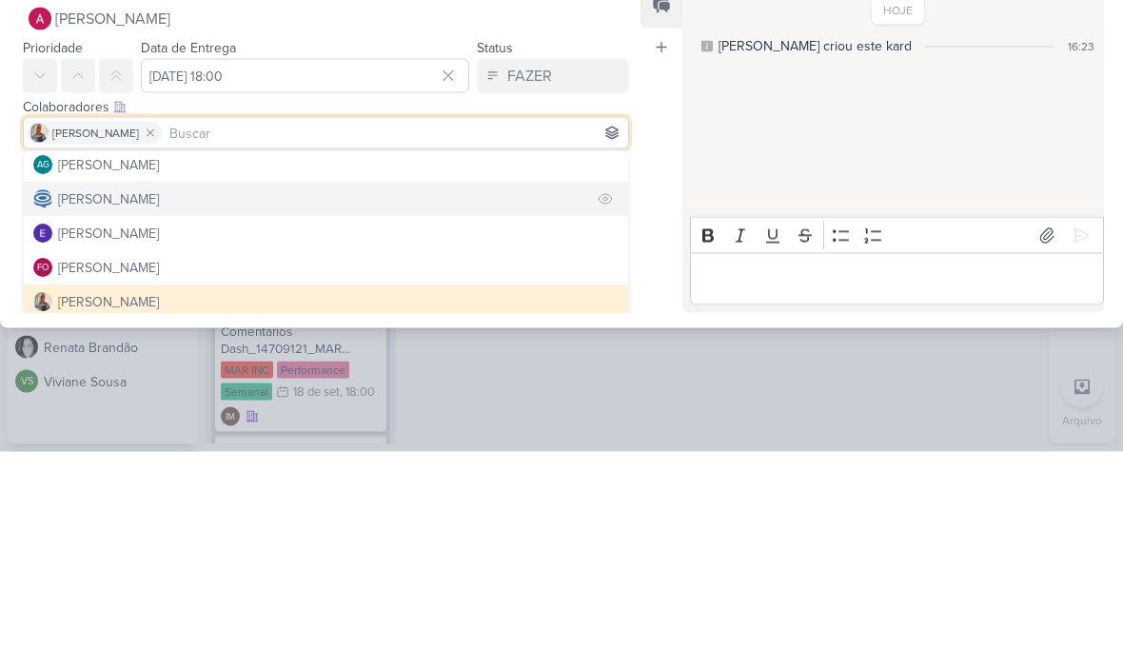
click at [469, 399] on button "[PERSON_NAME]" at bounding box center [326, 416] width 604 height 34
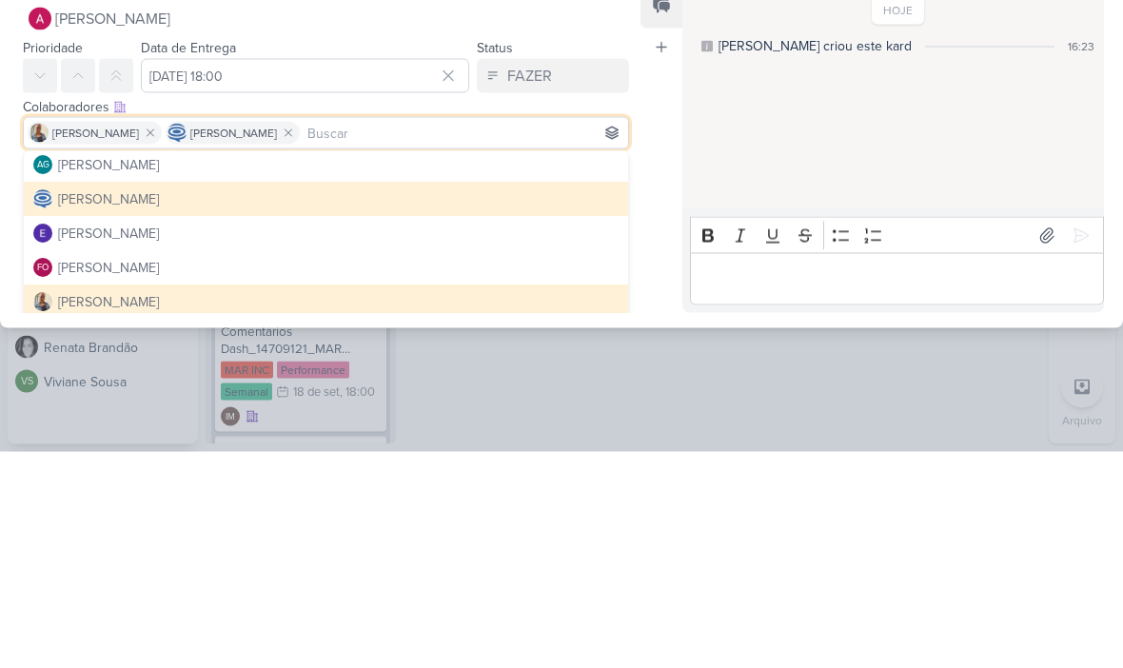
click at [665, 220] on div "Feed Atrelar email Solte o email para atrelar ao kard" at bounding box center [662, 364] width 42 height 330
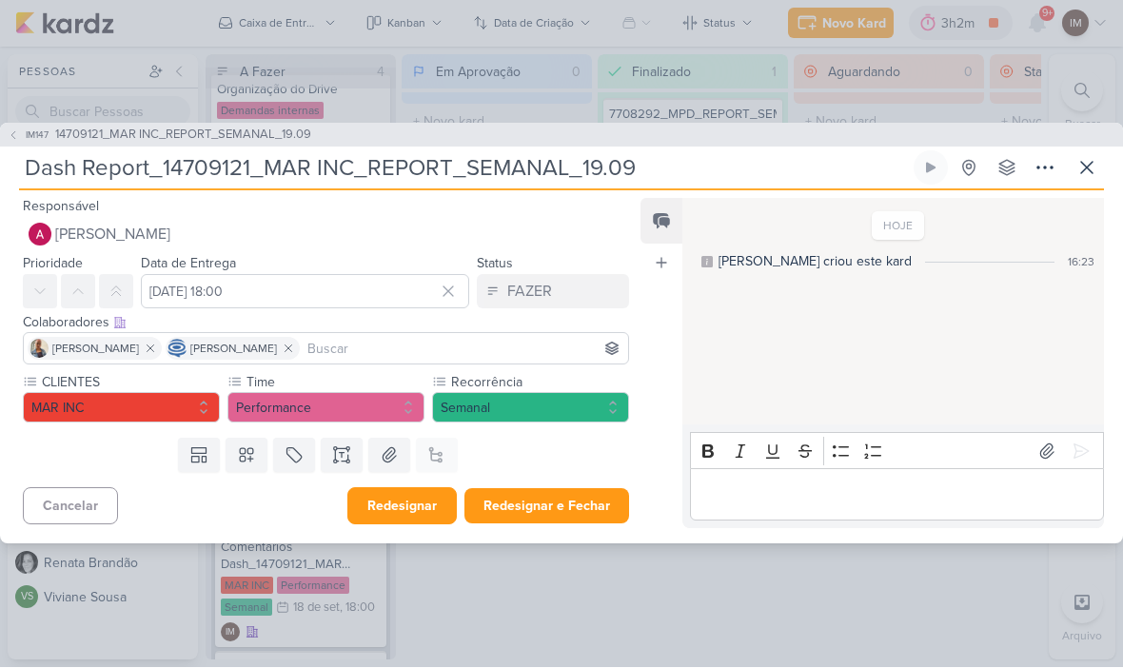
click at [401, 507] on button "Redesignar" at bounding box center [401, 506] width 109 height 37
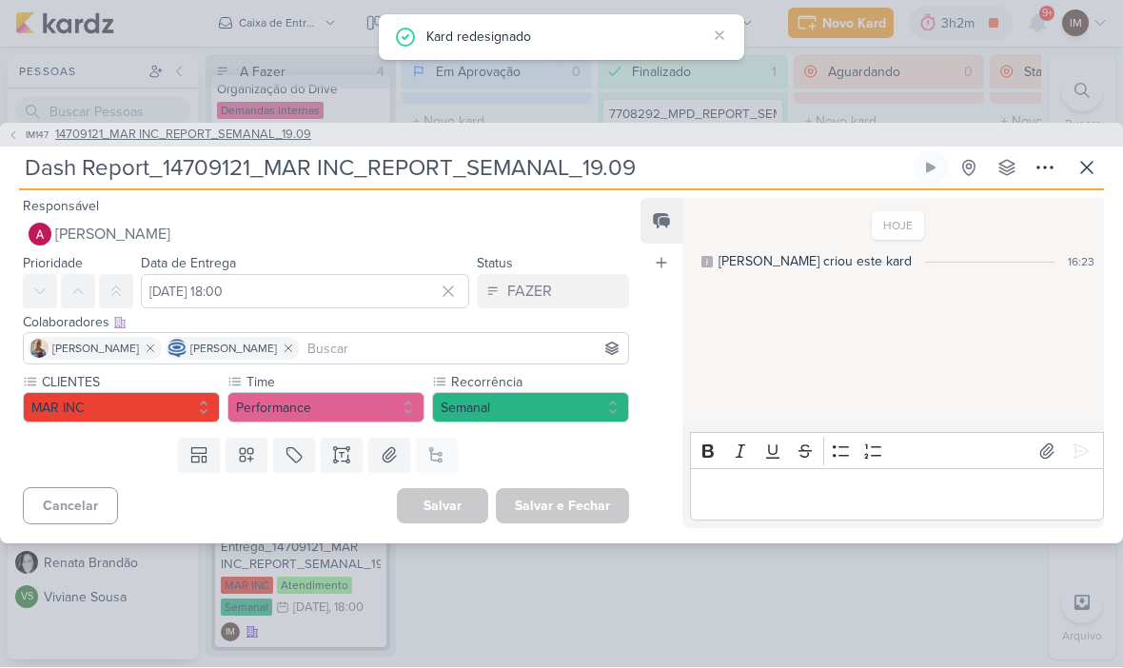
click at [8, 131] on icon at bounding box center [13, 135] width 11 height 11
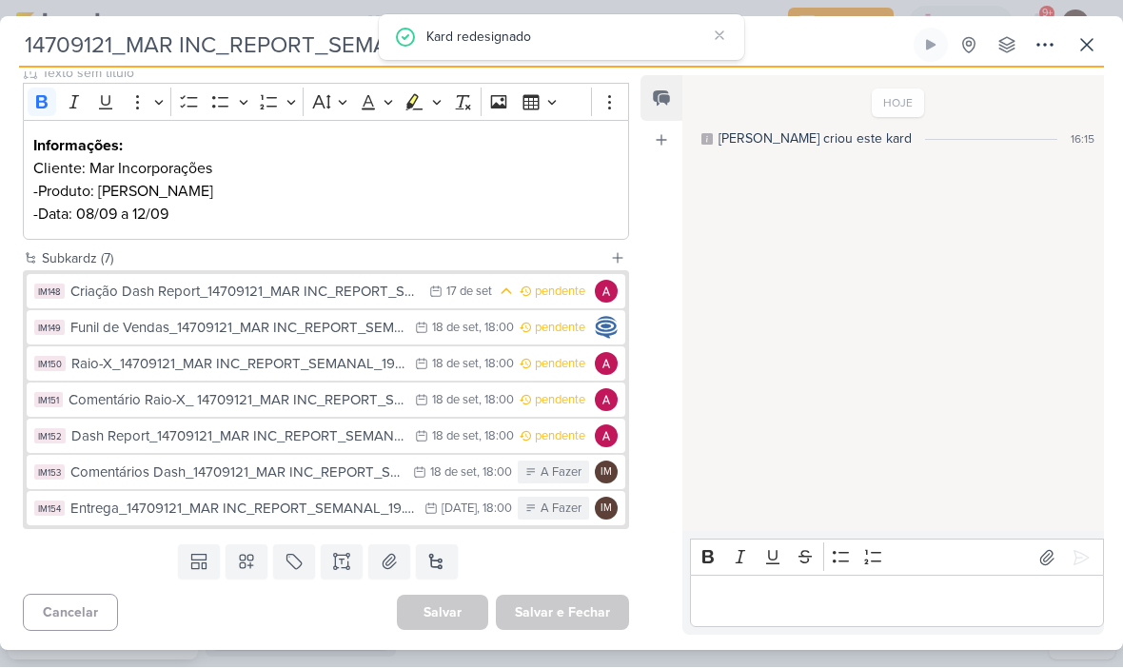
scroll to position [245, 0]
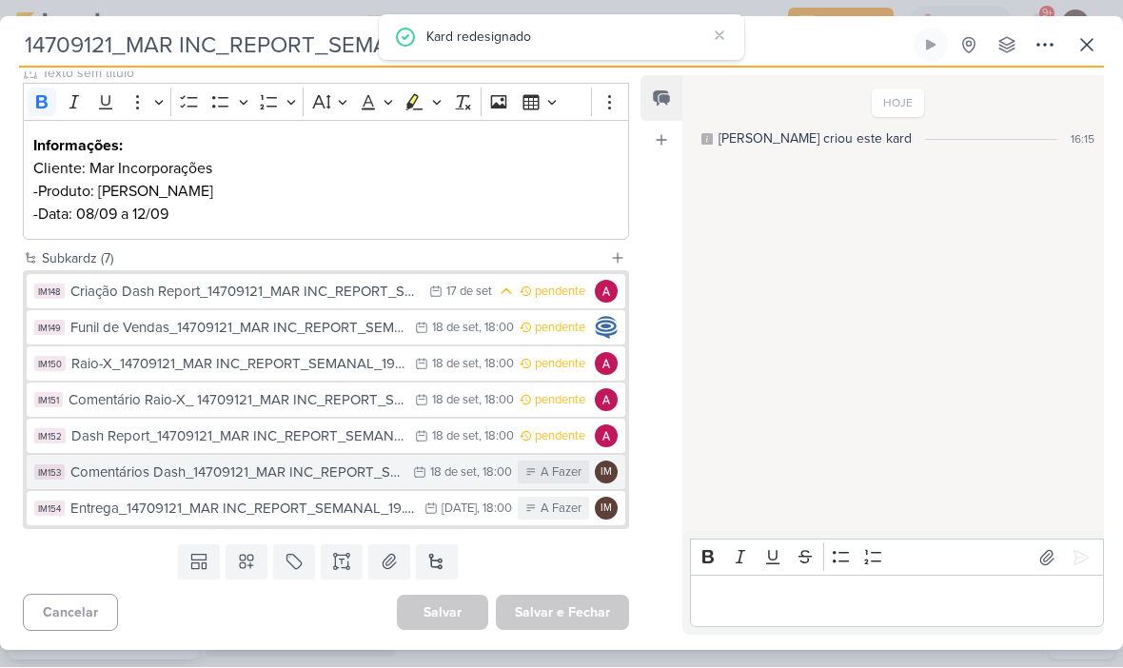
click at [357, 471] on div "Comentários Dash_14709121_MAR INC_REPORT_SEMANAL_19.09" at bounding box center [236, 474] width 333 height 22
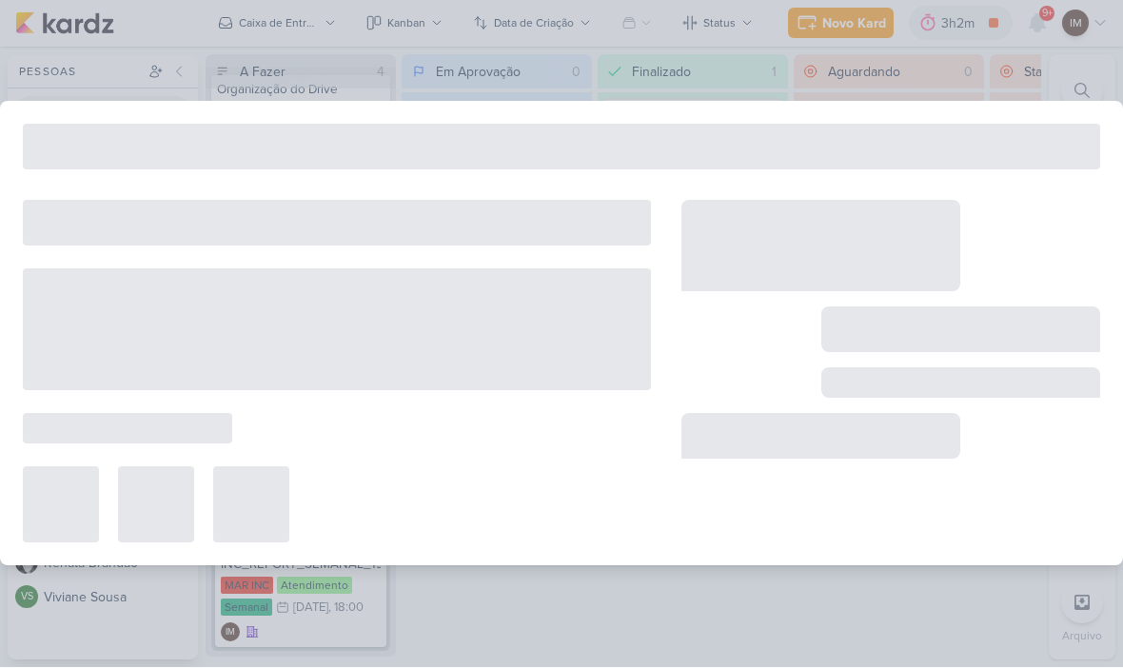
click at [352, 468] on div at bounding box center [337, 505] width 628 height 76
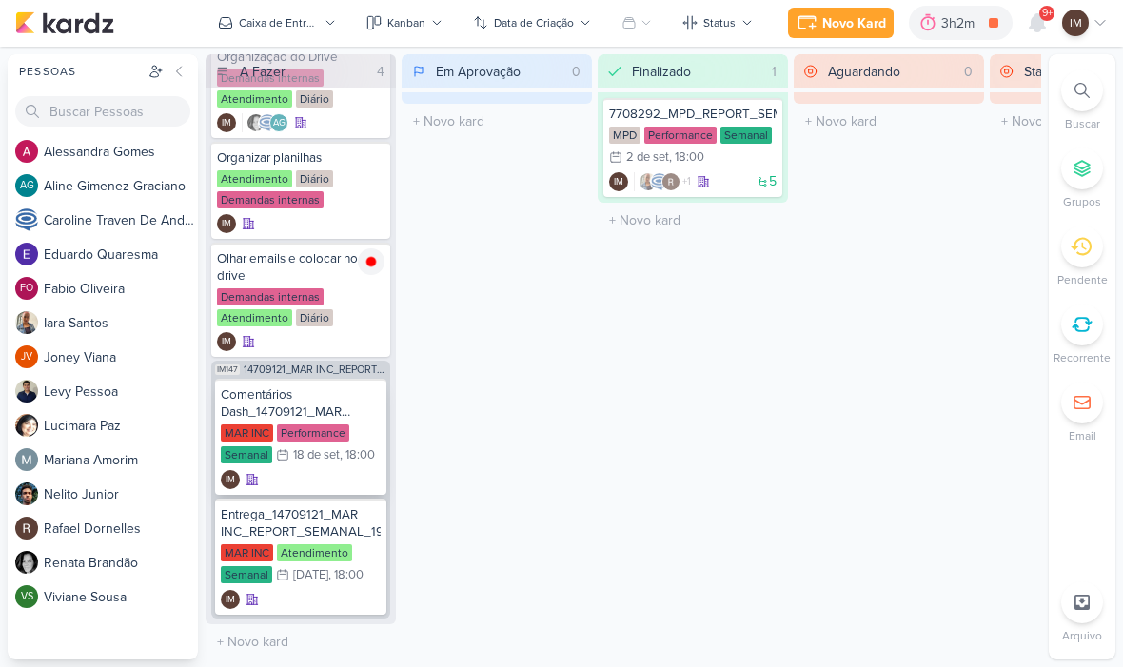
scroll to position [57, 0]
click at [343, 471] on div "IM" at bounding box center [301, 480] width 160 height 19
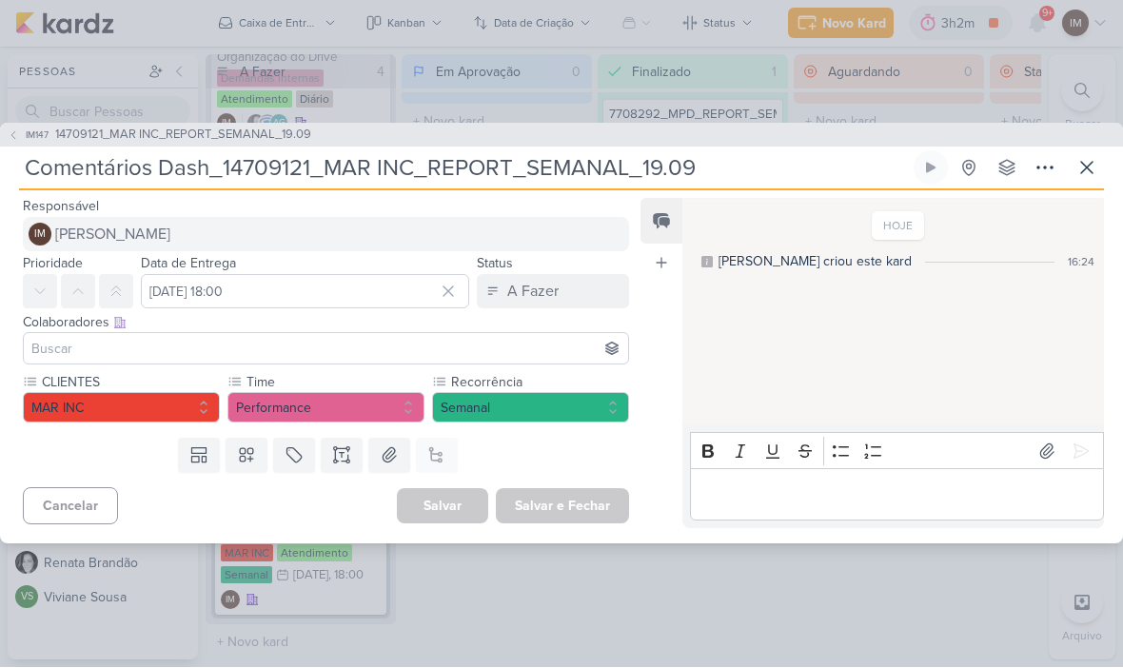
click at [354, 228] on button "IM [PERSON_NAME]" at bounding box center [326, 235] width 606 height 34
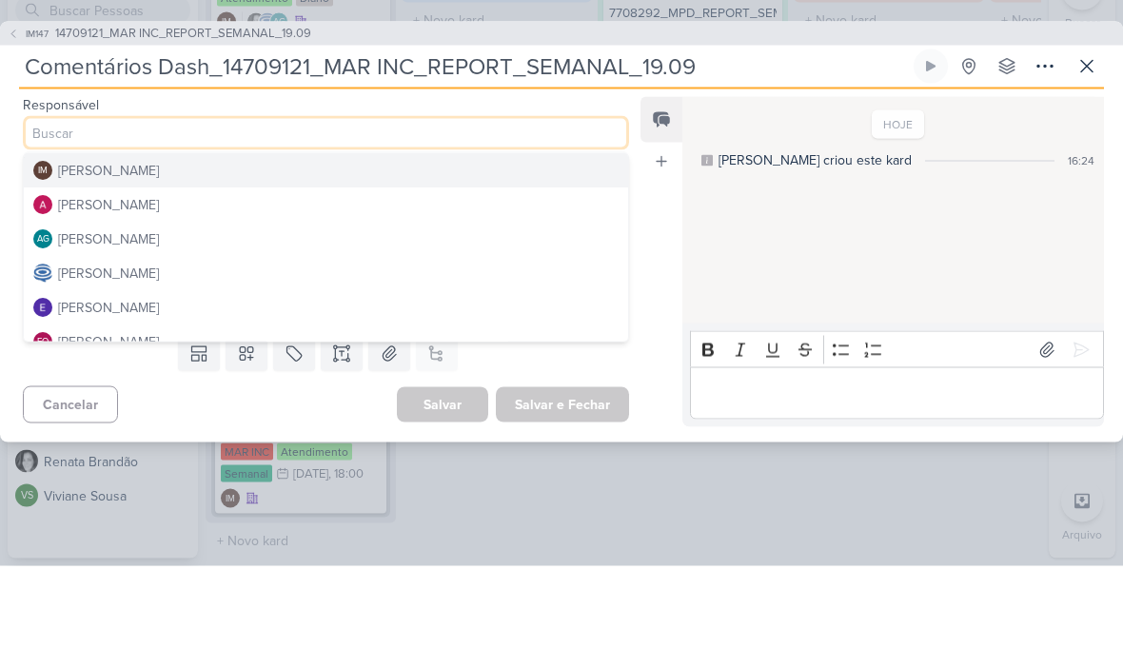
click at [413, 289] on button "[PERSON_NAME]" at bounding box center [326, 306] width 604 height 34
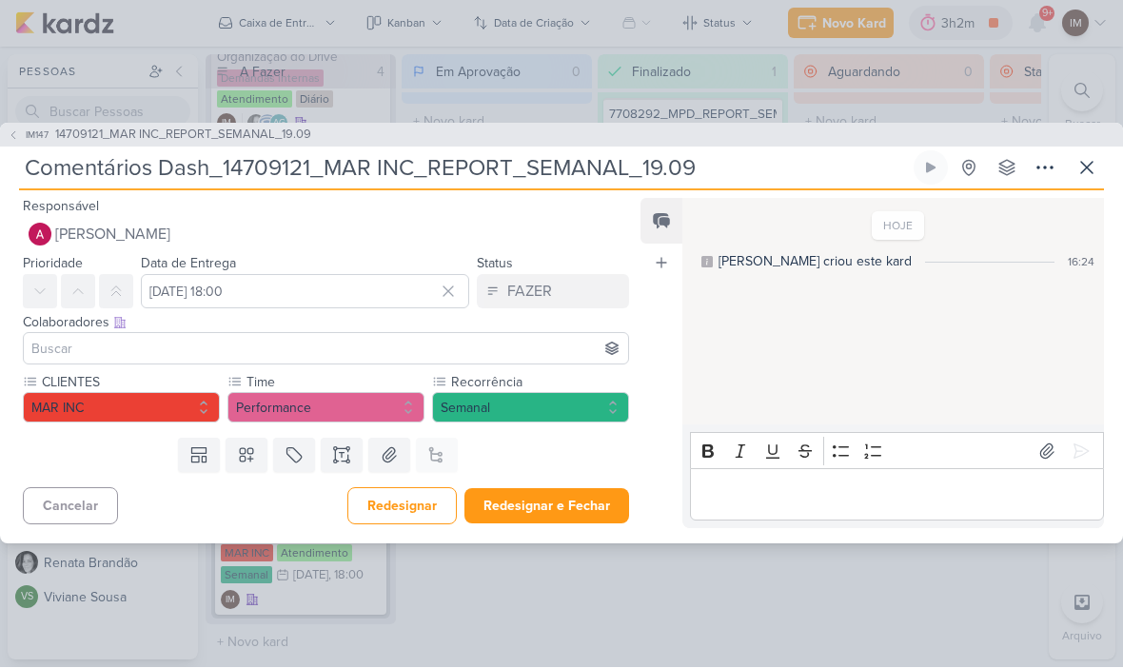
click at [363, 342] on input at bounding box center [326, 349] width 597 height 23
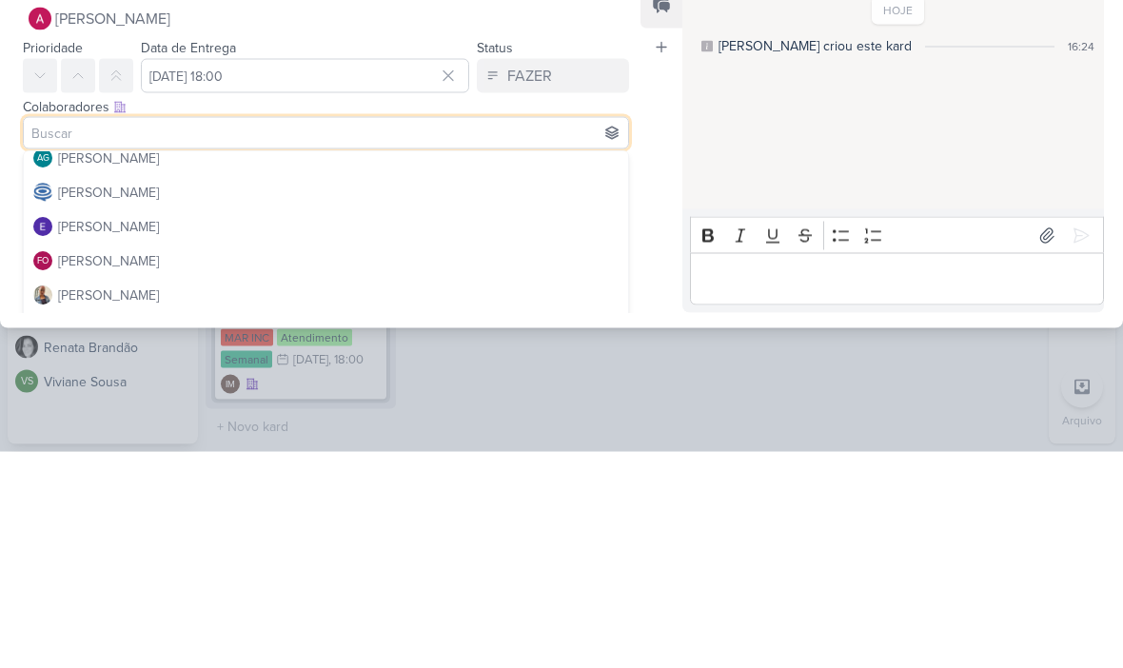
scroll to position [75, 0]
click at [396, 396] on button "[PERSON_NAME]" at bounding box center [326, 413] width 604 height 34
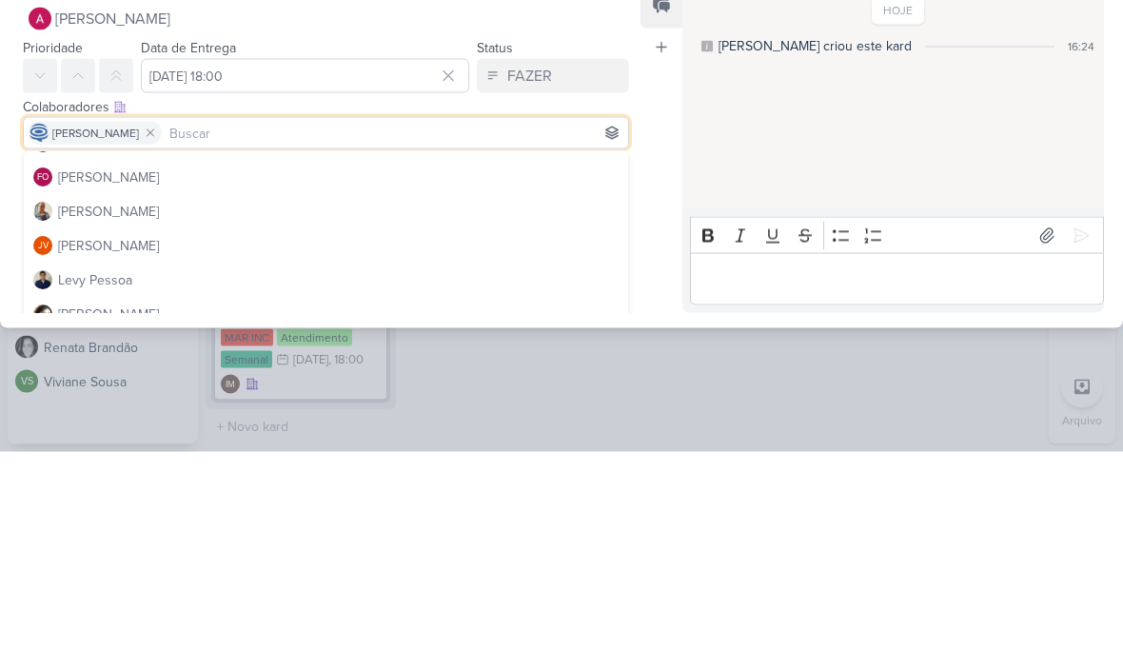
scroll to position [165, 0]
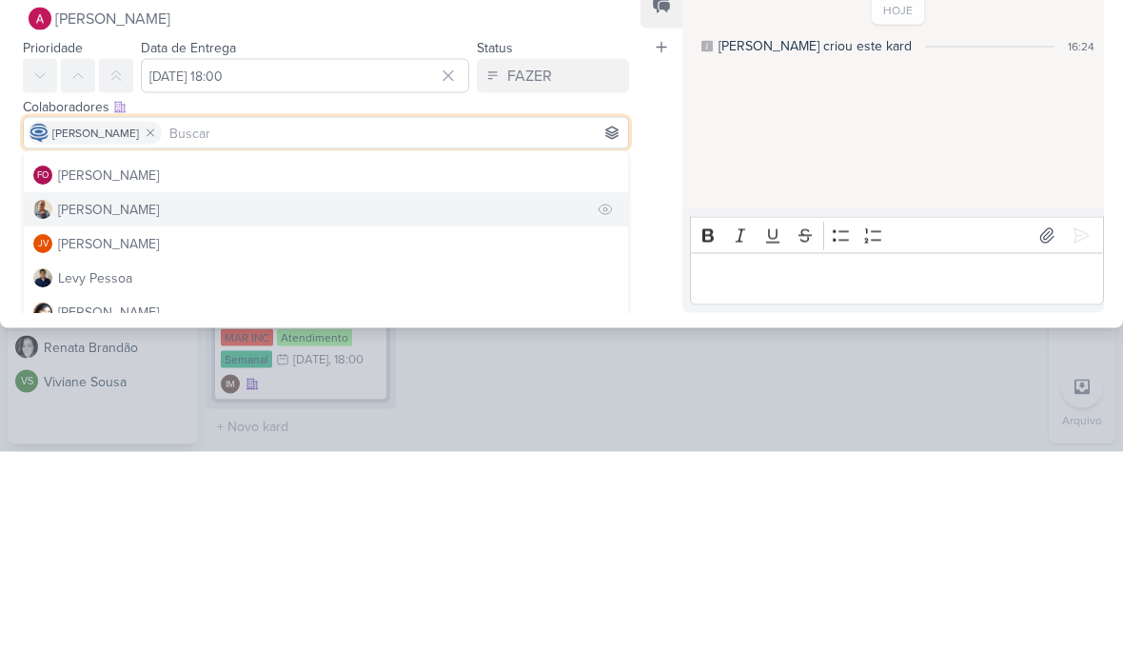
click at [391, 409] on button "[PERSON_NAME]" at bounding box center [326, 426] width 604 height 34
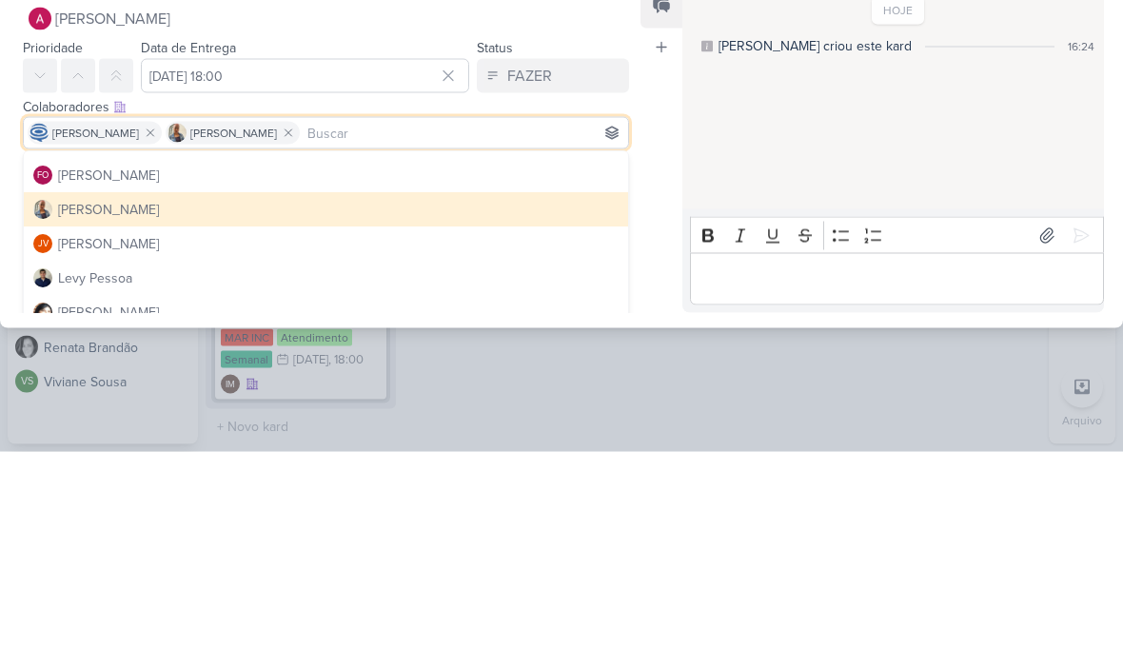
click at [671, 220] on div "Feed Atrelar email Solte o email para atrelar ao kard" at bounding box center [662, 364] width 42 height 330
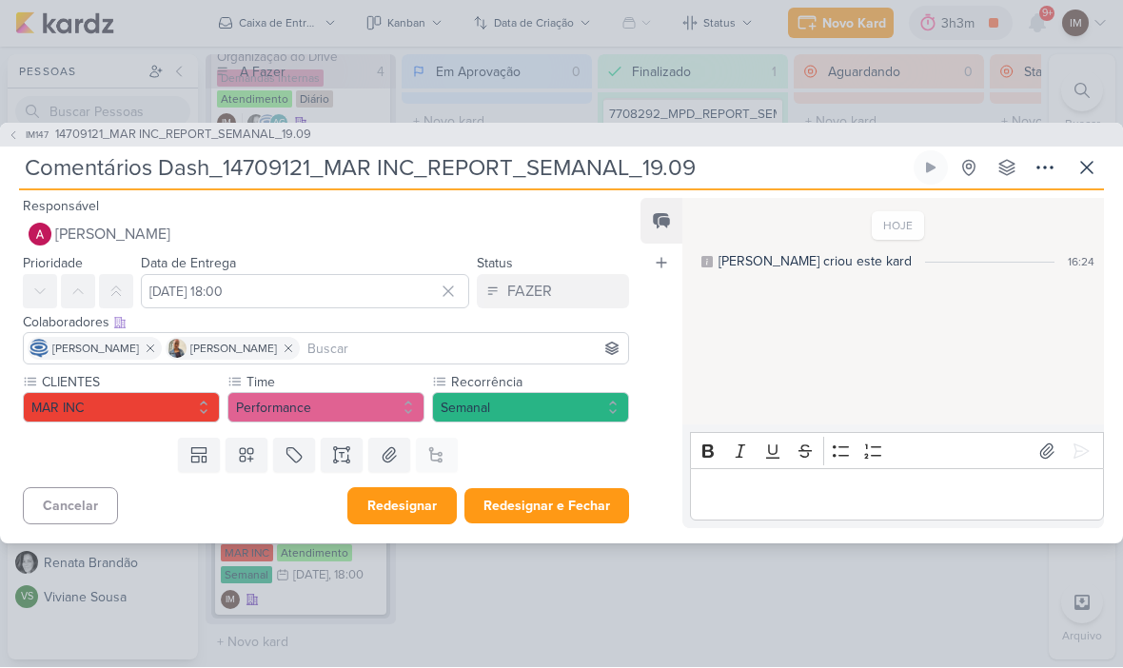
click at [427, 500] on button "Redesignar" at bounding box center [401, 506] width 109 height 37
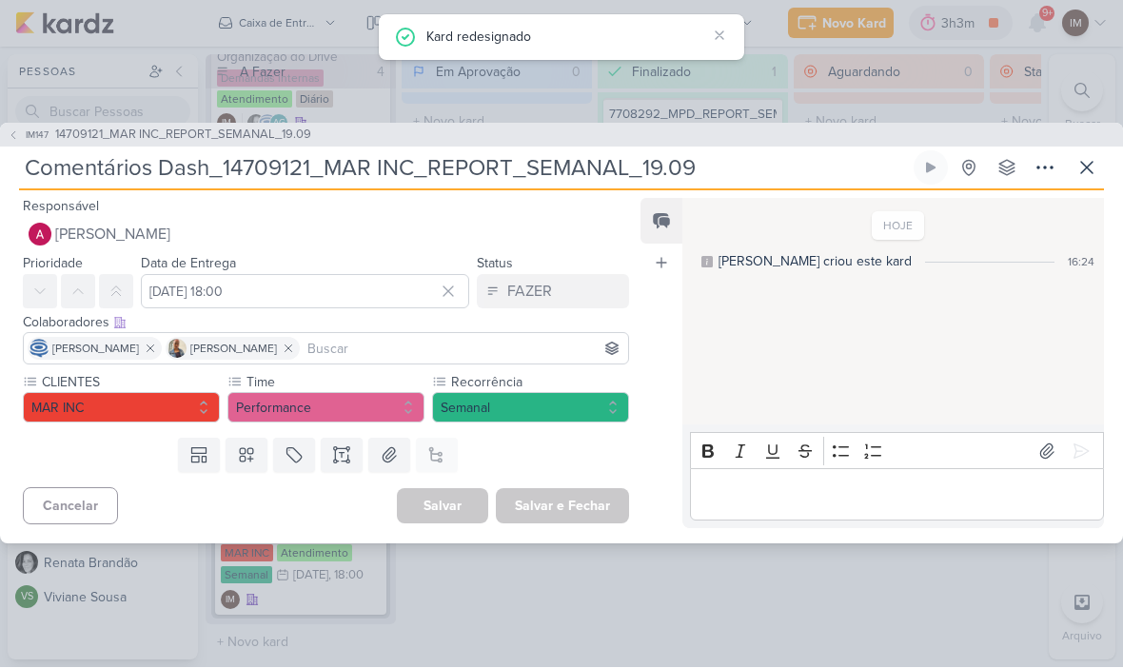
scroll to position [0, 0]
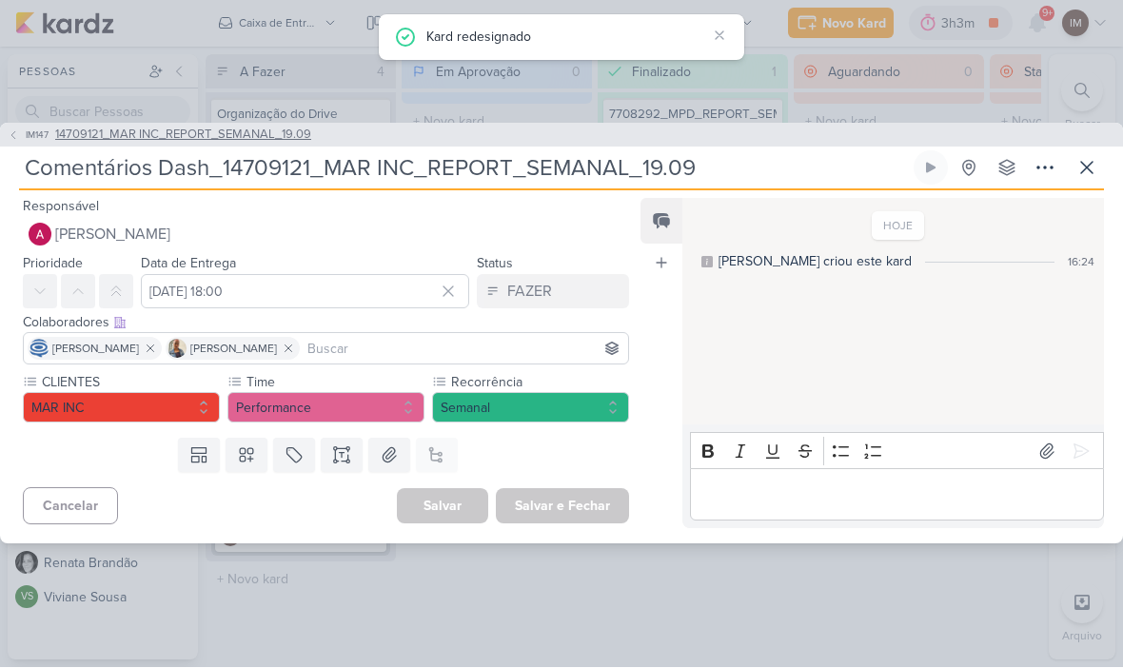
click at [12, 140] on icon at bounding box center [13, 135] width 11 height 11
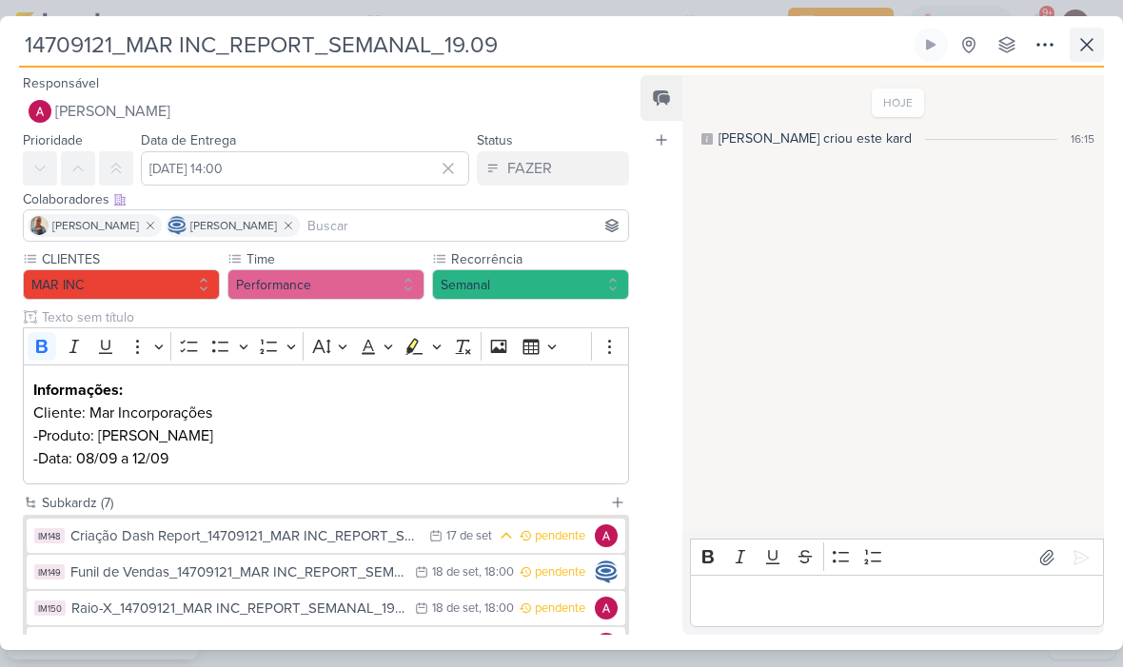
click at [1088, 48] on icon at bounding box center [1086, 45] width 23 height 23
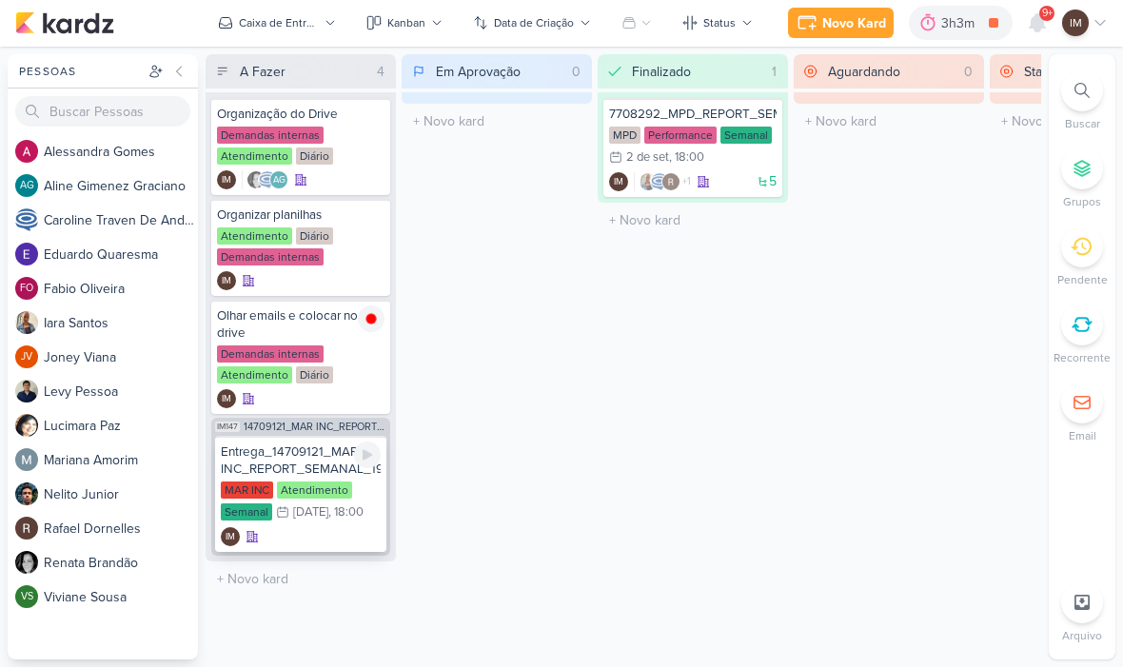
click at [322, 532] on div "IM" at bounding box center [301, 537] width 160 height 19
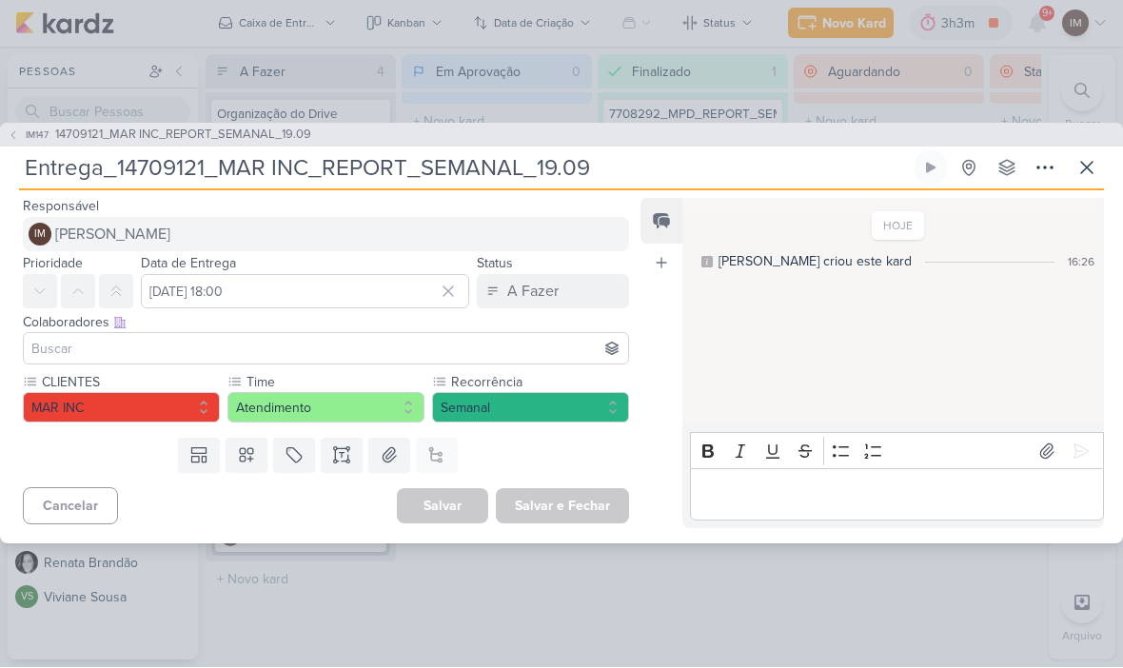
click at [390, 237] on button "IM [PERSON_NAME]" at bounding box center [326, 235] width 606 height 34
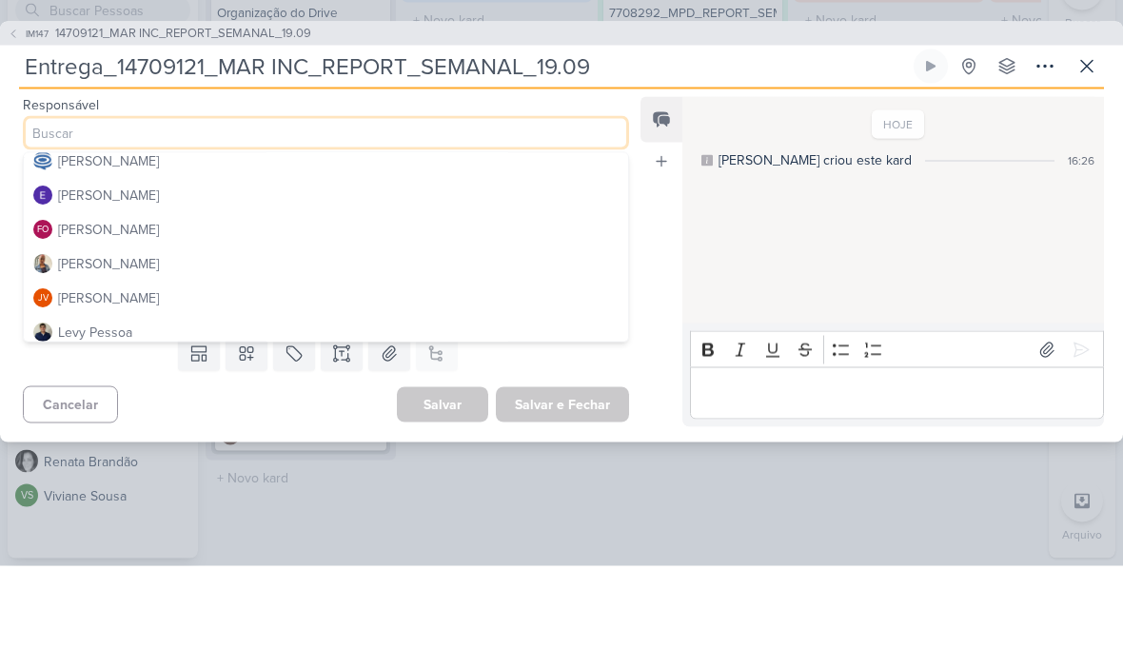
scroll to position [113, 0]
click at [453, 245] on button "[PERSON_NAME]" at bounding box center [326, 262] width 604 height 34
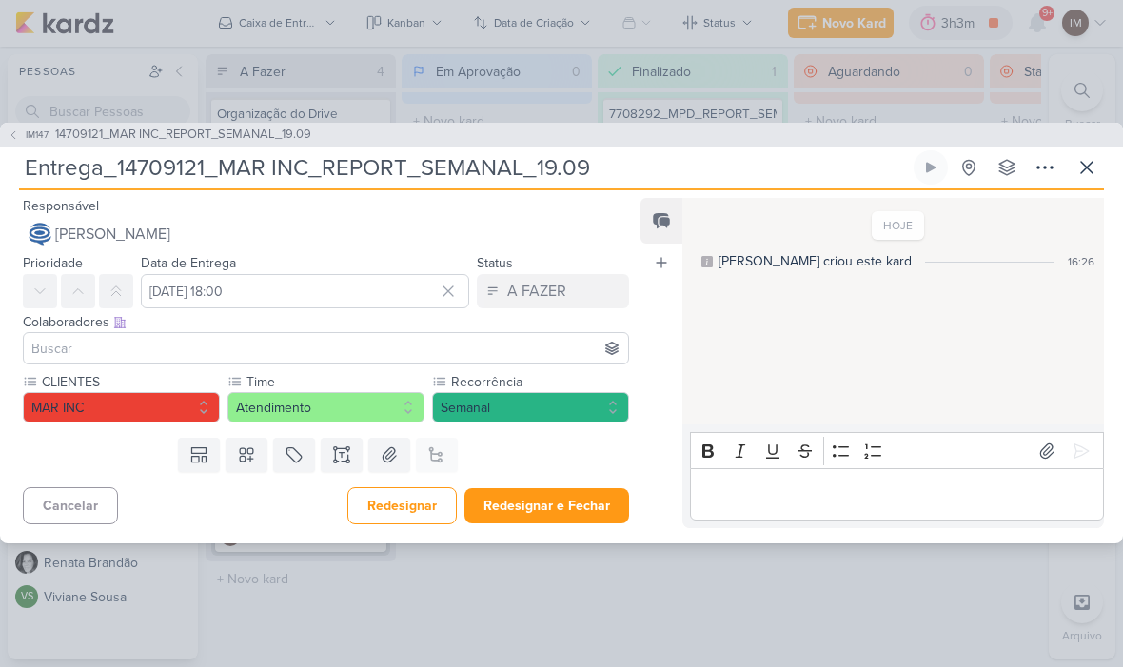
click at [393, 346] on input at bounding box center [326, 349] width 597 height 23
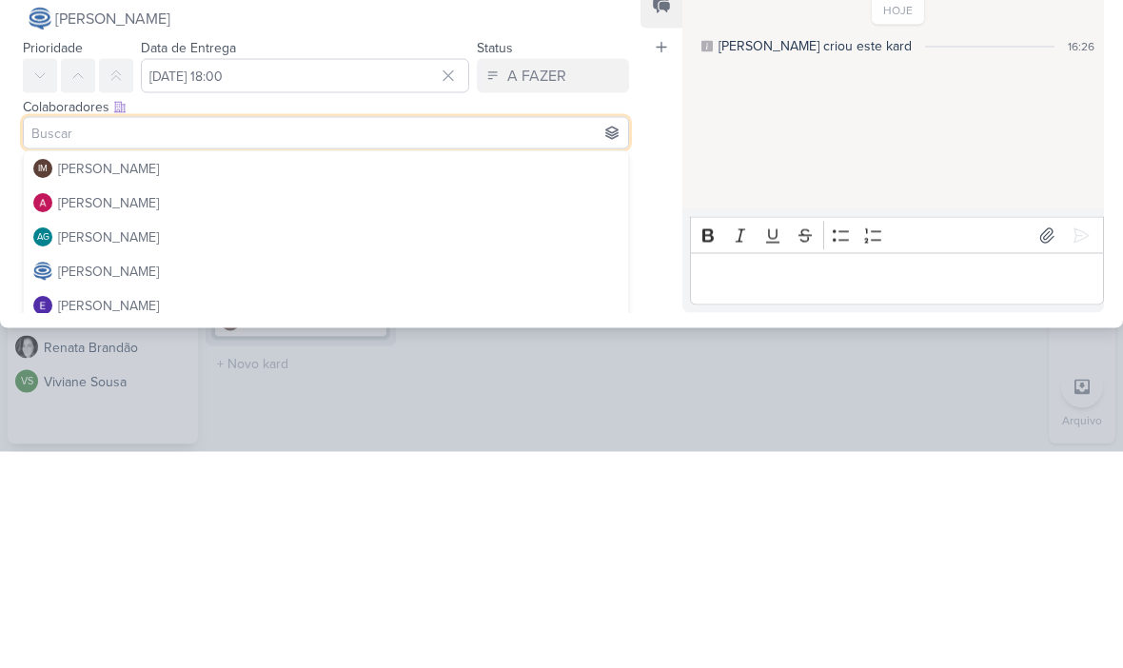
scroll to position [0, 0]
click at [465, 368] on button "IM [PERSON_NAME]" at bounding box center [326, 385] width 604 height 34
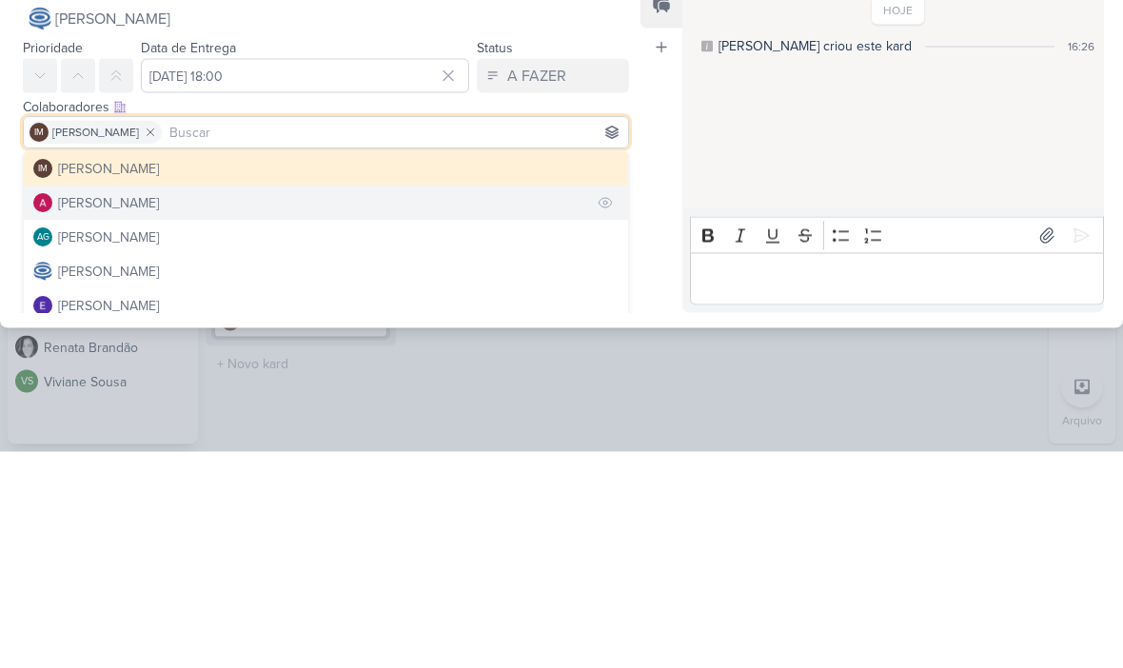
click at [419, 403] on button "[PERSON_NAME]" at bounding box center [326, 420] width 604 height 34
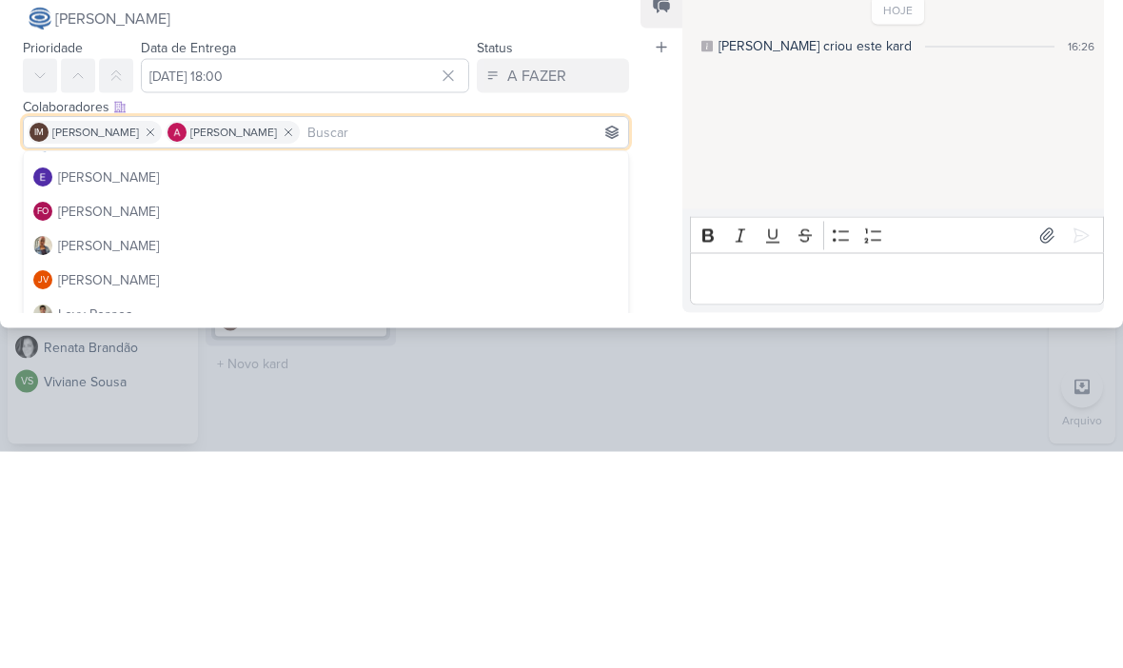
scroll to position [143, 0]
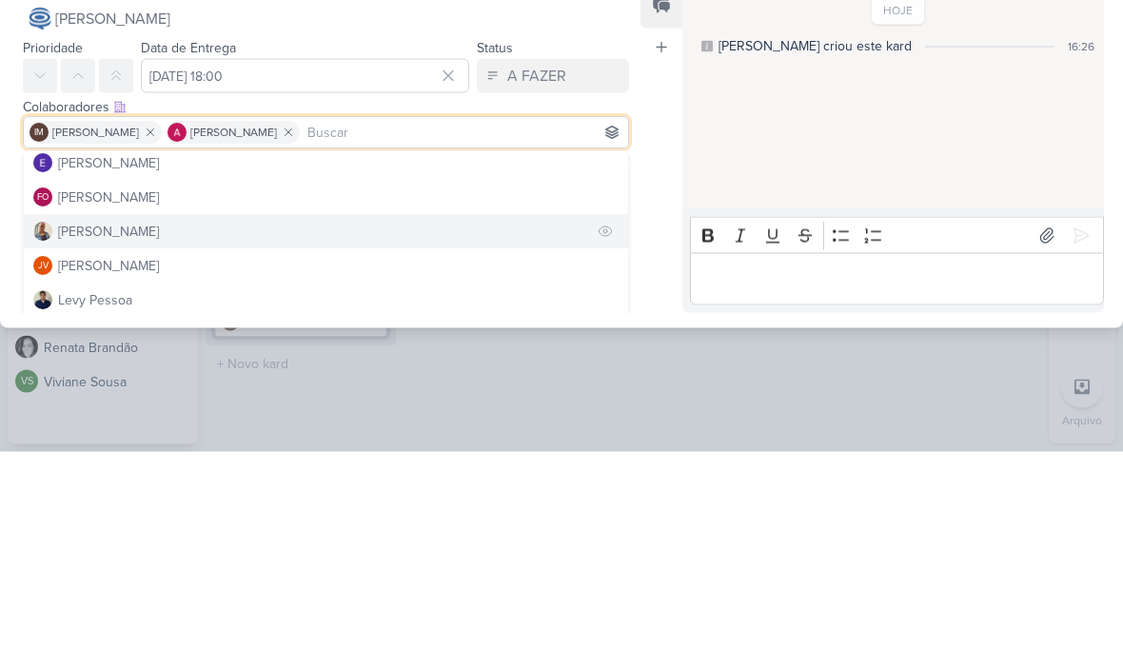
click at [404, 431] on button "[PERSON_NAME]" at bounding box center [326, 448] width 604 height 34
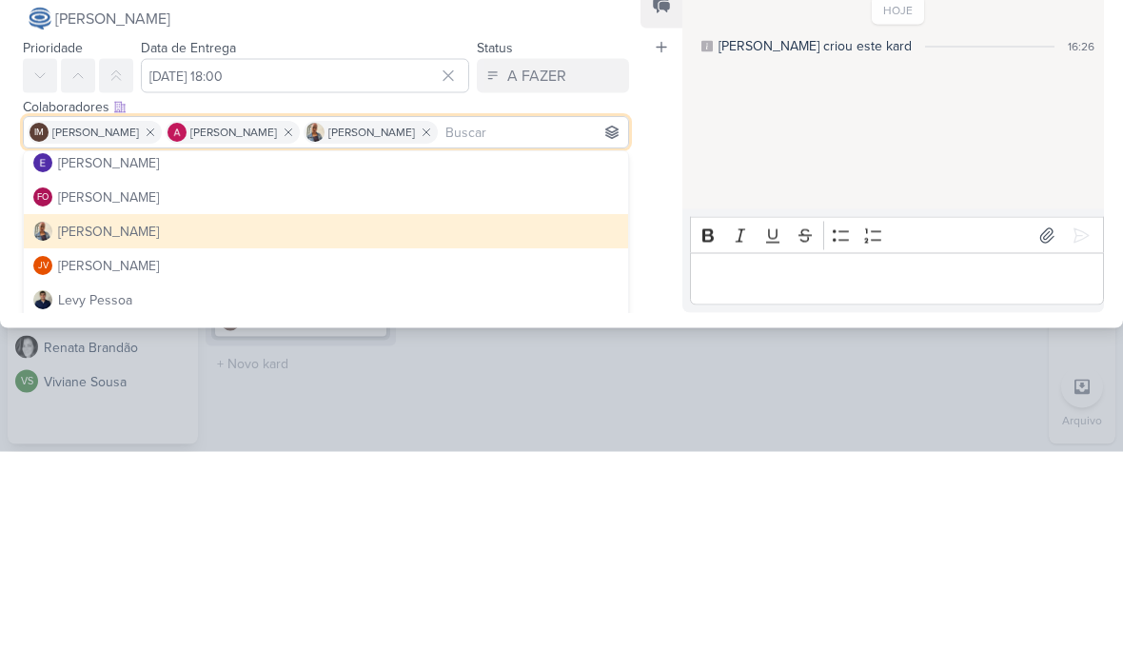
click at [722, 201] on div "HOJE [PERSON_NAME] criou este kard 16:26" at bounding box center [892, 313] width 420 height 225
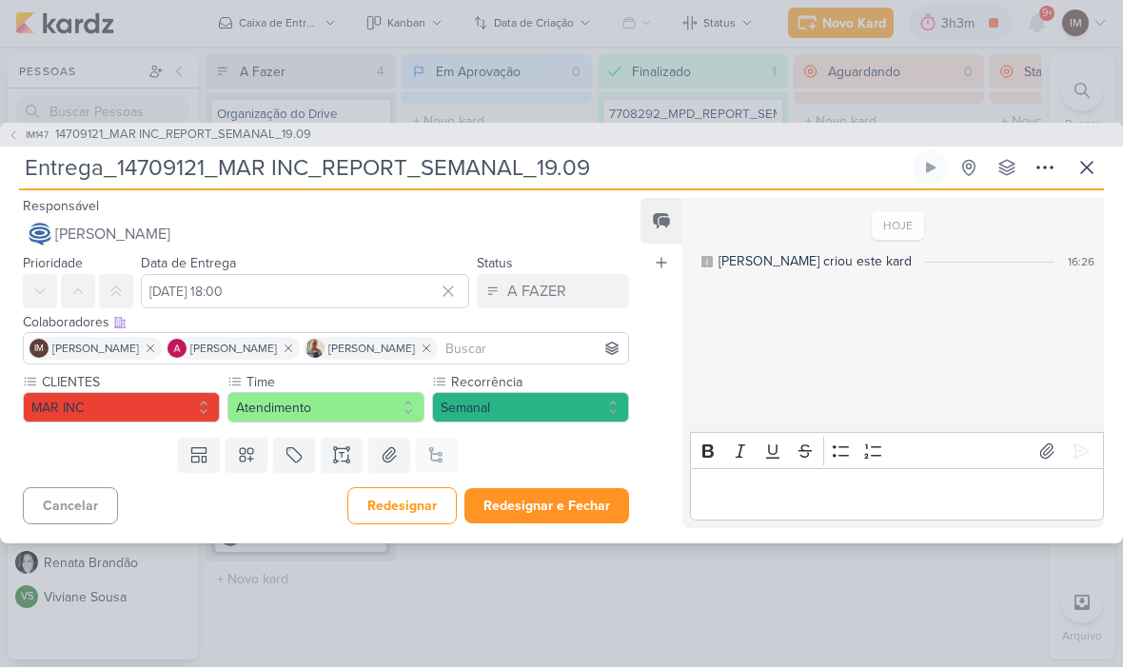
click at [536, 504] on button "Redesignar e Fechar" at bounding box center [546, 506] width 165 height 35
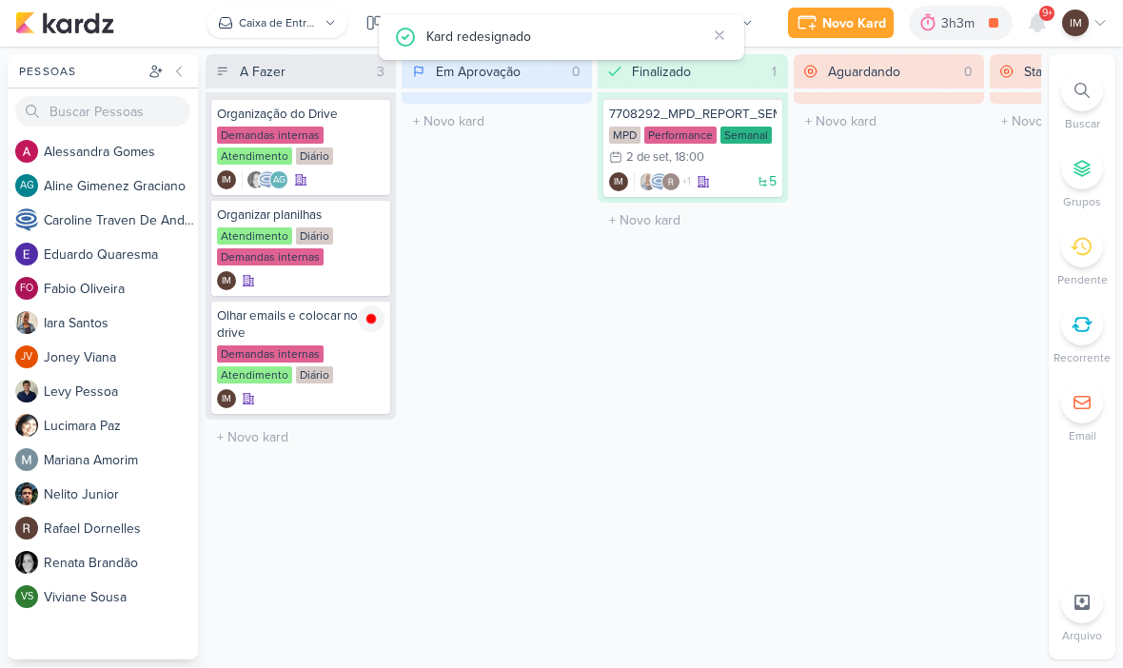
click at [317, 13] on button "Caixa de Entrada" at bounding box center [277, 24] width 141 height 30
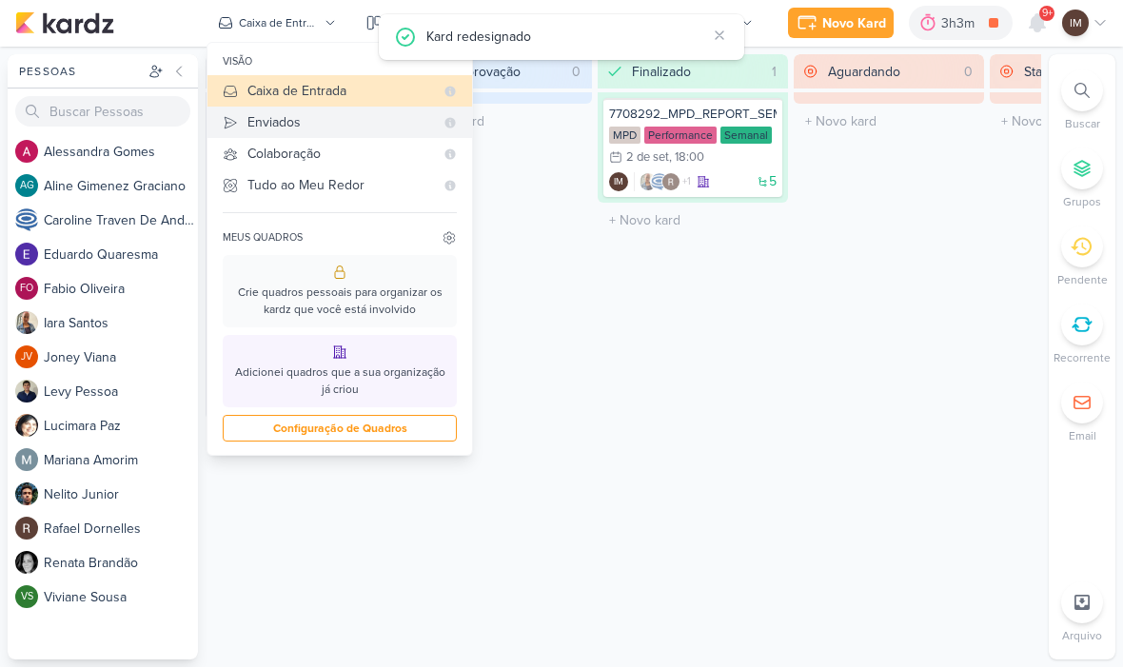
click at [331, 119] on div "Enviados" at bounding box center [340, 123] width 187 height 20
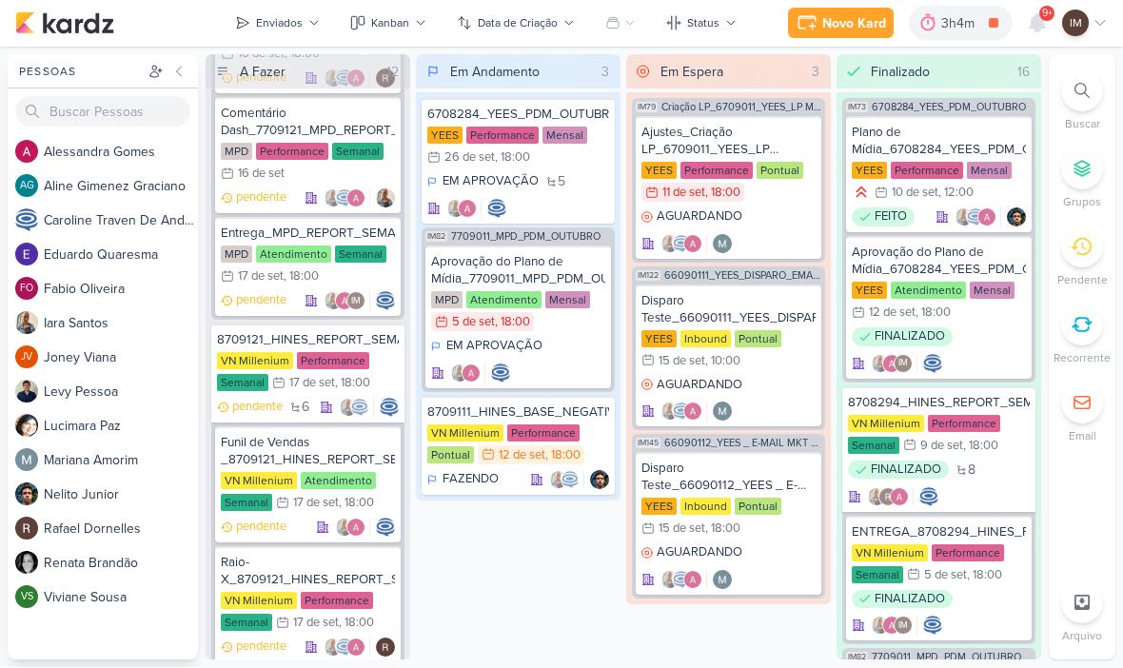
scroll to position [3312, 0]
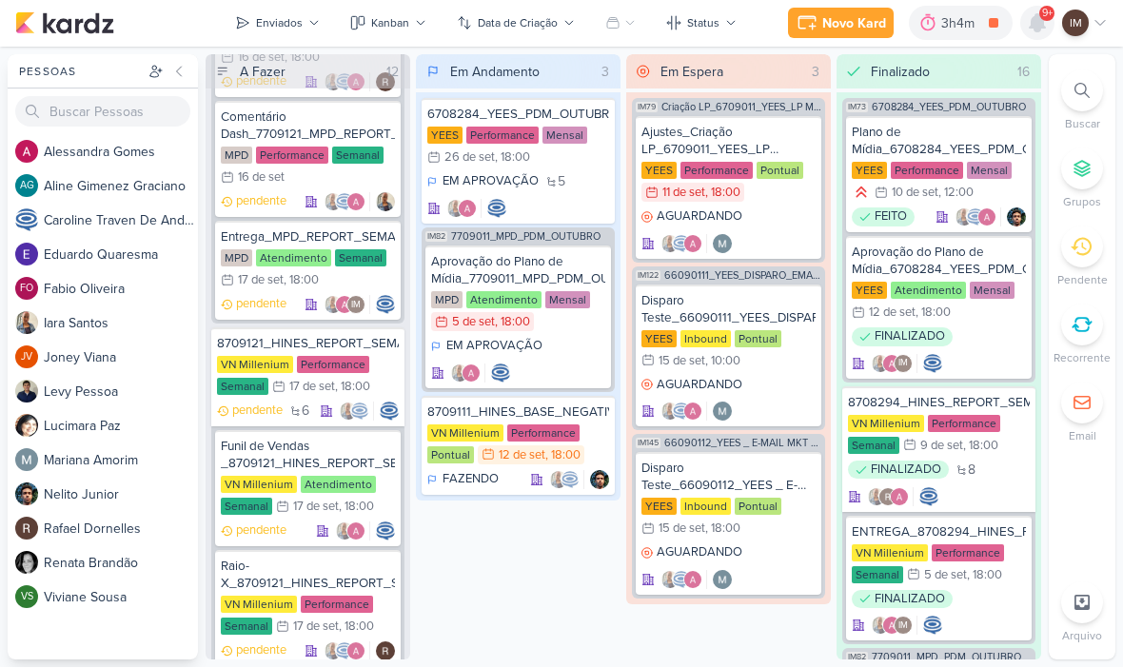
click at [1040, 28] on icon at bounding box center [1037, 23] width 15 height 17
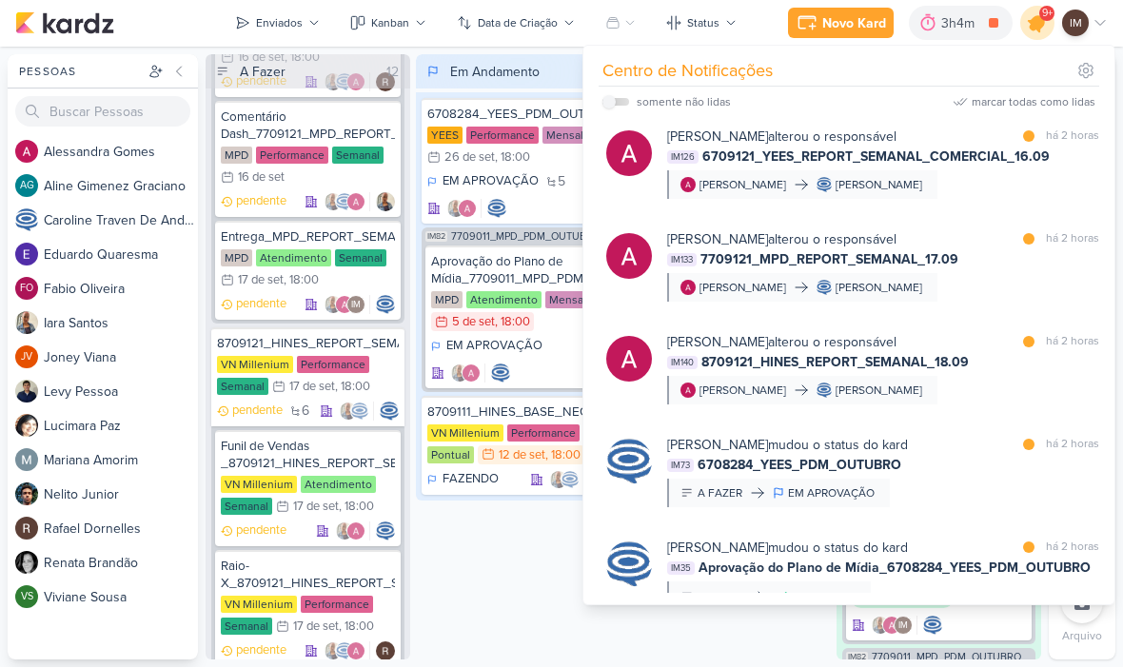
scroll to position [449, 0]
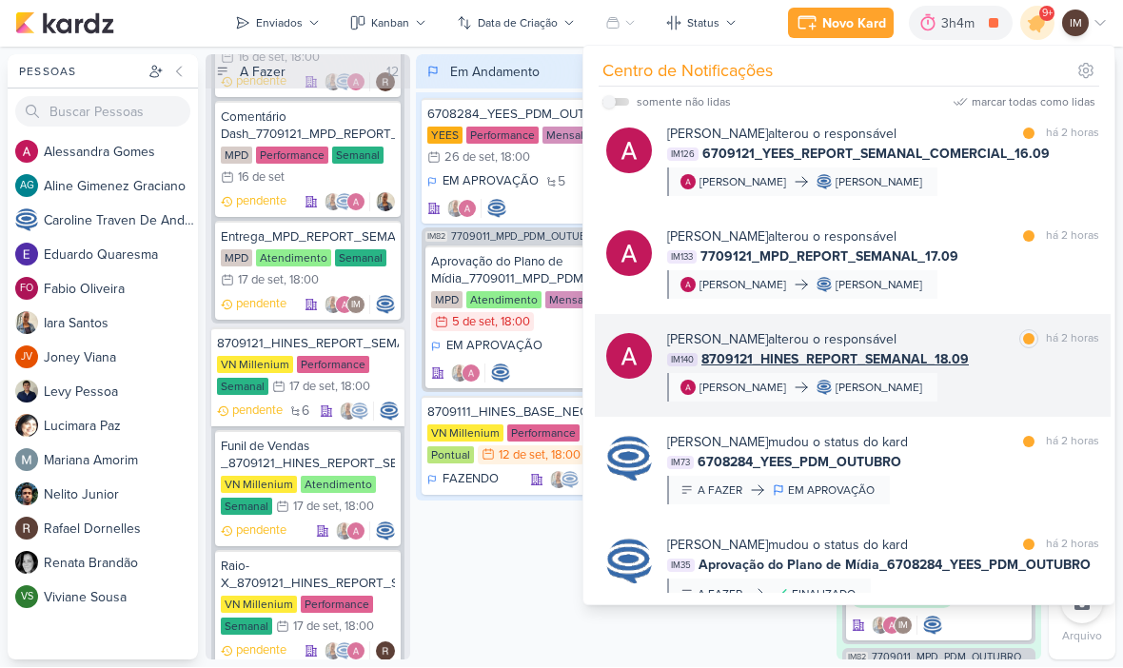
click at [1058, 403] on div "[PERSON_NAME] alterou o responsável marcar como lida há 2 horas IM140 8709121_H…" at bounding box center [883, 366] width 432 height 72
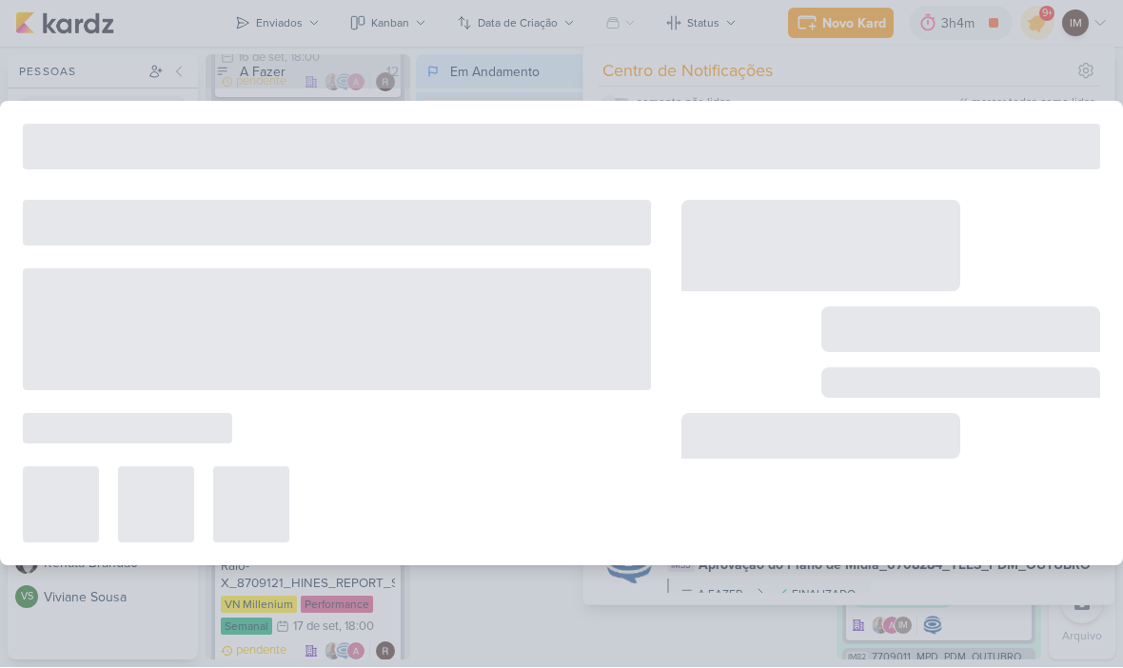
click at [1063, 415] on div at bounding box center [890, 372] width 419 height 343
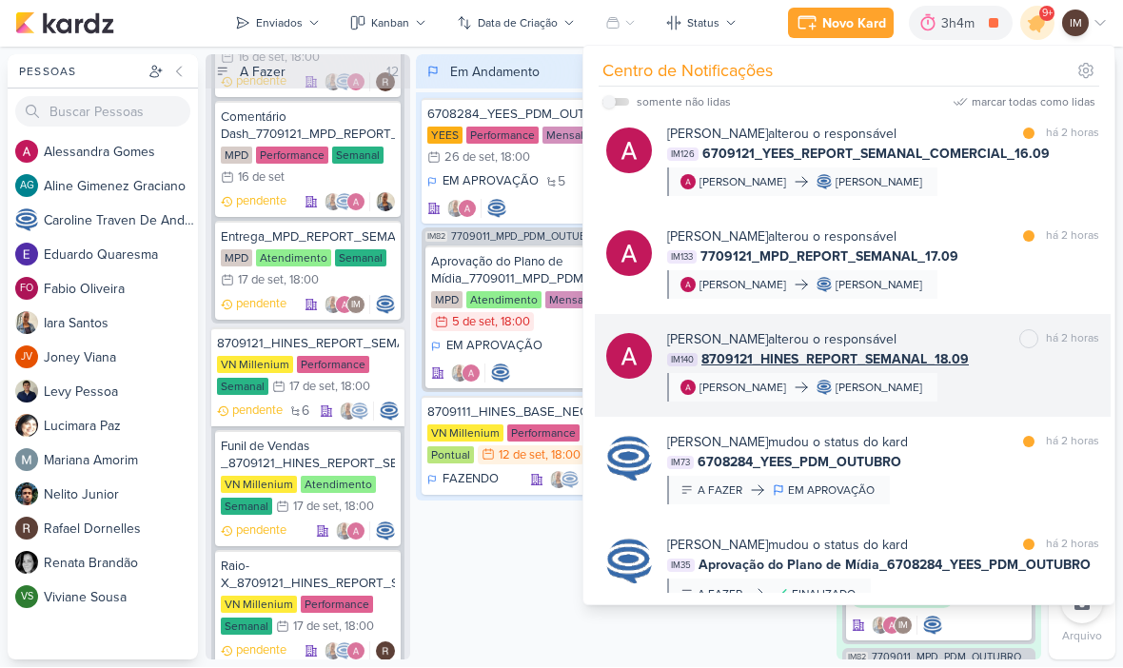
click at [1063, 403] on div "[PERSON_NAME] alterou o responsável marcar como não lida há 2 horas IM140 87091…" at bounding box center [883, 366] width 432 height 72
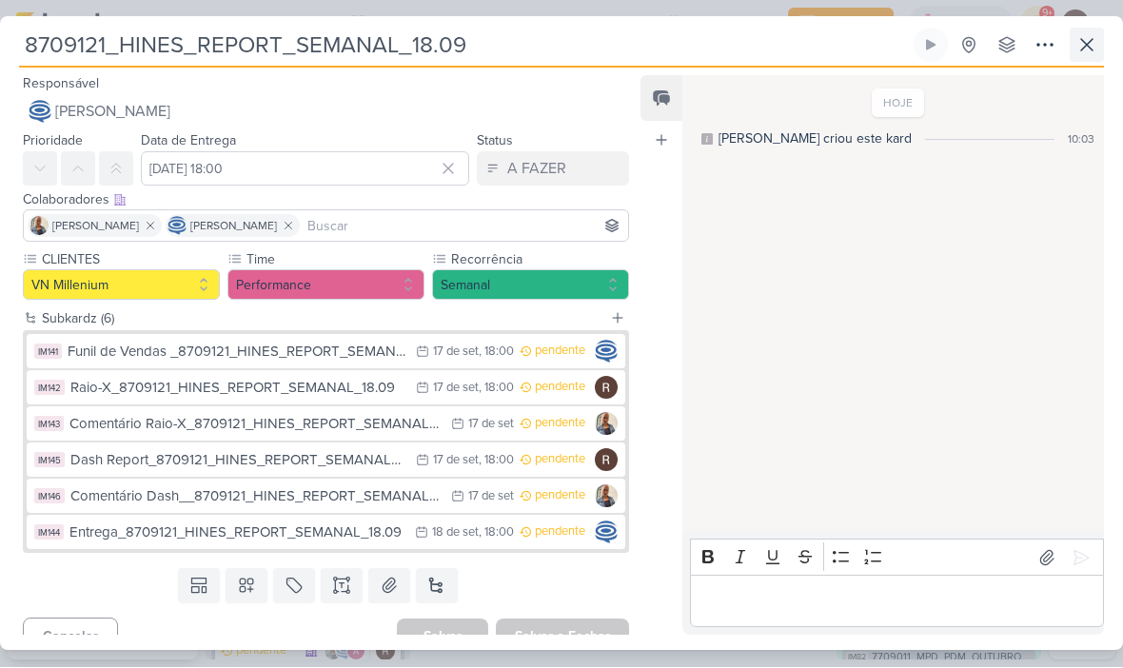
click at [1089, 44] on icon at bounding box center [1086, 45] width 11 height 11
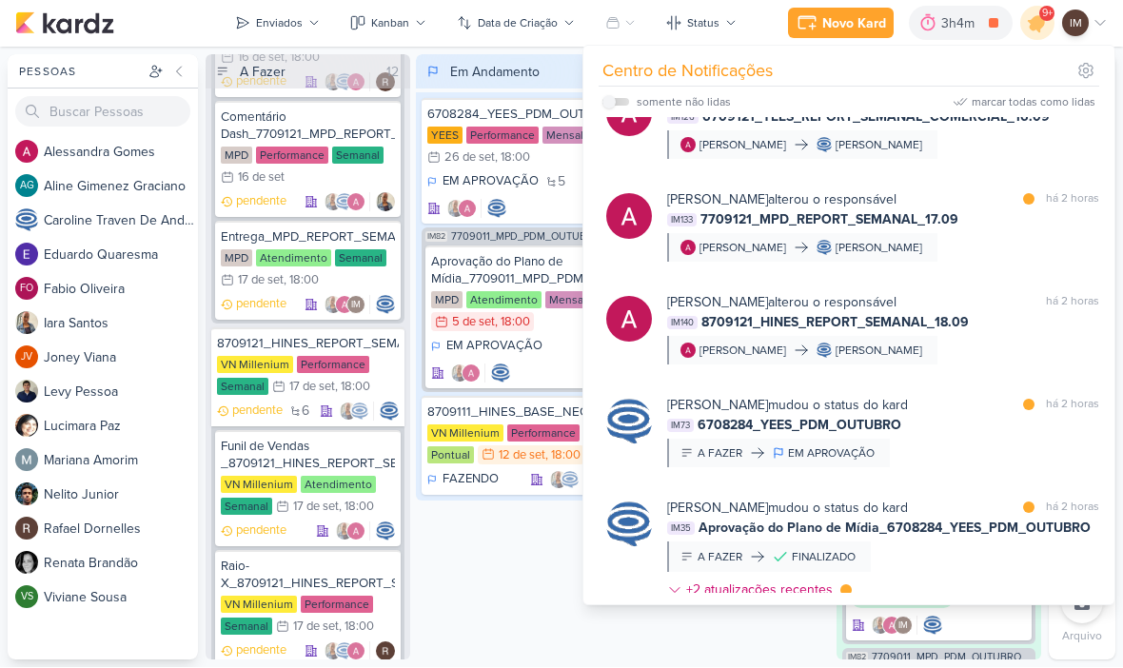
scroll to position [477, 0]
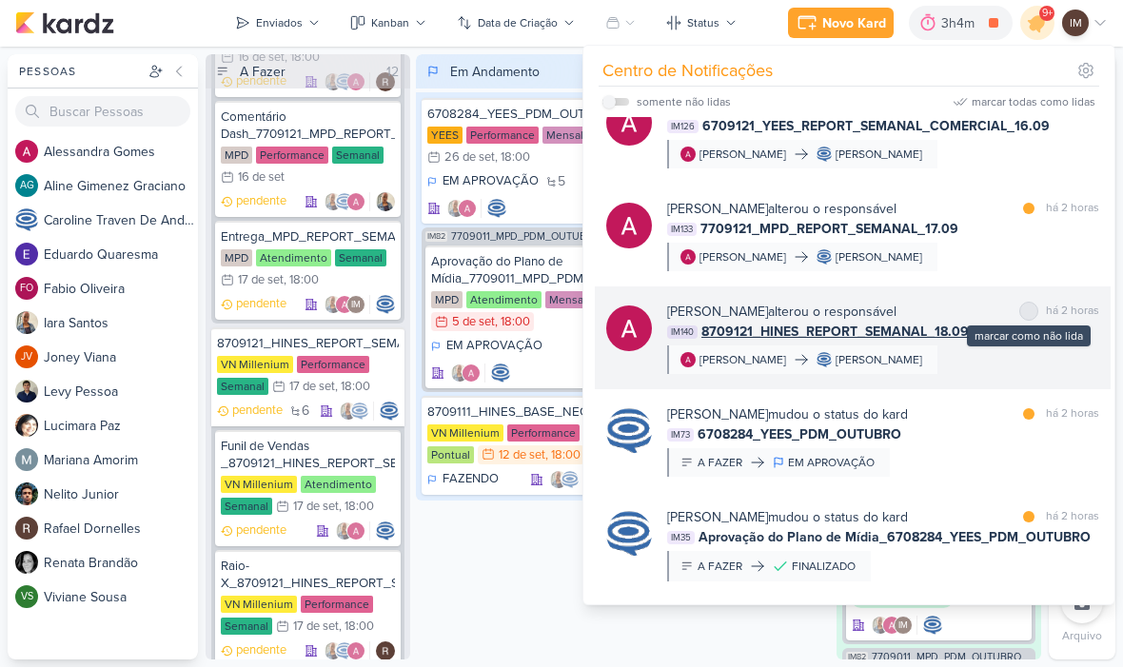
click at [1036, 322] on div "marcar como não lida" at bounding box center [1028, 312] width 19 height 19
click at [1039, 347] on div "marcar como lida" at bounding box center [1029, 336] width 102 height 21
click at [1034, 318] on div at bounding box center [1028, 311] width 11 height 11
click at [1035, 322] on div "marcar como lida" at bounding box center [1028, 312] width 19 height 19
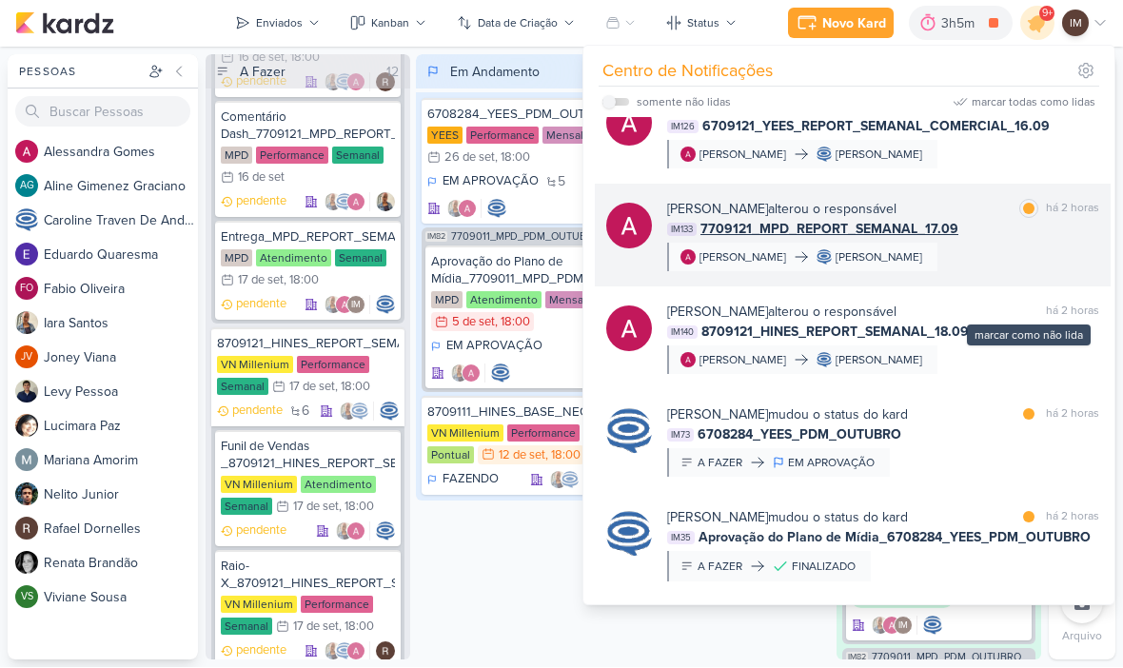
click at [1071, 272] on div "[PERSON_NAME] alterou o responsável marcar como lida há 2 horas IM133 7709121_M…" at bounding box center [883, 236] width 432 height 72
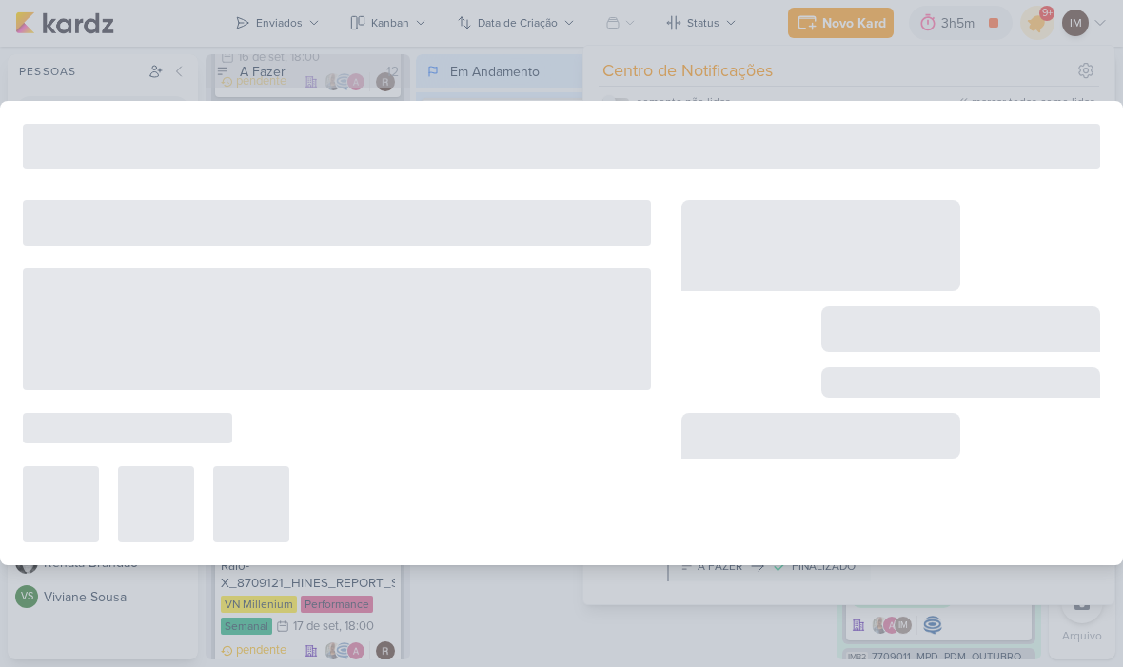
click at [1075, 306] on div at bounding box center [890, 372] width 419 height 343
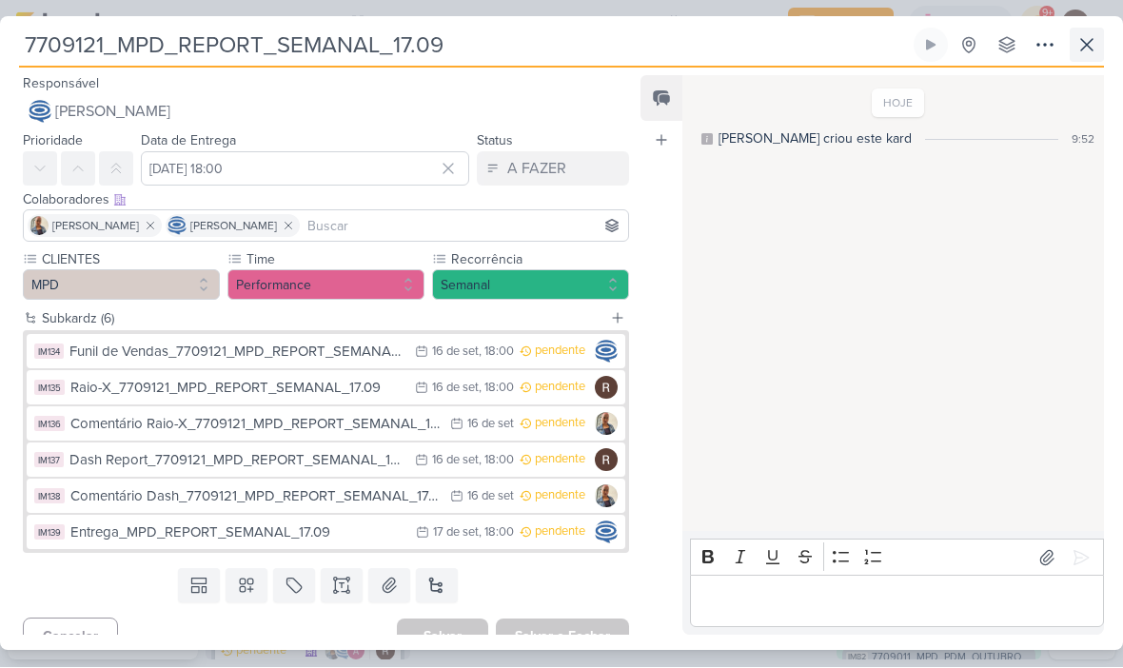
click at [1082, 48] on icon at bounding box center [1086, 45] width 23 height 23
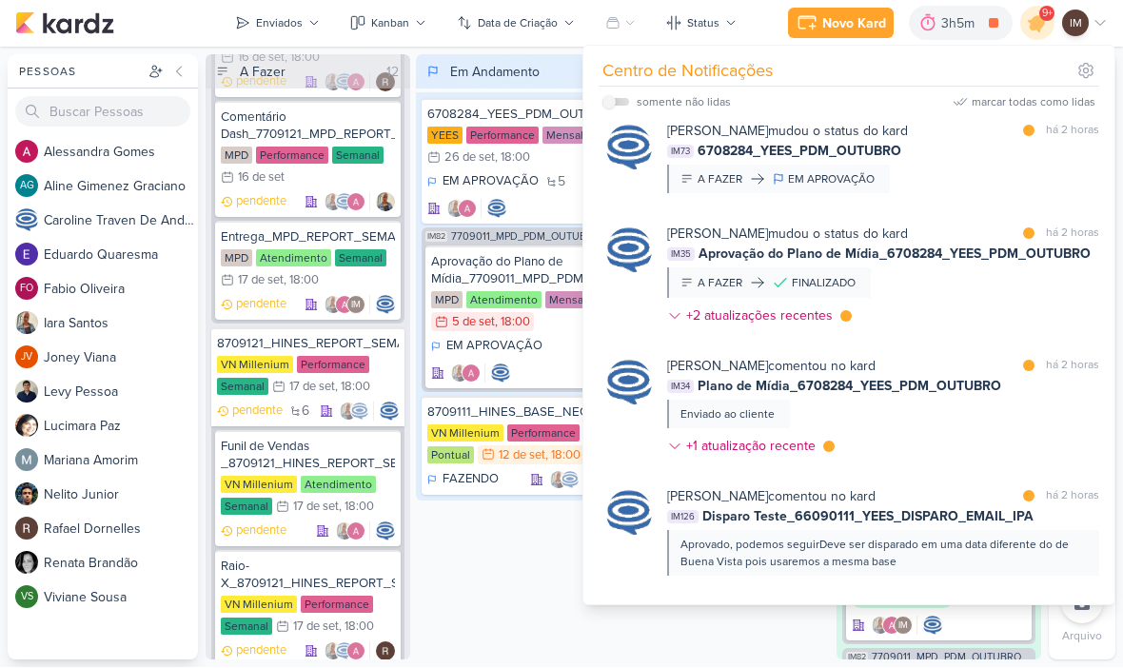
scroll to position [761, 0]
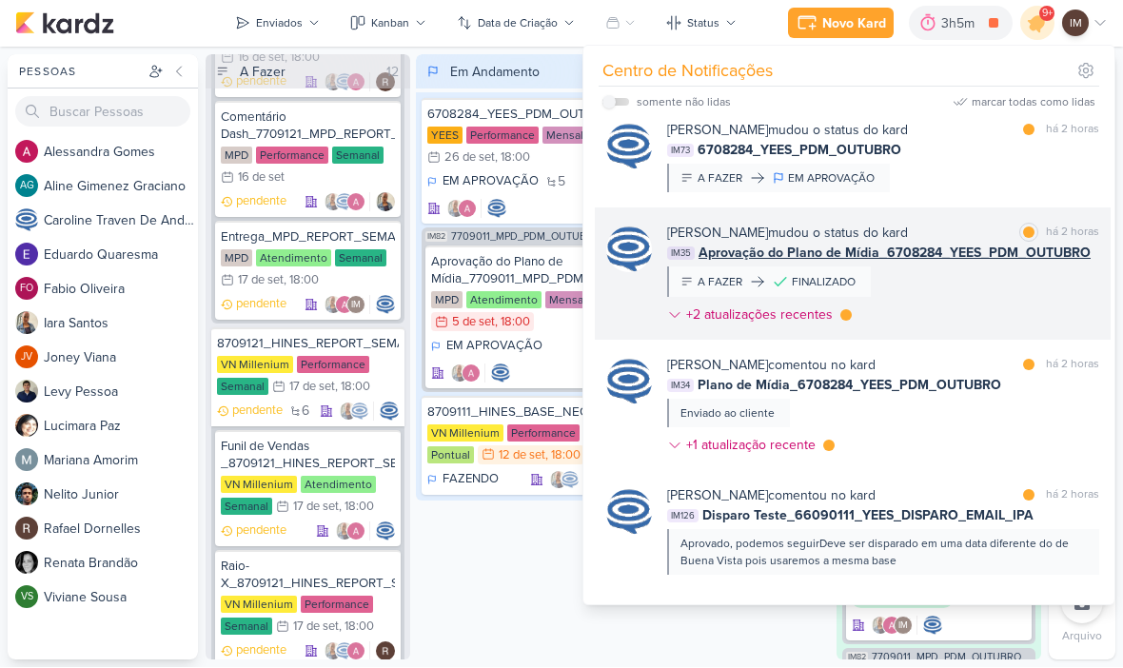
click at [978, 333] on div "[PERSON_NAME] mudou o status do kard marcar como lida há 2 horas IM35 Aprovação…" at bounding box center [883, 278] width 432 height 109
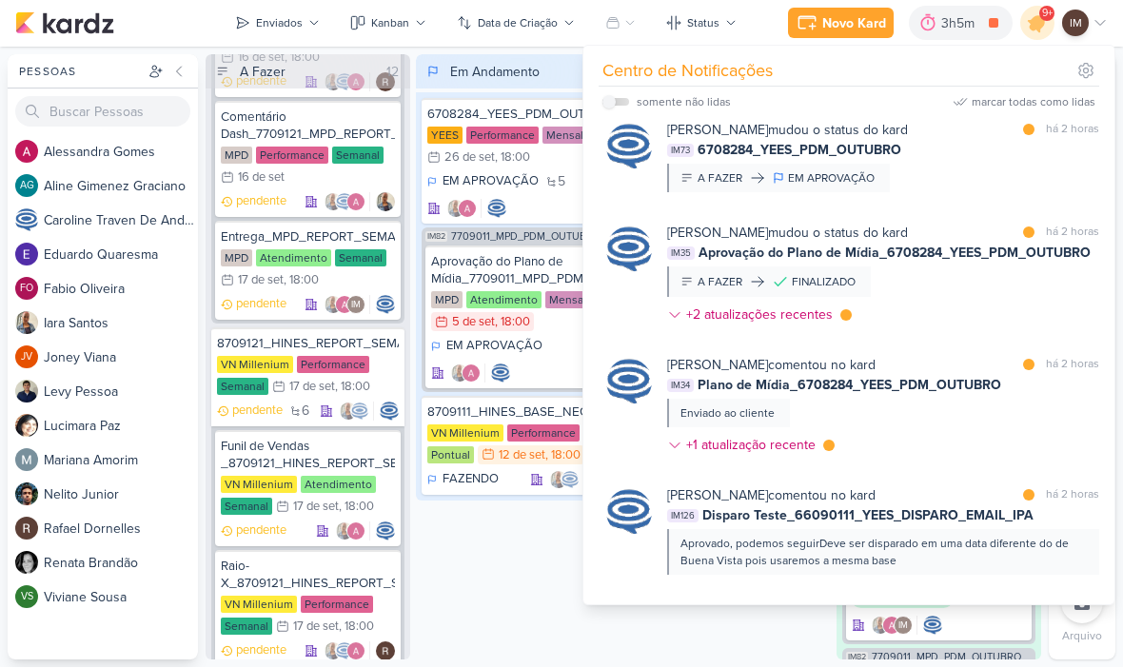
click at [983, 345] on div at bounding box center [960, 330] width 279 height 46
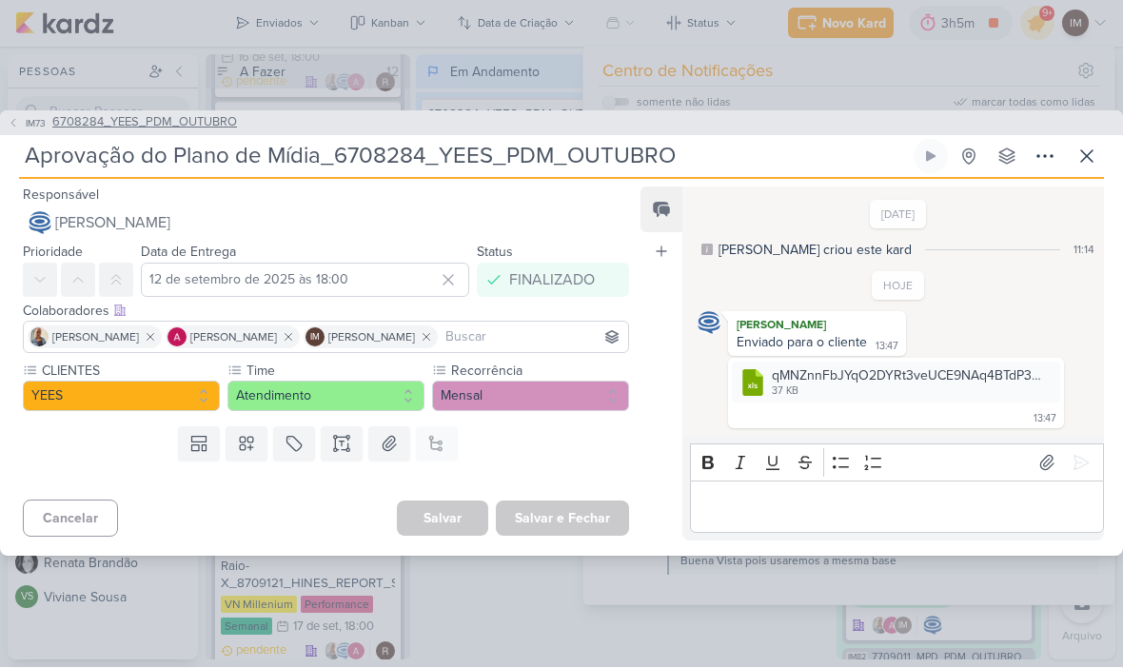
click at [24, 123] on span "IM73" at bounding box center [36, 124] width 26 height 14
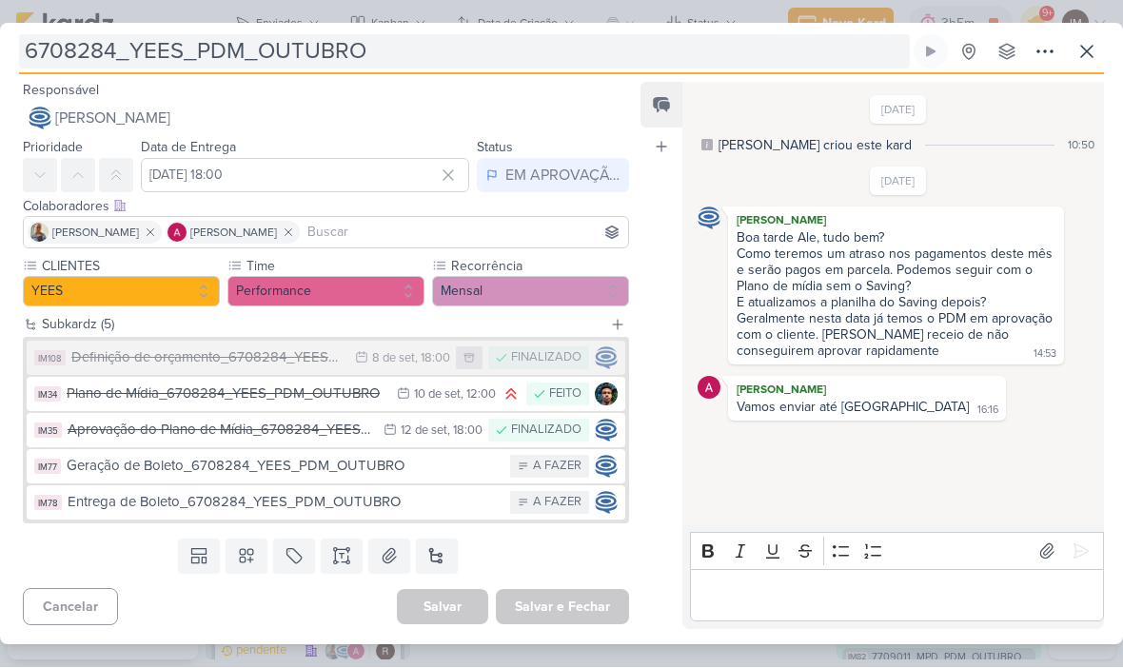
click at [64, 42] on input "6708284_YEES_PDM_OUTUBRO" at bounding box center [464, 52] width 891 height 34
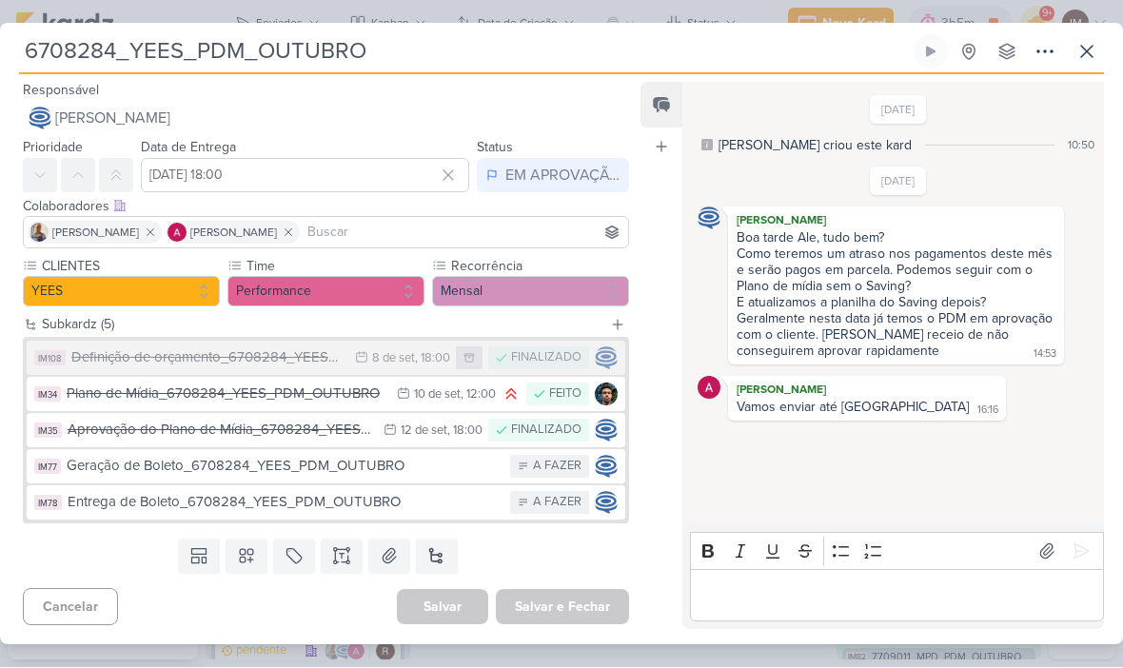
click at [59, 51] on input "6708284_YEES_PDM_OUTUBRO" at bounding box center [464, 52] width 891 height 34
click at [211, 61] on input "6708284_YEES_PDM_OUTUBRO" at bounding box center [464, 52] width 891 height 34
click at [212, 50] on input "6708284_YEES_PDM_OUTUBRO" at bounding box center [464, 52] width 891 height 34
